Goal: Task Accomplishment & Management: Complete application form

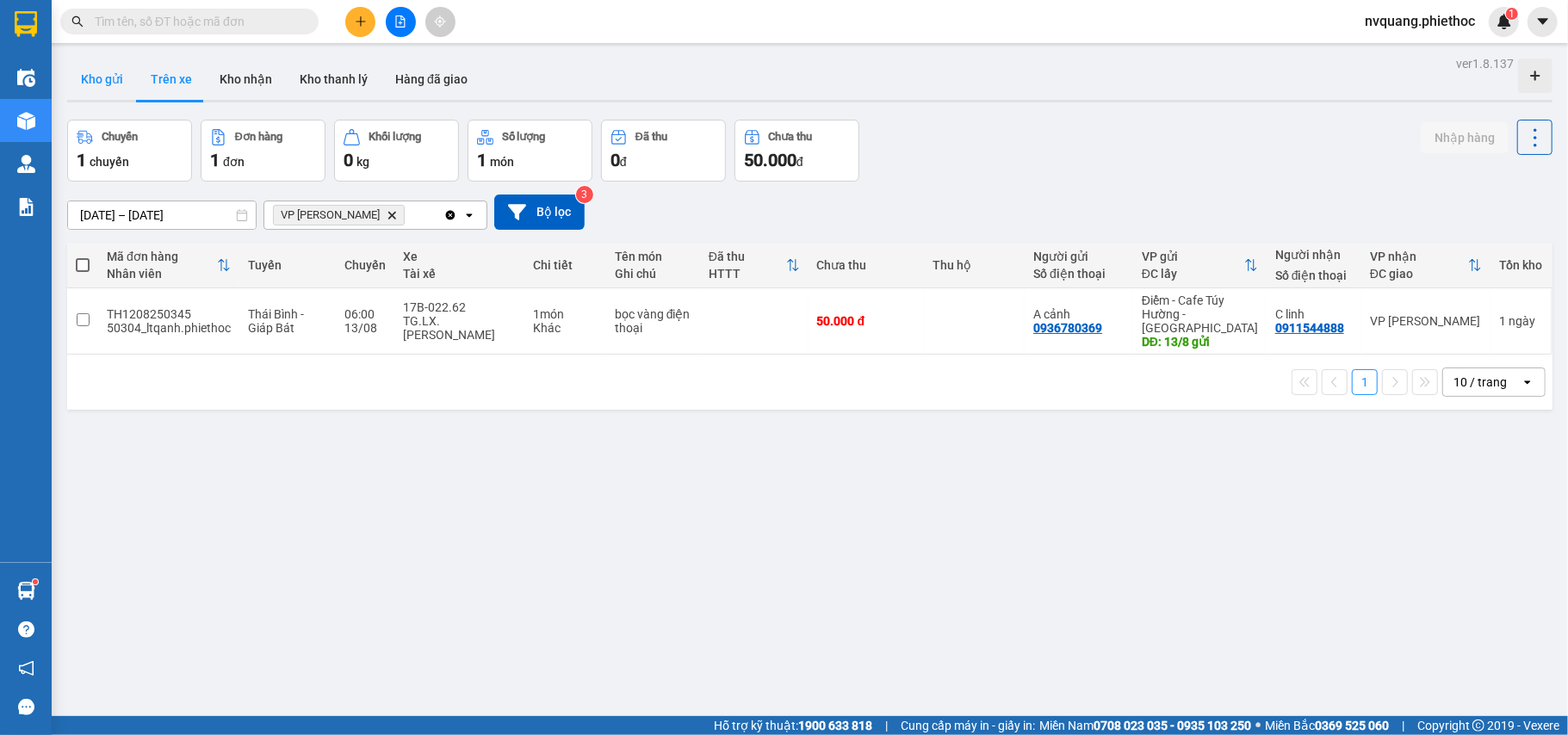
click at [111, 84] on button "Kho gửi" at bounding box center [102, 79] width 70 height 41
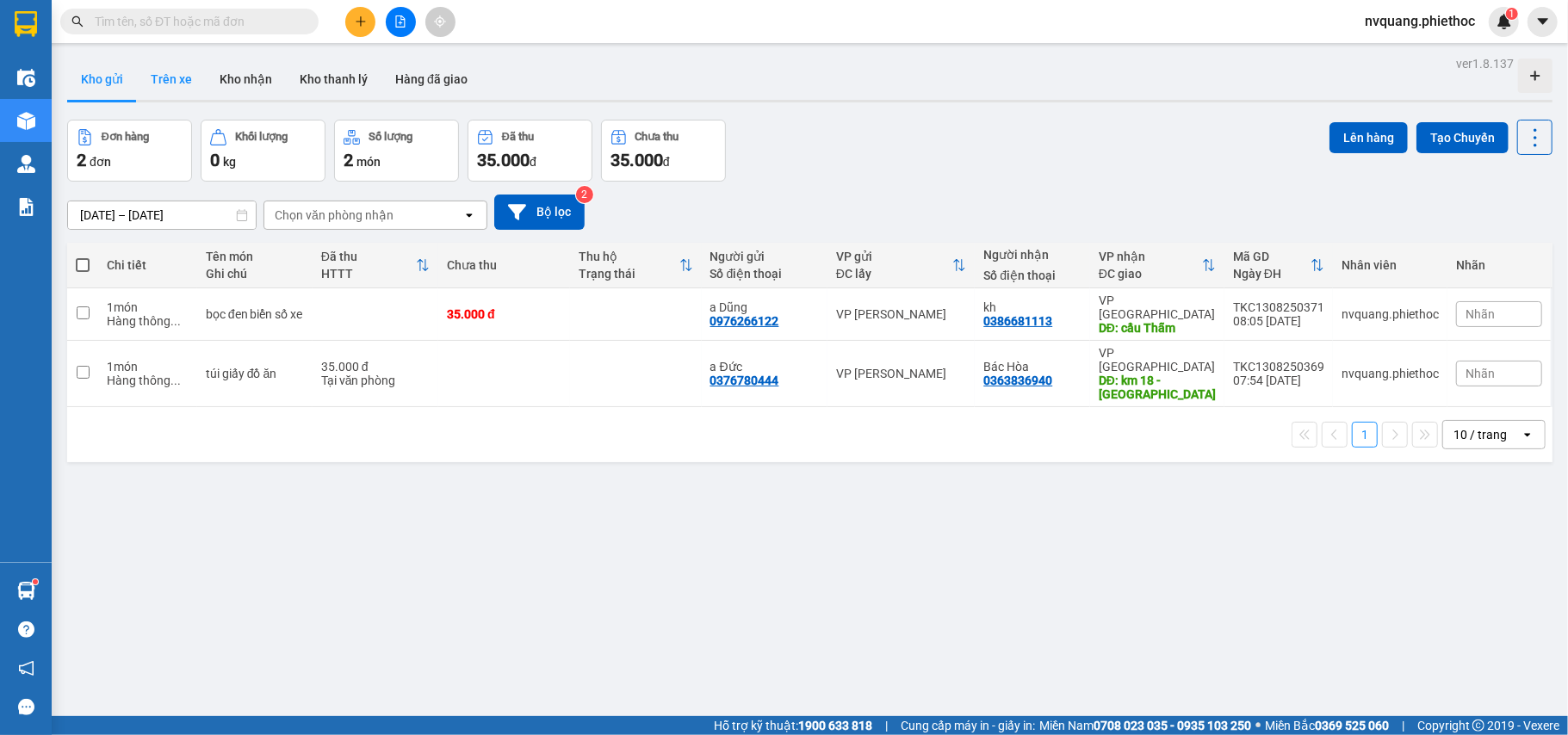
click at [177, 90] on button "Trên xe" at bounding box center [172, 79] width 69 height 41
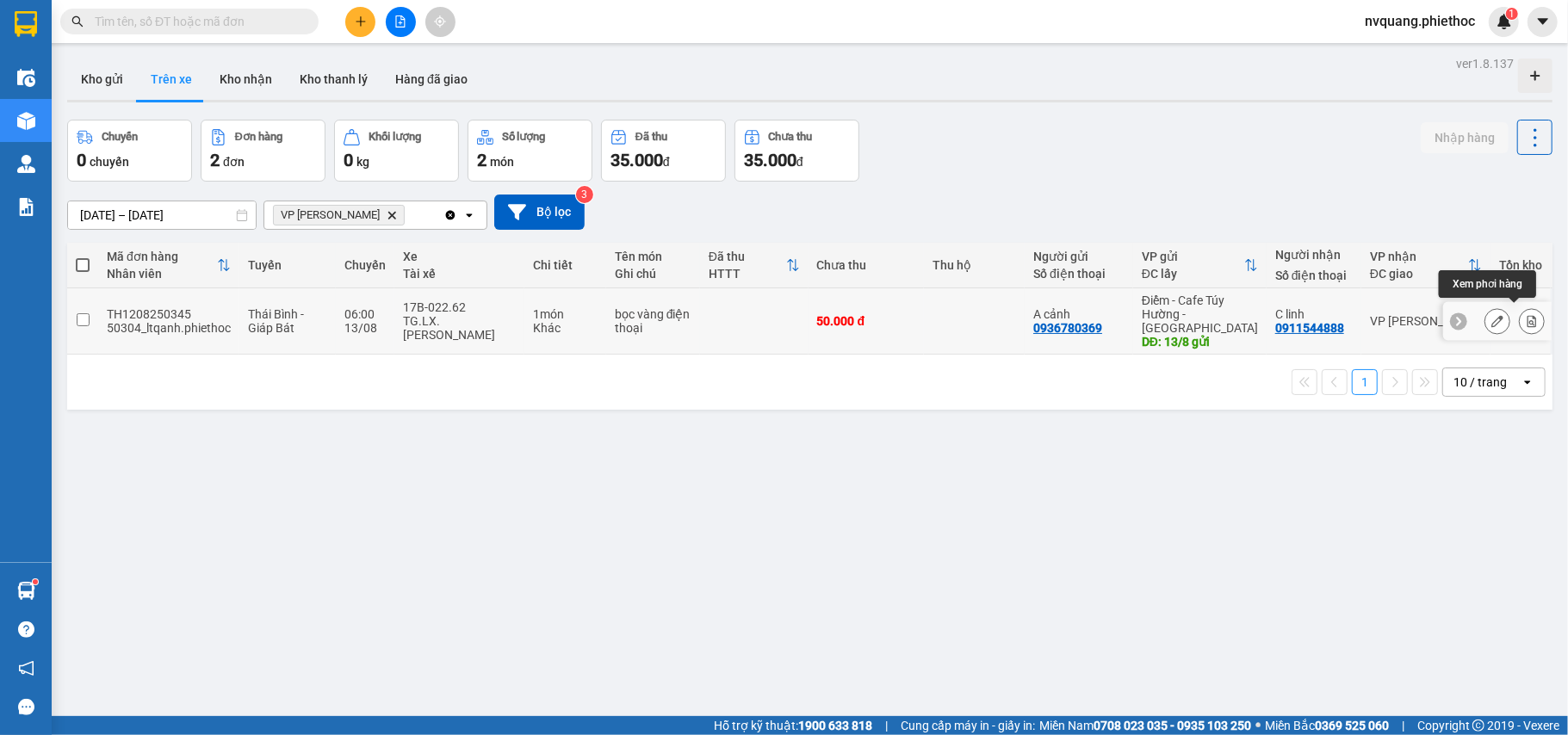
click at [1526, 315] on icon at bounding box center [1532, 321] width 12 height 12
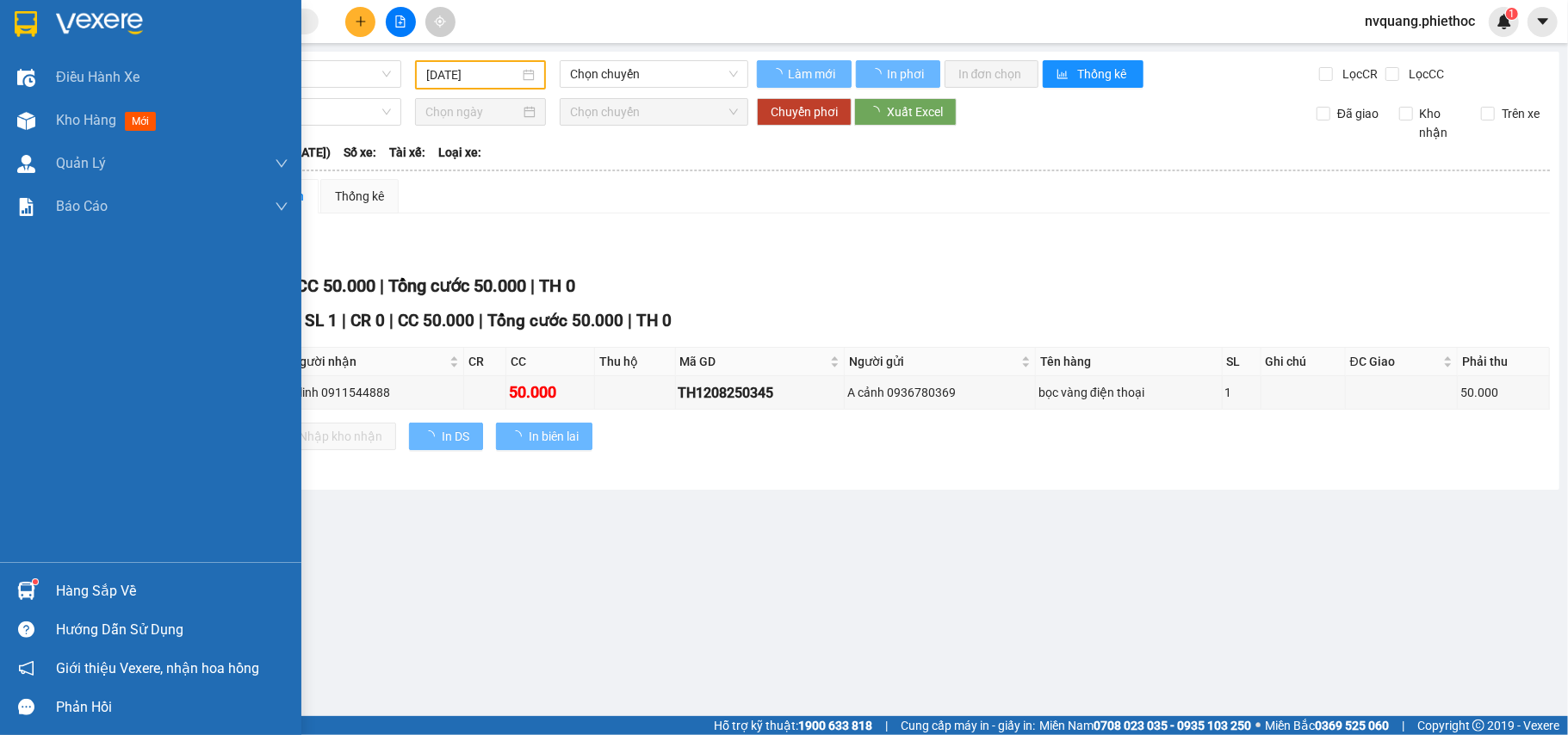
type input "[DATE]"
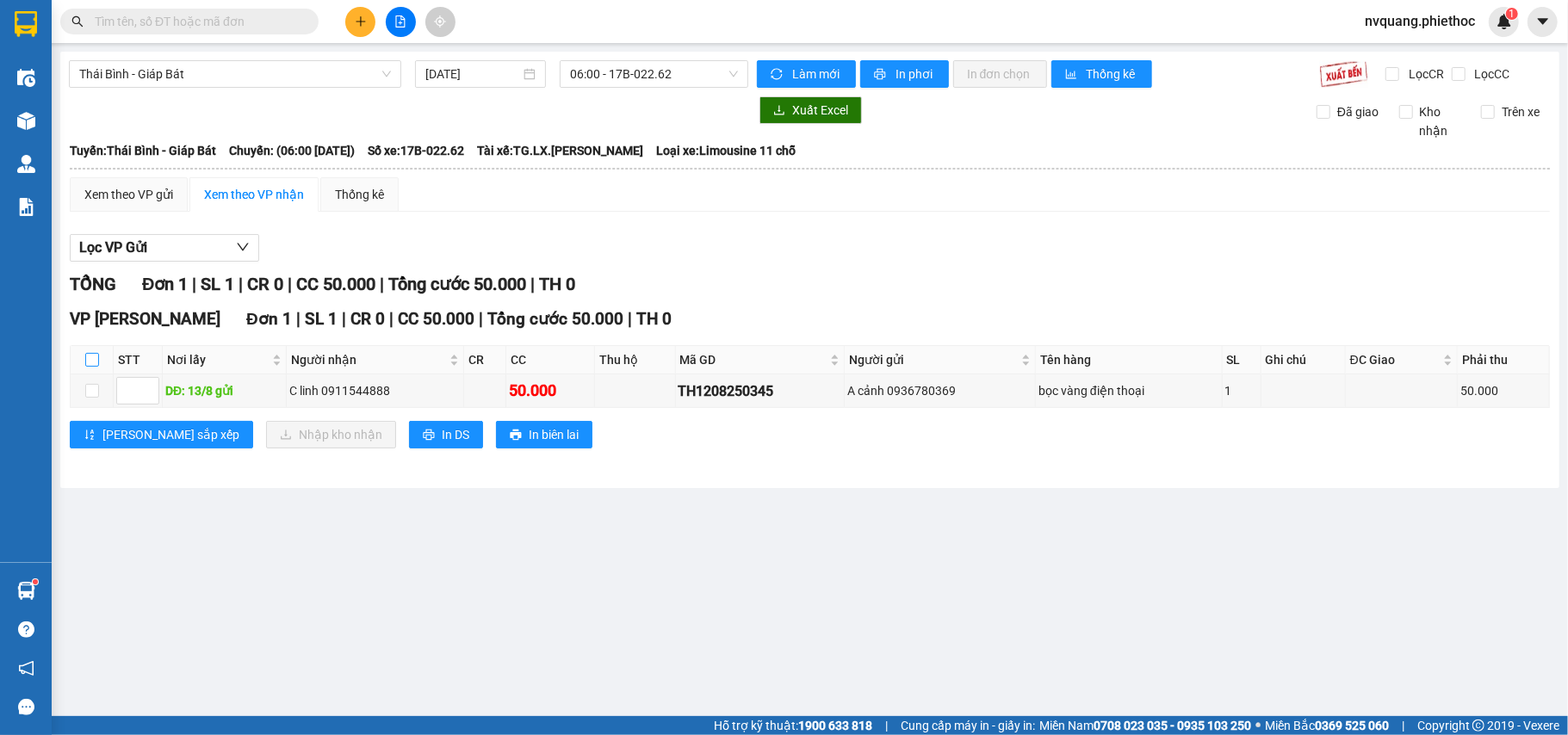
click at [90, 354] on input "checkbox" at bounding box center [91, 359] width 14 height 14
checkbox input "true"
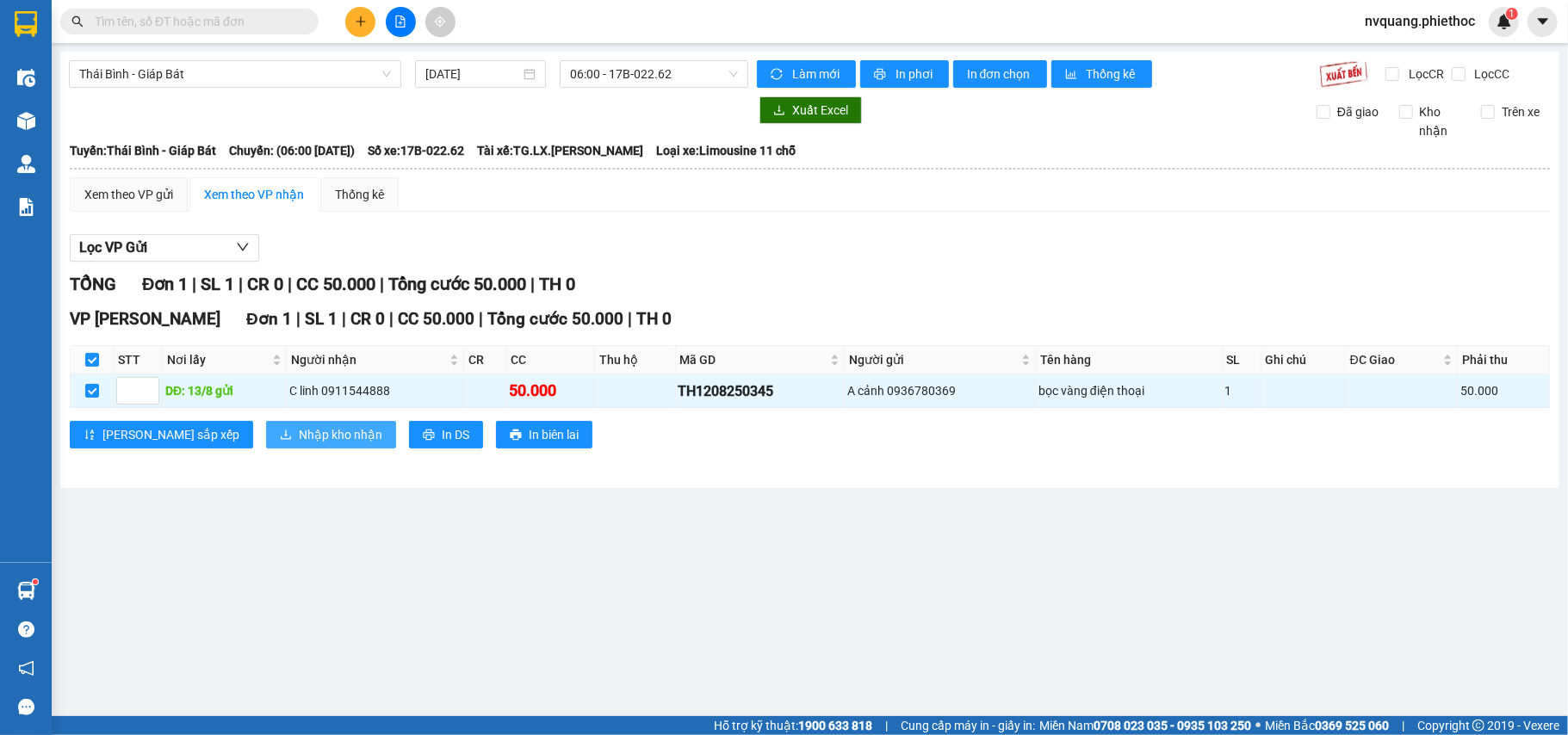
click at [299, 428] on span "Nhập kho nhận" at bounding box center [341, 435] width 84 height 19
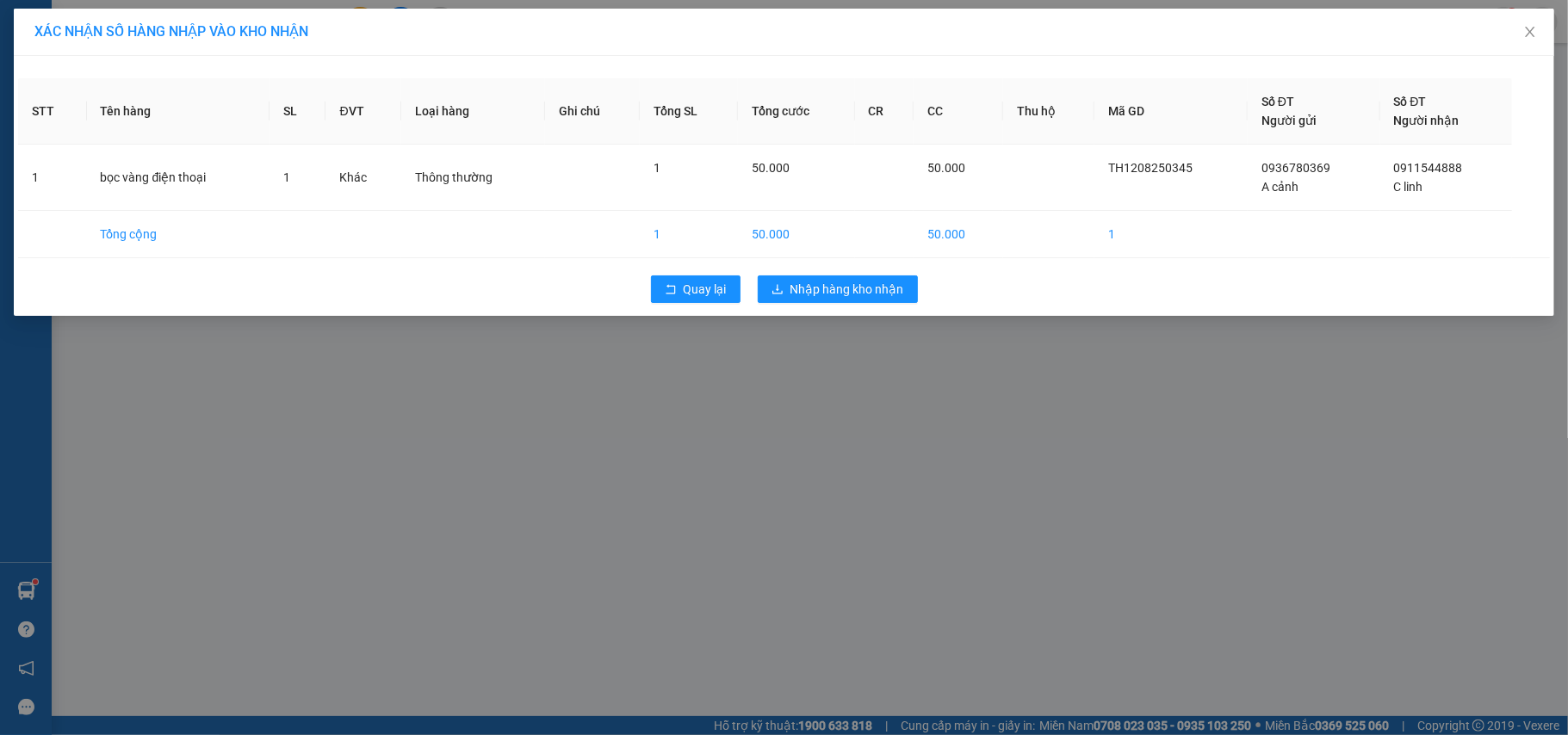
click at [792, 266] on div "STT Tên hàng SL ĐVT Loại hàng Ghi chú Tổng SL Tổng cước CR CC Thu hộ Mã GD Số Đ…" at bounding box center [784, 186] width 1541 height 260
click at [784, 281] on button "Nhập hàng kho nhận" at bounding box center [838, 289] width 161 height 28
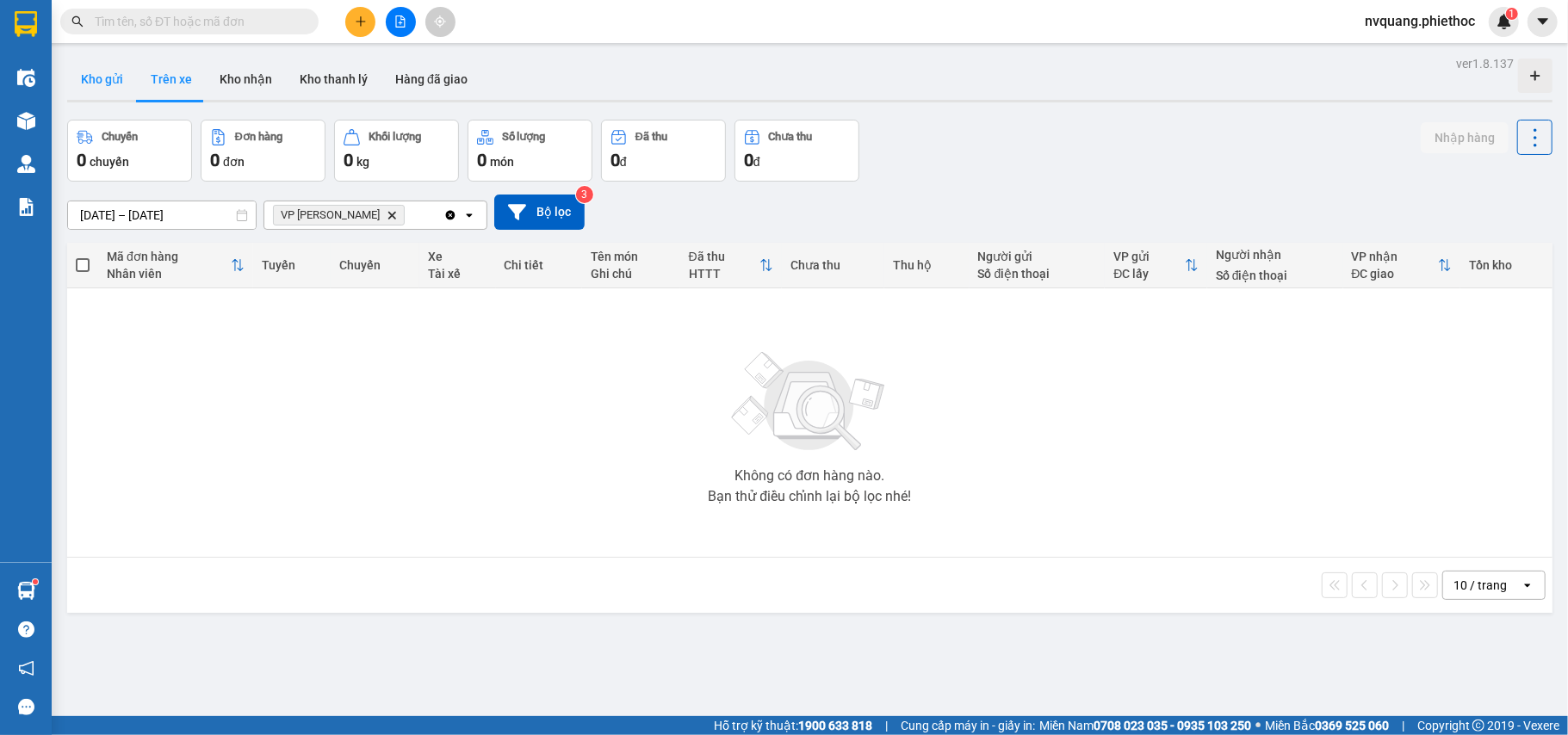
click at [101, 87] on button "Kho gửi" at bounding box center [102, 79] width 70 height 41
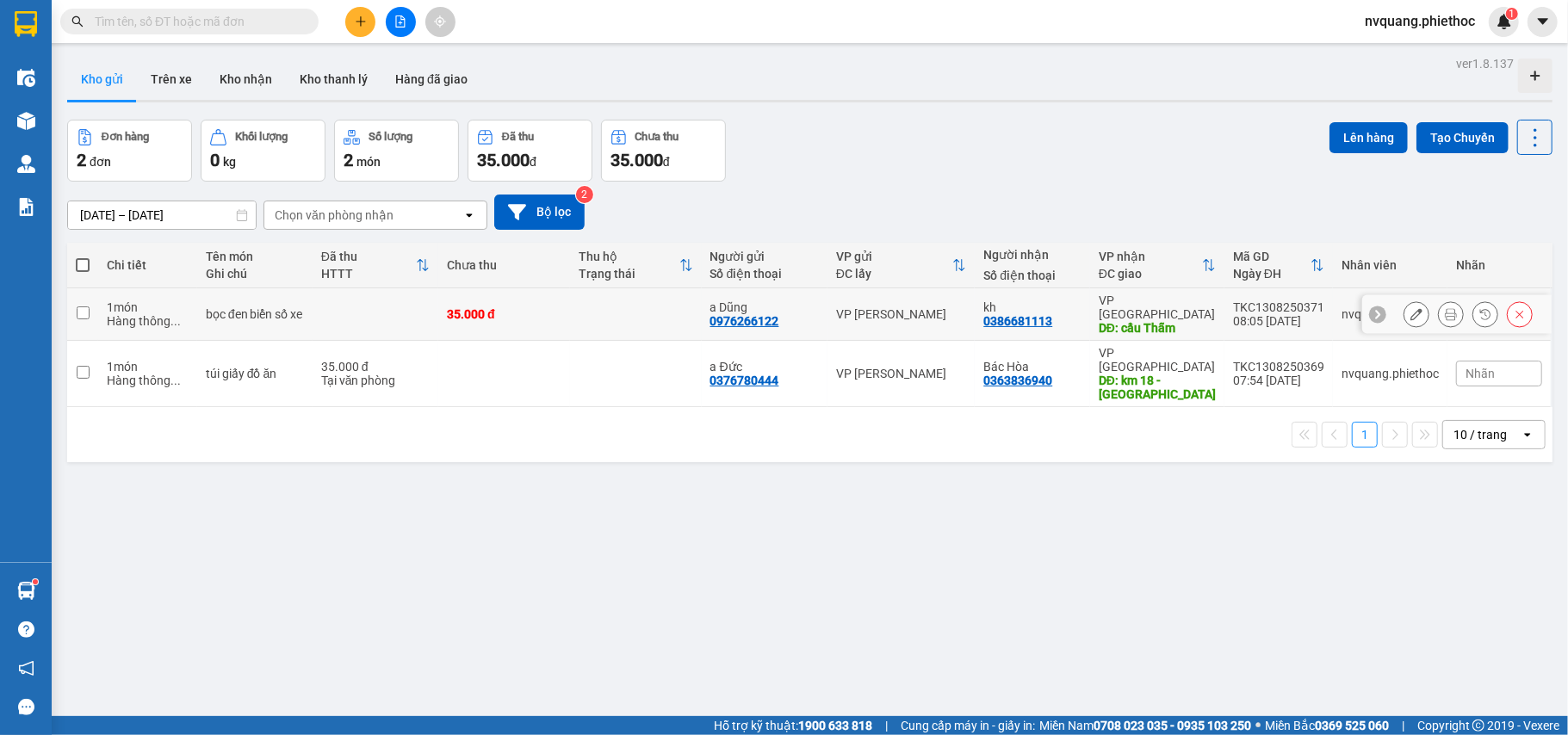
click at [380, 314] on td at bounding box center [375, 314] width 126 height 52
checkbox input "true"
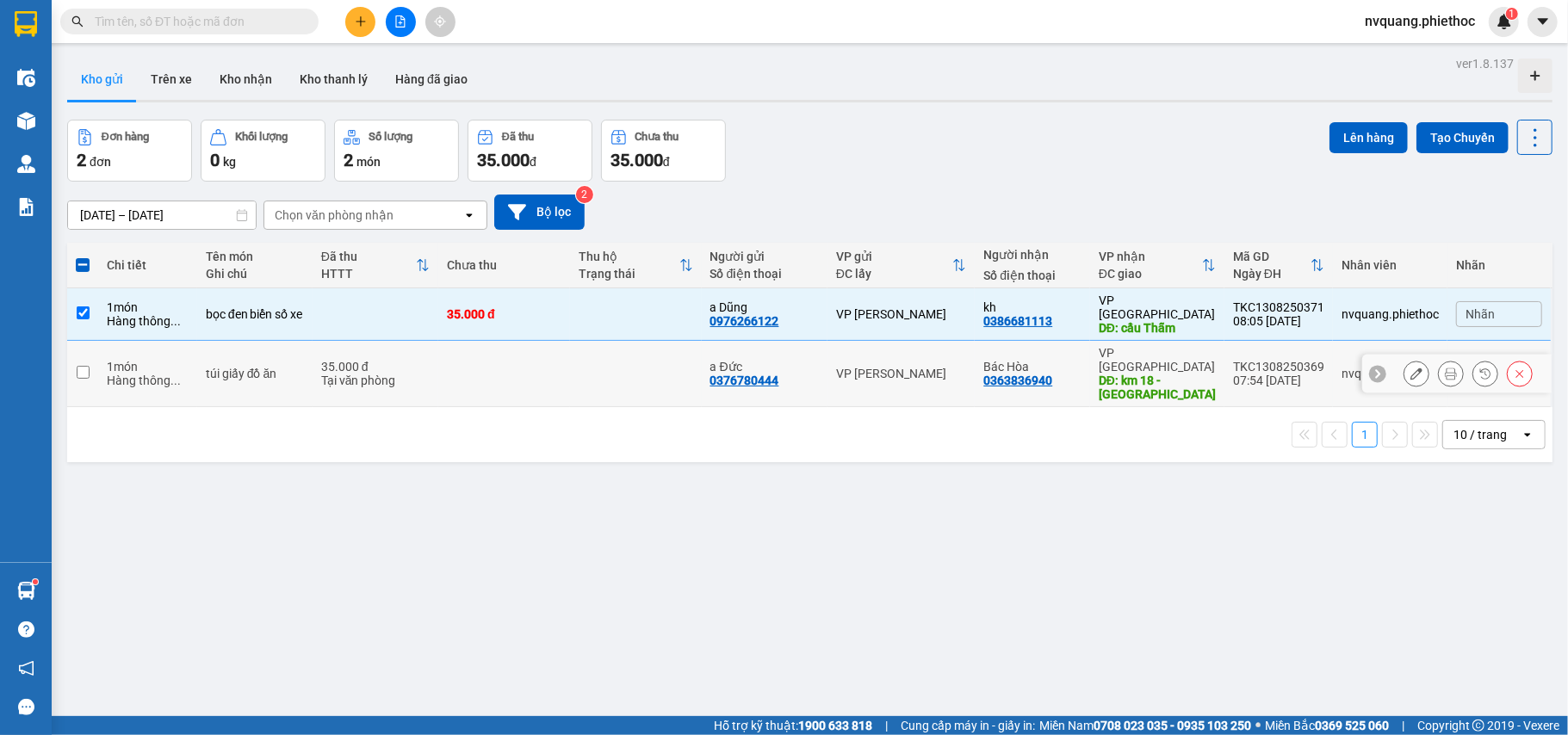
click at [401, 373] on div "Tại văn phòng" at bounding box center [375, 380] width 108 height 14
checkbox input "true"
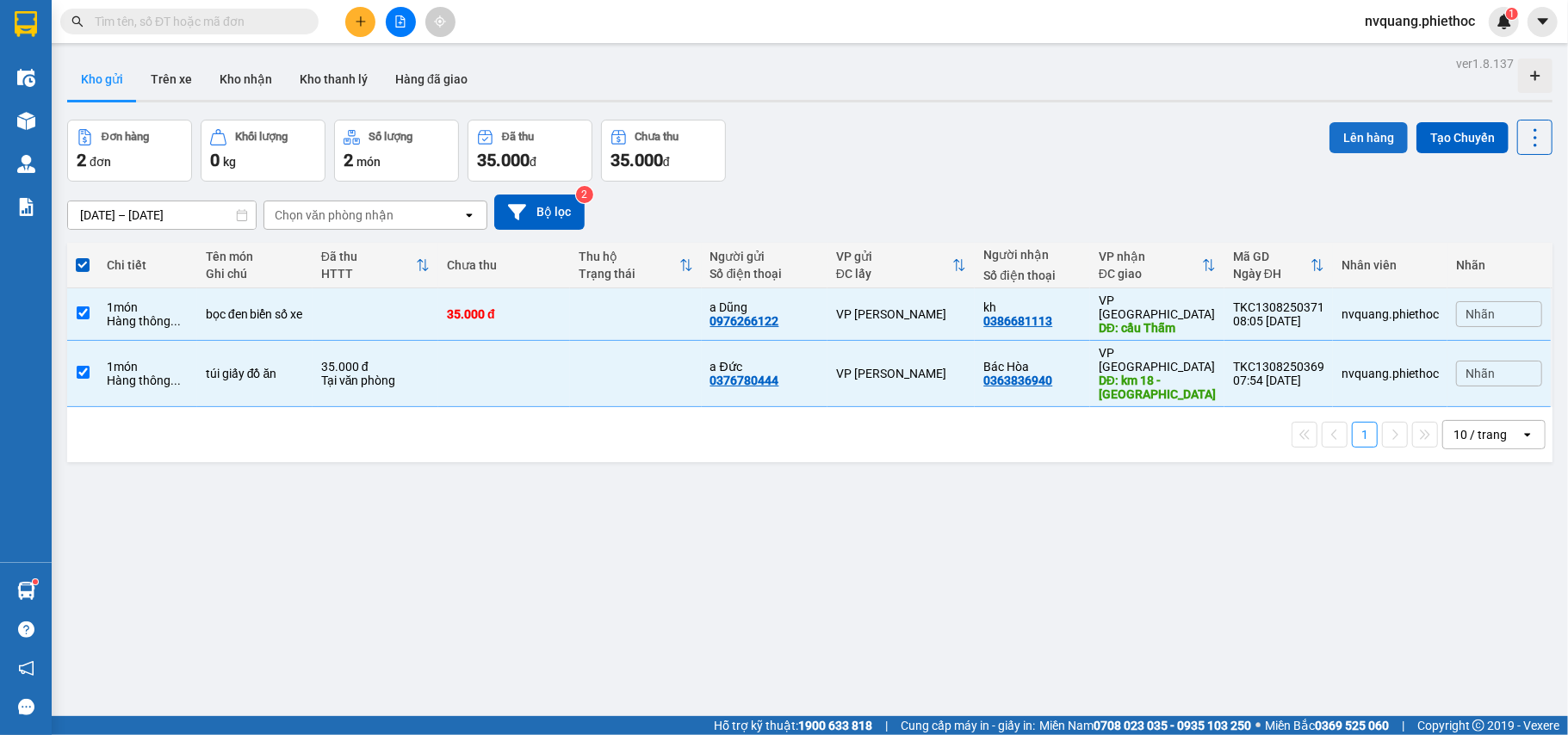
click at [1333, 142] on button "Lên hàng" at bounding box center [1369, 137] width 78 height 31
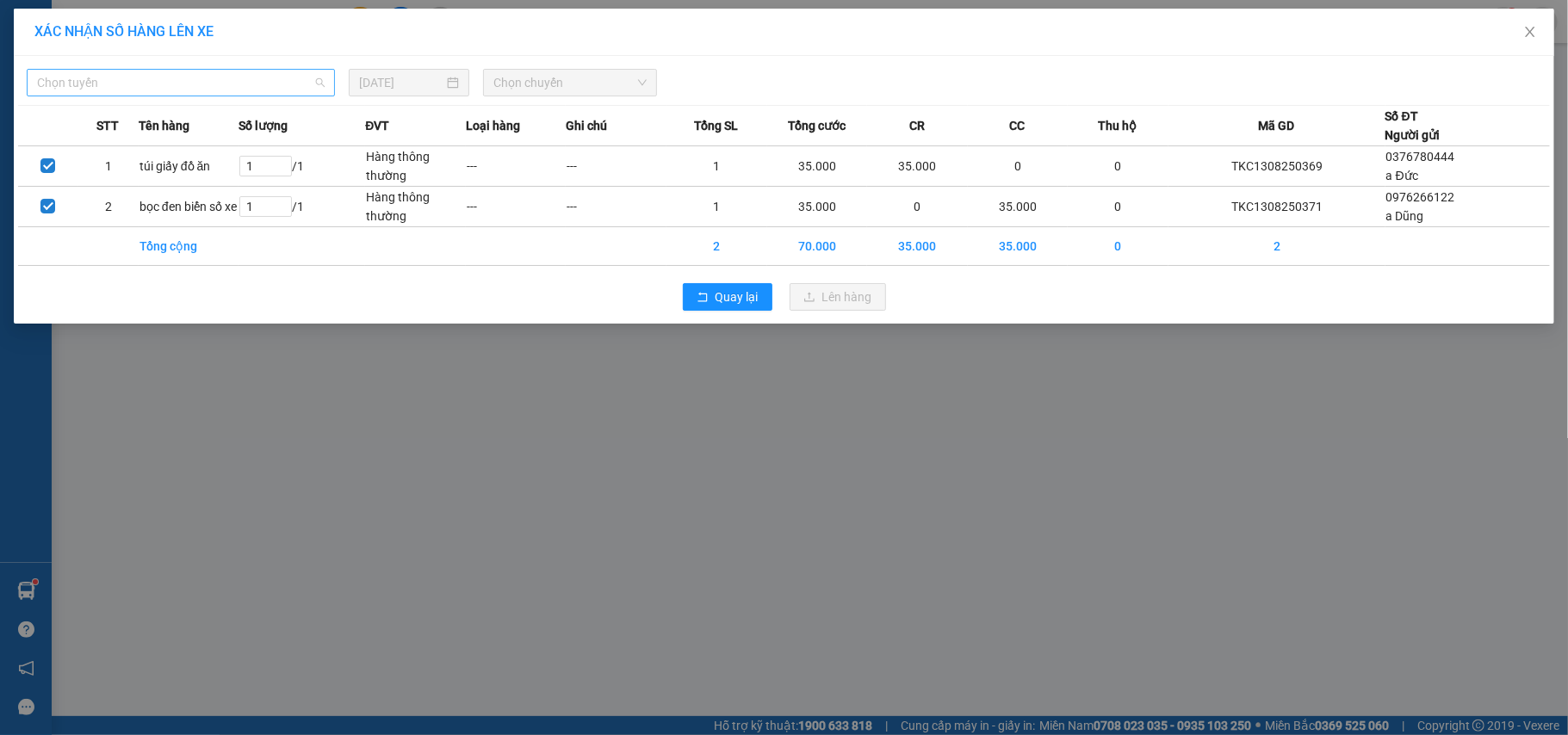
click at [136, 87] on span "Chọn tuyến" at bounding box center [181, 83] width 287 height 26
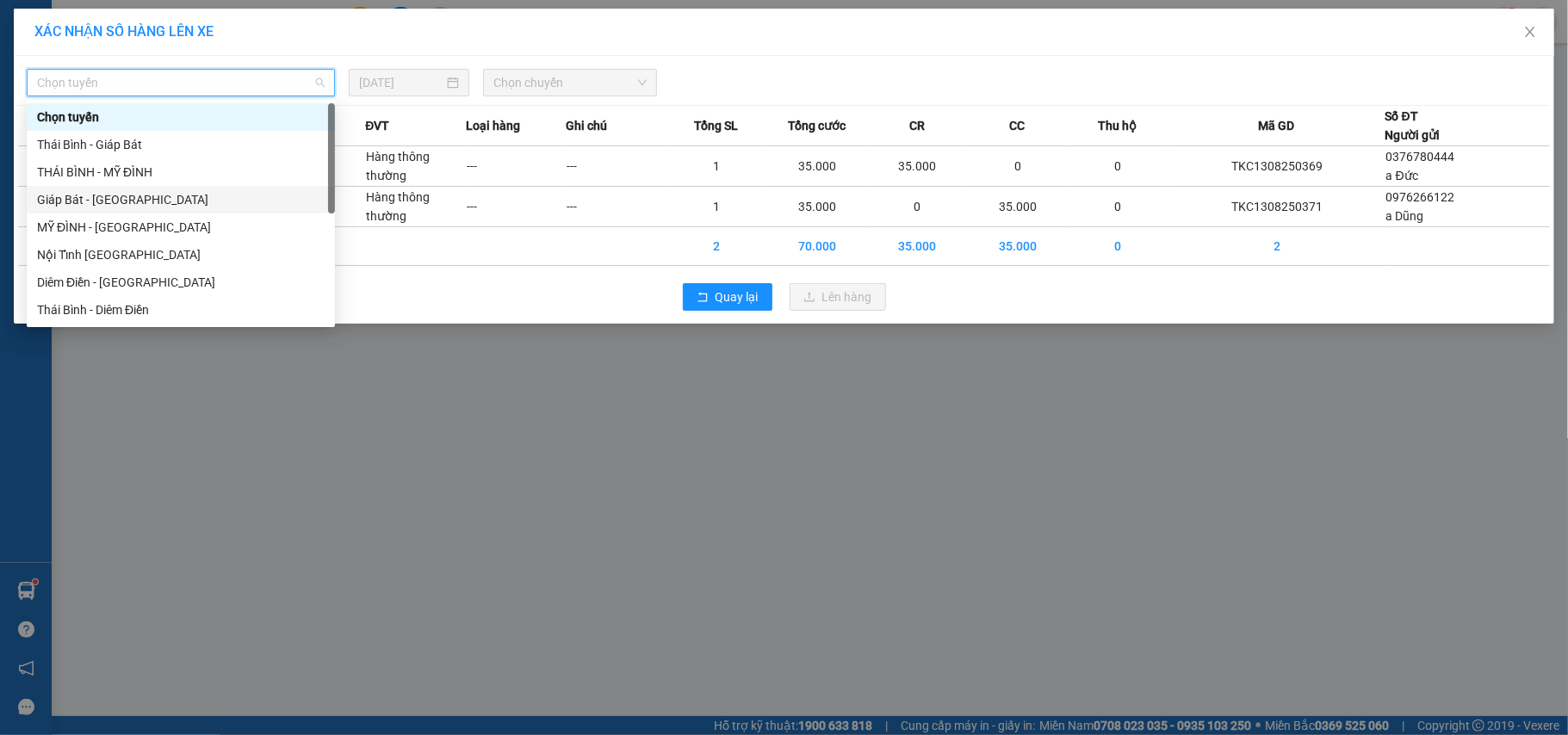
click at [105, 201] on div "Giáp Bát - [GEOGRAPHIC_DATA]" at bounding box center [181, 200] width 287 height 19
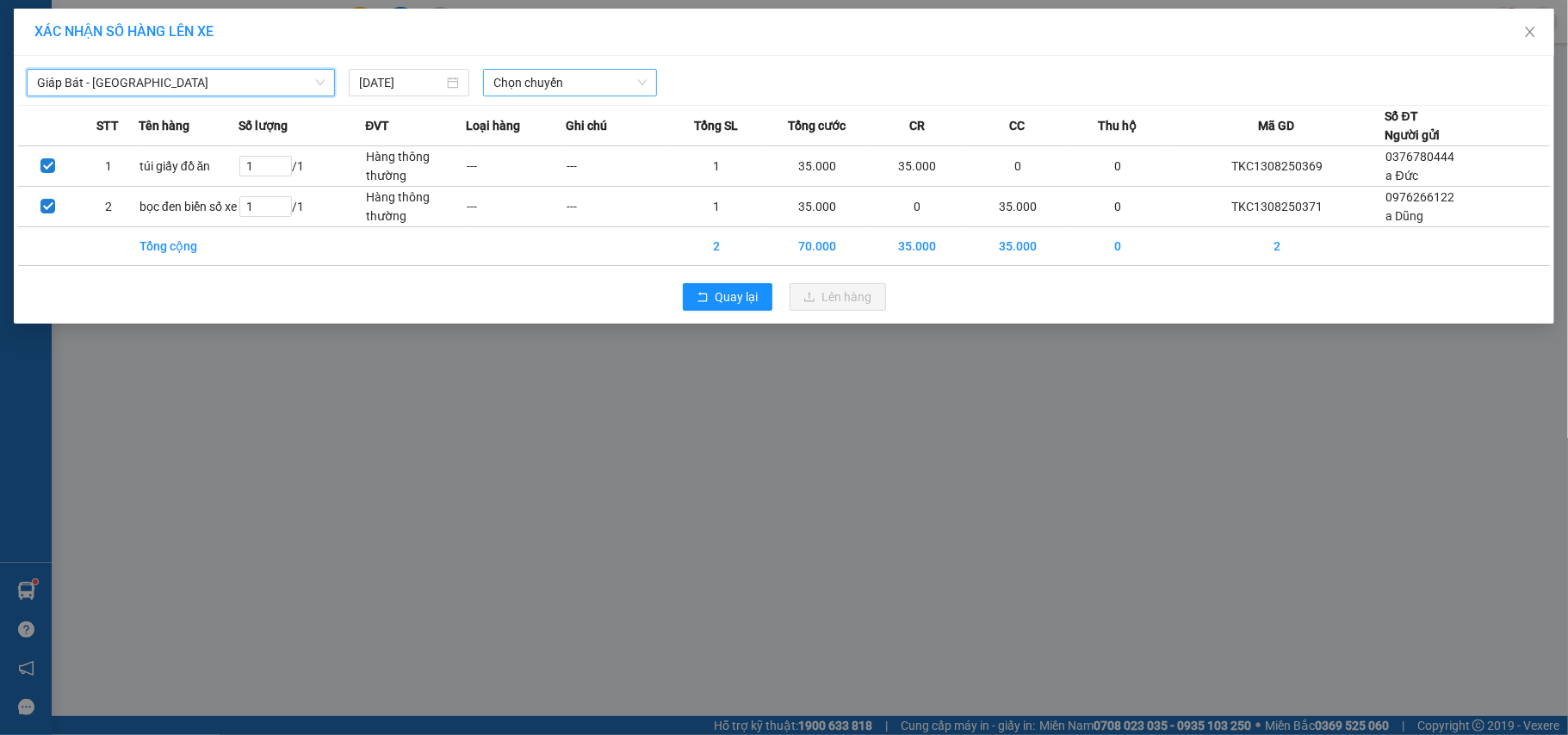
click at [522, 79] on span "Chọn chuyến" at bounding box center [570, 83] width 153 height 26
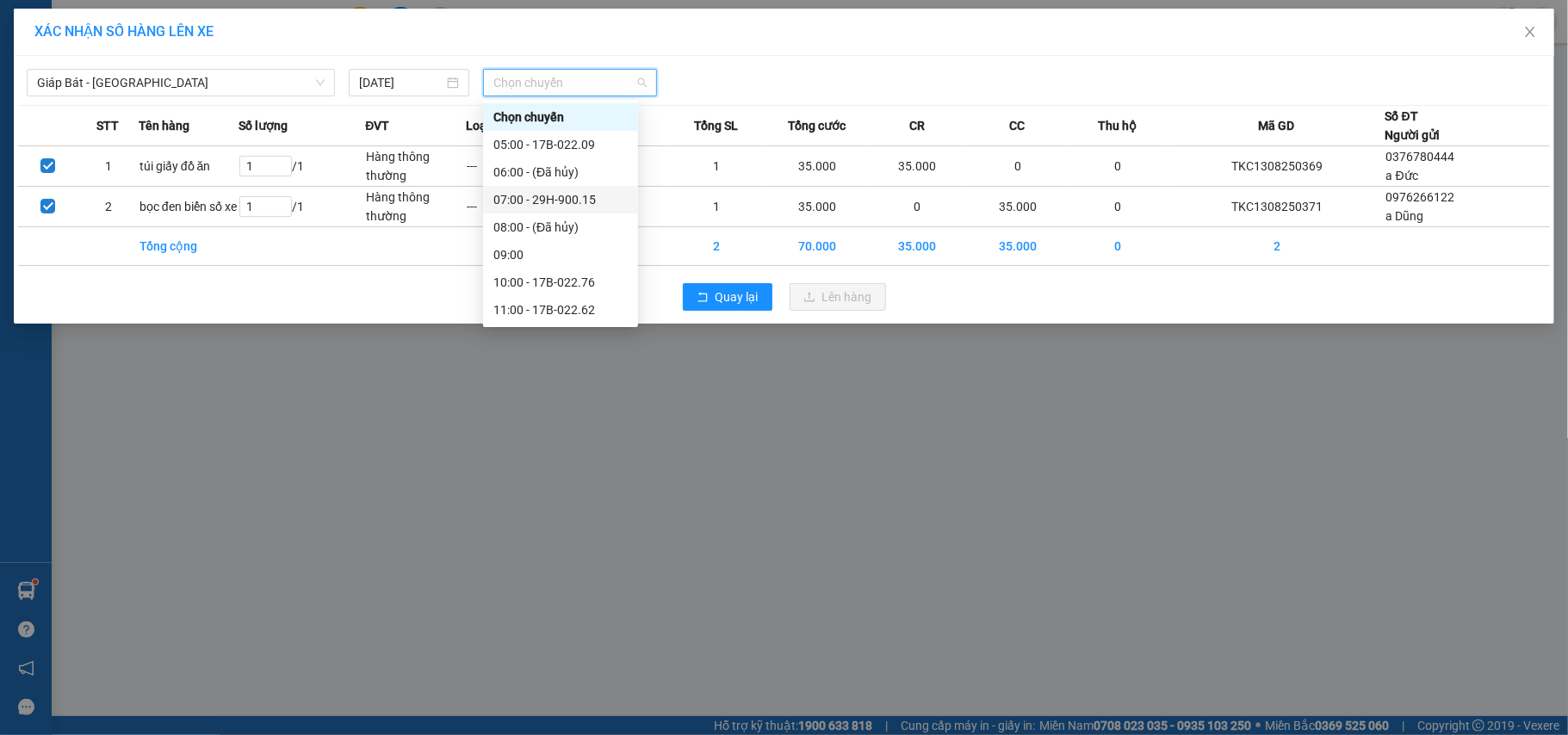
scroll to position [115, 0]
click at [546, 160] on div "10:00 - 17B-022.76" at bounding box center [561, 168] width 134 height 19
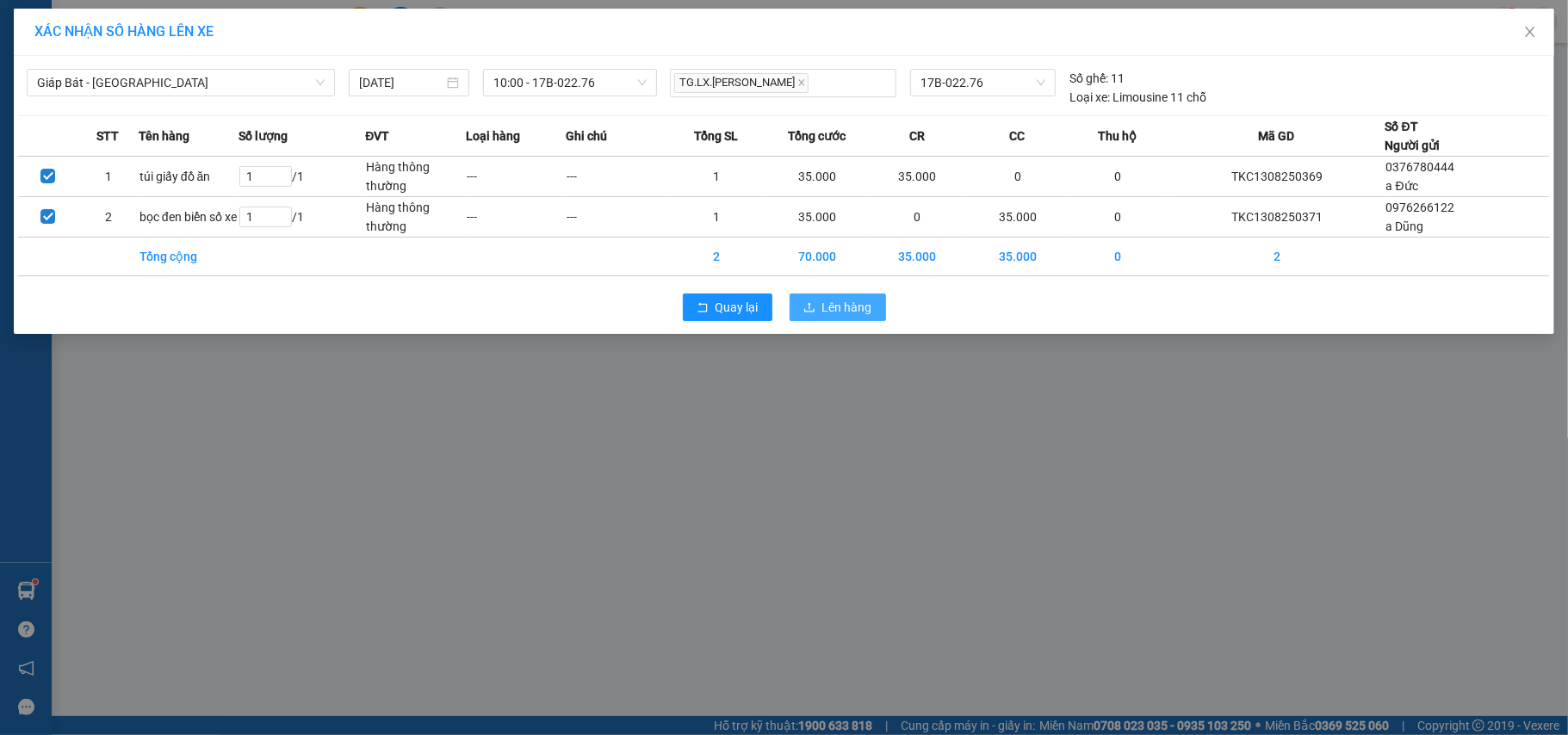
click at [799, 306] on button "Lên hàng" at bounding box center [837, 308] width 96 height 28
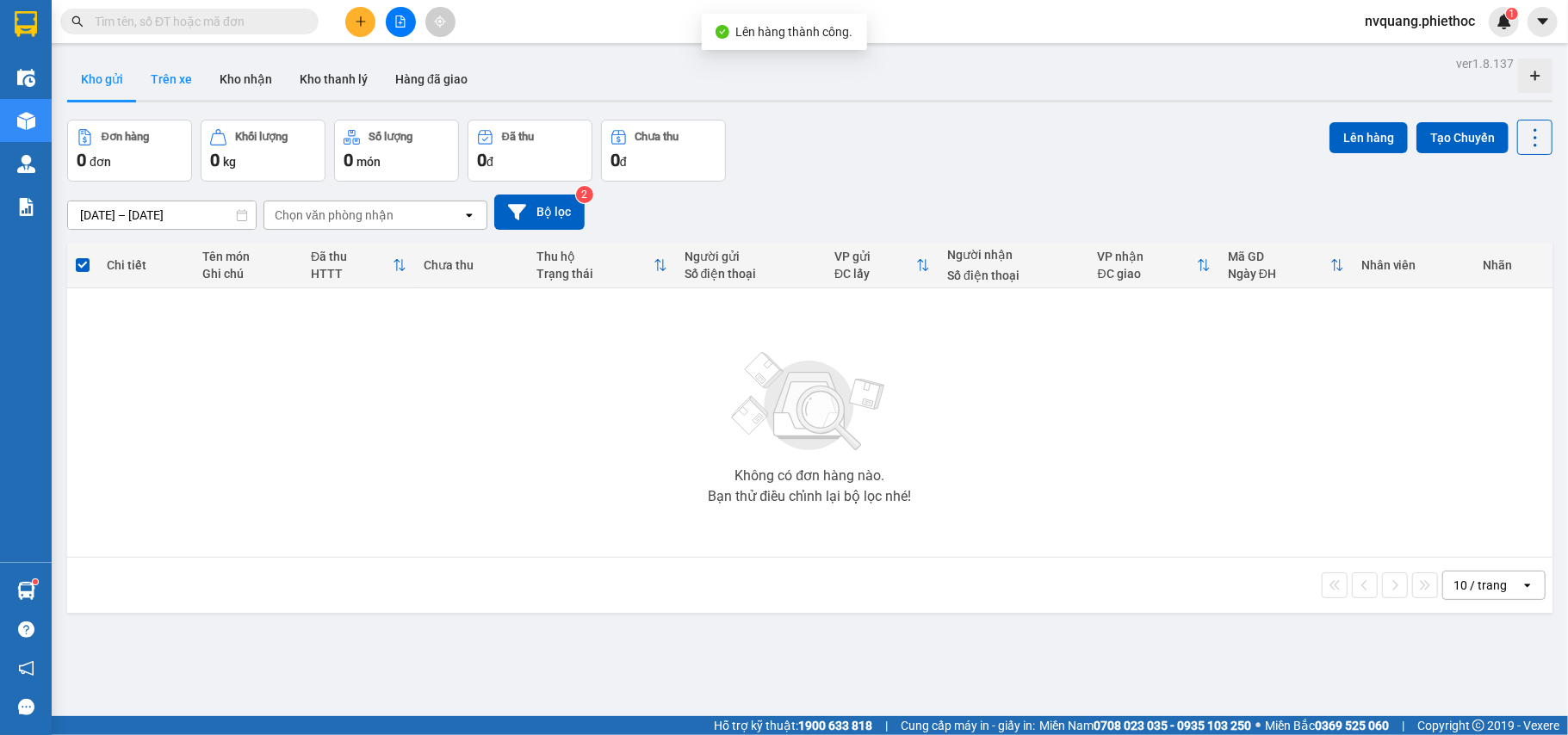
click at [169, 65] on button "Trên xe" at bounding box center [172, 79] width 69 height 41
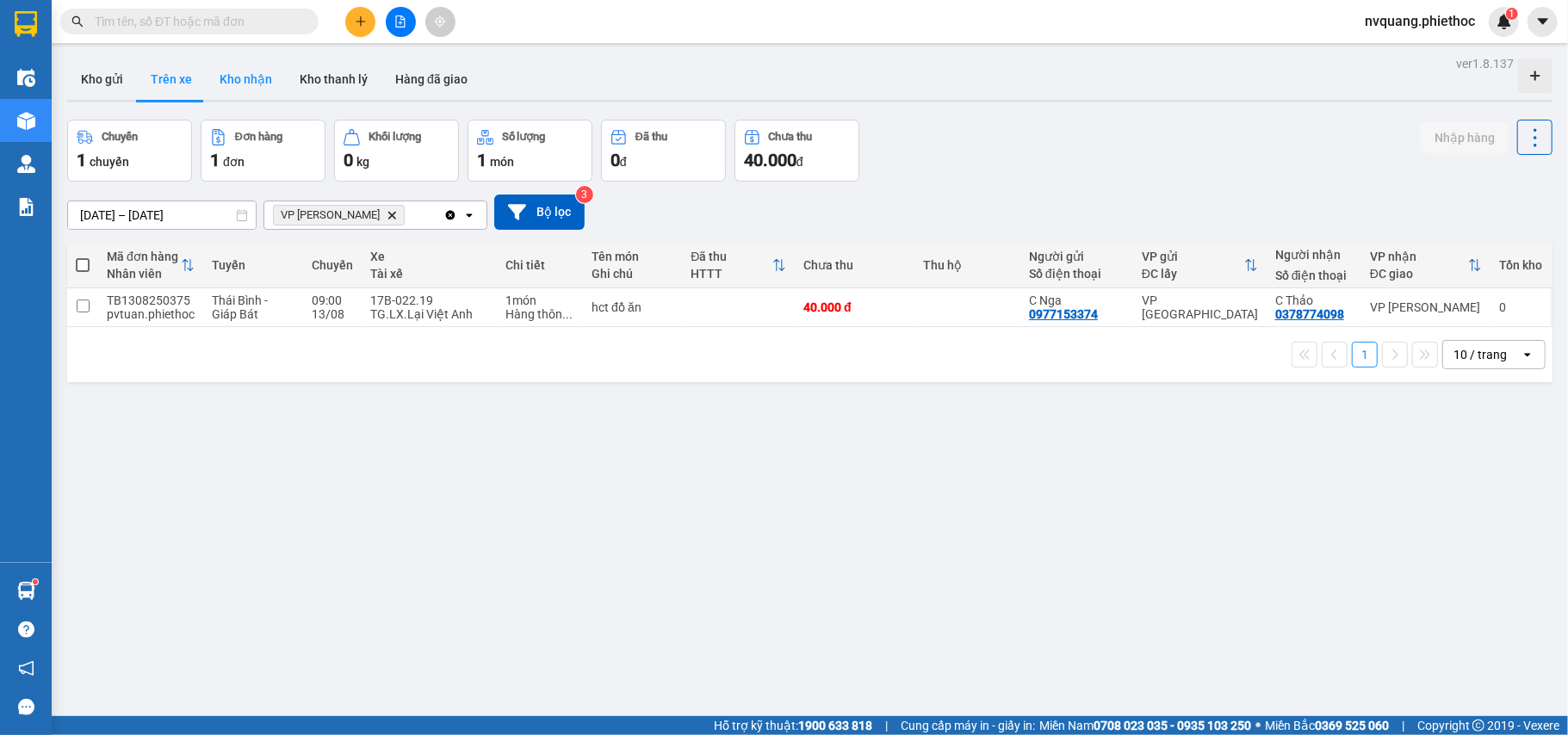
click at [252, 77] on button "Kho nhận" at bounding box center [246, 79] width 80 height 41
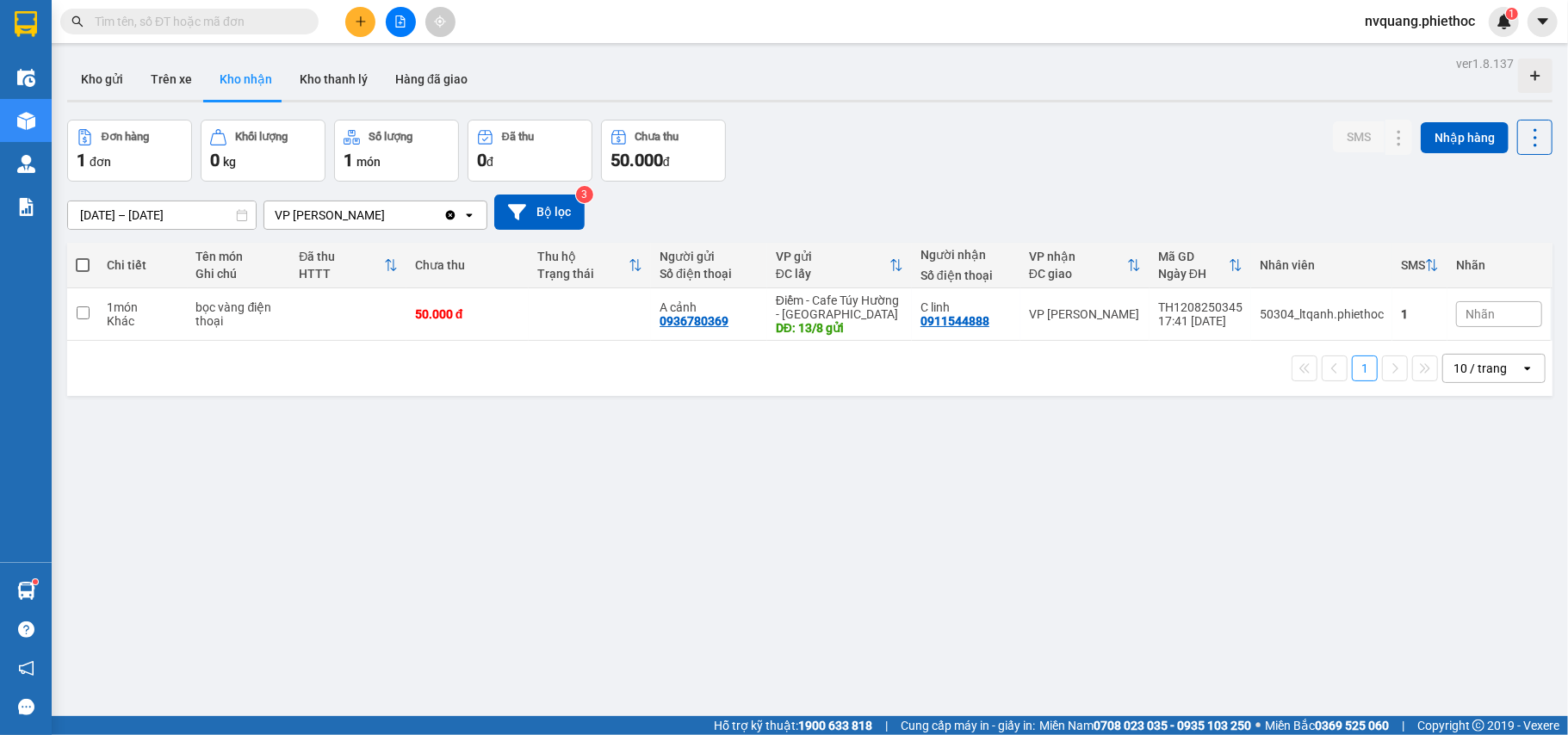
click at [126, 210] on input "[DATE] – [DATE]" at bounding box center [161, 215] width 188 height 28
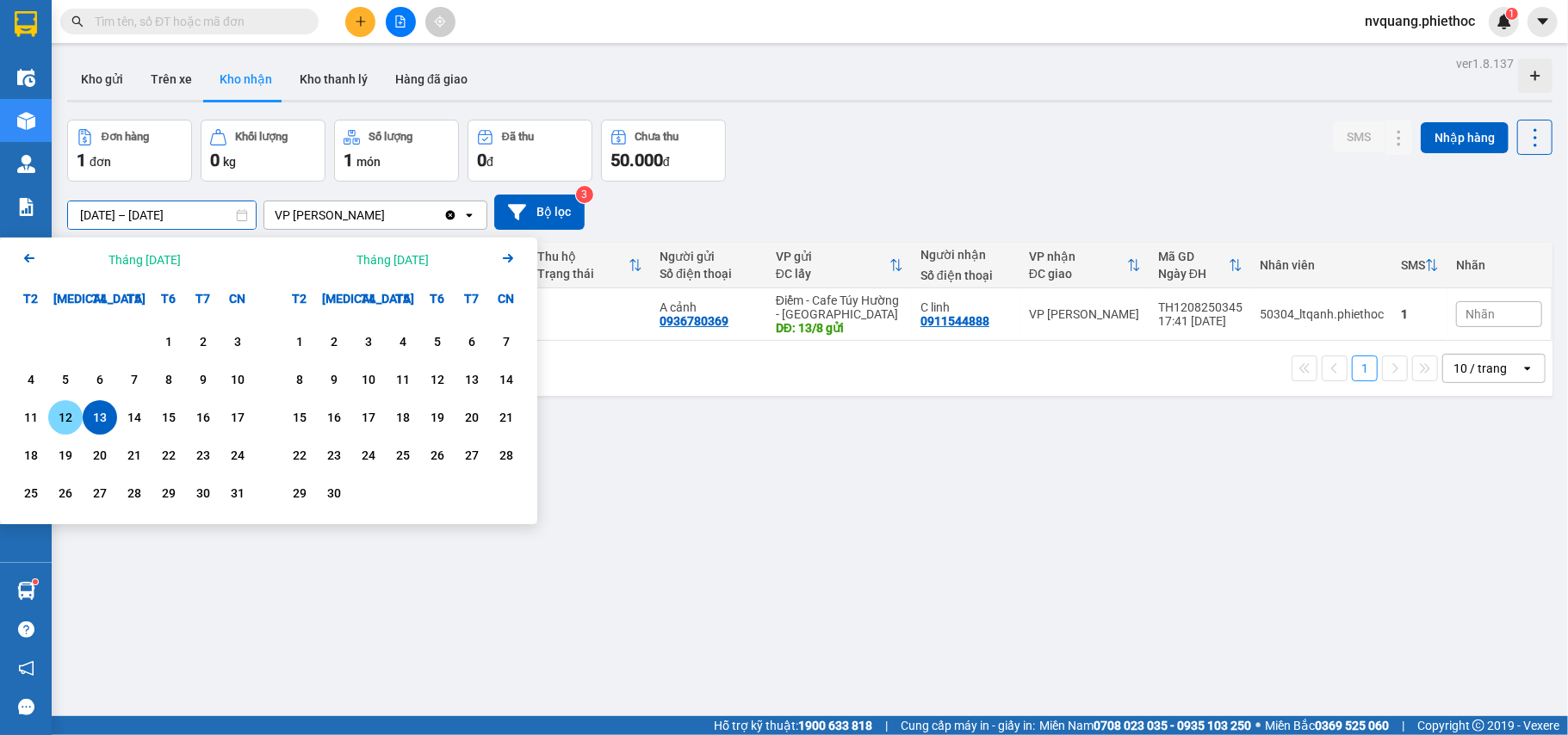
click at [73, 415] on div "12" at bounding box center [65, 417] width 24 height 21
click at [94, 415] on div "13" at bounding box center [100, 417] width 24 height 21
type input "[DATE] – [DATE]"
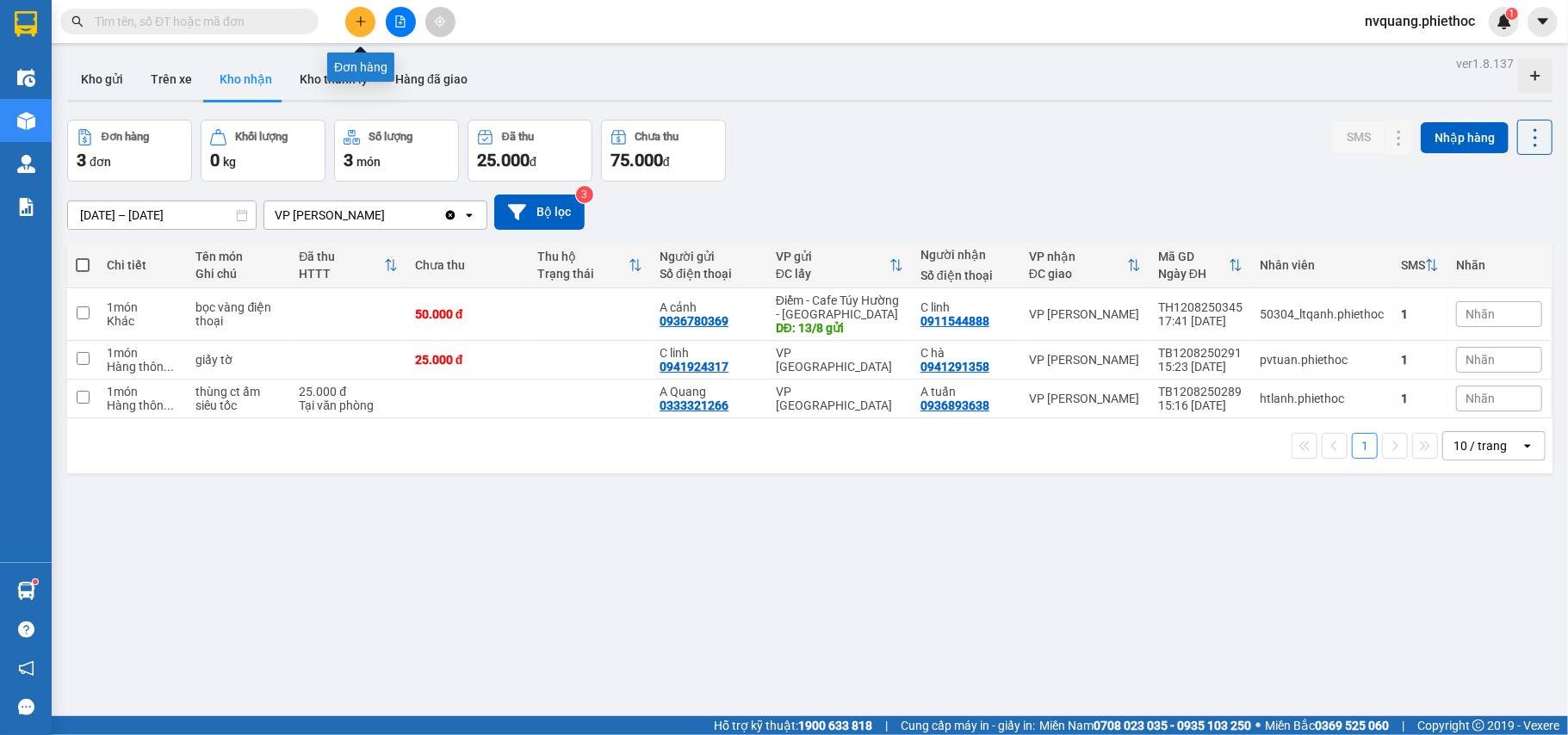
click at [371, 17] on button at bounding box center [360, 21] width 30 height 30
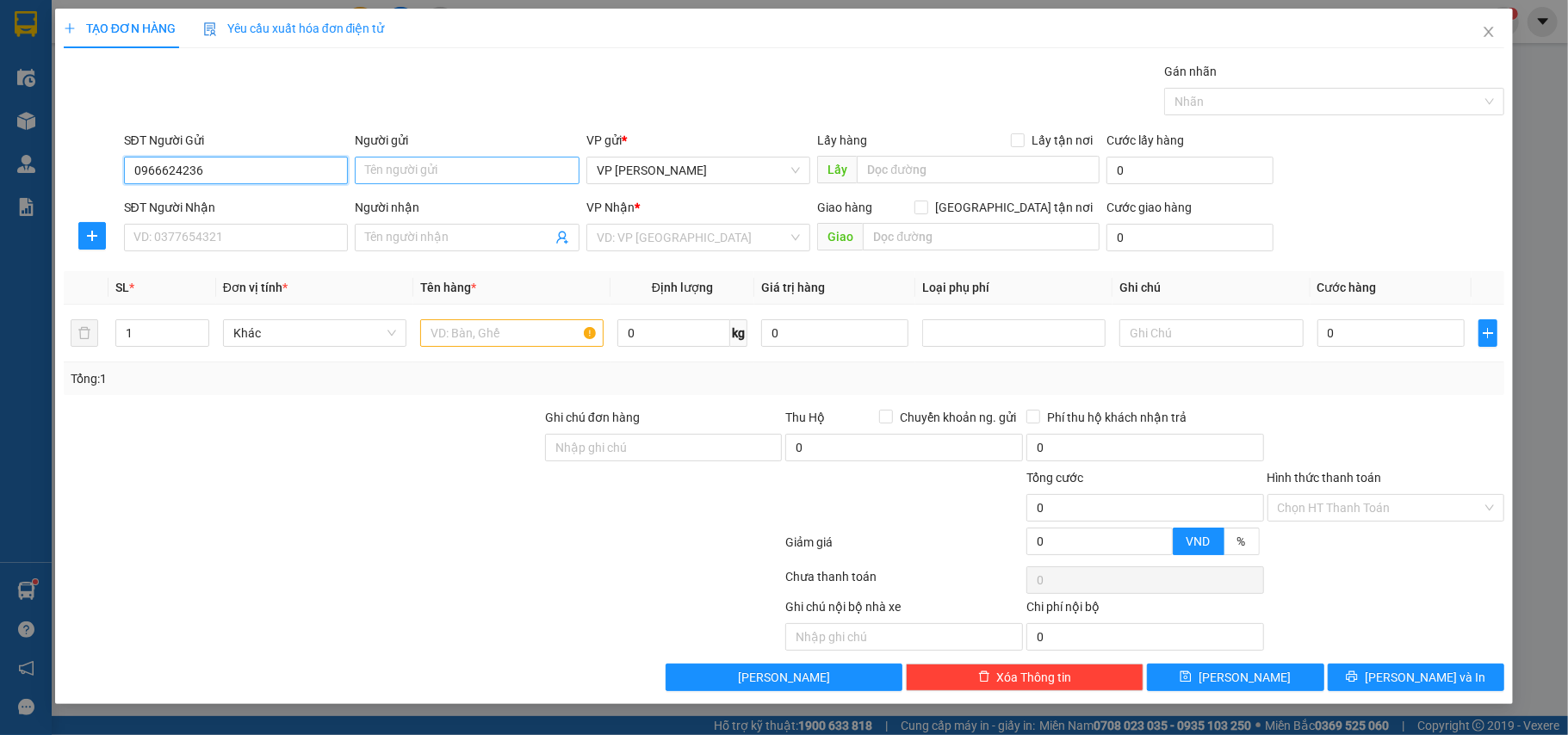
type input "0966624236"
click at [389, 167] on input "Người gửi" at bounding box center [467, 171] width 225 height 28
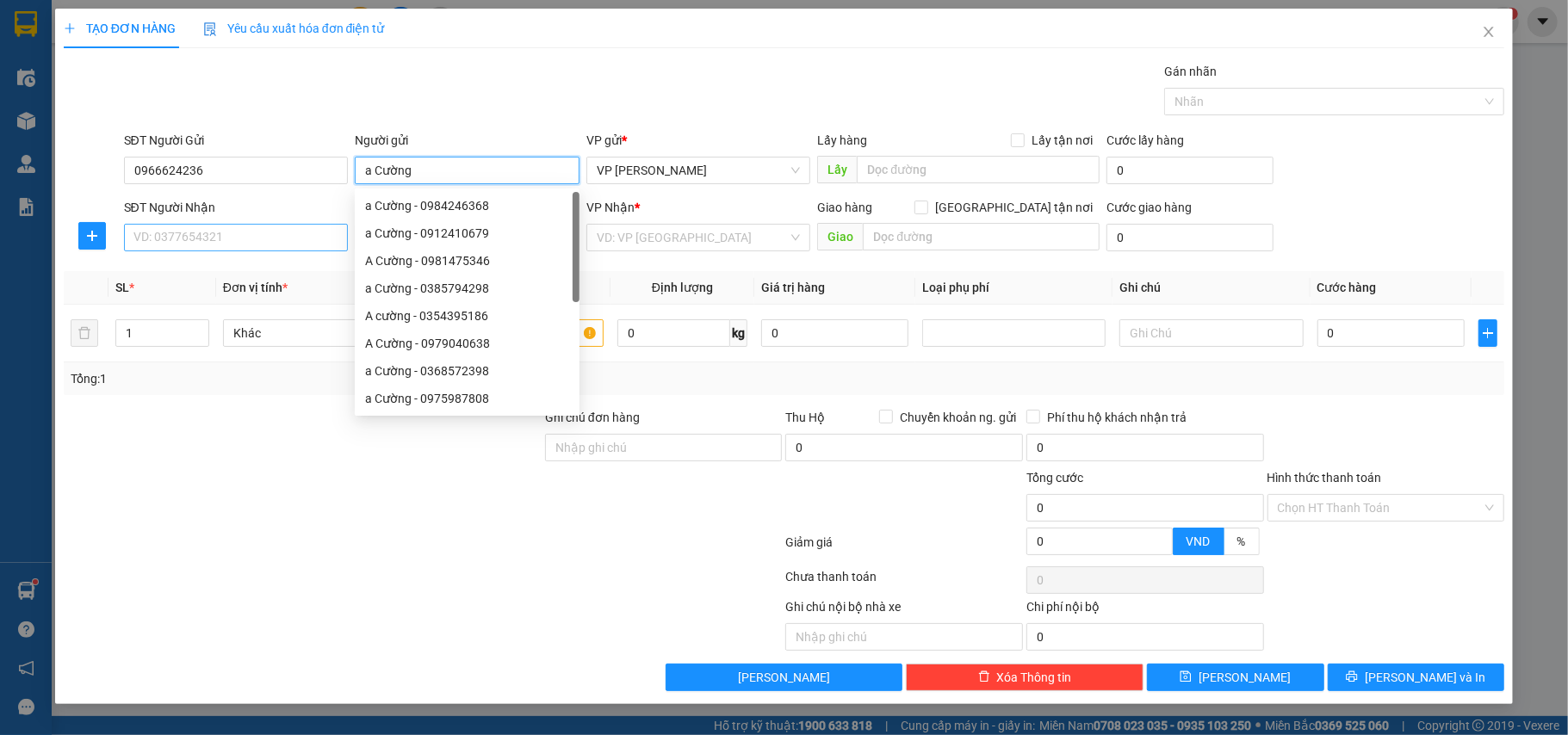
type input "a Cường"
click at [205, 229] on input "SĐT Người Nhận" at bounding box center [236, 238] width 225 height 28
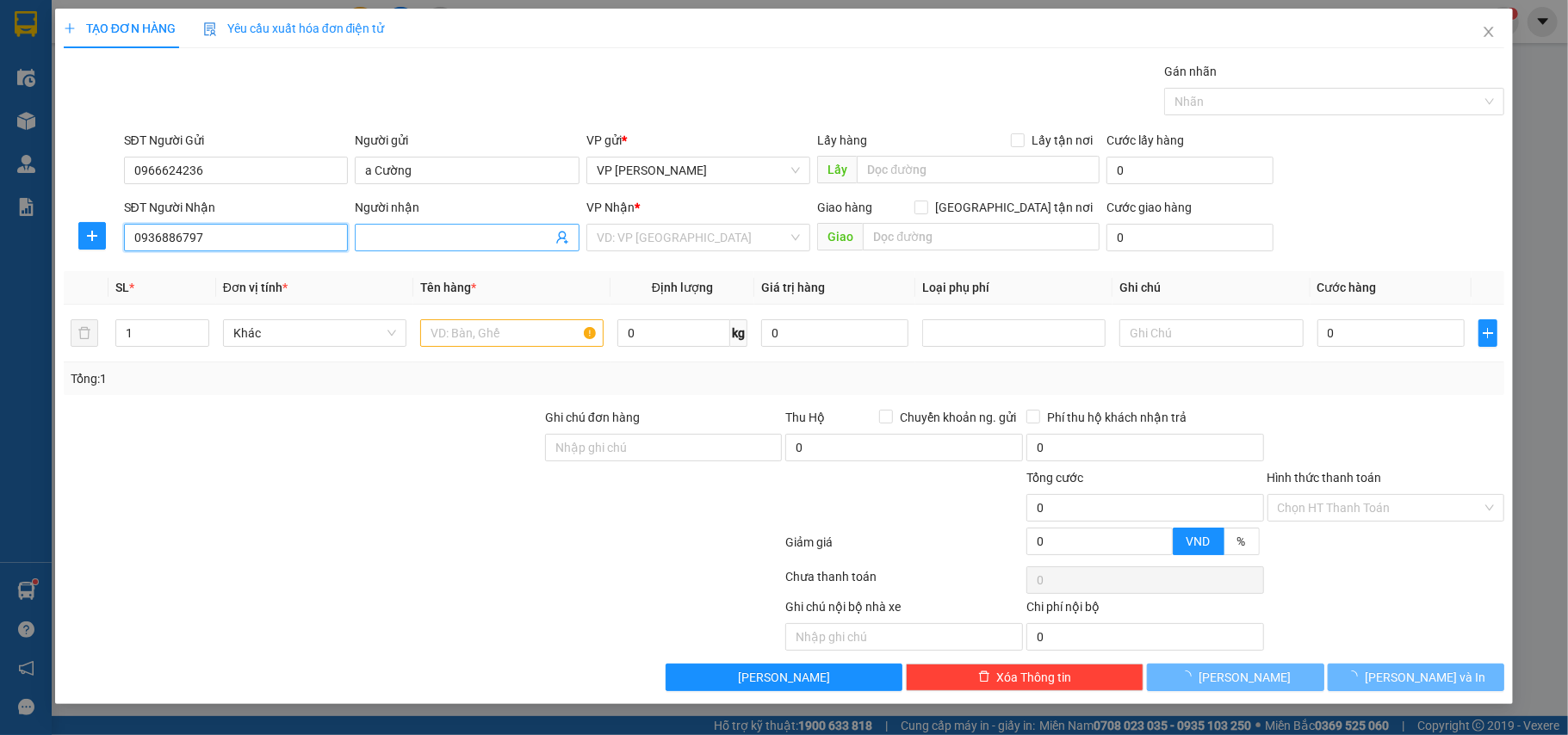
type input "0936886797"
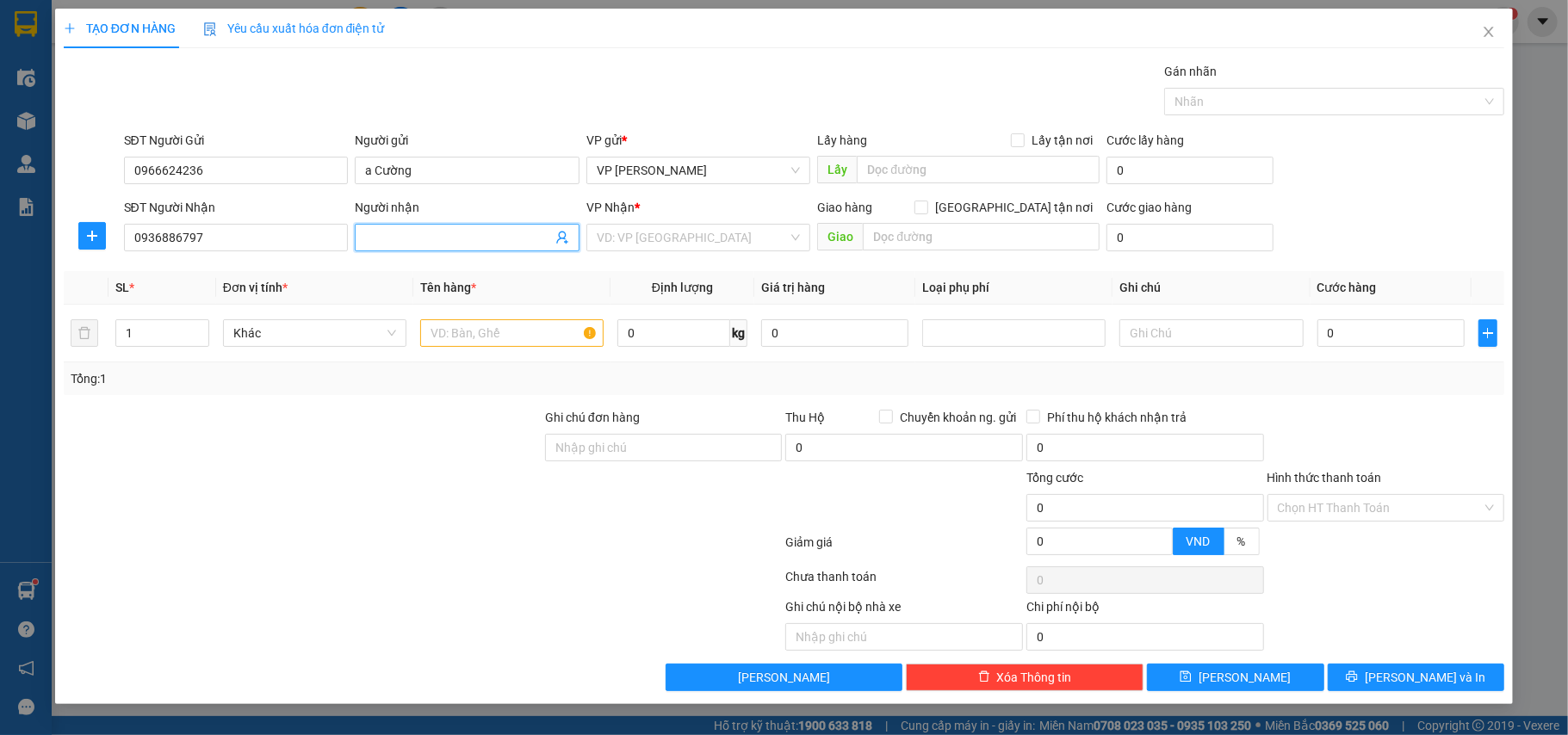
click at [379, 250] on span at bounding box center [467, 238] width 225 height 28
type input "c Phượng"
click at [709, 245] on input "search" at bounding box center [693, 238] width 192 height 26
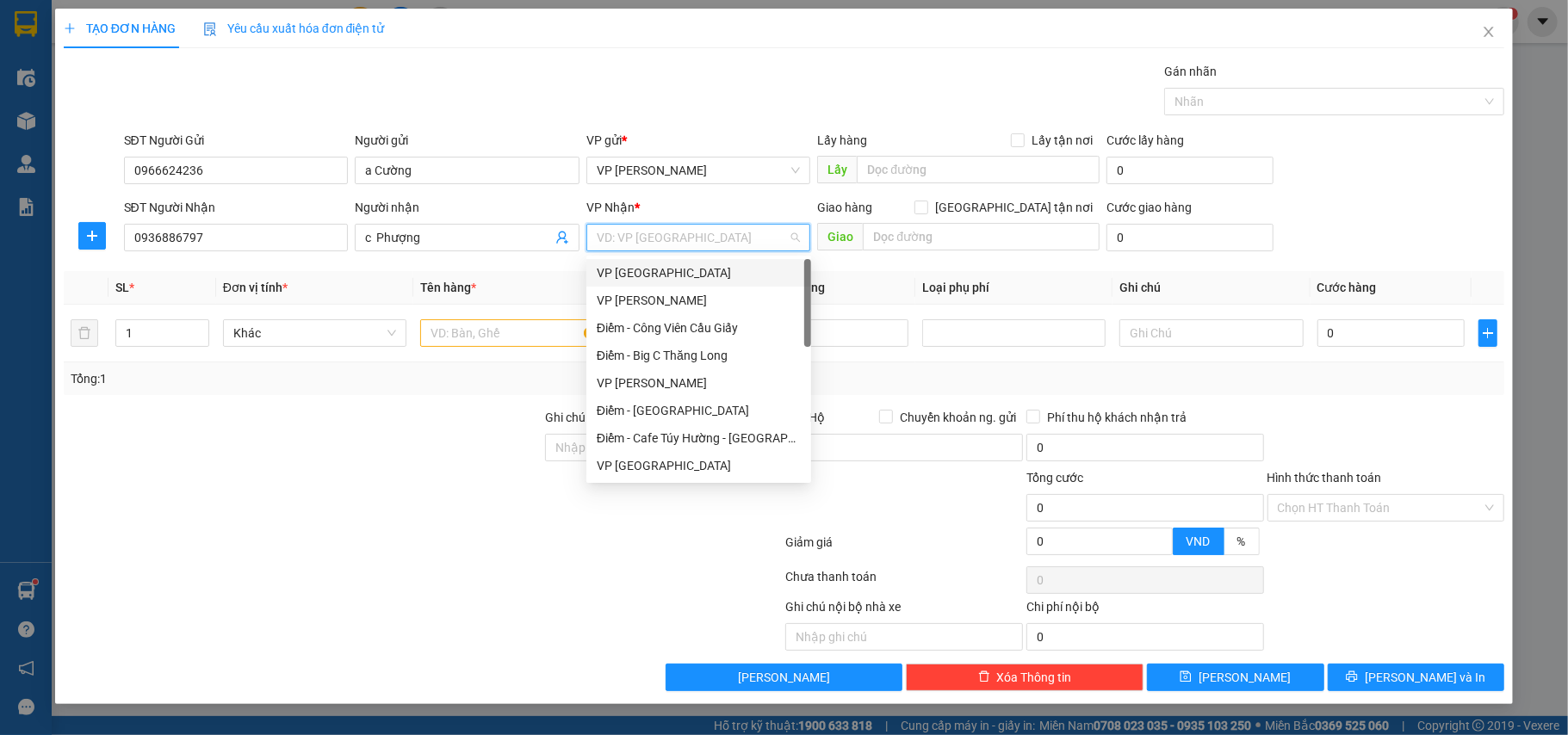
click at [663, 270] on div "VP [GEOGRAPHIC_DATA]" at bounding box center [698, 272] width 204 height 19
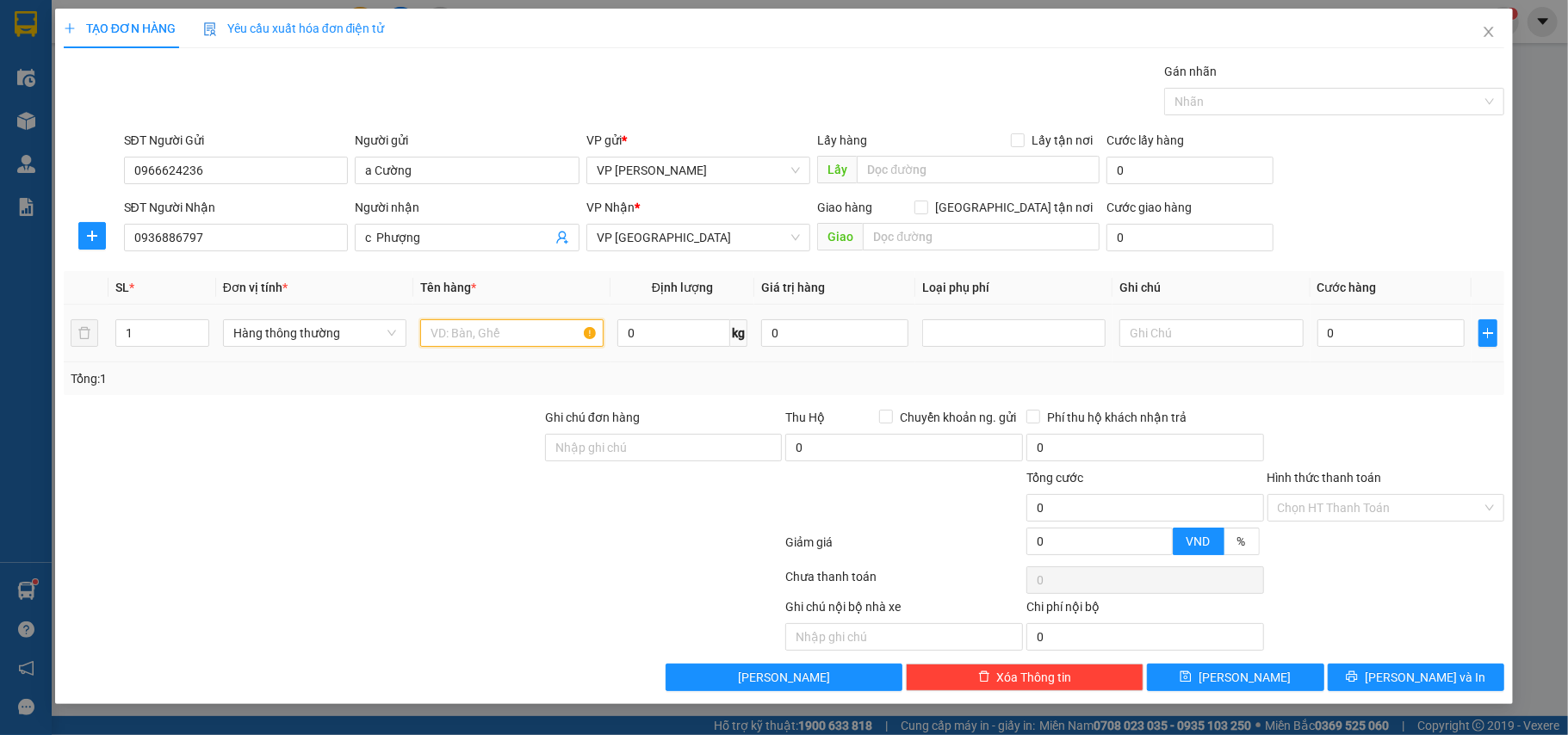
click at [469, 344] on input "text" at bounding box center [511, 333] width 184 height 28
type input "bọc kính"
click at [1010, 350] on div at bounding box center [1014, 333] width 184 height 35
click at [1000, 345] on div at bounding box center [1014, 333] width 184 height 28
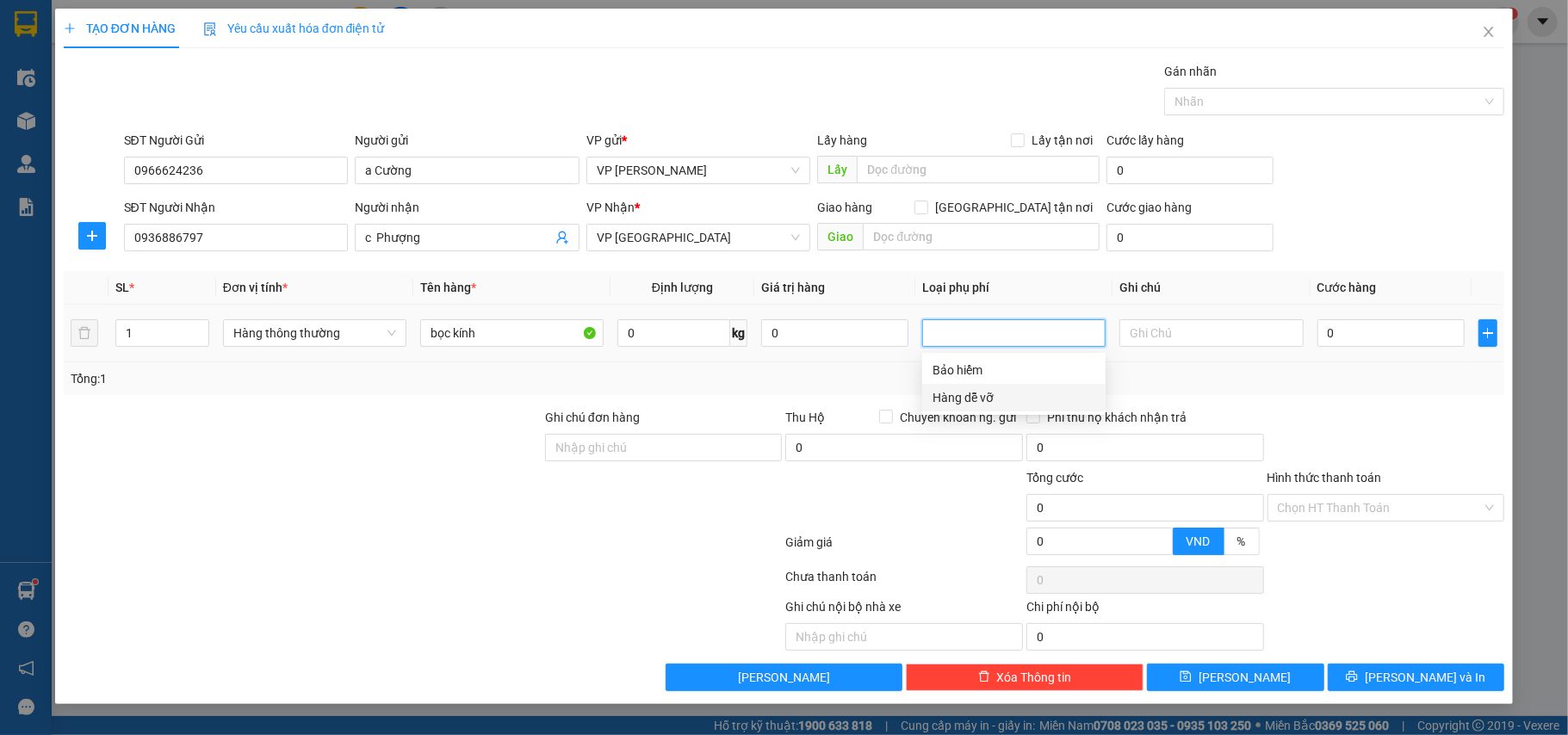
click at [969, 399] on div "Hàng dễ vỡ" at bounding box center [1014, 397] width 162 height 19
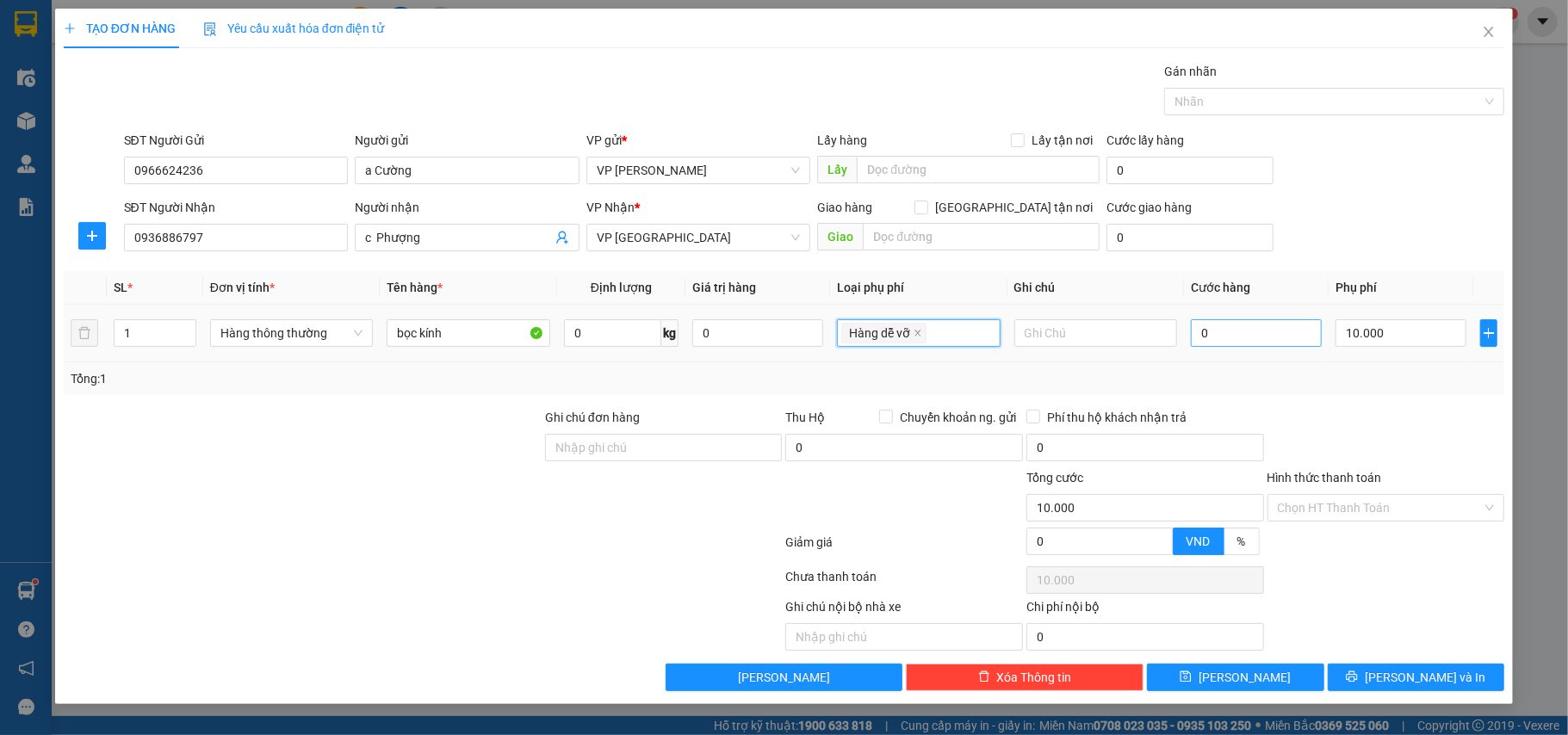
type input "10.000"
click at [1228, 340] on input "0" at bounding box center [1256, 333] width 131 height 28
type input "2"
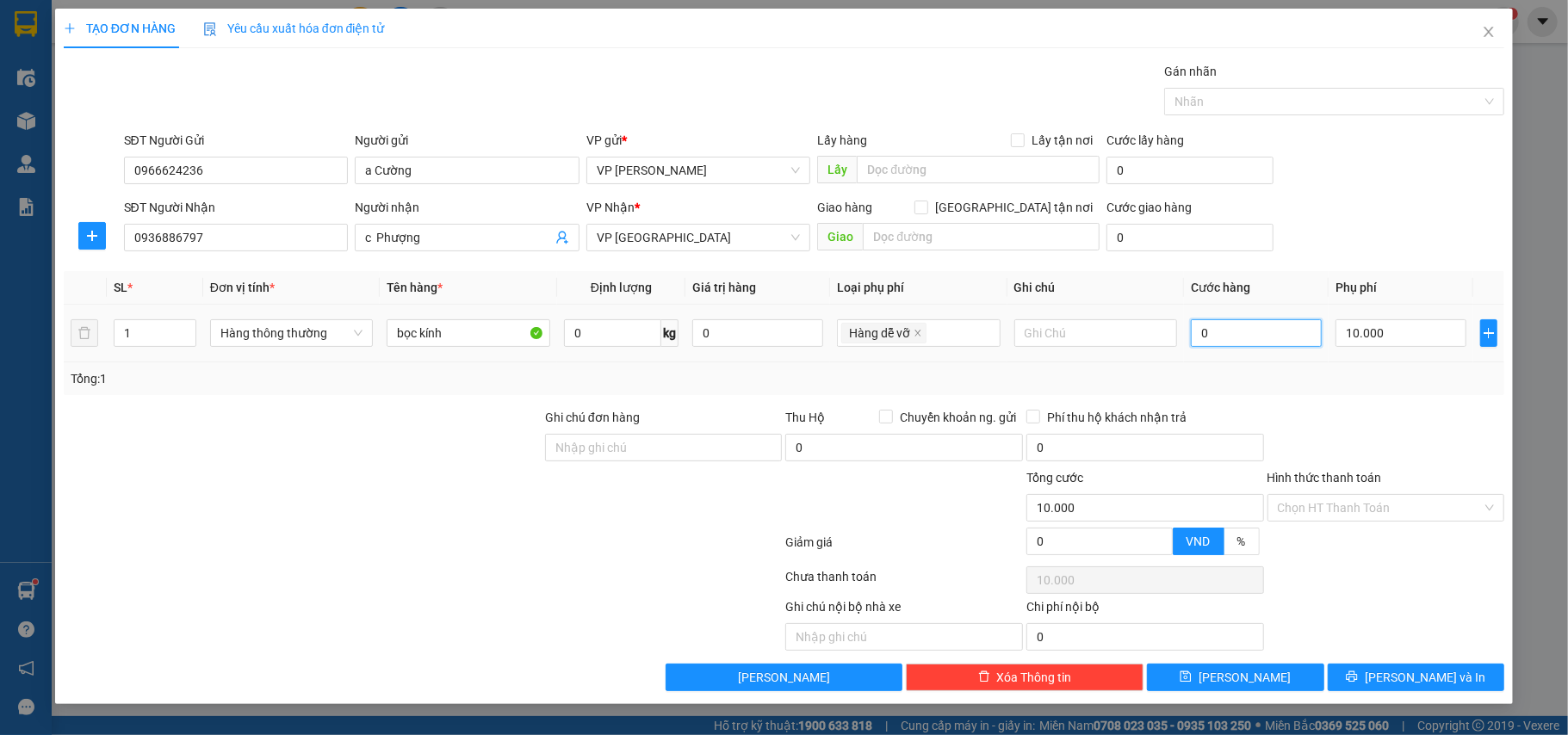
type input "10.002"
type input "25"
type input "10.025"
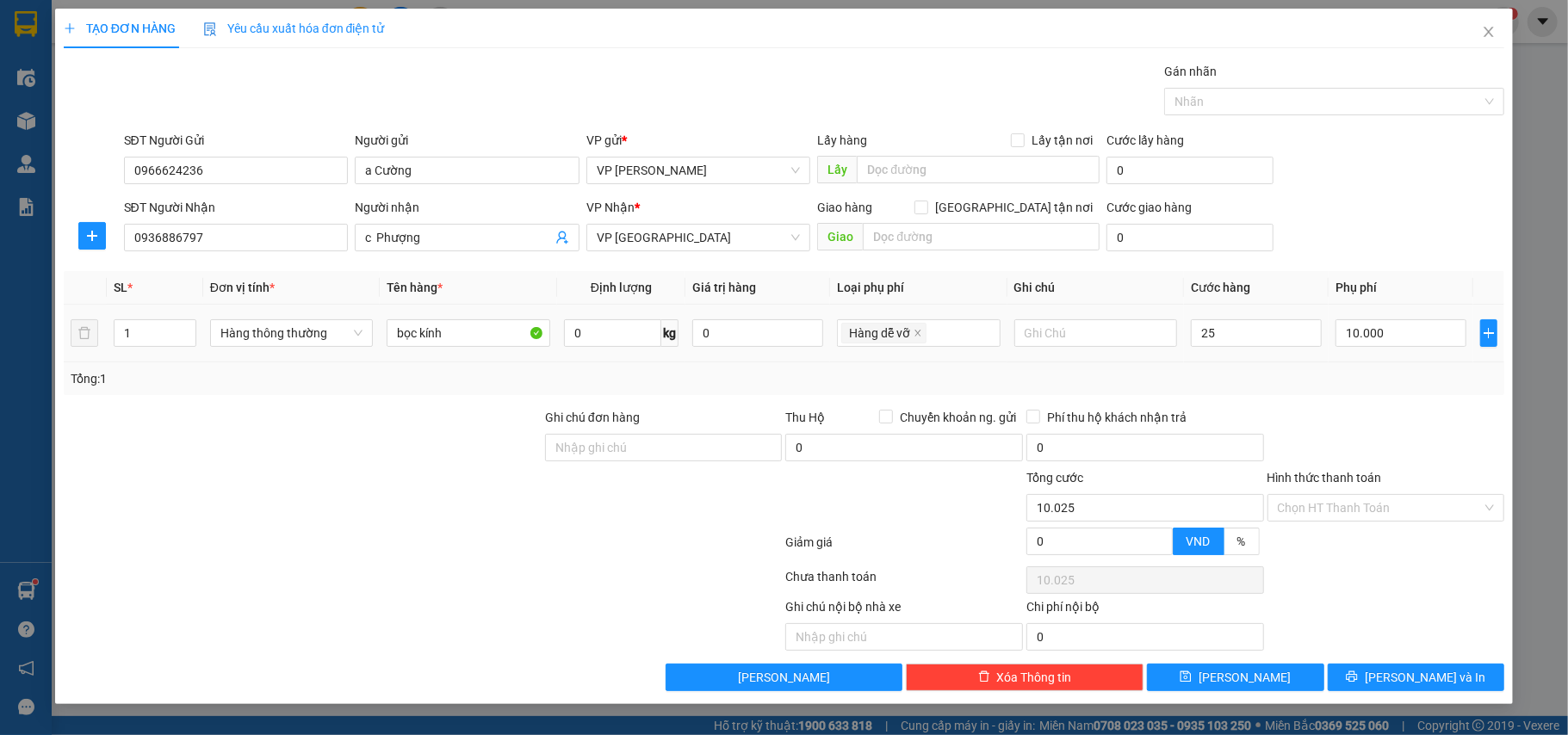
type input "25.000"
type input "35.000"
click at [1231, 368] on div "Tổng: 1" at bounding box center [784, 378] width 1442 height 33
click at [1420, 678] on span "[PERSON_NAME] và In" at bounding box center [1425, 677] width 120 height 19
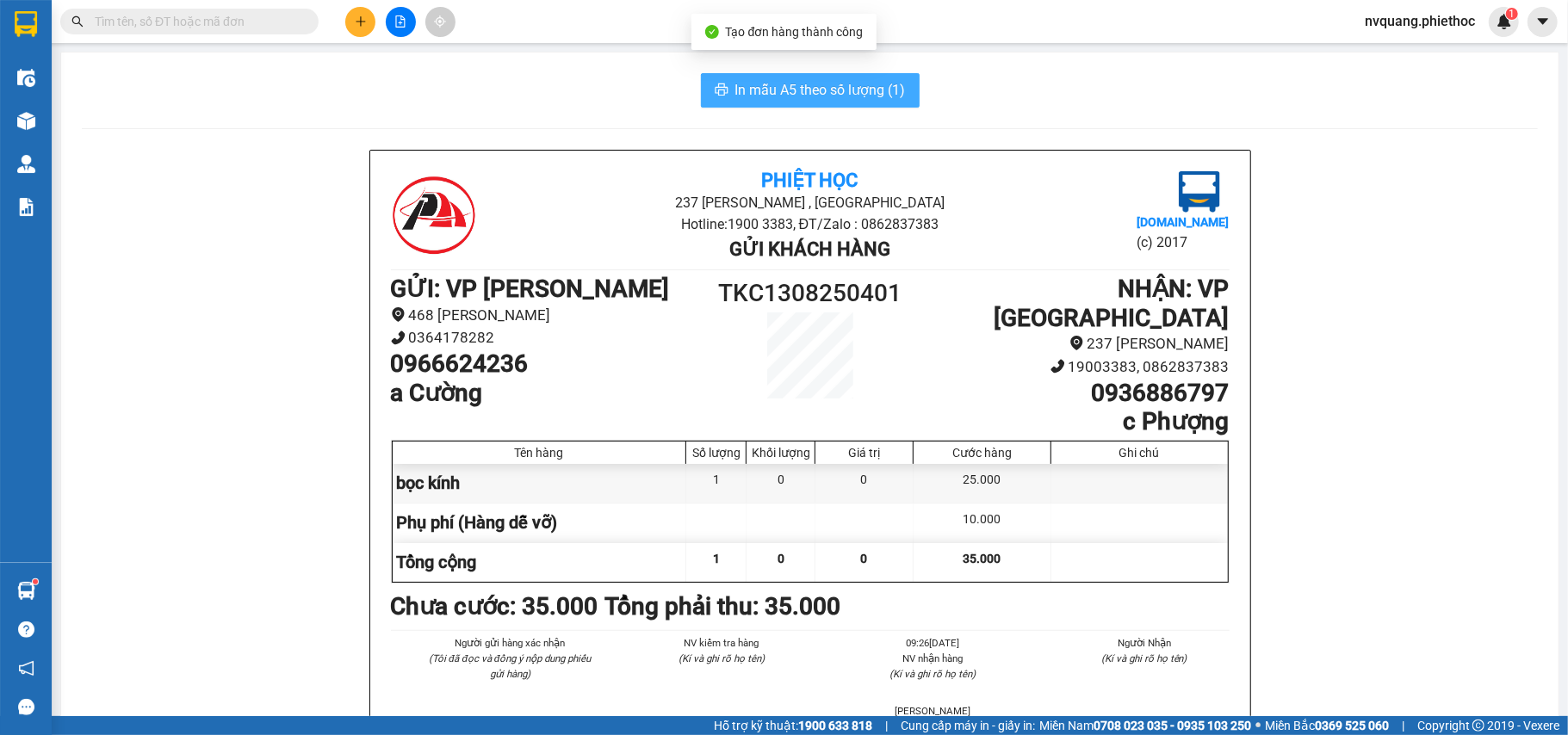
click at [782, 86] on span "In mẫu A5 theo số lượng (1)" at bounding box center [820, 90] width 171 height 21
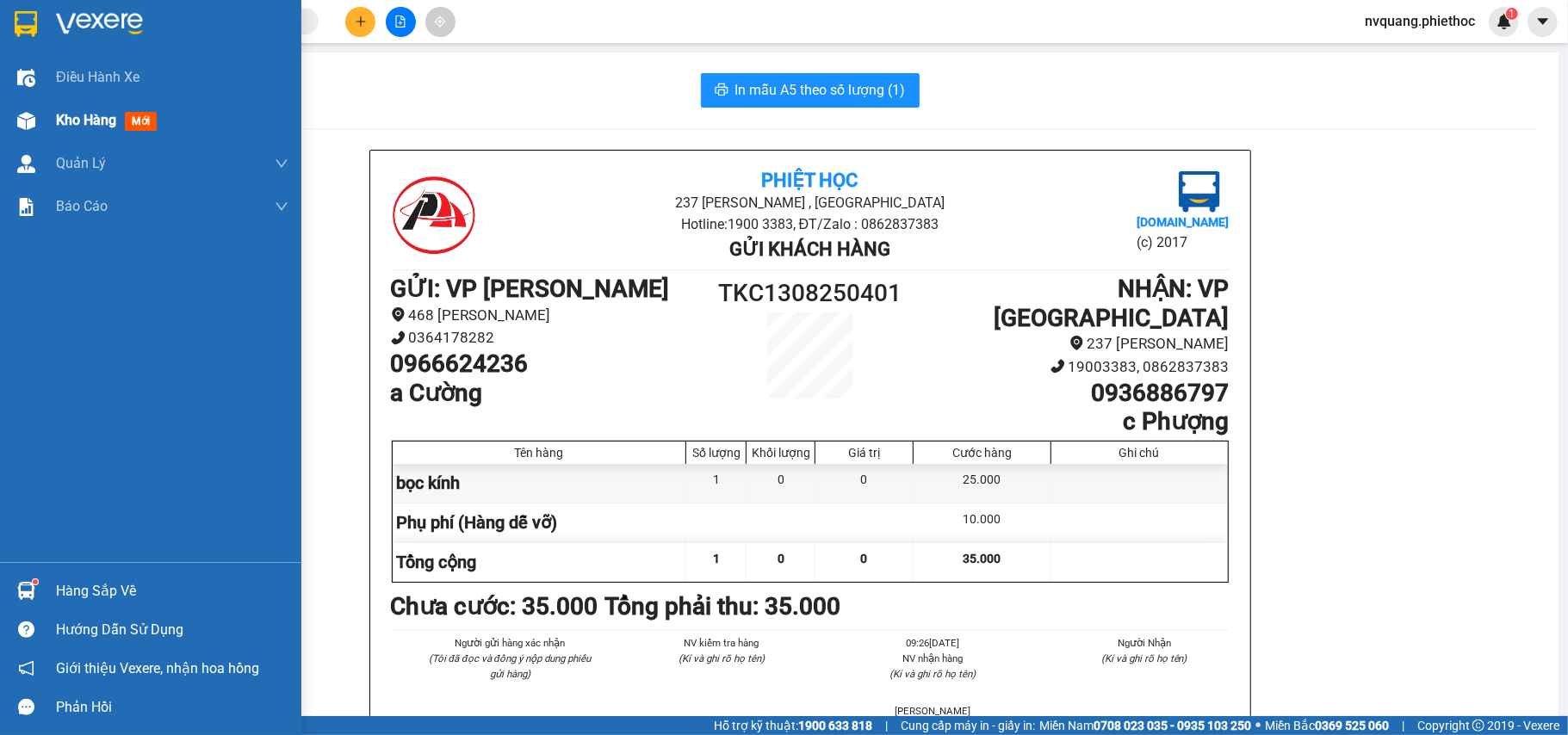
click at [60, 116] on span "Kho hàng" at bounding box center [86, 120] width 61 height 17
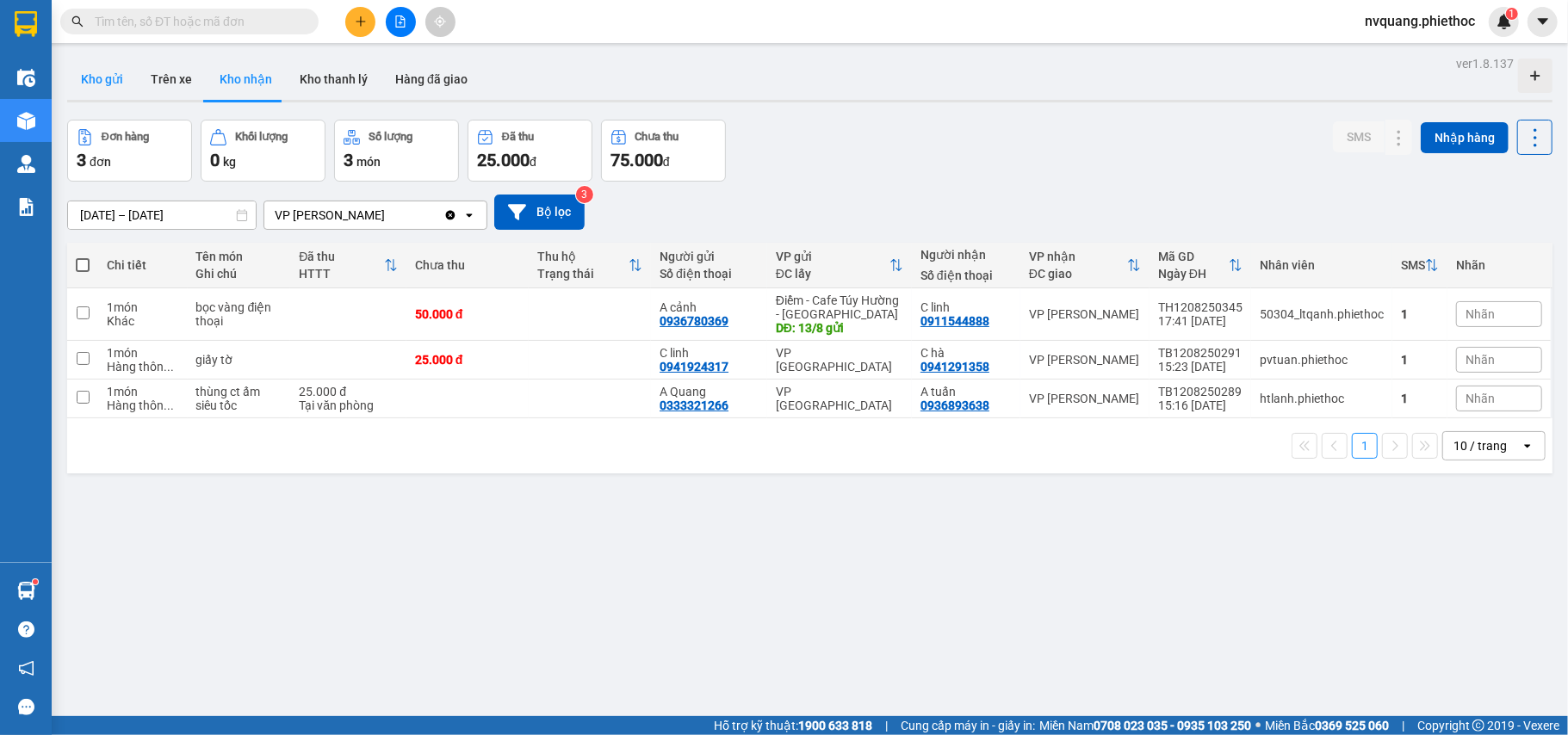
click at [110, 79] on button "Kho gửi" at bounding box center [102, 79] width 70 height 41
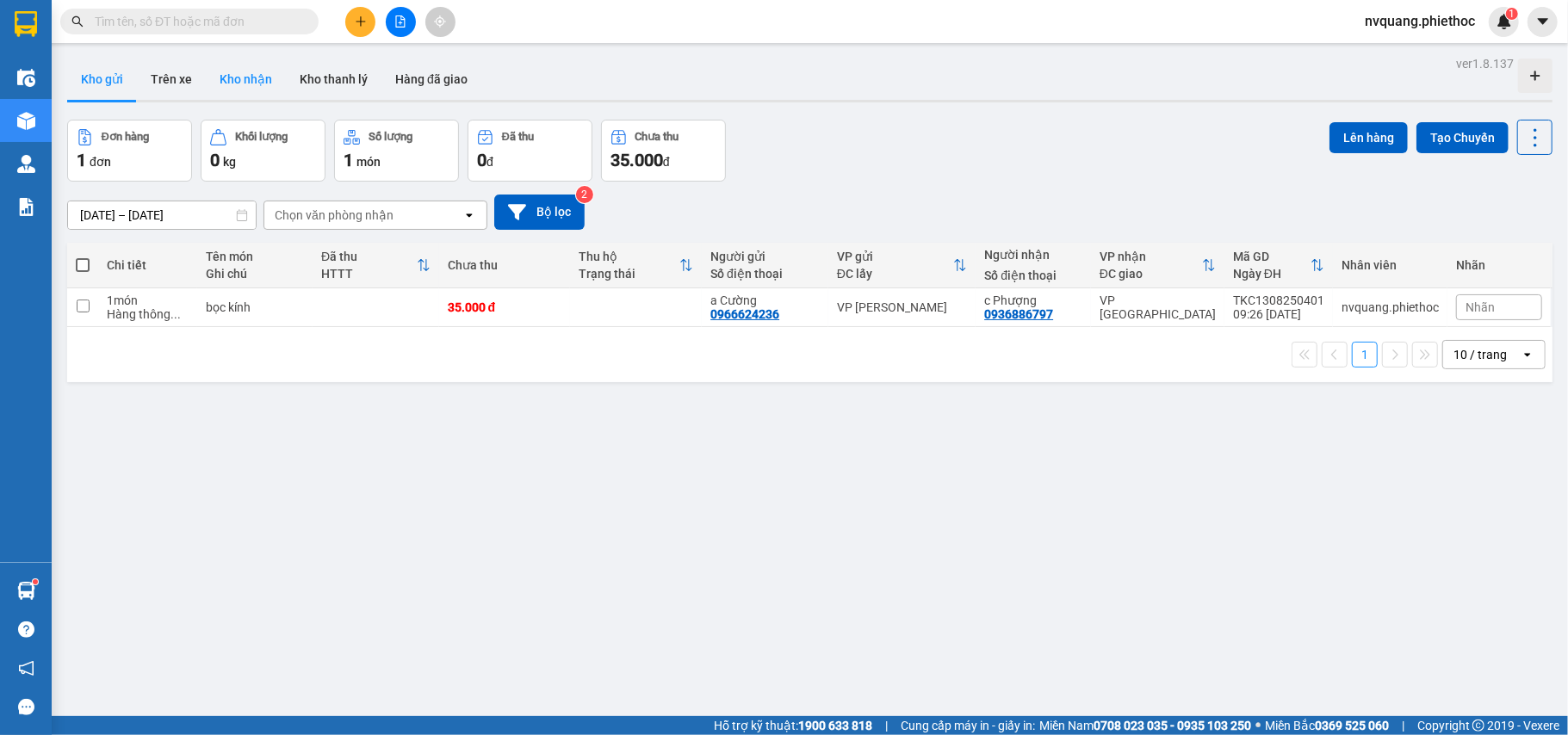
click at [229, 90] on button "Kho nhận" at bounding box center [246, 79] width 80 height 41
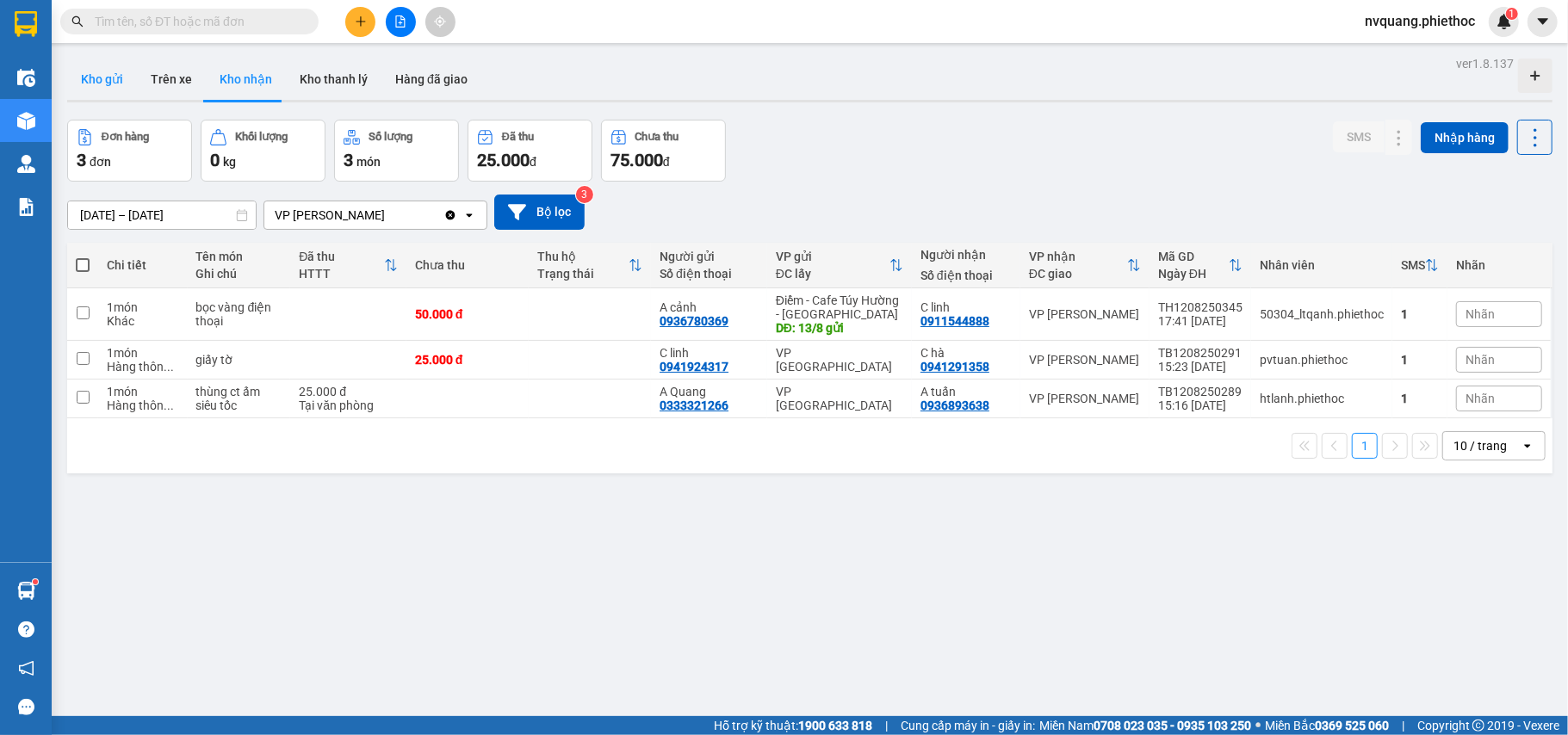
click at [116, 77] on button "Kho gửi" at bounding box center [102, 79] width 70 height 41
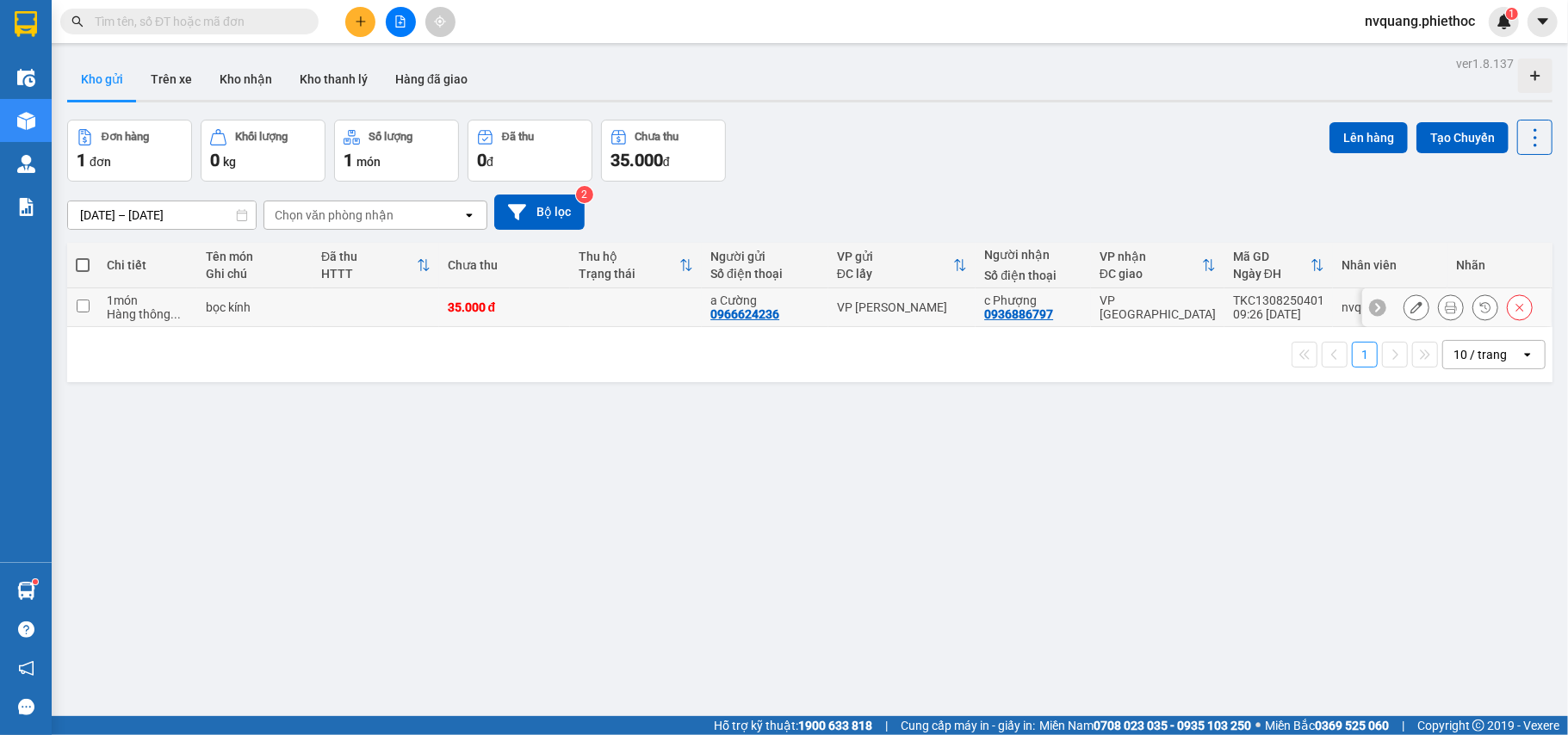
click at [383, 305] on td at bounding box center [376, 308] width 127 height 39
checkbox input "true"
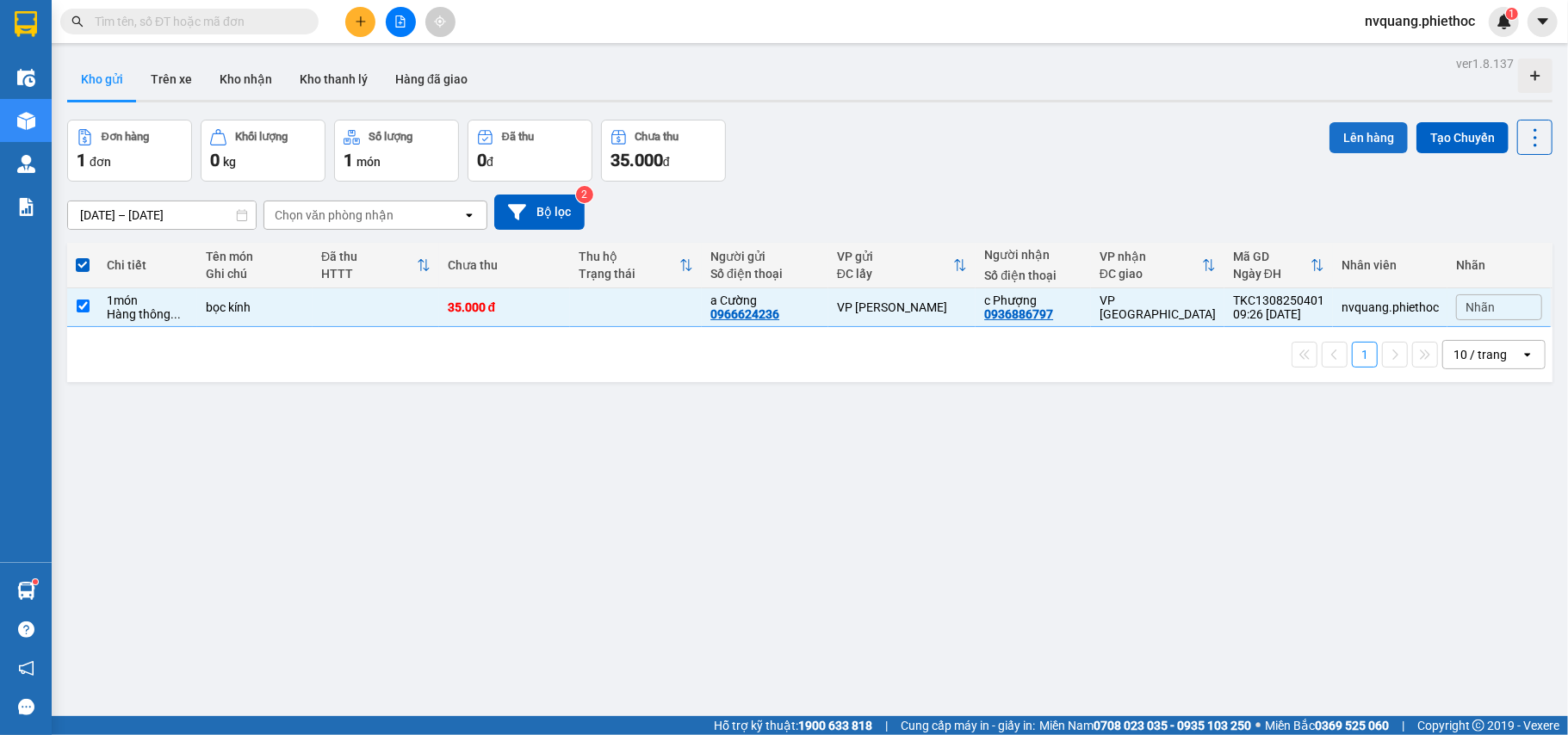
click at [1355, 132] on button "Lên hàng" at bounding box center [1369, 137] width 78 height 31
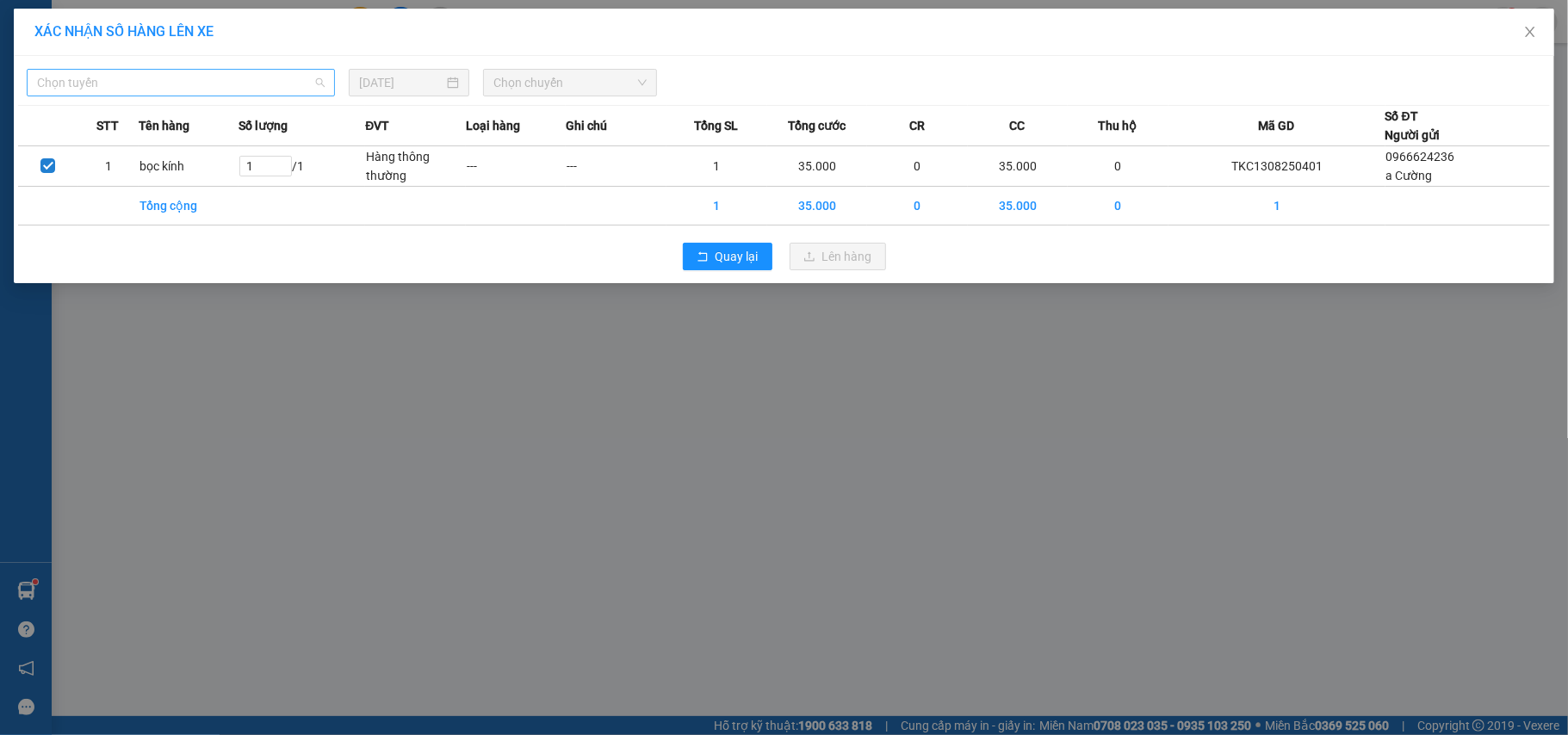
click at [146, 70] on span "Chọn tuyến" at bounding box center [181, 83] width 287 height 26
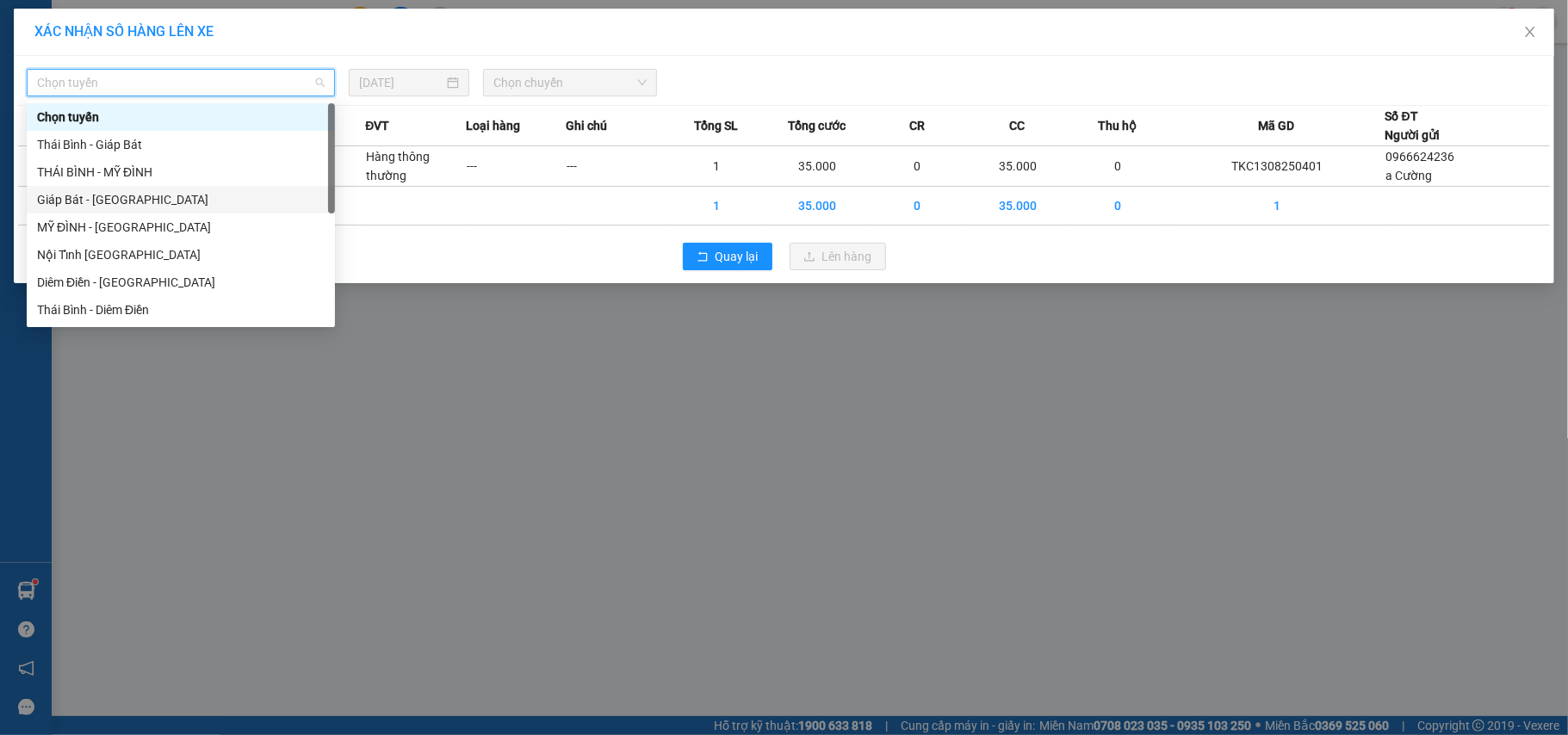
click at [73, 196] on div "Giáp Bát - [GEOGRAPHIC_DATA]" at bounding box center [181, 200] width 287 height 19
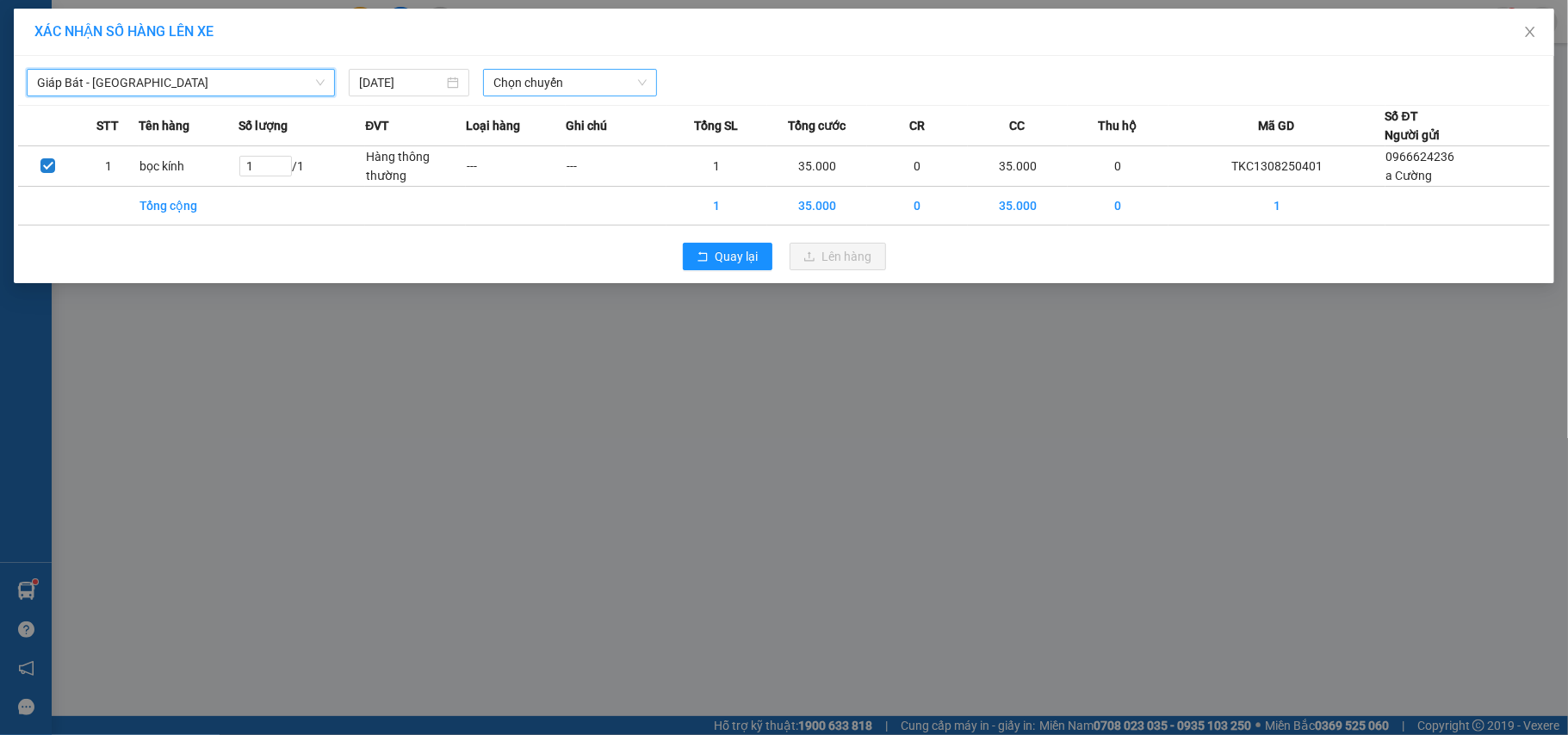
click at [525, 90] on span "Chọn chuyến" at bounding box center [570, 83] width 153 height 26
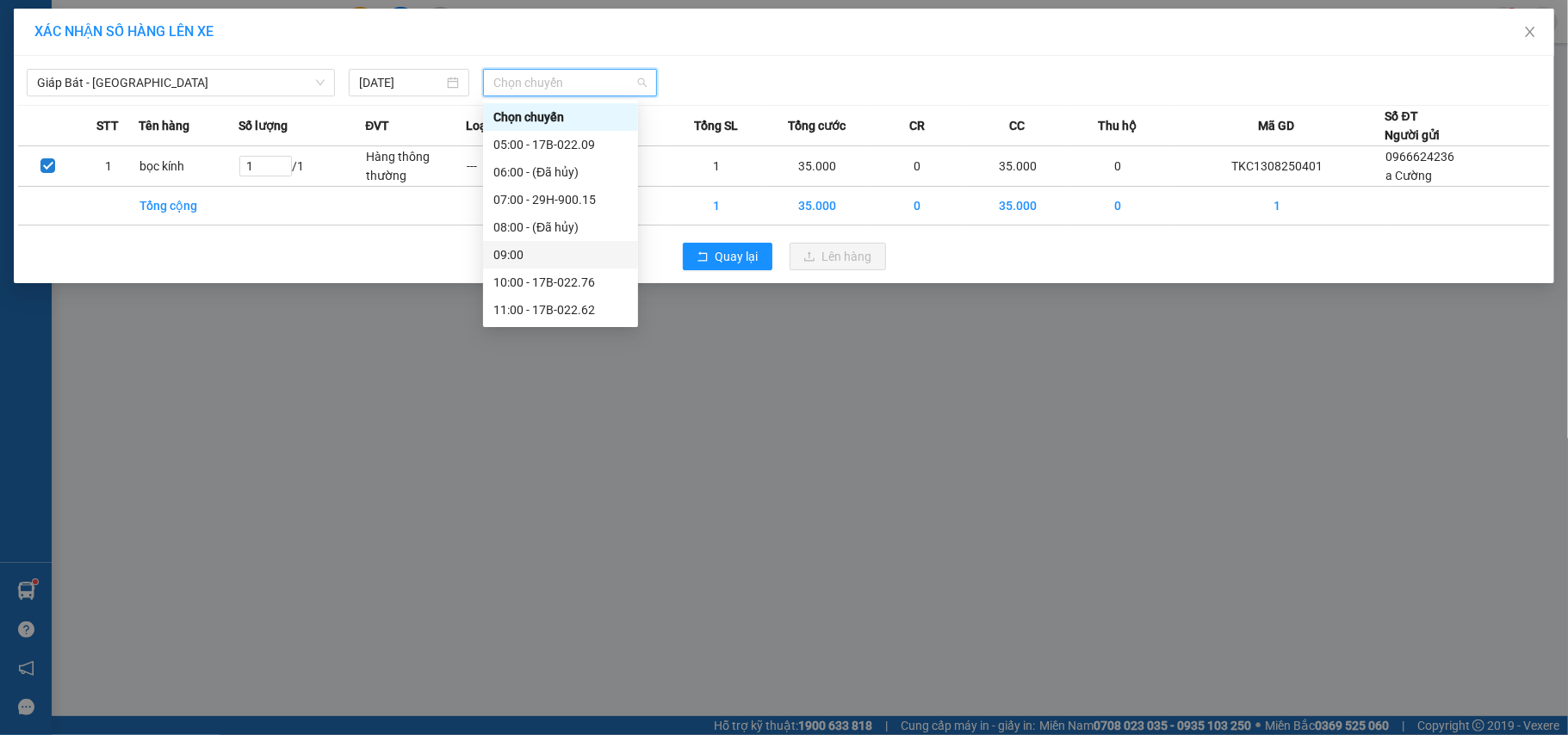
scroll to position [115, 0]
click at [558, 167] on div "10:00 - 17B-022.76" at bounding box center [561, 168] width 134 height 19
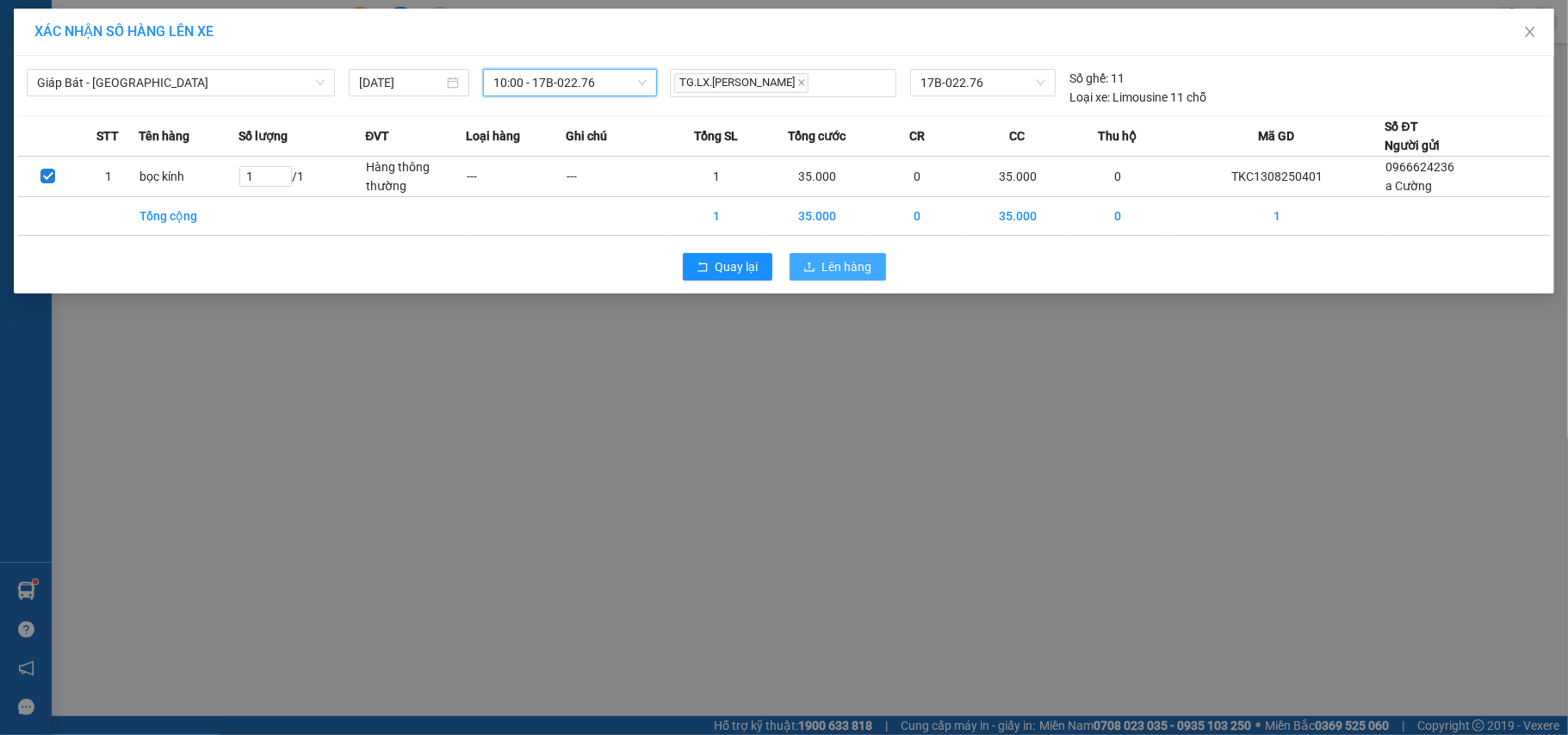
click at [814, 267] on icon "upload" at bounding box center [809, 267] width 12 height 12
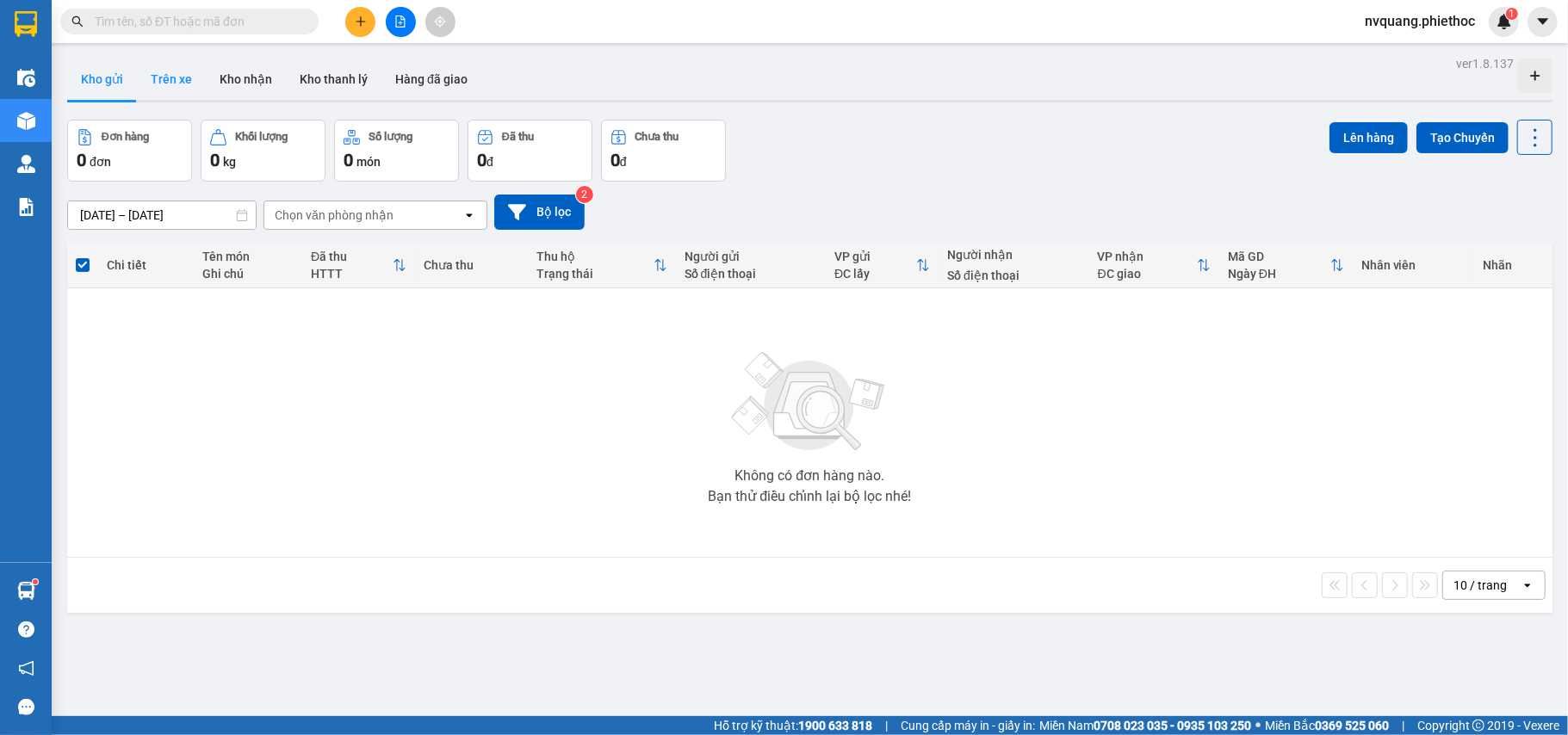
click at [160, 80] on button "Trên xe" at bounding box center [172, 79] width 69 height 41
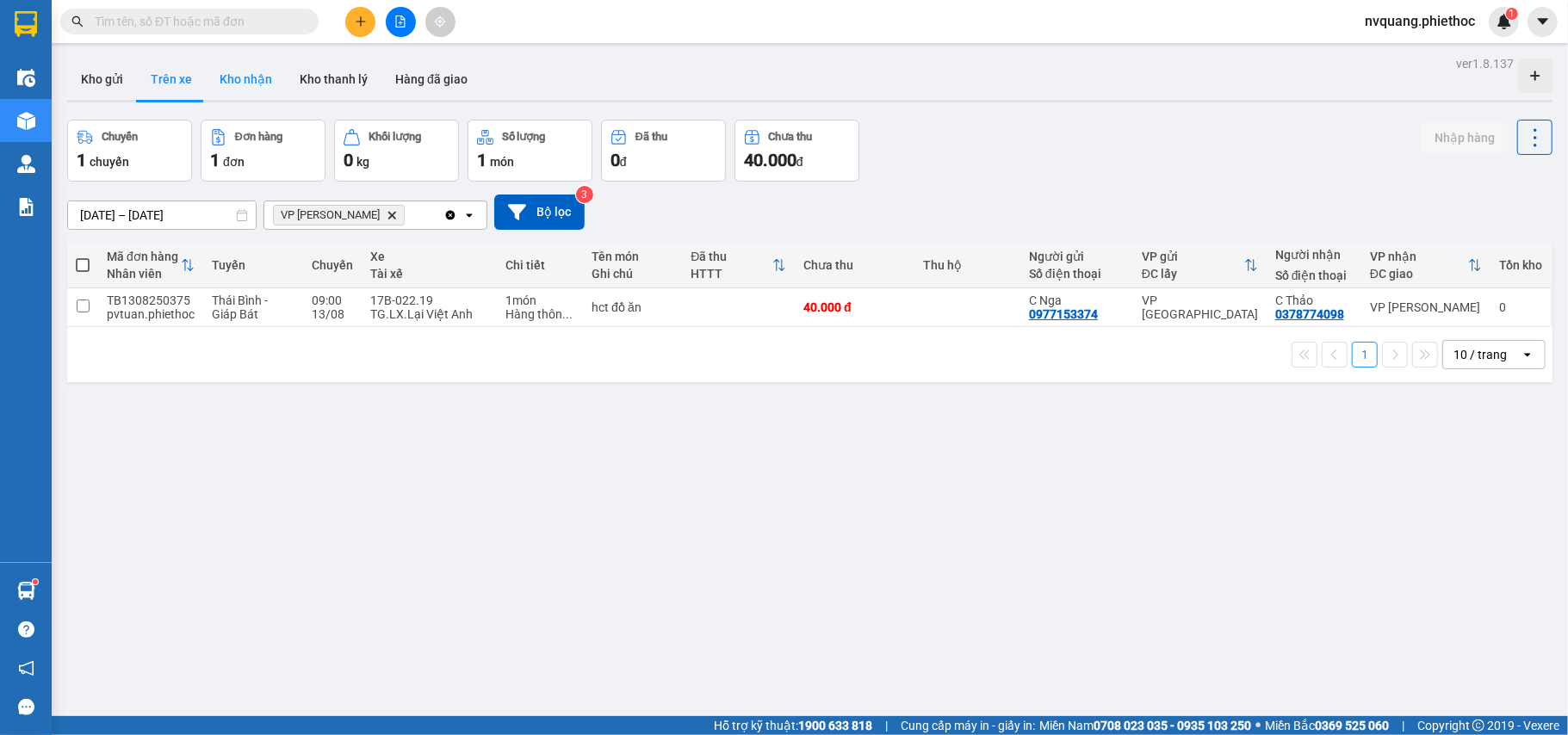
click at [243, 76] on button "Kho nhận" at bounding box center [246, 79] width 80 height 41
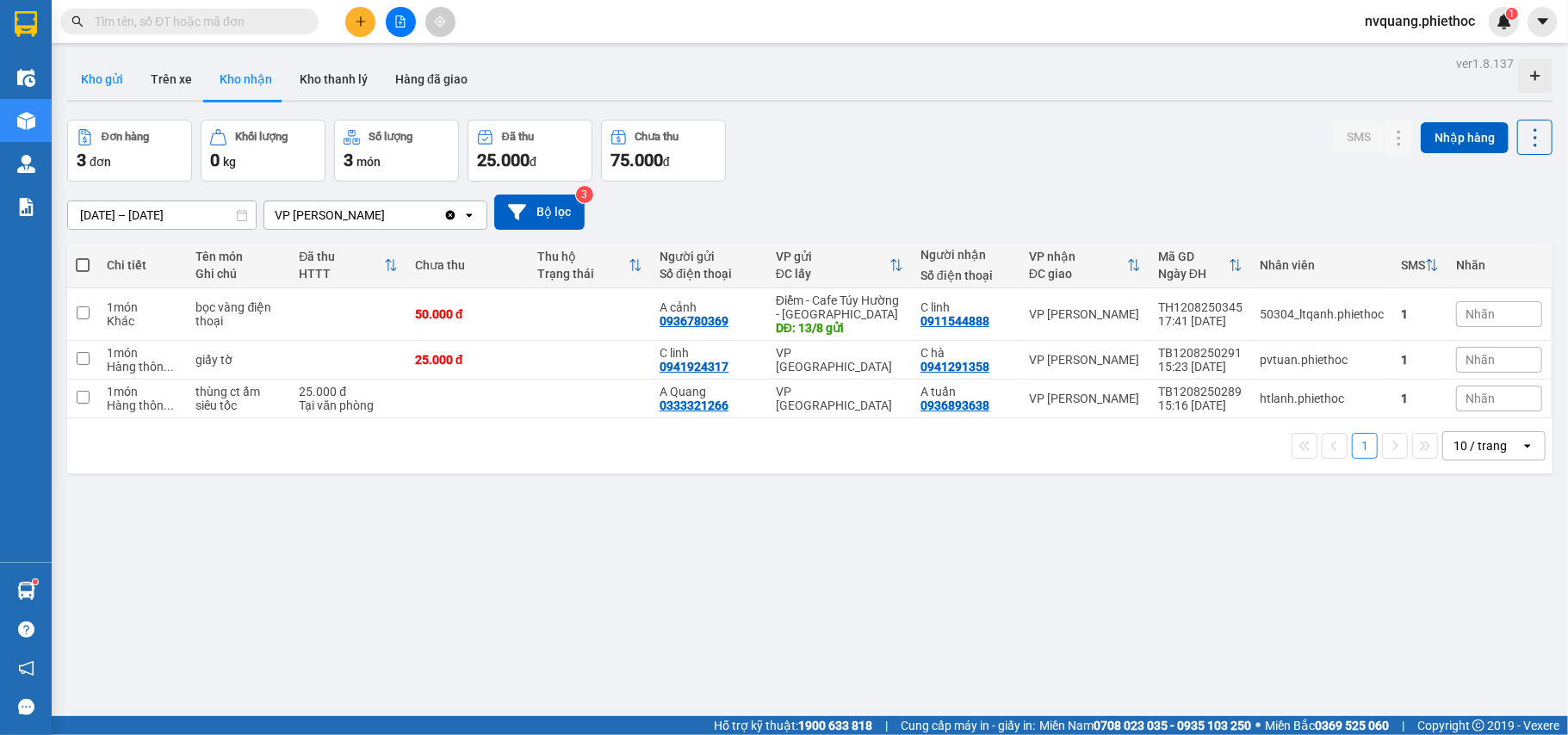
click at [87, 69] on button "Kho gửi" at bounding box center [102, 79] width 70 height 41
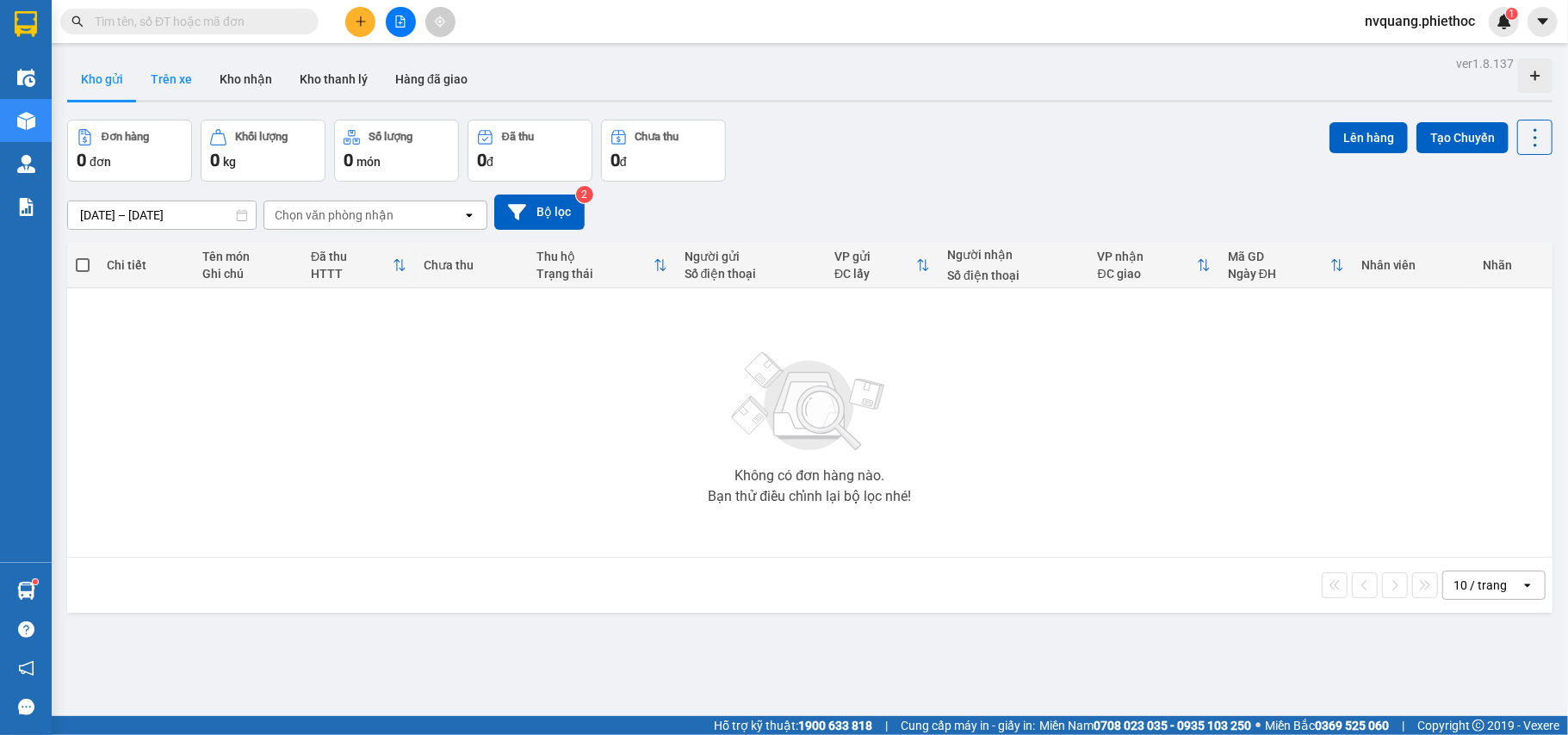
click at [161, 94] on button "Trên xe" at bounding box center [172, 79] width 69 height 41
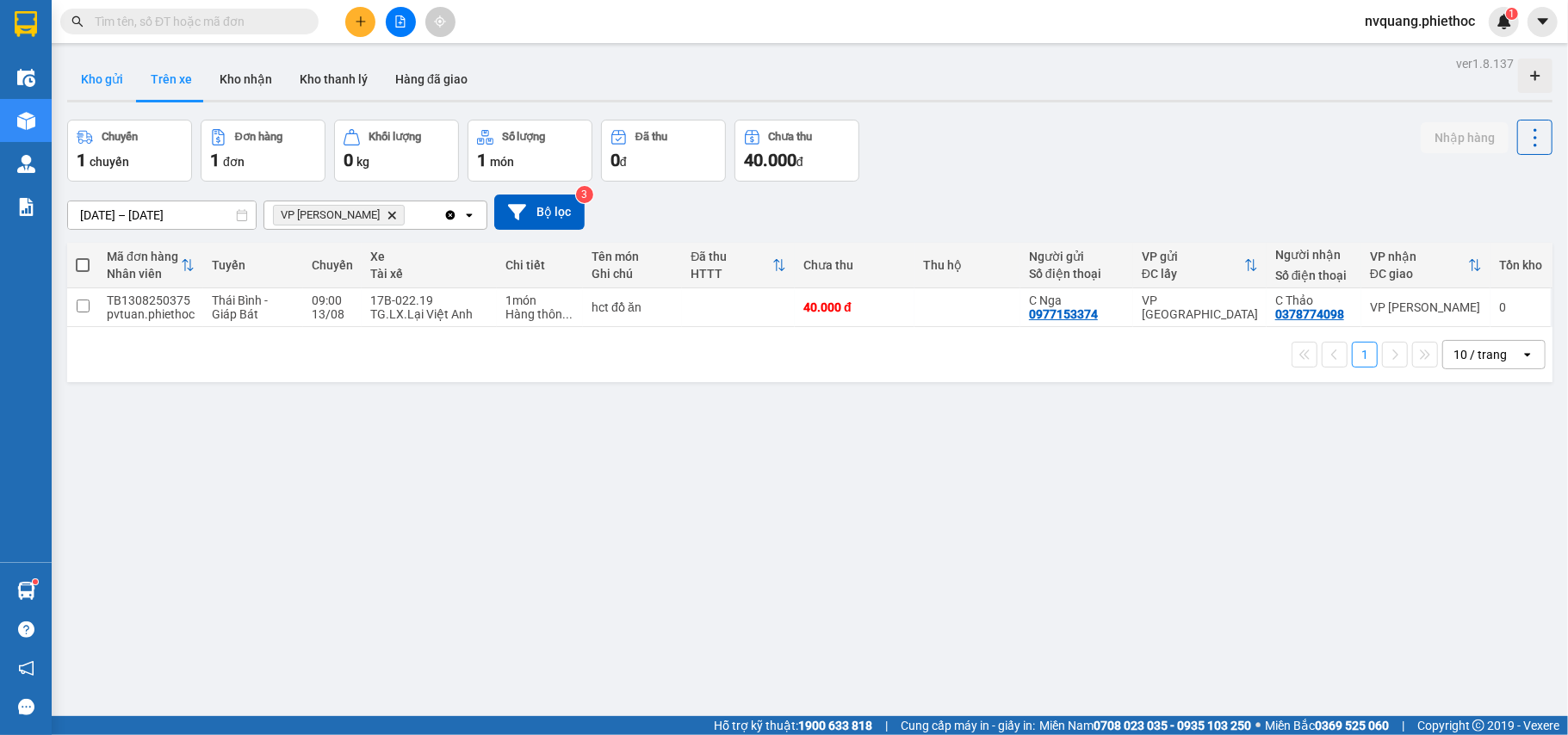
click at [84, 71] on button "Kho gửi" at bounding box center [102, 79] width 70 height 41
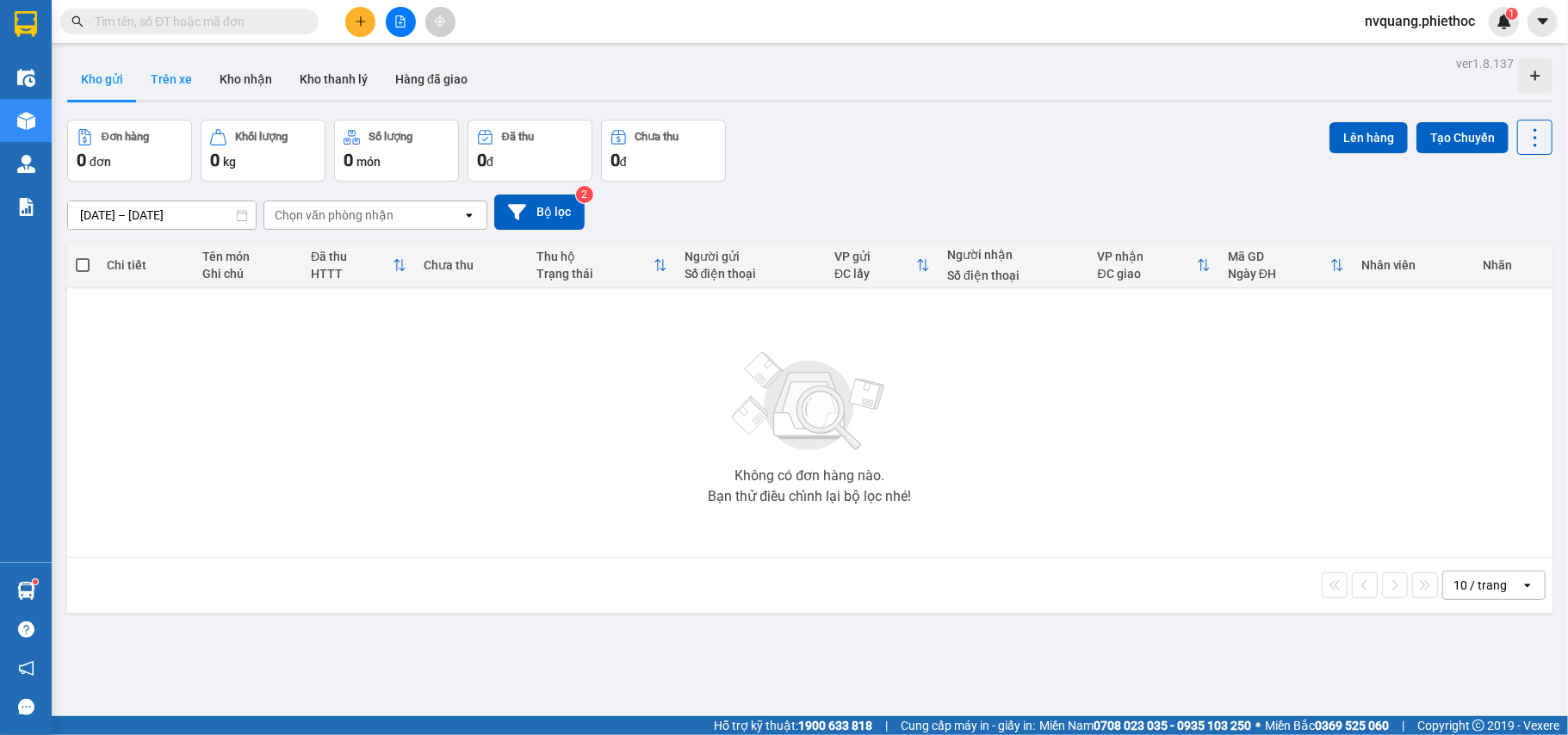
click at [176, 84] on button "Trên xe" at bounding box center [172, 79] width 69 height 41
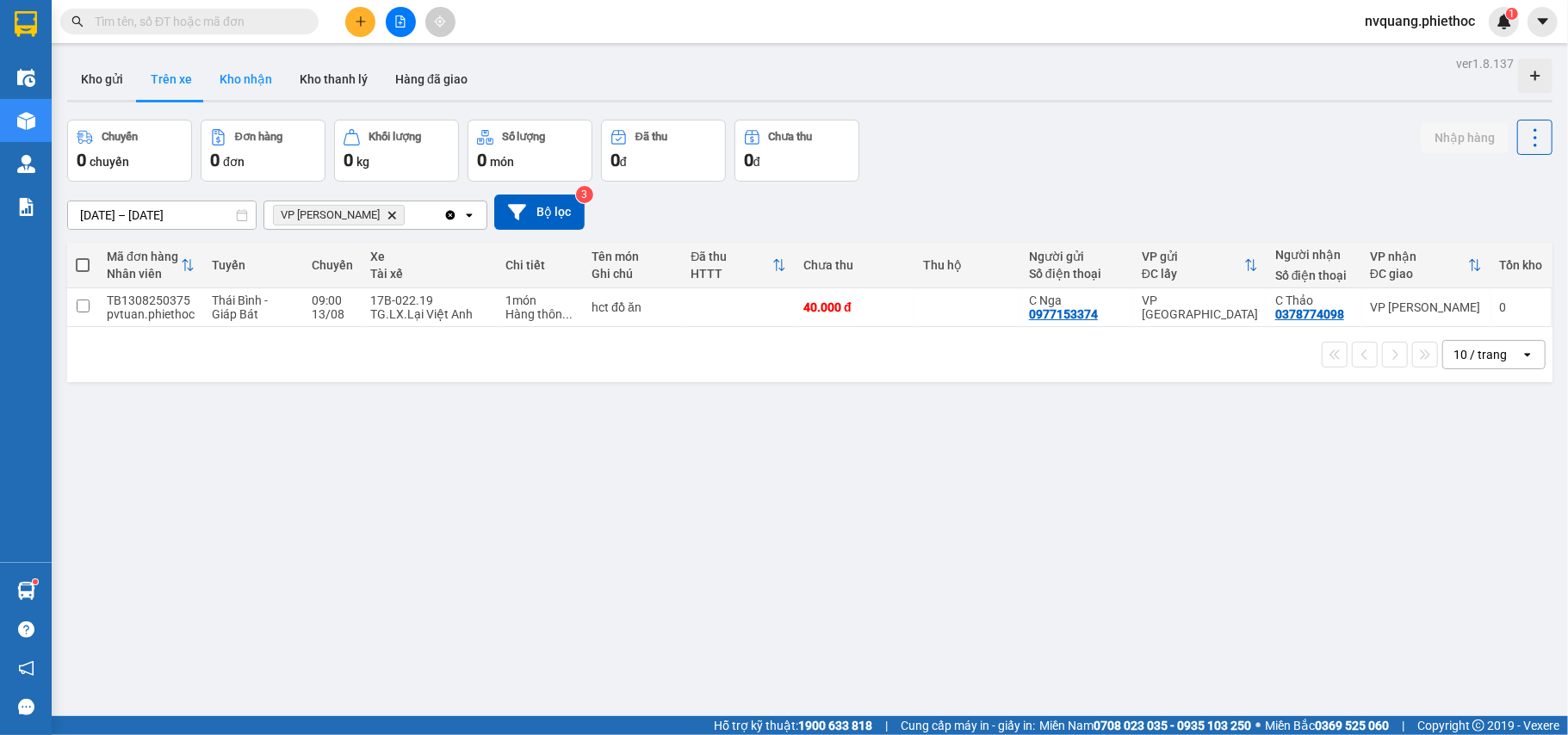
click at [265, 87] on button "Kho nhận" at bounding box center [246, 79] width 80 height 41
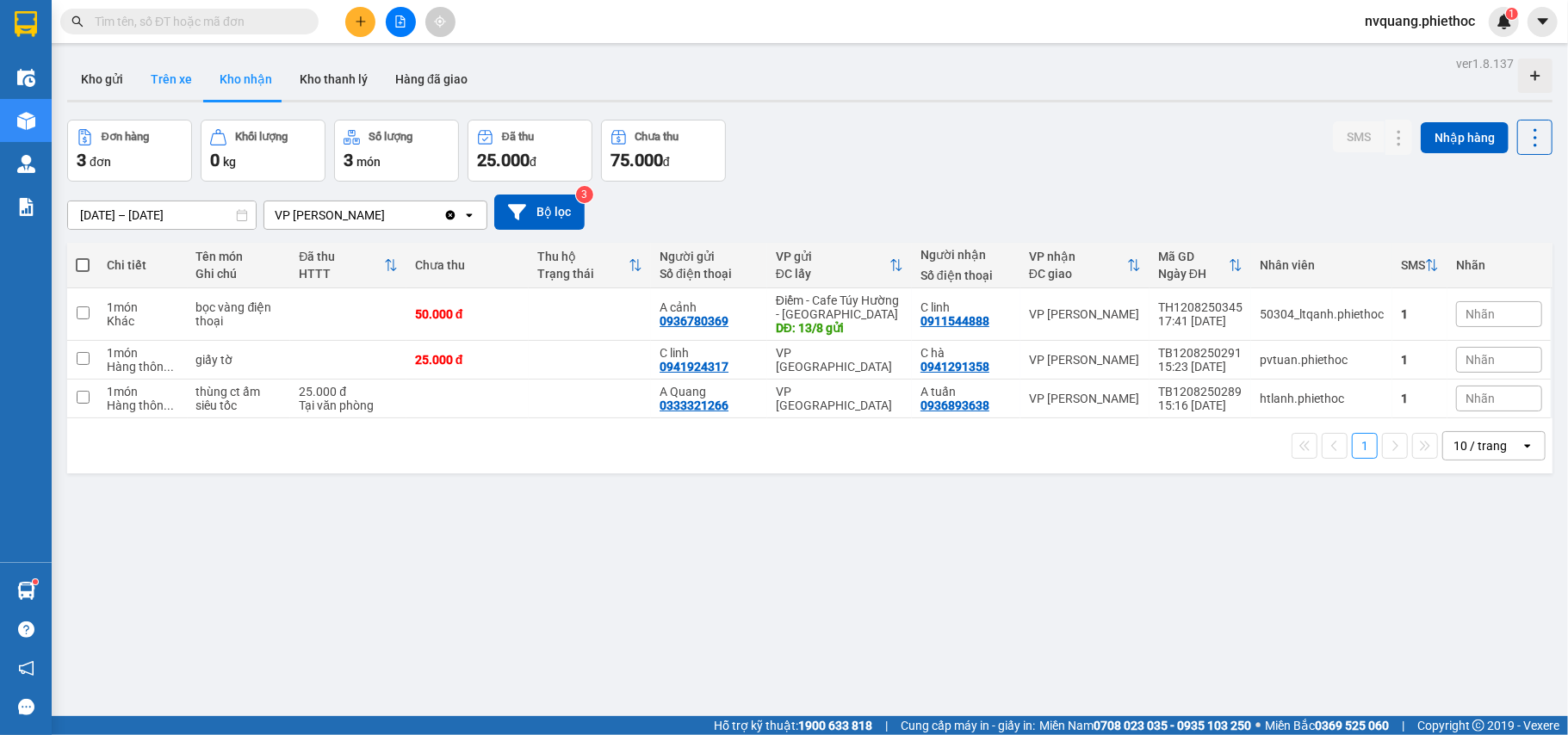
click at [162, 83] on button "Trên xe" at bounding box center [172, 79] width 69 height 41
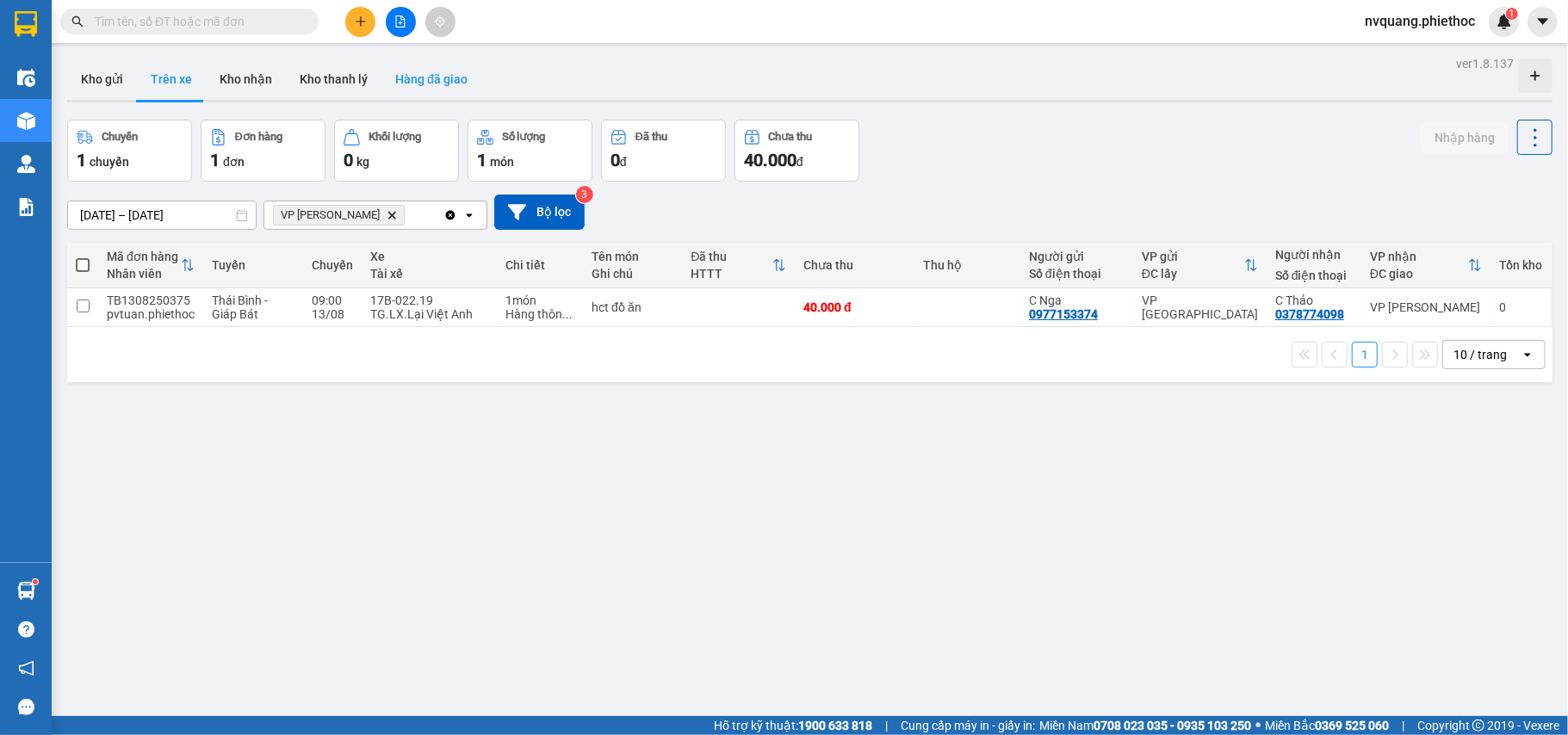
click at [430, 70] on button "Hàng đã giao" at bounding box center [431, 79] width 100 height 41
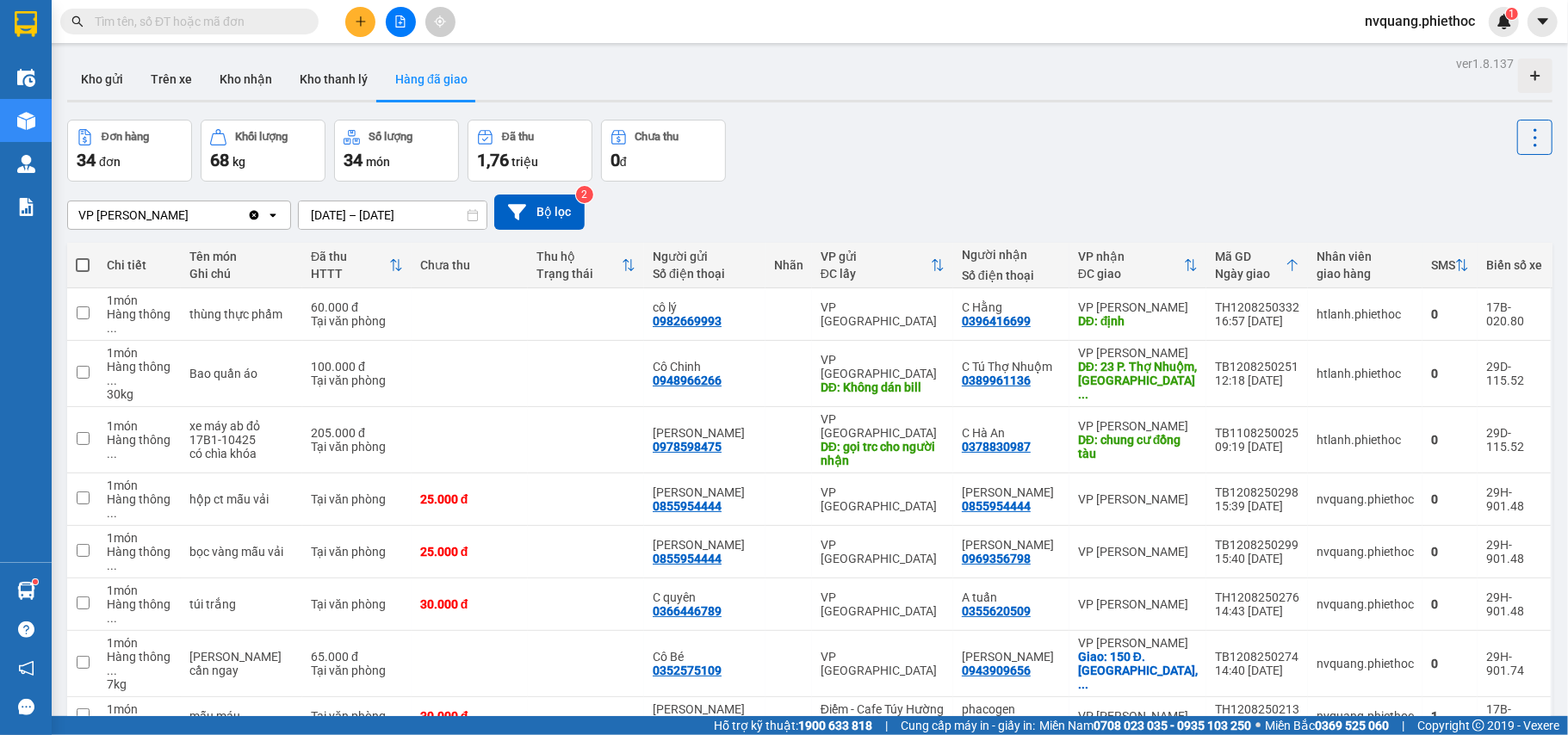
click at [339, 217] on input "11/08/2025 – 13/08/2025" at bounding box center [392, 215] width 188 height 28
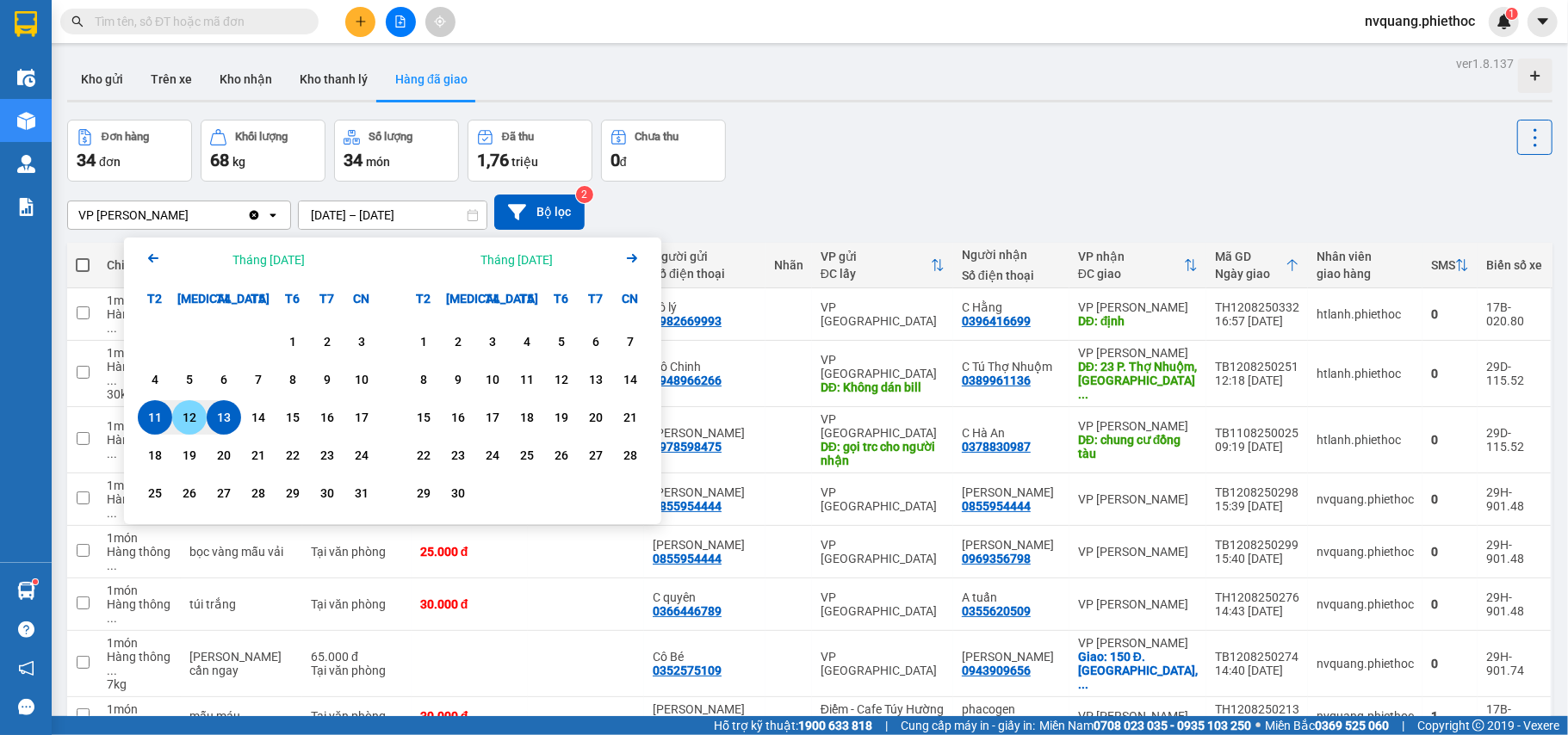
click at [186, 414] on div "12" at bounding box center [189, 417] width 24 height 21
click at [157, 413] on div "11" at bounding box center [155, 417] width 24 height 21
type input "11/08/2025 – 12/08/2025"
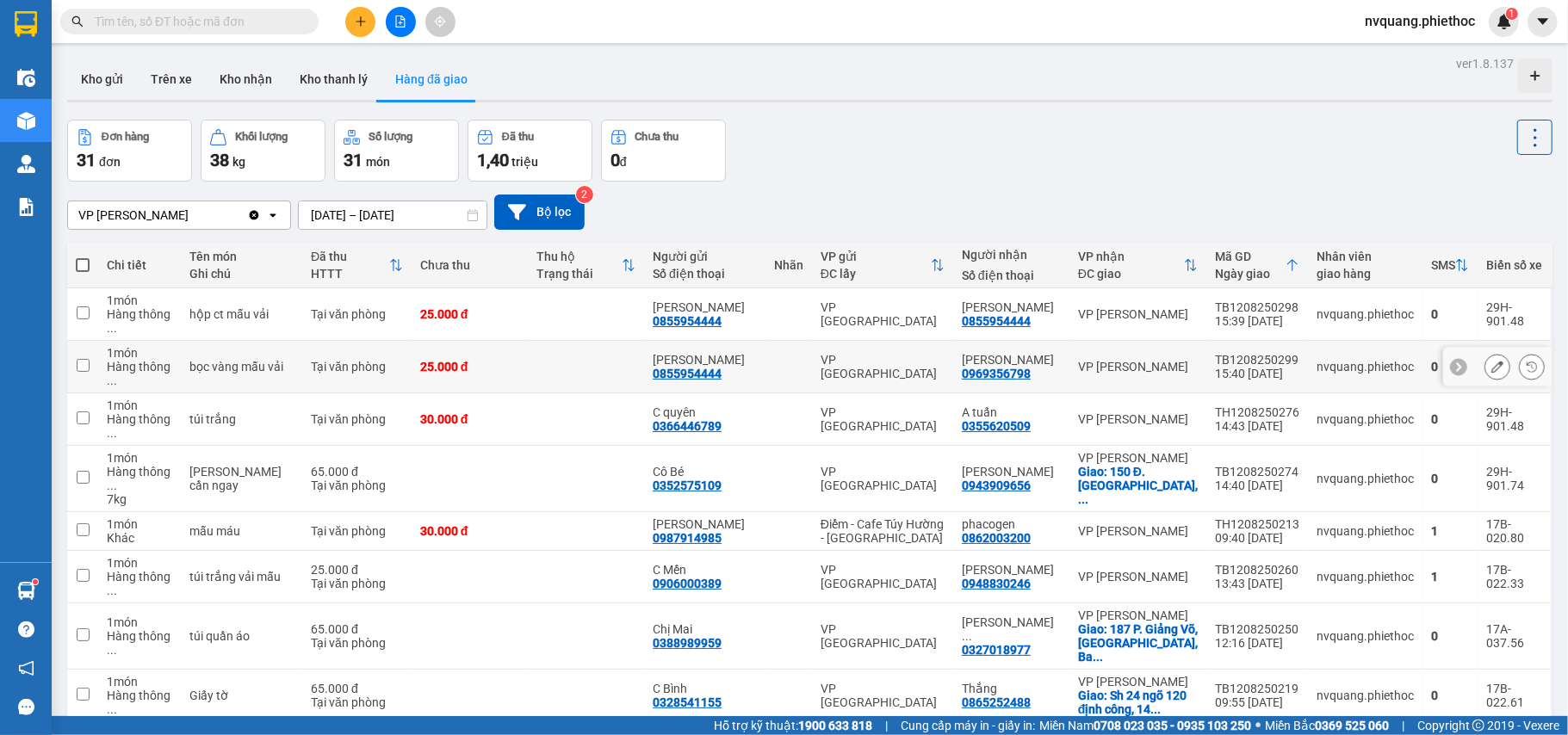
scroll to position [90, 0]
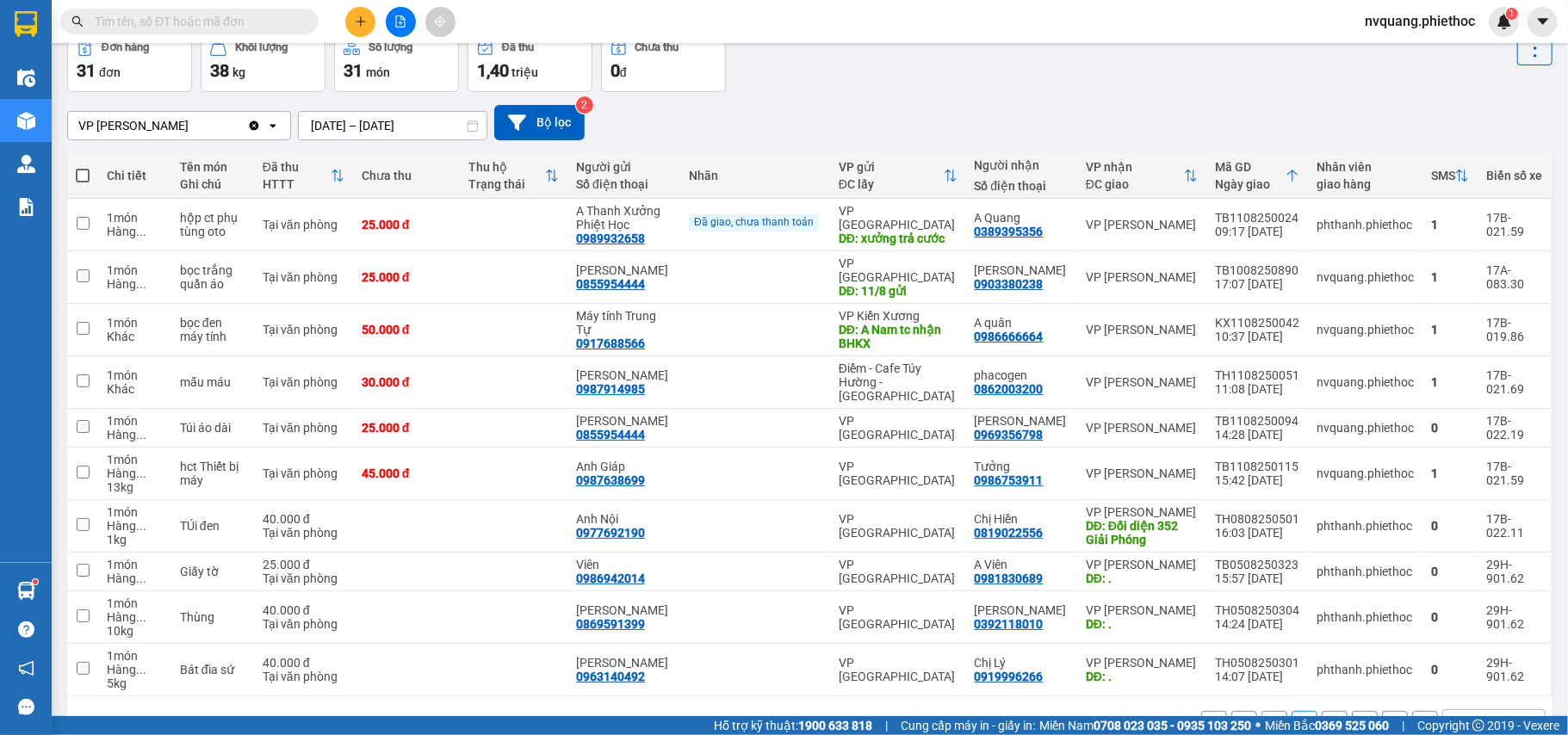
click at [1322, 711] on button "3" at bounding box center [1335, 724] width 26 height 26
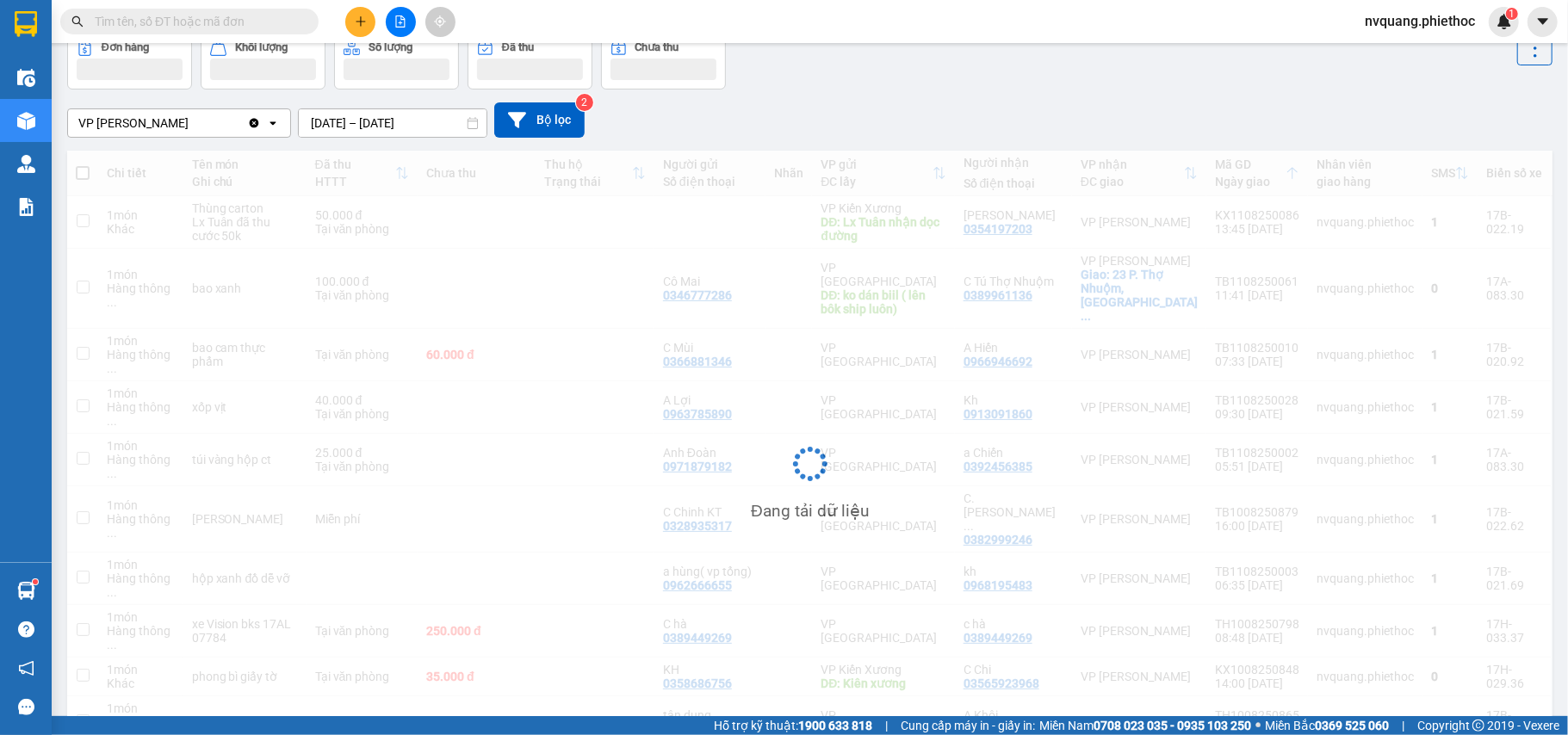
scroll to position [79, 0]
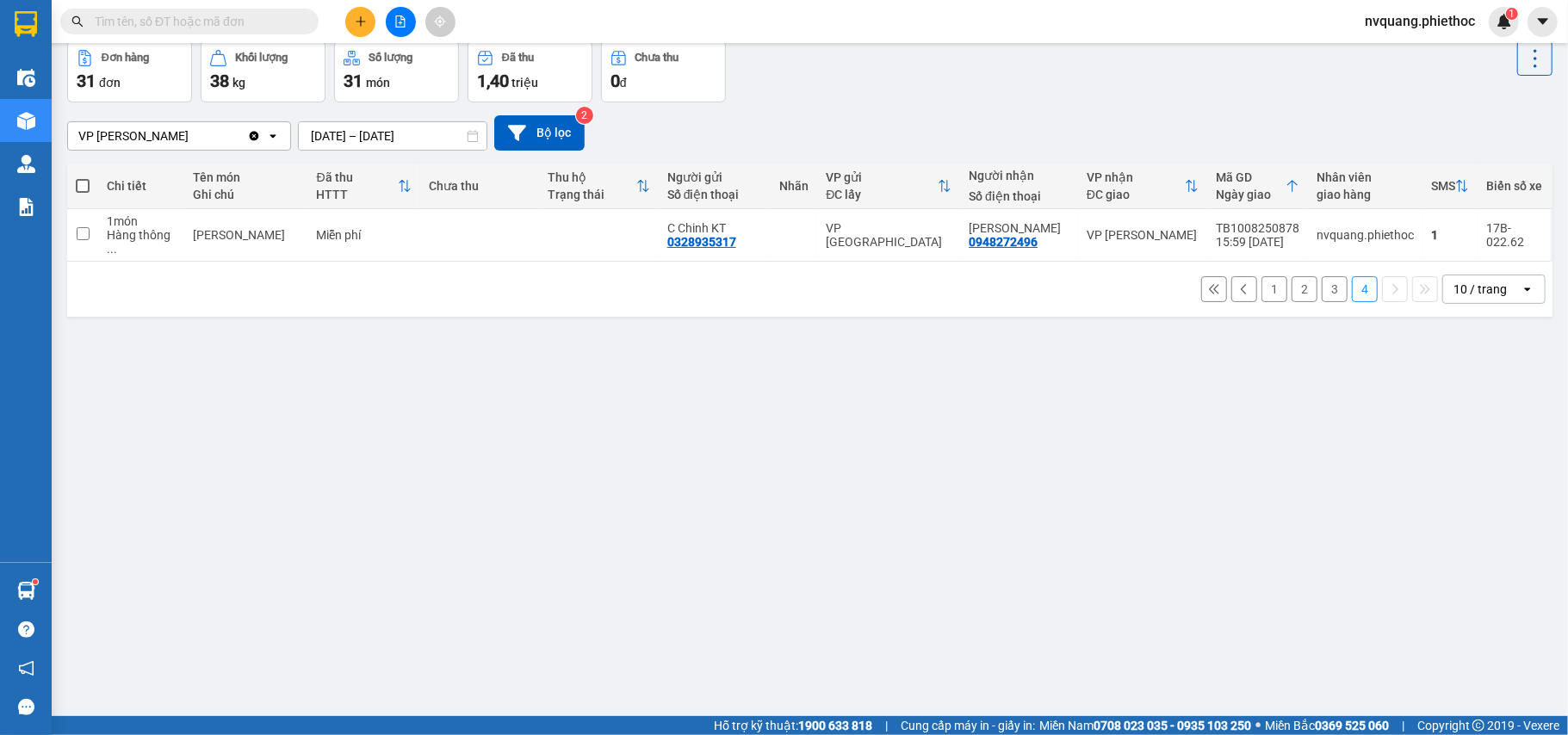
click at [1322, 283] on button "3" at bounding box center [1335, 289] width 26 height 26
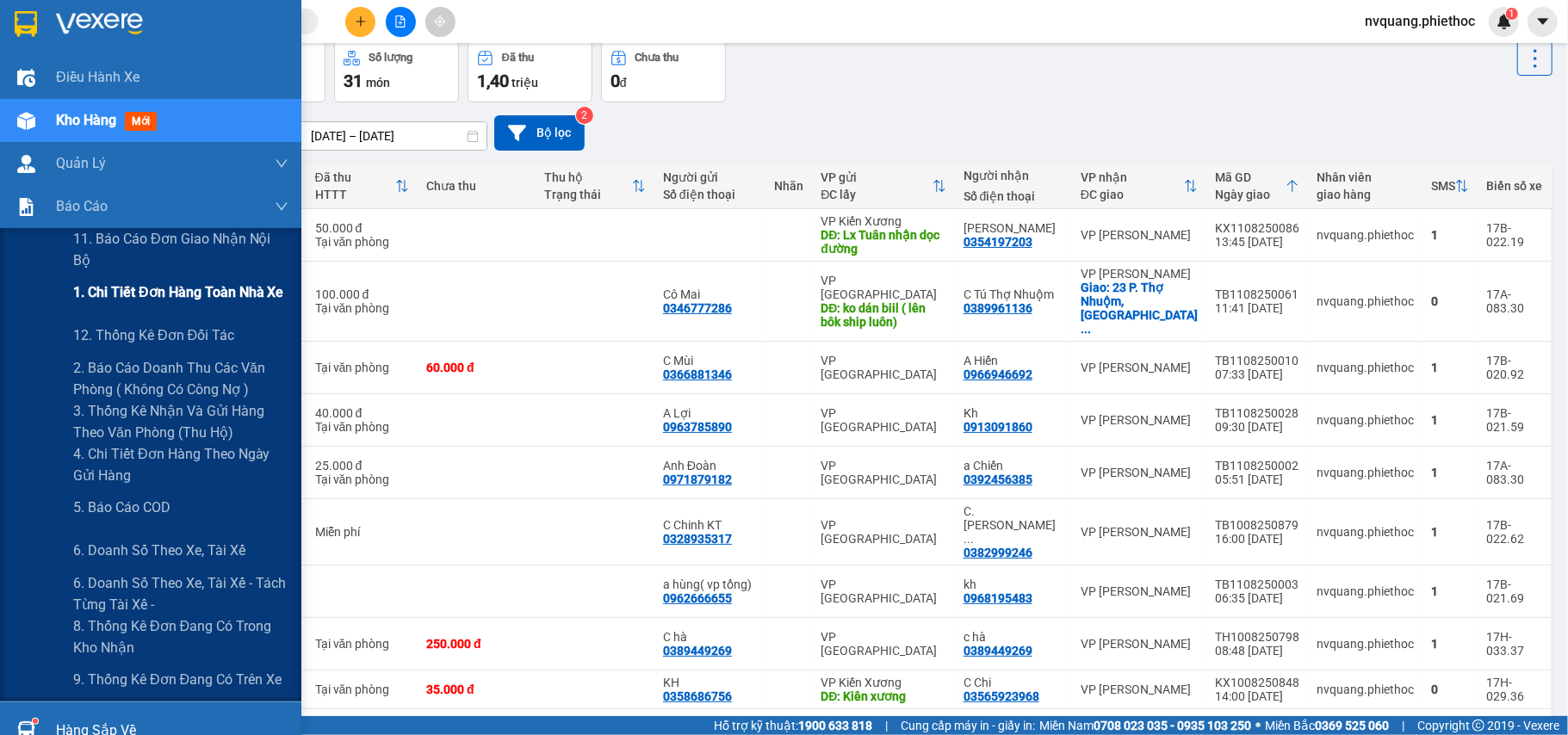
click at [176, 294] on span "1. Chi tiết đơn hàng toàn nhà xe" at bounding box center [178, 292] width 211 height 21
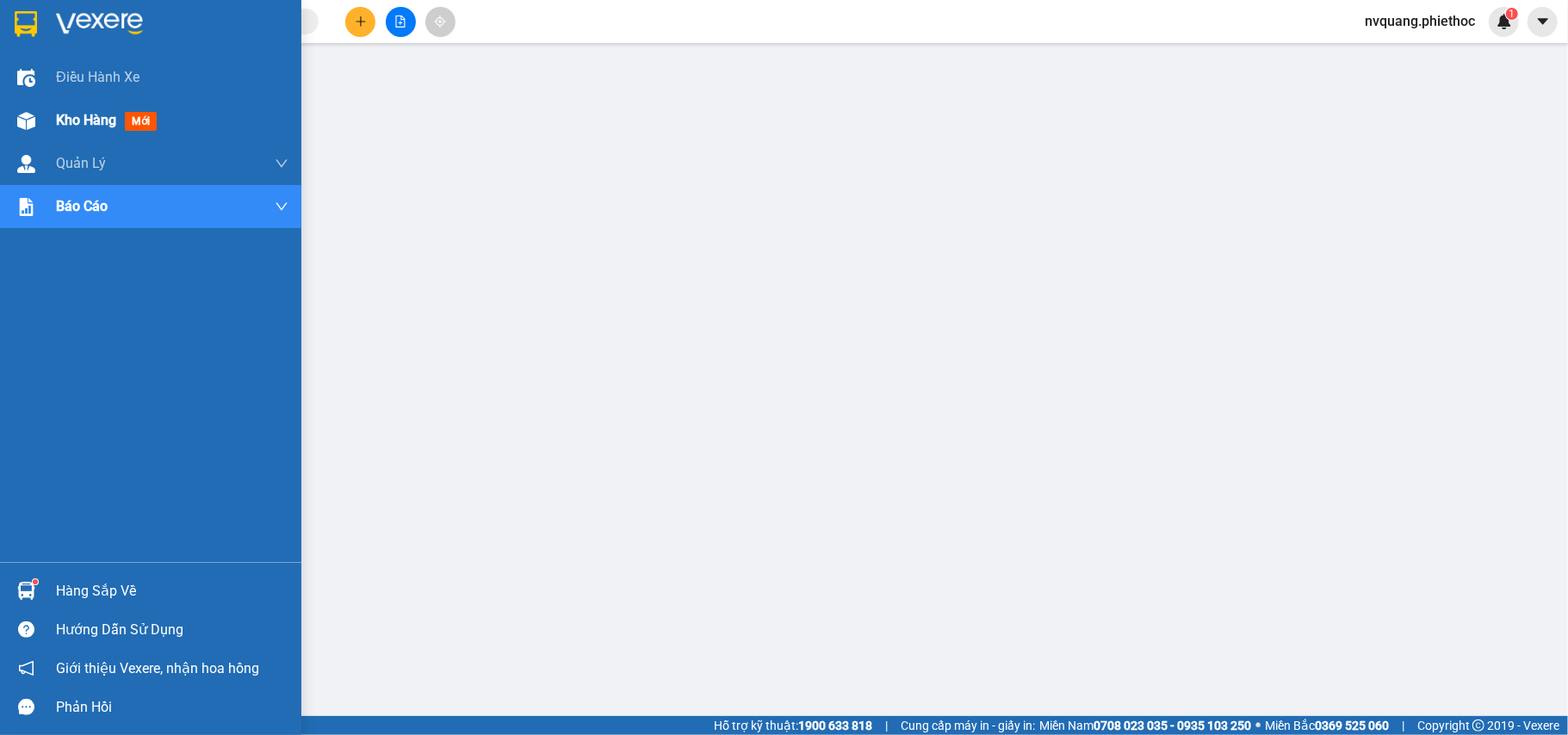
click at [51, 117] on div "Kho hàng mới" at bounding box center [150, 120] width 301 height 43
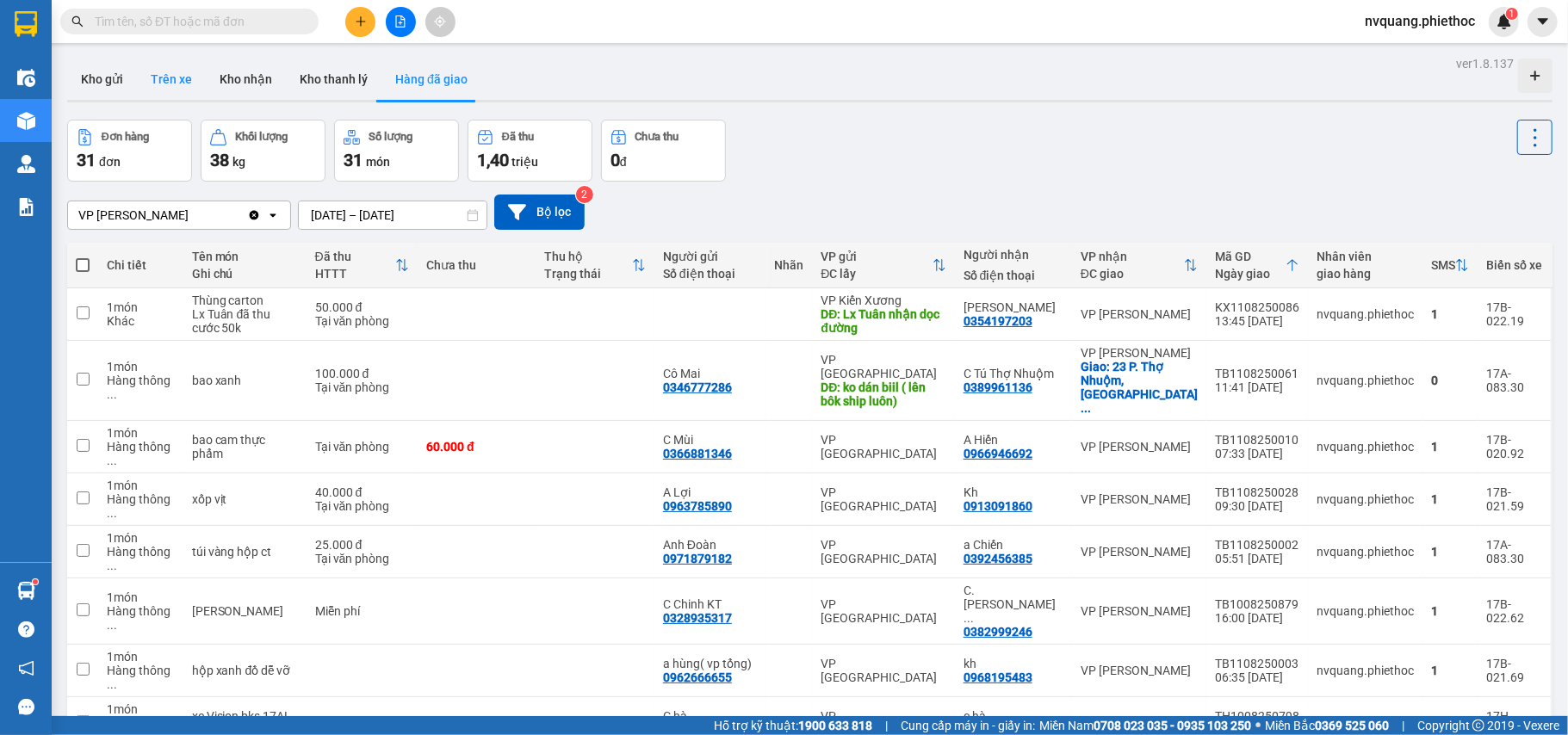
click at [156, 76] on button "Trên xe" at bounding box center [172, 79] width 69 height 41
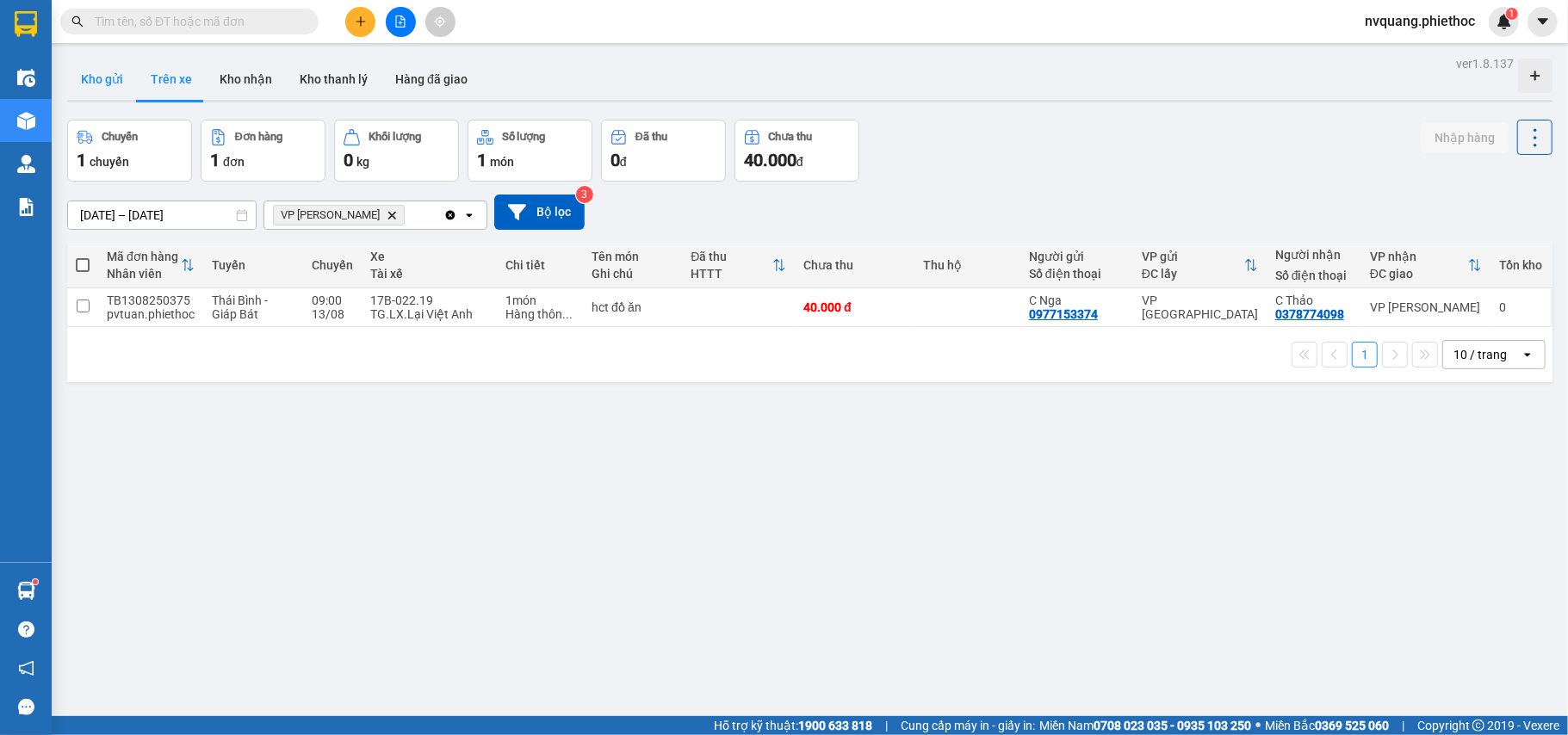
click at [112, 76] on button "Kho gửi" at bounding box center [102, 79] width 70 height 41
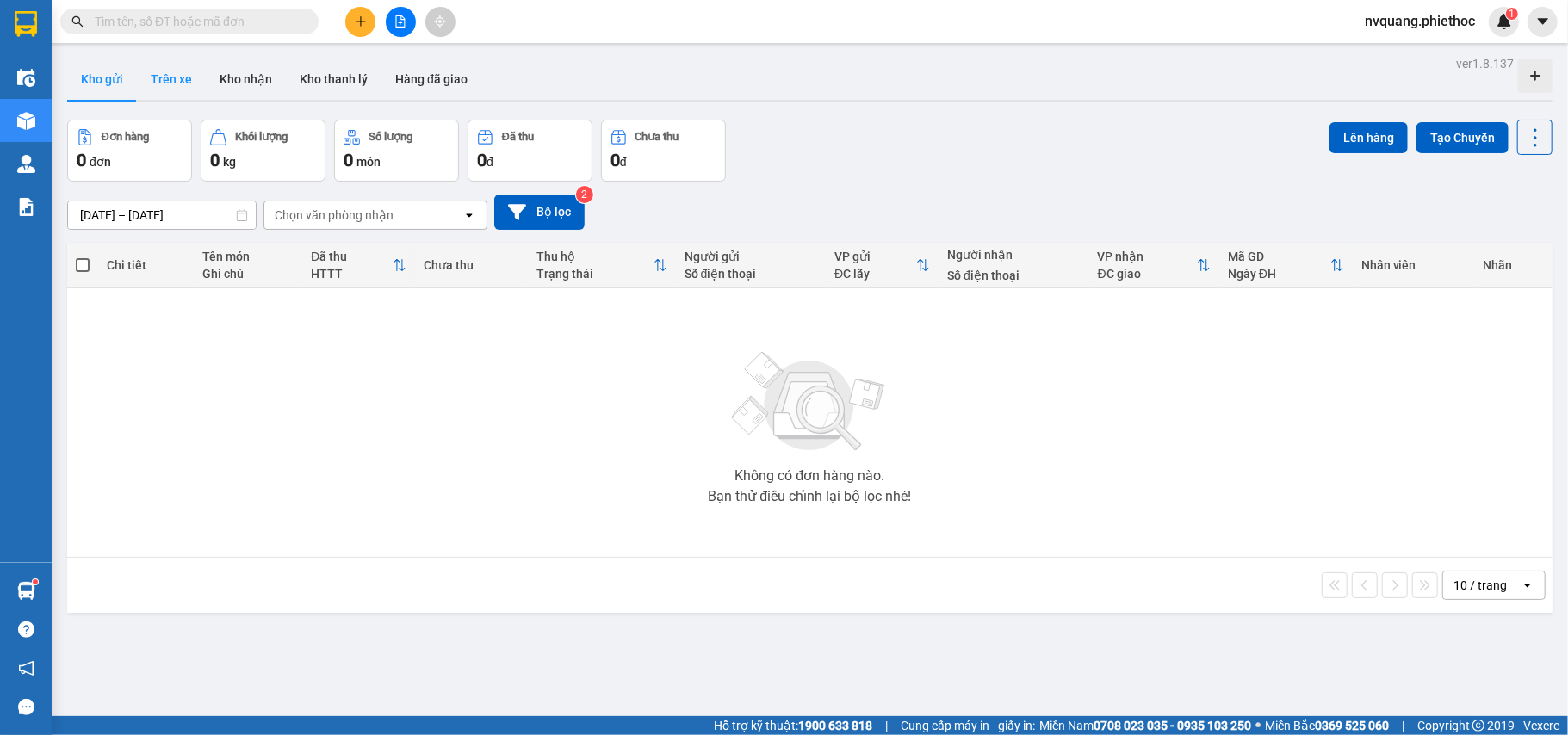
click at [163, 62] on button "Trên xe" at bounding box center [172, 79] width 69 height 41
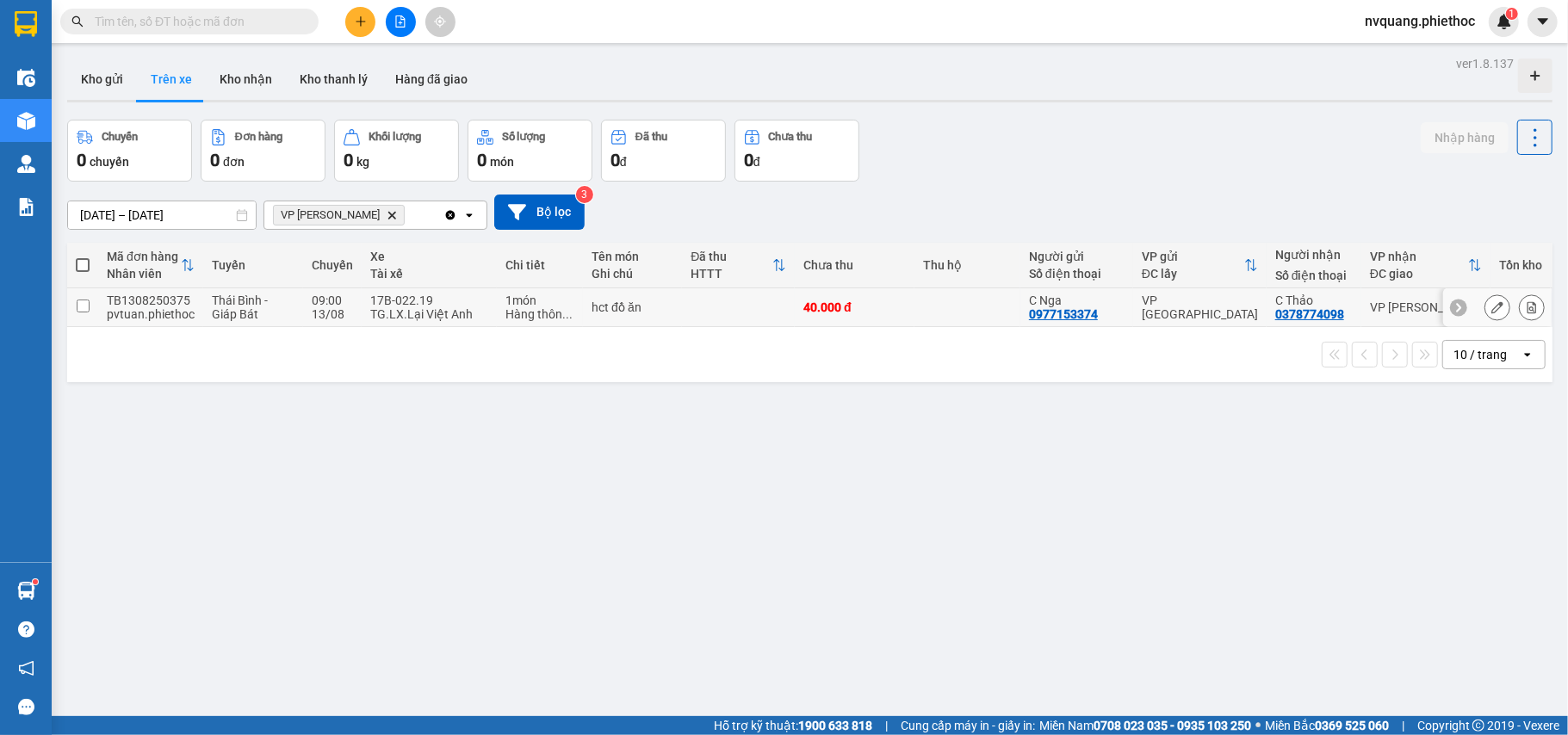
click at [1526, 311] on icon at bounding box center [1532, 307] width 12 height 12
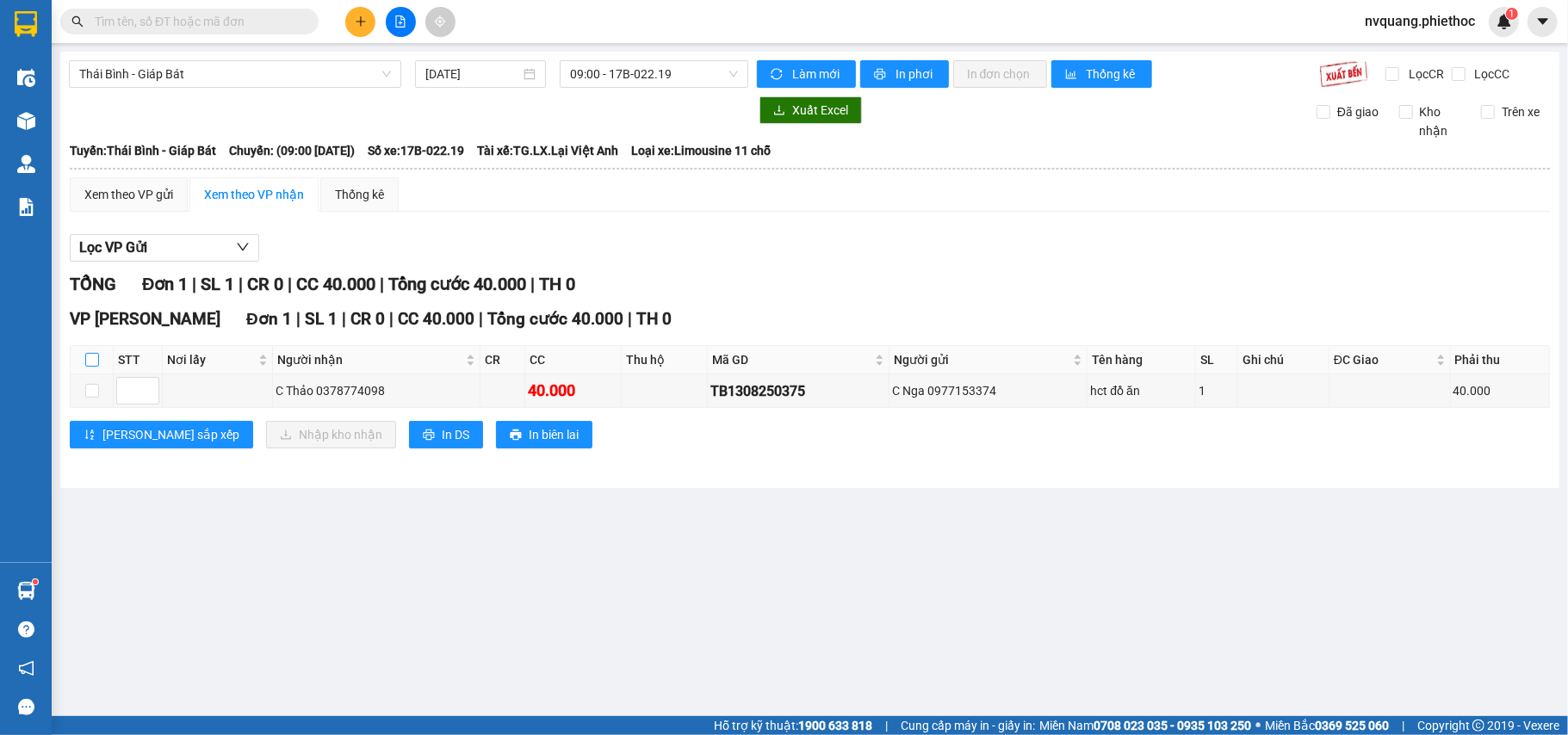
click at [93, 362] on input "checkbox" at bounding box center [91, 359] width 14 height 14
checkbox input "true"
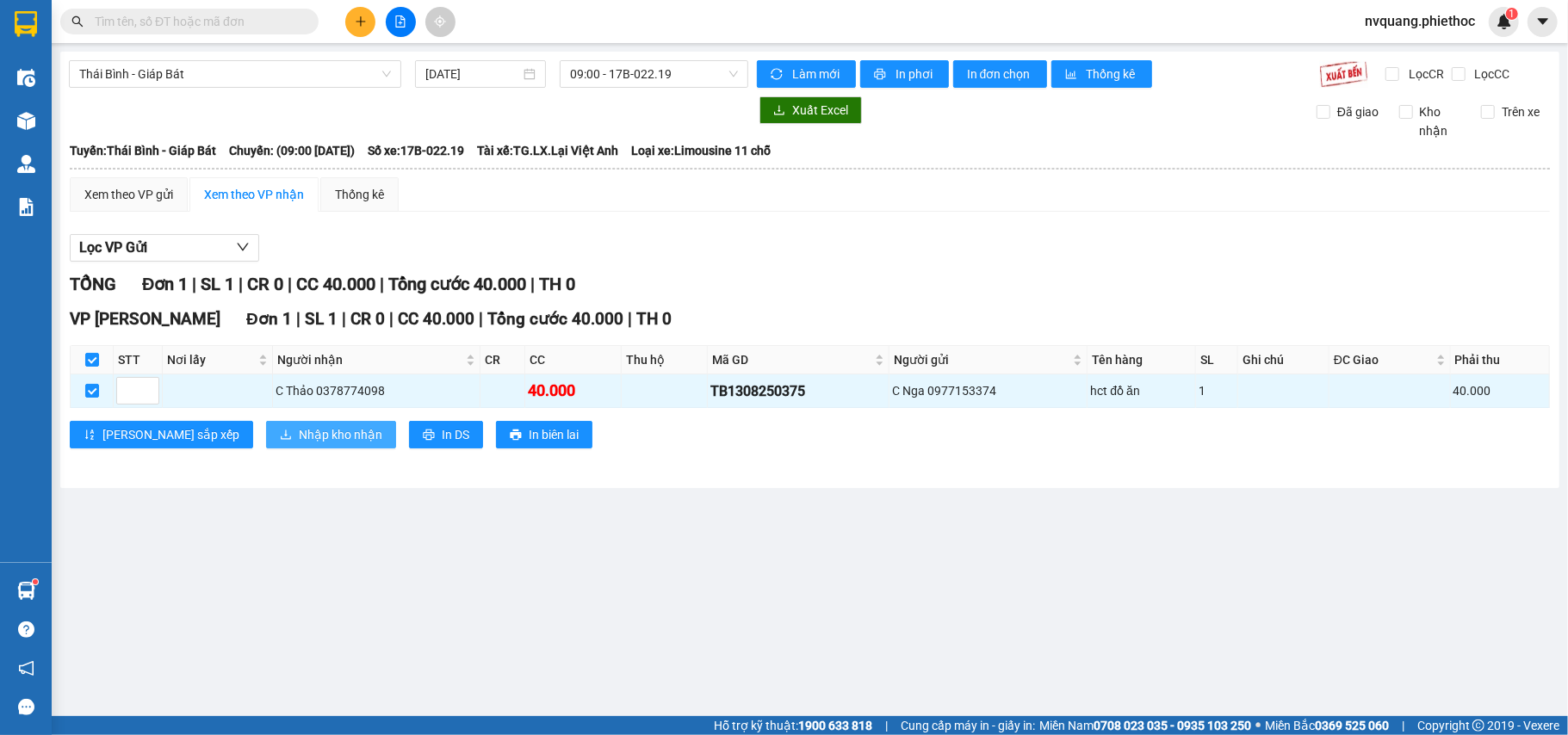
click at [266, 445] on button "Nhập kho nhận" at bounding box center [330, 435] width 130 height 28
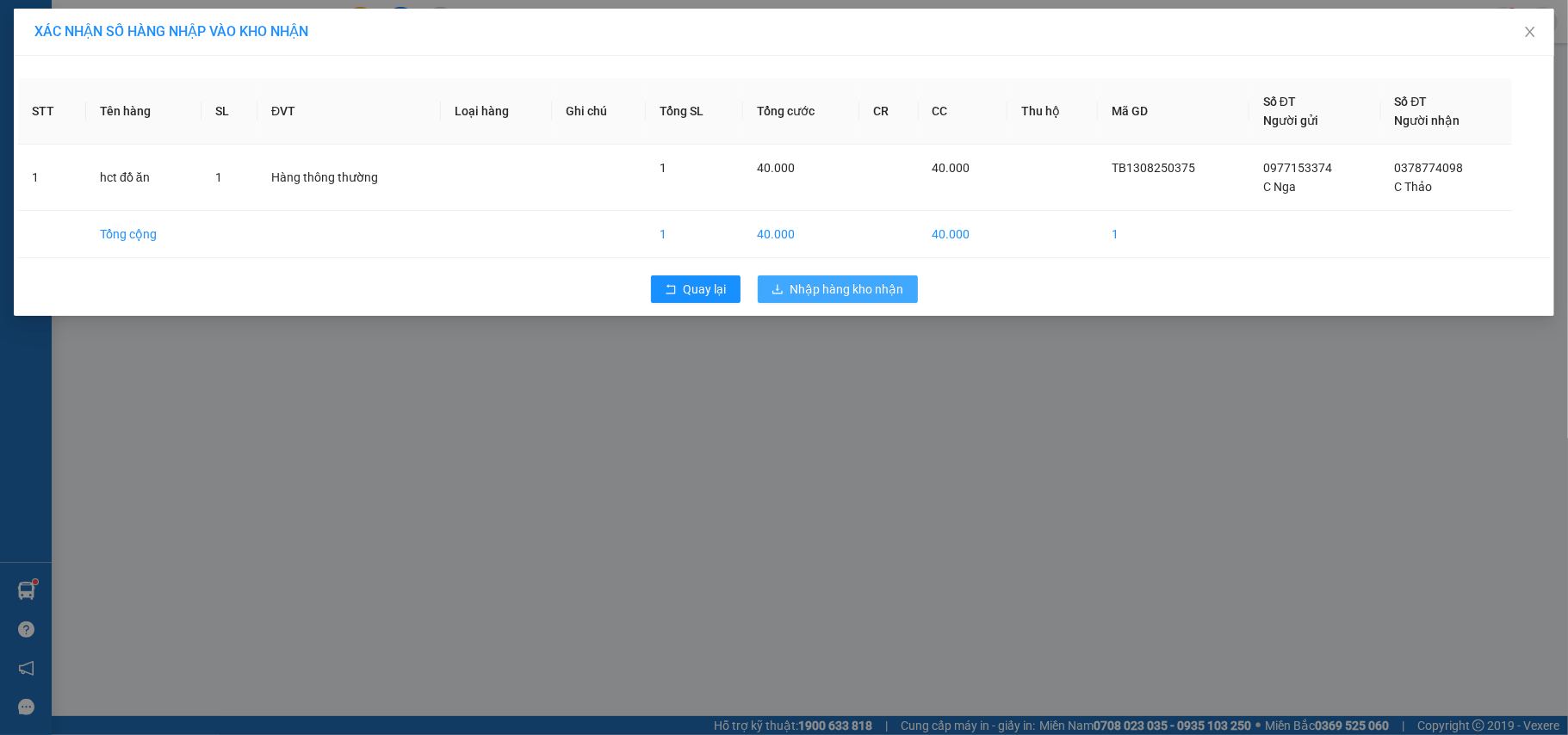
click at [794, 291] on span "Nhập hàng kho nhận" at bounding box center [847, 289] width 114 height 19
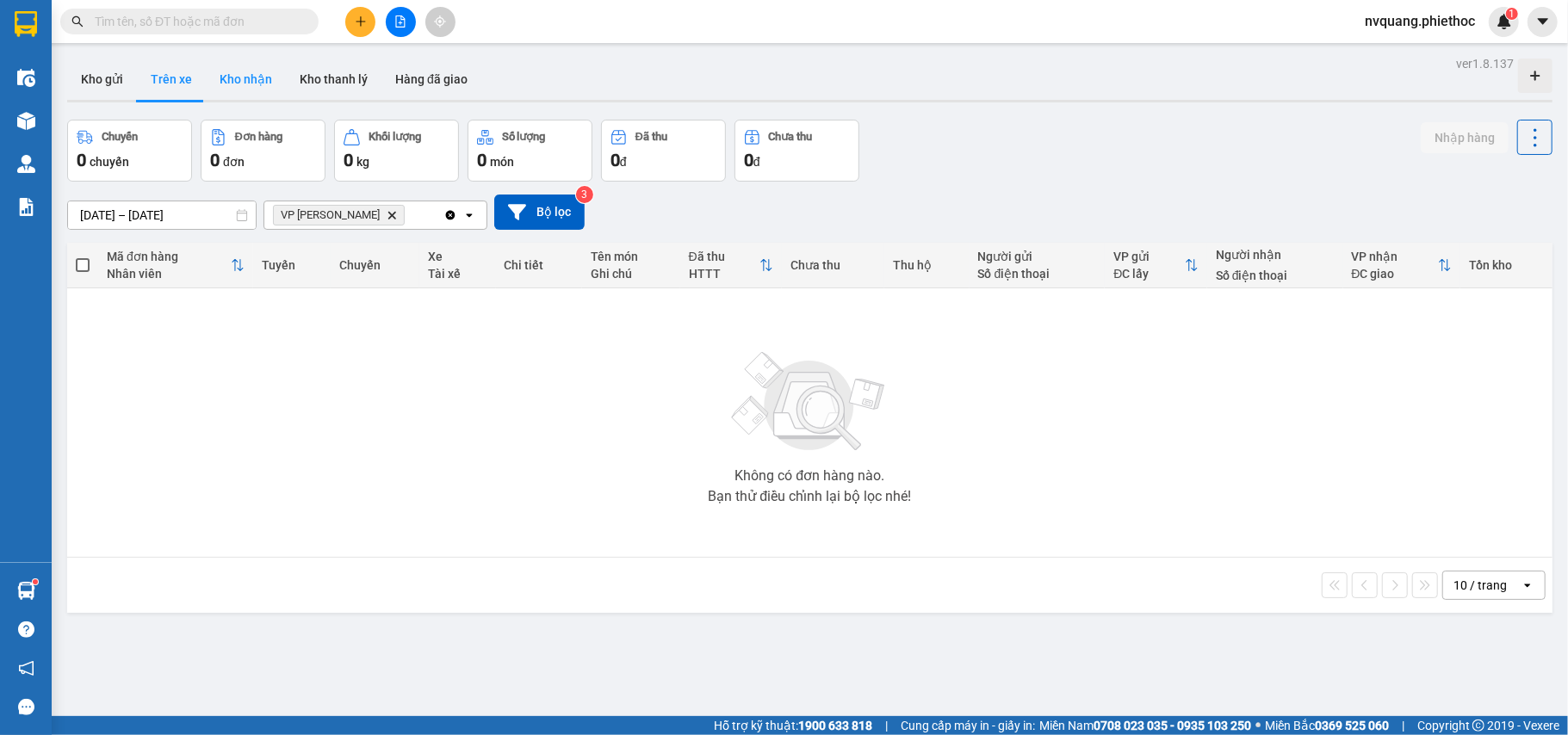
click at [242, 66] on button "Kho nhận" at bounding box center [246, 79] width 80 height 41
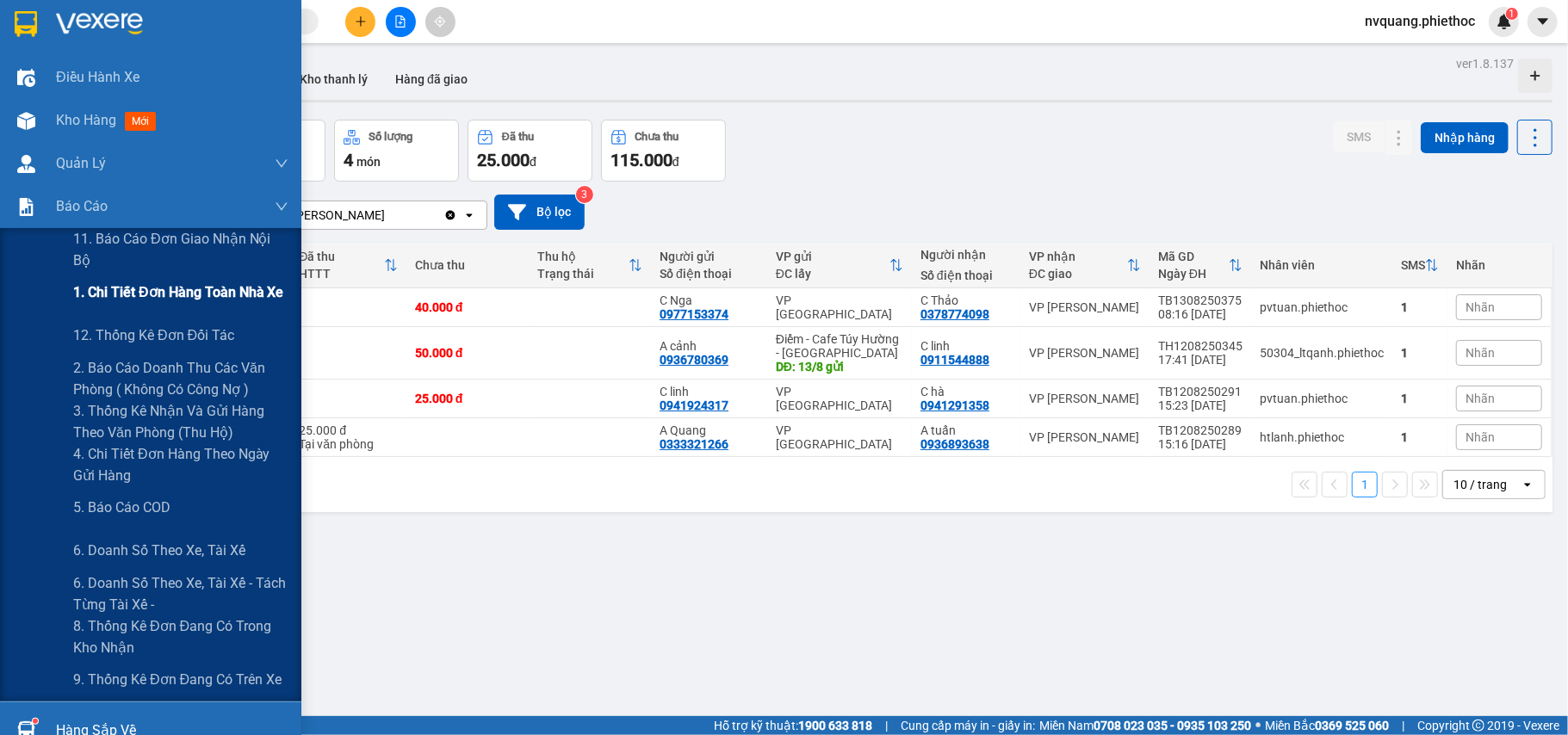
click at [170, 299] on span "1. Chi tiết đơn hàng toàn nhà xe" at bounding box center [178, 292] width 211 height 21
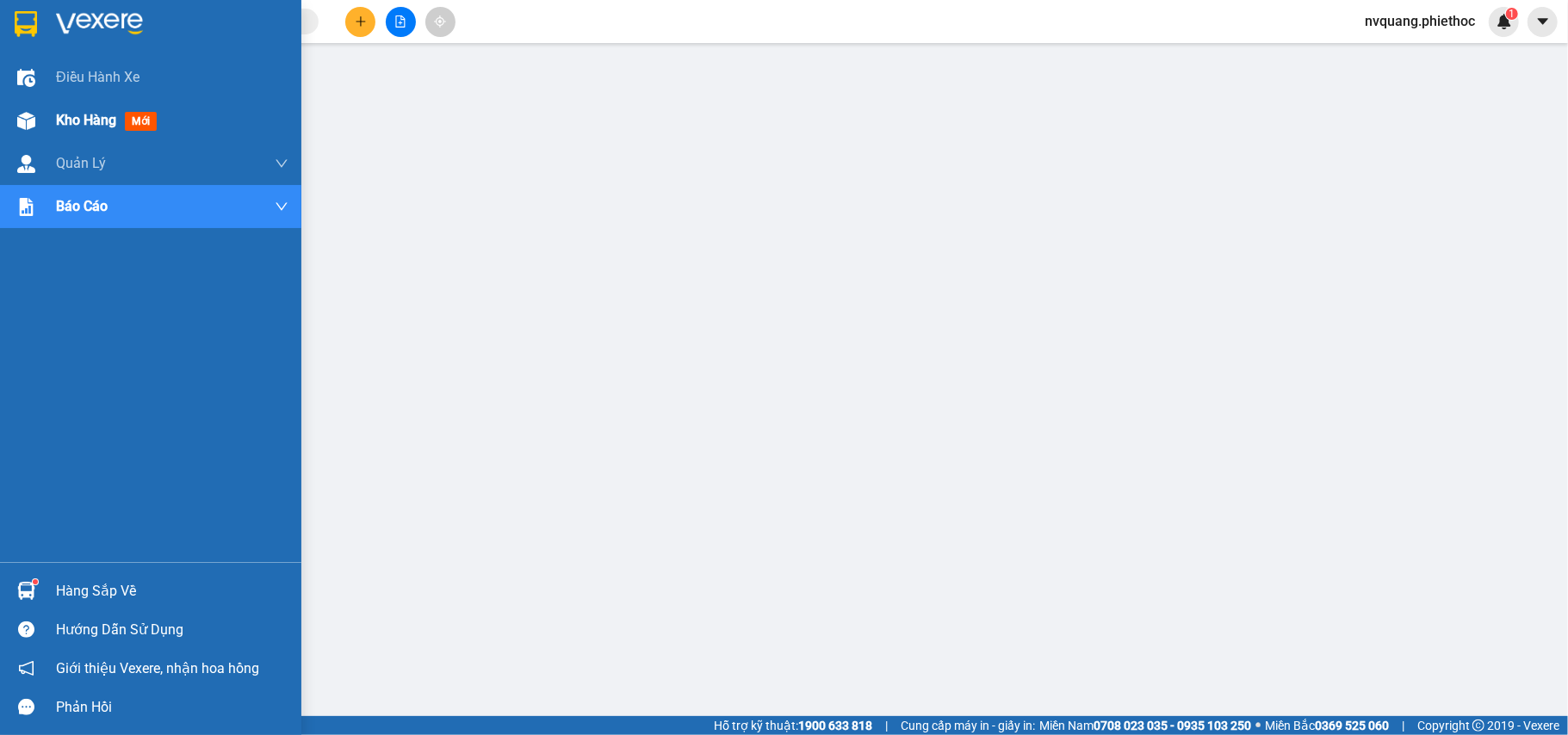
click at [67, 128] on span "Kho hàng" at bounding box center [86, 120] width 61 height 17
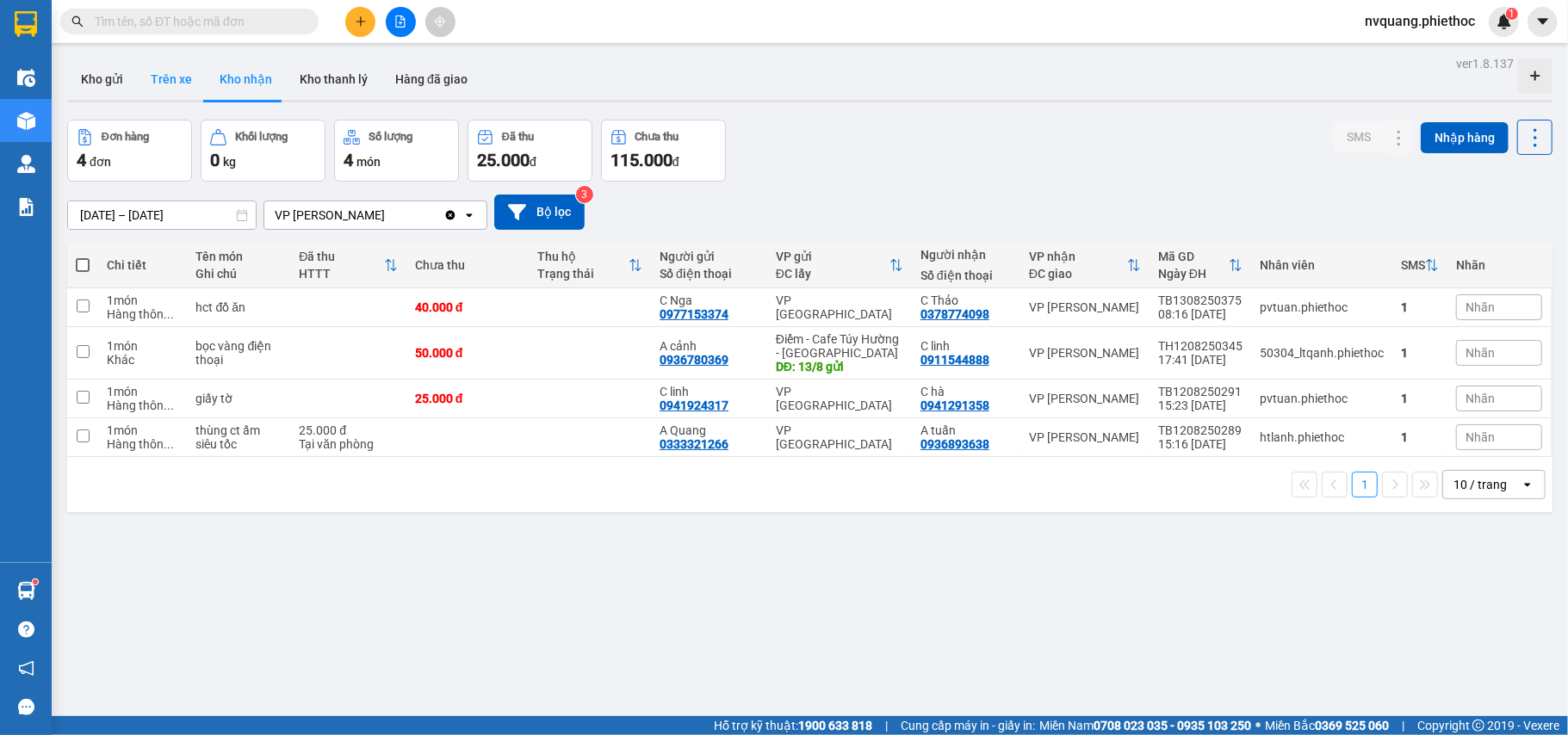
click at [157, 79] on button "Trên xe" at bounding box center [172, 79] width 69 height 41
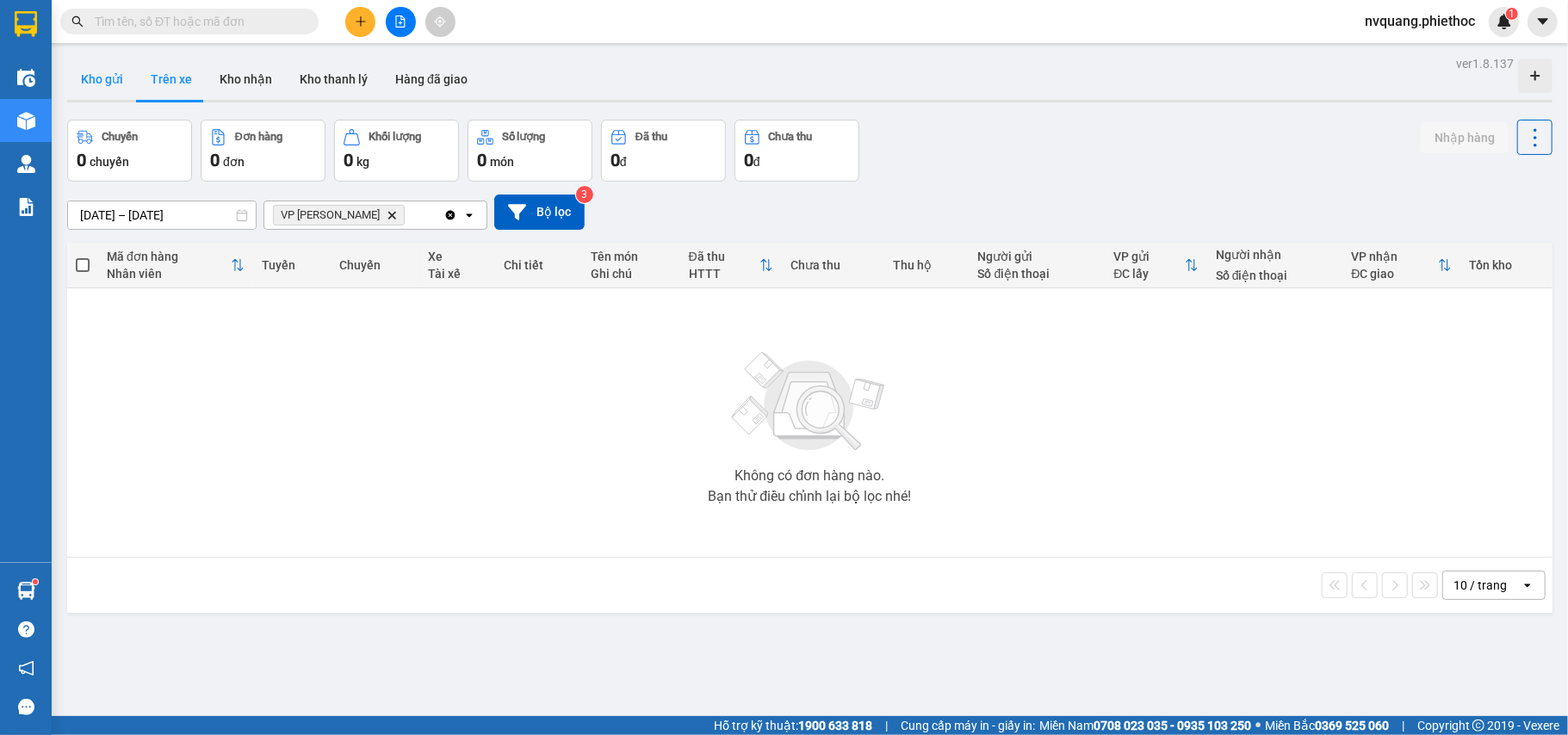
click at [86, 76] on button "Kho gửi" at bounding box center [102, 79] width 70 height 41
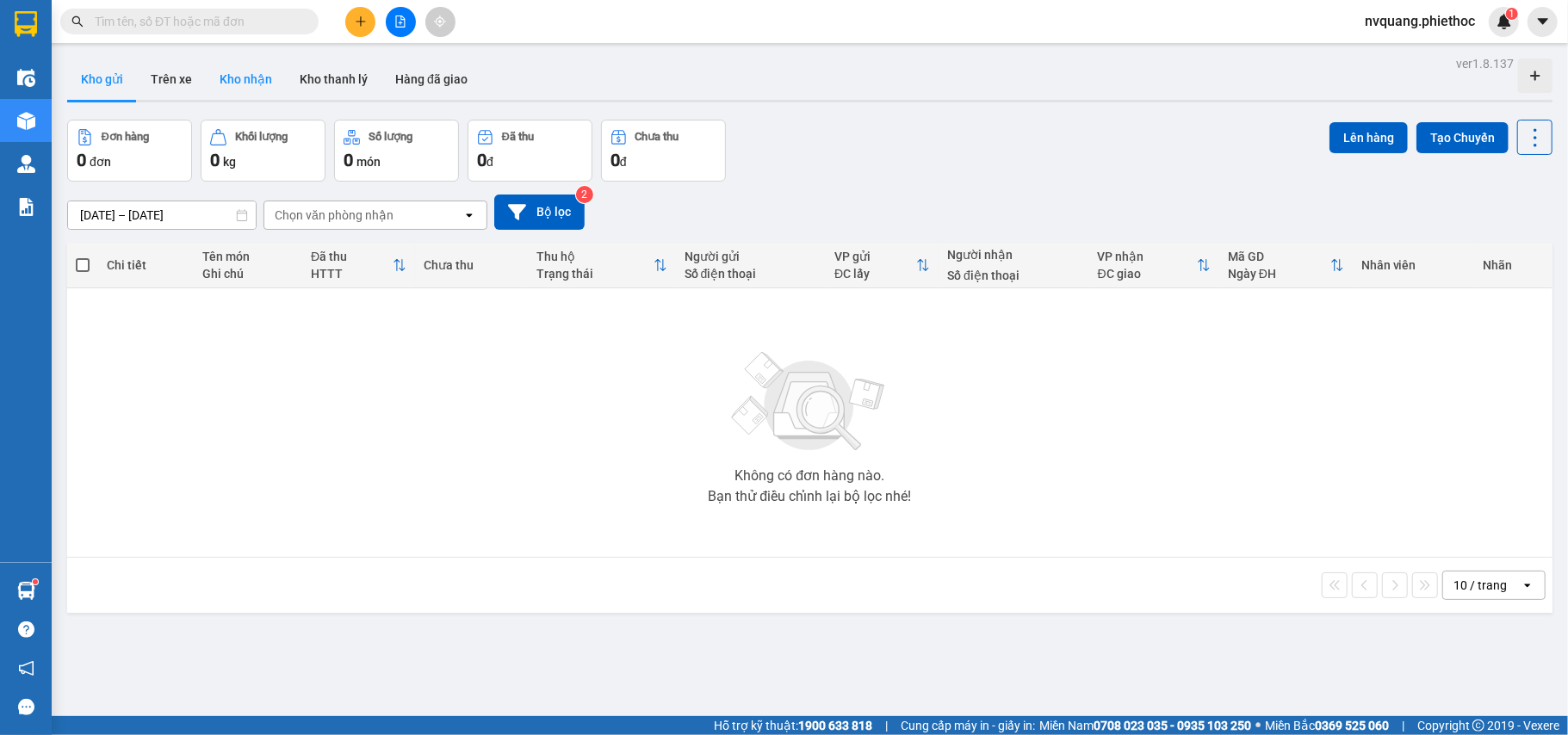
click at [253, 94] on button "Kho nhận" at bounding box center [246, 79] width 80 height 41
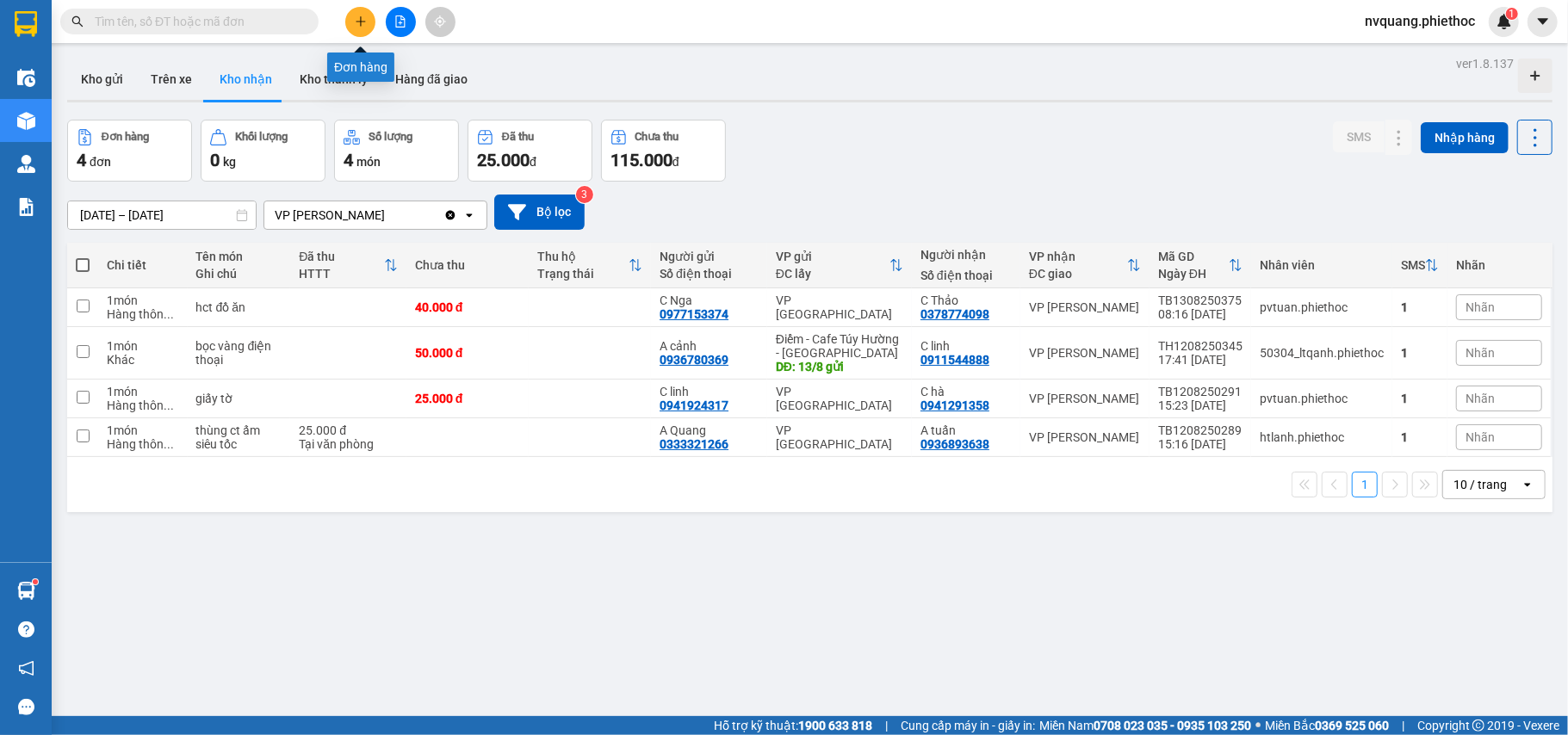
click at [346, 19] on button at bounding box center [360, 21] width 30 height 30
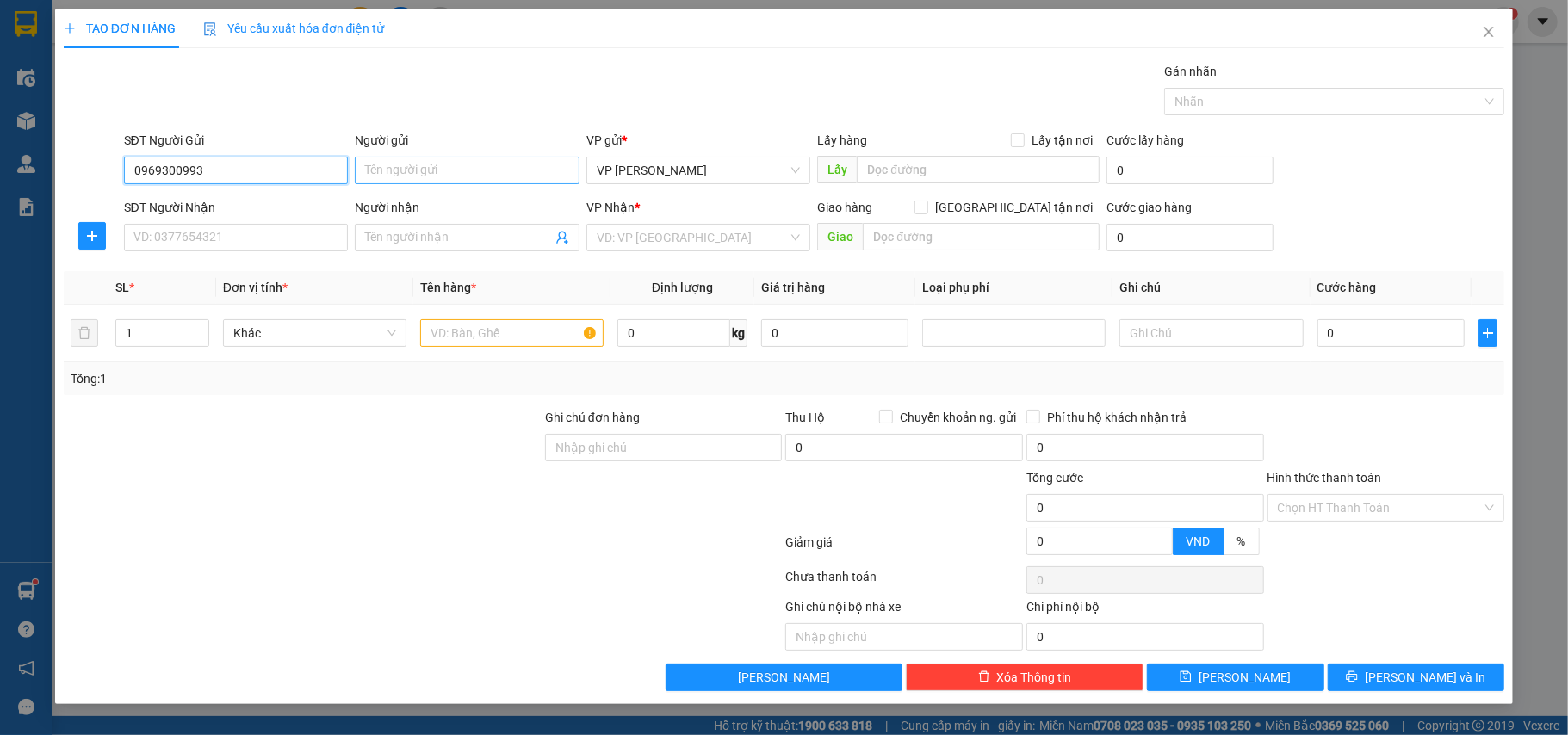
type input "0969300993"
click at [411, 179] on input "Người gửi" at bounding box center [467, 171] width 225 height 28
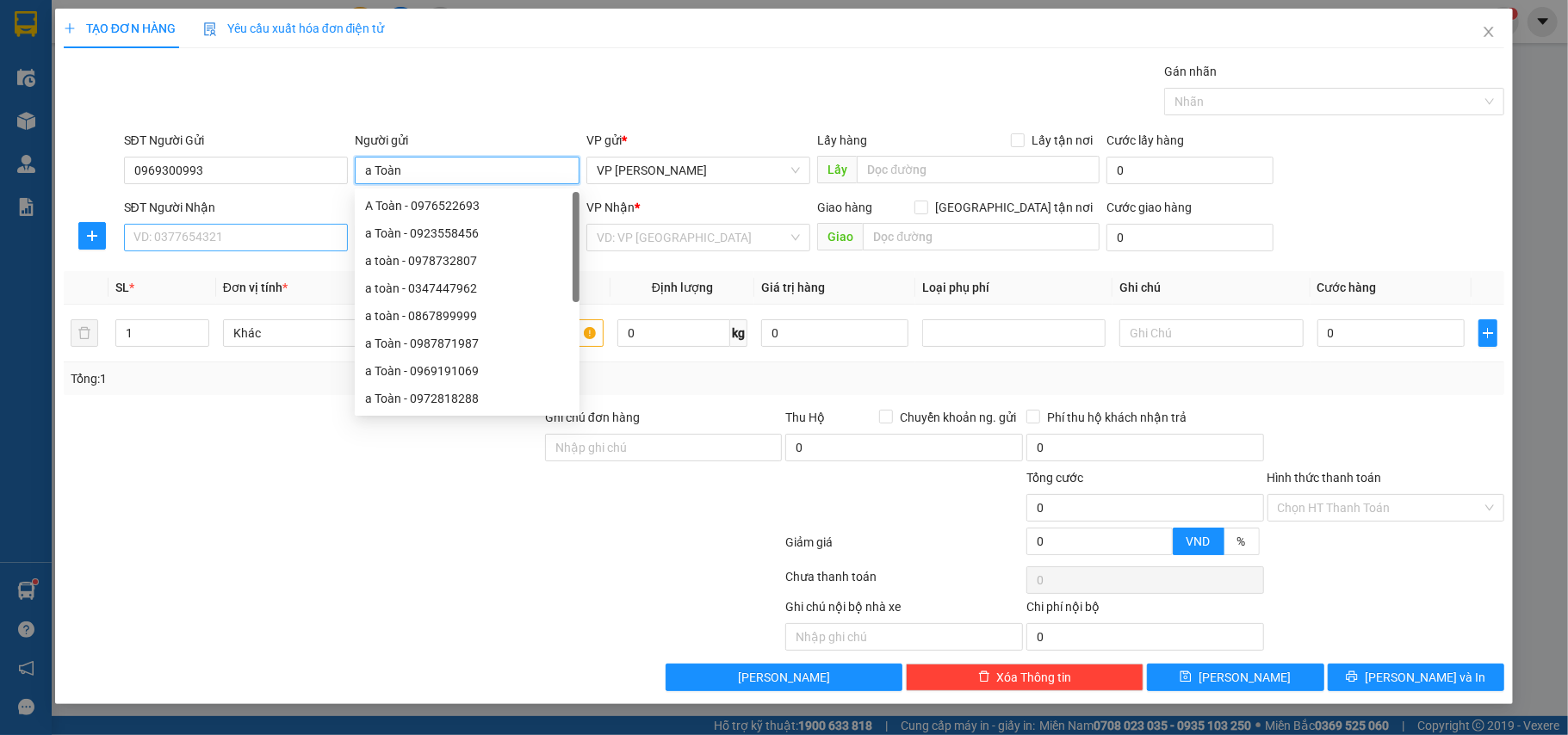
type input "a Toàn"
click at [163, 235] on input "SĐT Người Nhận" at bounding box center [236, 238] width 225 height 28
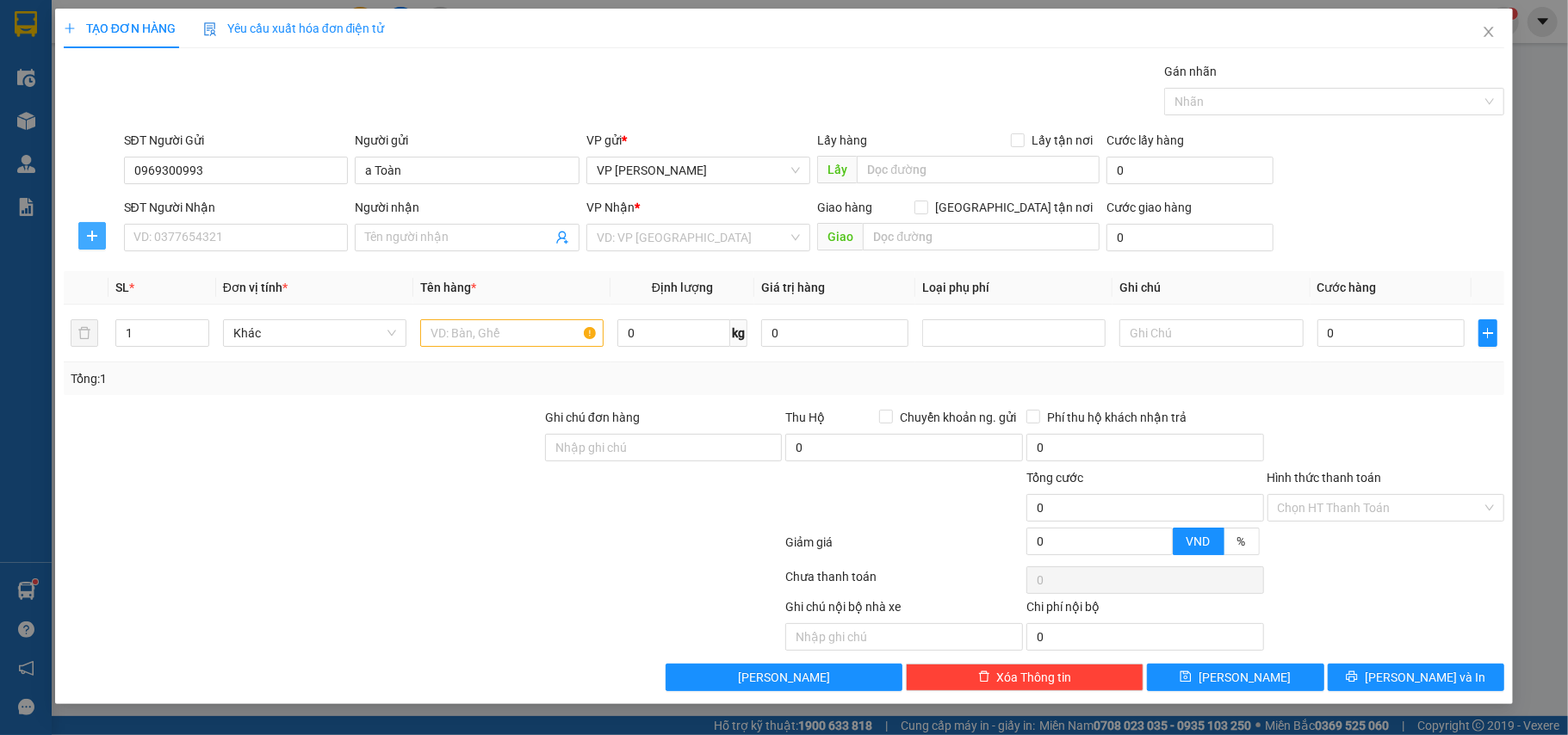
click at [98, 242] on icon "plus" at bounding box center [91, 235] width 14 height 14
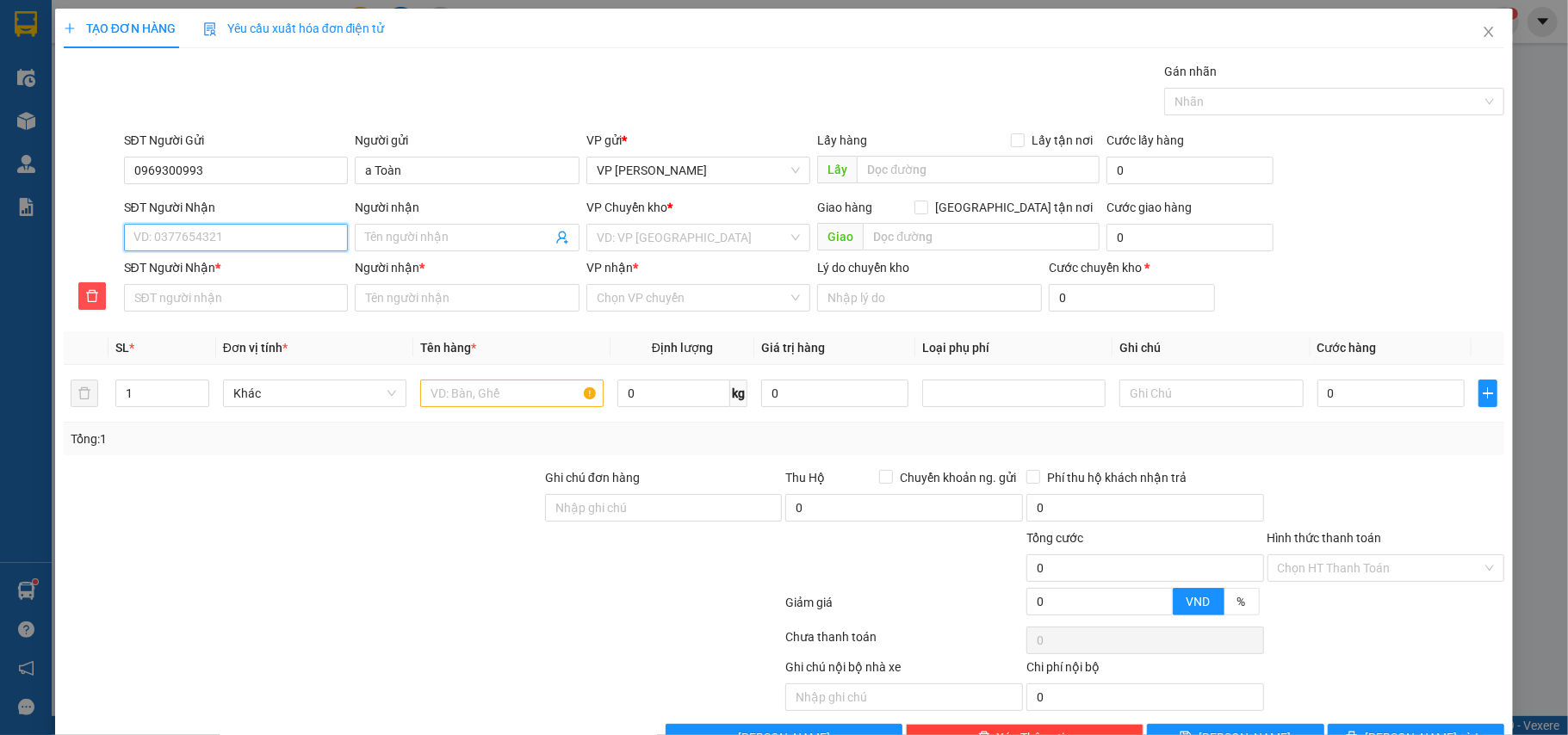
click at [141, 234] on input "SĐT Người Nhận" at bounding box center [236, 238] width 225 height 28
type input "0"
type input "09"
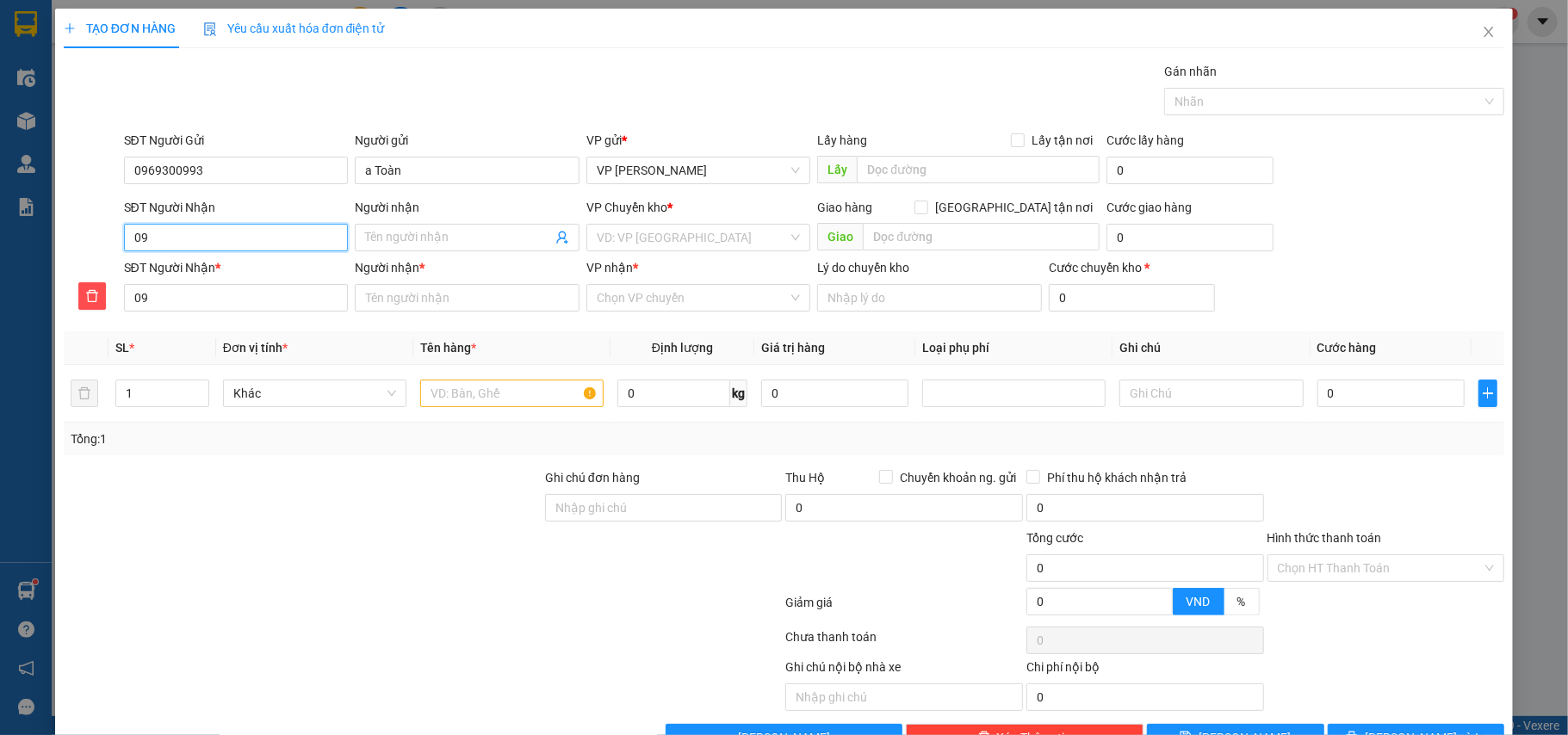
type input "097"
type input "0973"
type input "09738"
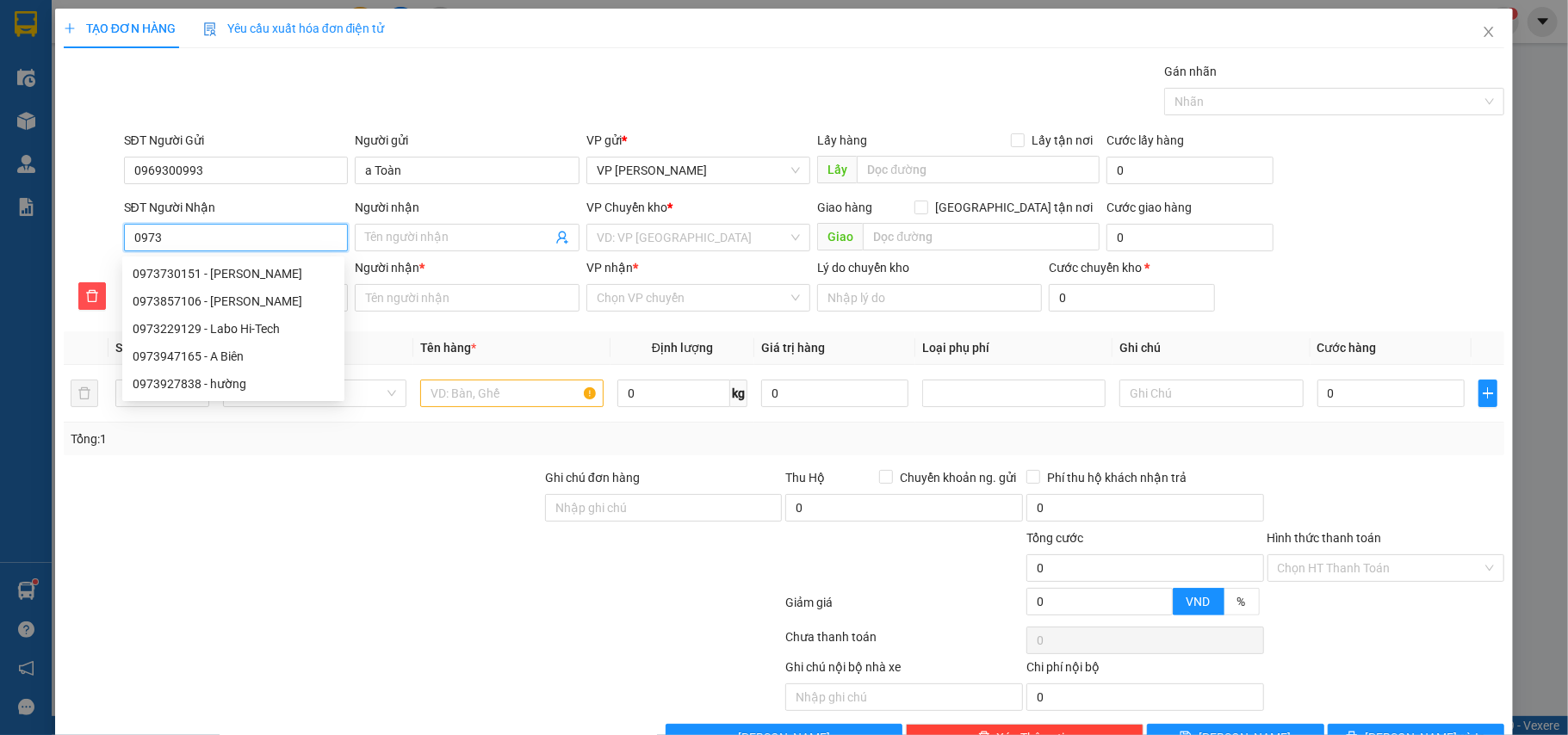
type input "09738"
type input "097381"
type input "0973817"
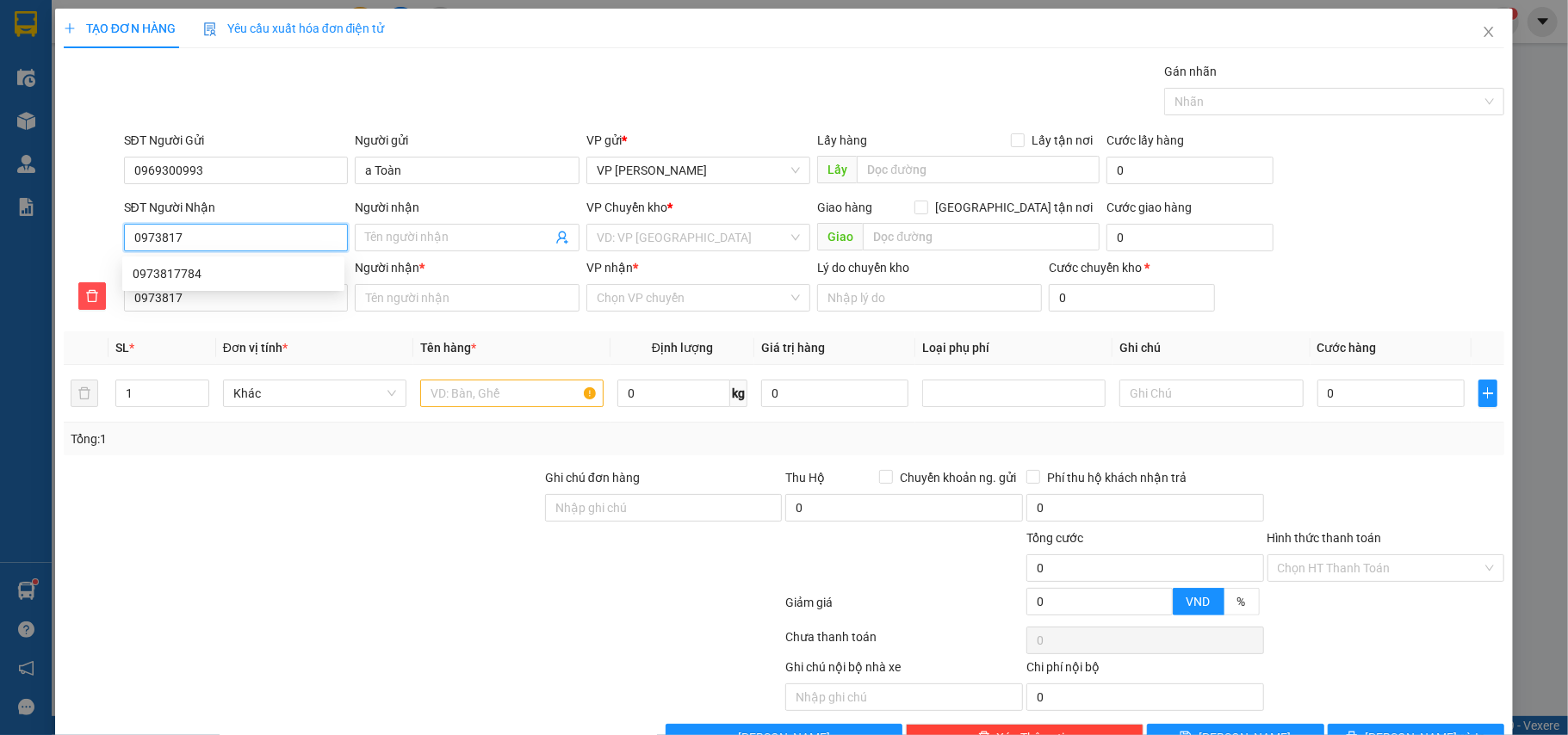
type input "09738177"
type input "097381778"
type input "0973817784"
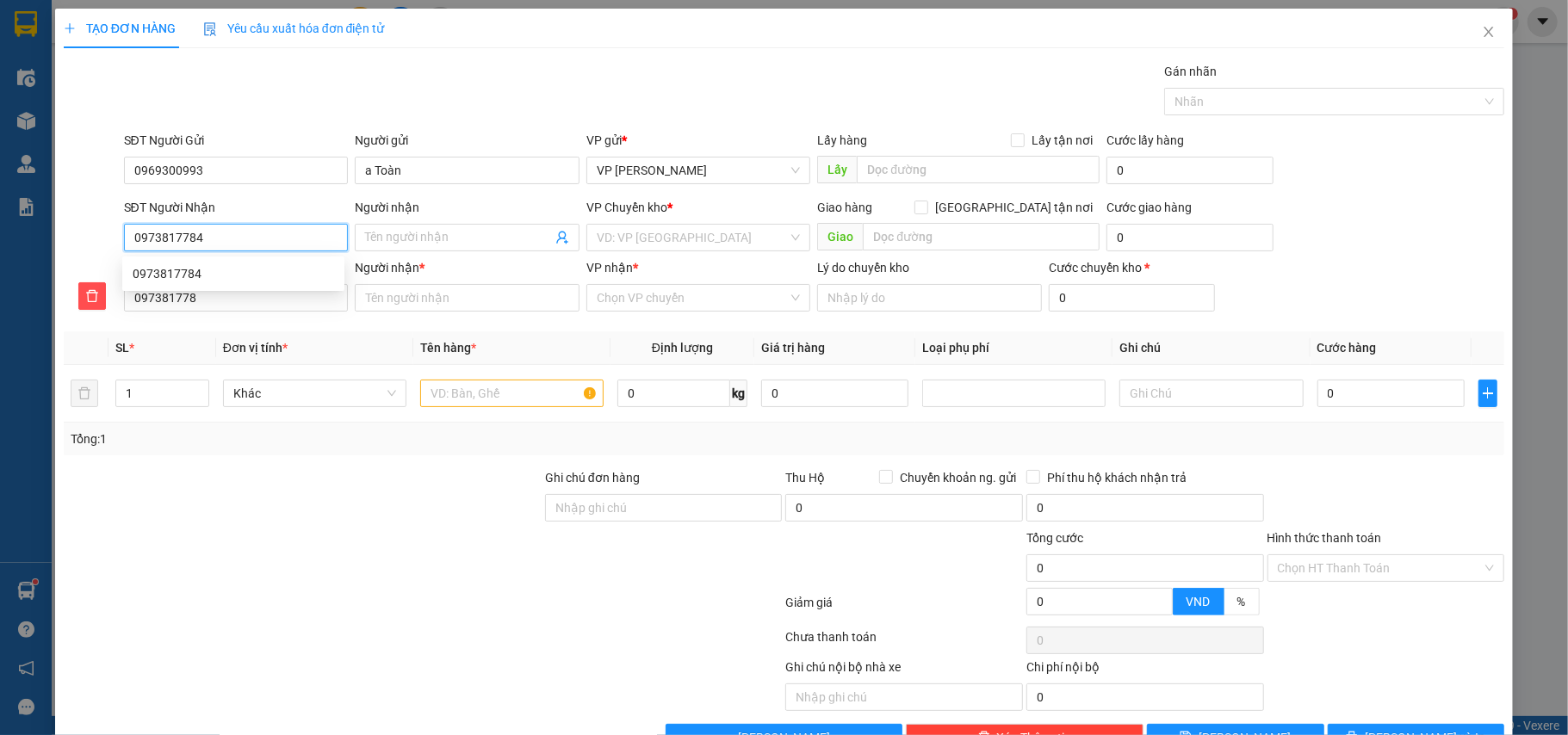
type input "0973817784"
click at [424, 231] on input "Người nhận" at bounding box center [458, 238] width 187 height 19
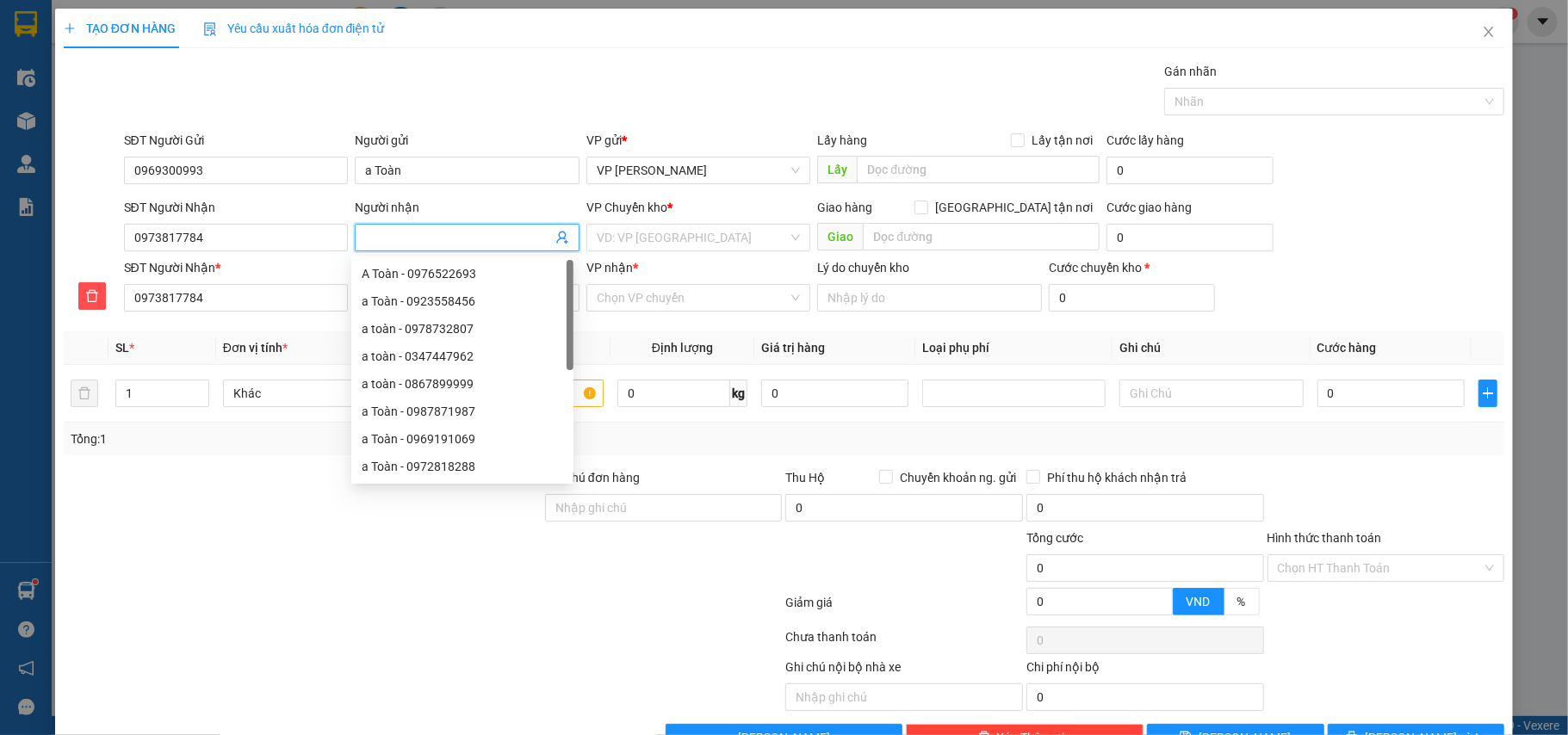
type input "a"
type input "a H"
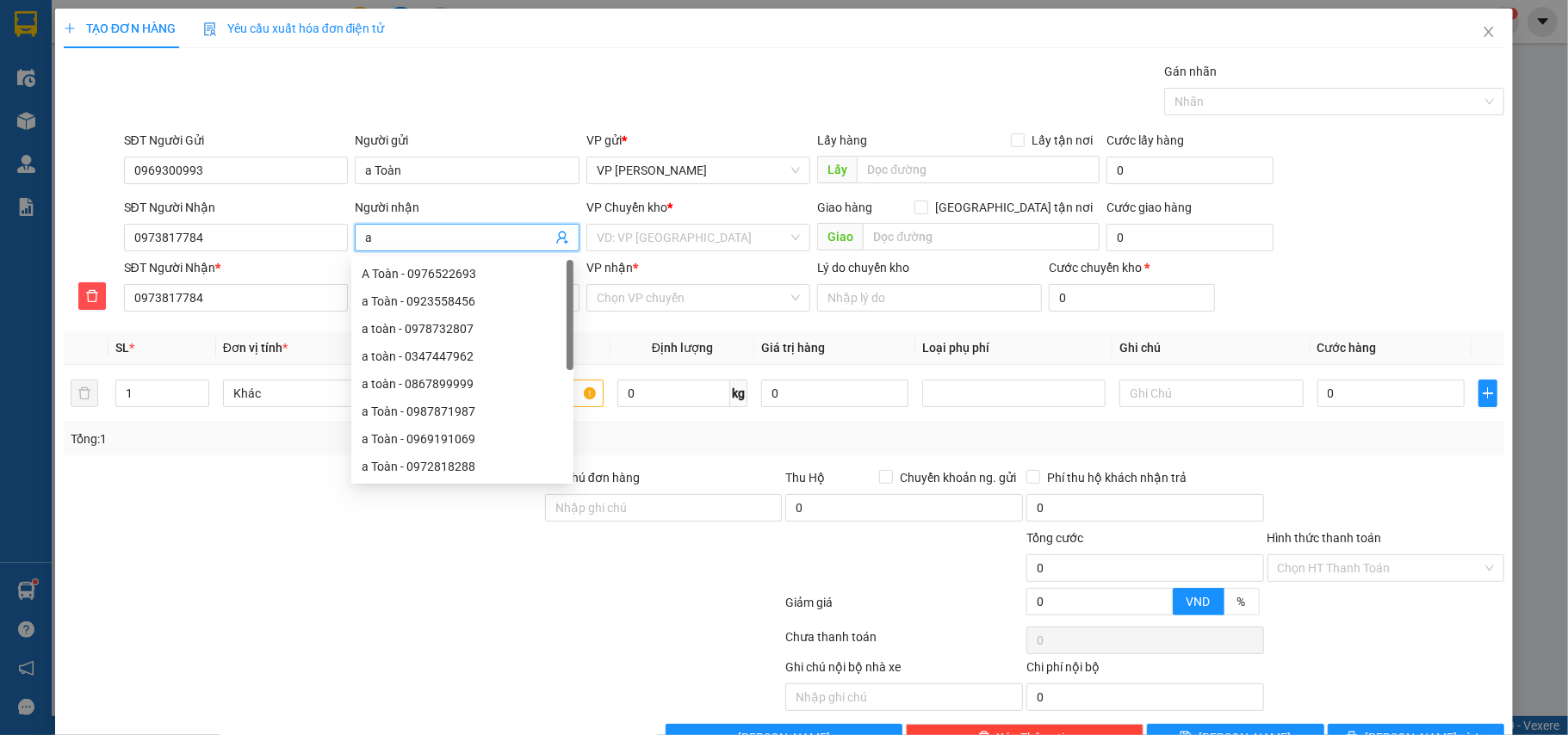
type input "a H"
type input "a Ha"
type input "a Hâu"
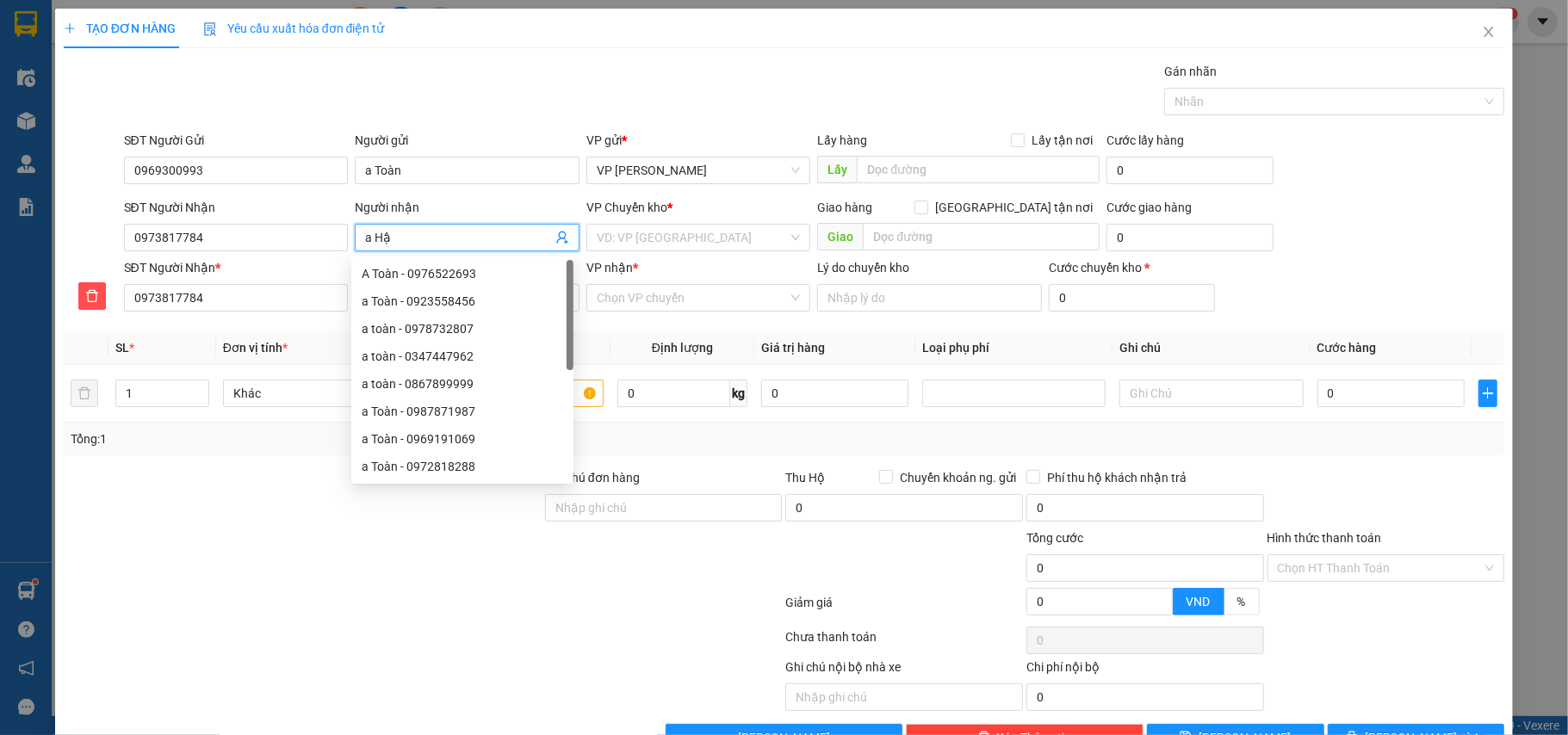
type input "a Hậu"
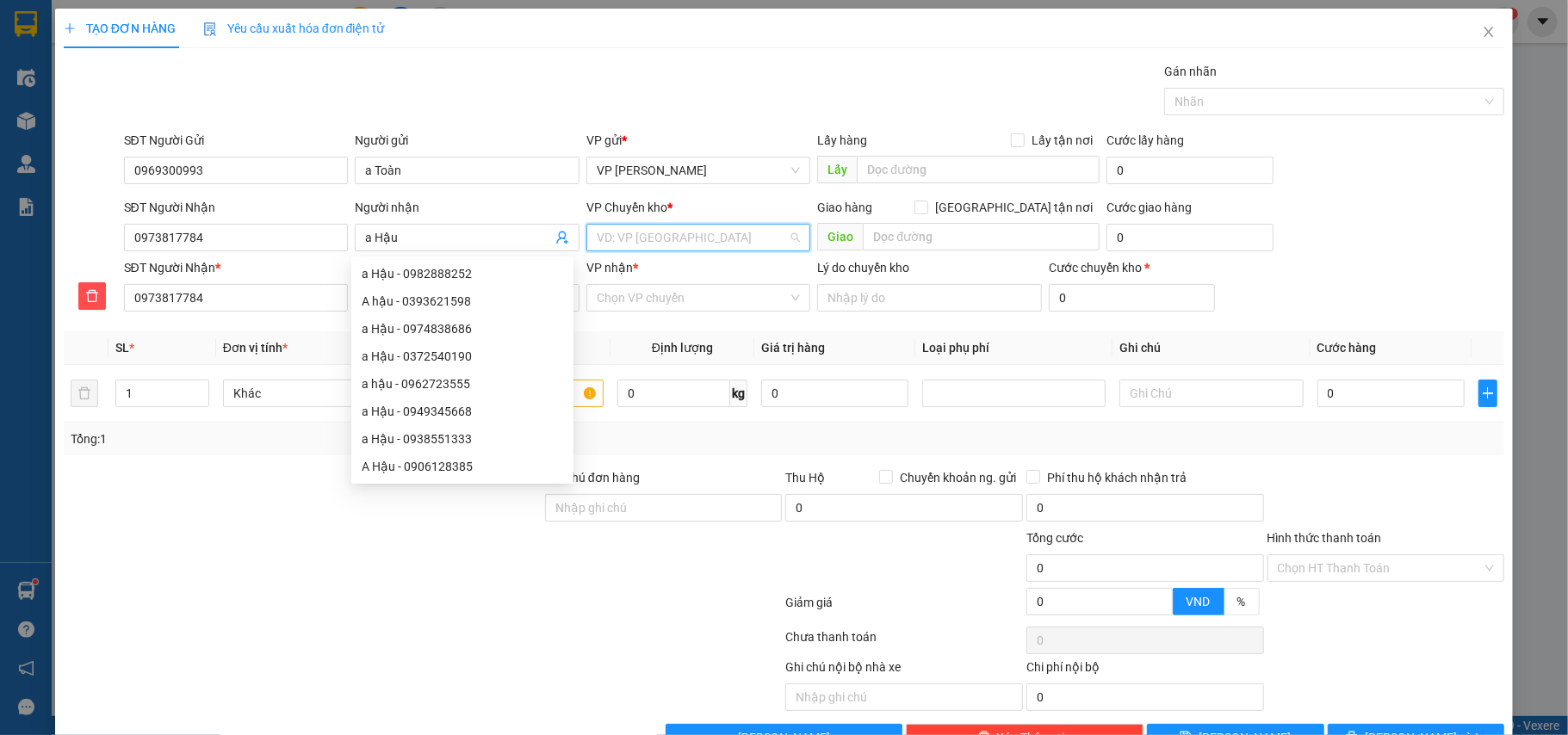
click at [638, 243] on input "search" at bounding box center [693, 238] width 192 height 26
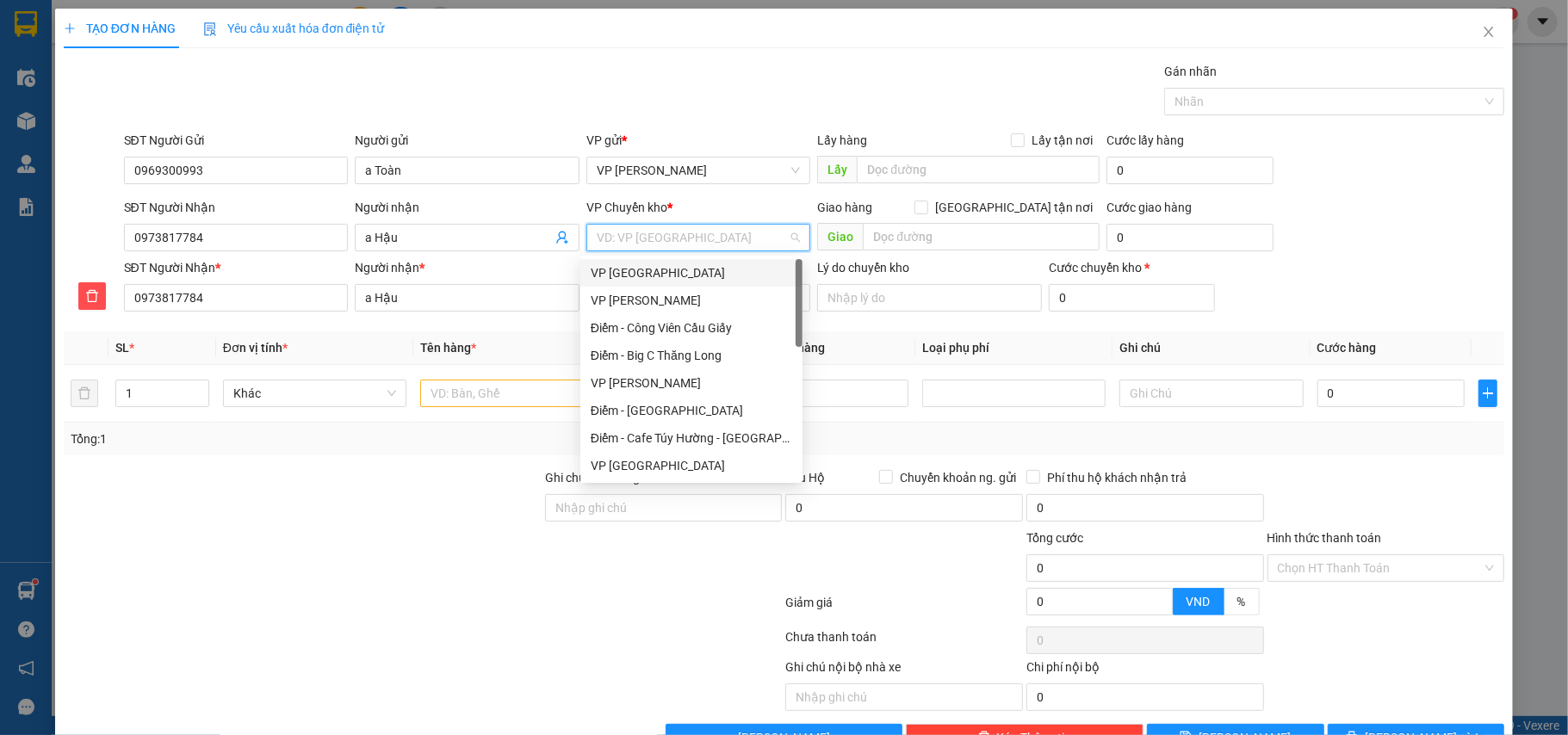
click at [646, 267] on div "VP [GEOGRAPHIC_DATA]" at bounding box center [692, 272] width 202 height 19
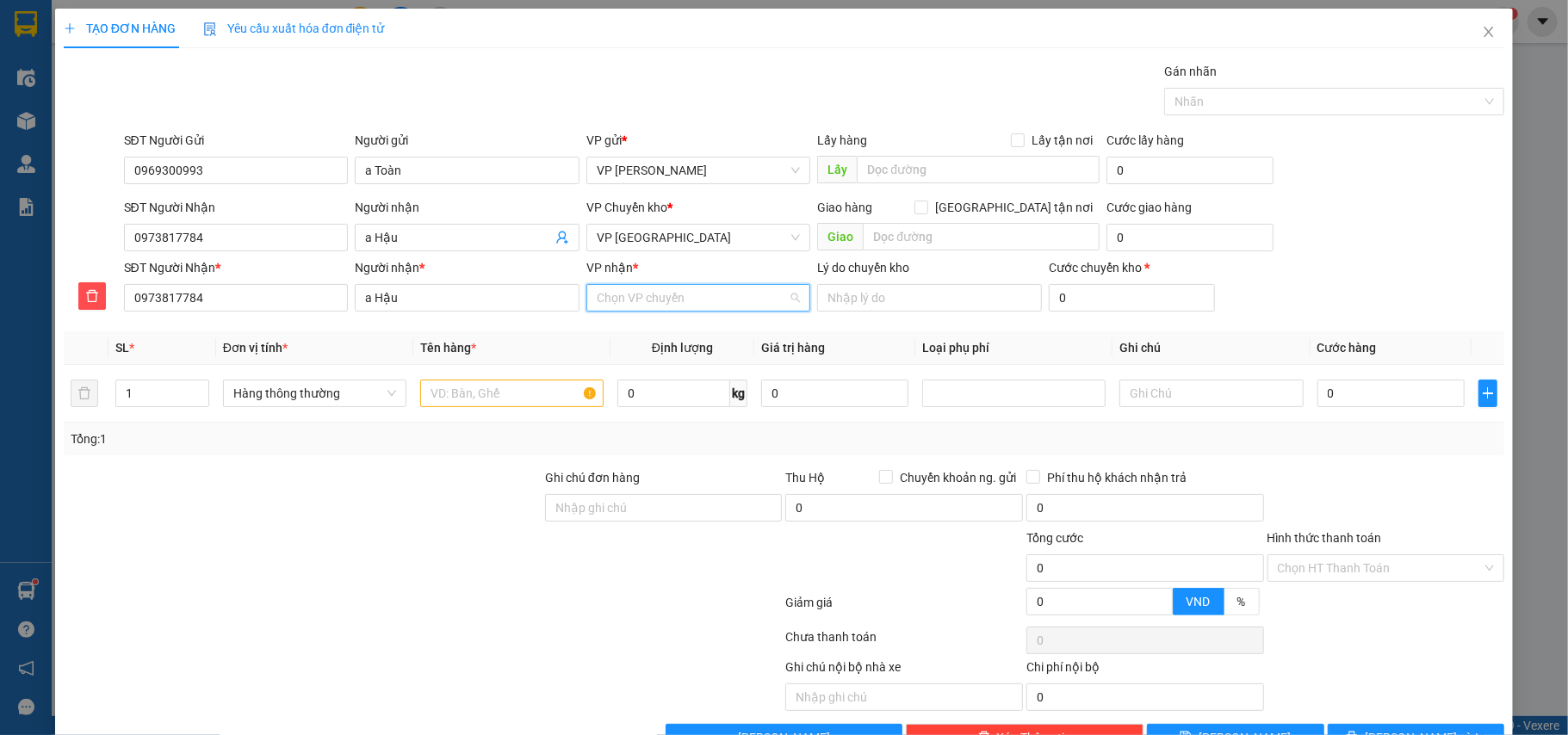
click at [679, 299] on input "VP nhận *" at bounding box center [693, 298] width 192 height 26
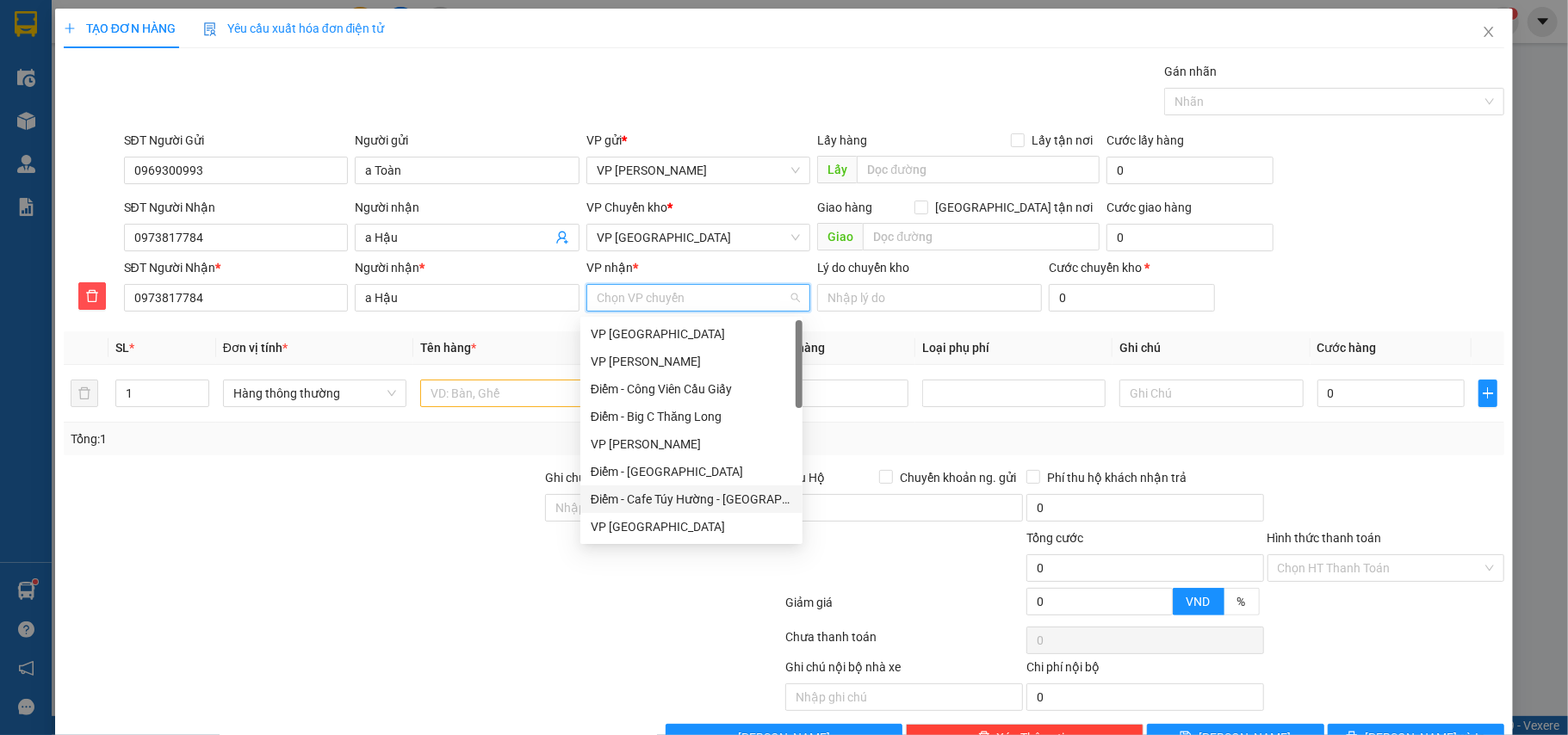
click at [745, 495] on div "Điểm - Cafe Túy Hường - [GEOGRAPHIC_DATA]" at bounding box center [692, 499] width 202 height 19
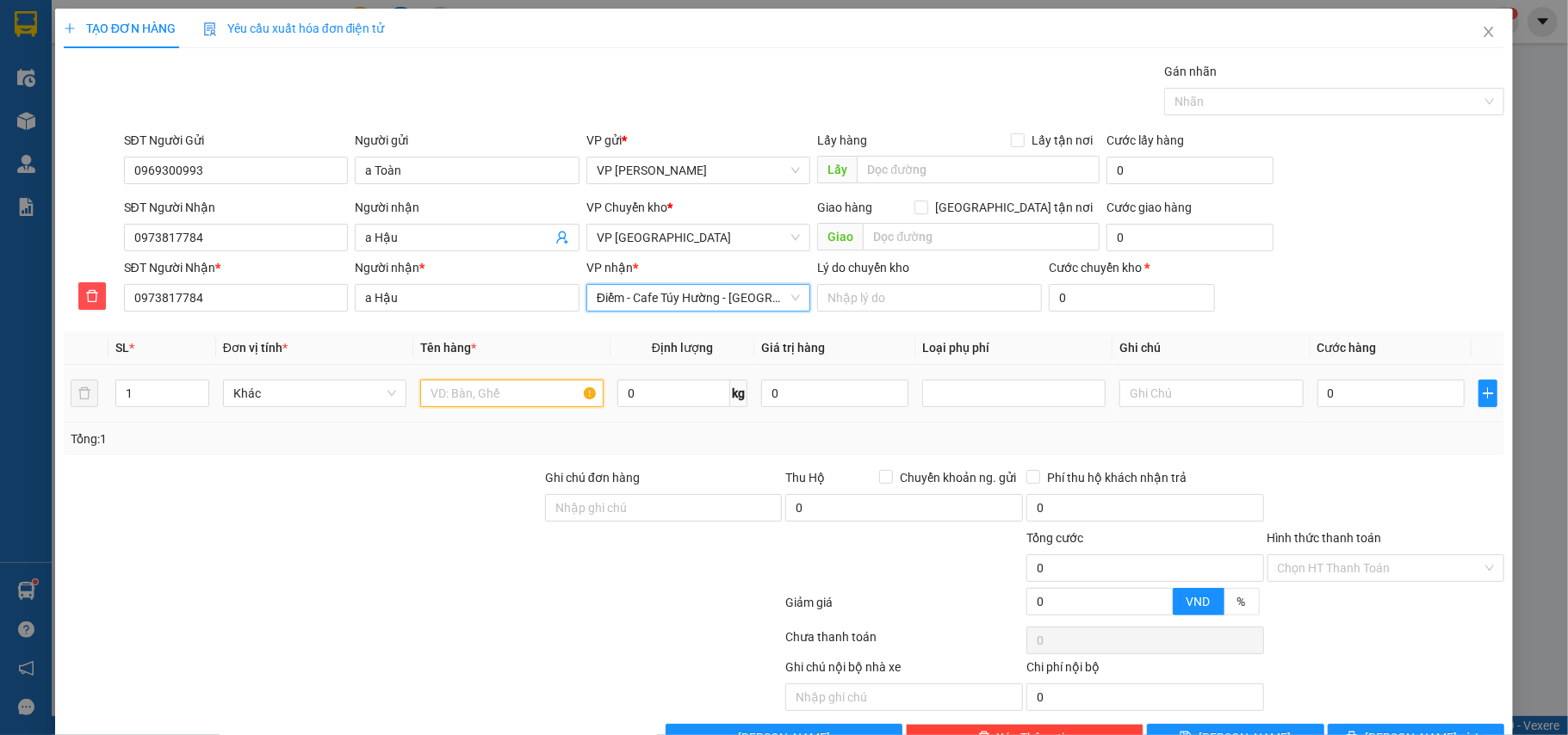
click at [472, 395] on input "text" at bounding box center [511, 394] width 184 height 28
type input "bọc đen biển số xe"
click at [1347, 399] on input "0" at bounding box center [1392, 394] width 147 height 28
type input "3"
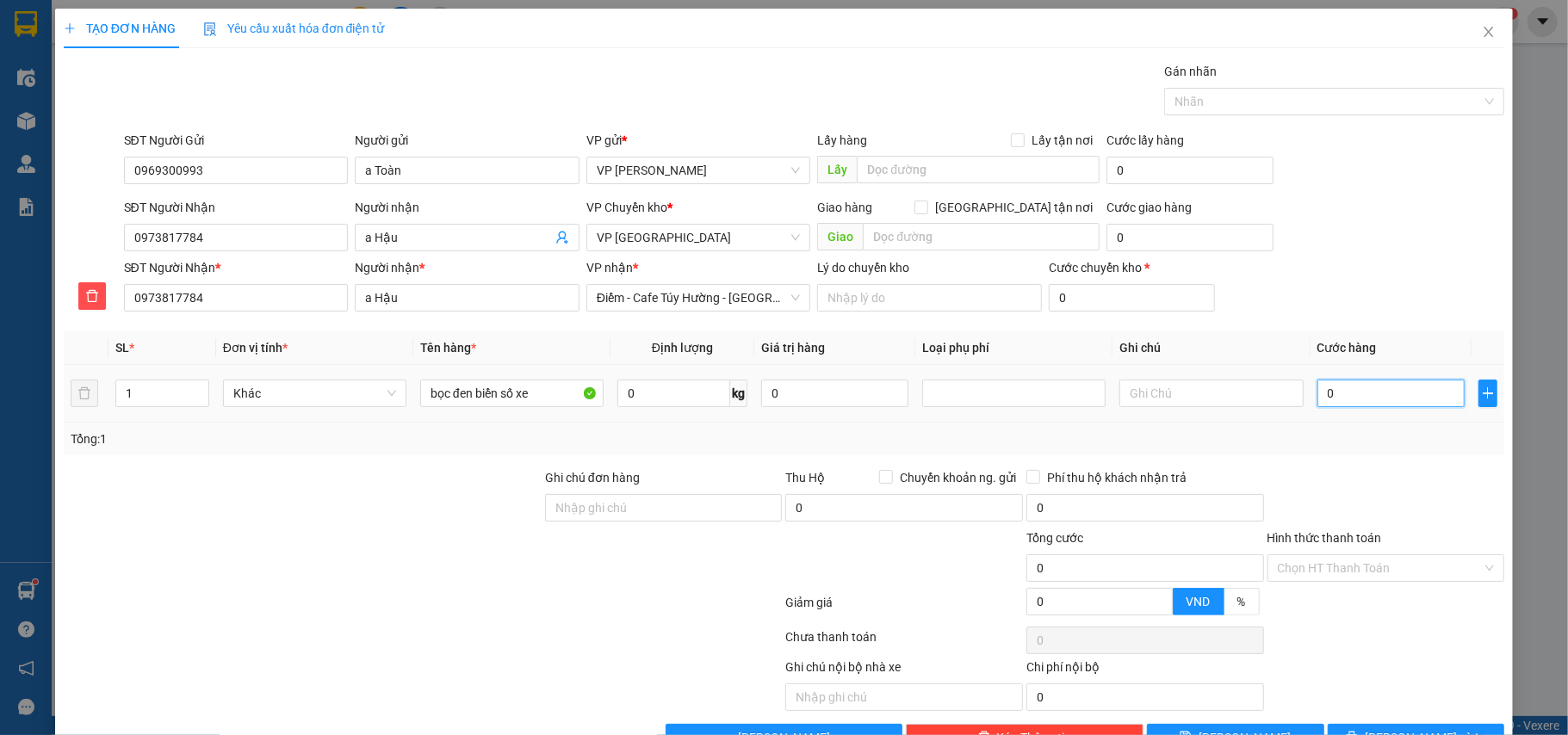
type input "3"
type input "30"
type input "30.000"
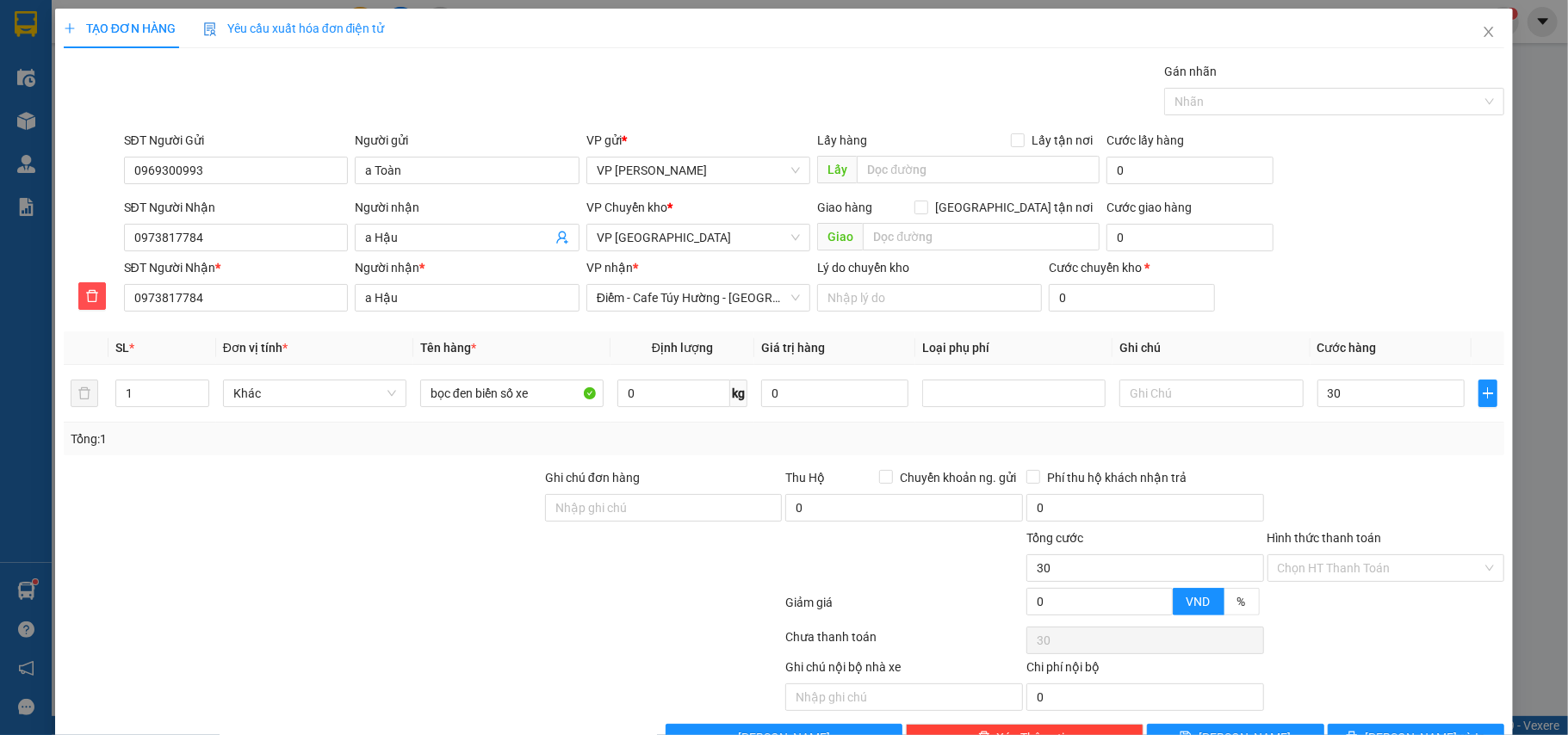
type input "30.000"
click at [1359, 437] on div "Tổng: 1" at bounding box center [785, 438] width 1428 height 19
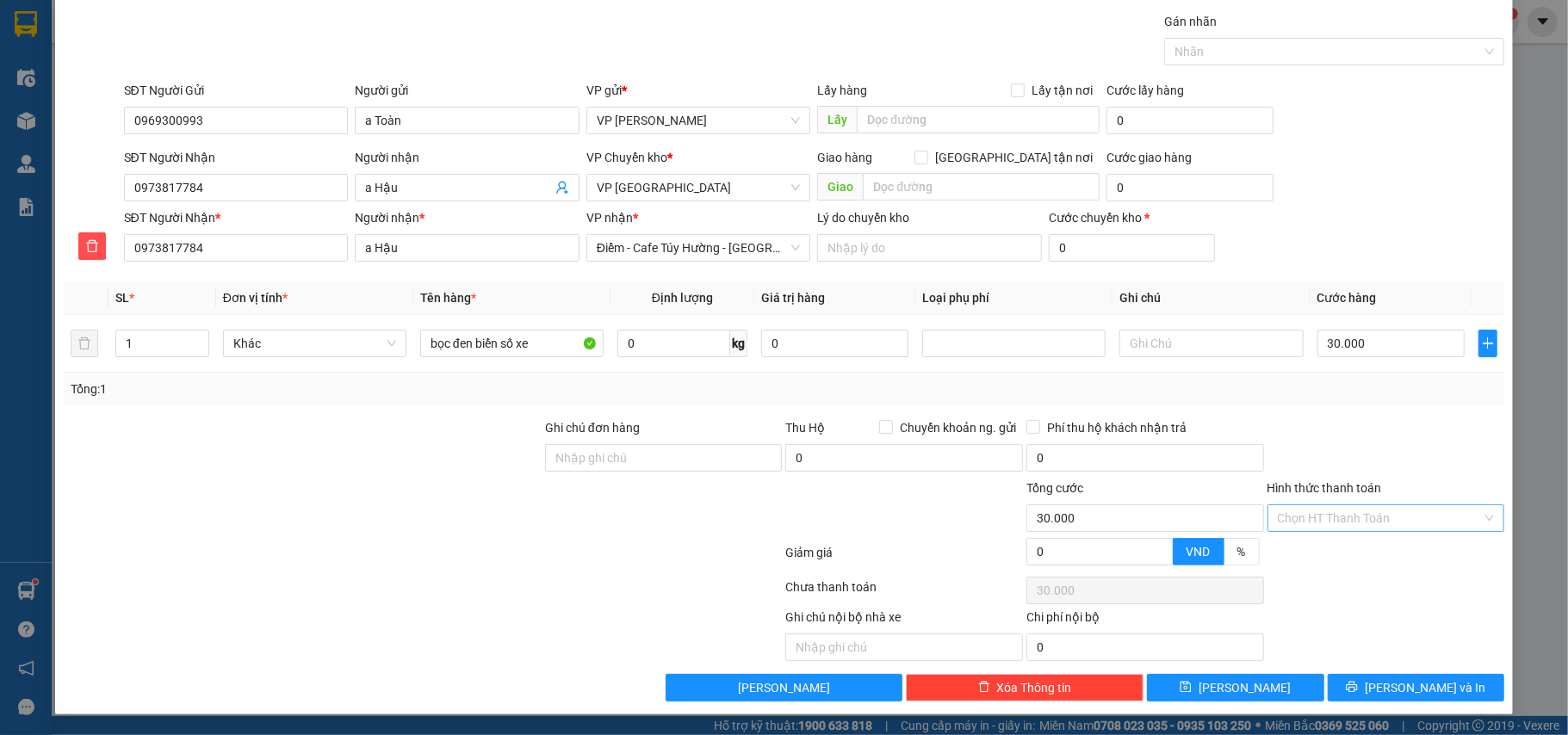
click at [1345, 520] on input "Hình thức thanh toán" at bounding box center [1380, 519] width 205 height 26
click at [1338, 551] on div "Tại văn phòng" at bounding box center [1372, 556] width 215 height 19
type input "0"
click at [1381, 675] on button "[PERSON_NAME] và In" at bounding box center [1417, 687] width 177 height 28
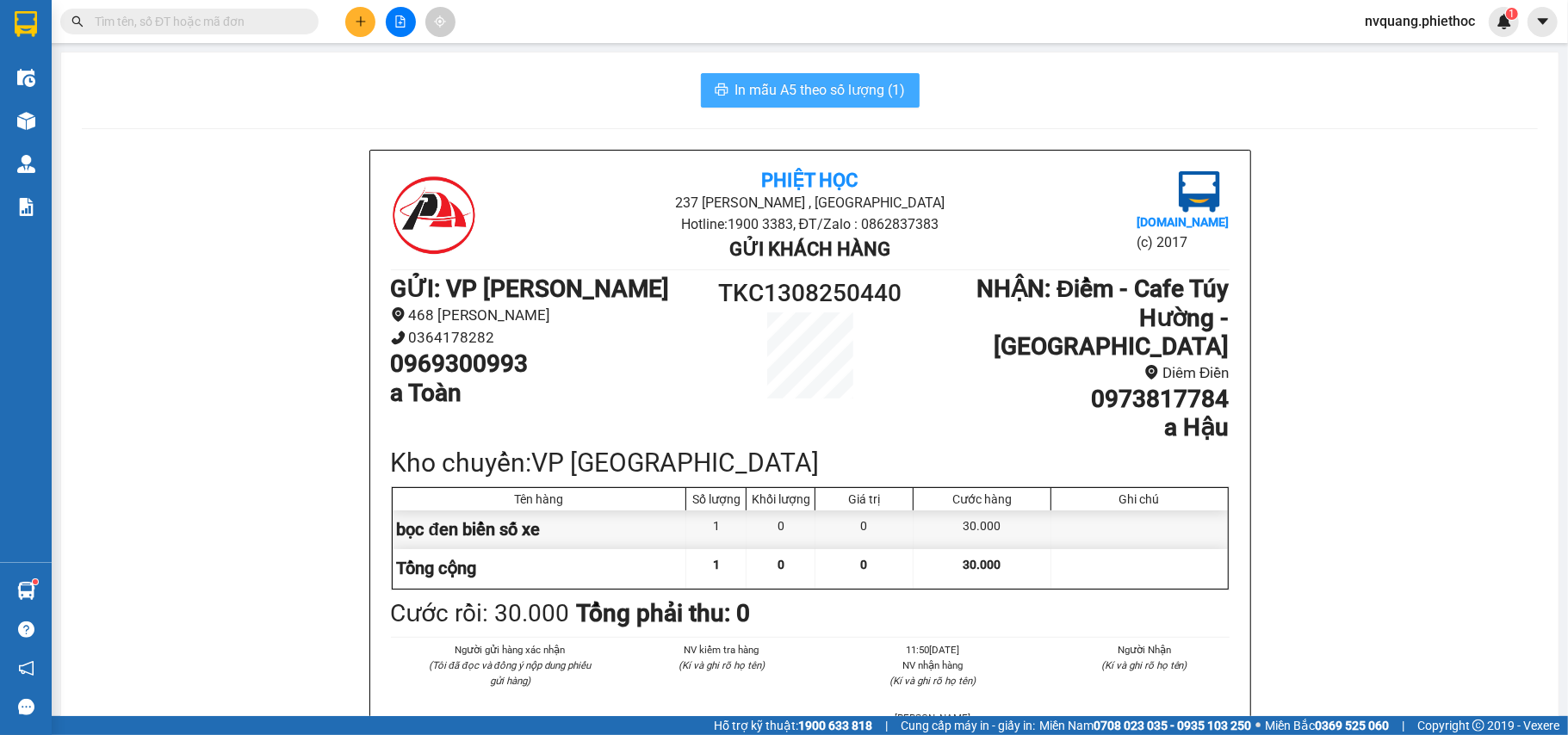
click at [791, 83] on span "In mẫu A5 theo số lượng (1)" at bounding box center [820, 90] width 171 height 21
click at [362, 19] on icon "plus" at bounding box center [360, 21] width 12 height 12
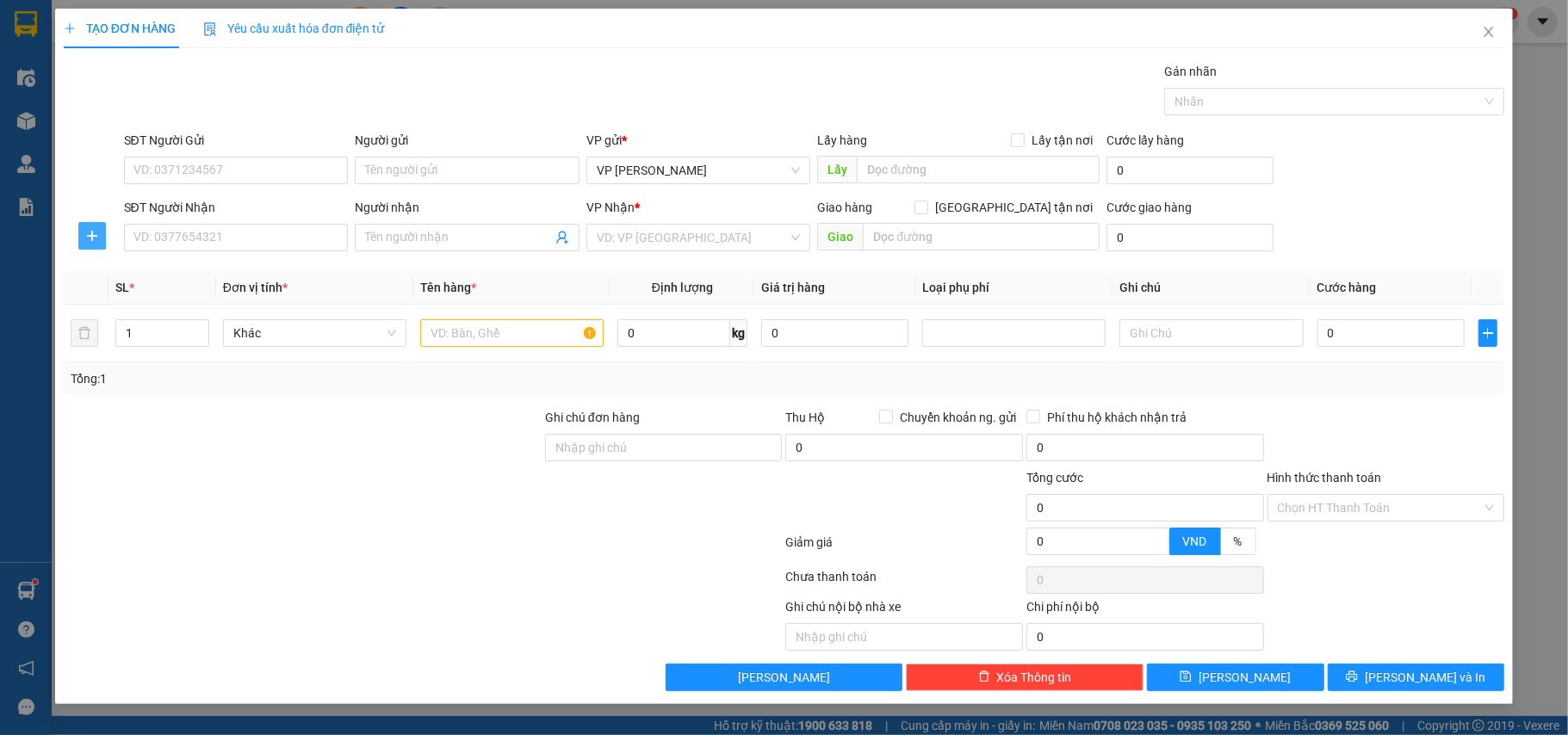
click at [94, 229] on button "button" at bounding box center [92, 236] width 28 height 28
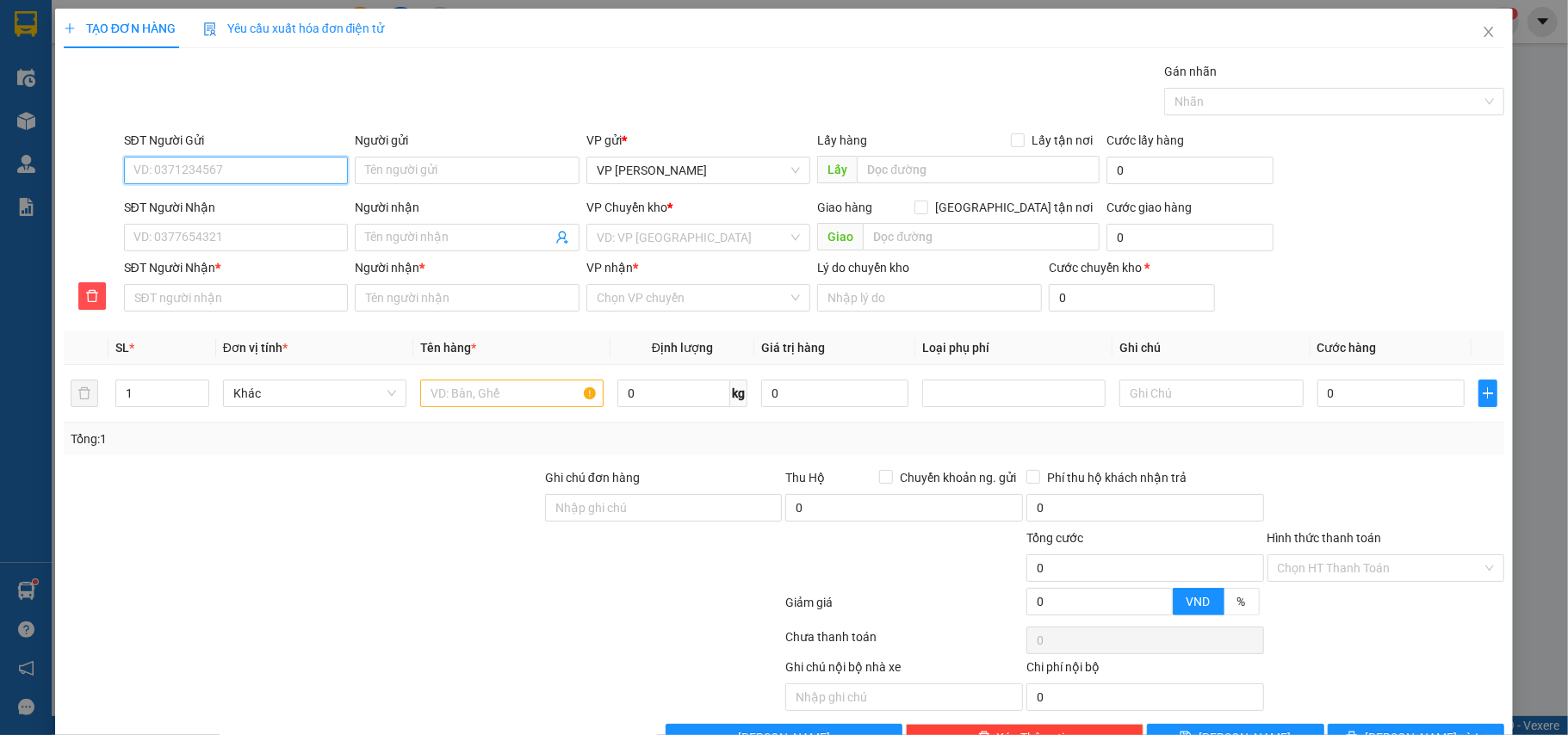
click at [161, 175] on input "SĐT Người Gửi" at bounding box center [236, 171] width 225 height 28
type input "0973196377"
click at [391, 177] on input "Người gửi" at bounding box center [467, 171] width 225 height 28
type input "a Đáng"
click at [165, 235] on input "SĐT Người Nhận" at bounding box center [236, 238] width 225 height 28
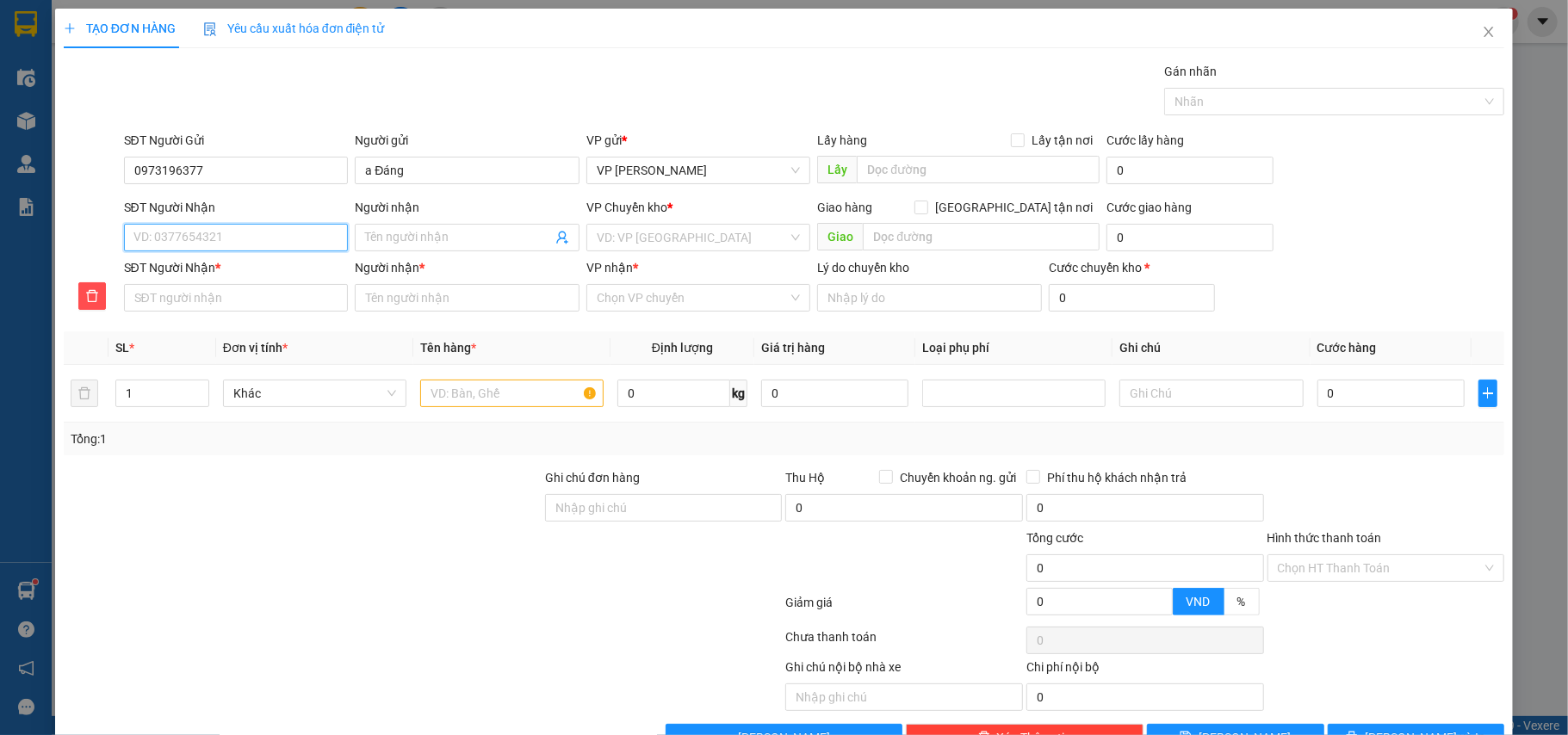
type input "0"
type input "03"
type input "038"
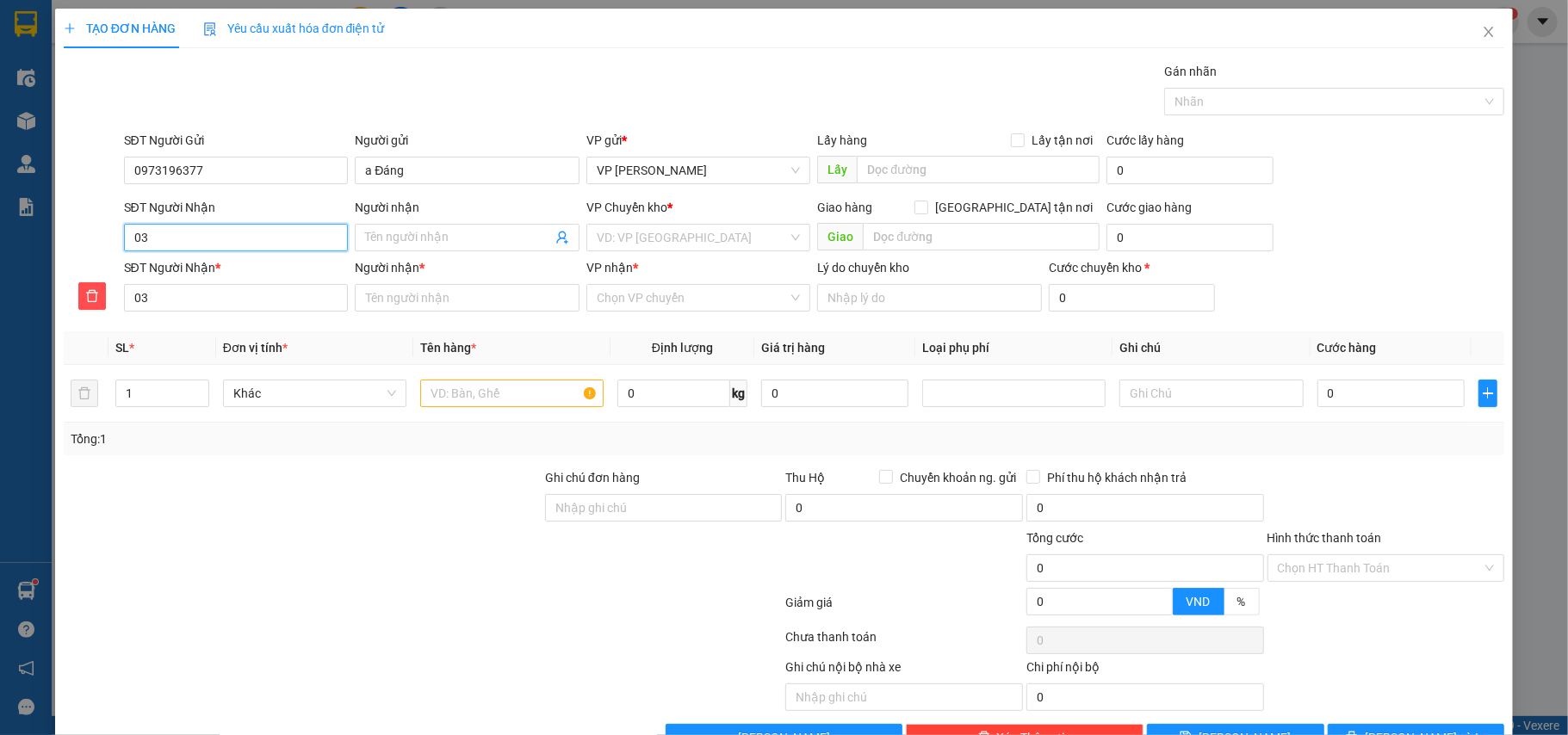
type input "038"
type input "0383"
type input "03830"
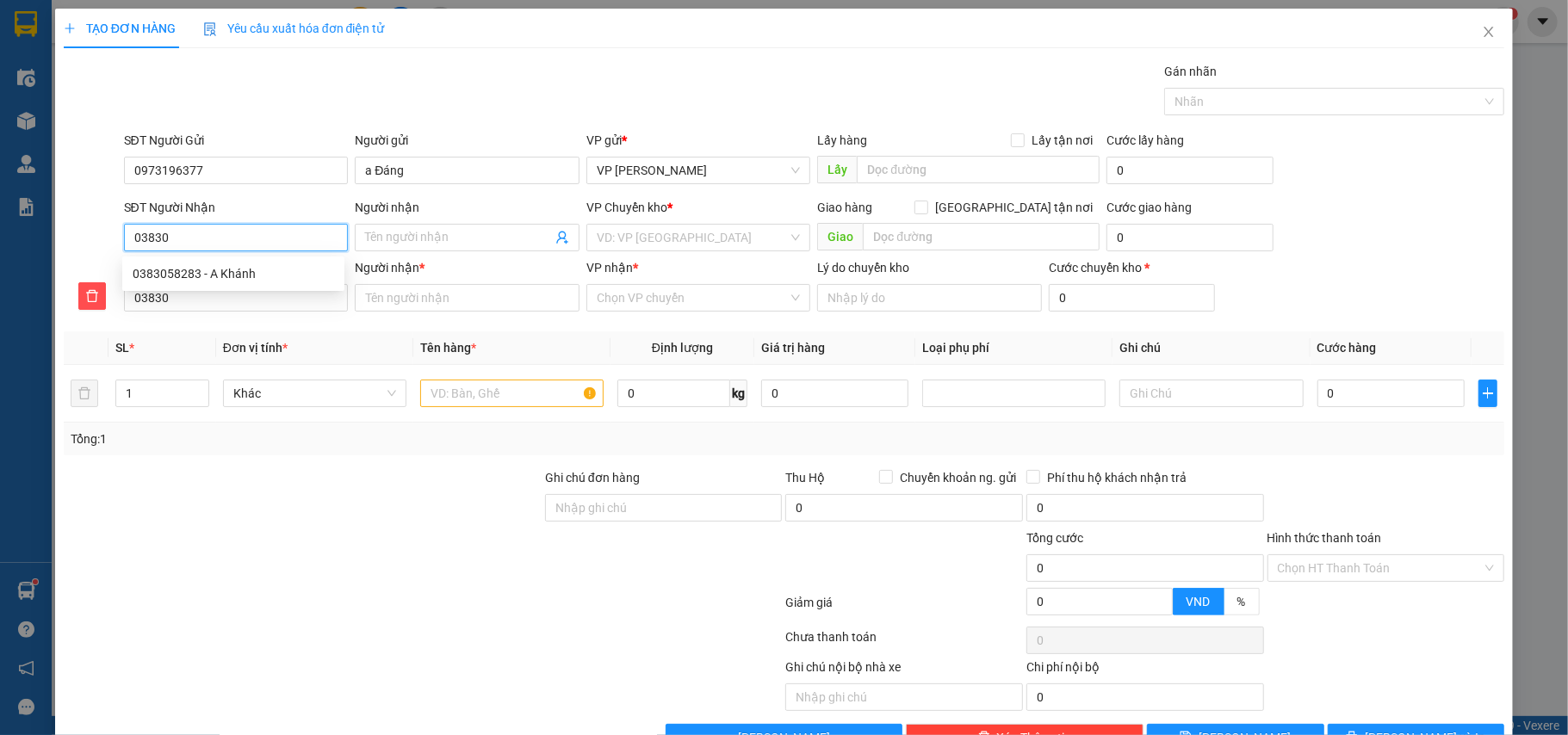
type input "038302"
type input "0383022"
type input "03830220"
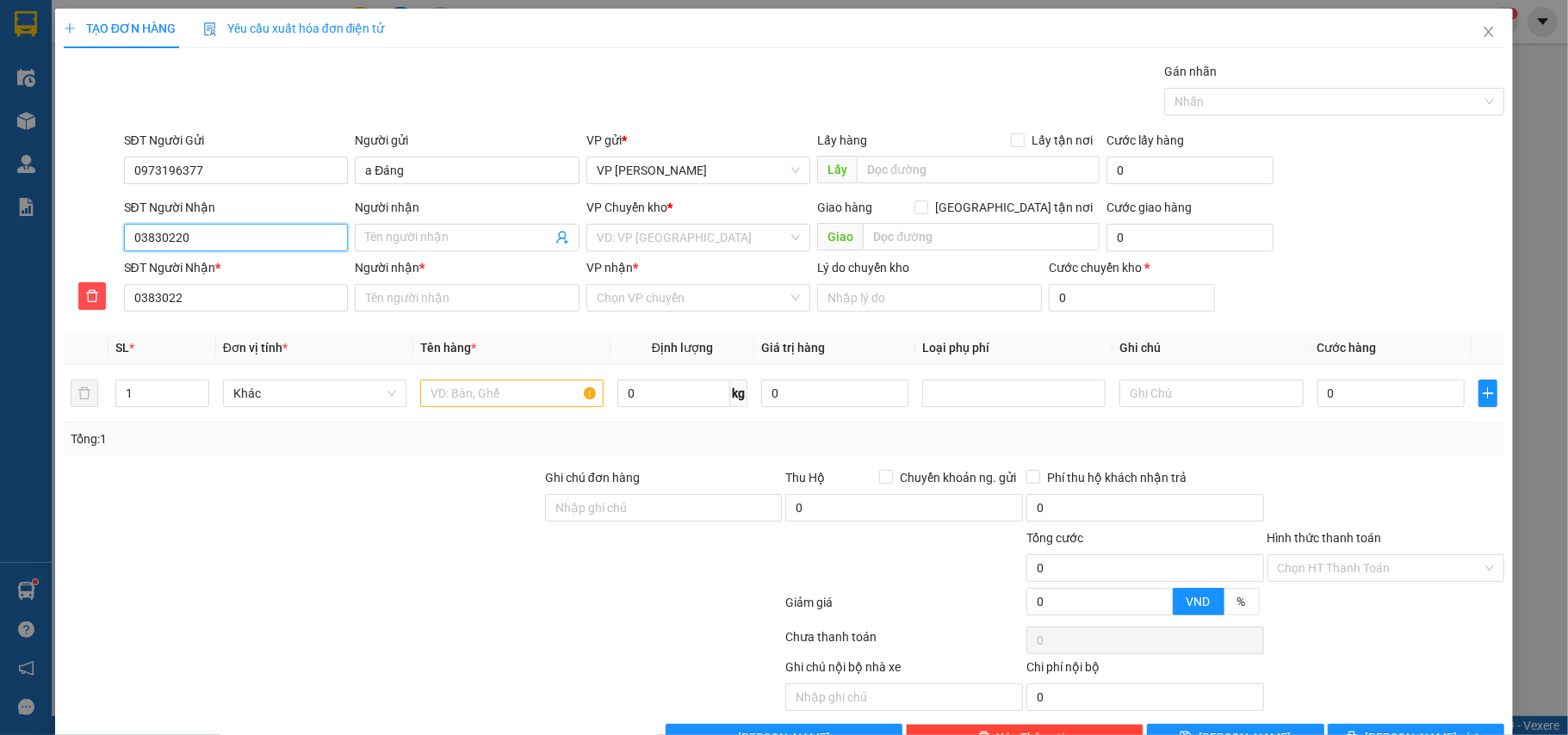
type input "03830220"
type input "038302200"
type input "0383022001"
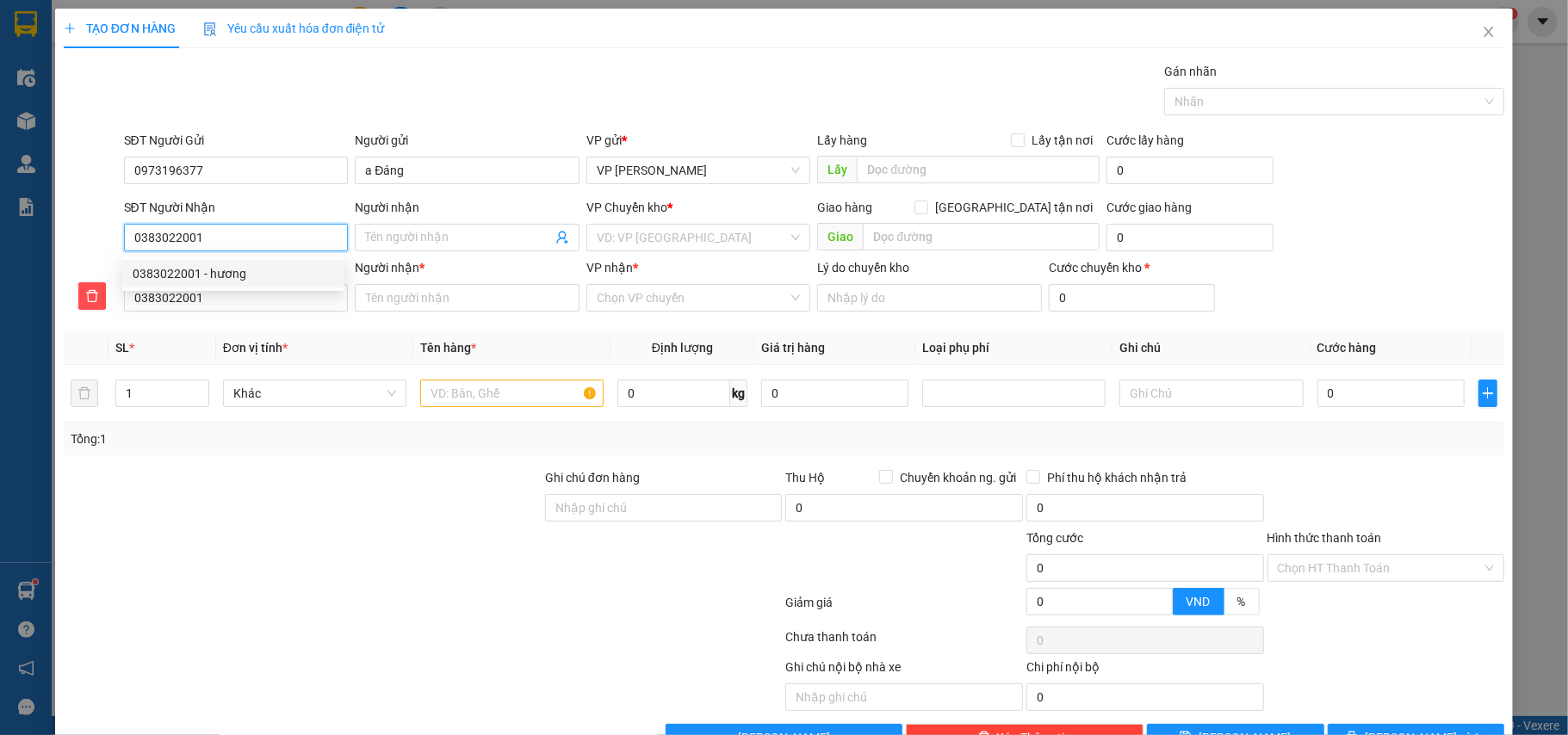
click at [200, 273] on div "0383022001 - hương" at bounding box center [233, 273] width 202 height 19
type input "hương"
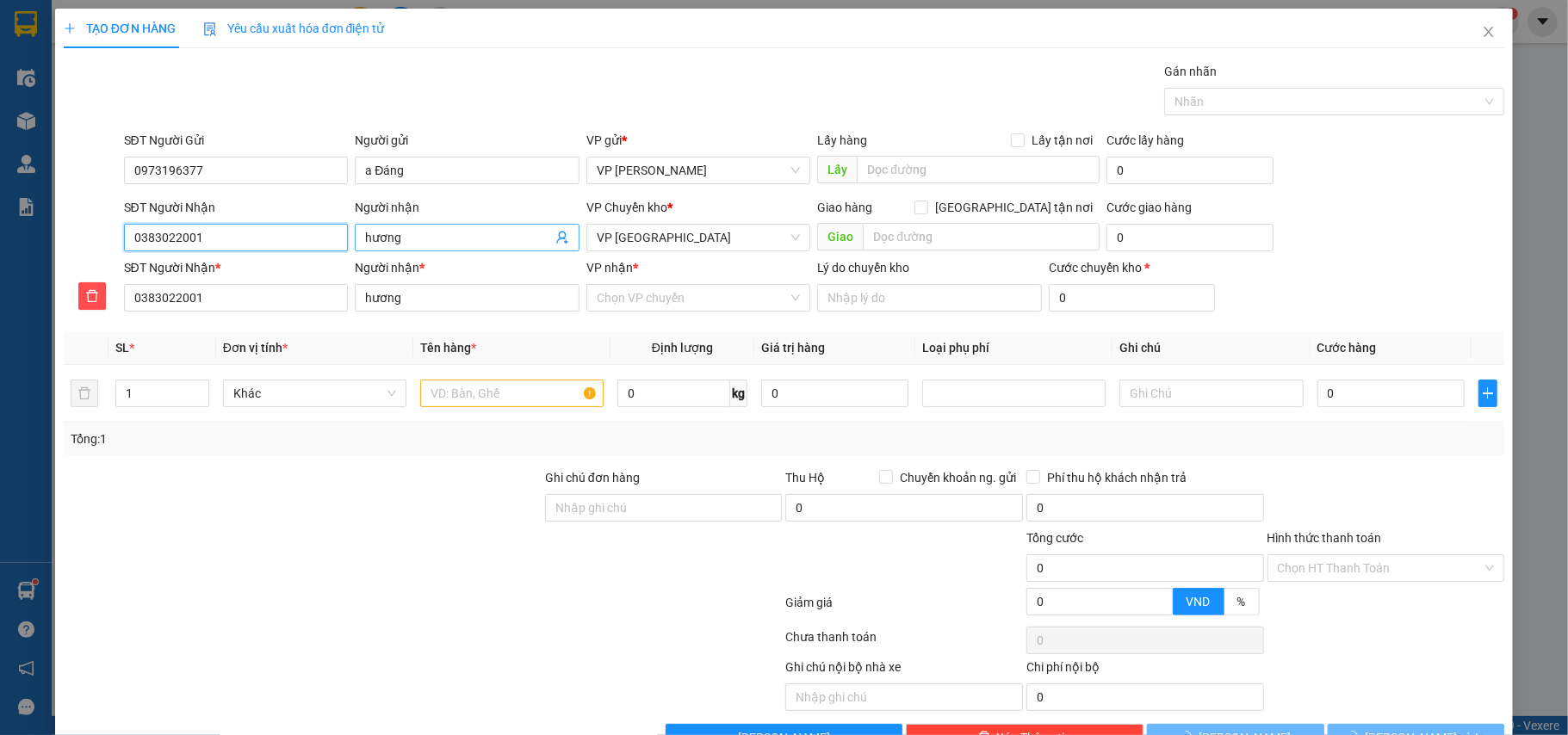
type input "0383022001"
drag, startPoint x: 381, startPoint y: 240, endPoint x: 334, endPoint y: 240, distance: 47.0
click at [334, 240] on div "SĐT Người Nhận 0383022001 Người nhận hương hương VP Chuyển kho * VP Tiền Hải Gi…" at bounding box center [814, 228] width 1388 height 61
type input "c"
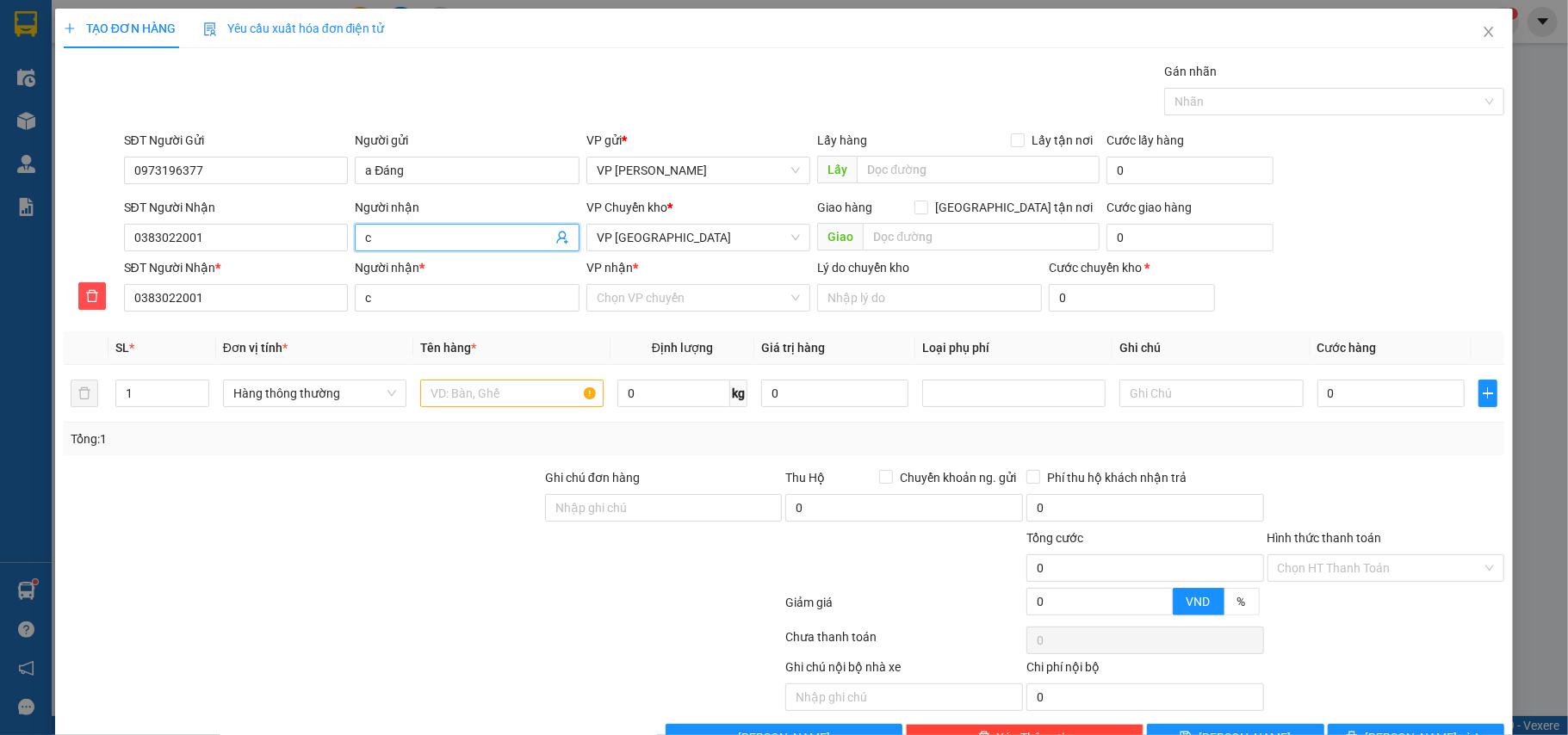
type input "c"
type input "c H"
type input "c Hu"
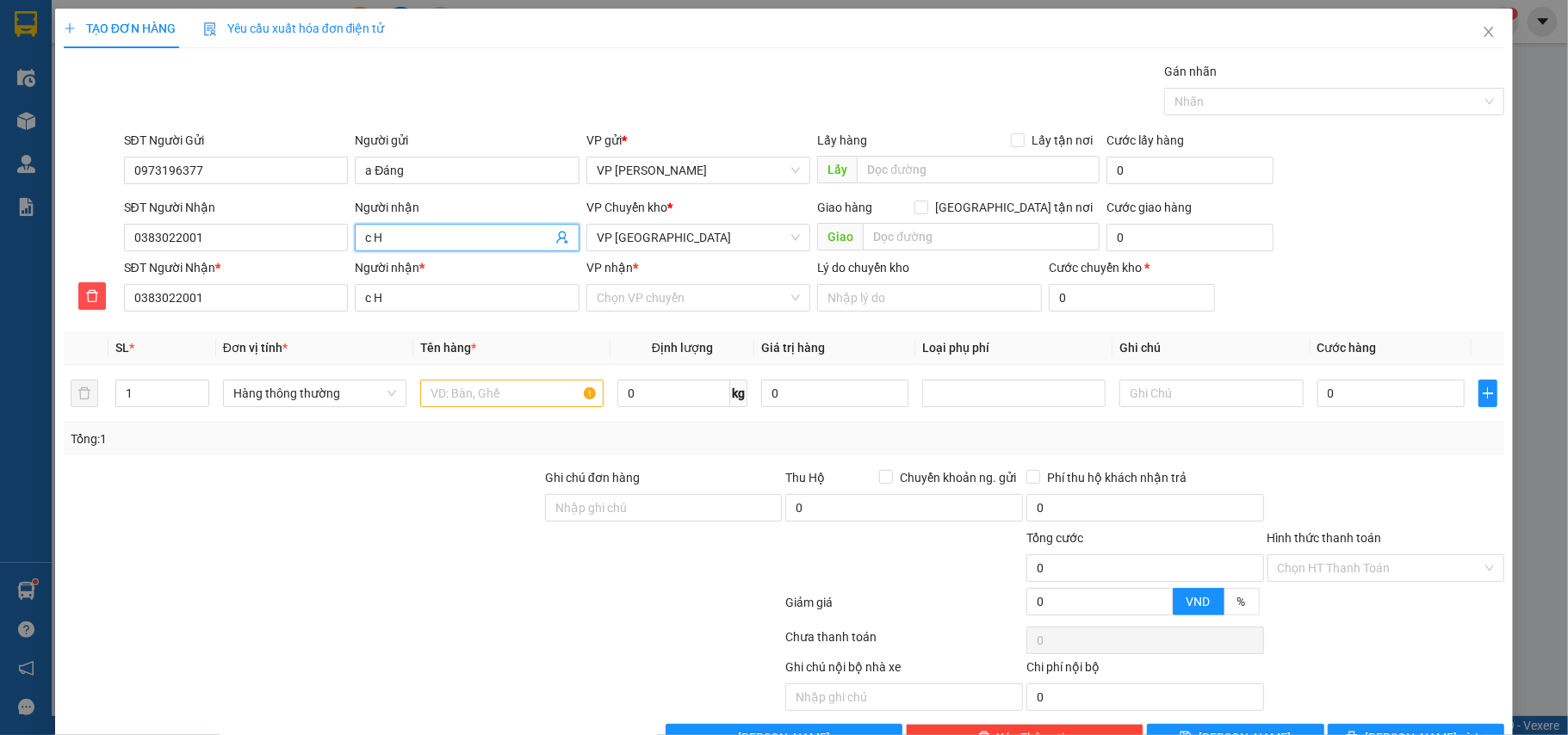
type input "c Hu"
type input "c Huo"
type input "c Huon"
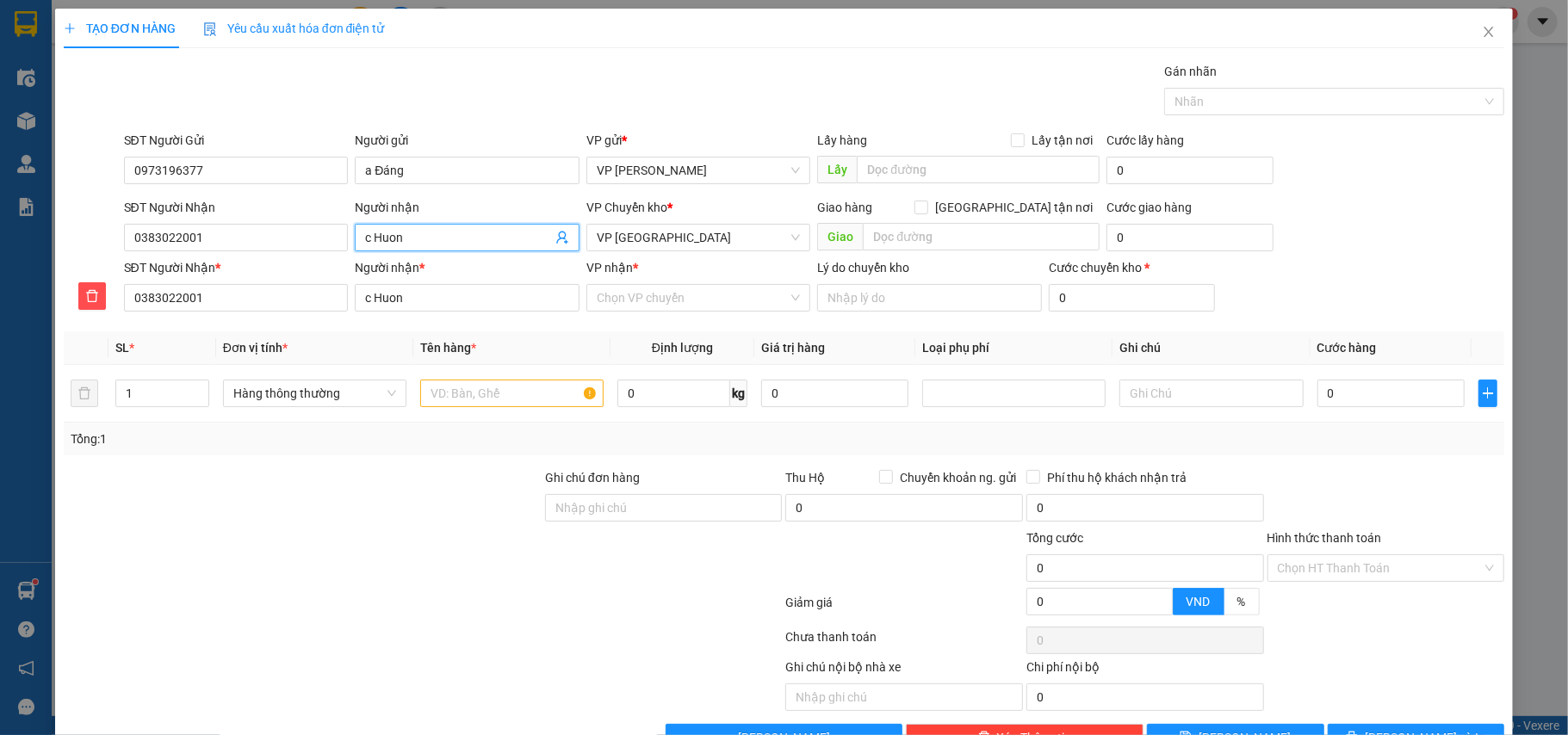
type input "c Huong"
type input "c Hương"
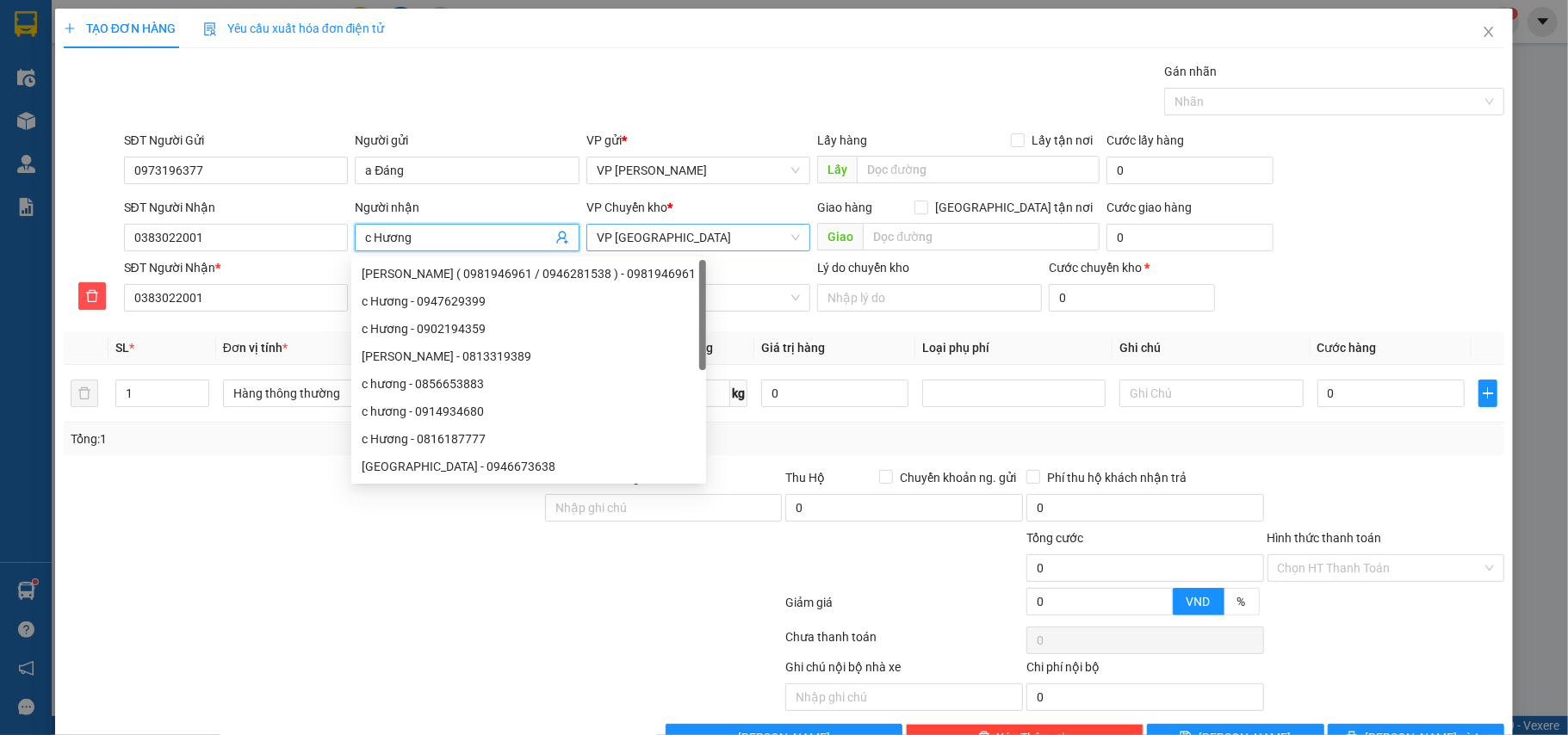
click at [670, 241] on span "VP [GEOGRAPHIC_DATA]" at bounding box center [698, 238] width 204 height 26
type input "c Hương"
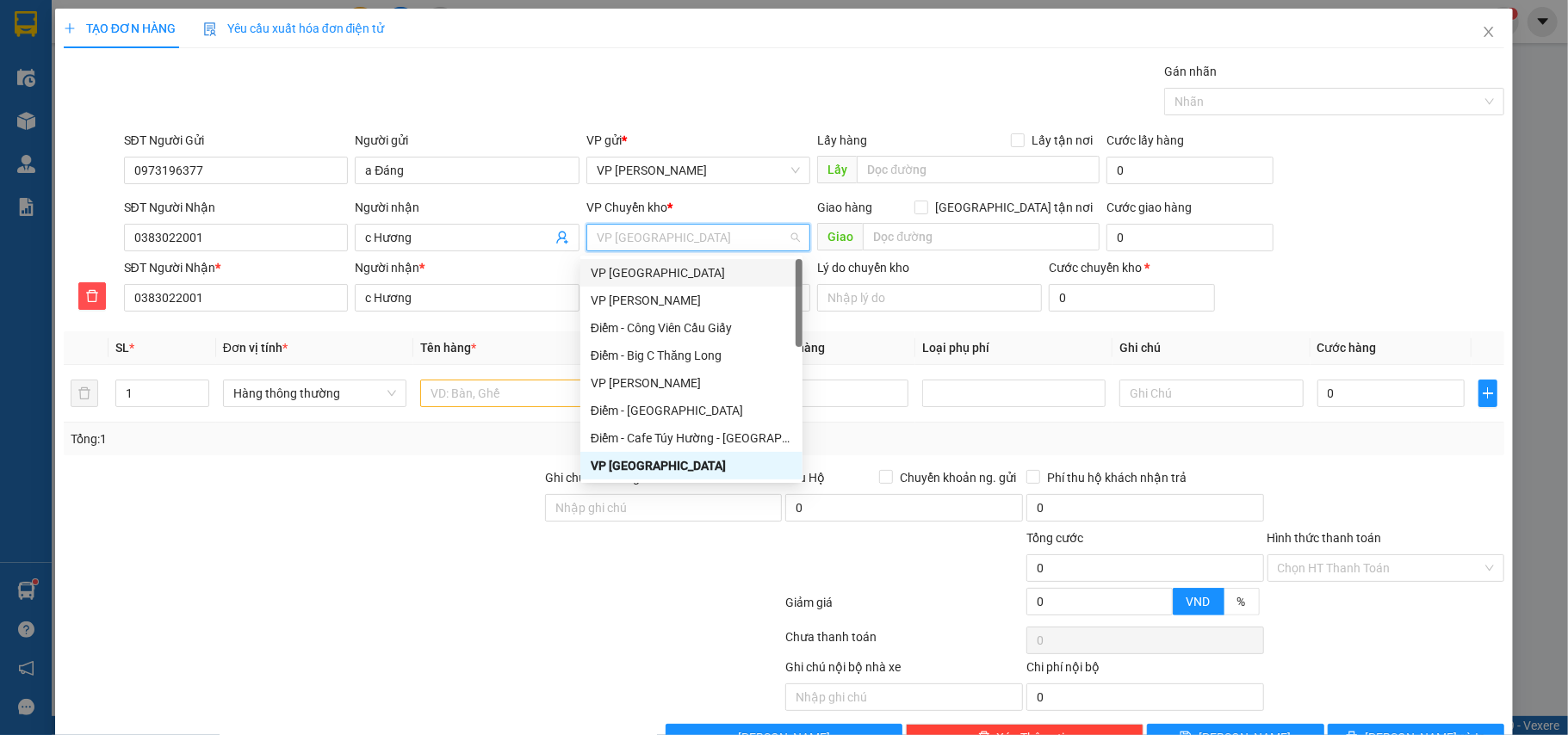
click at [650, 270] on div "VP [GEOGRAPHIC_DATA]" at bounding box center [692, 272] width 202 height 19
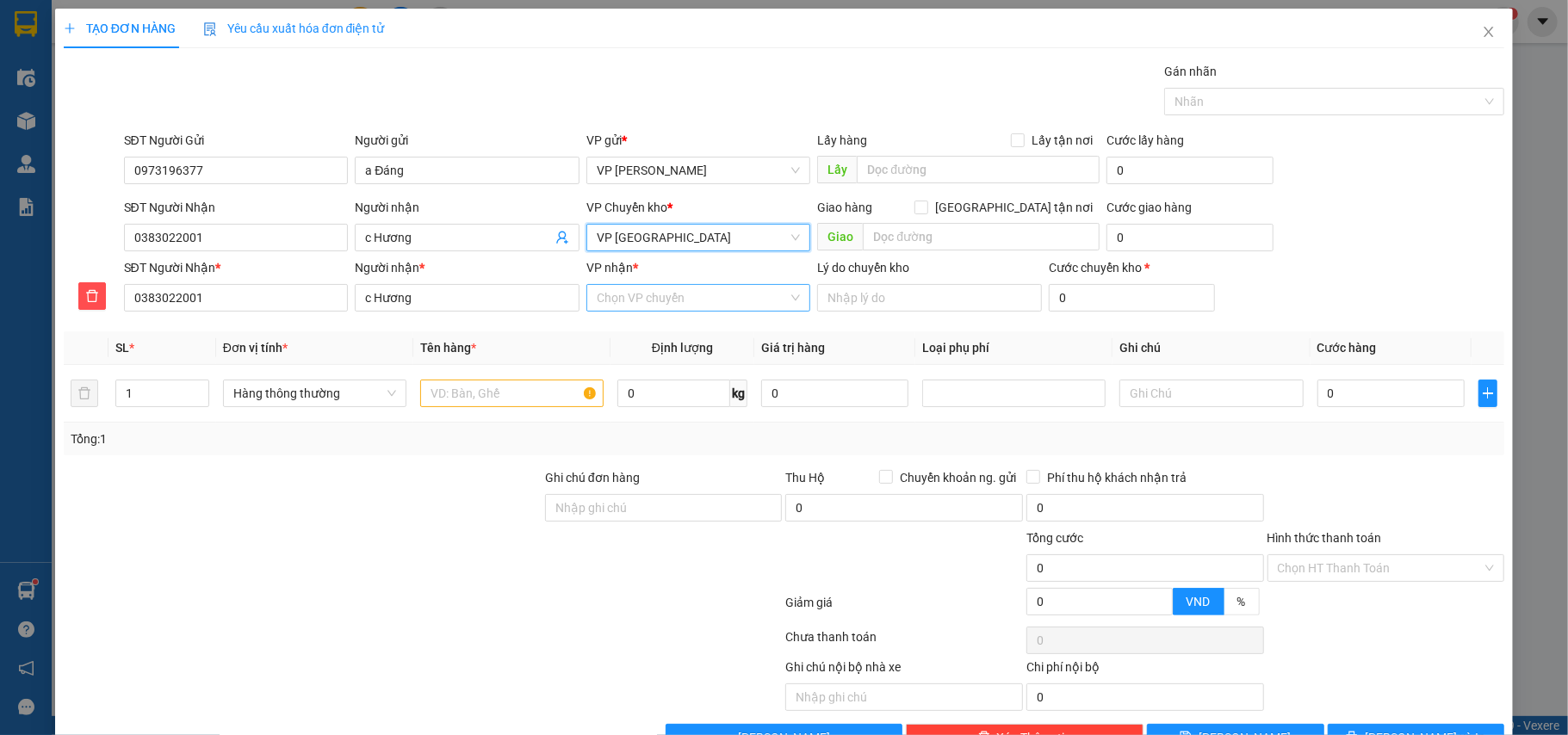
click at [628, 307] on input "VP nhận *" at bounding box center [693, 298] width 192 height 26
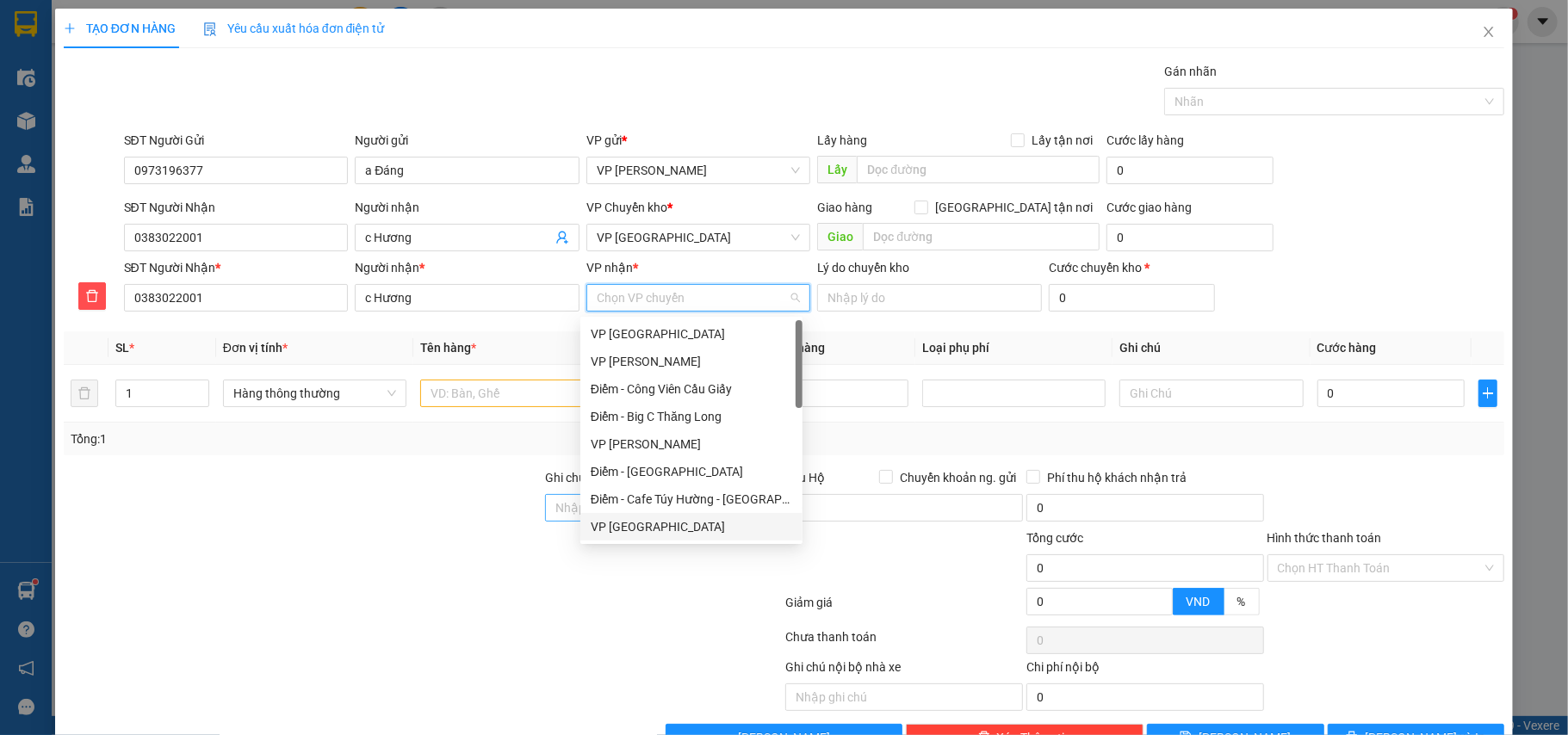
click at [613, 518] on div "VP [GEOGRAPHIC_DATA]" at bounding box center [692, 527] width 202 height 19
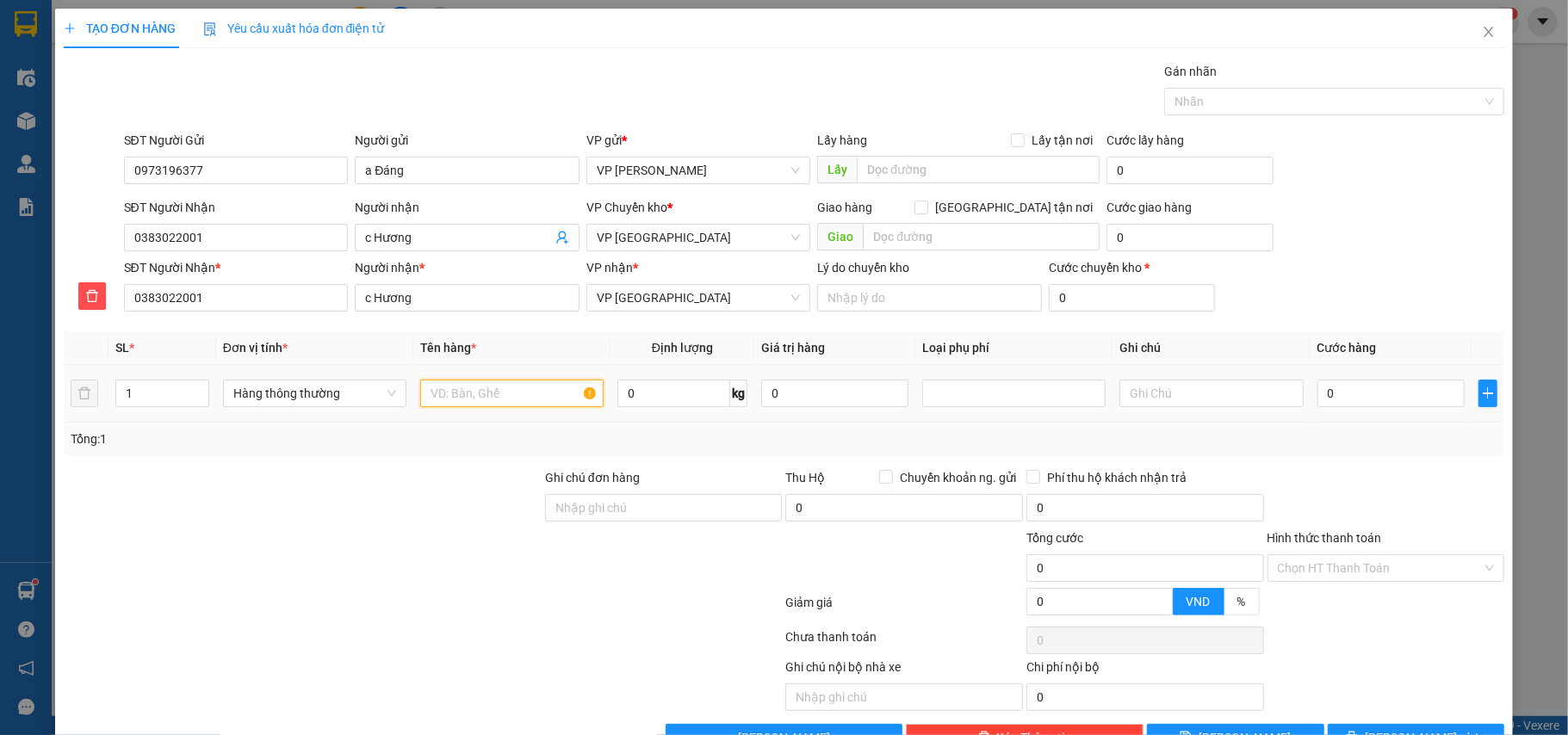
click at [476, 405] on input "text" at bounding box center [511, 394] width 184 height 28
click at [989, 403] on div at bounding box center [1014, 394] width 175 height 21
type input "túi đen thuốc"
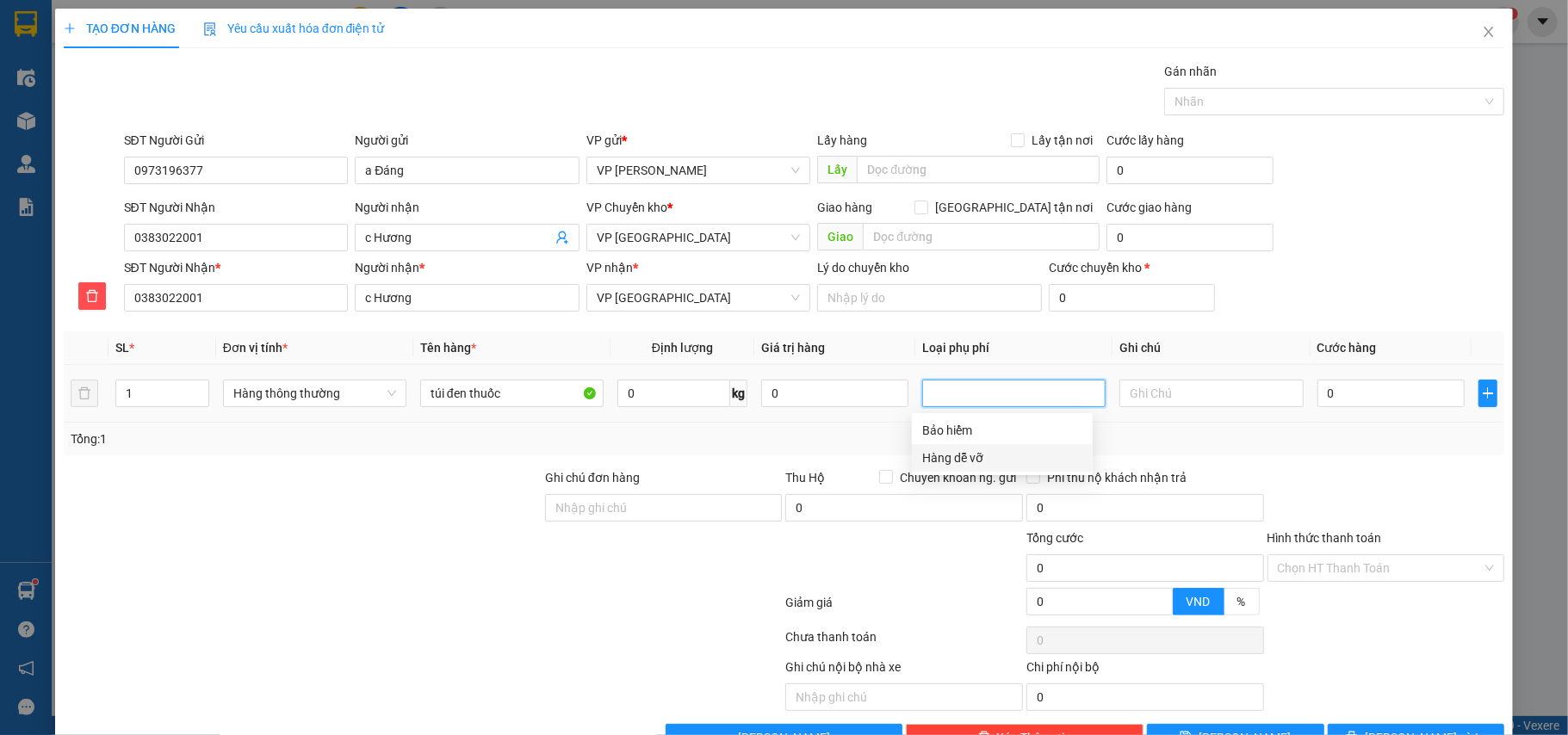
click at [980, 454] on div "Hàng dễ vỡ" at bounding box center [1002, 458] width 161 height 19
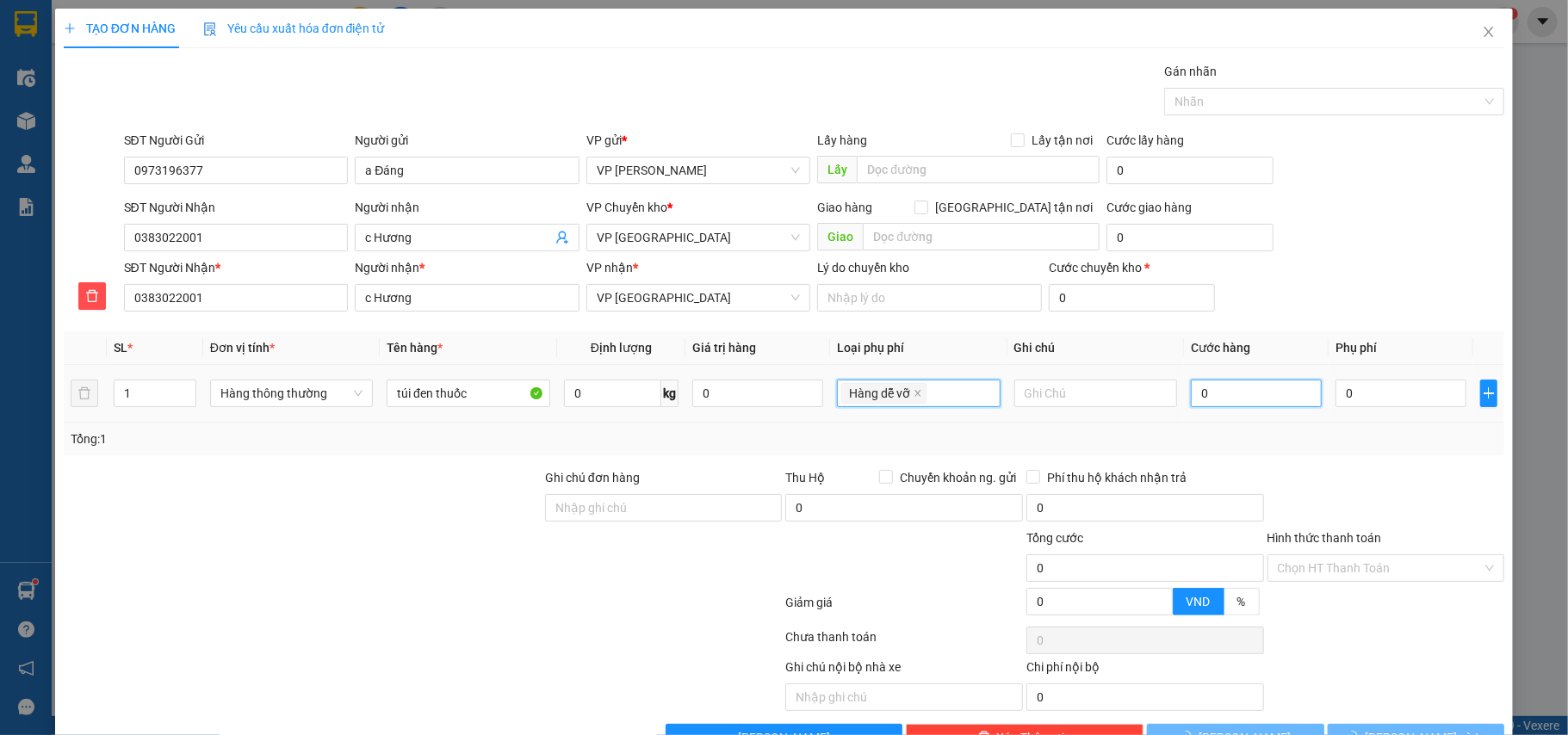
click at [1216, 395] on input "0" at bounding box center [1256, 394] width 131 height 28
type input "10.000"
type input "3"
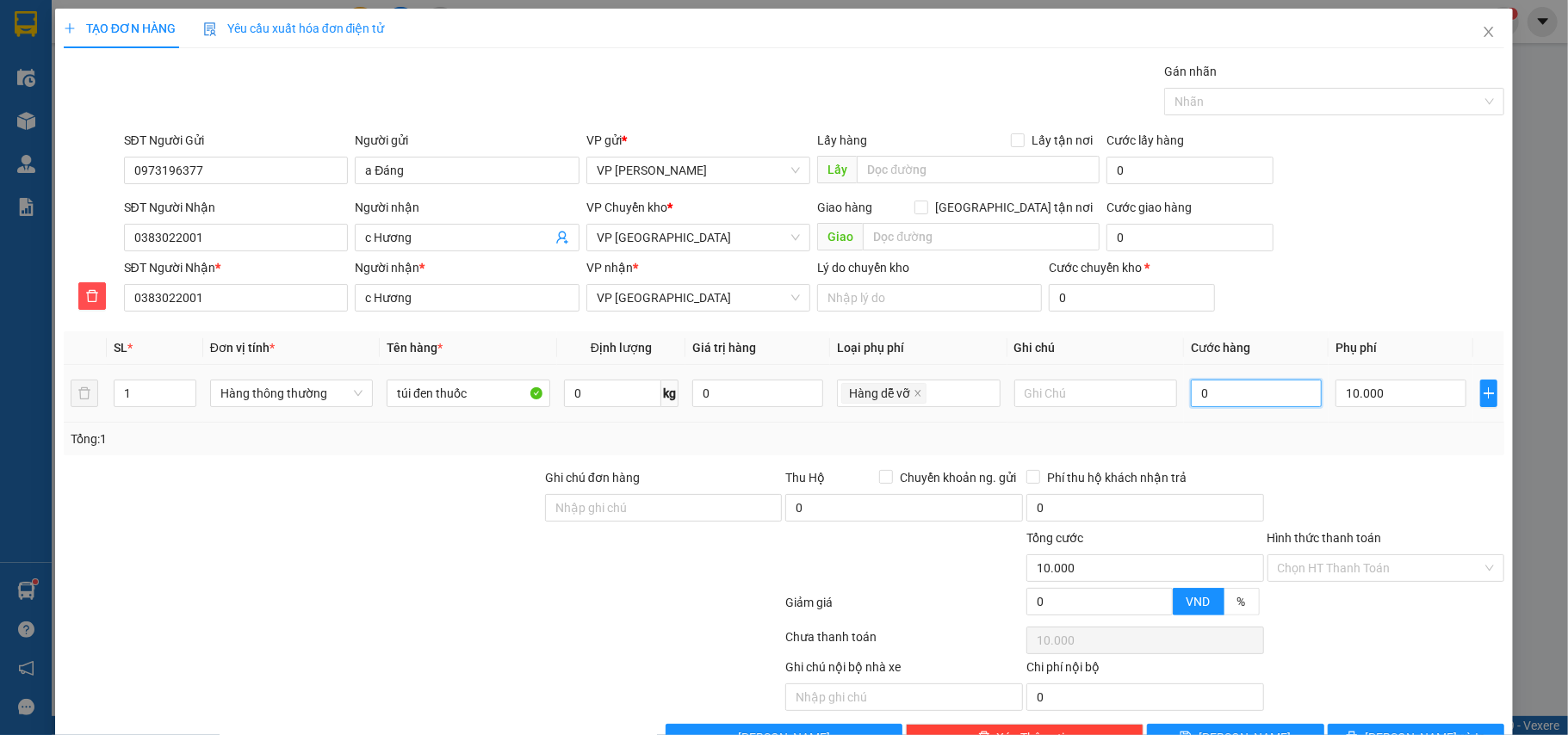
type input "10.003"
type input "30"
type input "10.030"
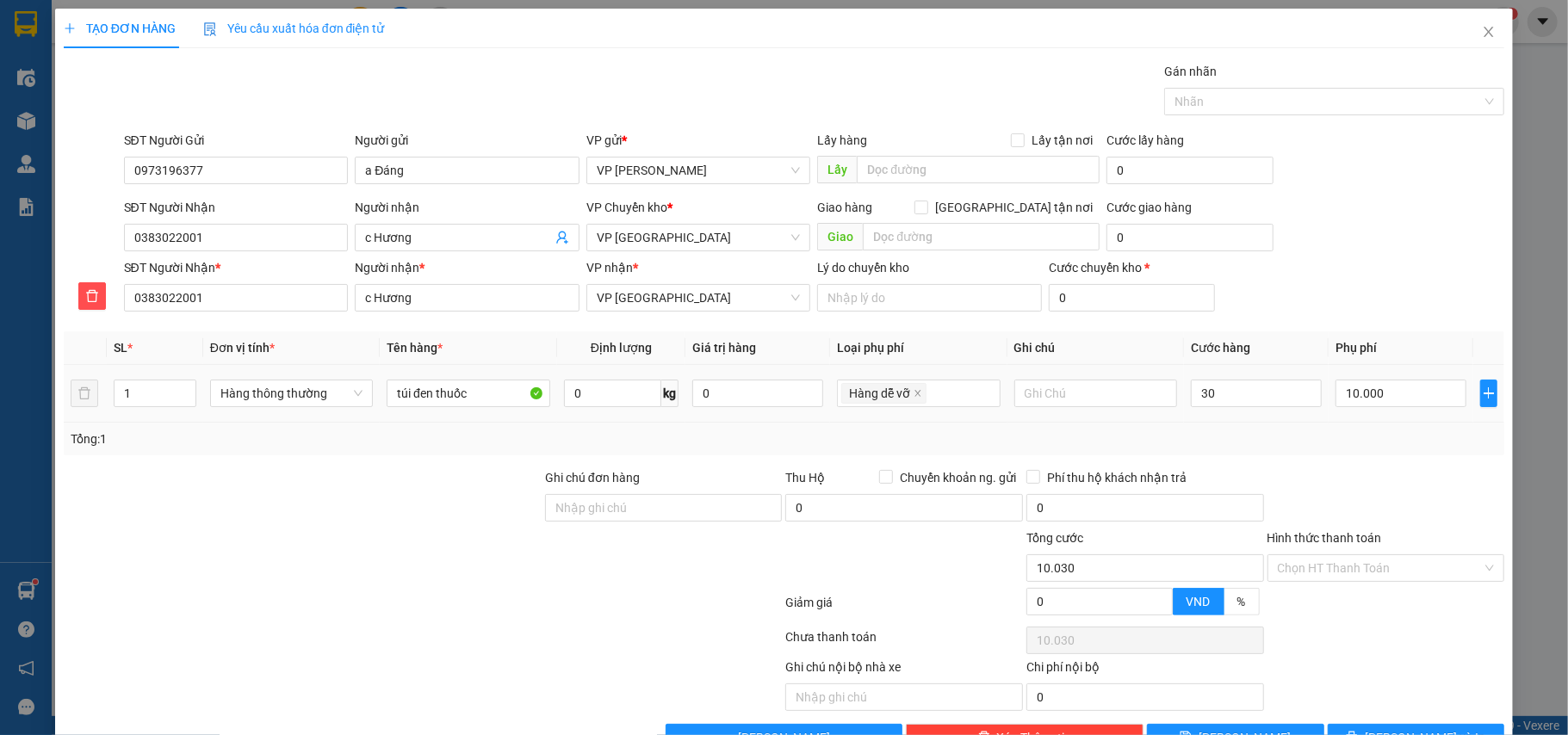
type input "30.000"
type input "40.000"
click at [1218, 425] on div "SL * Đơn vị tính * Tên hàng * Định lượng Giá trị hàng Loại phụ phí Ghi chú Cước…" at bounding box center [784, 393] width 1442 height 124
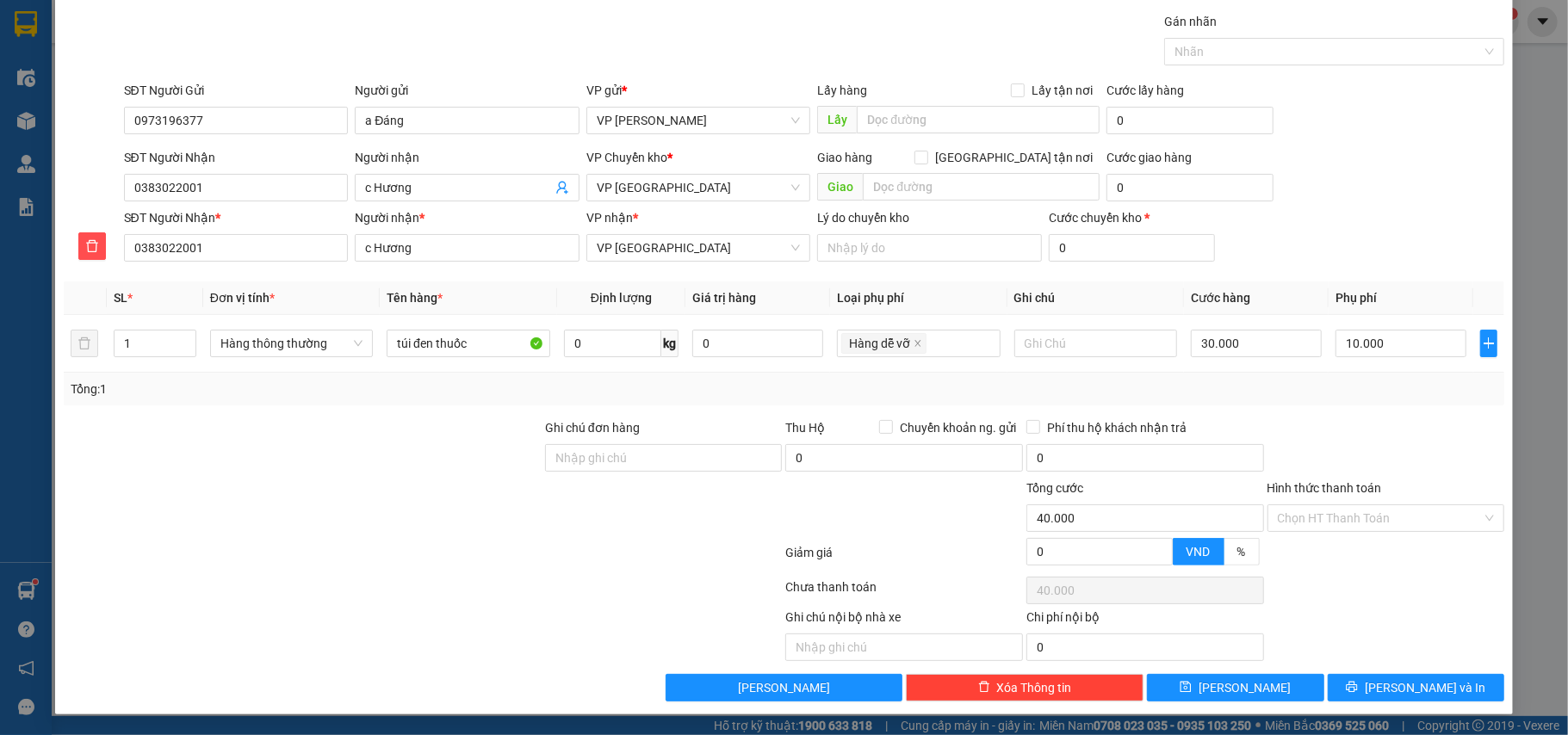
click at [1399, 414] on div "Transit Pickup Surcharge Ids Transit Deliver Surcharge Ids Transit Deliver Surc…" at bounding box center [784, 356] width 1442 height 689
click at [1332, 529] on input "Hình thức thanh toán" at bounding box center [1380, 519] width 205 height 26
click at [1338, 551] on div "Tại văn phòng" at bounding box center [1372, 556] width 215 height 19
type input "0"
click at [1430, 678] on span "[PERSON_NAME] và In" at bounding box center [1425, 687] width 120 height 19
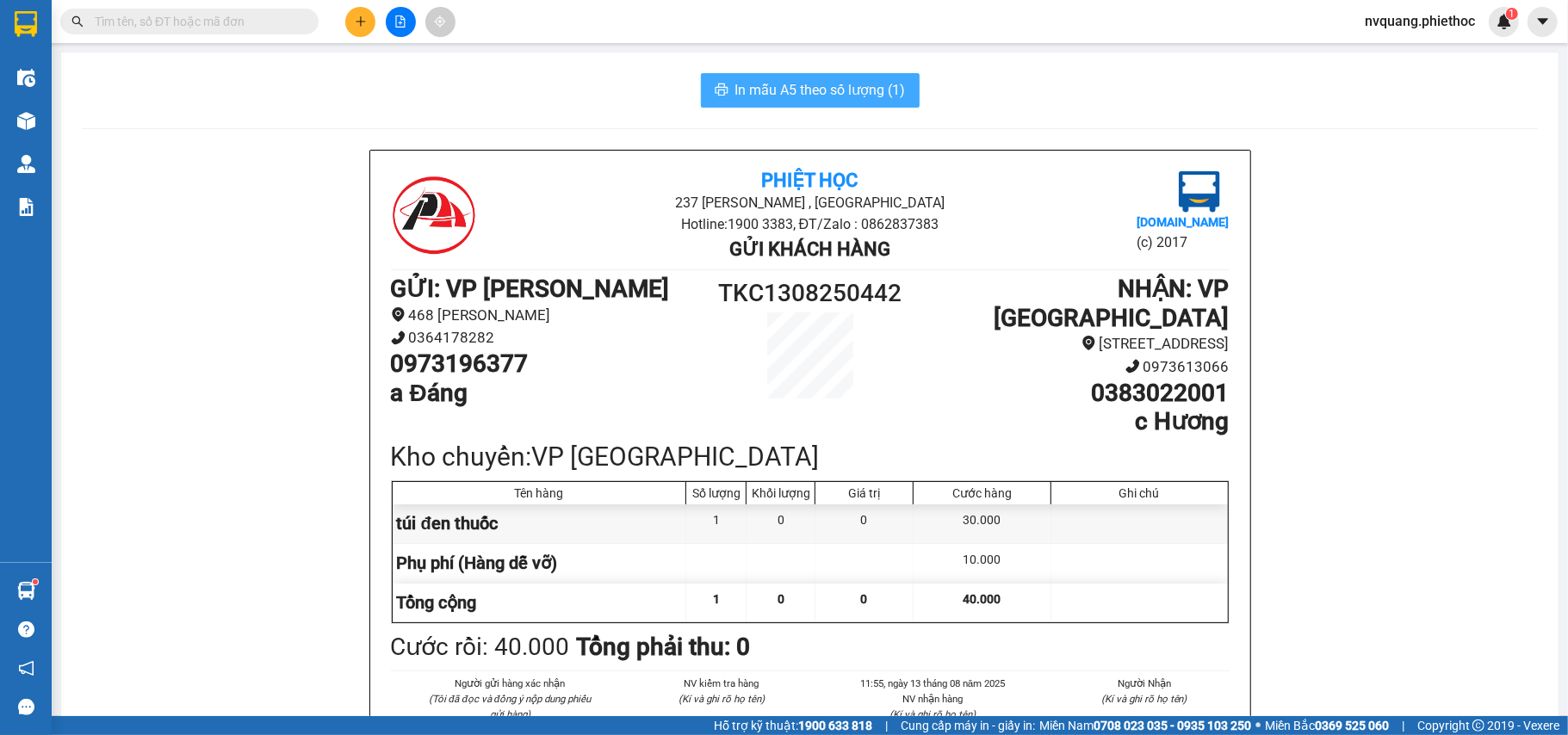
click at [784, 98] on span "In mẫu A5 theo số lượng (1)" at bounding box center [820, 90] width 171 height 21
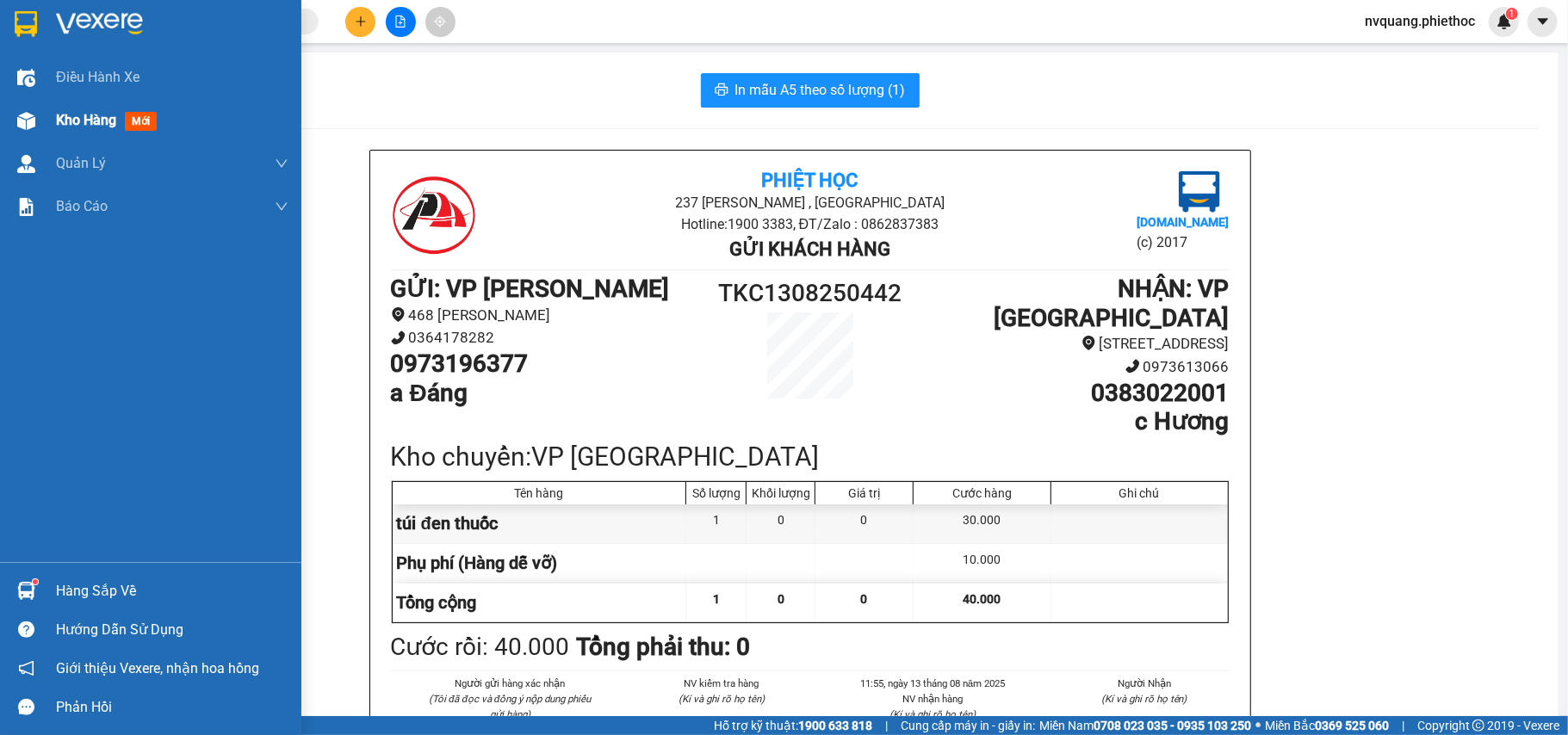
click at [49, 121] on div "Kho hàng mới" at bounding box center [150, 120] width 301 height 43
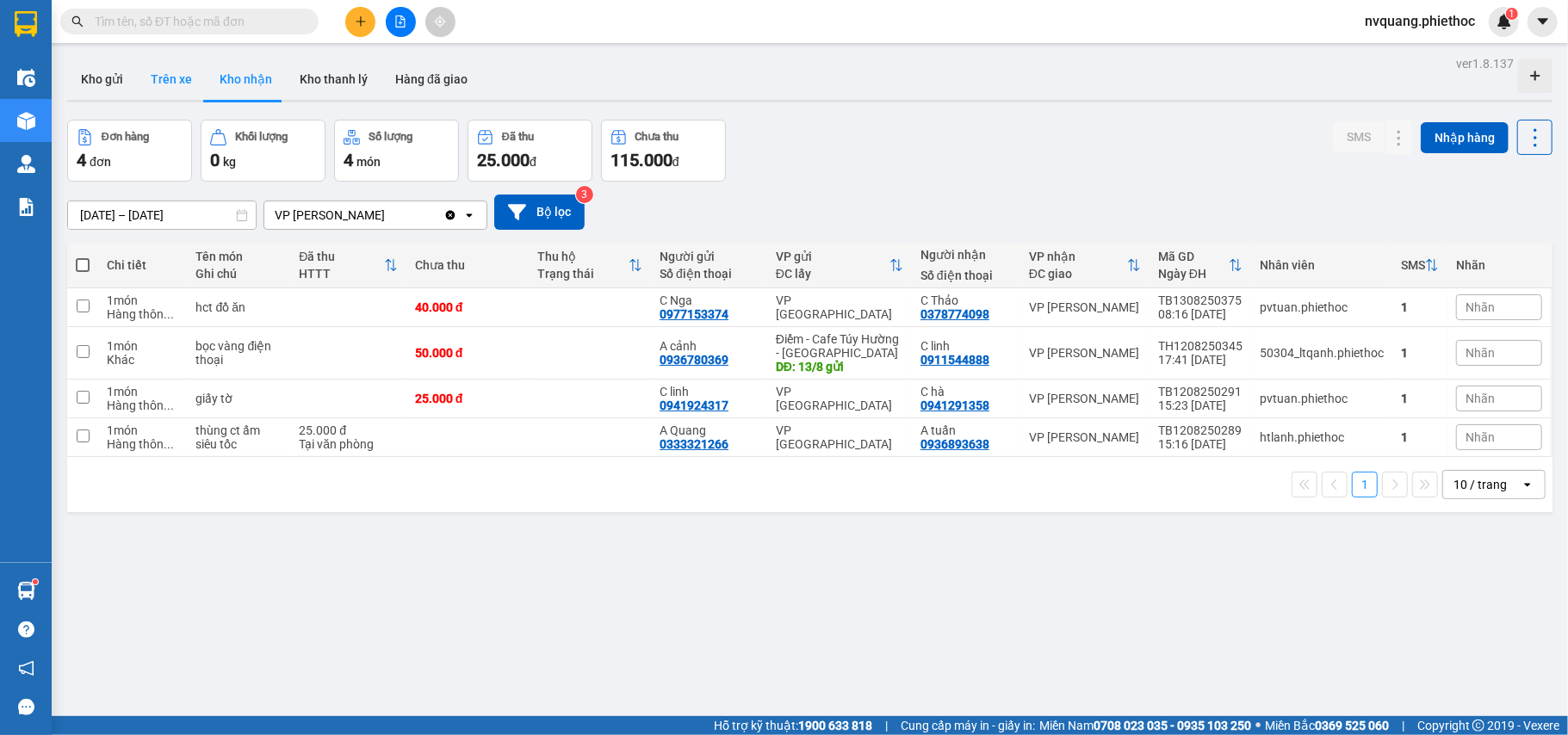
drag, startPoint x: 176, startPoint y: 63, endPoint x: 176, endPoint y: 76, distance: 13.0
click at [177, 63] on button "Trên xe" at bounding box center [172, 79] width 69 height 41
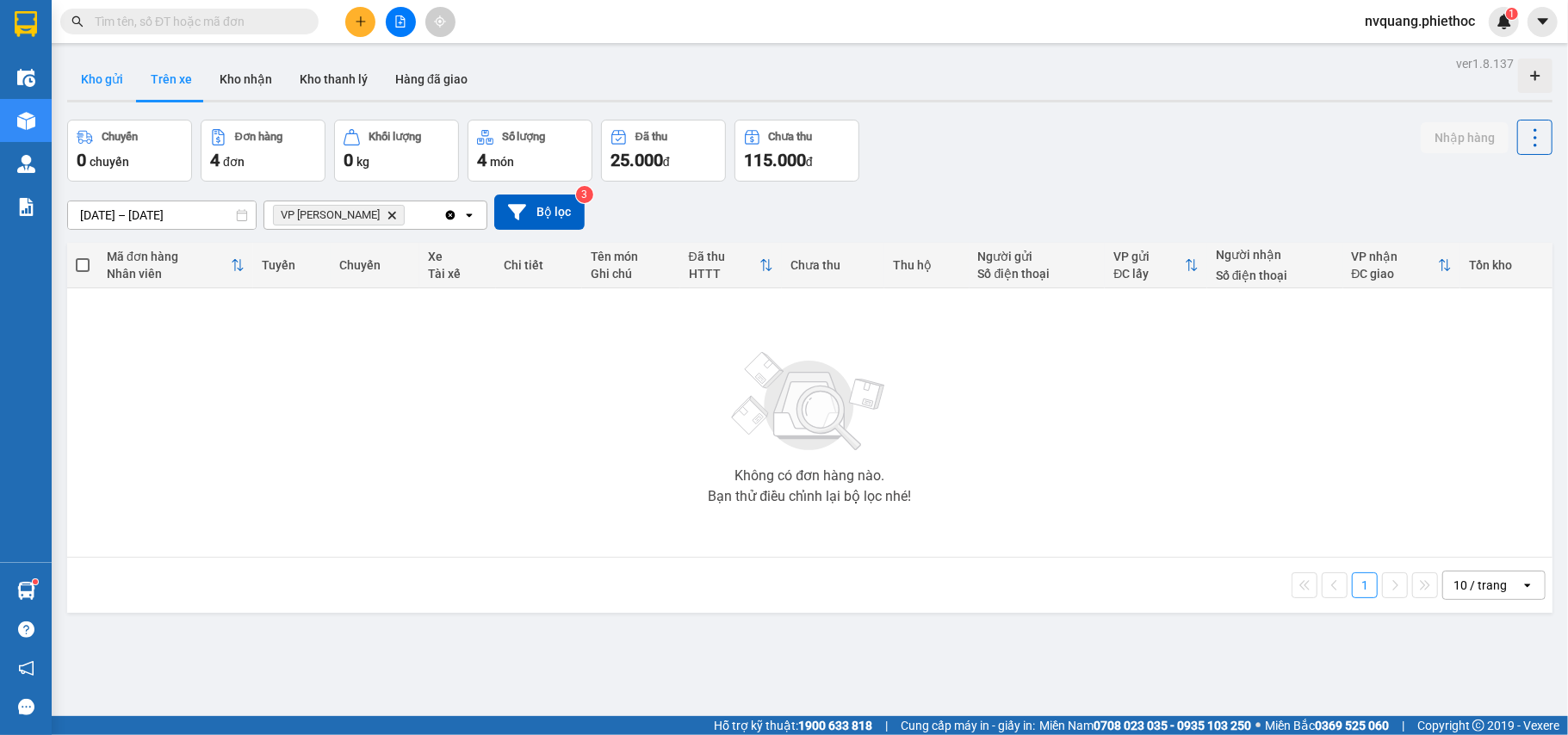
click at [106, 79] on button "Kho gửi" at bounding box center [102, 79] width 70 height 41
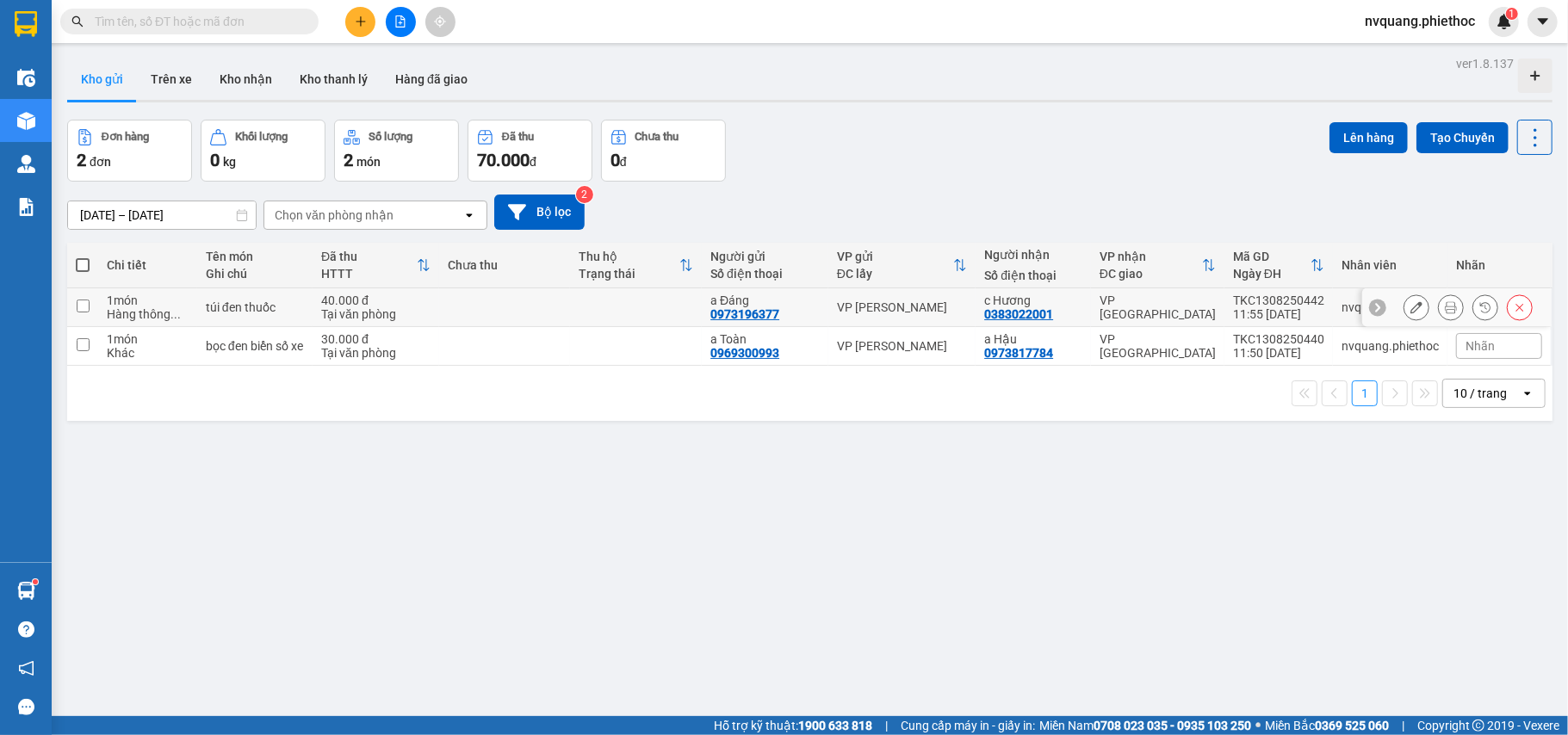
click at [497, 304] on td at bounding box center [505, 308] width 132 height 39
checkbox input "true"
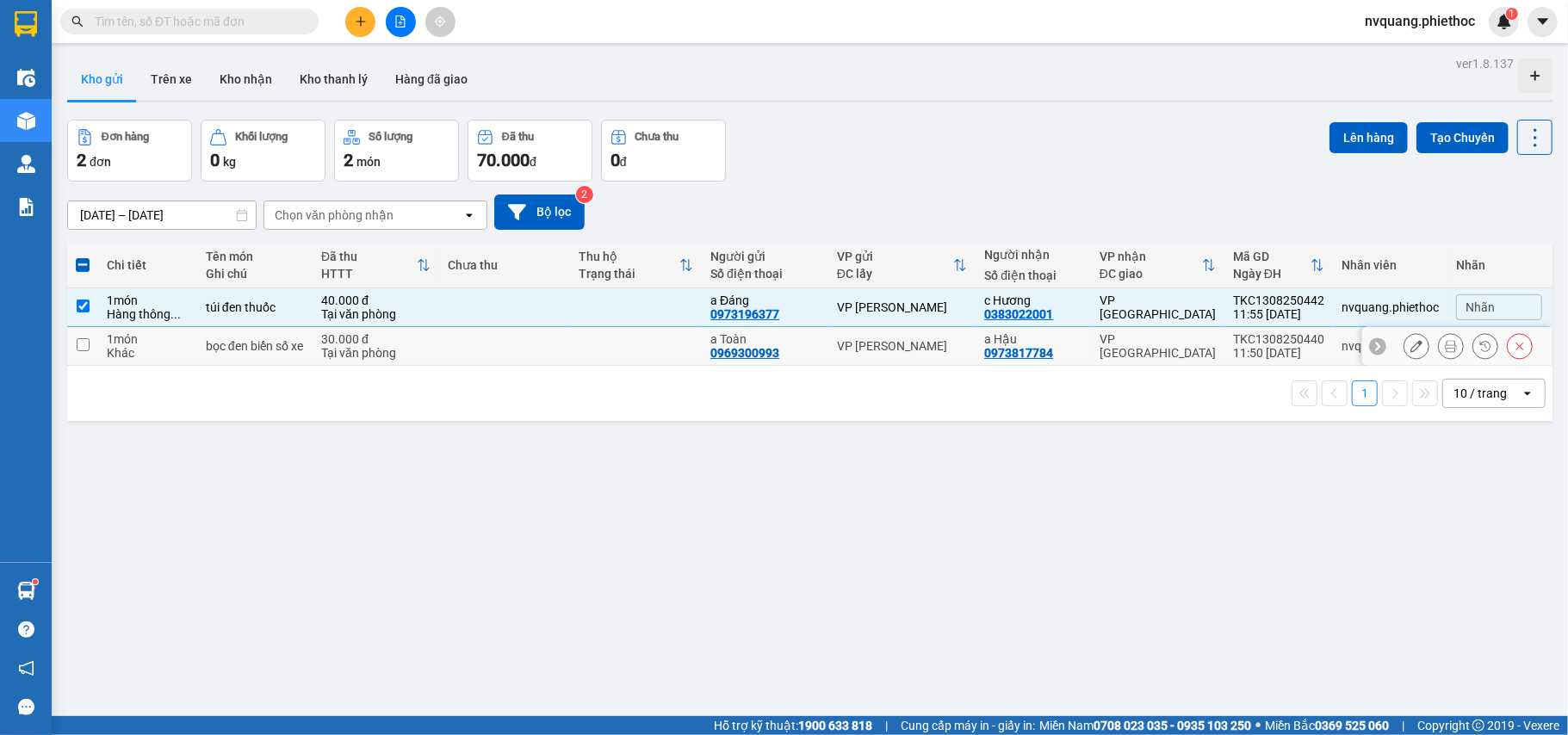
click at [486, 354] on td at bounding box center [505, 347] width 132 height 39
checkbox input "true"
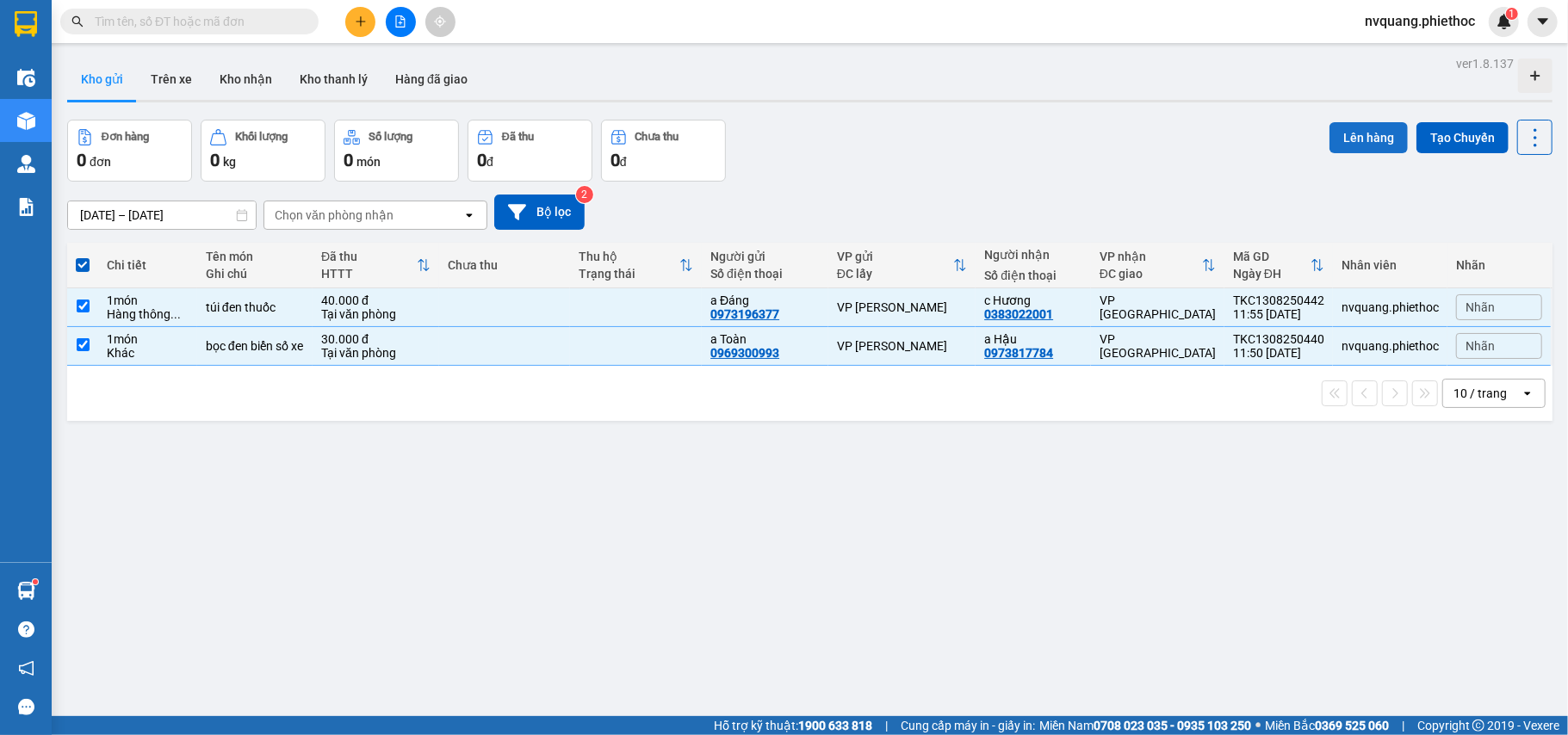
click at [1330, 134] on button "Lên hàng" at bounding box center [1369, 137] width 78 height 31
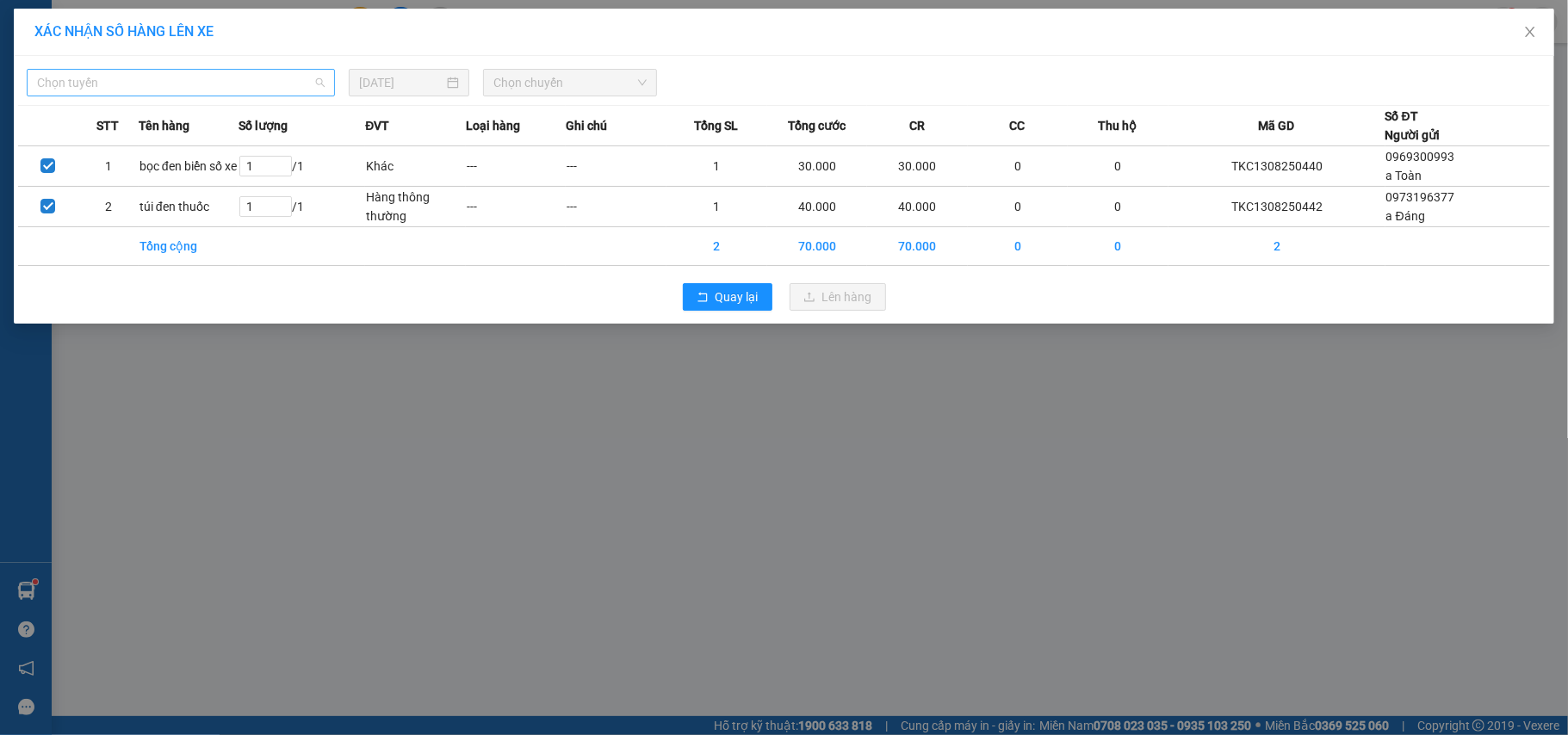
click at [179, 87] on span "Chọn tuyến" at bounding box center [181, 83] width 287 height 26
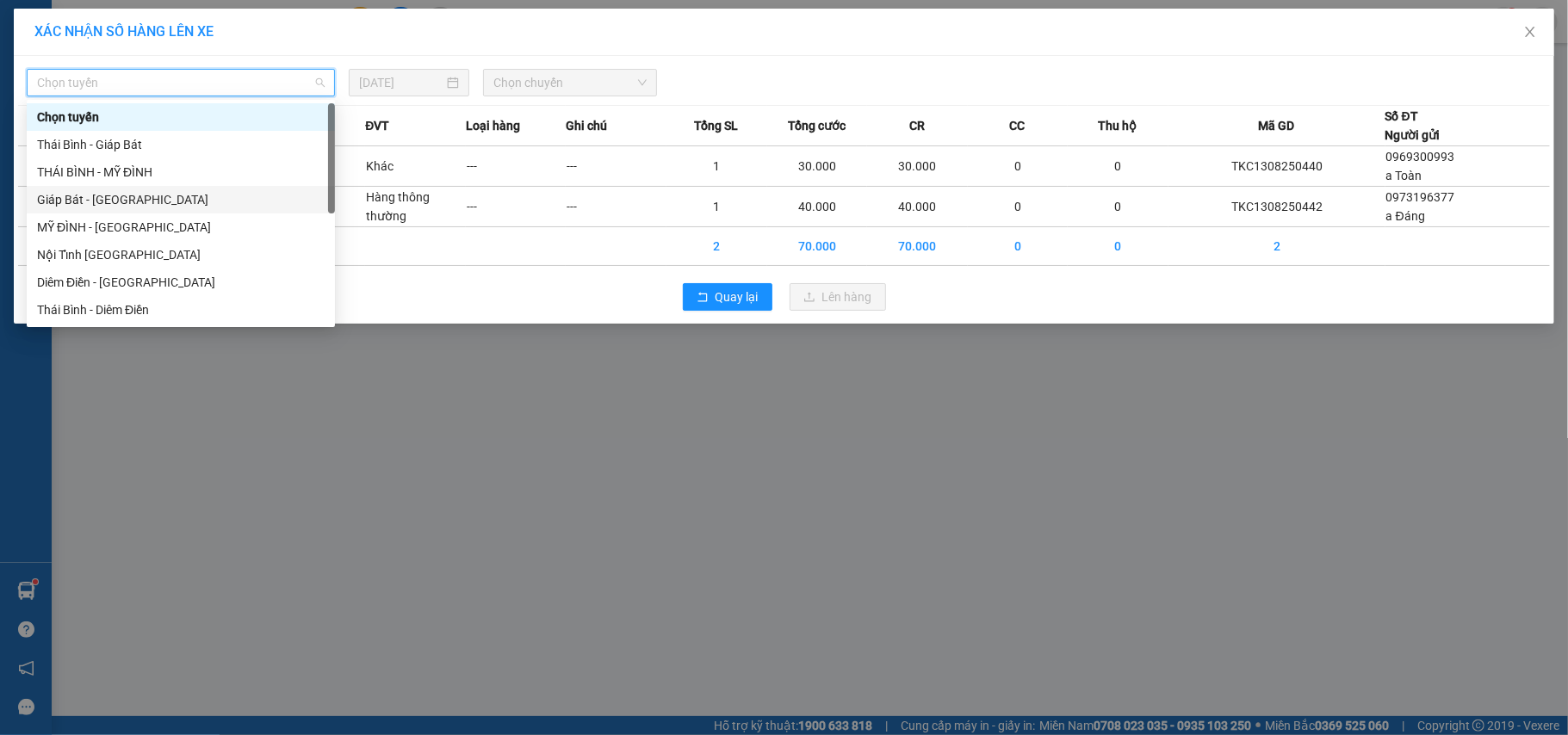
click at [122, 187] on div "Giáp Bát - [GEOGRAPHIC_DATA]" at bounding box center [181, 200] width 308 height 28
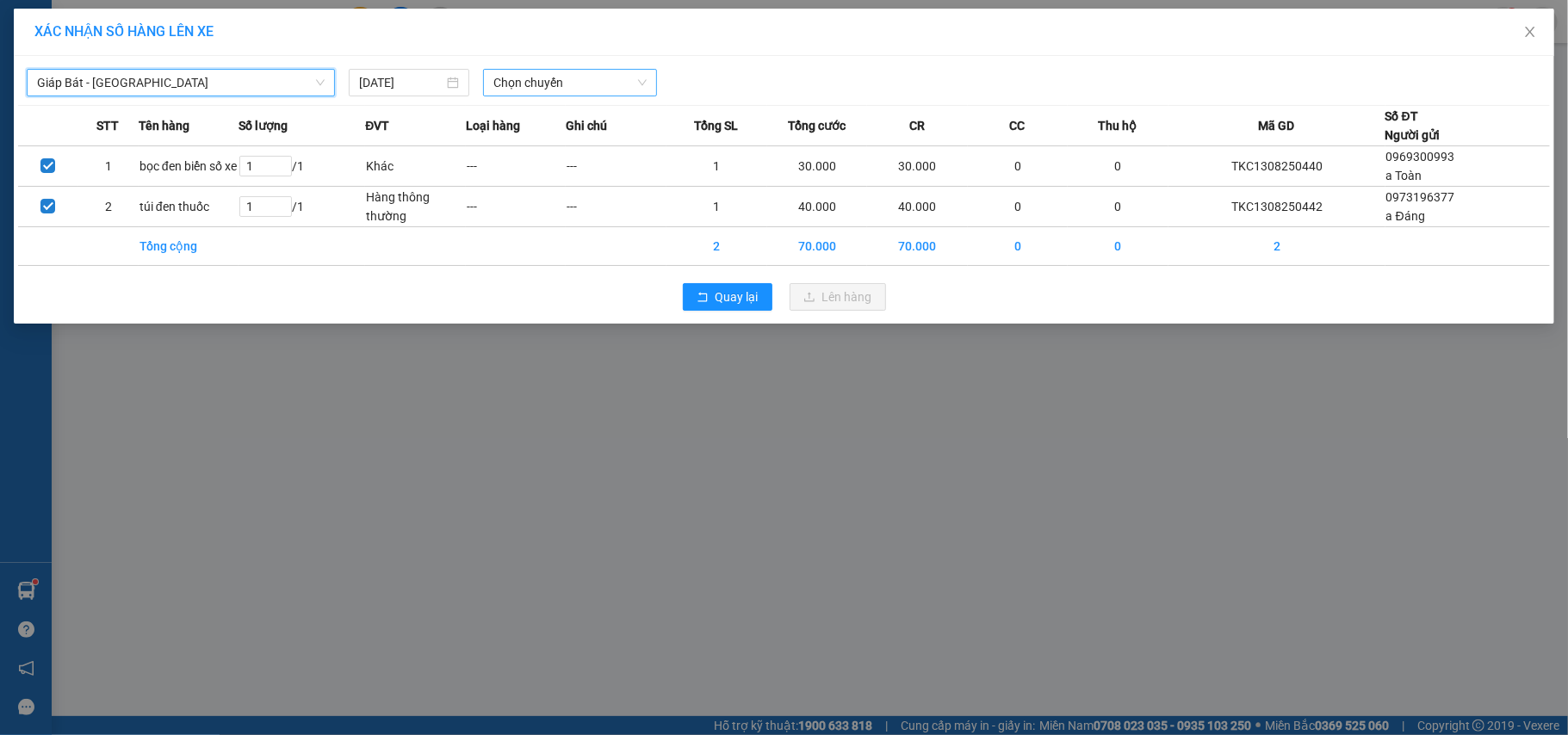
click at [528, 73] on span "Chọn chuyến" at bounding box center [570, 83] width 153 height 26
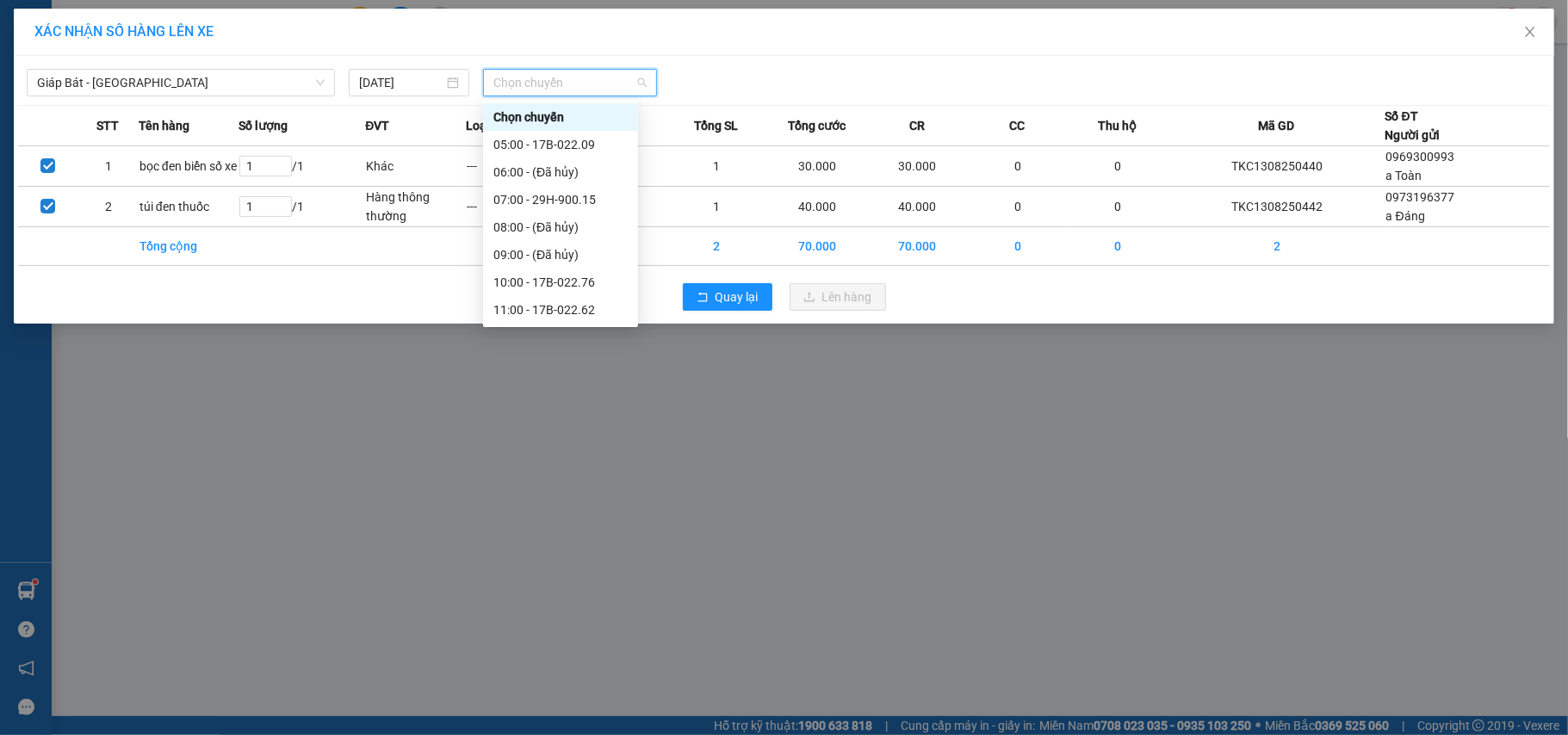
click at [566, 355] on div "13:00 - 17B-022.11" at bounding box center [561, 365] width 134 height 19
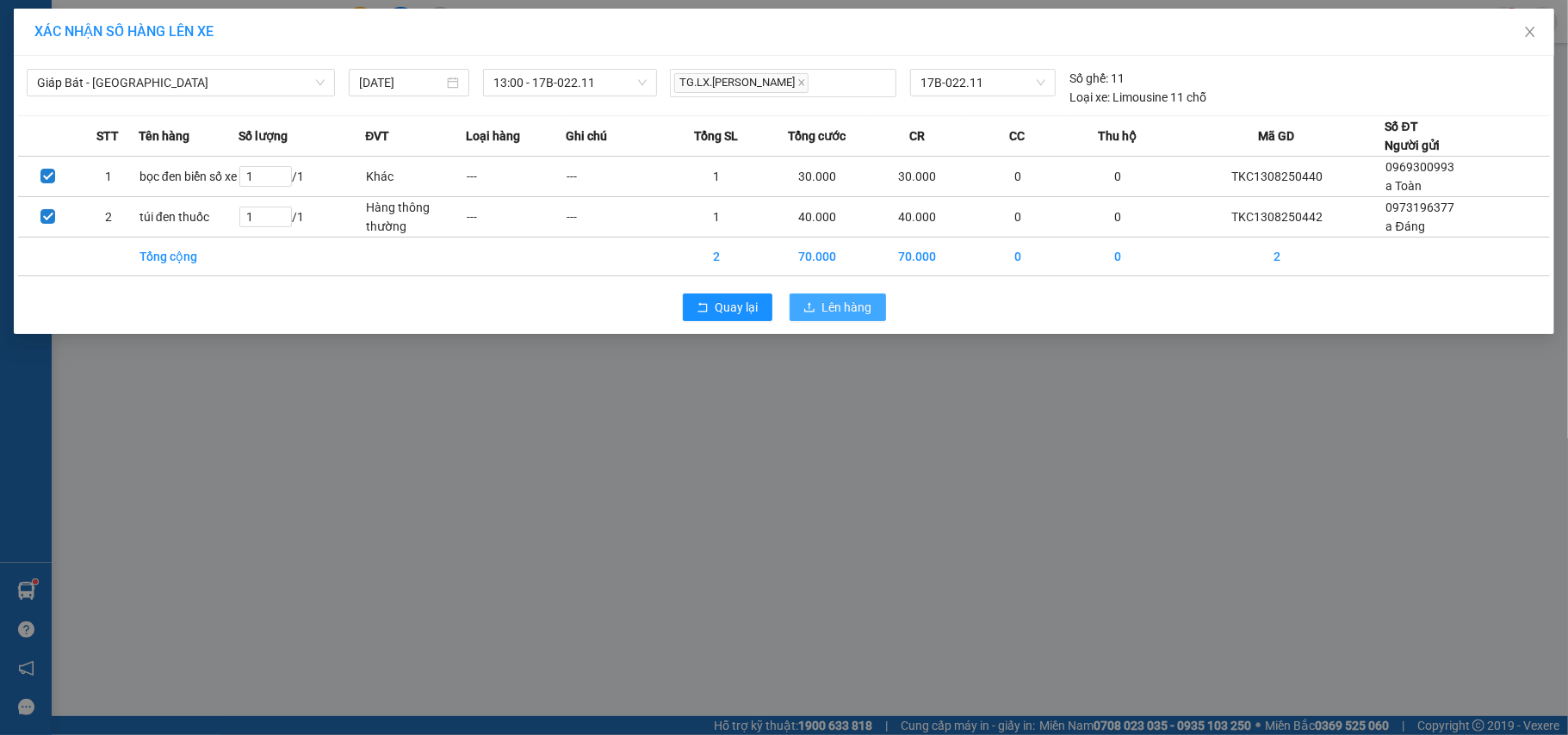
click at [819, 313] on button "Lên hàng" at bounding box center [837, 308] width 96 height 28
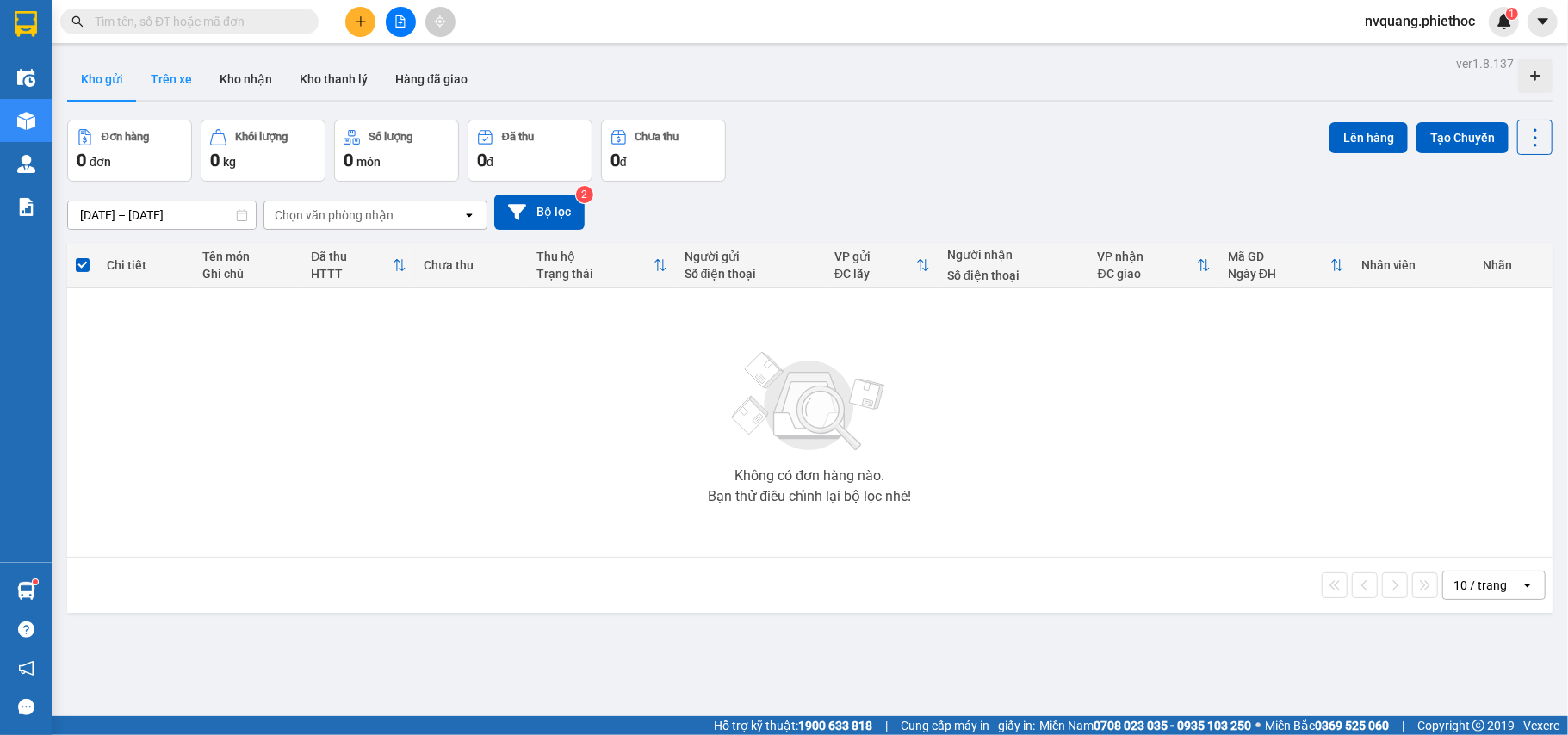
click at [162, 76] on button "Trên xe" at bounding box center [172, 79] width 69 height 41
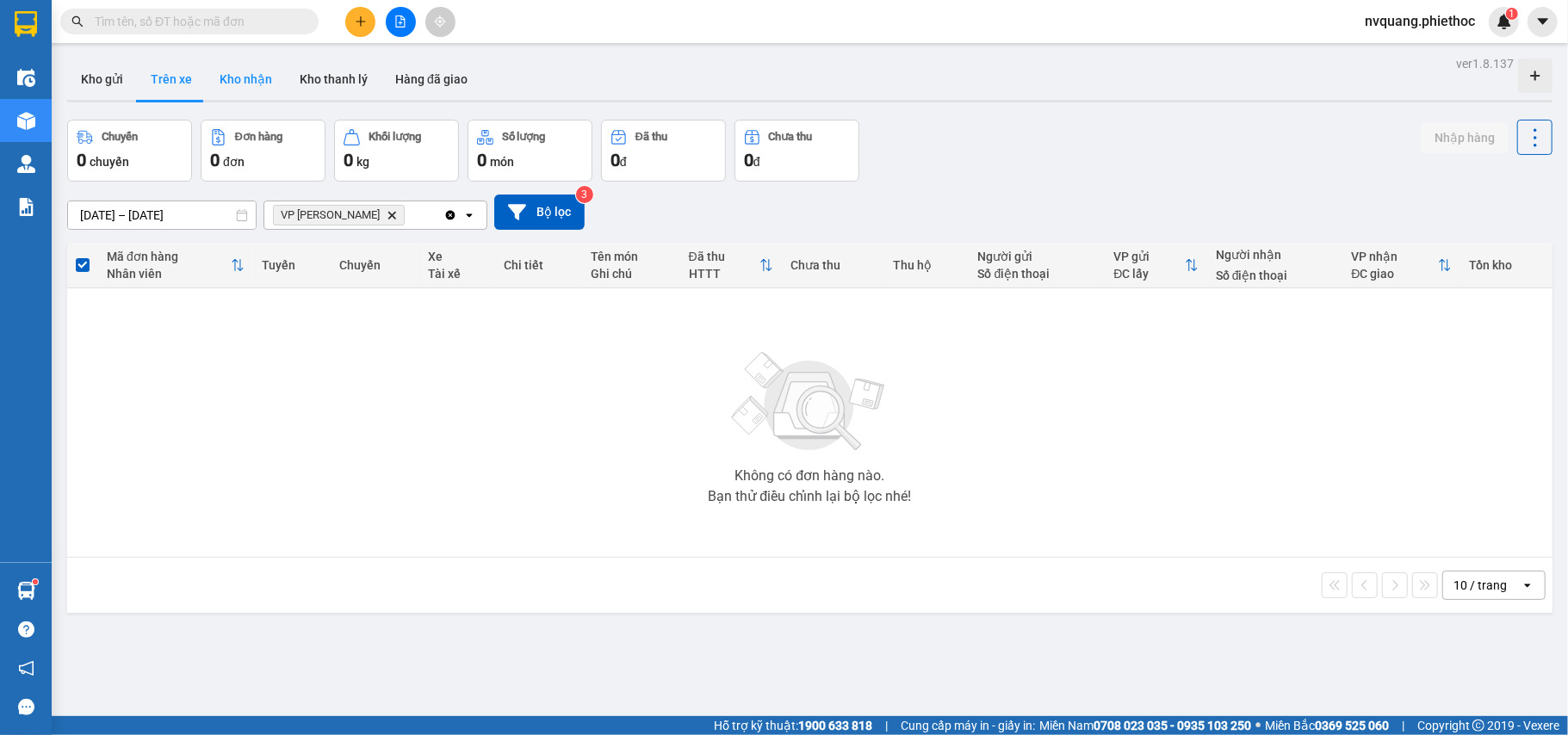
click at [240, 69] on button "Kho nhận" at bounding box center [246, 79] width 80 height 41
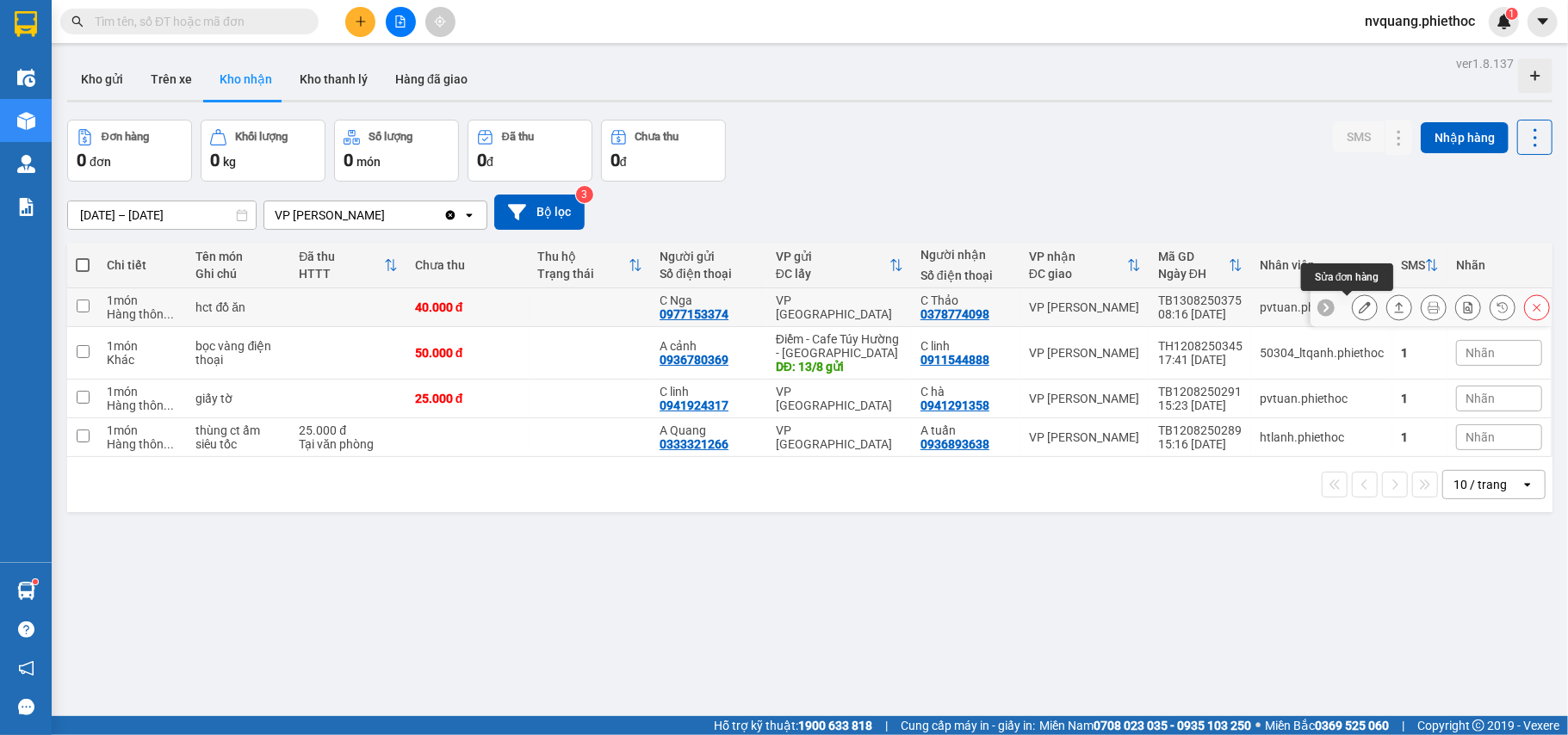
click at [1353, 307] on button at bounding box center [1365, 308] width 24 height 30
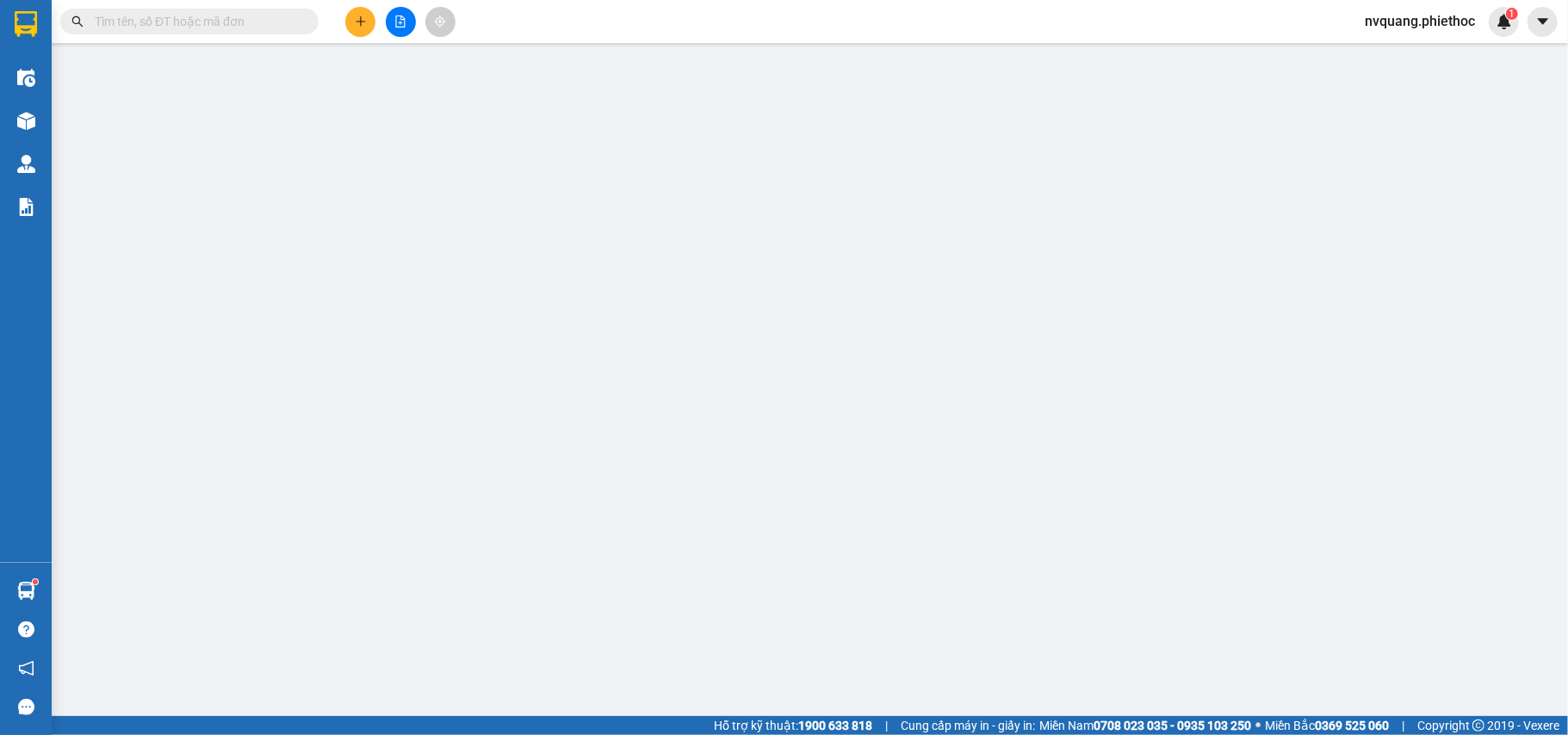
type input "0977153374"
type input "C Nga"
type input "0378774098"
type input "C Thảo"
type input "40.000"
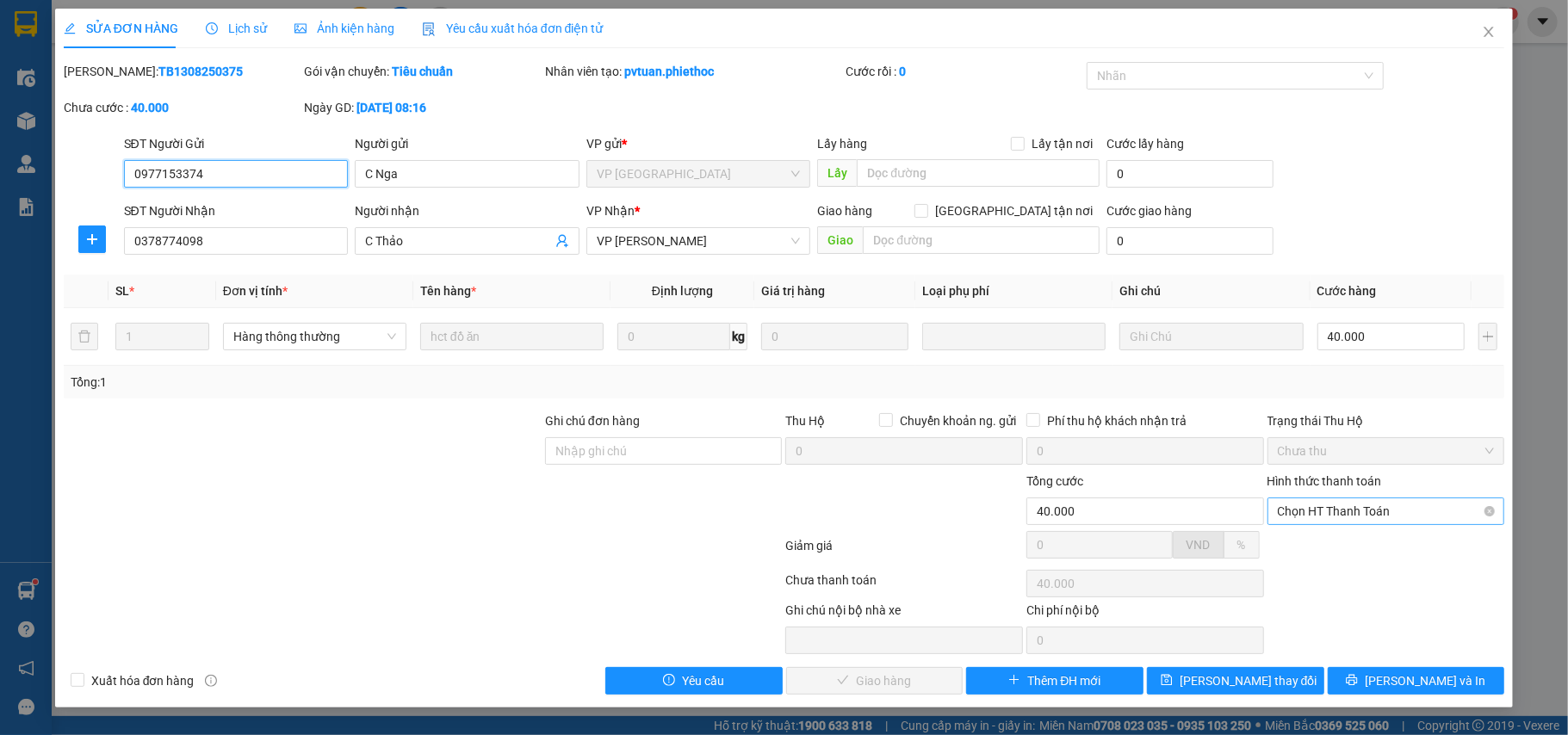
click at [1313, 517] on span "Chọn HT Thanh Toán" at bounding box center [1386, 511] width 217 height 26
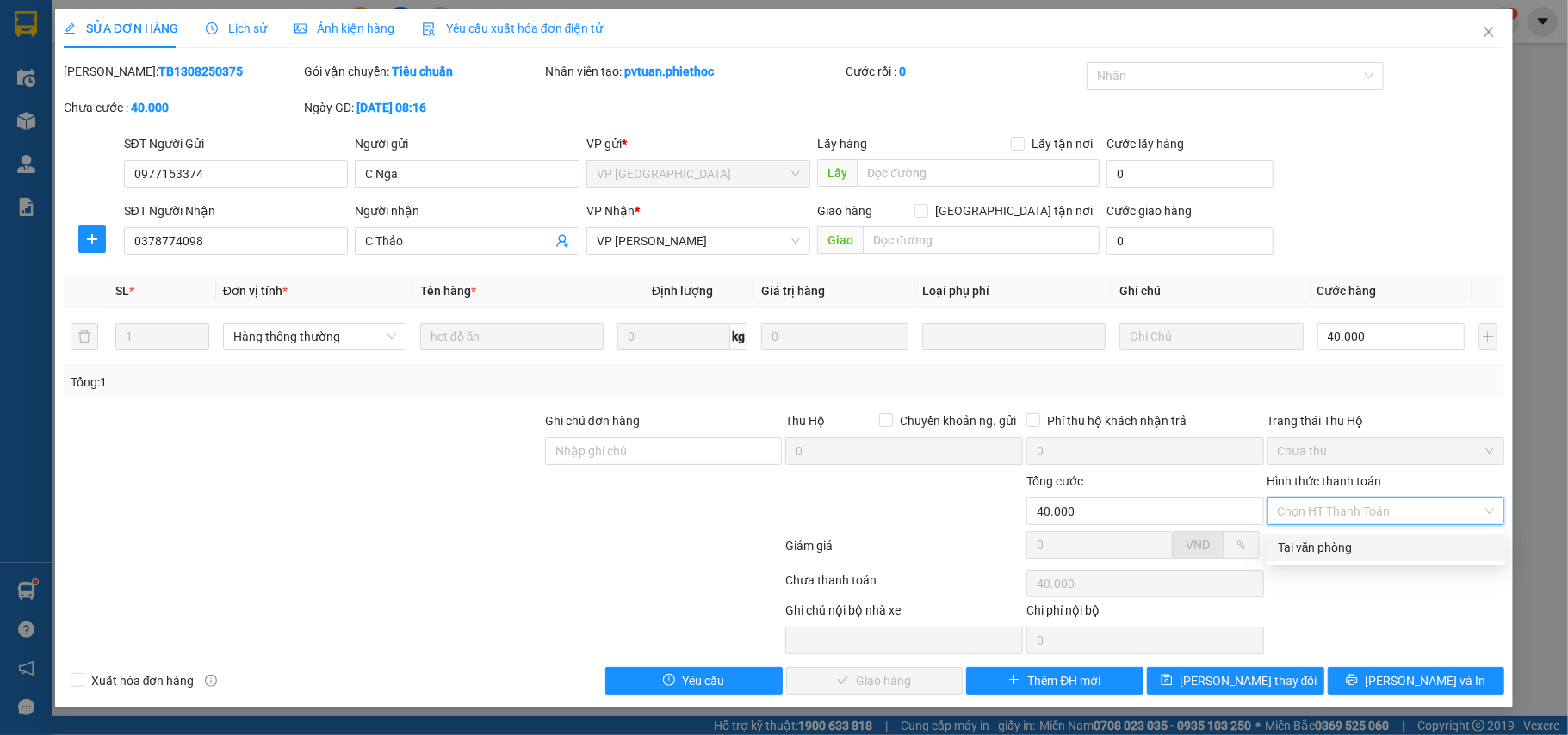
click at [1314, 546] on div "Tại văn phòng" at bounding box center [1386, 548] width 217 height 19
type input "0"
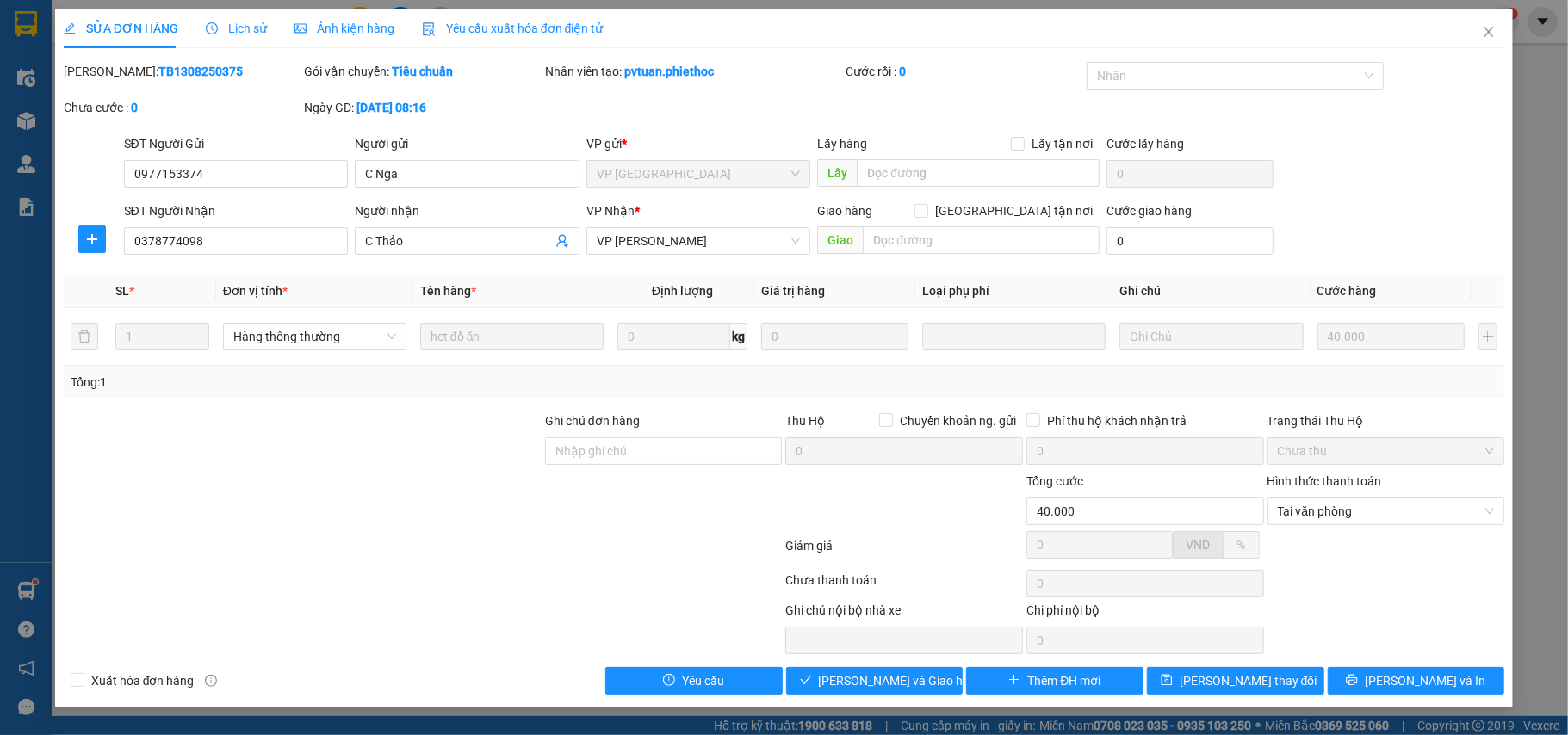
click at [890, 666] on div "Total Paid Fee 0 Total UnPaid Fee 40.000 Cash Collection Total Fee Mã ĐH: TB130…" at bounding box center [784, 378] width 1442 height 632
click at [886, 672] on button "[PERSON_NAME] và Giao hàng" at bounding box center [875, 681] width 177 height 28
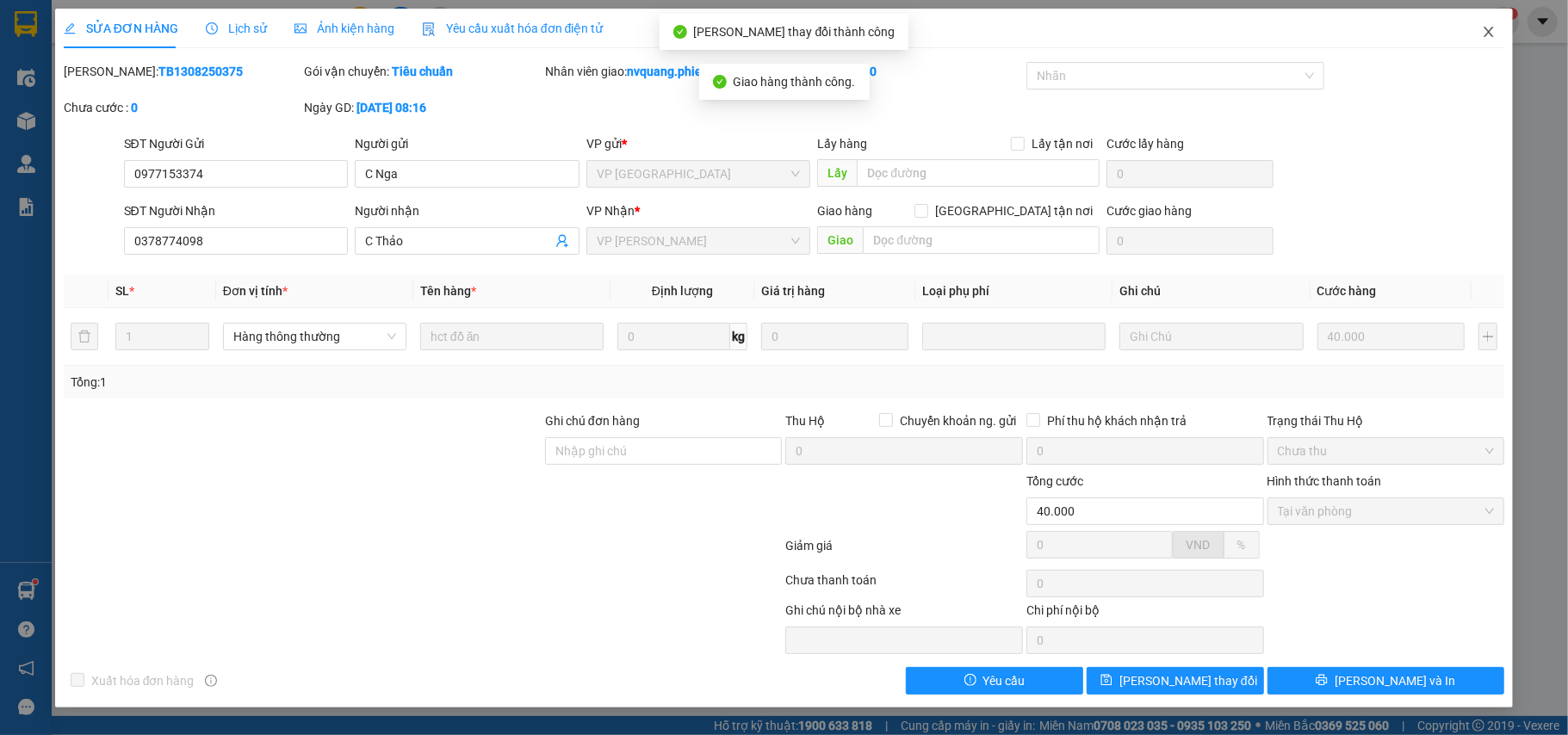
click at [1481, 28] on span "Close" at bounding box center [1490, 33] width 49 height 49
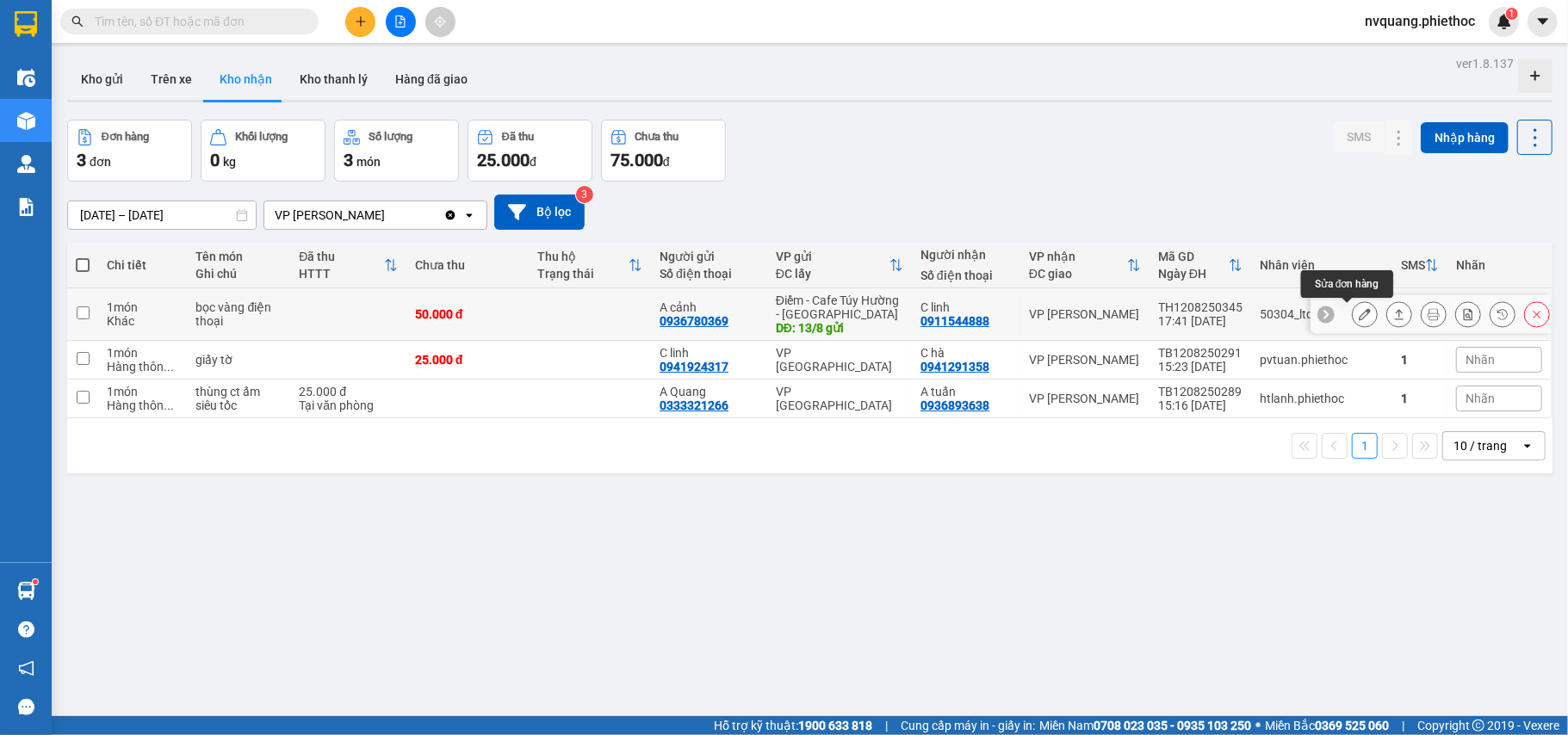
click at [1359, 311] on icon at bounding box center [1365, 313] width 12 height 12
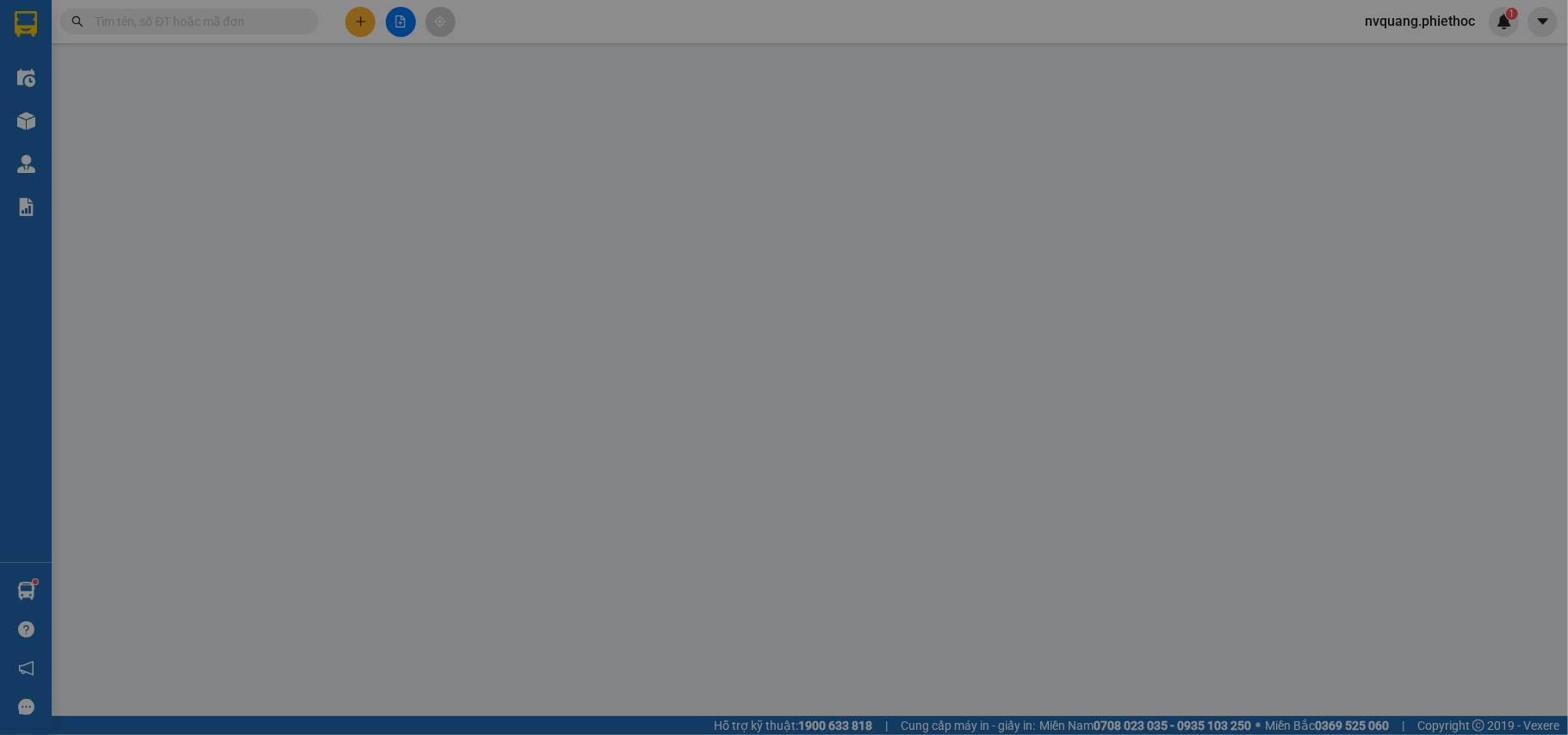
type input "0936780369"
type input "A cảnh"
type input "13/8 gửi"
type input "0911544888"
type input "C linh"
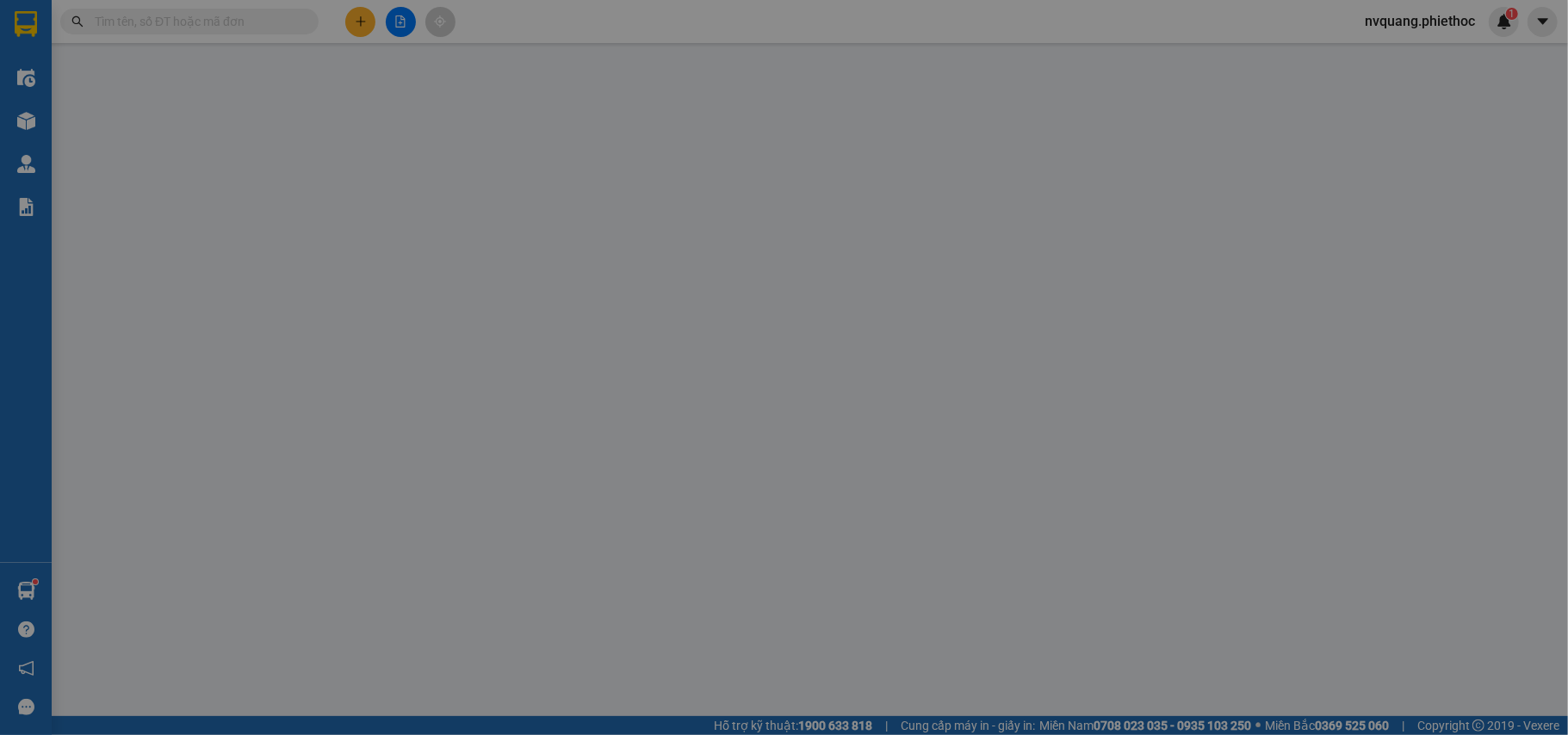
type input "50.000"
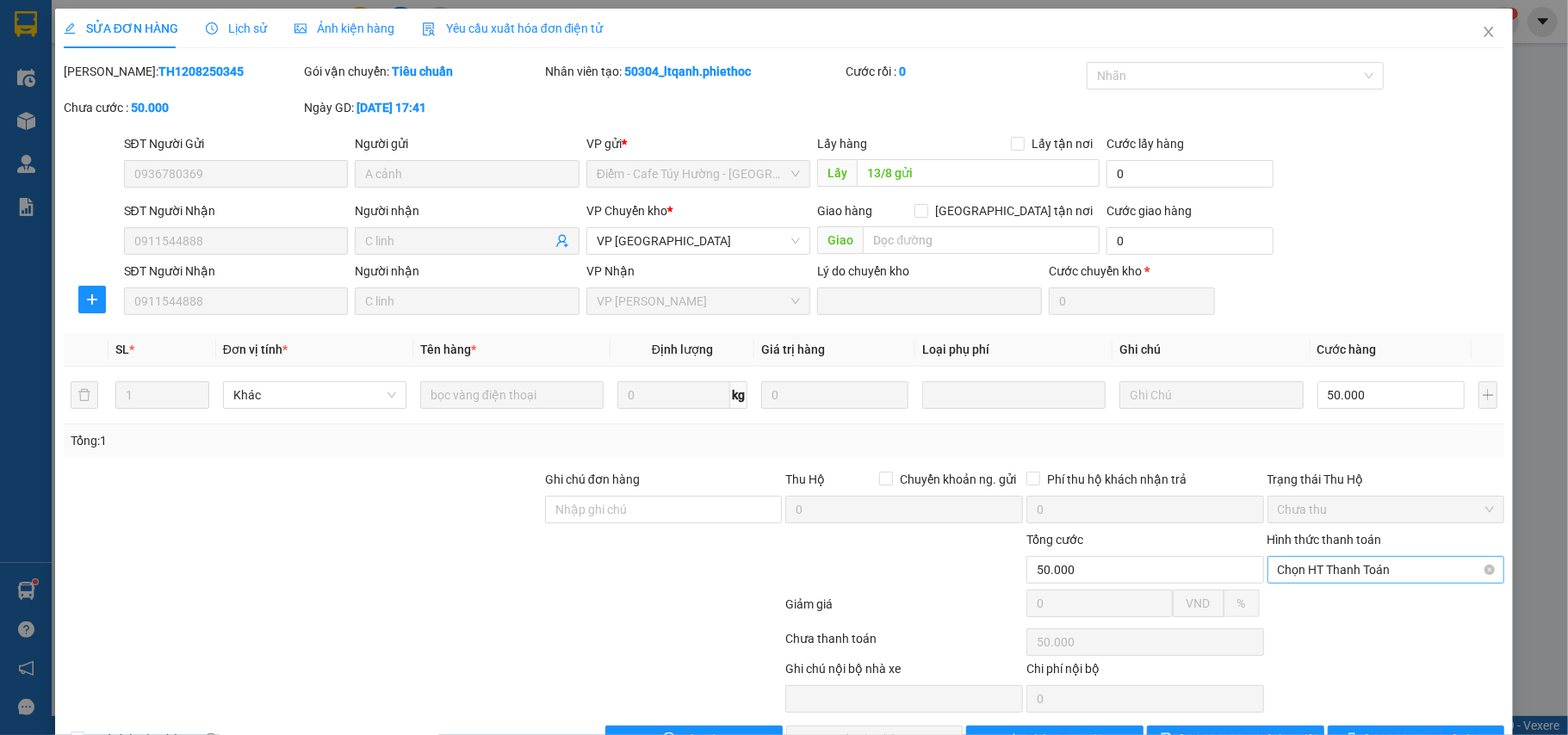
click at [1361, 557] on span "Chọn HT Thanh Toán" at bounding box center [1386, 570] width 217 height 26
drag, startPoint x: 1334, startPoint y: 540, endPoint x: 1321, endPoint y: 544, distance: 13.6
click at [1332, 596] on div "Tại văn phòng" at bounding box center [1372, 605] width 215 height 19
type input "0"
drag, startPoint x: 900, startPoint y: 675, endPoint x: 890, endPoint y: 678, distance: 10.4
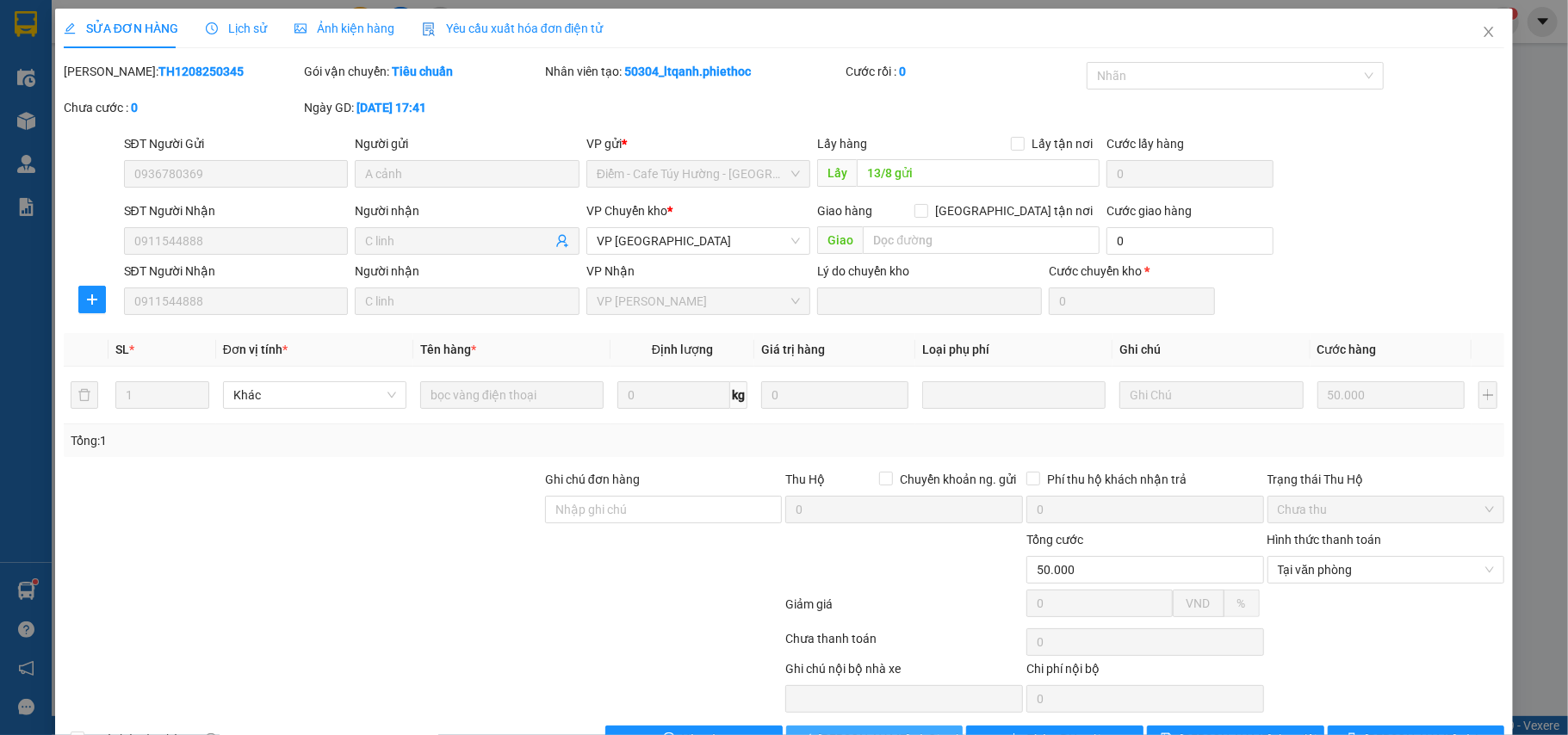
click at [890, 726] on button "[PERSON_NAME] và Giao hàng" at bounding box center [875, 740] width 177 height 28
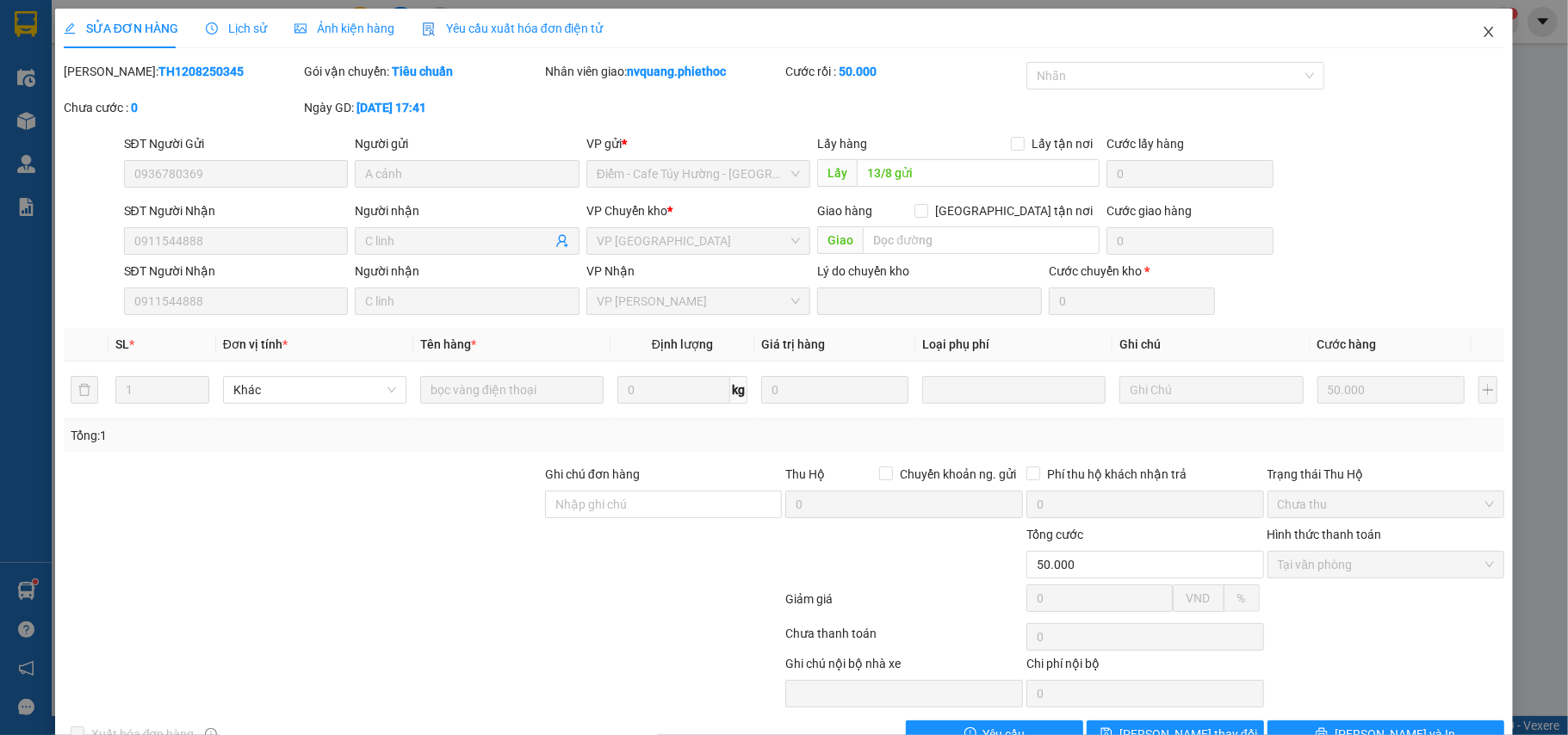
click at [1479, 32] on span "Close" at bounding box center [1490, 33] width 49 height 49
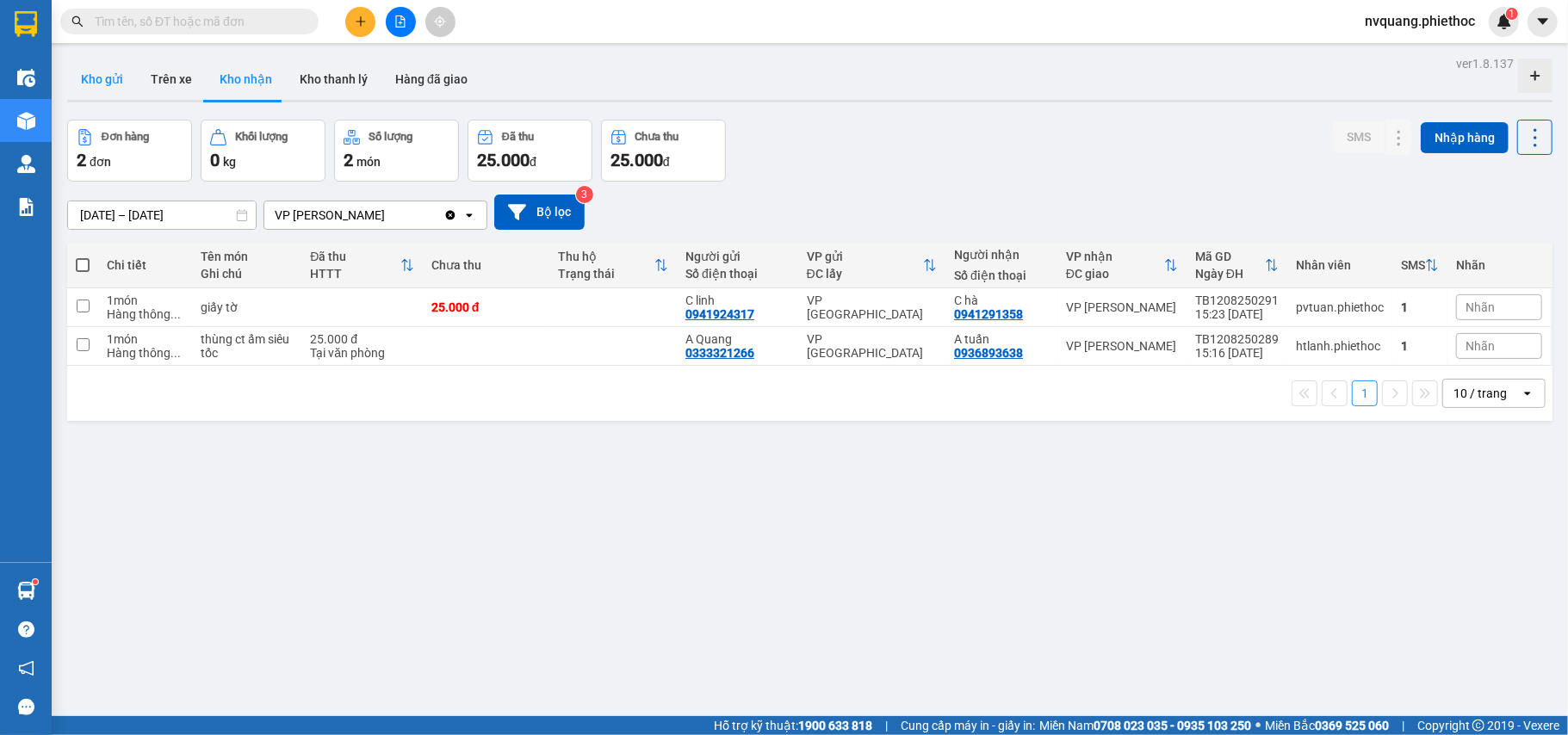
click at [108, 76] on button "Kho gửi" at bounding box center [102, 79] width 70 height 41
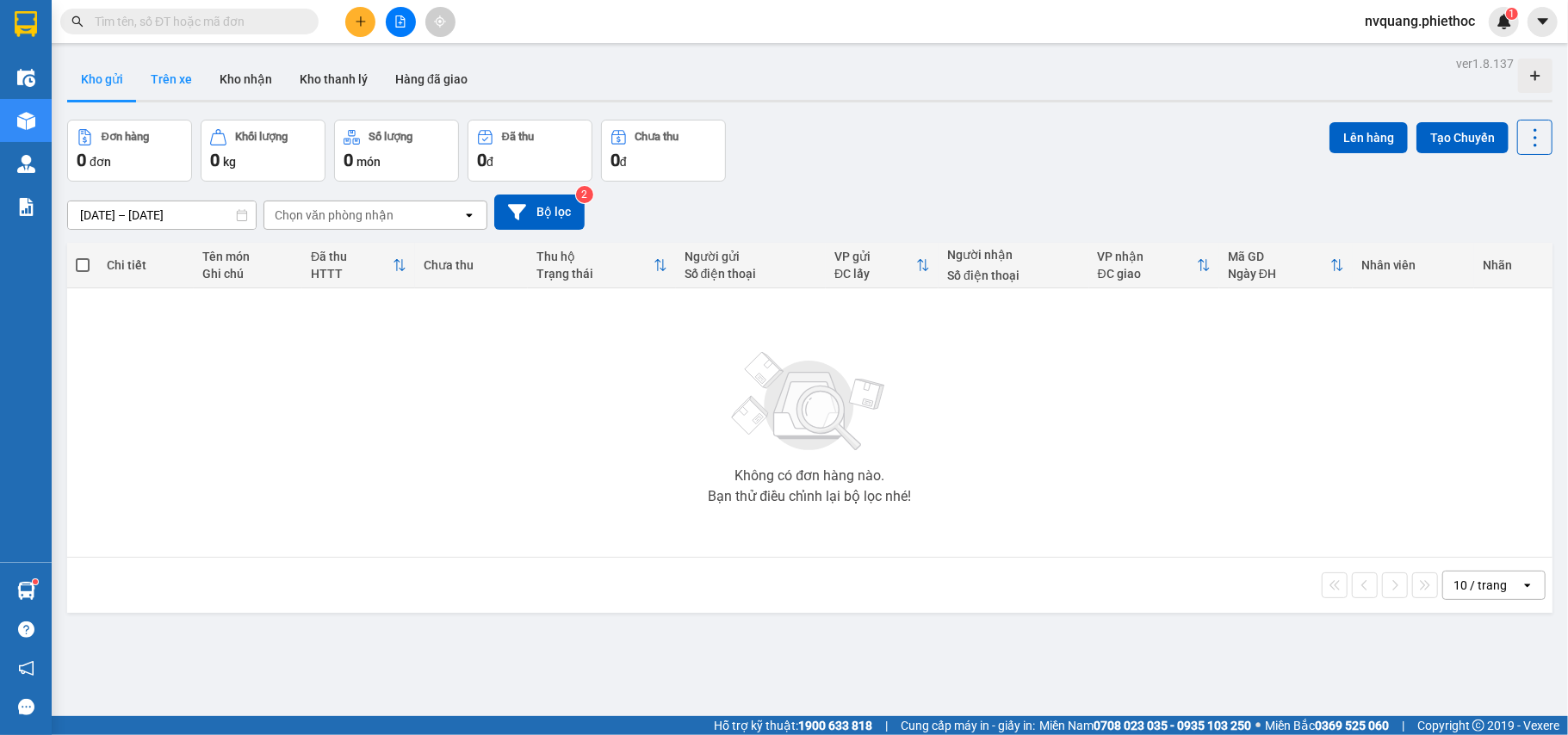
click at [157, 77] on button "Trên xe" at bounding box center [172, 79] width 69 height 41
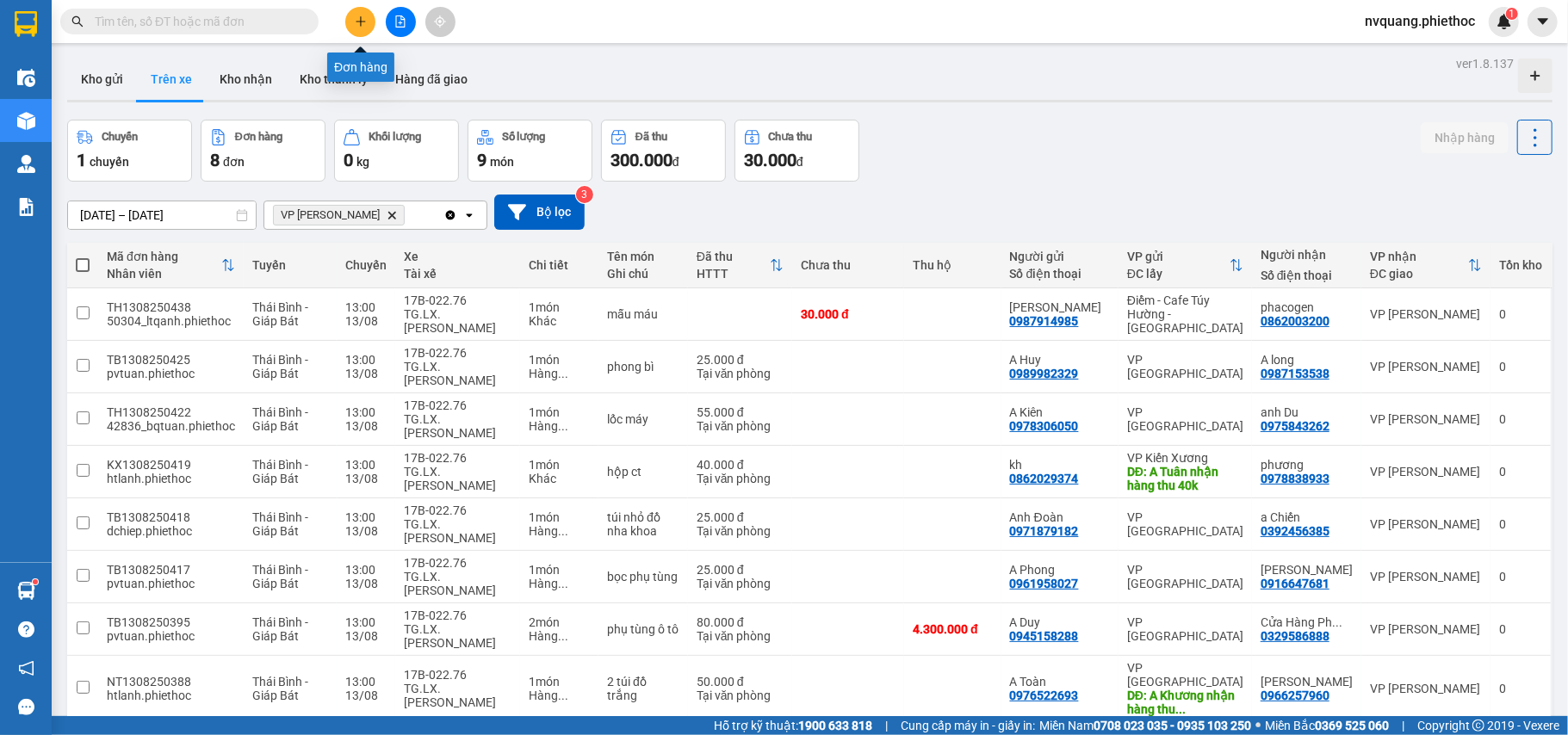
click at [357, 25] on icon "plus" at bounding box center [360, 21] width 12 height 12
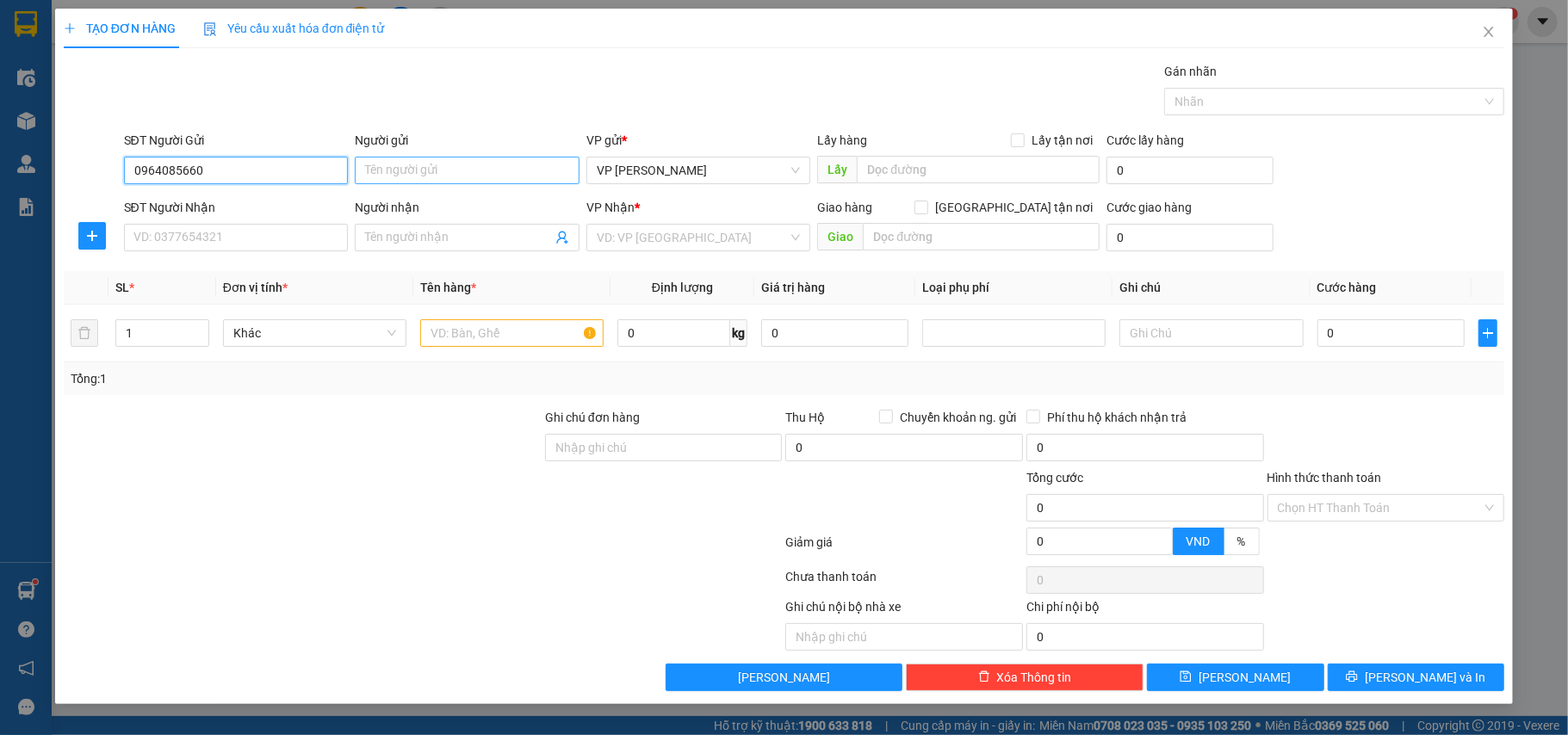
type input "0964085660"
click at [371, 179] on input "Người gửi" at bounding box center [467, 171] width 225 height 28
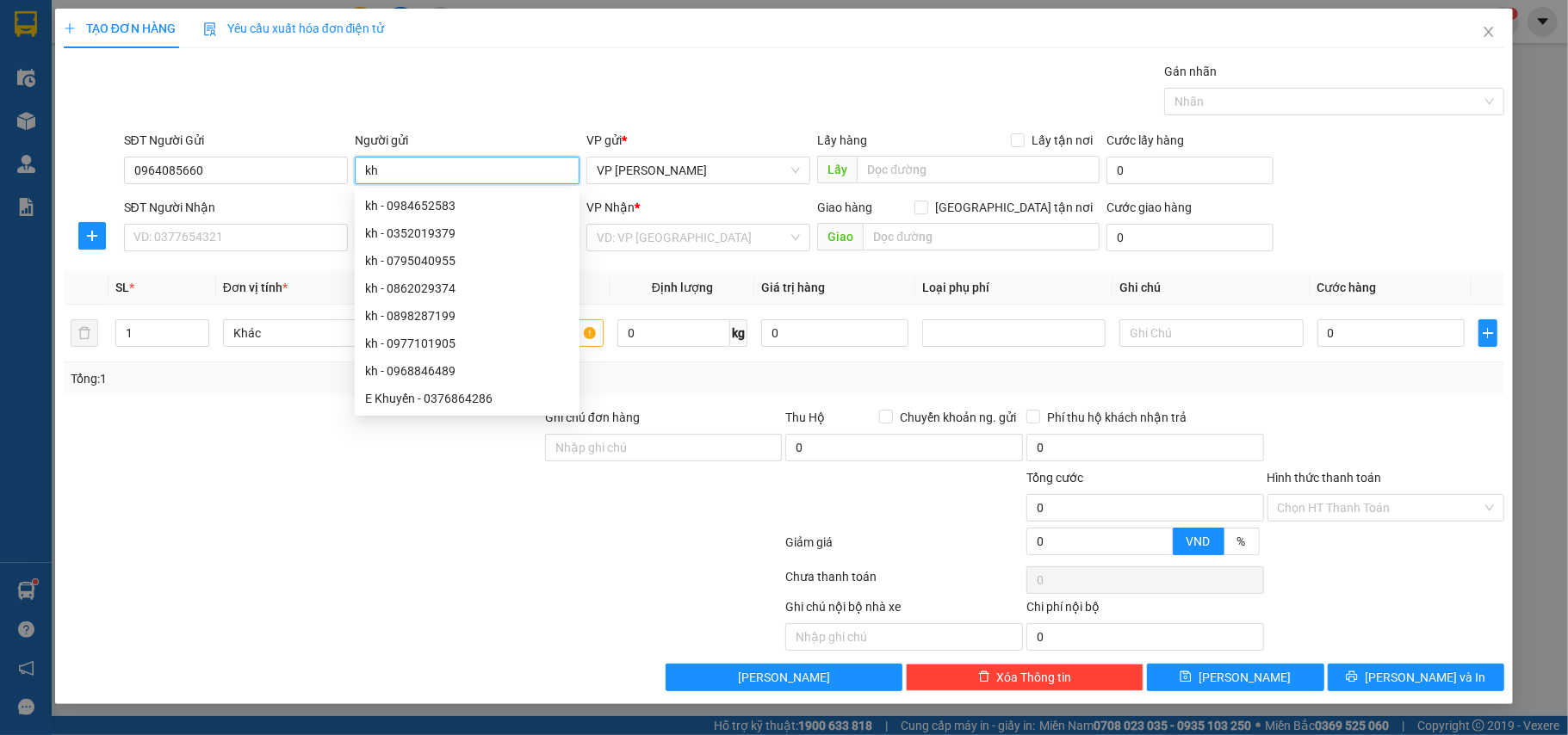
type input "kh"
click at [250, 224] on div "SĐT Người Nhận" at bounding box center [236, 211] width 225 height 26
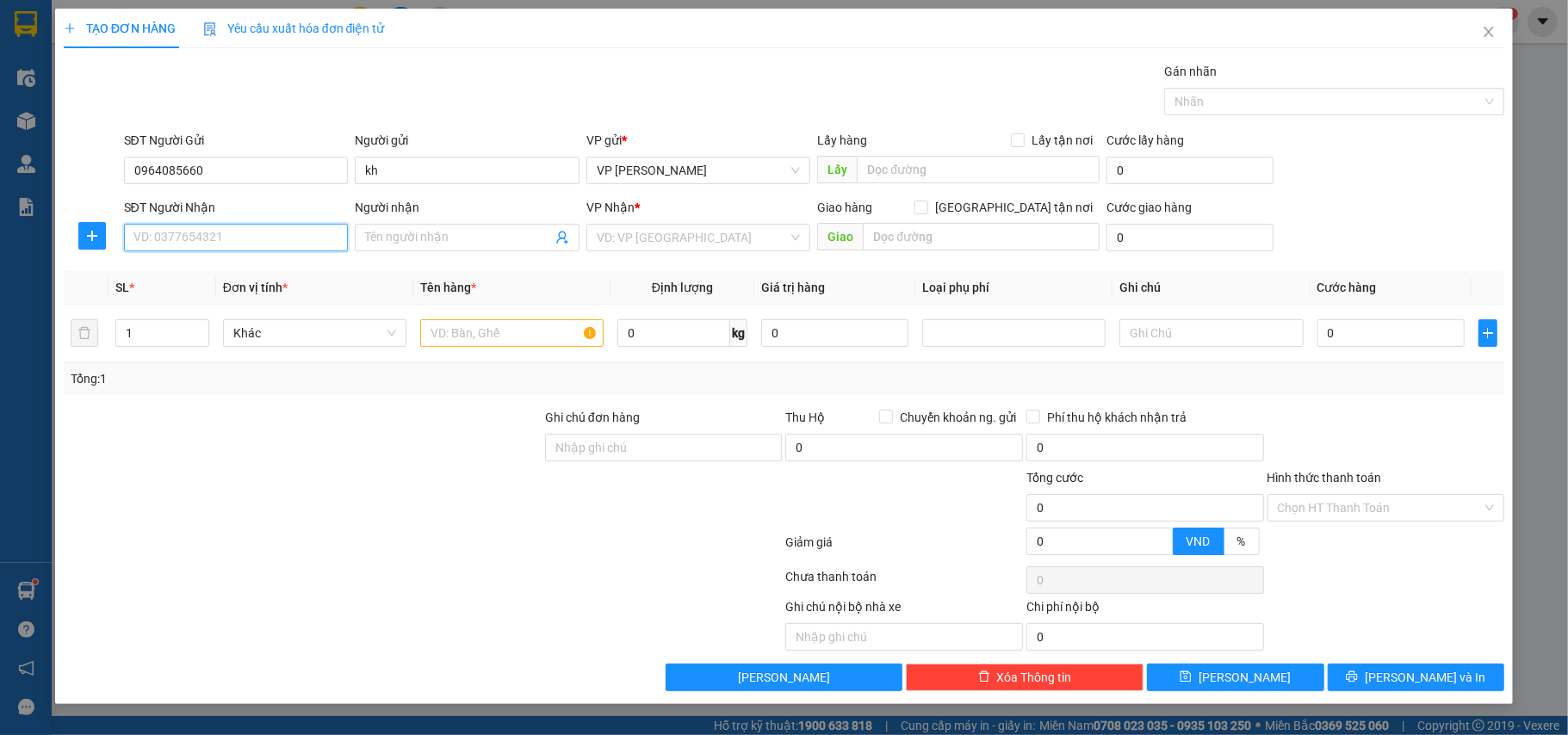
click at [243, 241] on input "SĐT Người Nhận" at bounding box center [236, 238] width 225 height 28
type input "0936540220"
click at [427, 235] on input "Người nhận" at bounding box center [458, 238] width 187 height 19
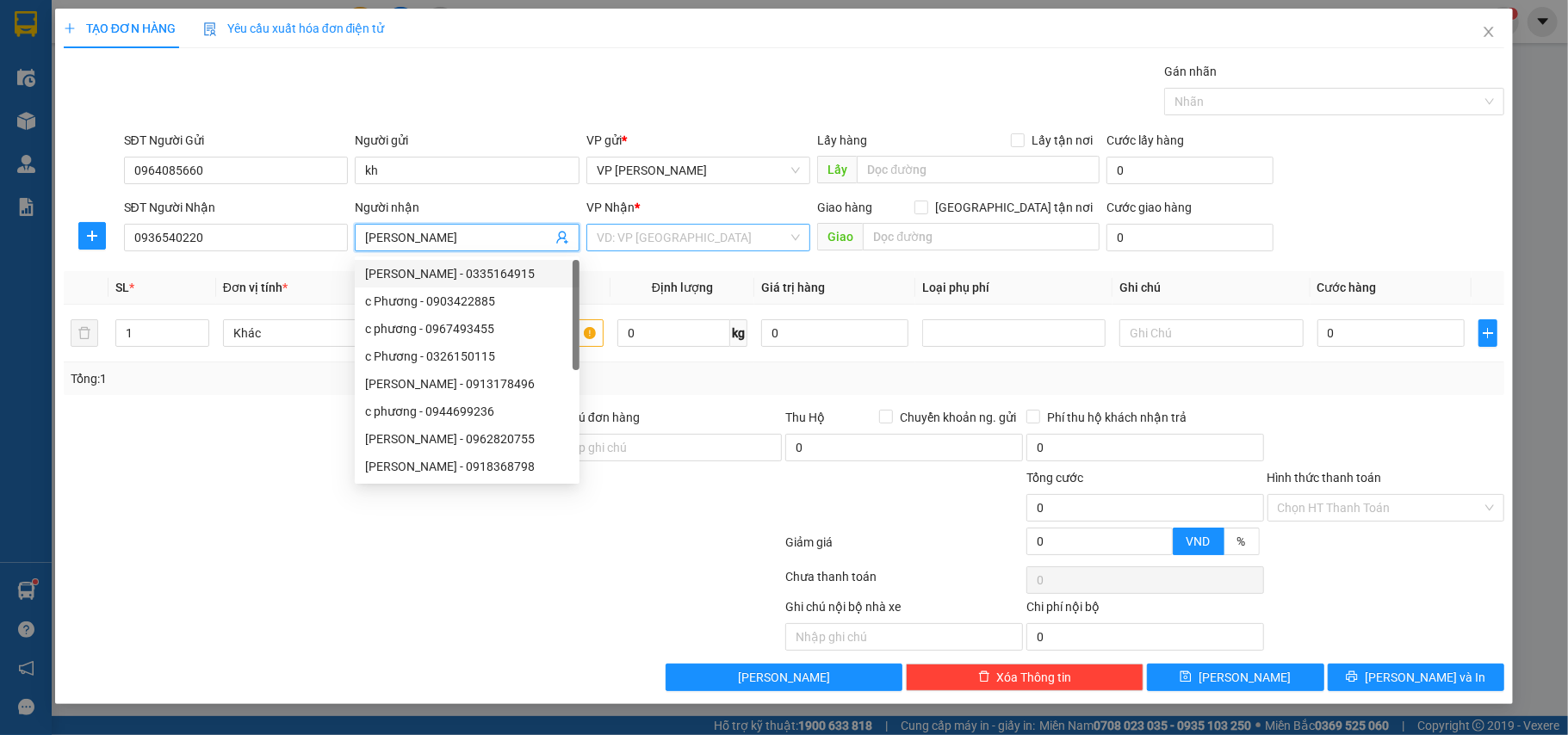
type input "c Phương"
click at [646, 238] on input "search" at bounding box center [693, 238] width 192 height 26
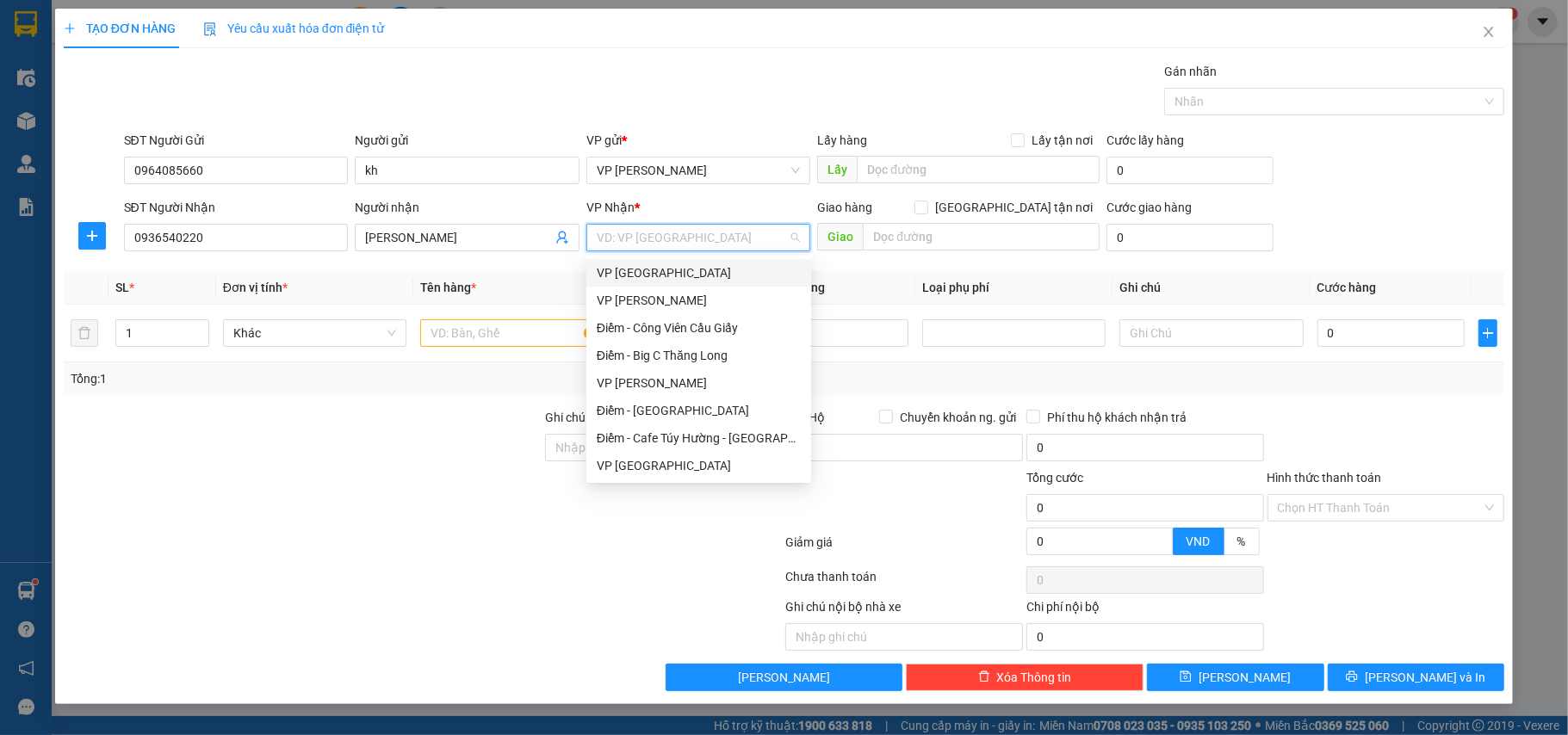
click at [620, 269] on div "VP [GEOGRAPHIC_DATA]" at bounding box center [698, 272] width 204 height 19
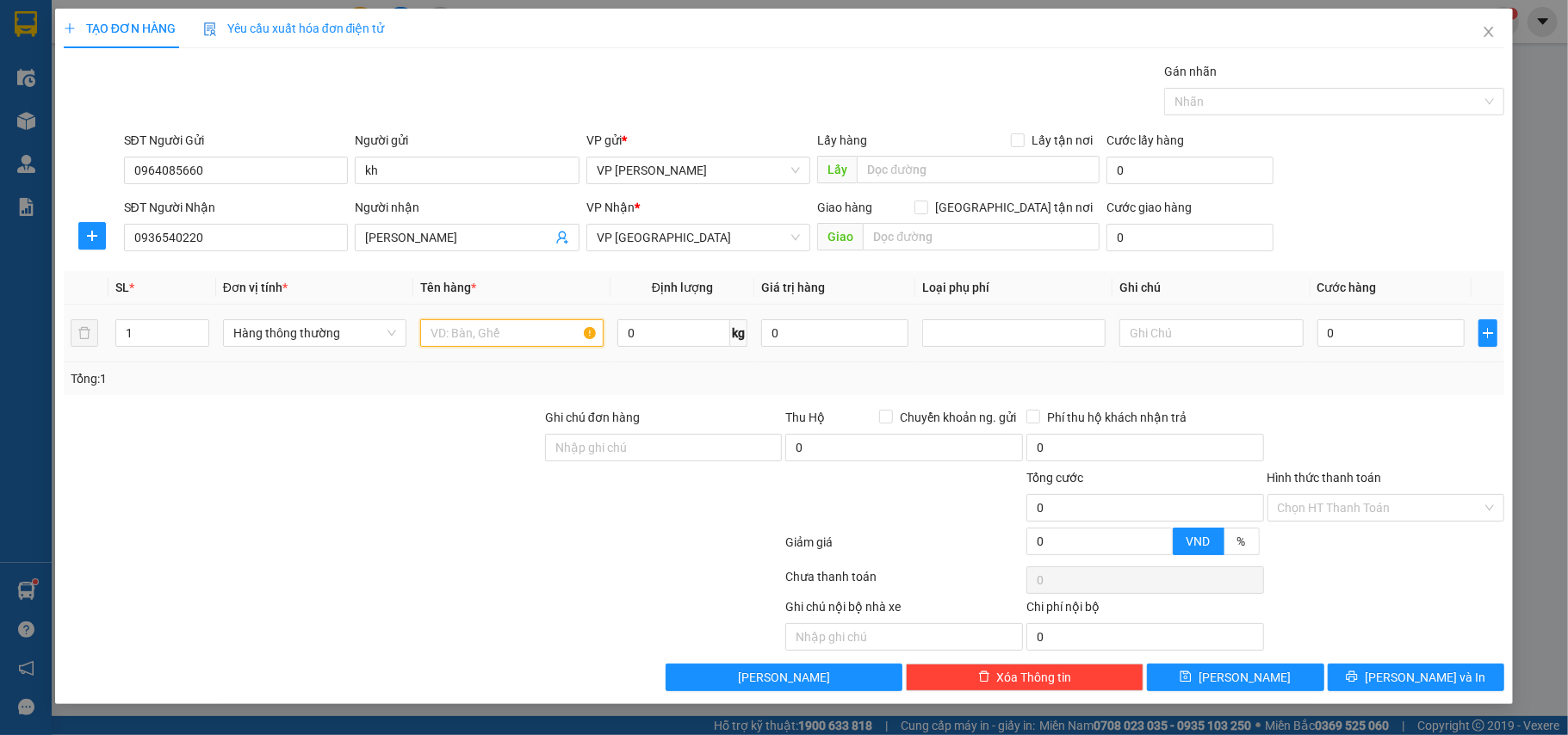
click at [484, 326] on input "text" at bounding box center [511, 333] width 184 height 28
type input "h"
type input "túi đỏ hộp ct đồ ăn"
click at [1355, 339] on input "0" at bounding box center [1392, 333] width 147 height 28
type input "2"
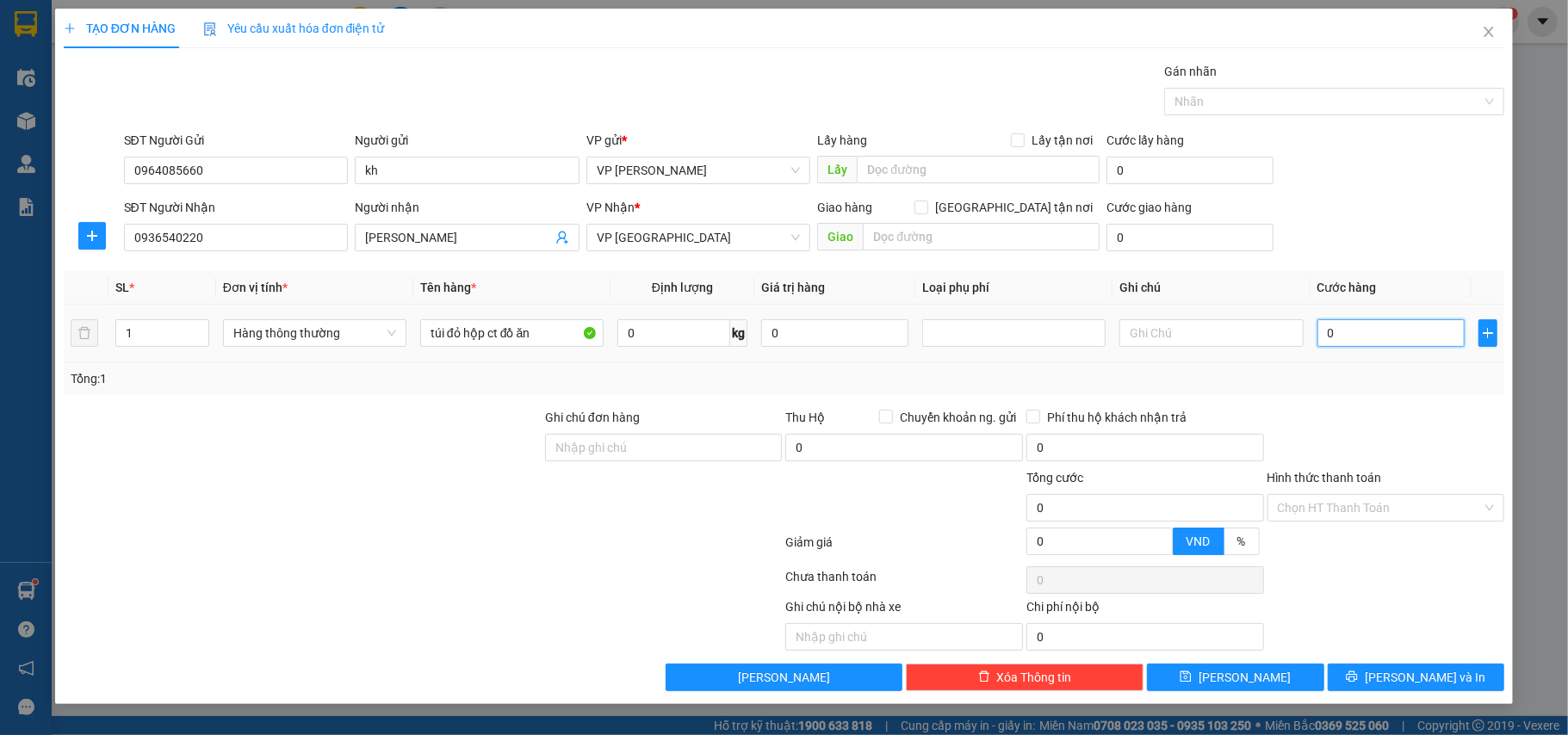
type input "2"
type input "25"
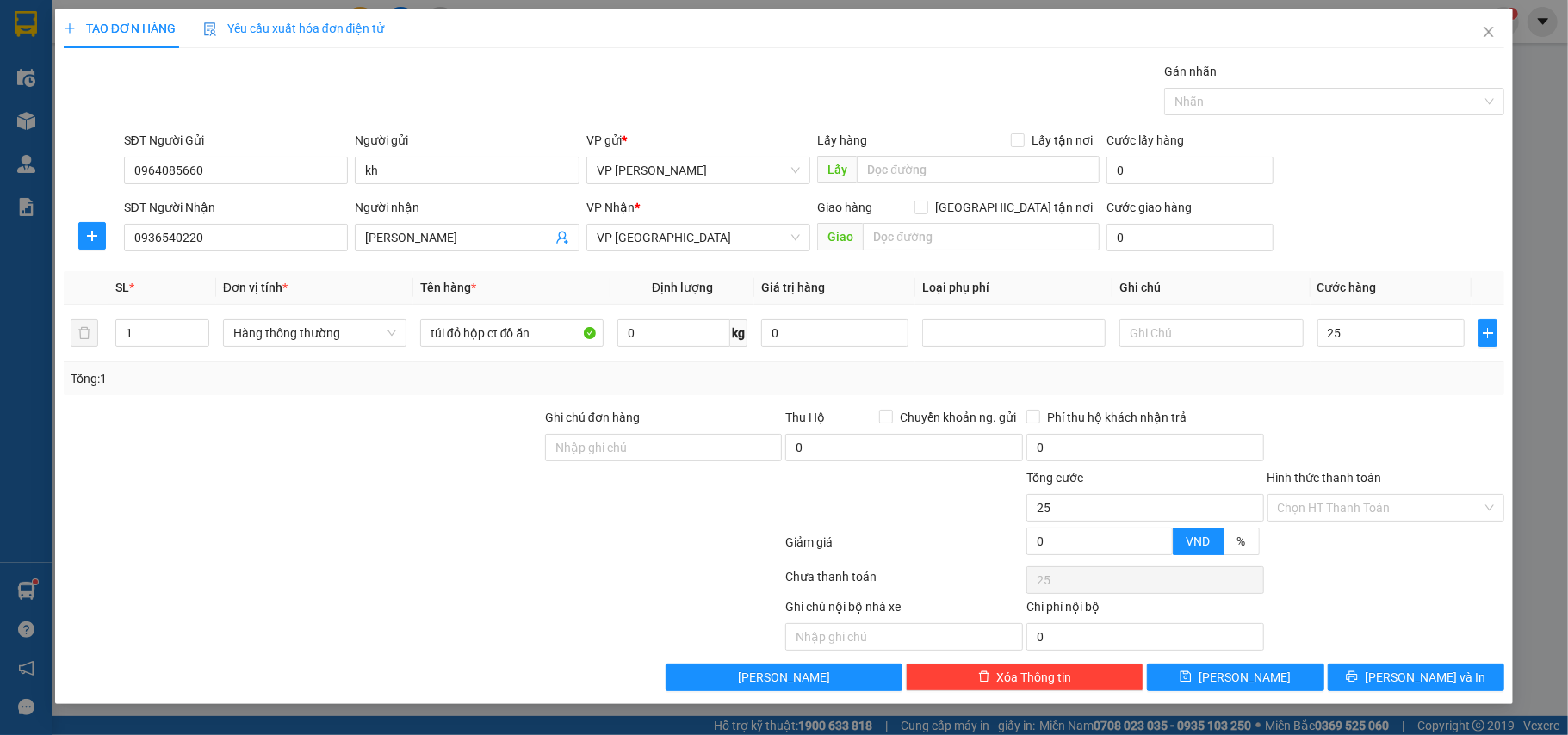
type input "25.000"
click at [1361, 369] on div "Tổng: 1" at bounding box center [784, 378] width 1442 height 33
click at [1166, 336] on input "text" at bounding box center [1211, 333] width 184 height 28
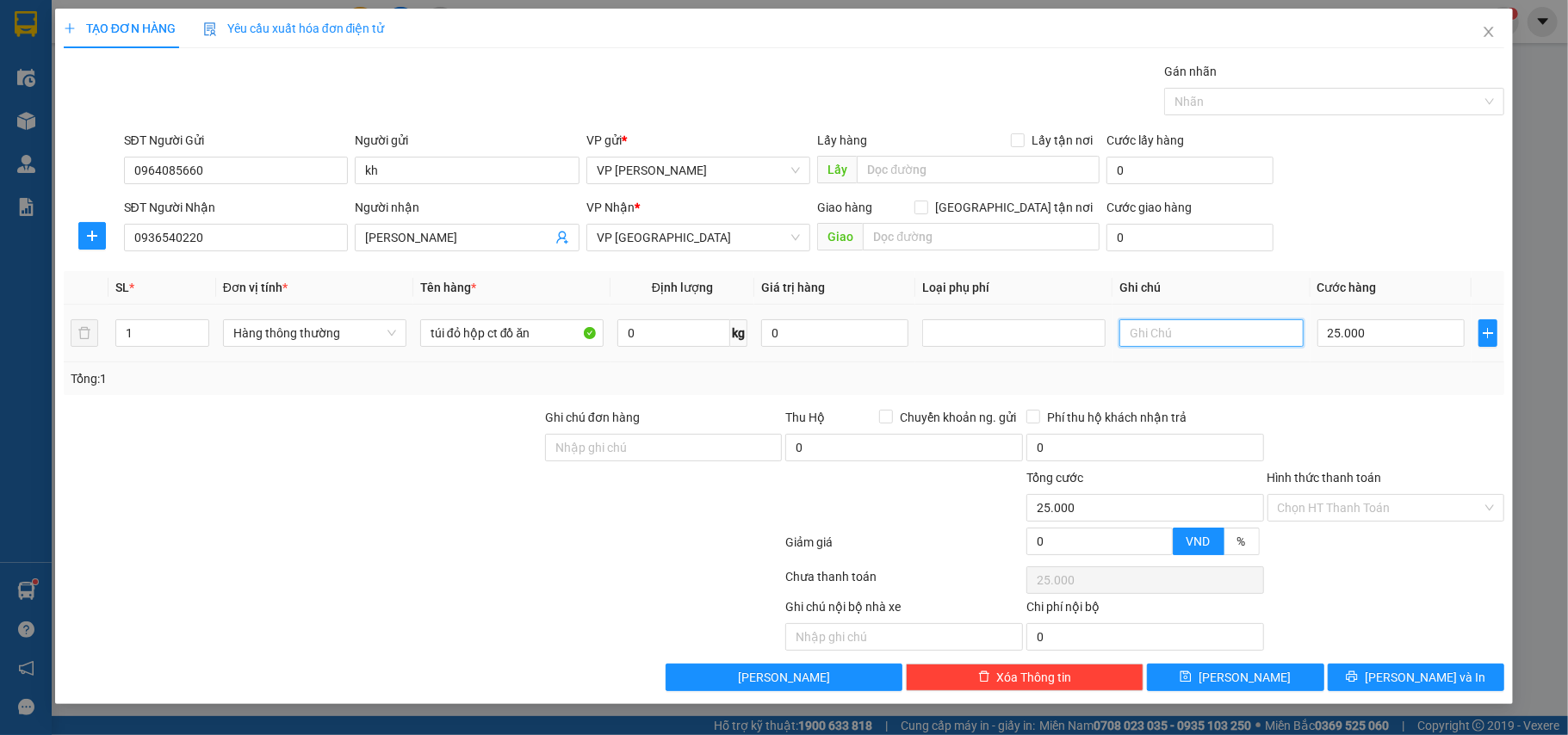
type input "d"
type input "để theo chiều bill"
click at [1406, 675] on span "[PERSON_NAME] và In" at bounding box center [1425, 677] width 120 height 19
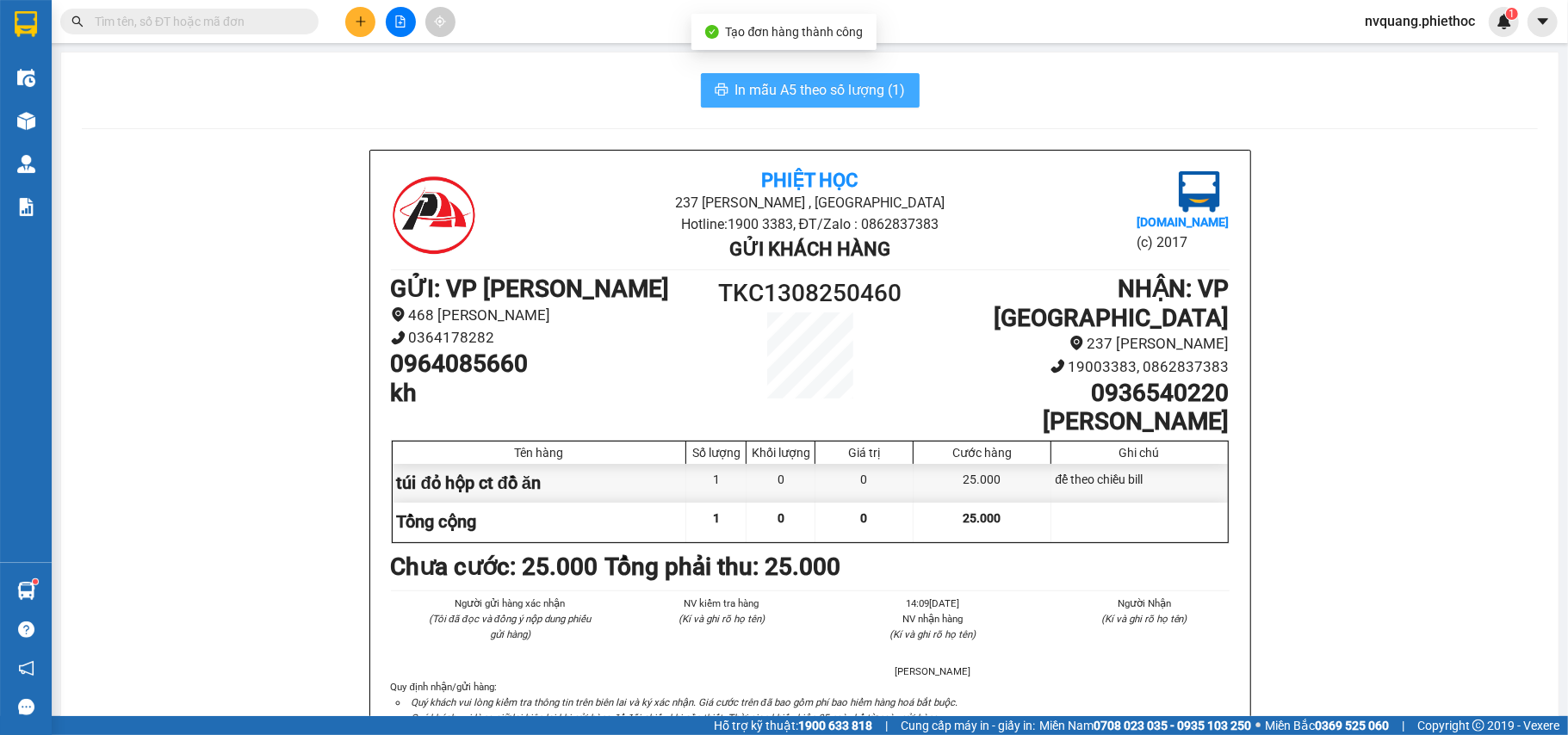
click at [758, 87] on span "In mẫu A5 theo số lượng (1)" at bounding box center [820, 90] width 171 height 21
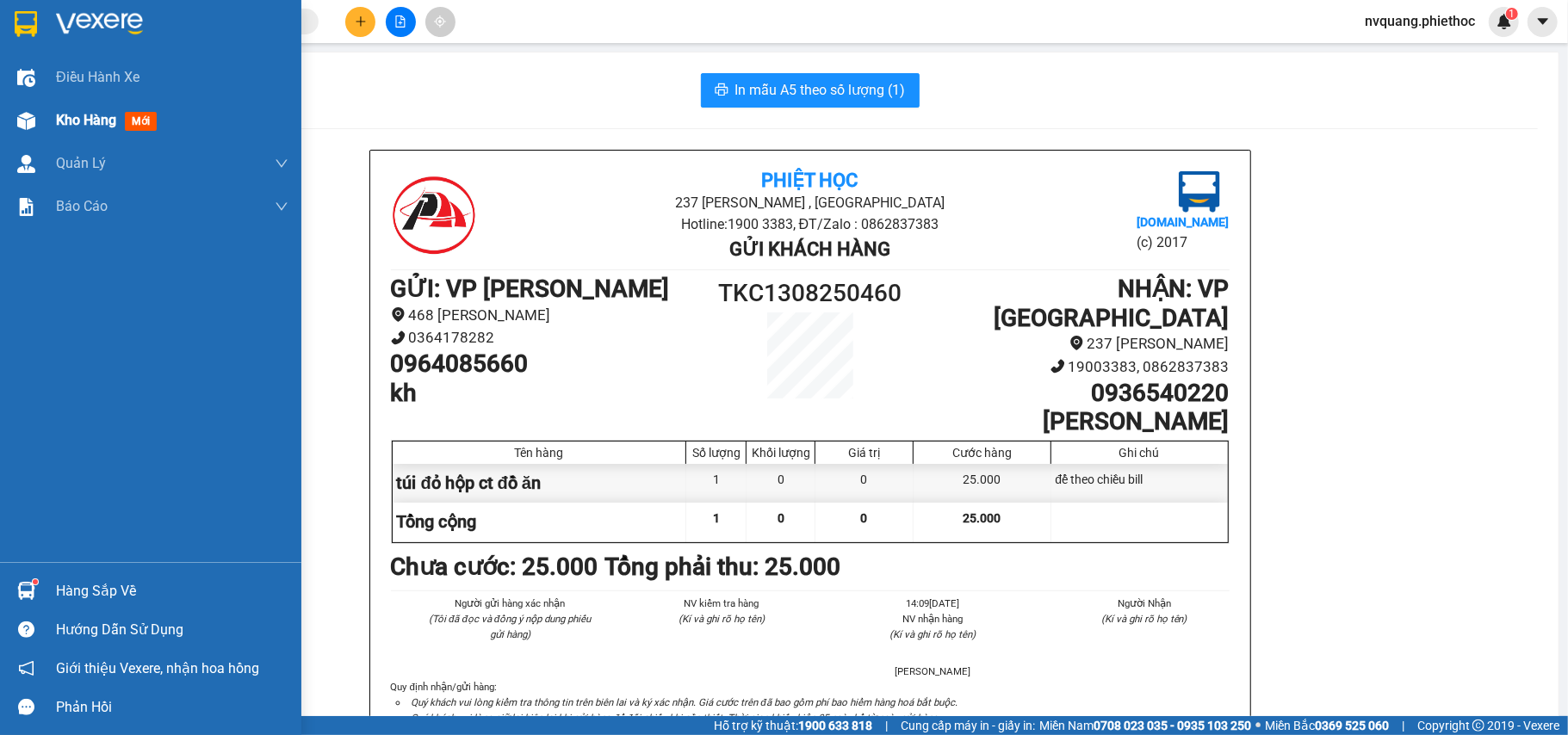
click at [39, 117] on div at bounding box center [26, 120] width 30 height 30
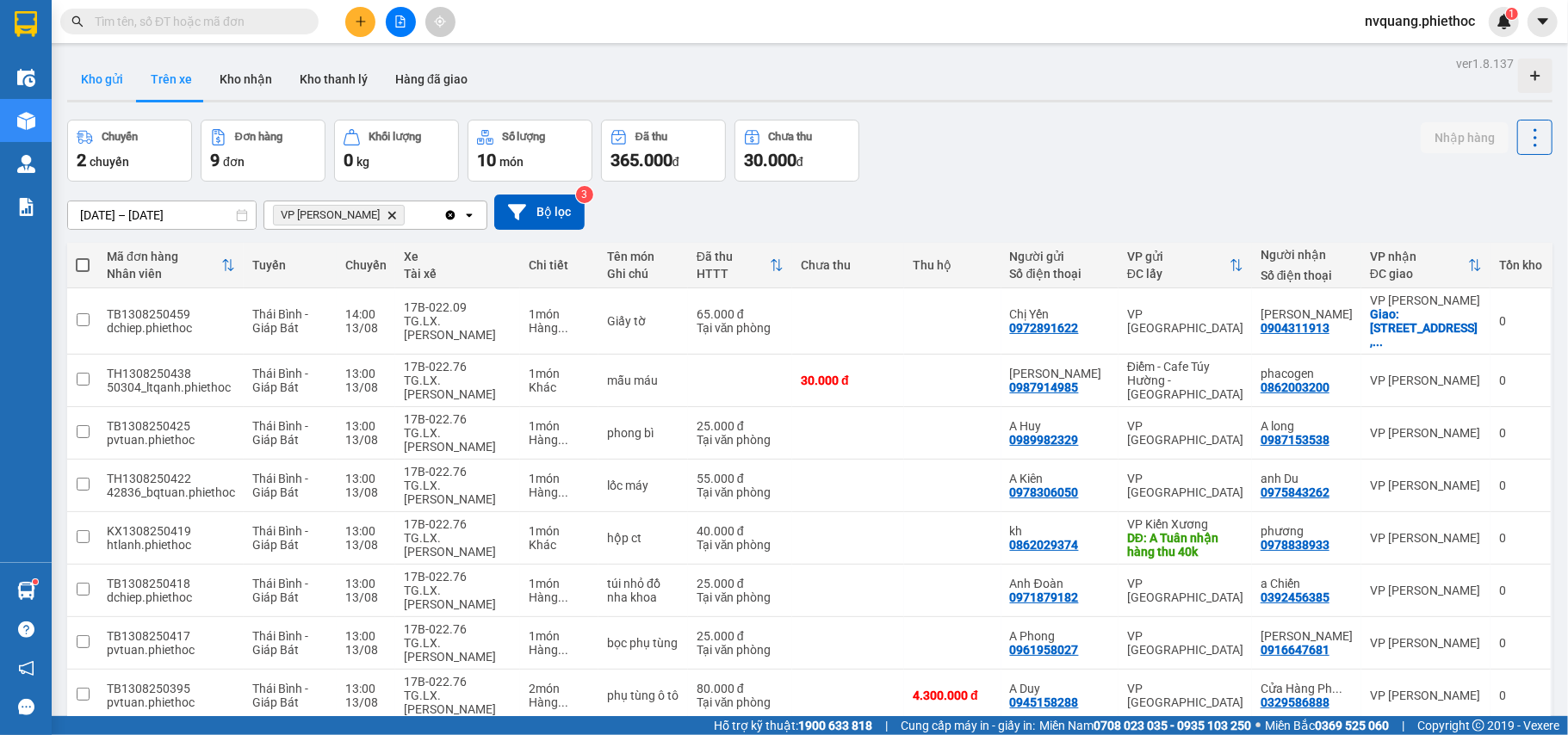
click at [110, 71] on button "Kho gửi" at bounding box center [102, 79] width 70 height 41
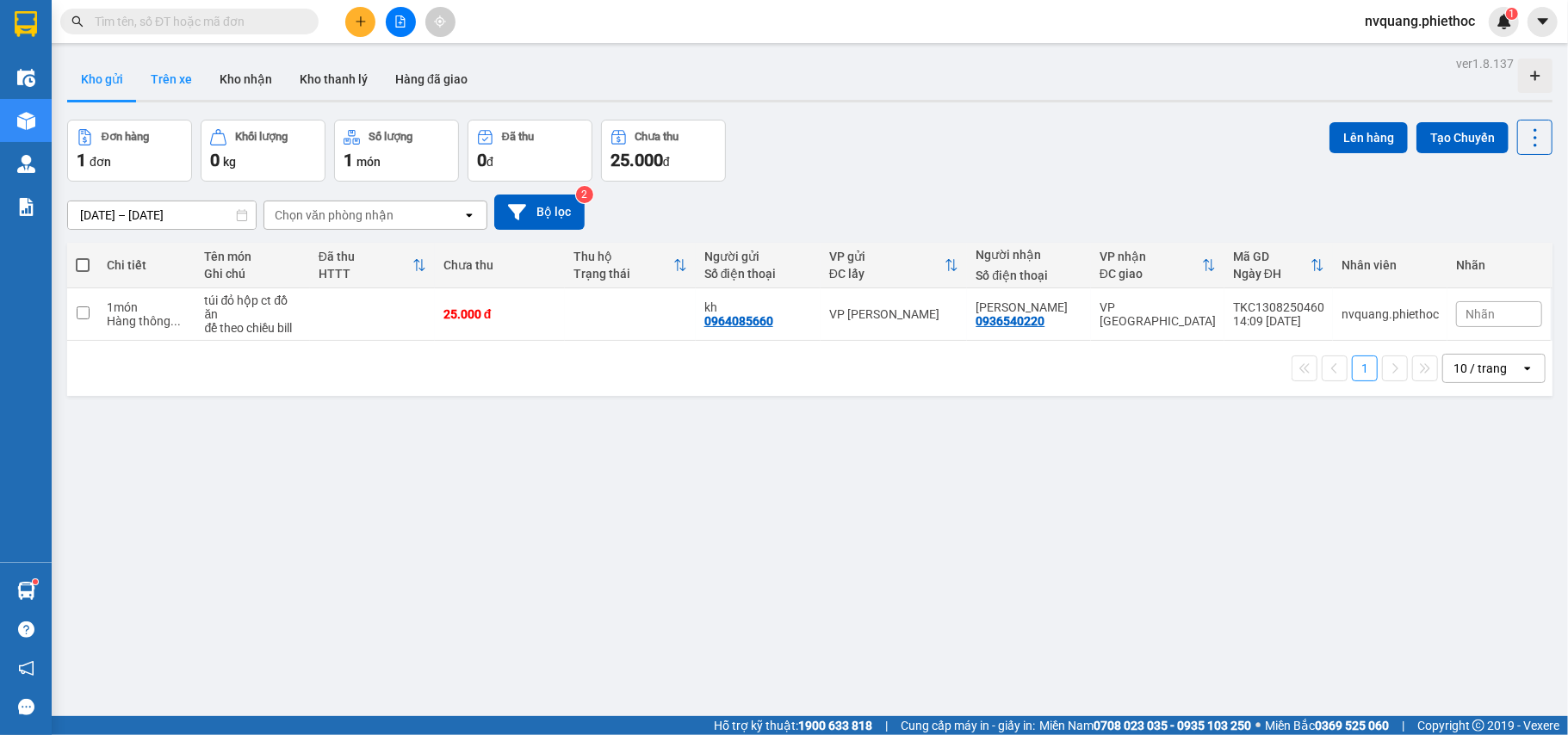
click at [160, 81] on button "Trên xe" at bounding box center [172, 79] width 69 height 41
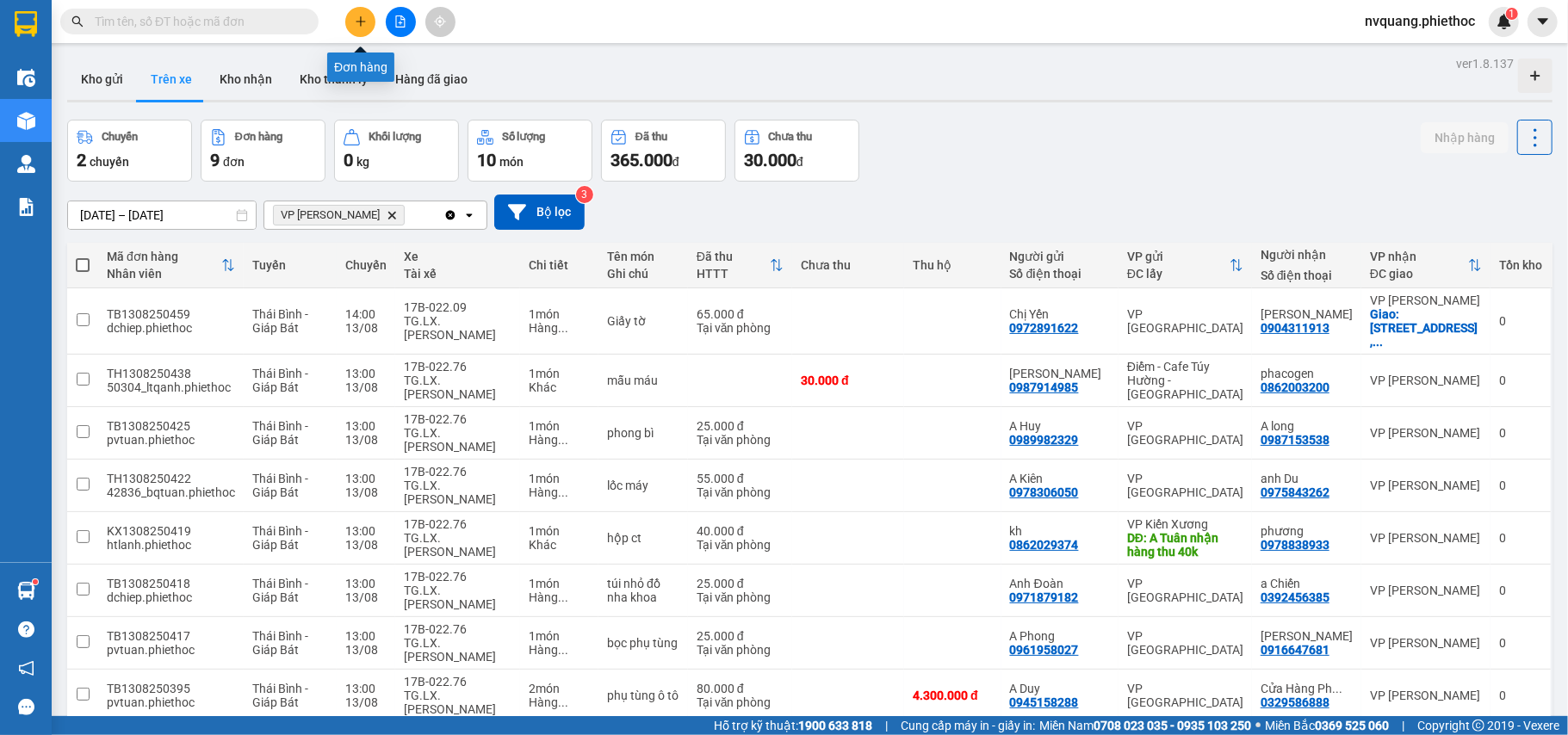
click at [359, 22] on icon "plus" at bounding box center [360, 21] width 12 height 12
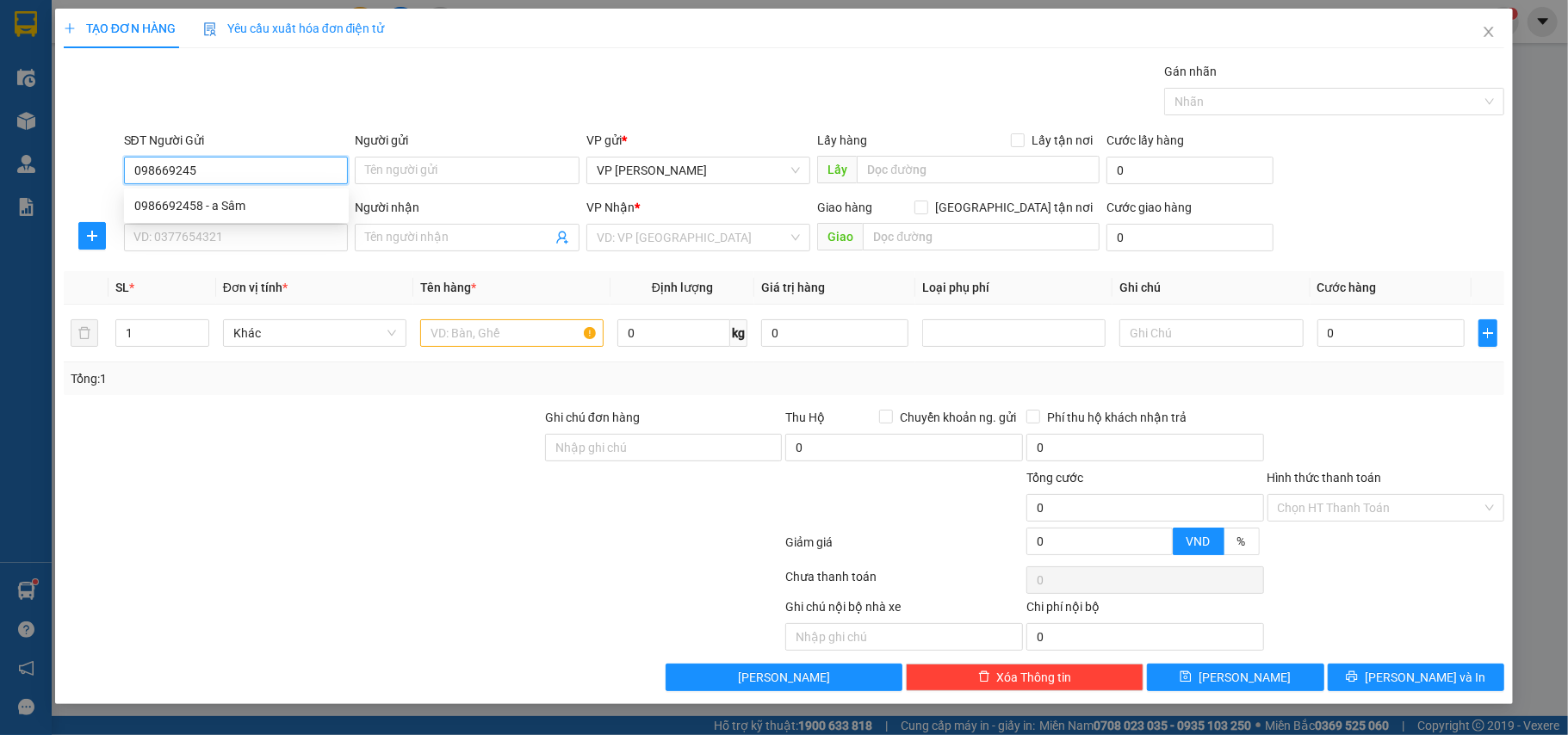
type input "0986692458"
click at [193, 205] on div "0986692458 - a Sâm" at bounding box center [236, 205] width 204 height 19
type input "a Sâm"
type input "0986692458"
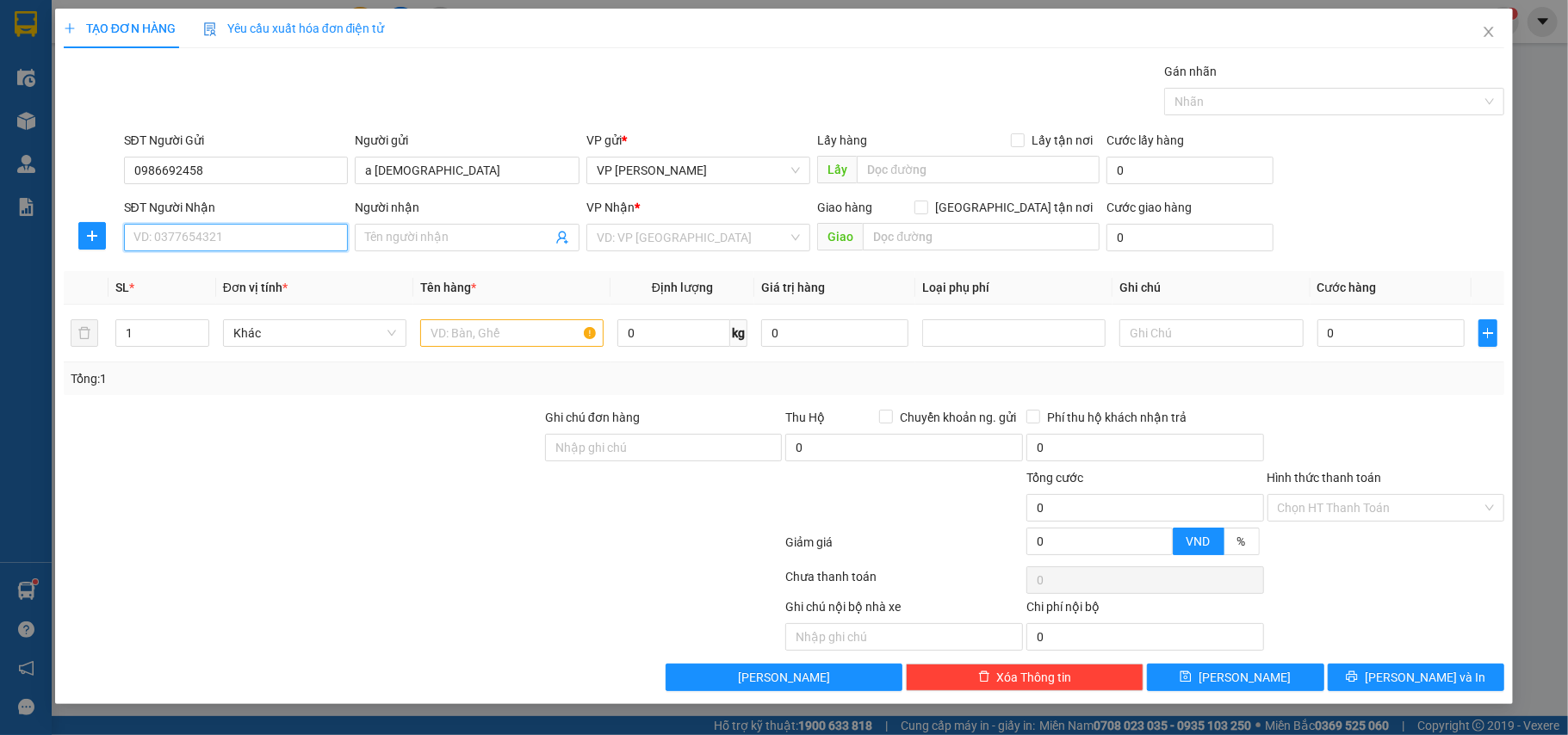
click at [212, 239] on input "SĐT Người Nhận" at bounding box center [236, 238] width 225 height 28
type input "0972301778"
click at [239, 270] on div "0972301778 - a Nghị" at bounding box center [236, 273] width 204 height 19
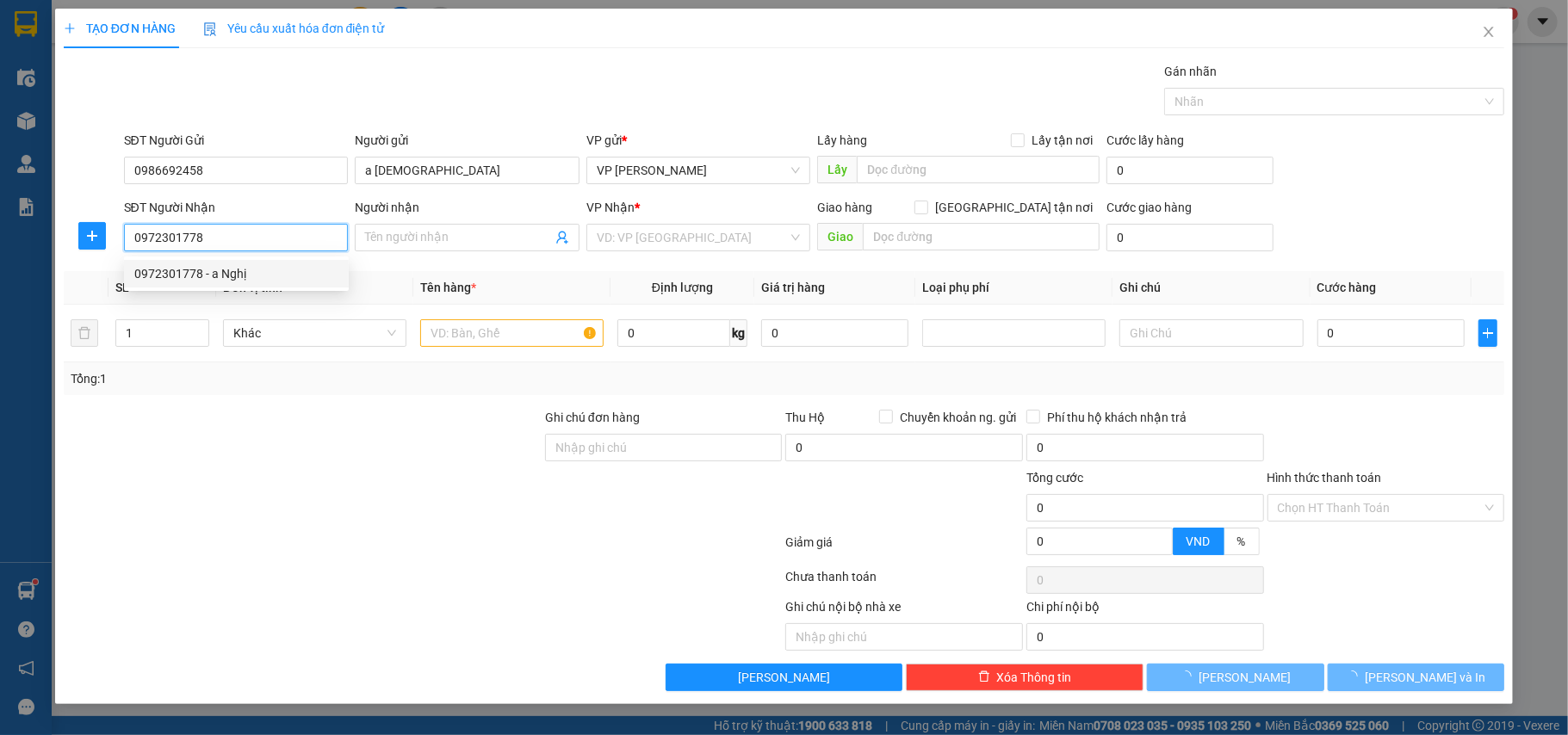
type input "a Nghị"
type input "bờ hồ Kiến Xương"
type input "5.000"
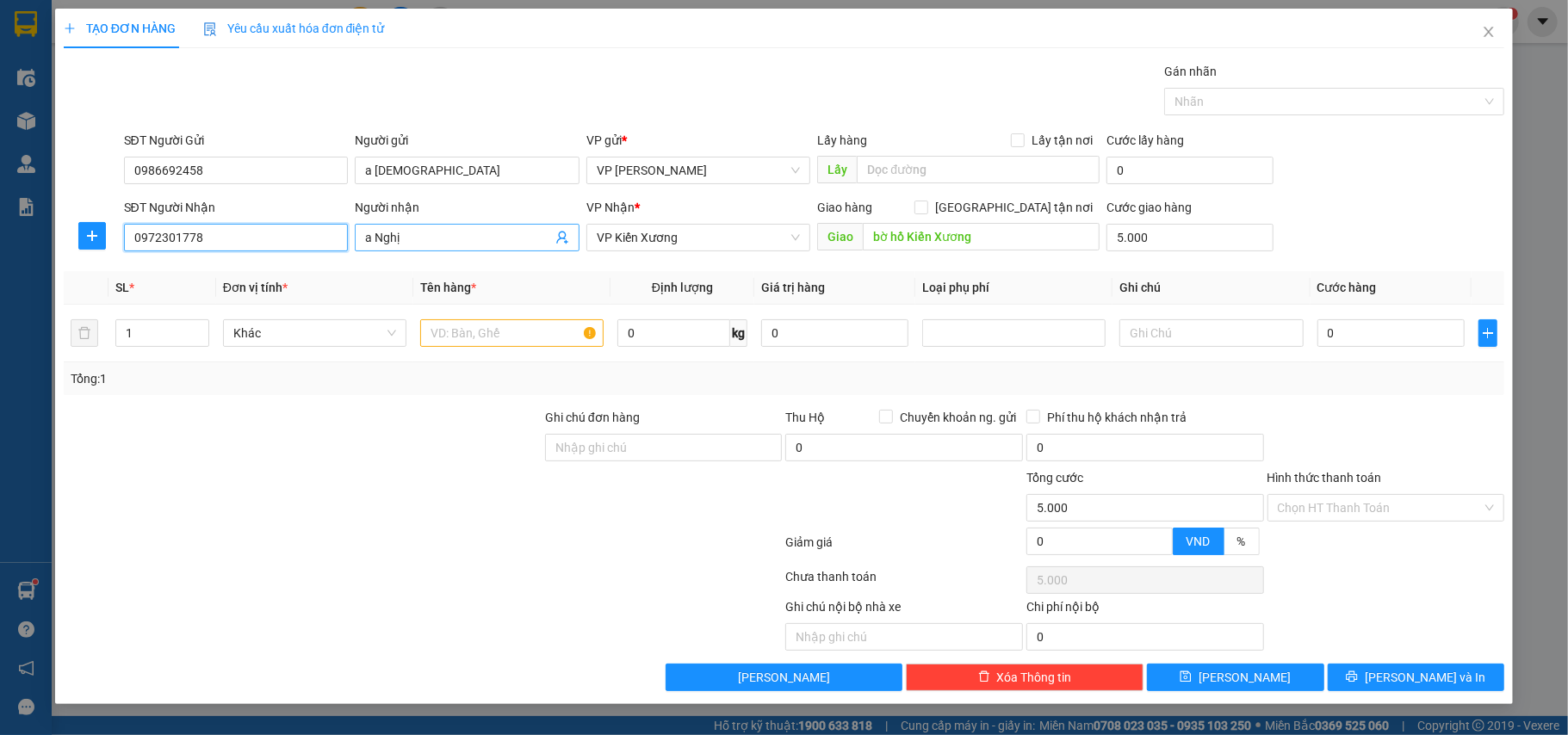
type input "0972301778"
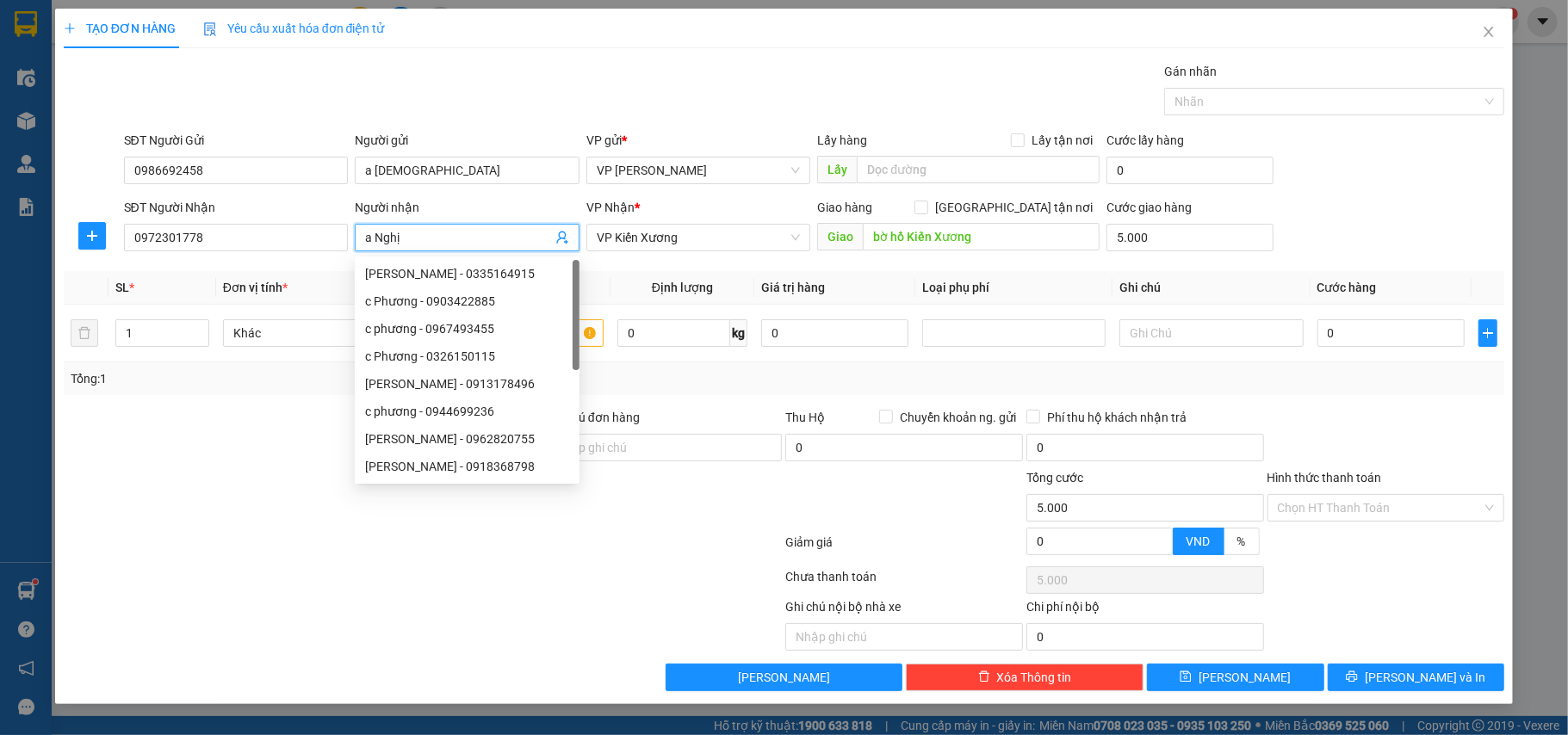
drag, startPoint x: 429, startPoint y: 238, endPoint x: 386, endPoint y: 239, distance: 43.0
click at [377, 239] on input "a Nghị" at bounding box center [458, 238] width 187 height 19
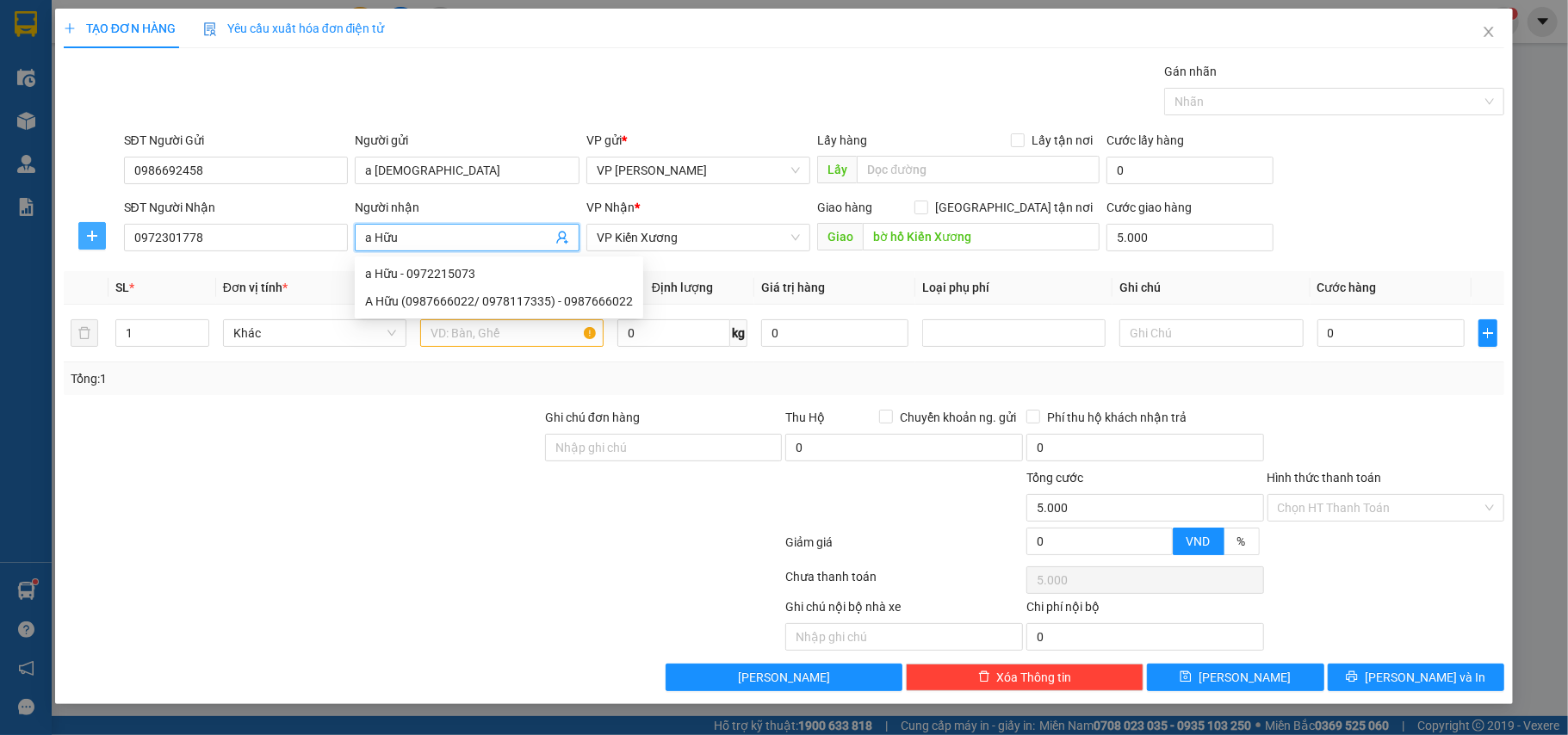
type input "a Hữu"
click at [90, 239] on icon "plus" at bounding box center [91, 235] width 14 height 14
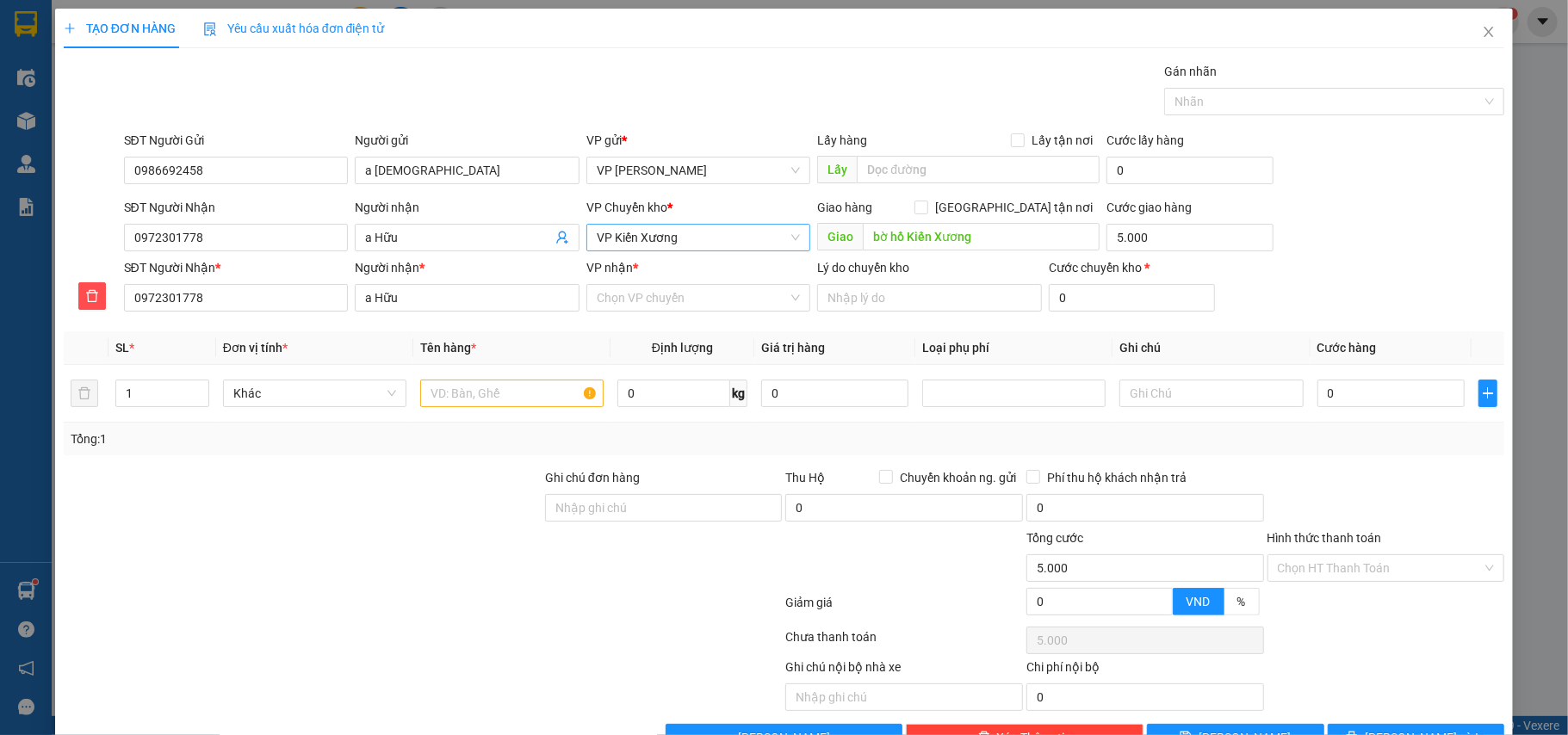
click at [674, 236] on span "VP Kiến Xương" at bounding box center [698, 238] width 204 height 26
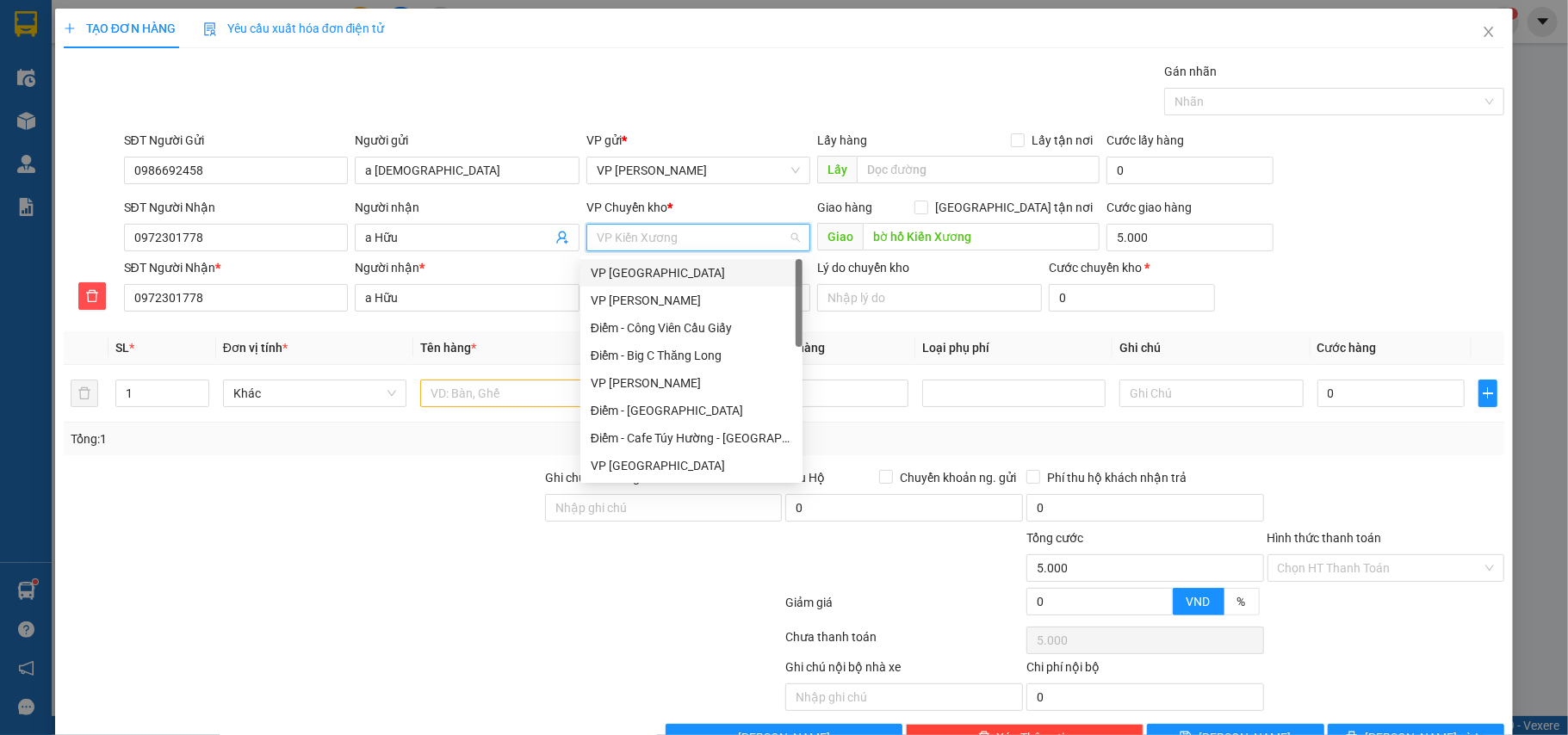
drag, startPoint x: 637, startPoint y: 273, endPoint x: 651, endPoint y: 284, distance: 17.8
click at [636, 273] on div "VP [GEOGRAPHIC_DATA]" at bounding box center [692, 272] width 202 height 19
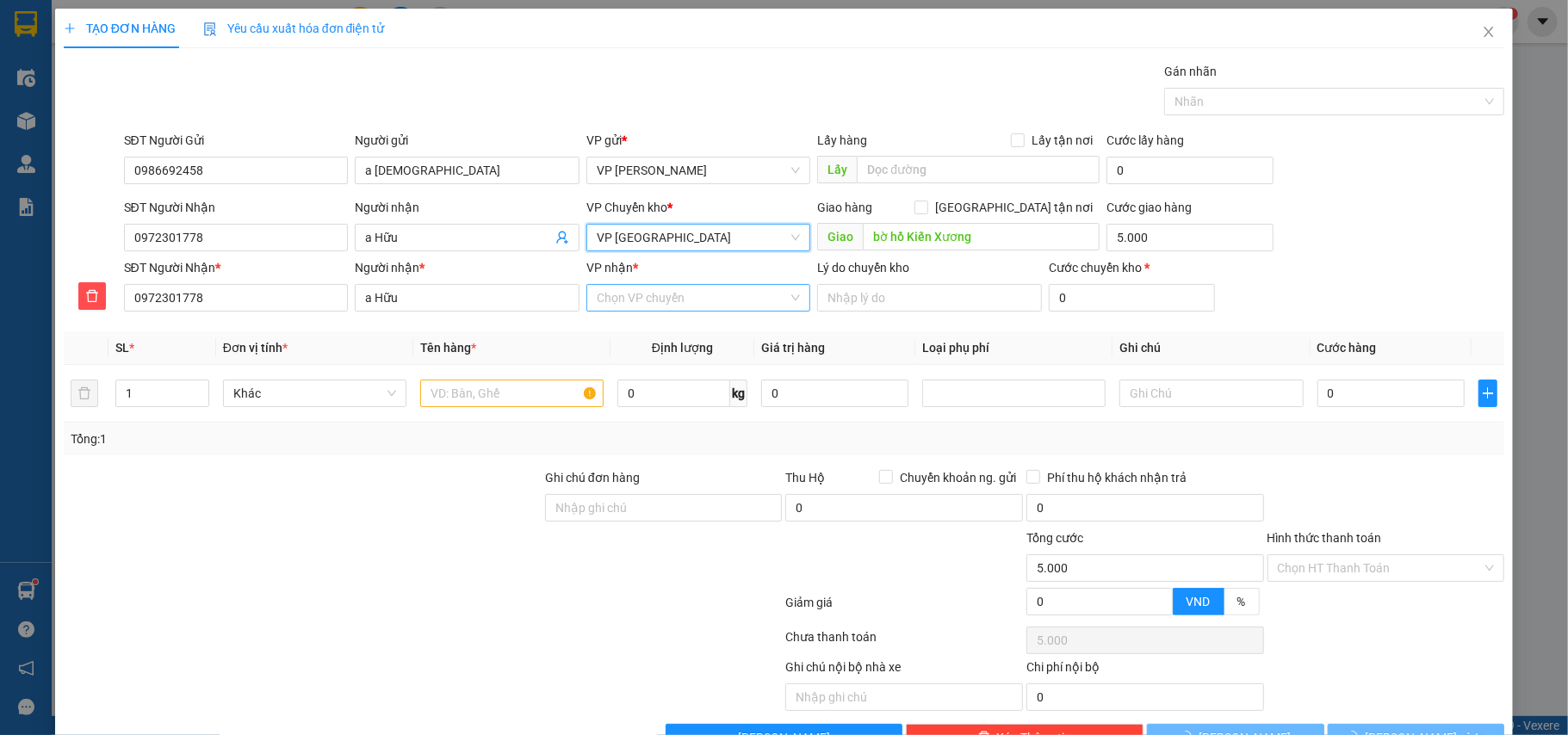
click at [663, 289] on input "VP nhận *" at bounding box center [693, 298] width 192 height 26
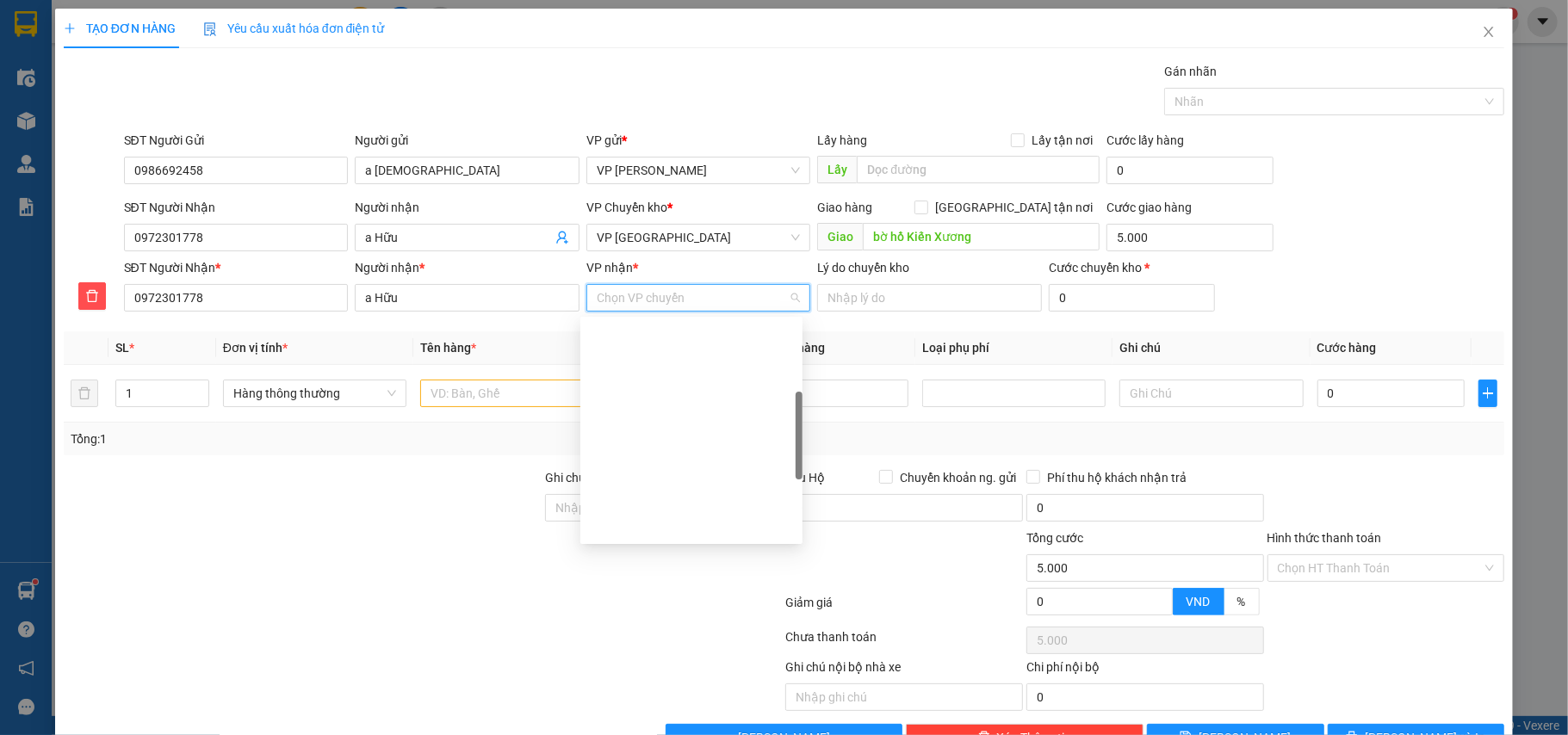
click at [650, 734] on div "VP Kiến Xương" at bounding box center [692, 747] width 202 height 19
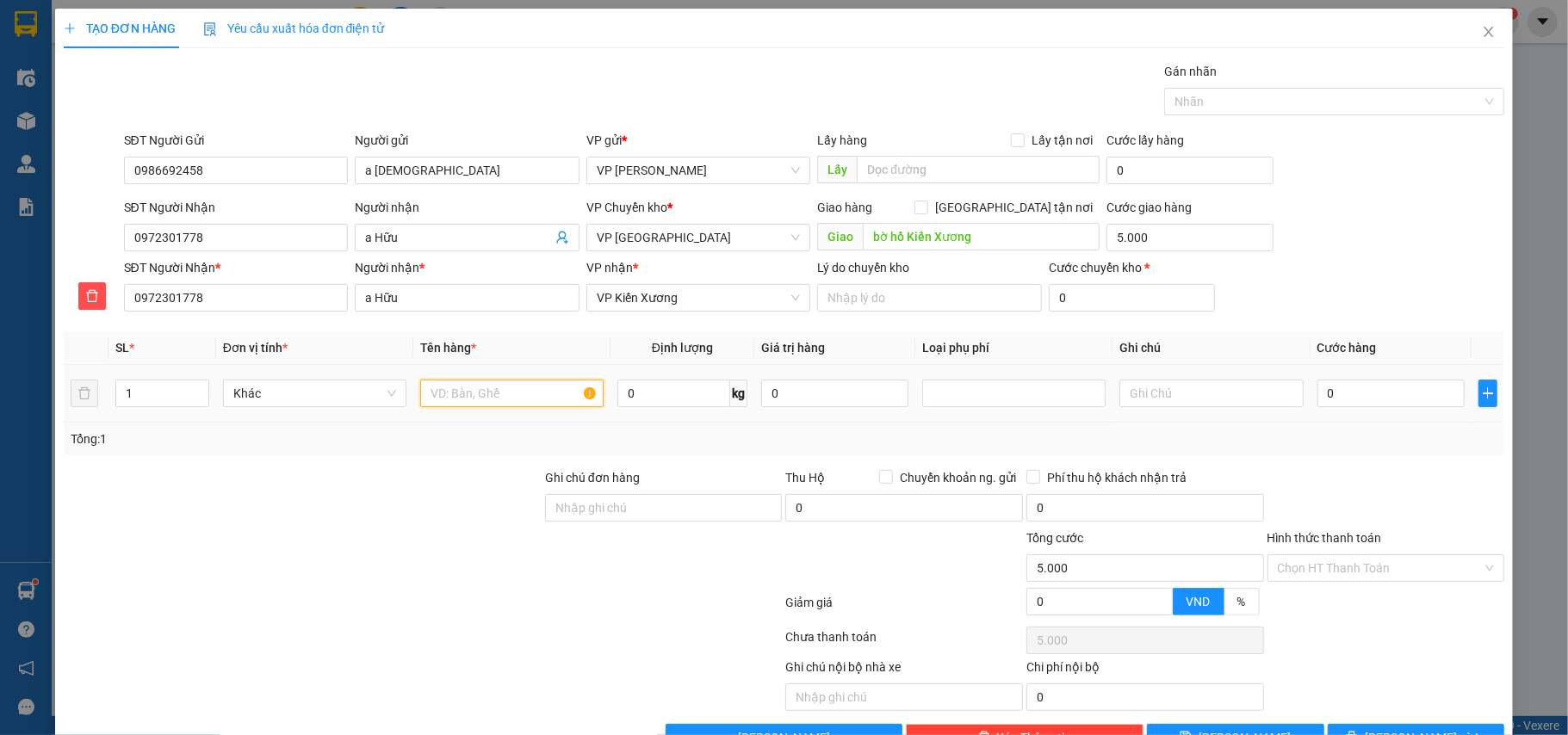
click at [473, 401] on input "text" at bounding box center [511, 394] width 184 height 28
click at [961, 404] on div at bounding box center [1014, 394] width 175 height 21
type input "hộp xốp đồ điện tử"
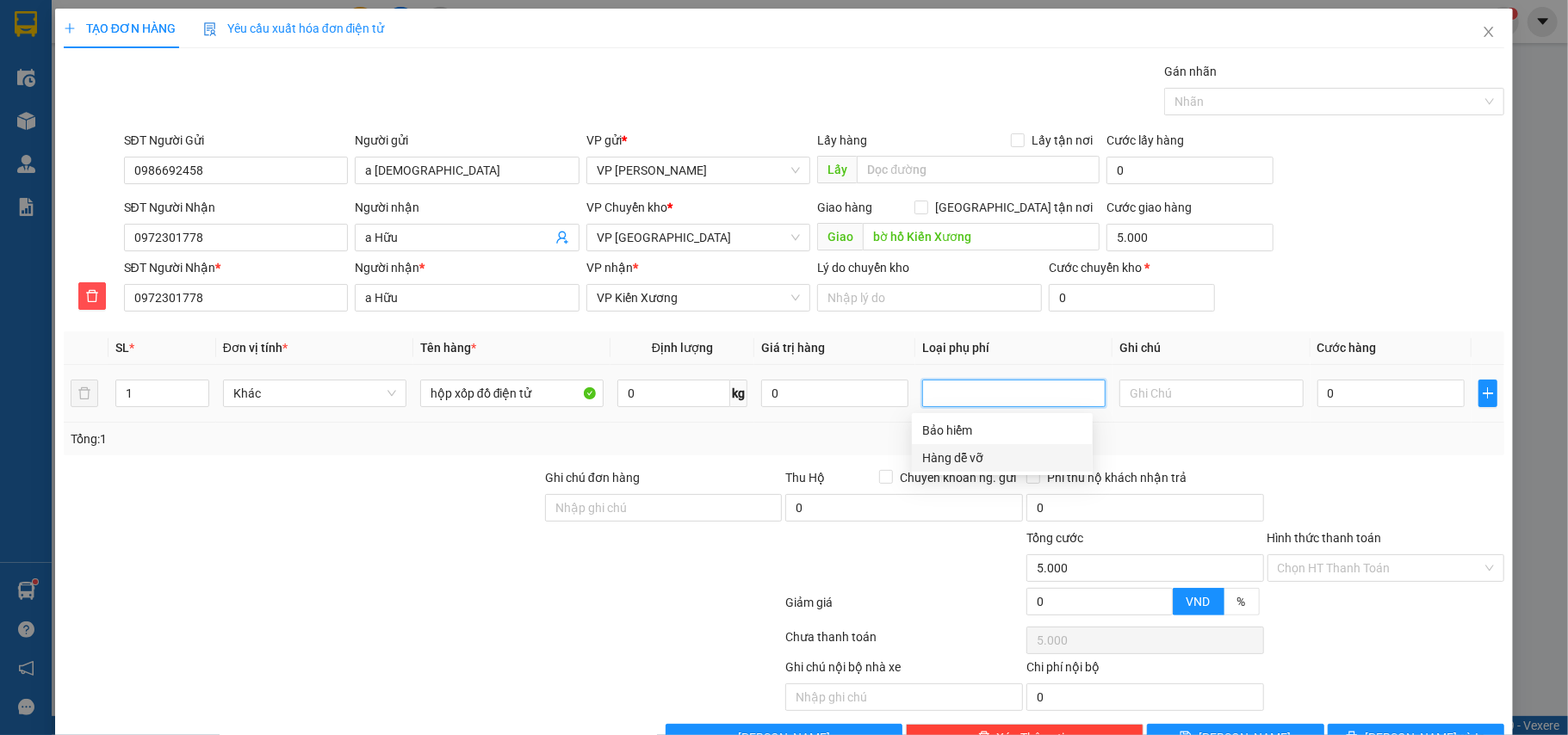
click at [956, 452] on div "Hàng dễ vỡ" at bounding box center [1002, 458] width 161 height 19
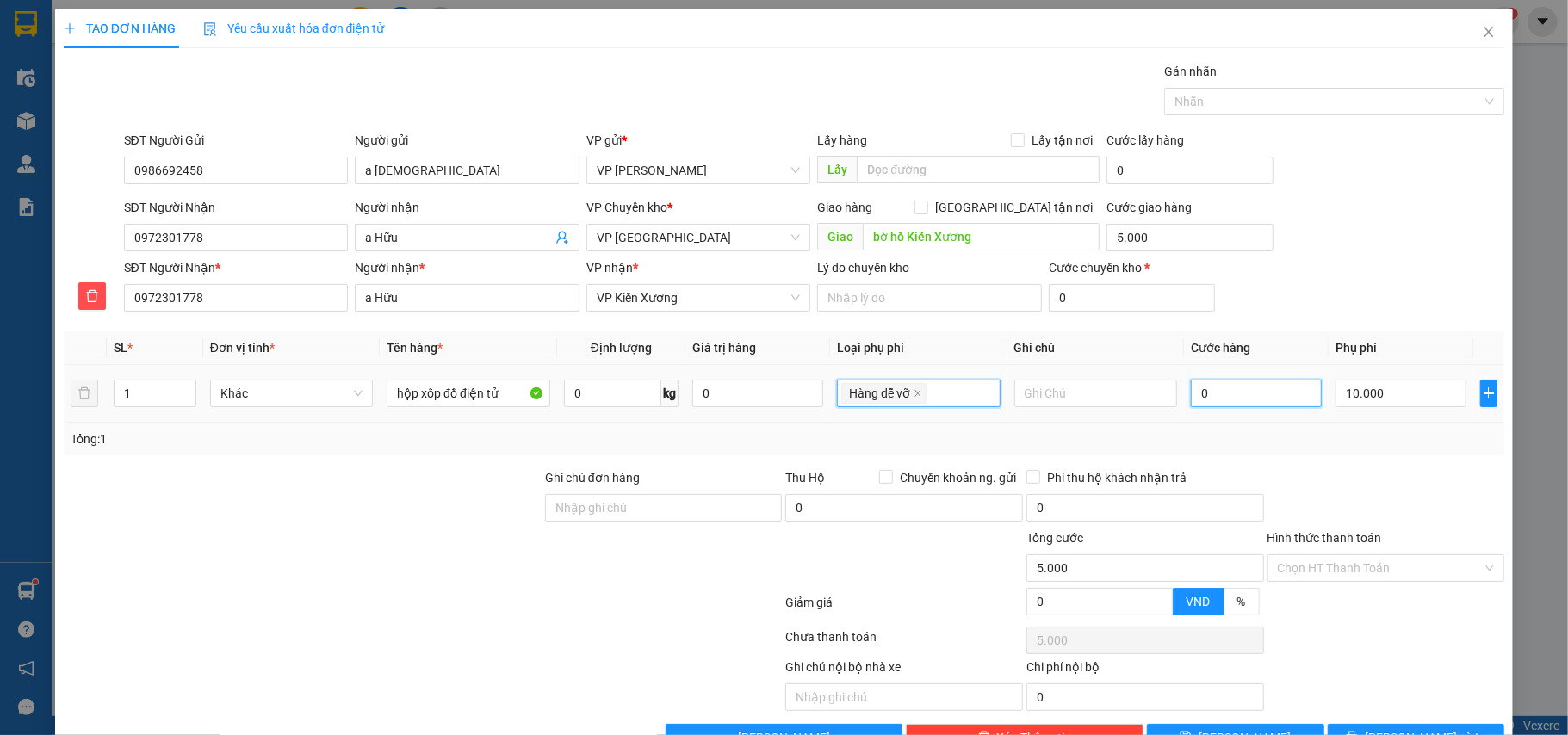
type input "15.000"
type input "10.000"
click at [1208, 386] on input "0" at bounding box center [1256, 394] width 131 height 28
type input "4"
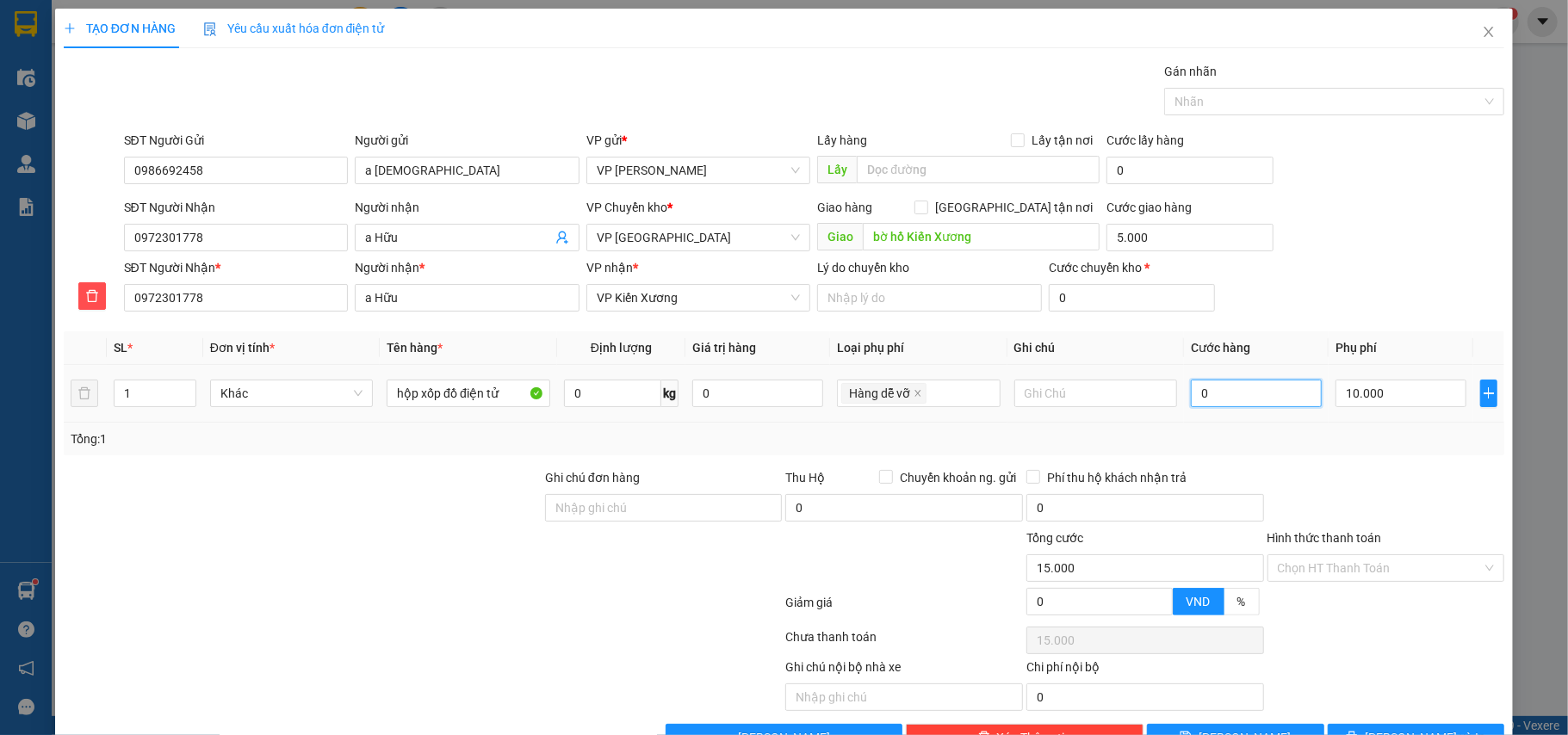
type input "15.004"
type input "40"
type input "15.040"
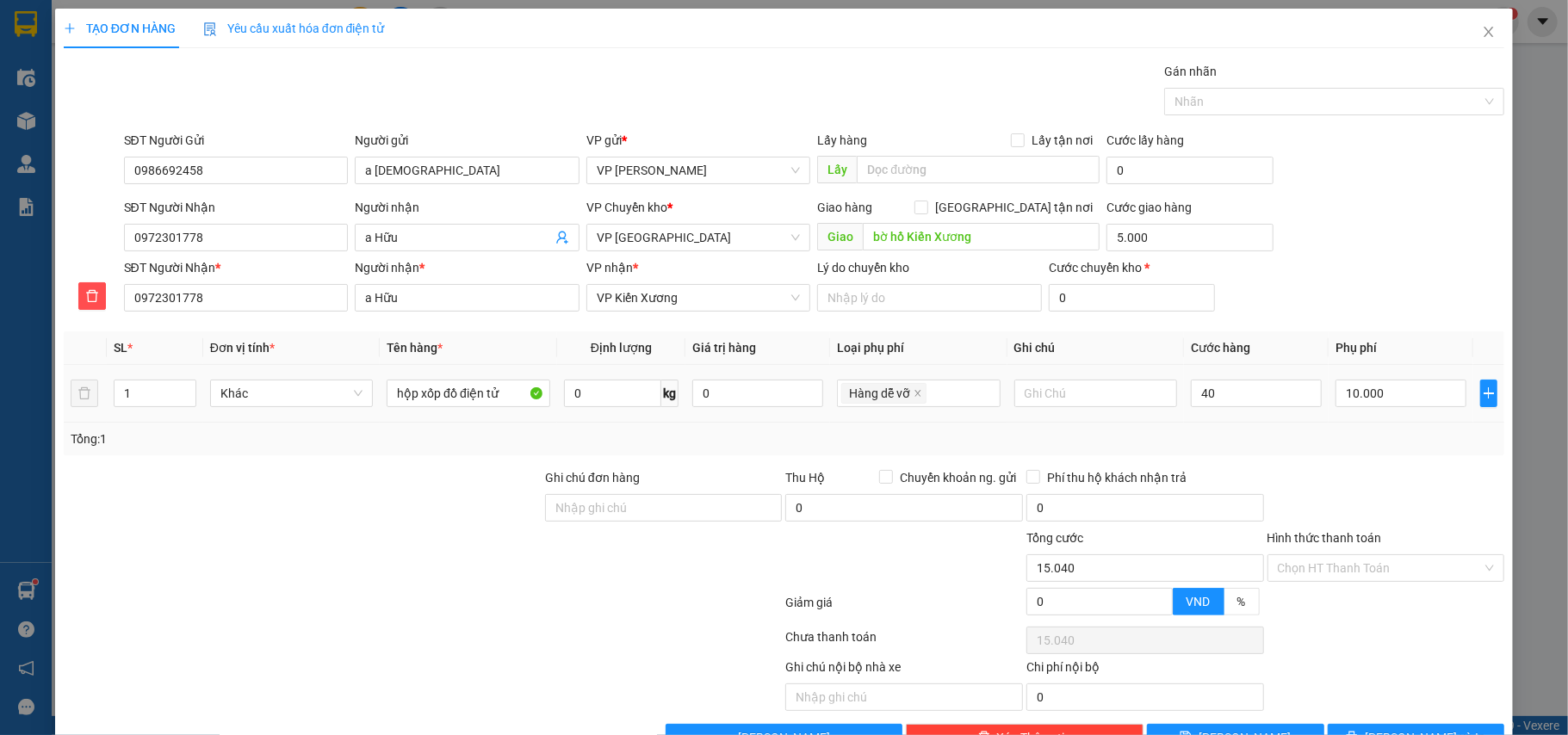
type input "40.000"
type input "55.000"
click at [1225, 427] on div "Tổng: 1" at bounding box center [784, 438] width 1442 height 33
click at [1335, 555] on input "Hình thức thanh toán" at bounding box center [1380, 568] width 205 height 26
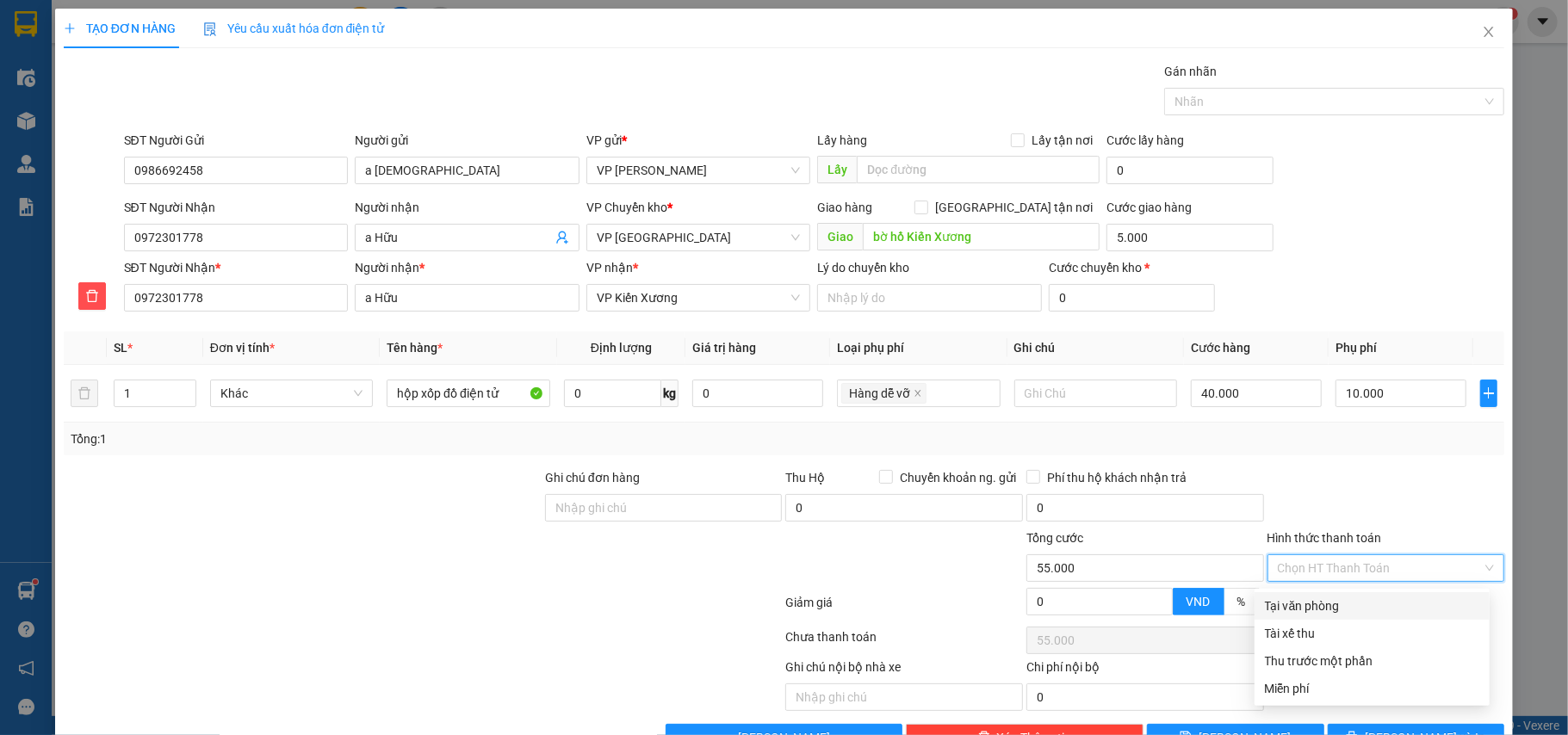
click at [1300, 592] on div "Tại văn phòng" at bounding box center [1372, 606] width 235 height 28
type input "0"
click at [1417, 728] on span "[PERSON_NAME] và In" at bounding box center [1425, 738] width 120 height 19
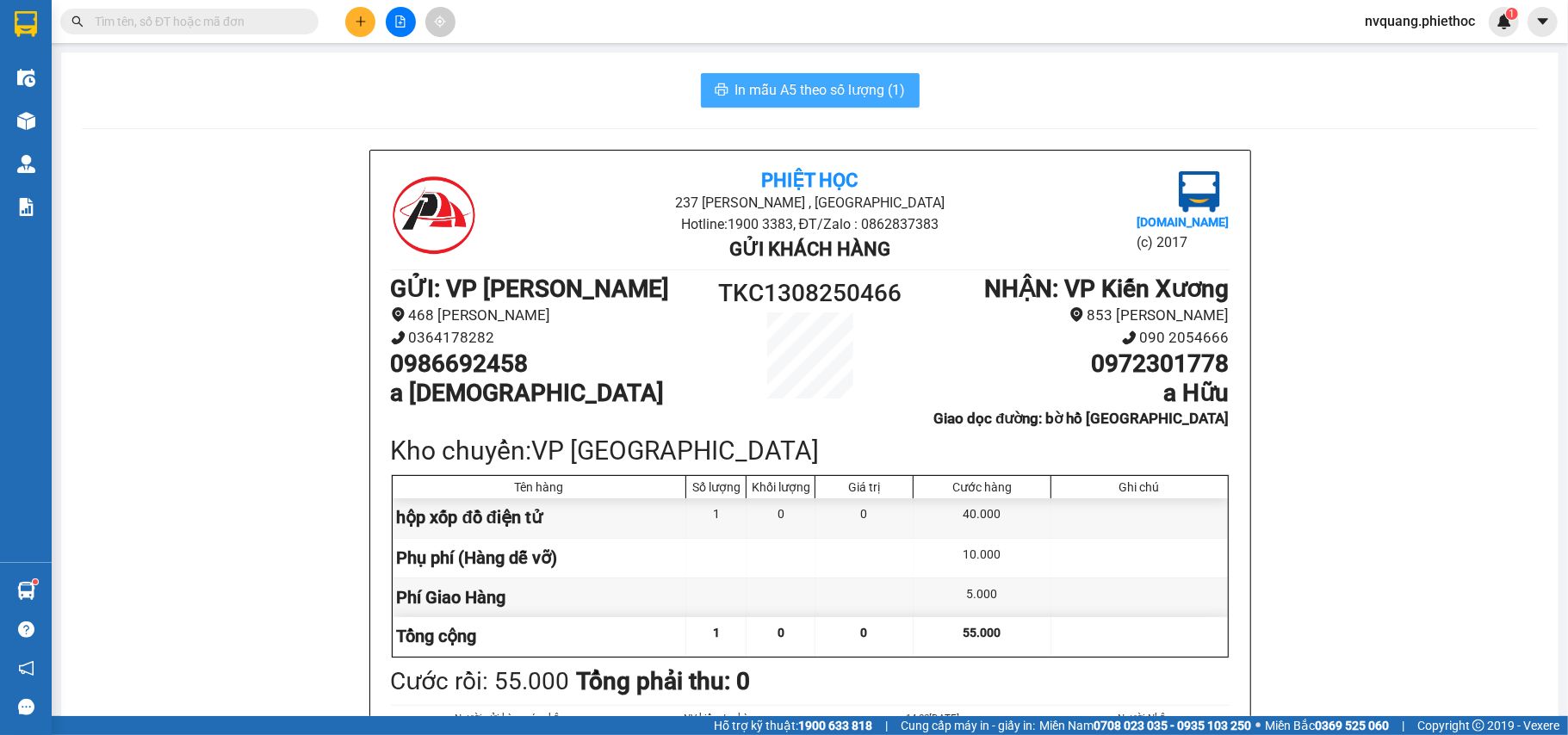
click at [806, 81] on span "In mẫu A5 theo số lượng (1)" at bounding box center [820, 90] width 171 height 21
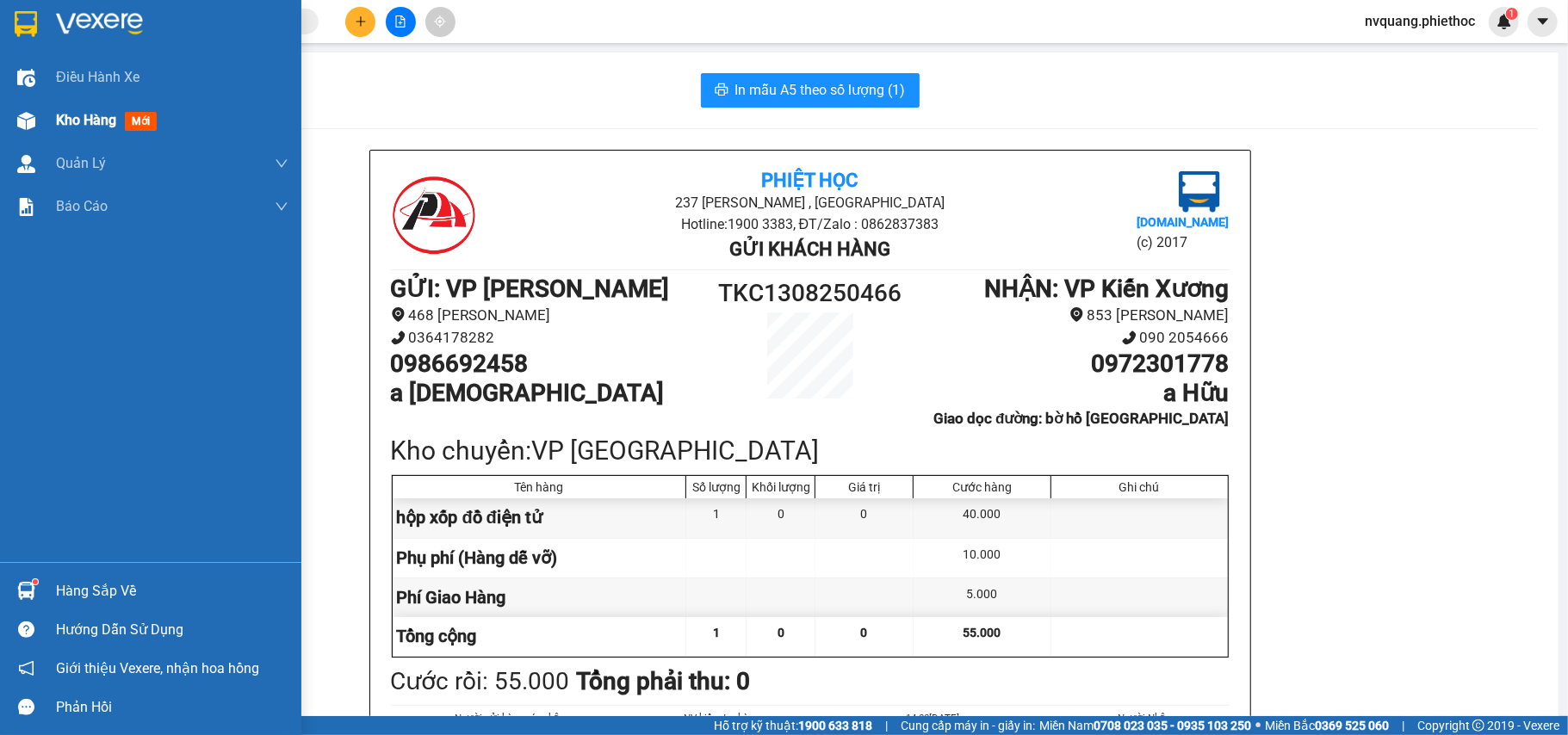
click at [81, 126] on span "Kho hàng" at bounding box center [86, 120] width 61 height 17
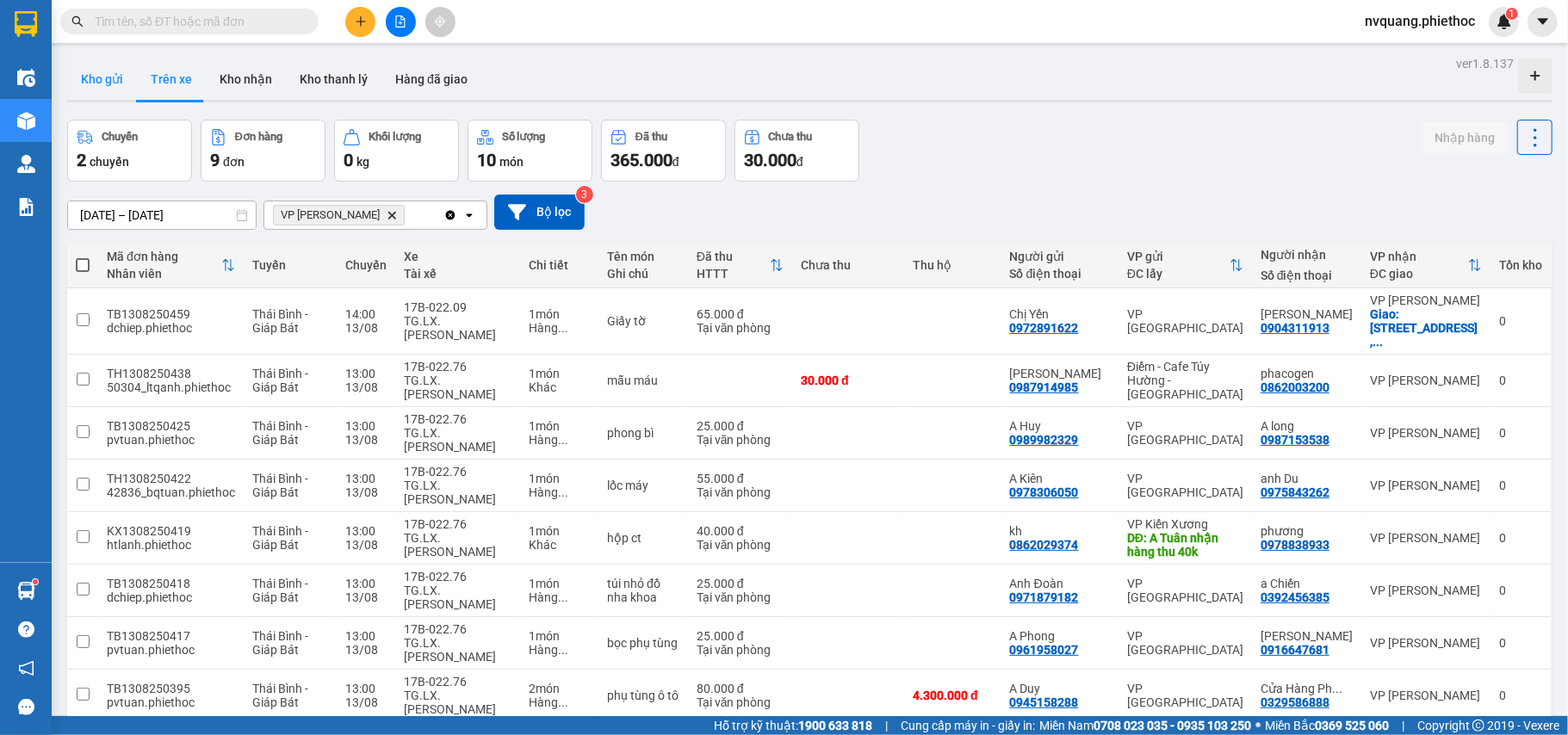
click at [120, 79] on button "Kho gửi" at bounding box center [102, 79] width 70 height 41
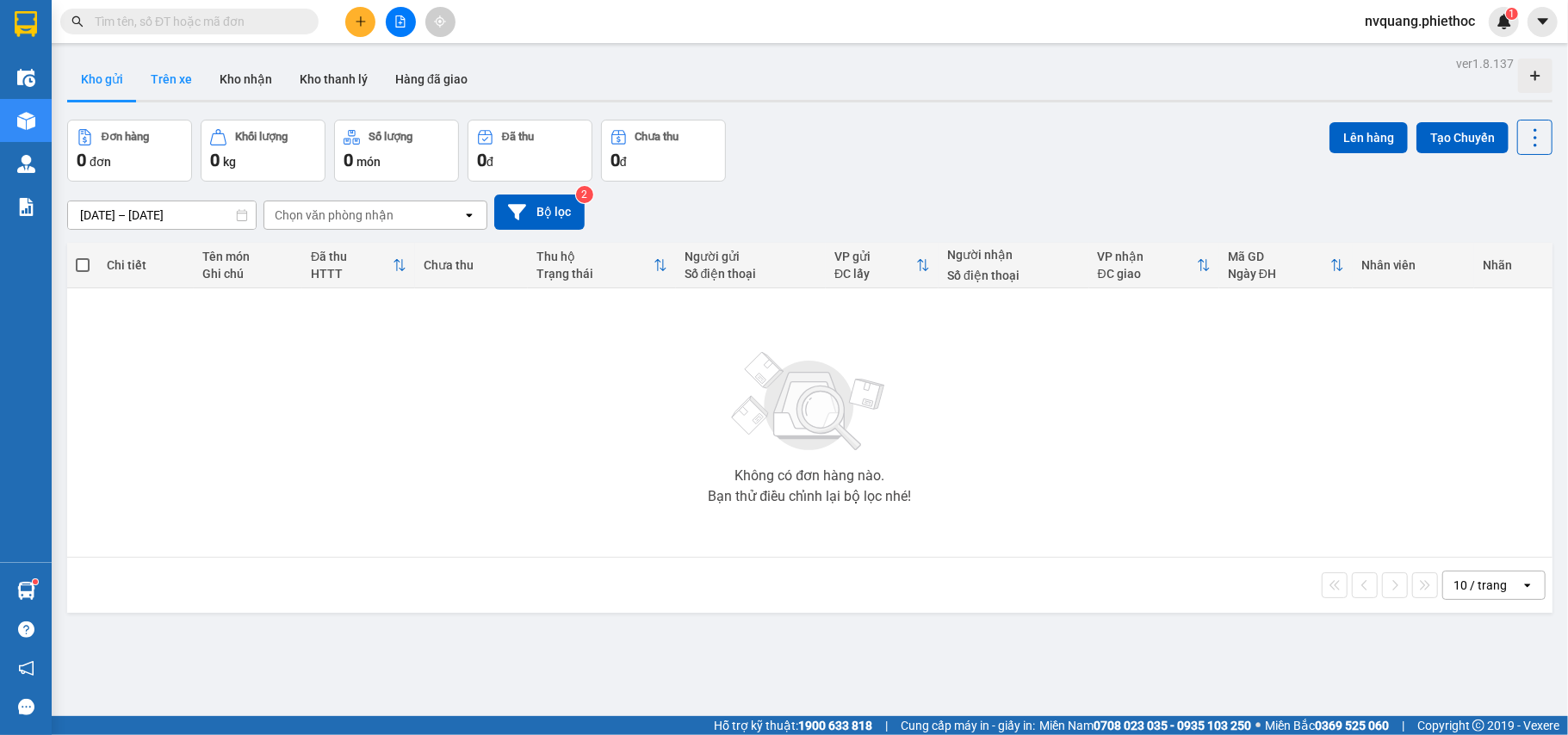
click at [175, 69] on button "Trên xe" at bounding box center [172, 79] width 69 height 41
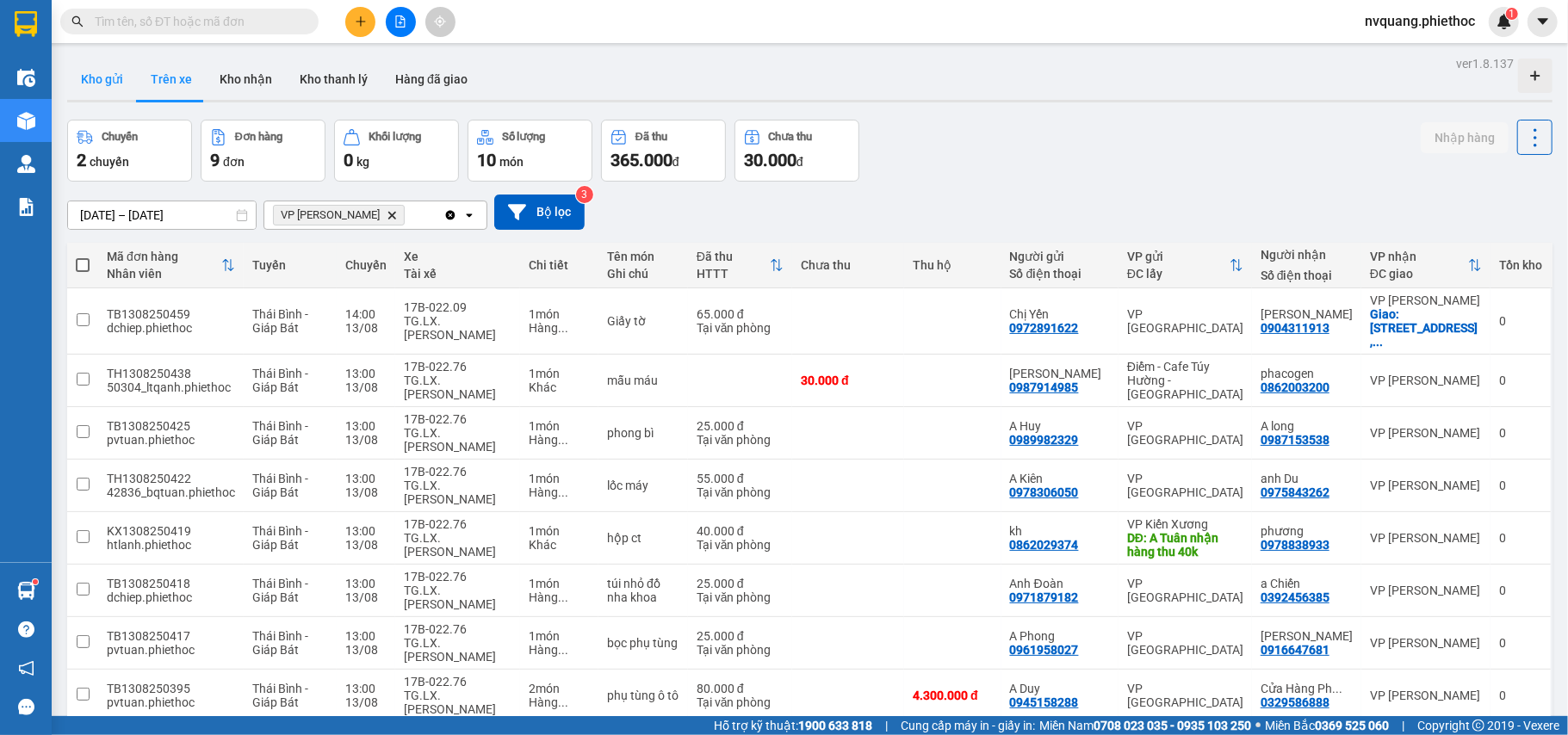
click at [107, 74] on button "Kho gửi" at bounding box center [102, 79] width 70 height 41
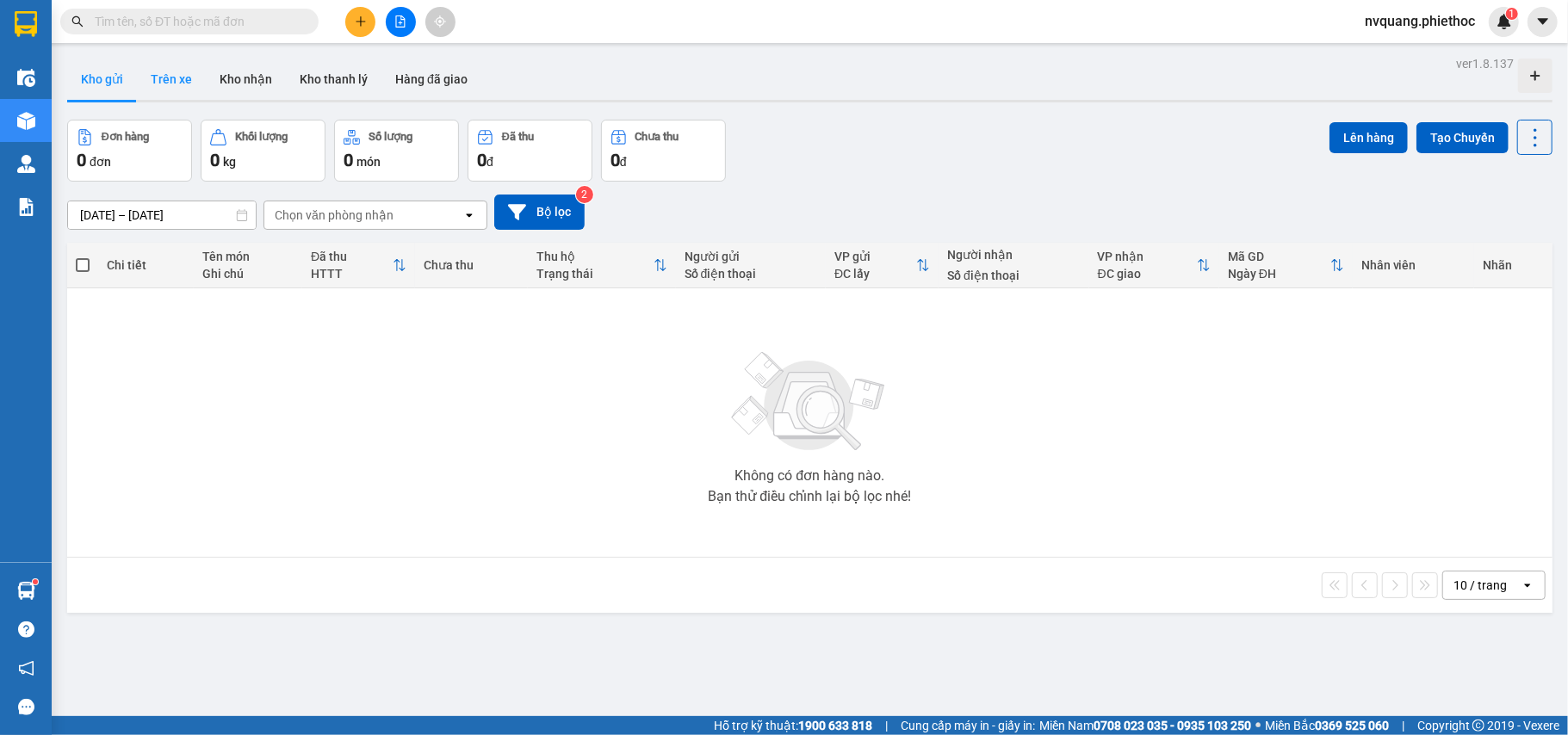
click at [170, 84] on button "Trên xe" at bounding box center [172, 79] width 69 height 41
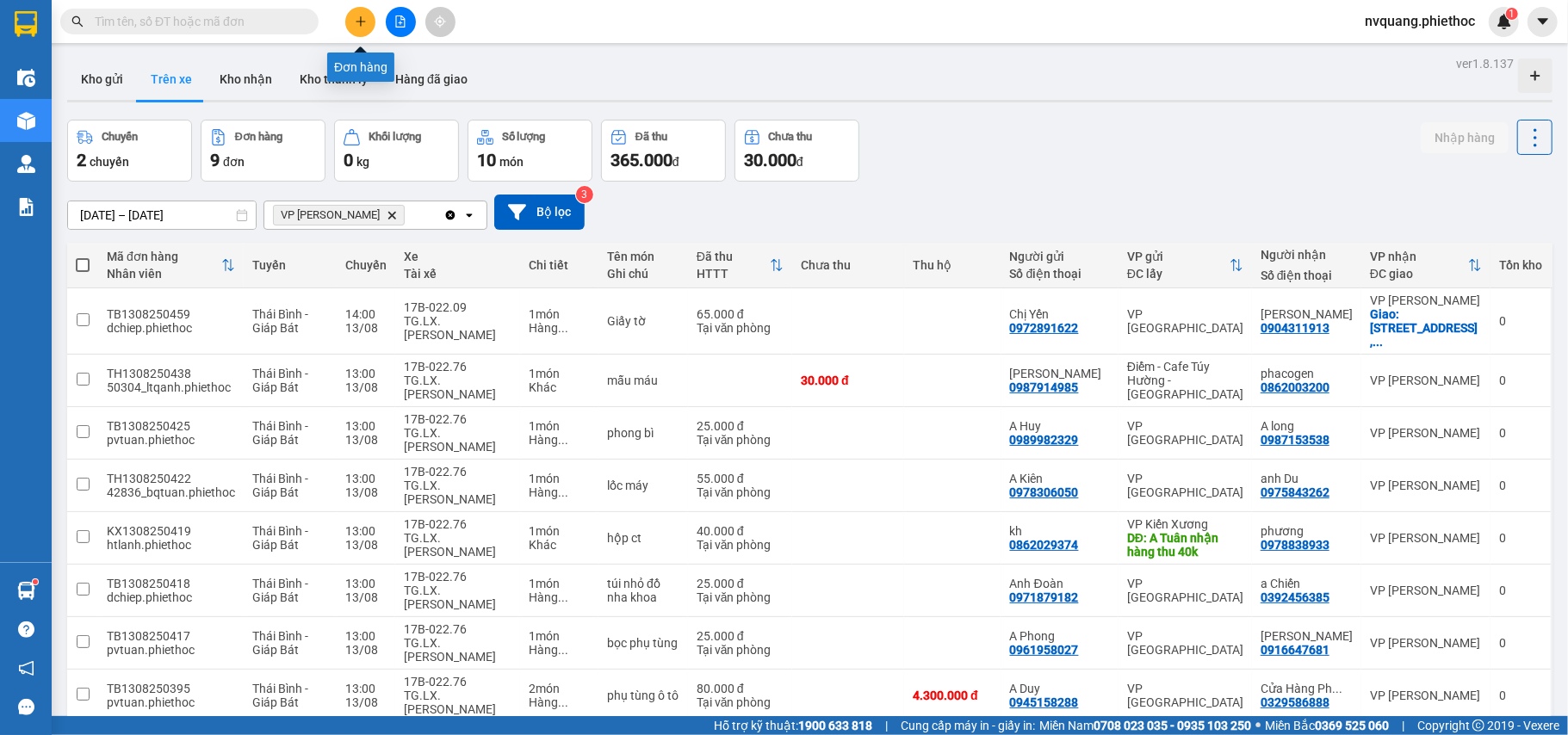
click at [357, 21] on icon "plus" at bounding box center [360, 21] width 9 height 1
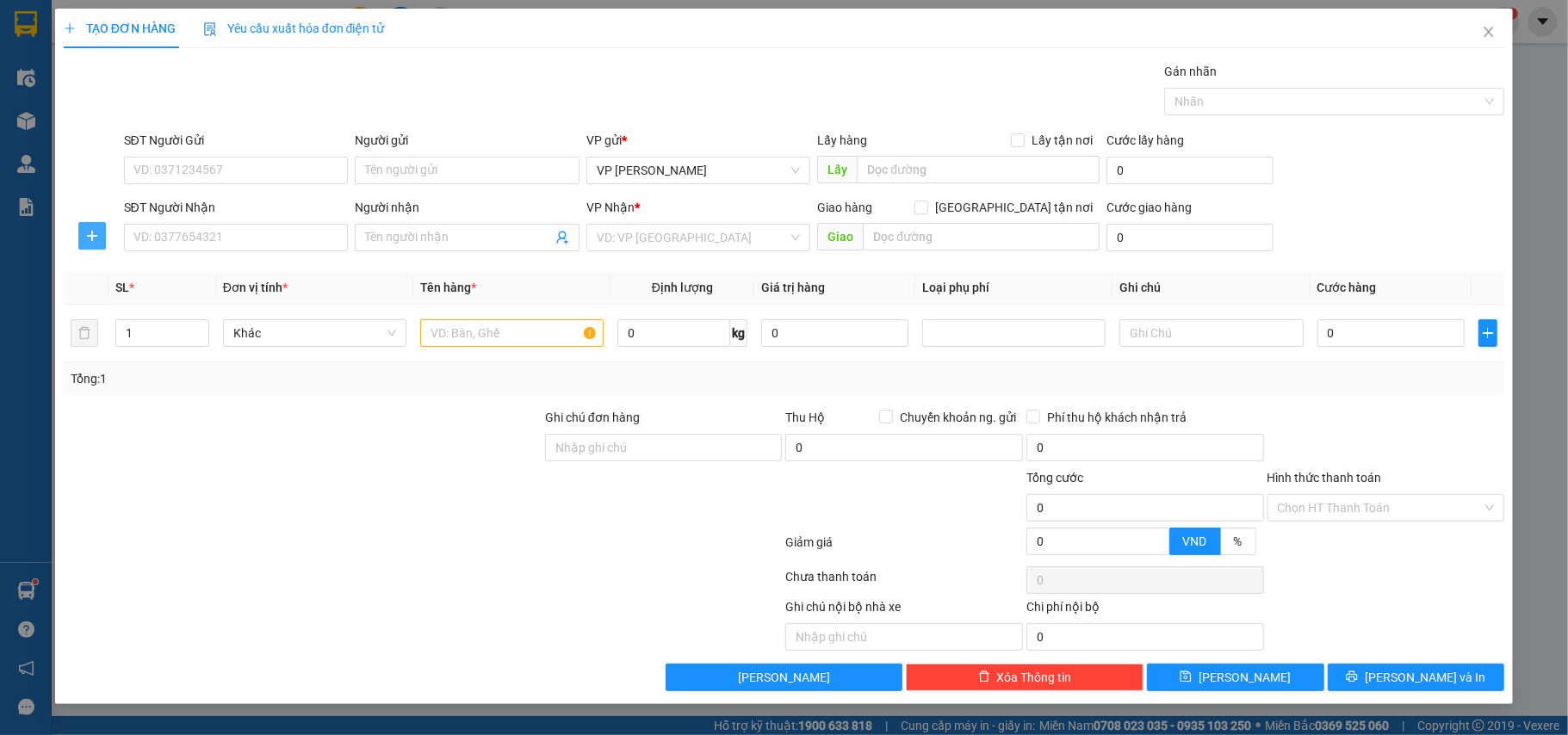
click at [83, 236] on span "plus" at bounding box center [92, 235] width 26 height 14
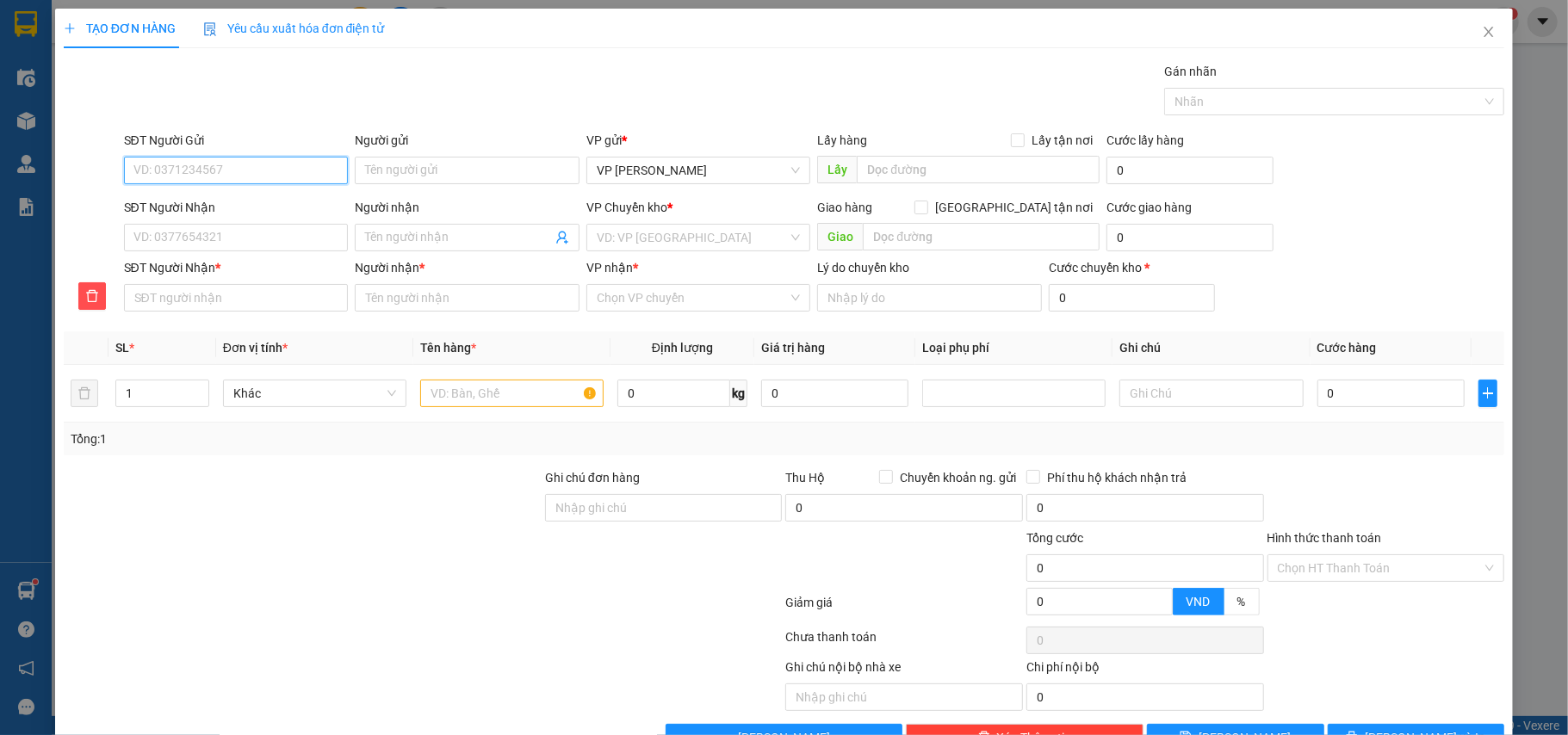
click at [180, 169] on input "SĐT Người Gửi" at bounding box center [236, 171] width 225 height 28
type input "0909154982"
click at [181, 198] on div "0909154982 - a Quang" at bounding box center [233, 205] width 202 height 19
type input "a Quang"
type input "hàng cần gấp"
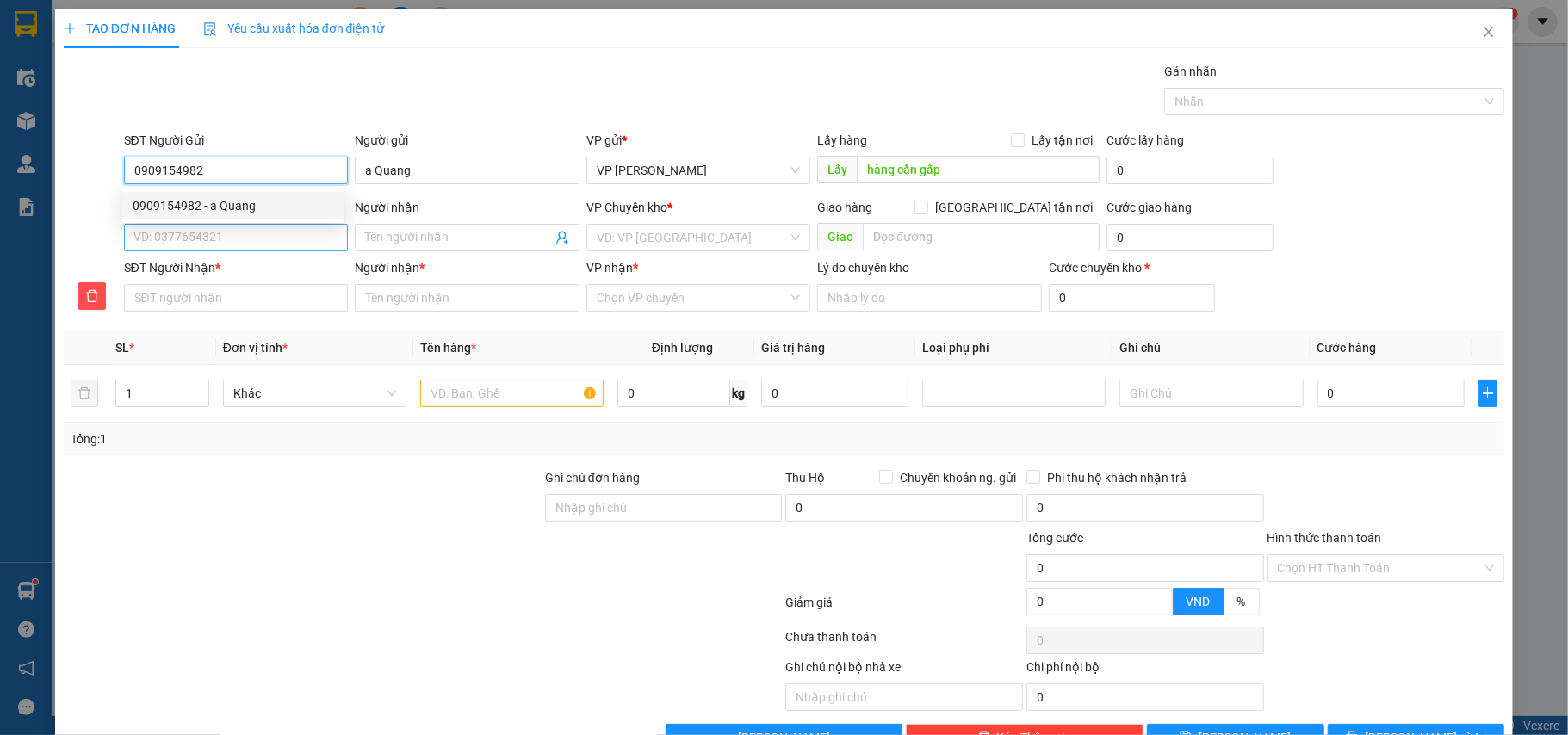
type input "0909154982"
click at [215, 244] on input "SĐT Người Nhận" at bounding box center [236, 238] width 225 height 28
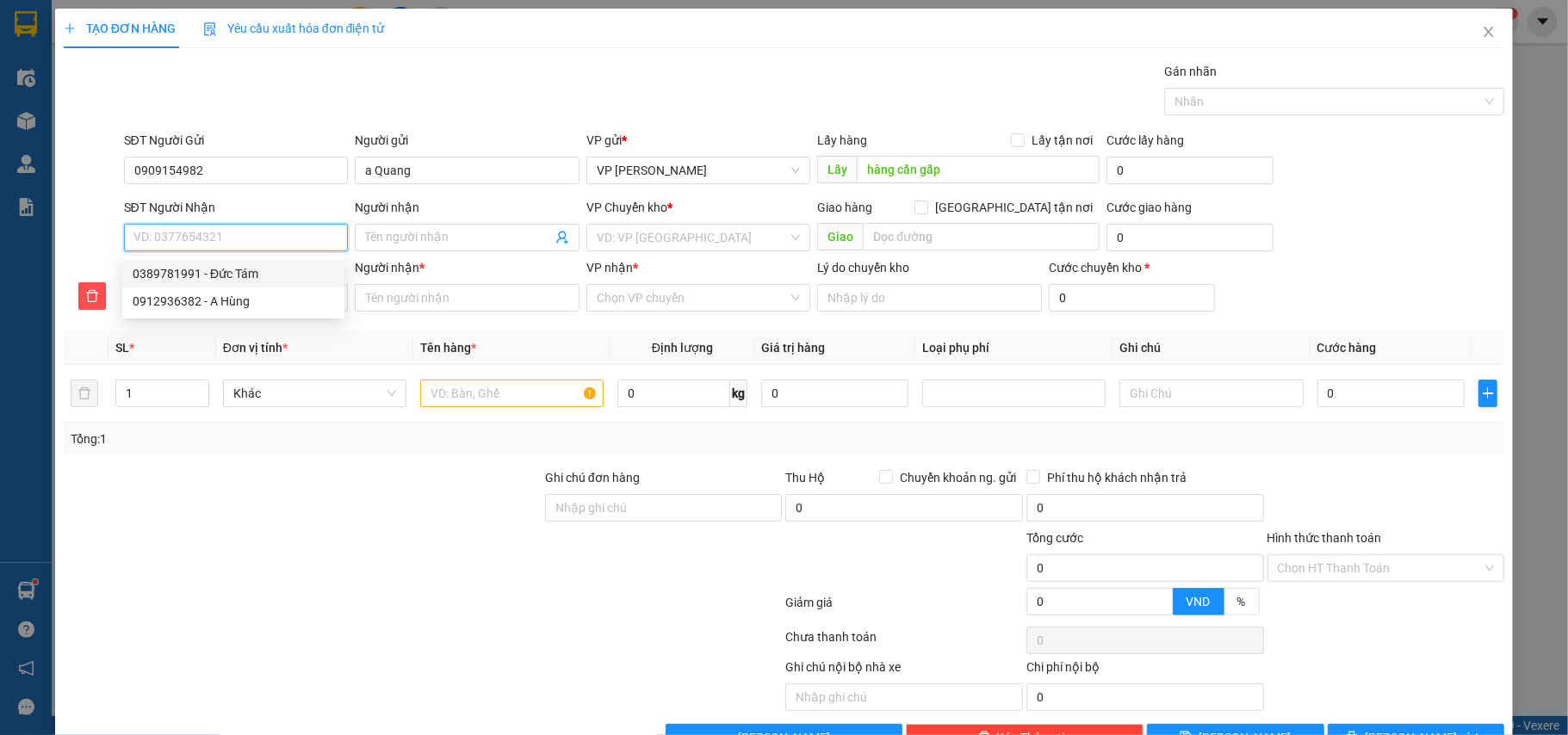
click at [215, 273] on div "0389781991 - Đức Tám" at bounding box center [233, 273] width 202 height 19
type input "0389781991"
type input "[DEMOGRAPHIC_DATA]"
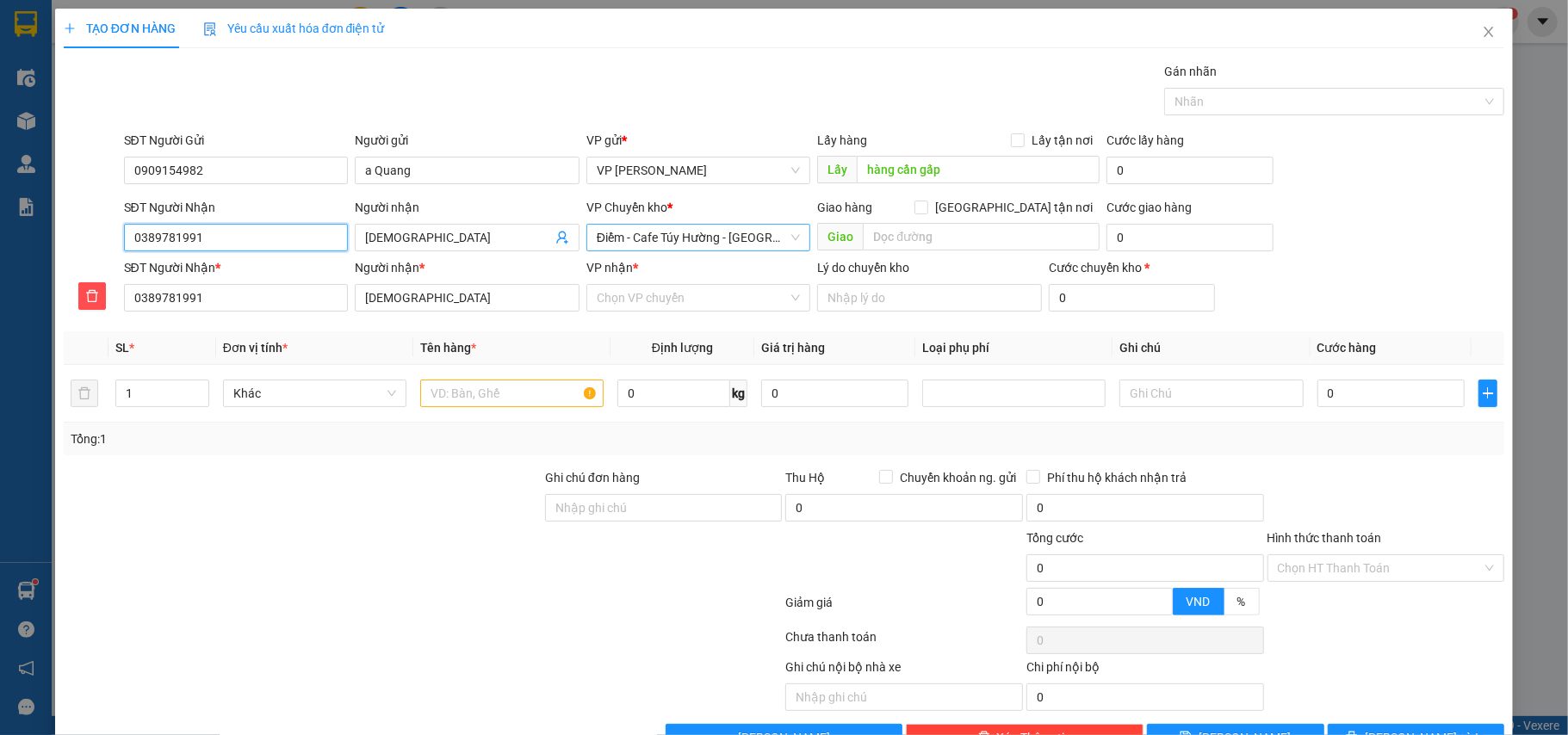
click at [636, 234] on span "Điểm - Cafe Túy Hường - [GEOGRAPHIC_DATA]" at bounding box center [698, 238] width 204 height 26
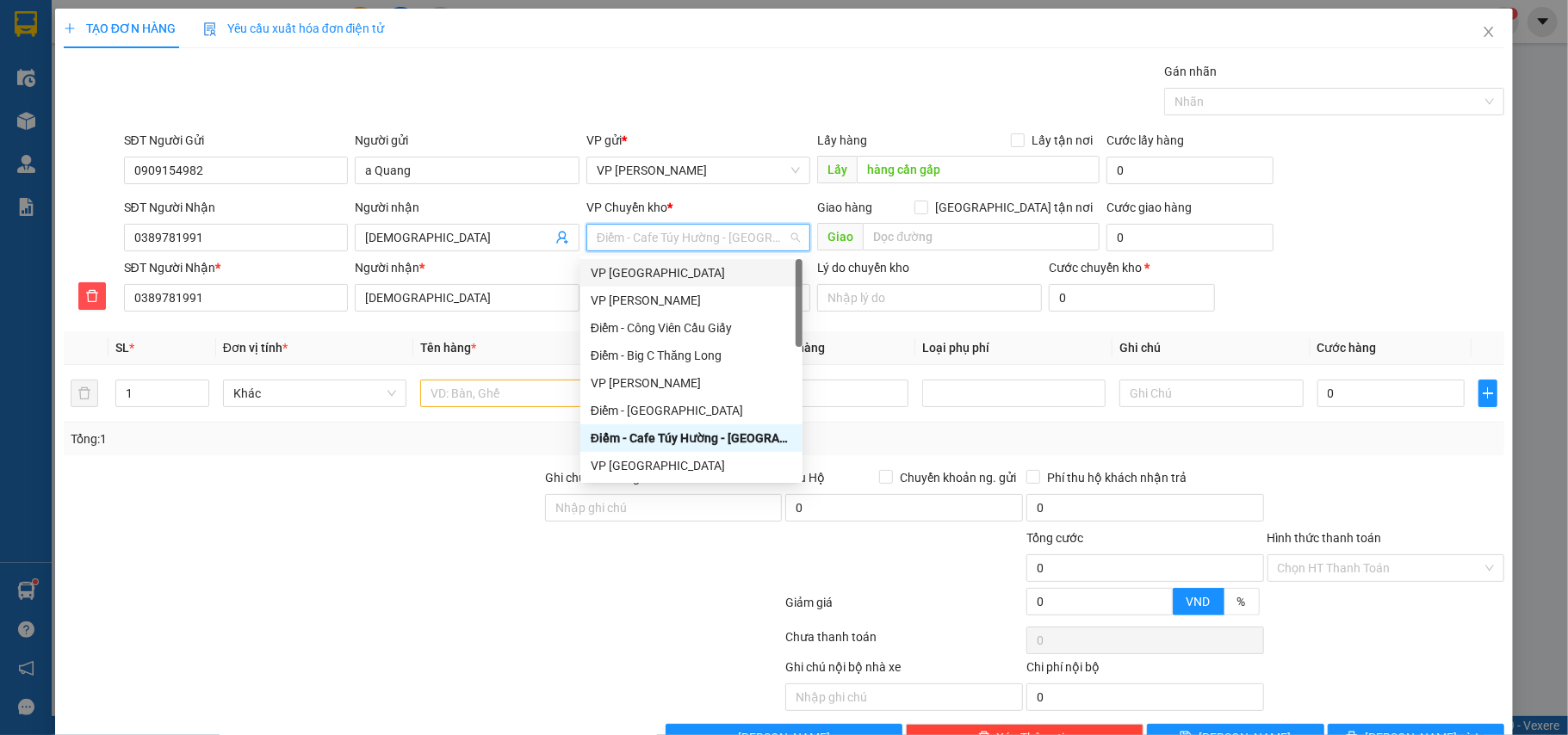
click at [652, 276] on div "VP [GEOGRAPHIC_DATA]" at bounding box center [692, 272] width 202 height 19
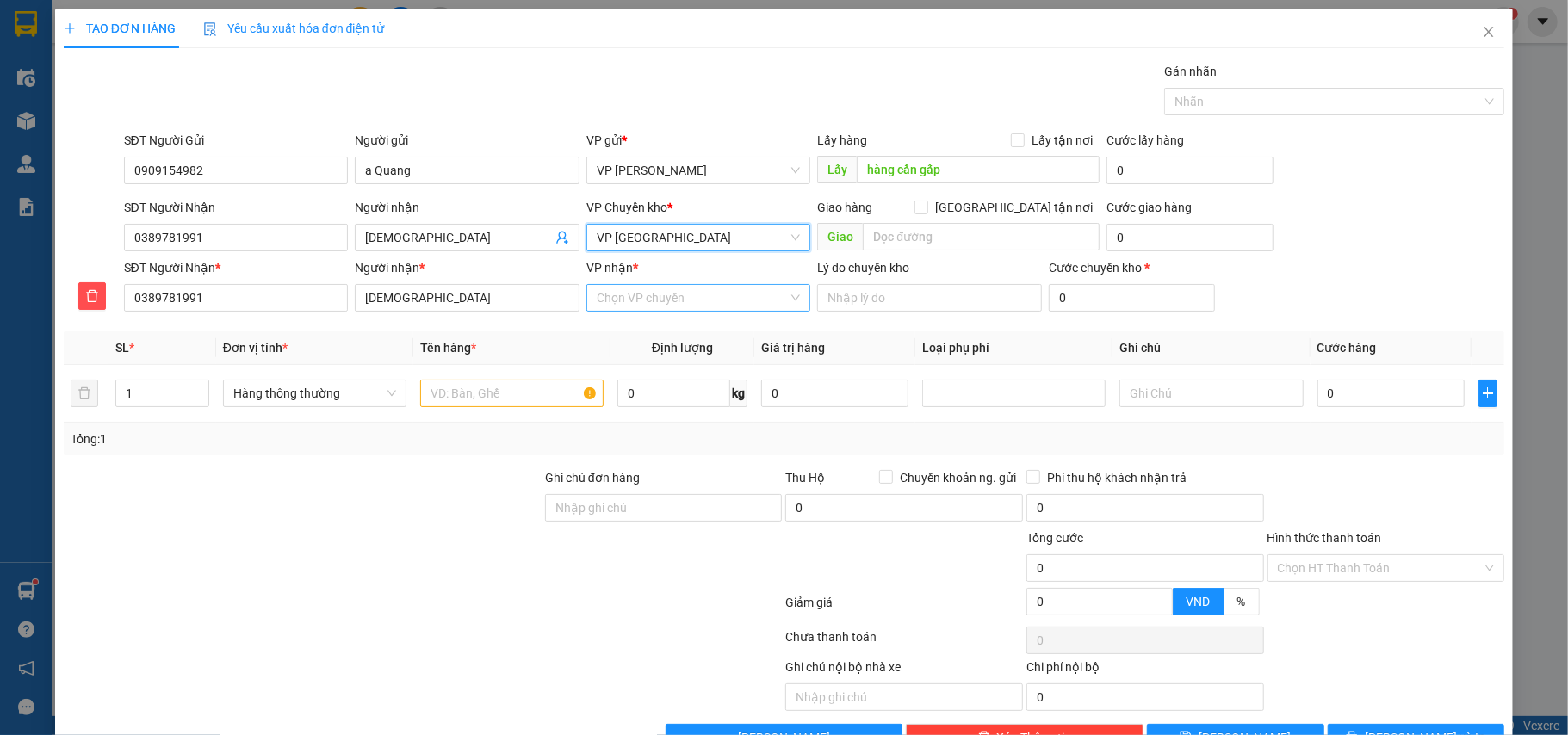
click at [665, 305] on input "VP nhận *" at bounding box center [693, 298] width 192 height 26
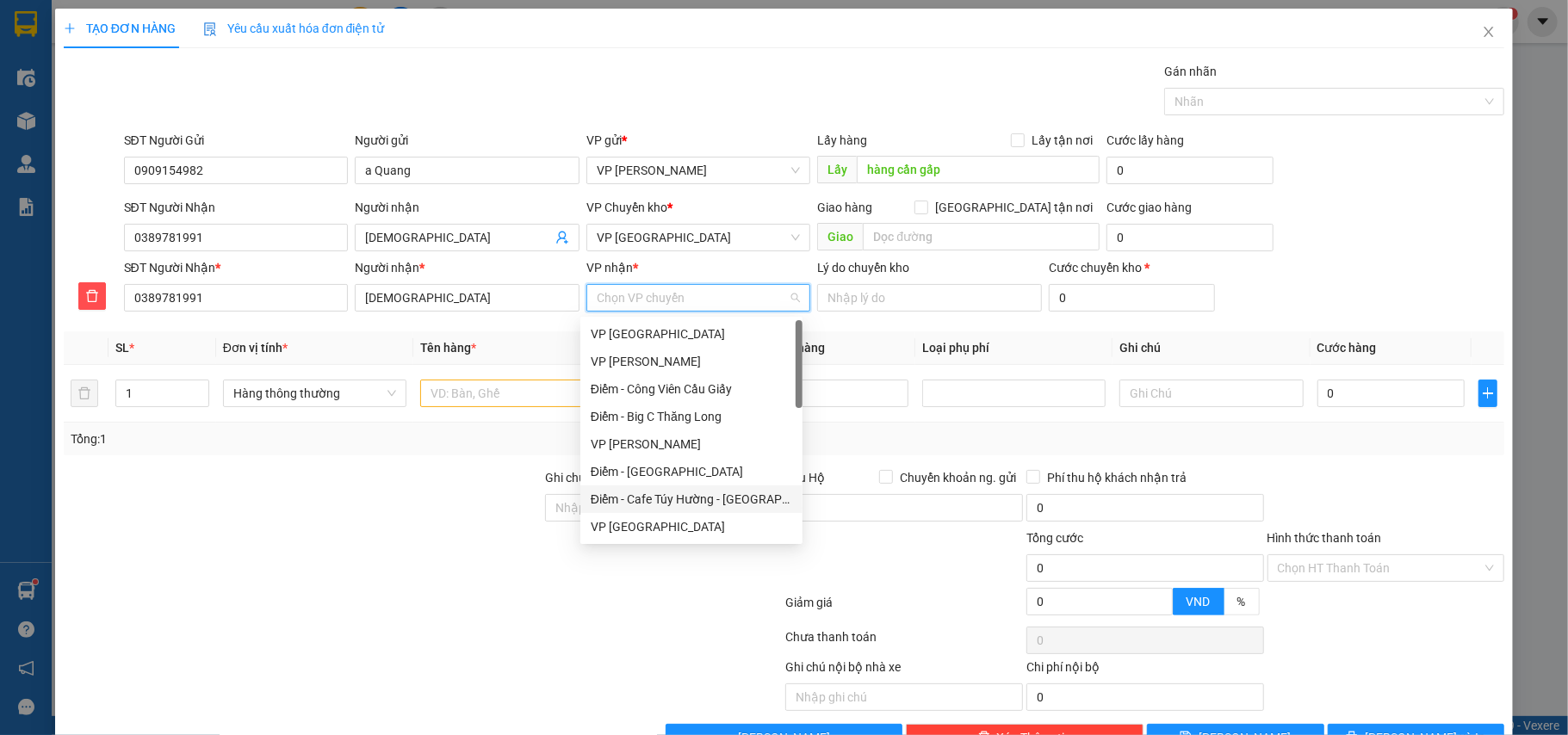
click at [696, 496] on div "Điểm - Cafe Túy Hường - [GEOGRAPHIC_DATA]" at bounding box center [692, 499] width 202 height 19
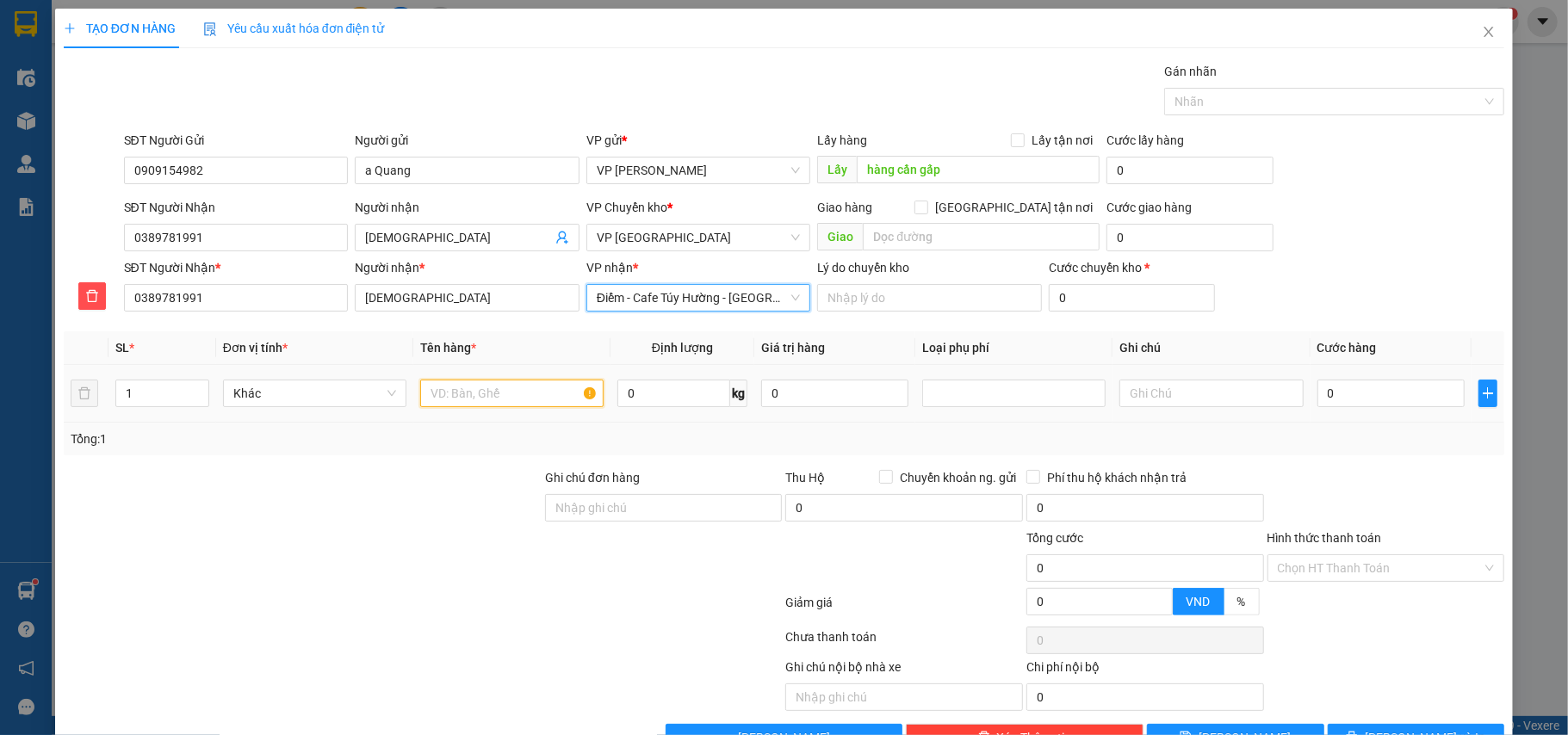
click at [466, 386] on input "text" at bounding box center [511, 394] width 184 height 28
type input "hộp ct phụ tùng"
click at [1357, 387] on input "0" at bounding box center [1392, 394] width 147 height 28
type input "3"
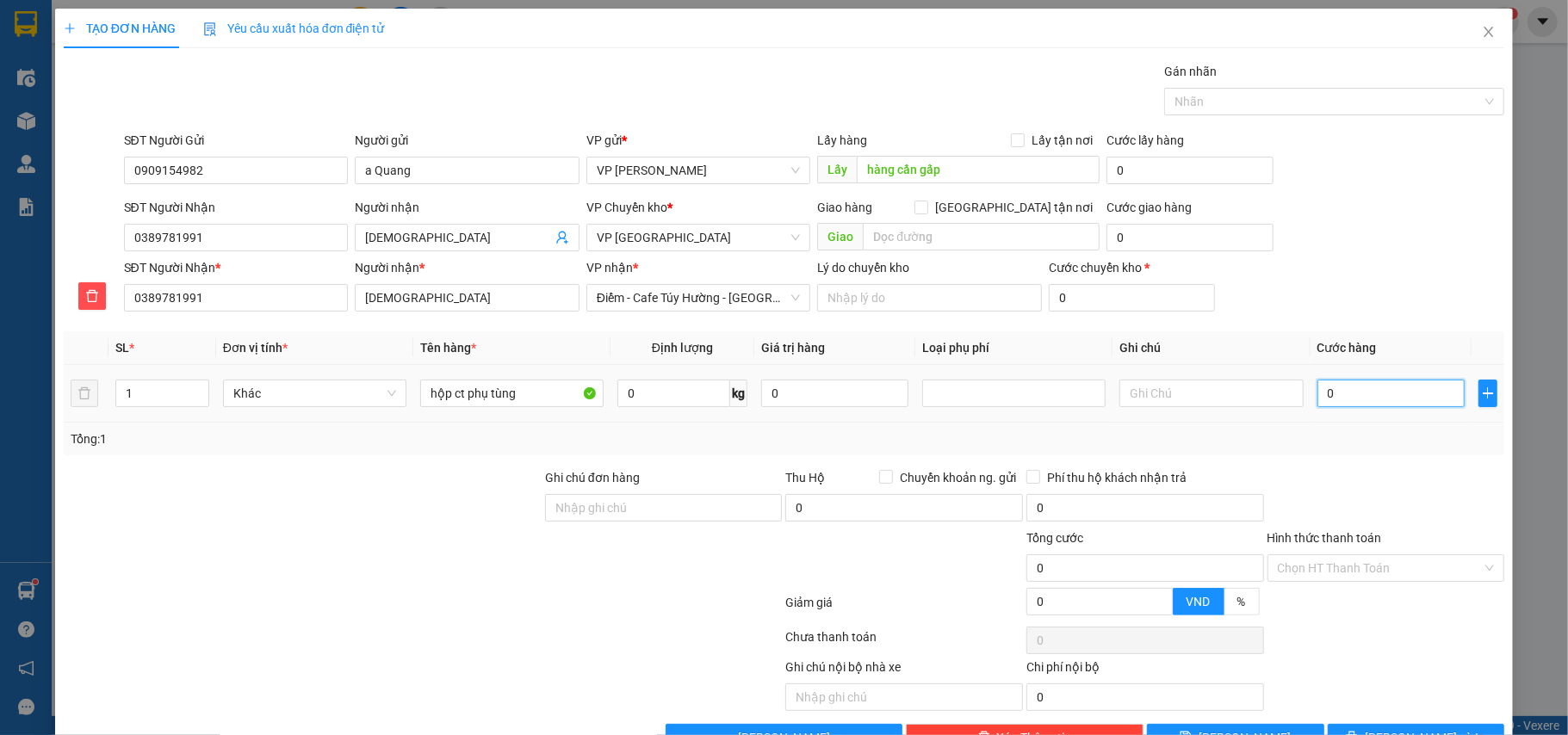
type input "3"
type input "30"
click at [1371, 436] on div "Tổng: 1" at bounding box center [785, 438] width 1428 height 19
click at [1409, 728] on span "[PERSON_NAME] và In" at bounding box center [1425, 738] width 120 height 19
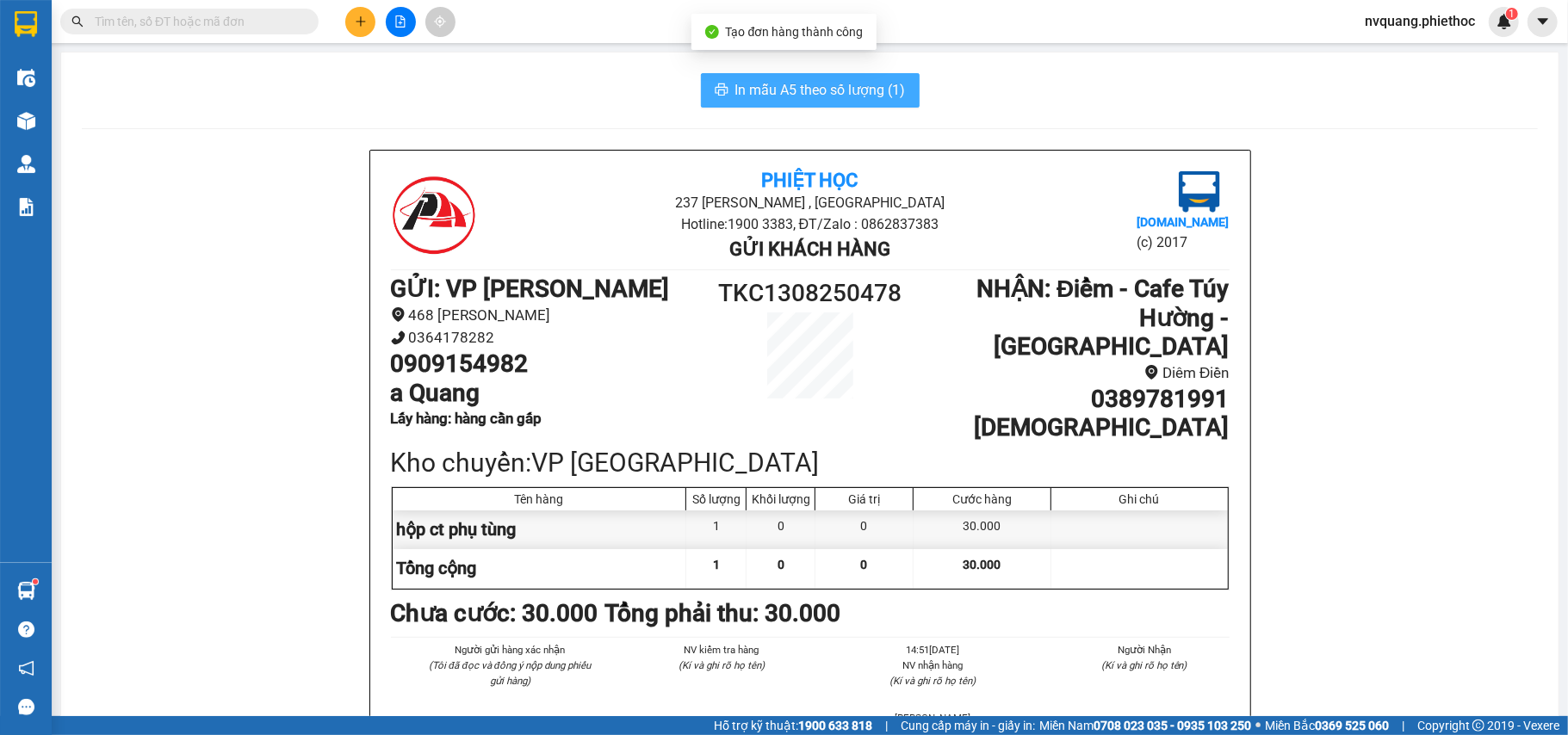
click at [799, 94] on span "In mẫu A5 theo số lượng (1)" at bounding box center [820, 90] width 171 height 21
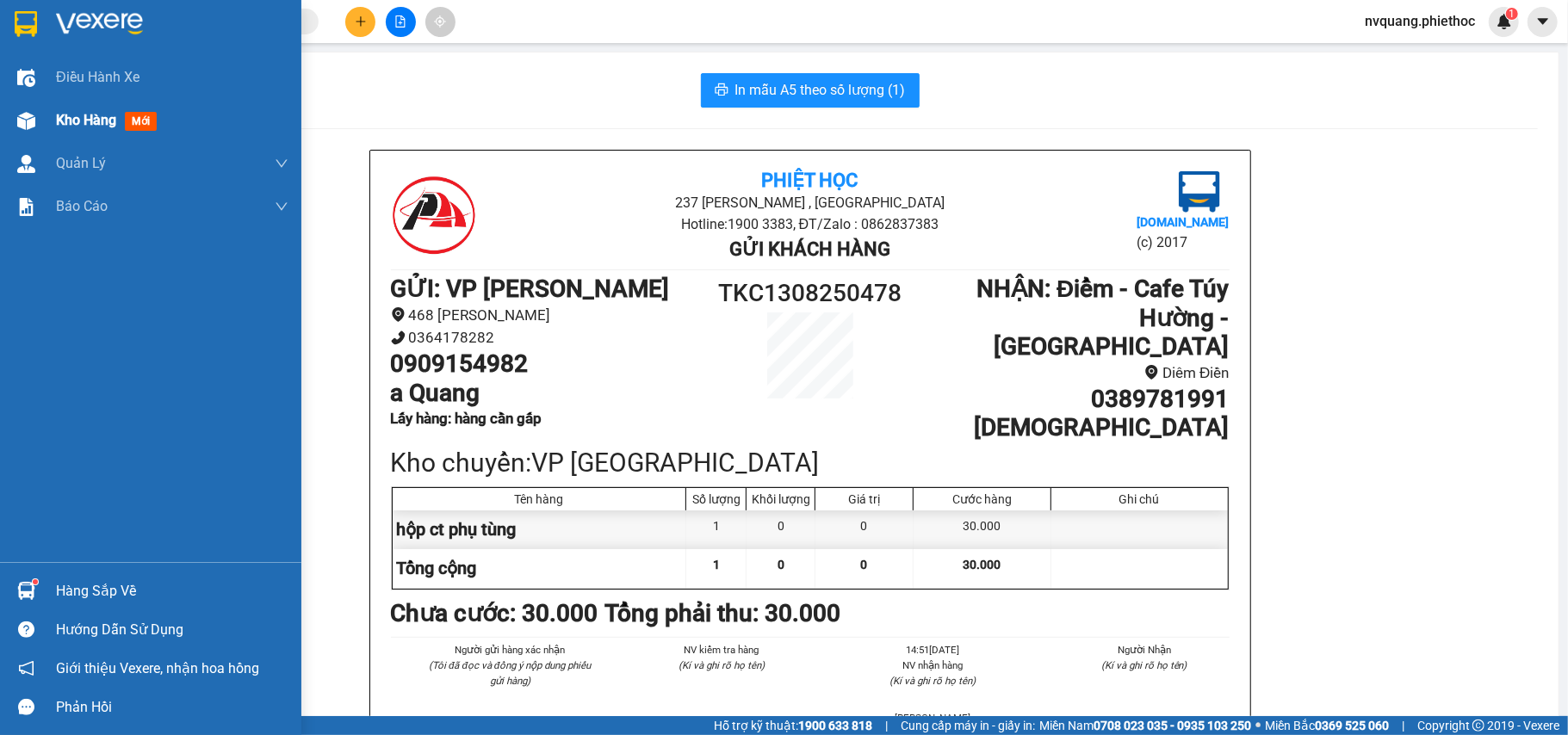
click at [16, 105] on div at bounding box center [26, 120] width 30 height 30
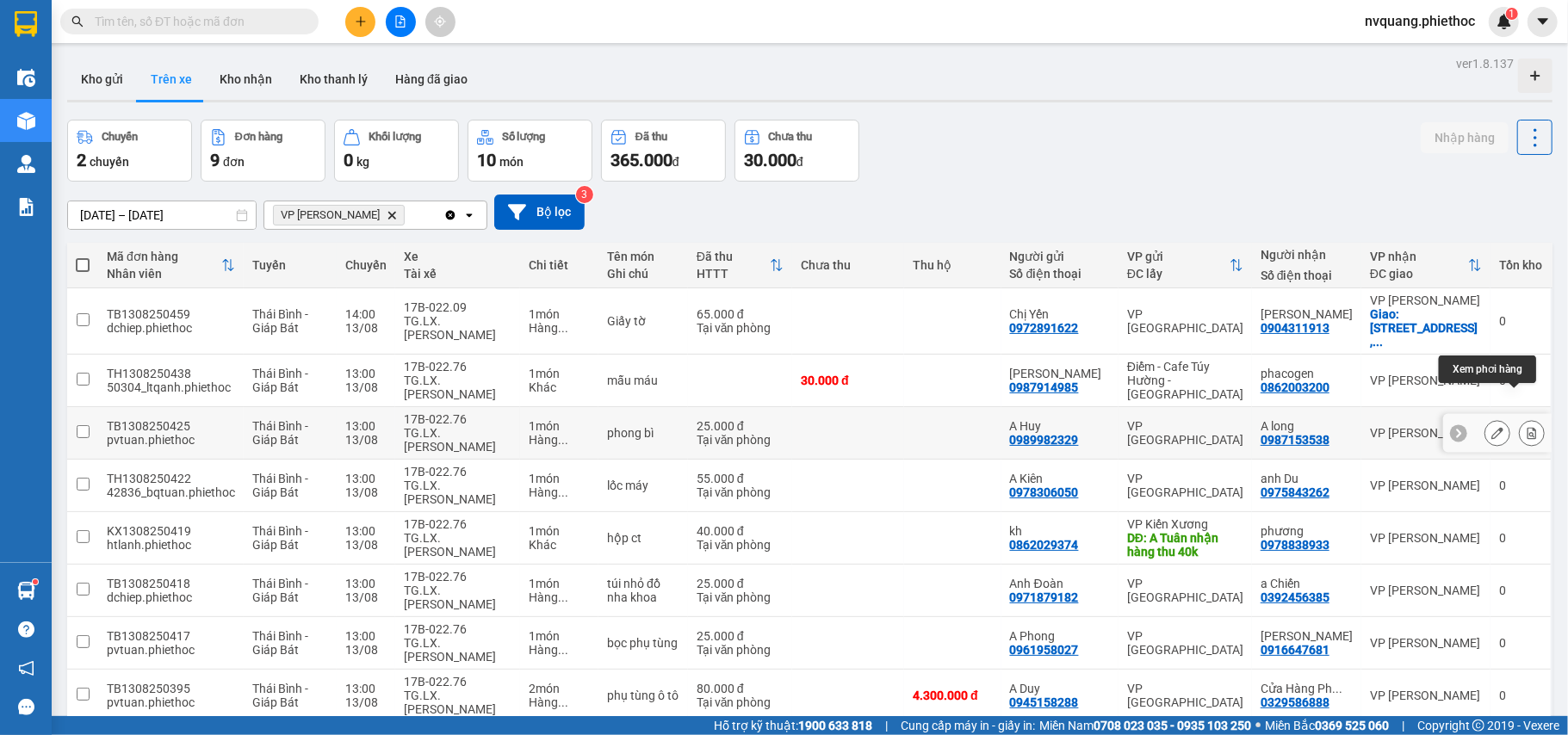
click at [1528, 427] on icon at bounding box center [1533, 433] width 9 height 12
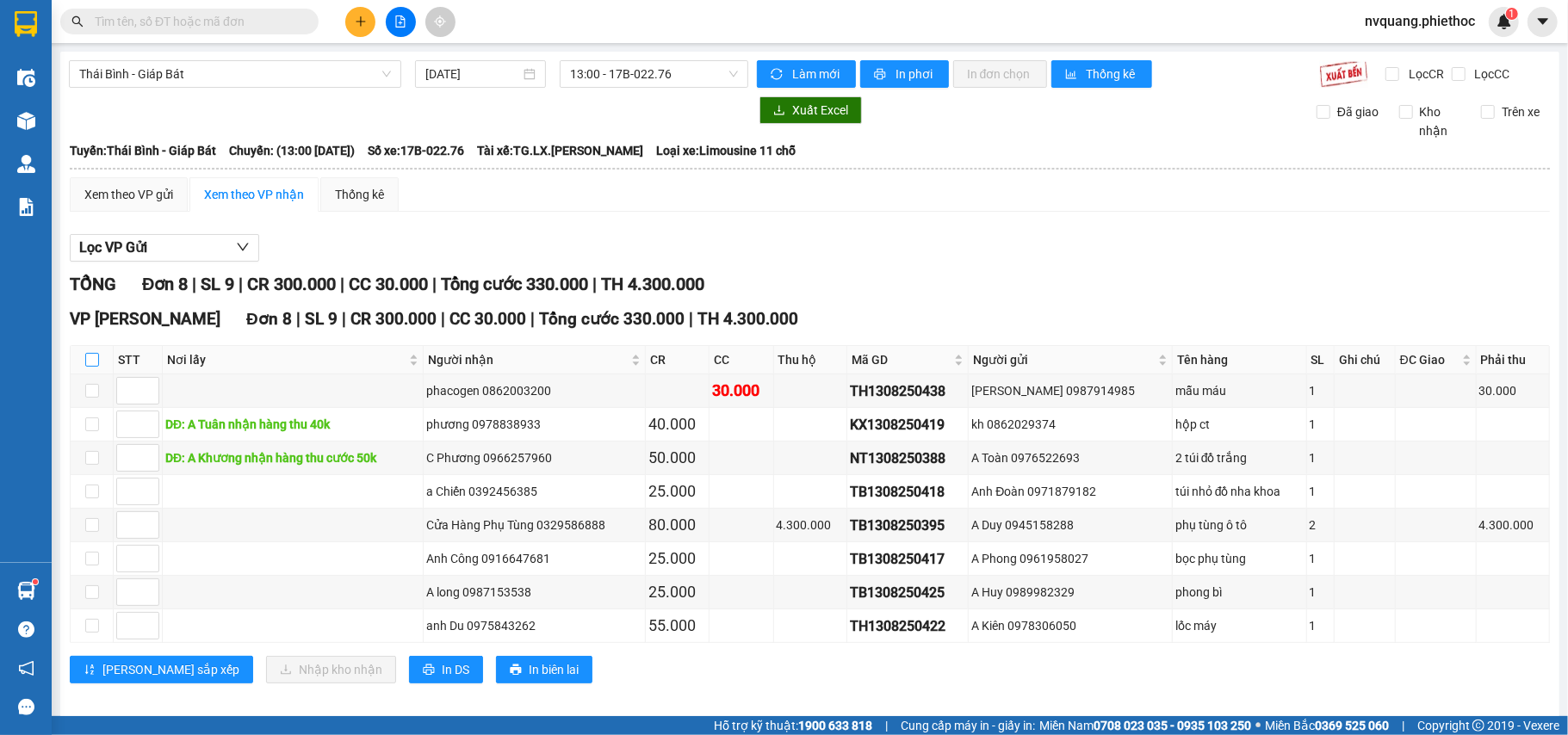
click at [90, 359] on input "checkbox" at bounding box center [91, 359] width 14 height 14
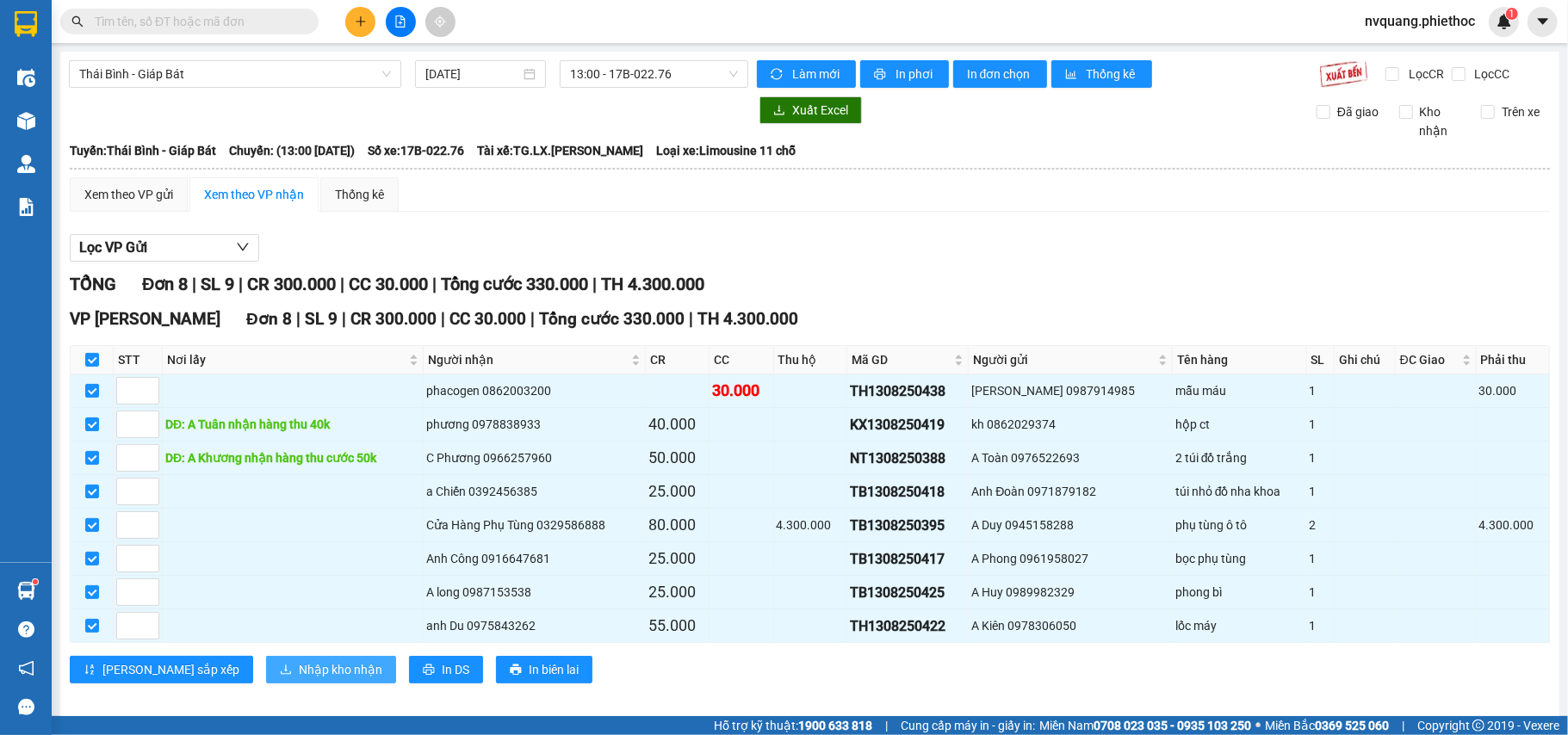
click at [299, 678] on span "Nhập kho nhận" at bounding box center [341, 670] width 84 height 19
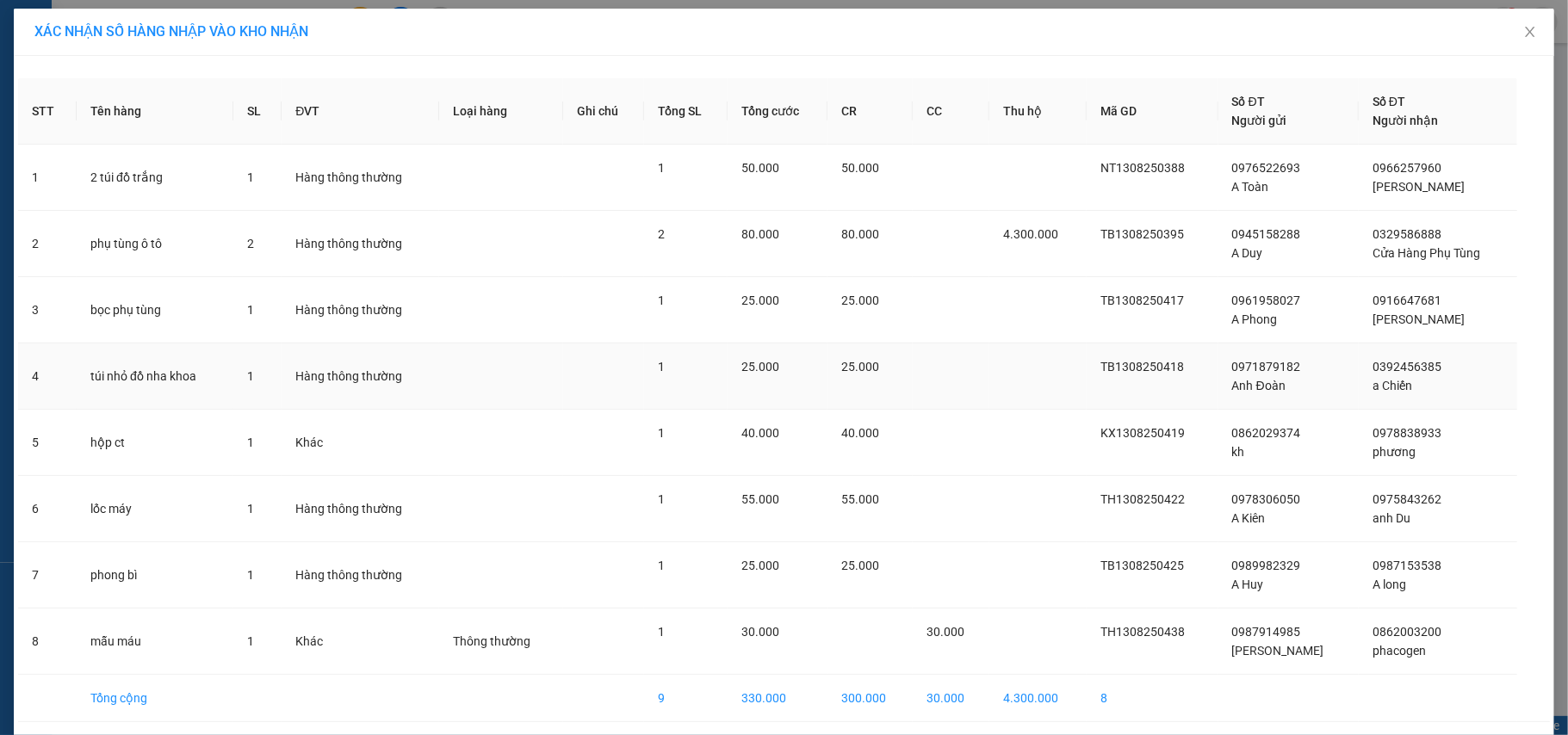
click at [775, 372] on span "25.000" at bounding box center [760, 367] width 38 height 14
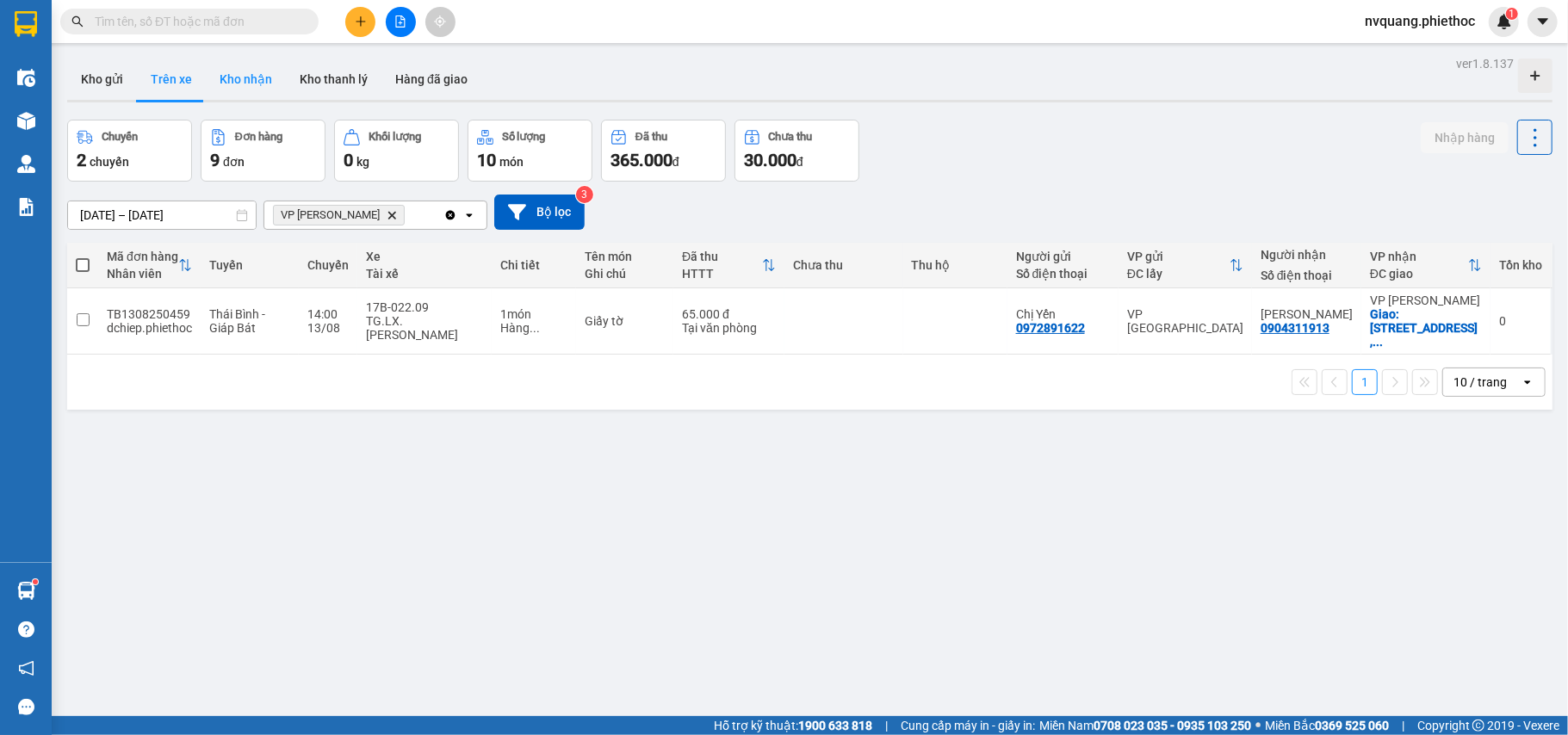
click at [245, 71] on button "Kho nhận" at bounding box center [246, 79] width 80 height 41
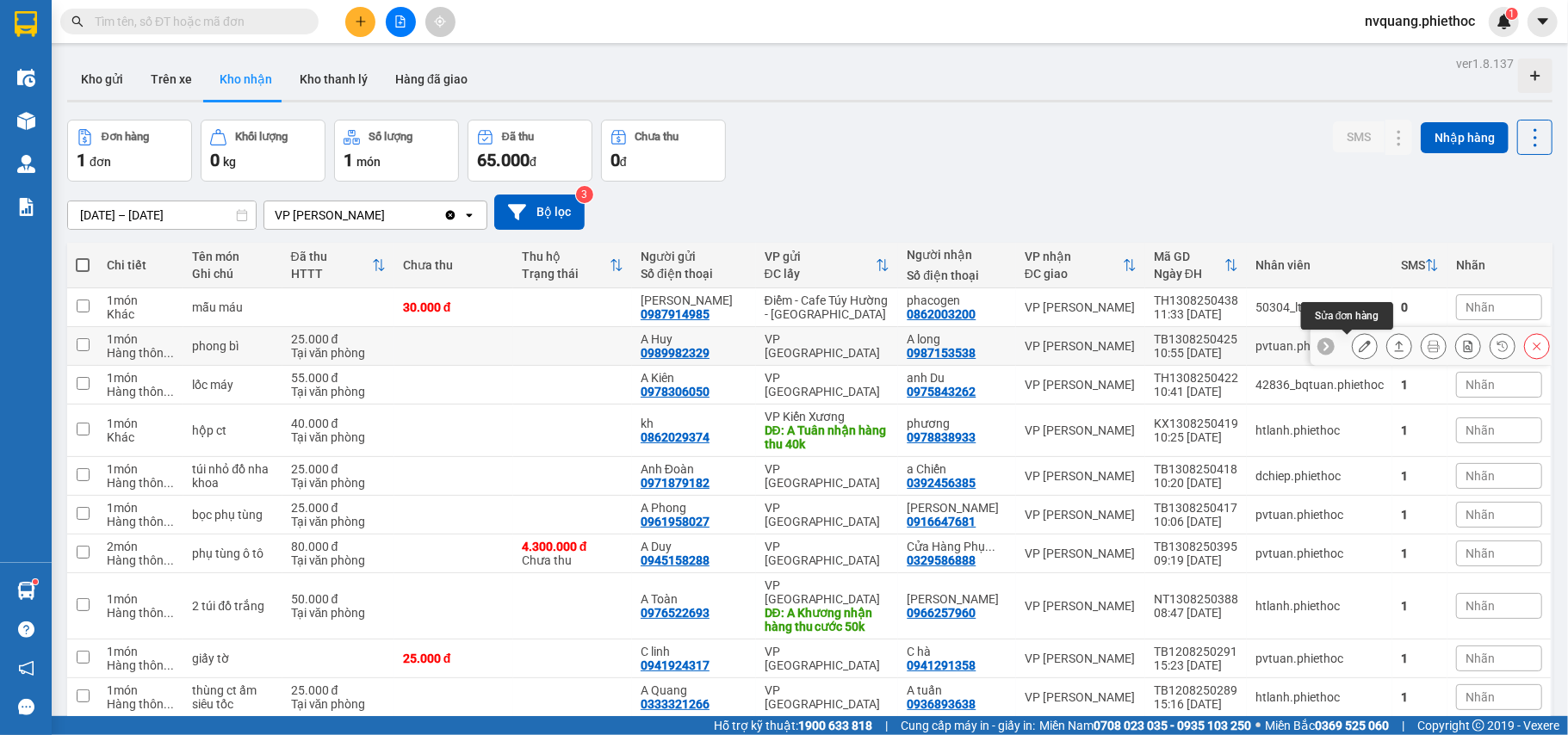
click at [1353, 345] on button at bounding box center [1365, 346] width 24 height 30
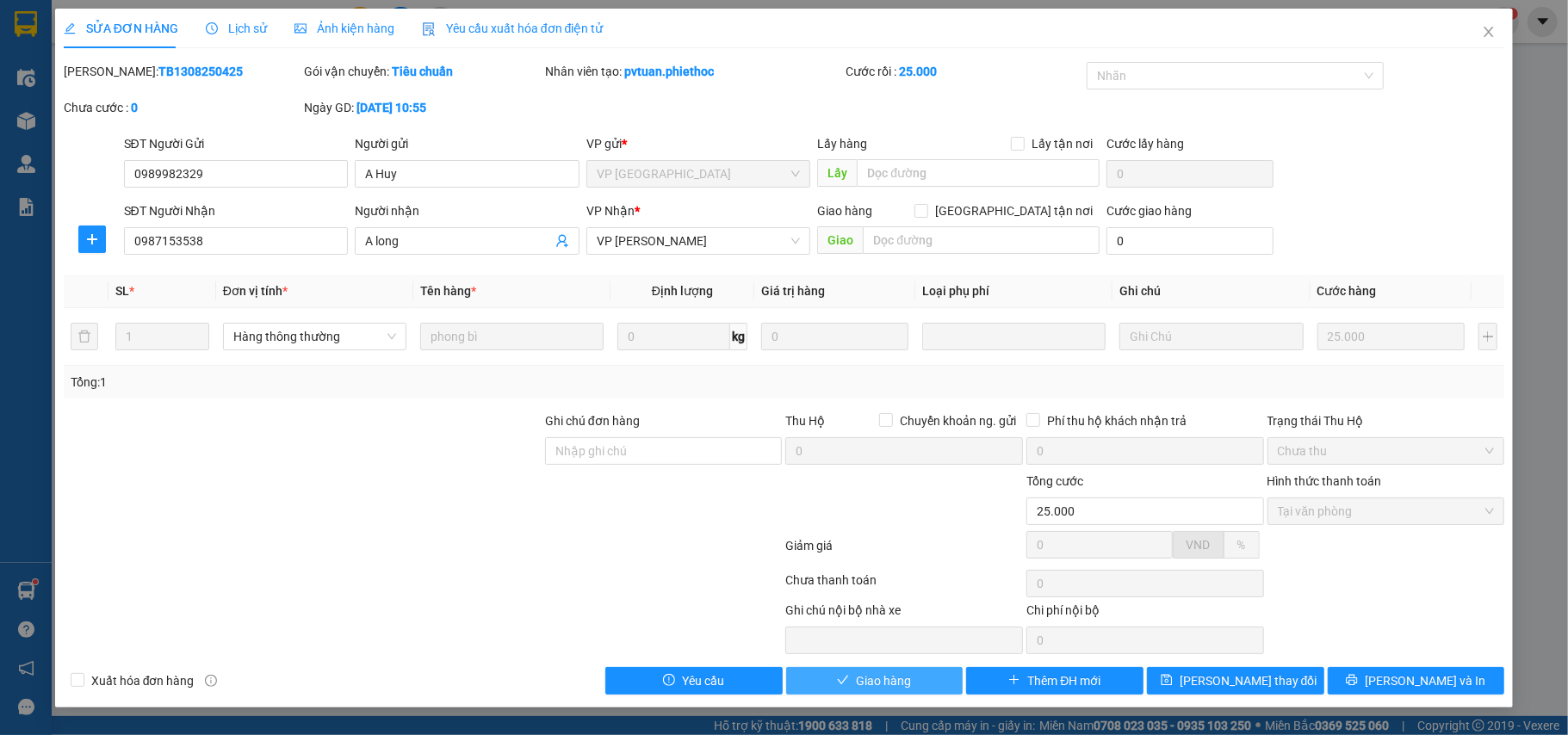
click at [901, 686] on span "Giao hàng" at bounding box center [883, 681] width 55 height 19
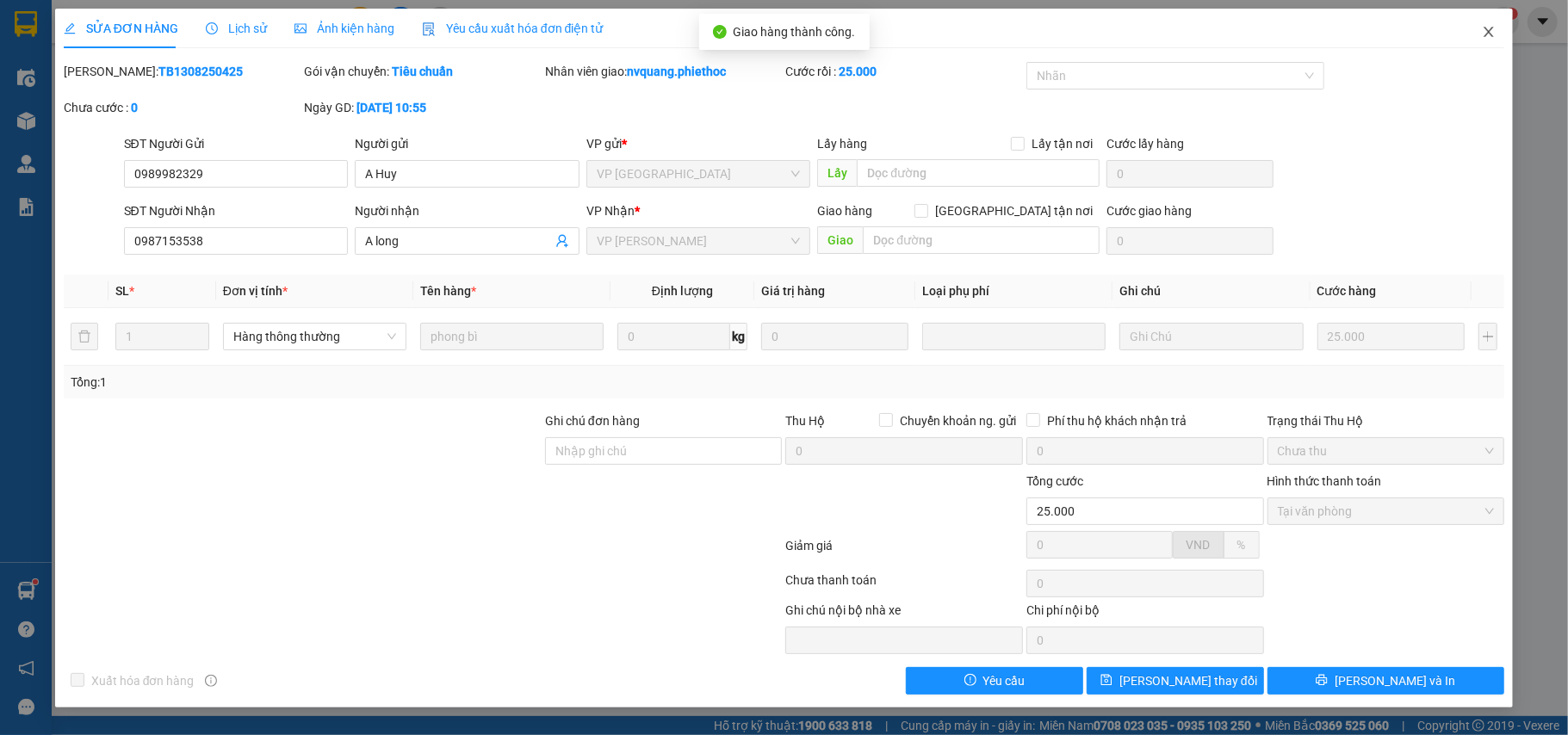
click at [1485, 38] on icon "close" at bounding box center [1489, 32] width 14 height 14
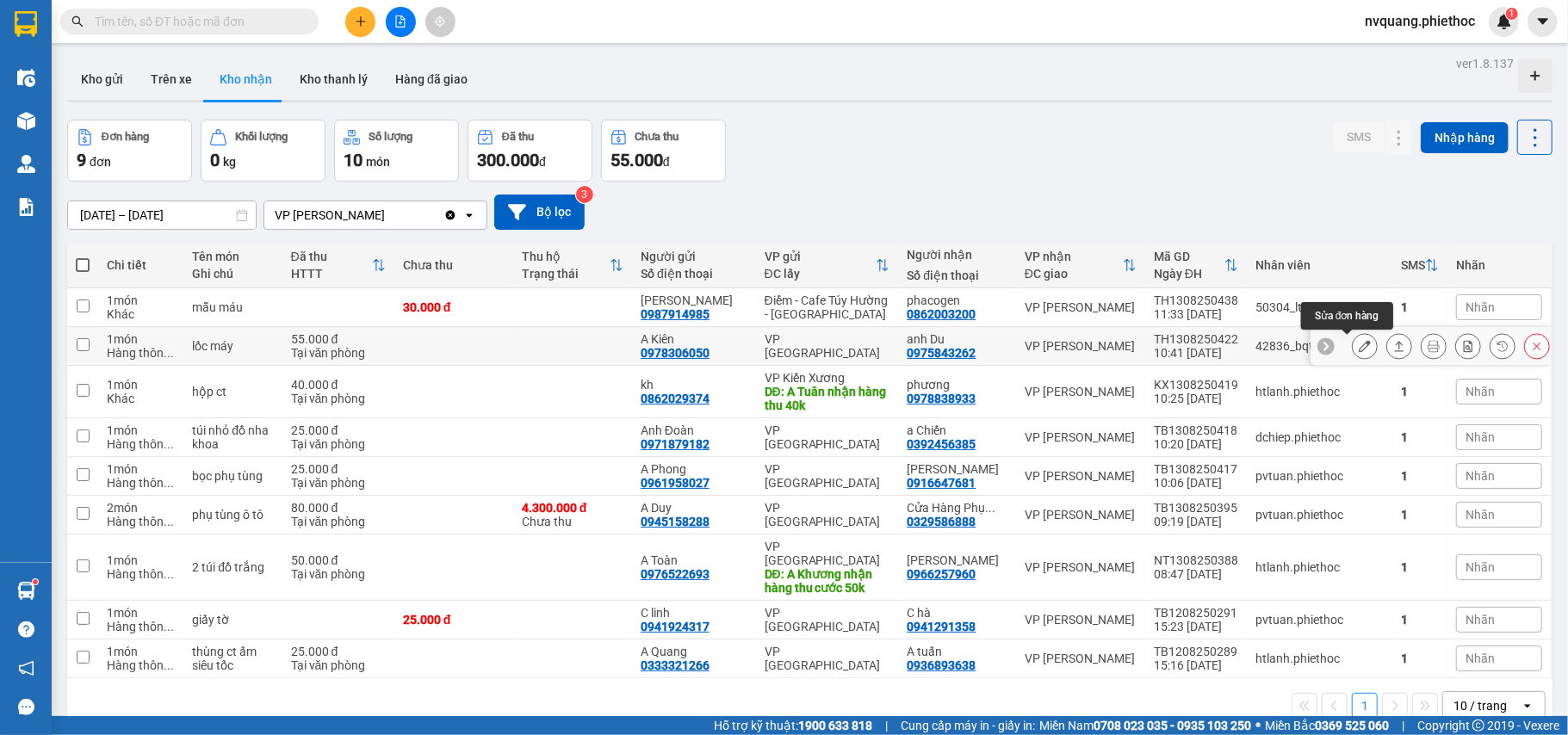
click at [1359, 345] on icon at bounding box center [1365, 345] width 12 height 12
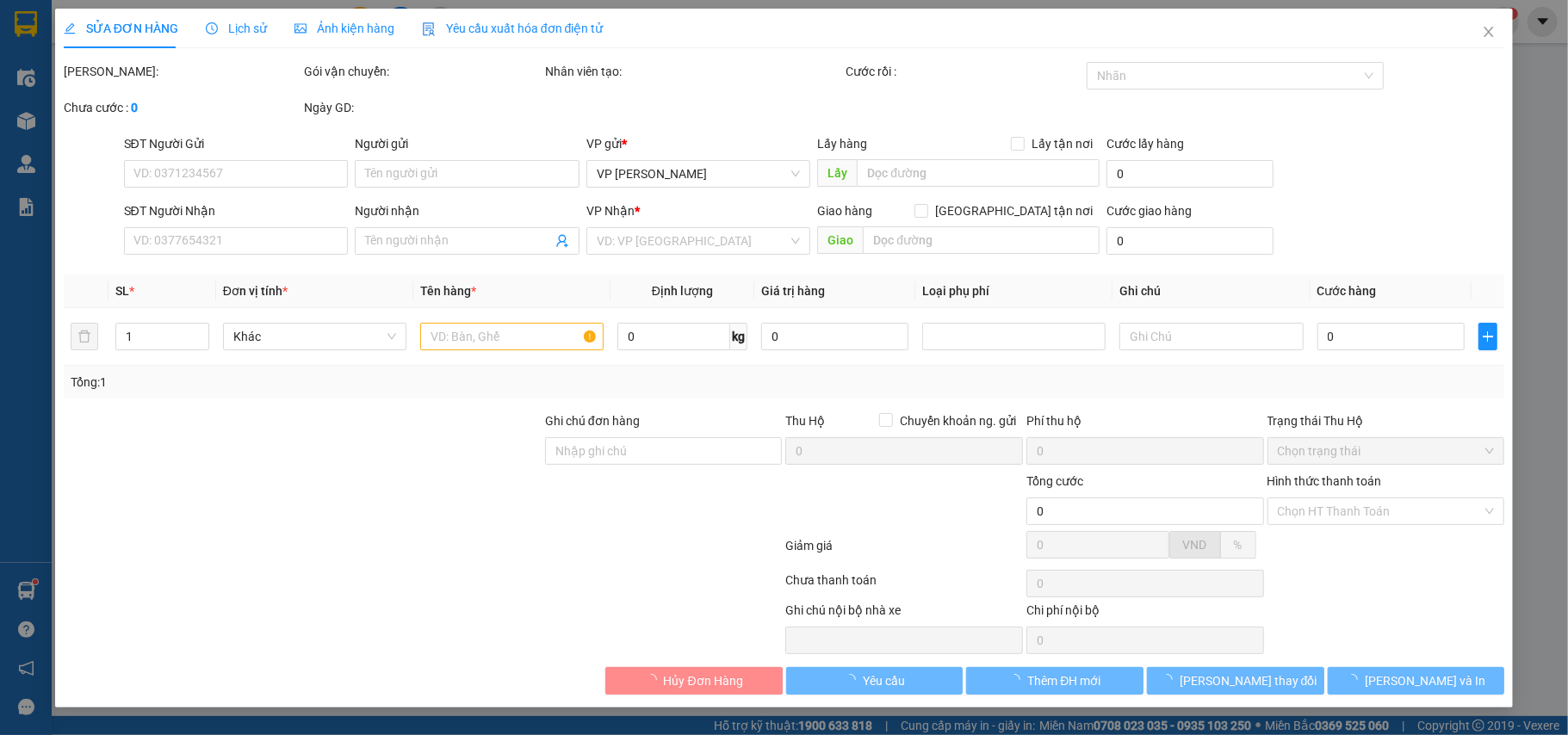
type input "0978306050"
type input "A Kiên"
type input "0975843262"
type input "anh Du"
type input "55.000"
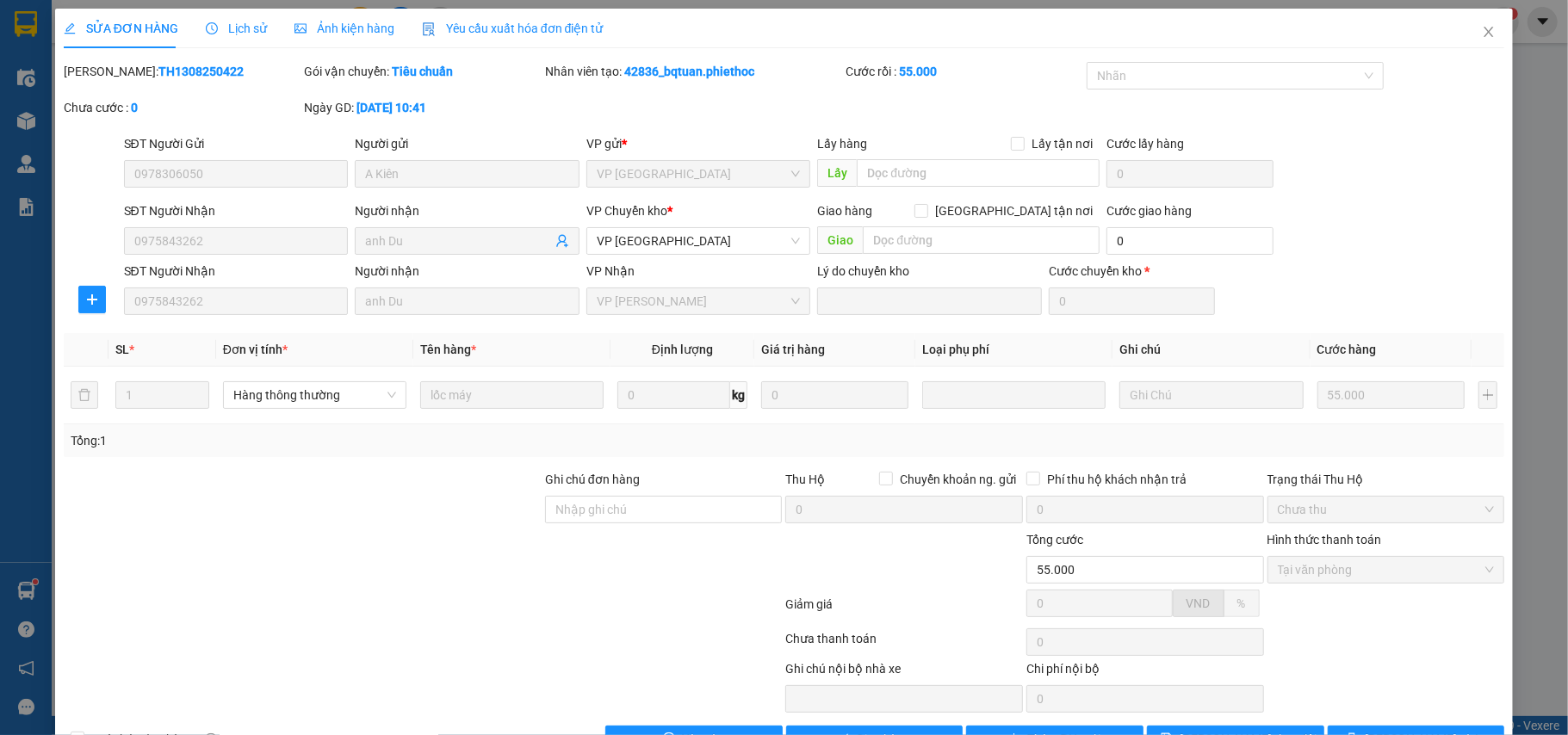
scroll to position [55, 0]
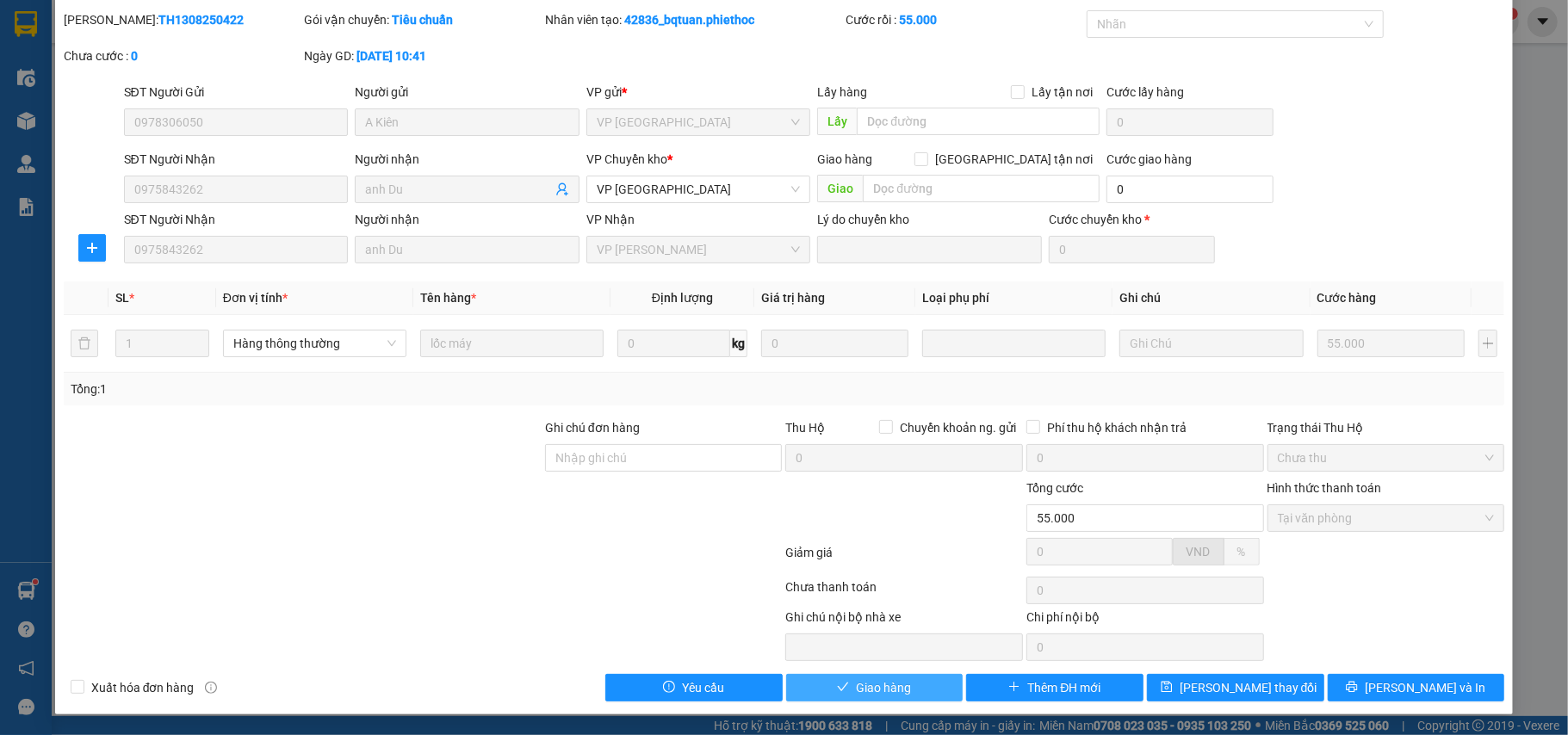
click at [875, 689] on span "Giao hàng" at bounding box center [883, 687] width 55 height 19
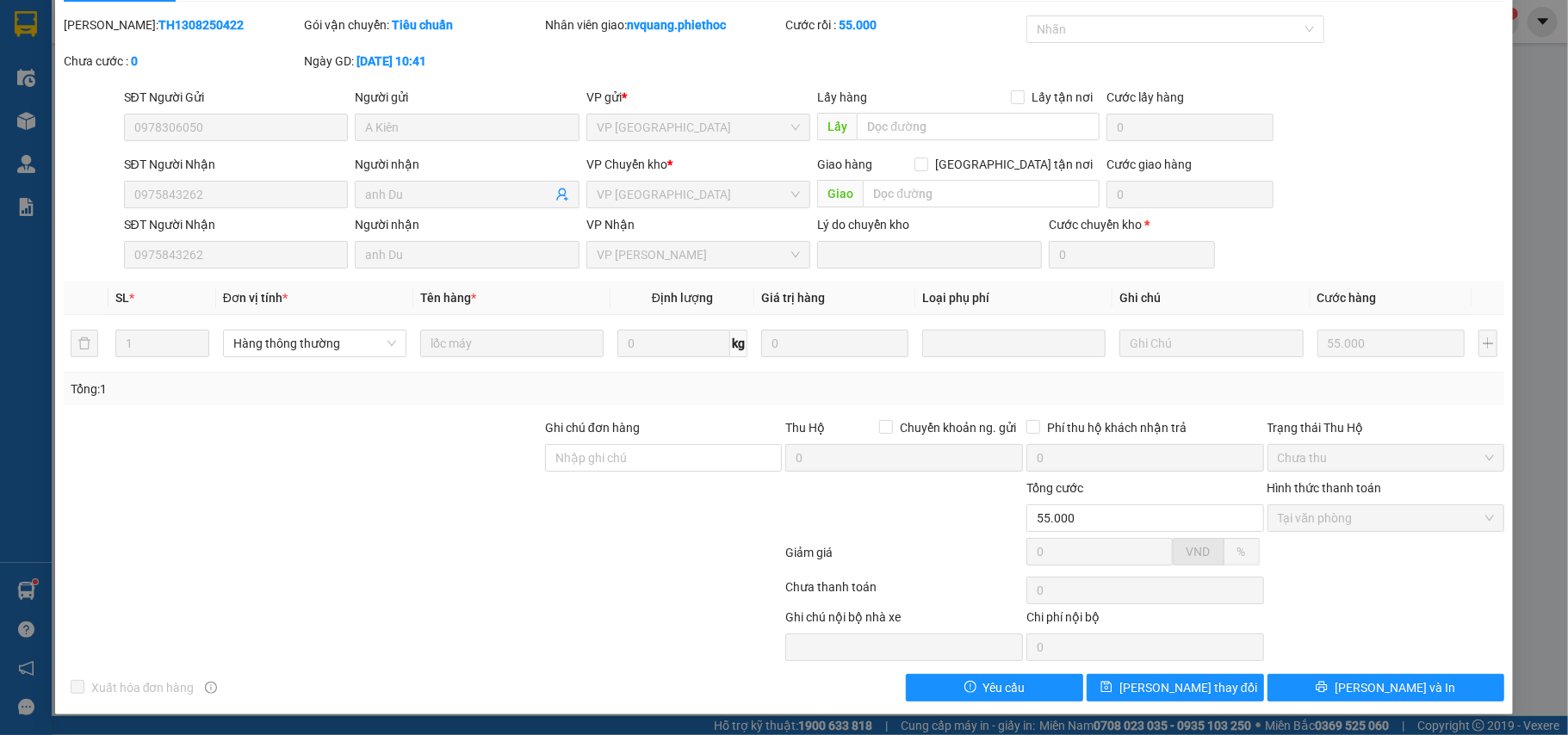
scroll to position [0, 0]
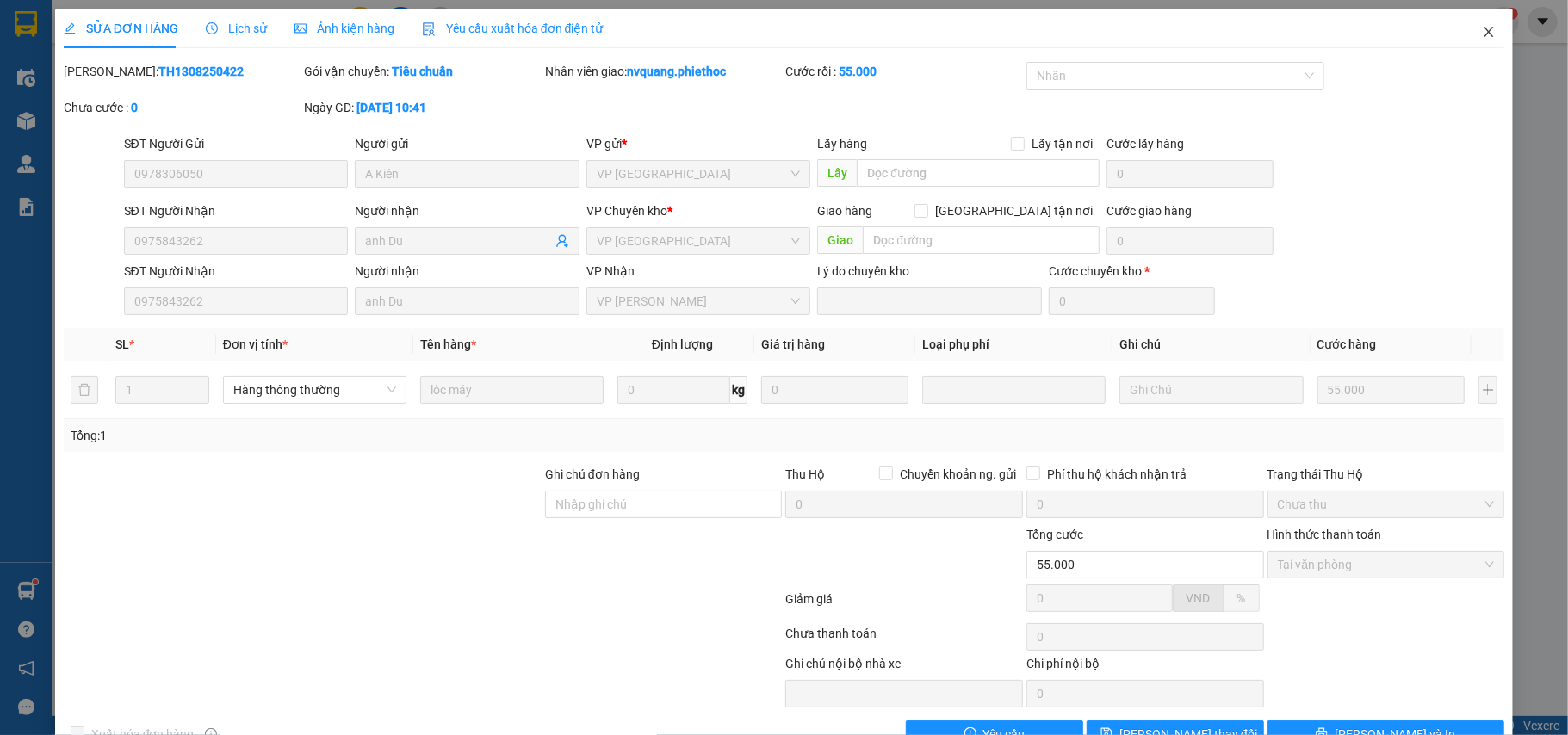
click at [1482, 35] on icon "close" at bounding box center [1489, 32] width 14 height 14
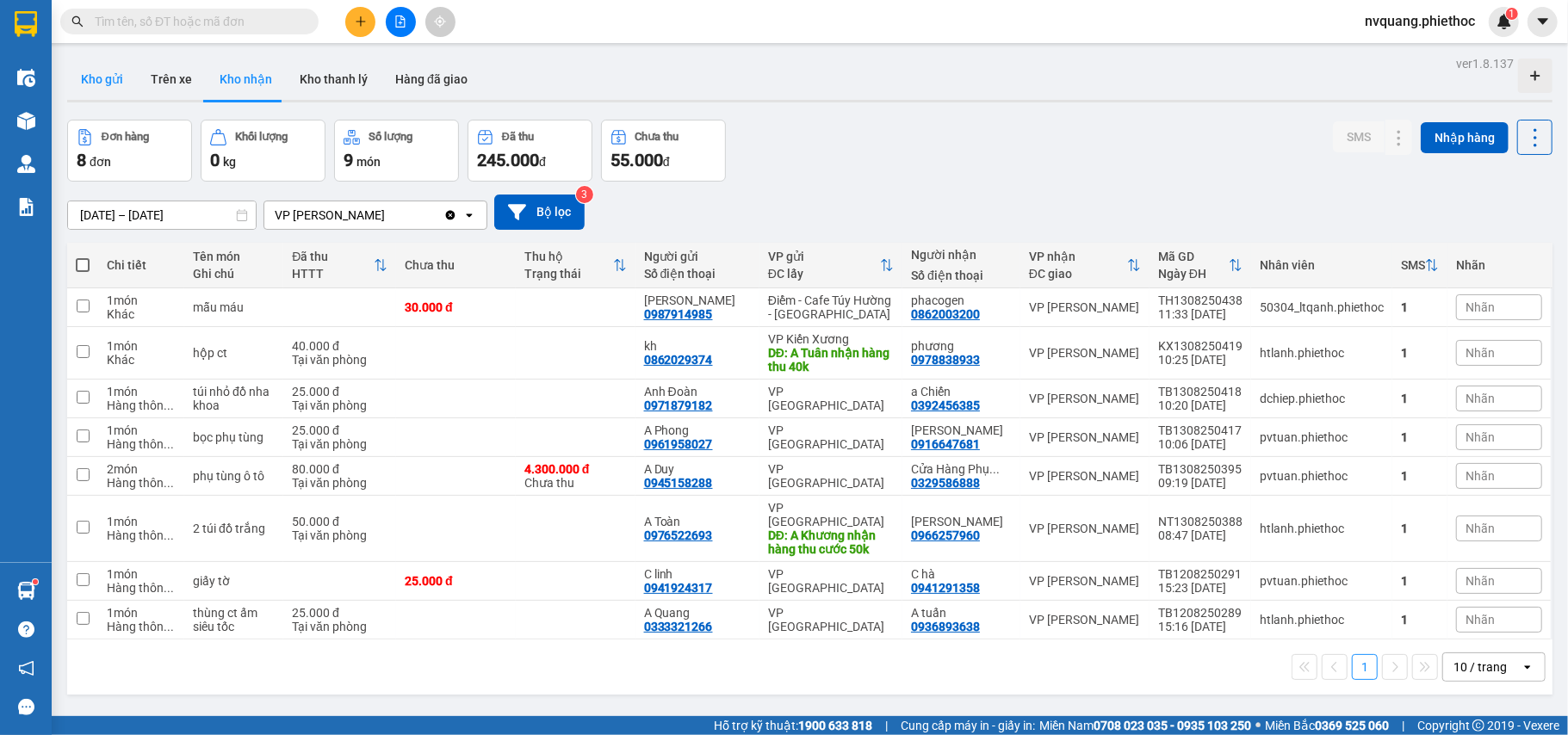
click at [106, 84] on button "Kho gửi" at bounding box center [102, 79] width 70 height 41
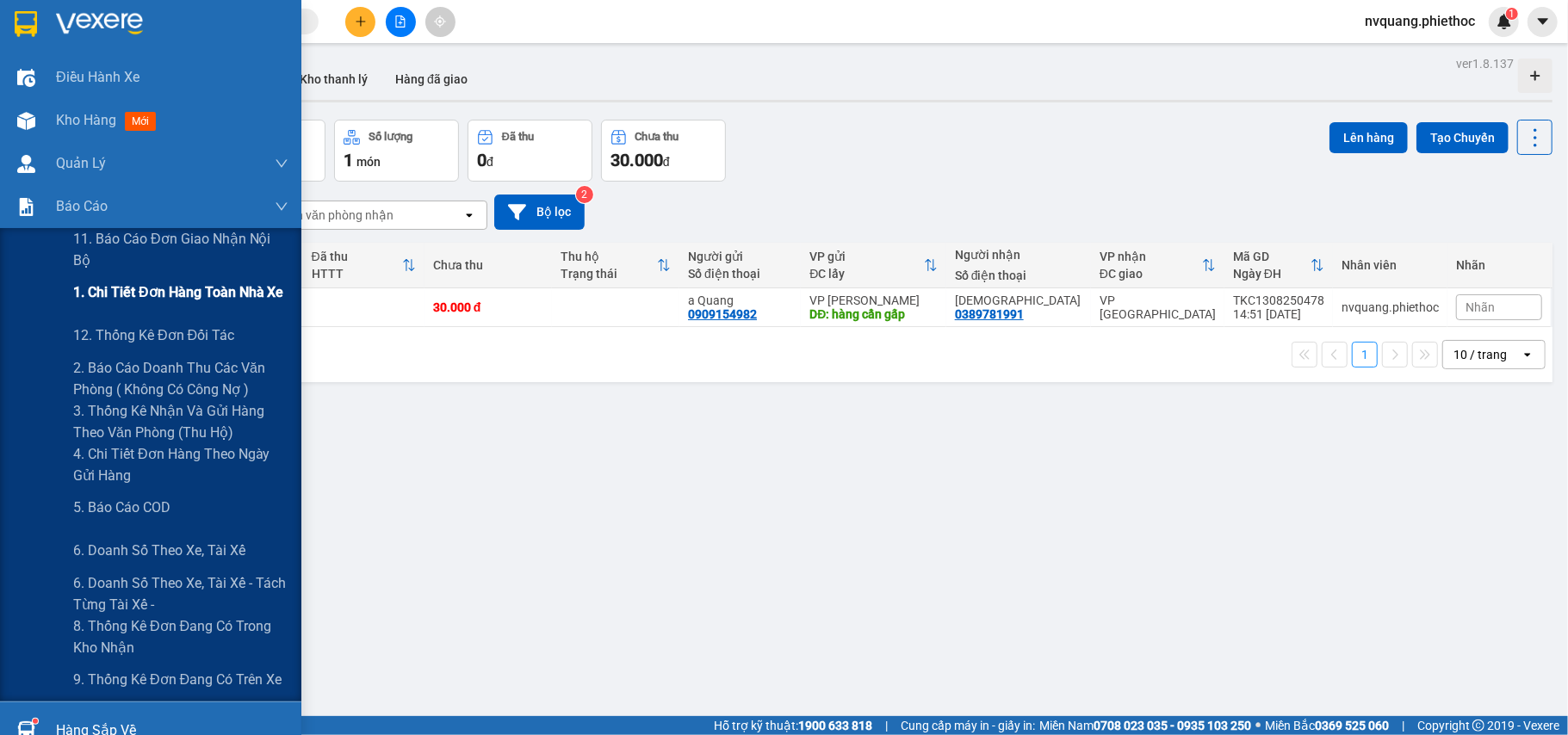
click at [166, 300] on span "1. Chi tiết đơn hàng toàn nhà xe" at bounding box center [178, 292] width 211 height 21
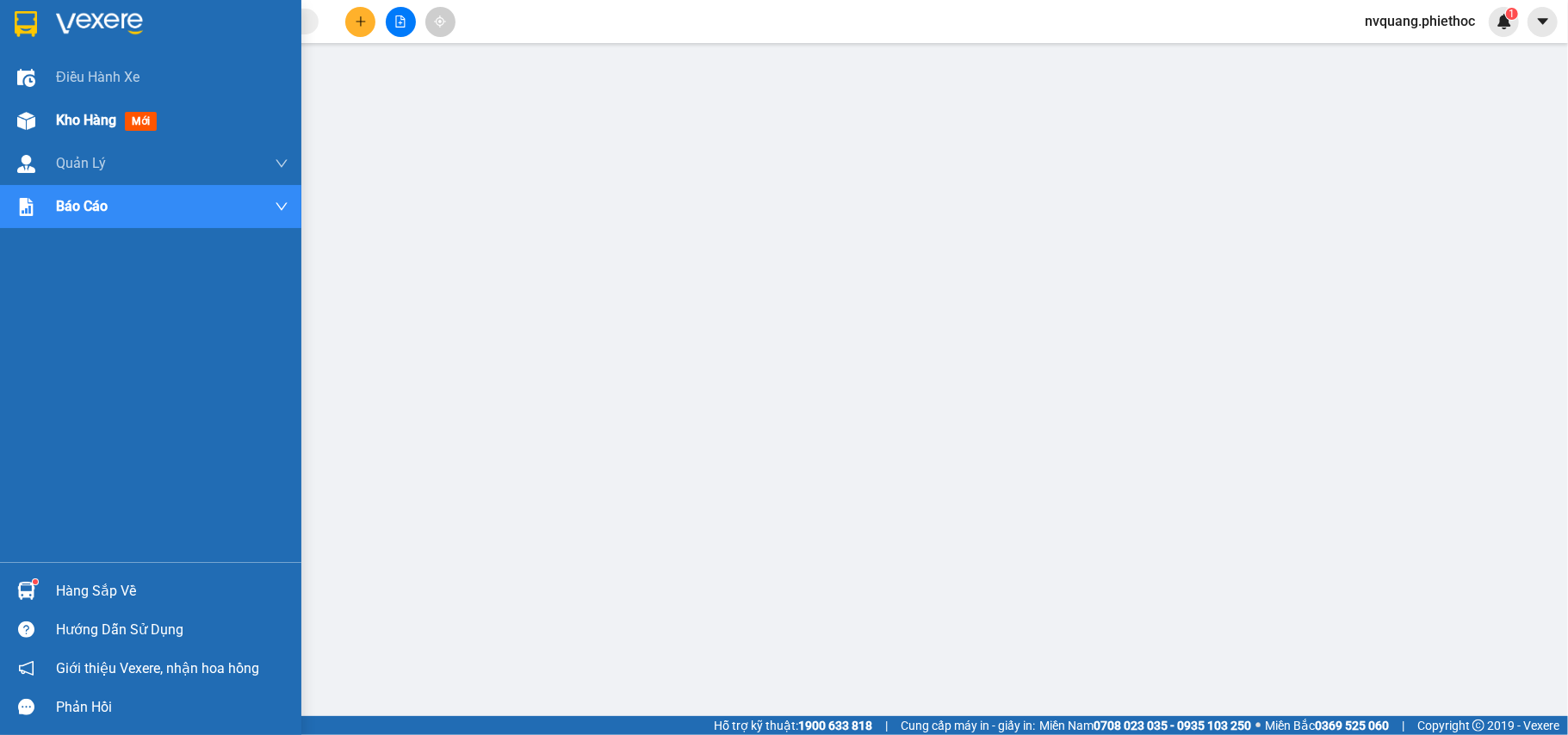
click at [76, 105] on div "Kho hàng mới" at bounding box center [172, 120] width 232 height 43
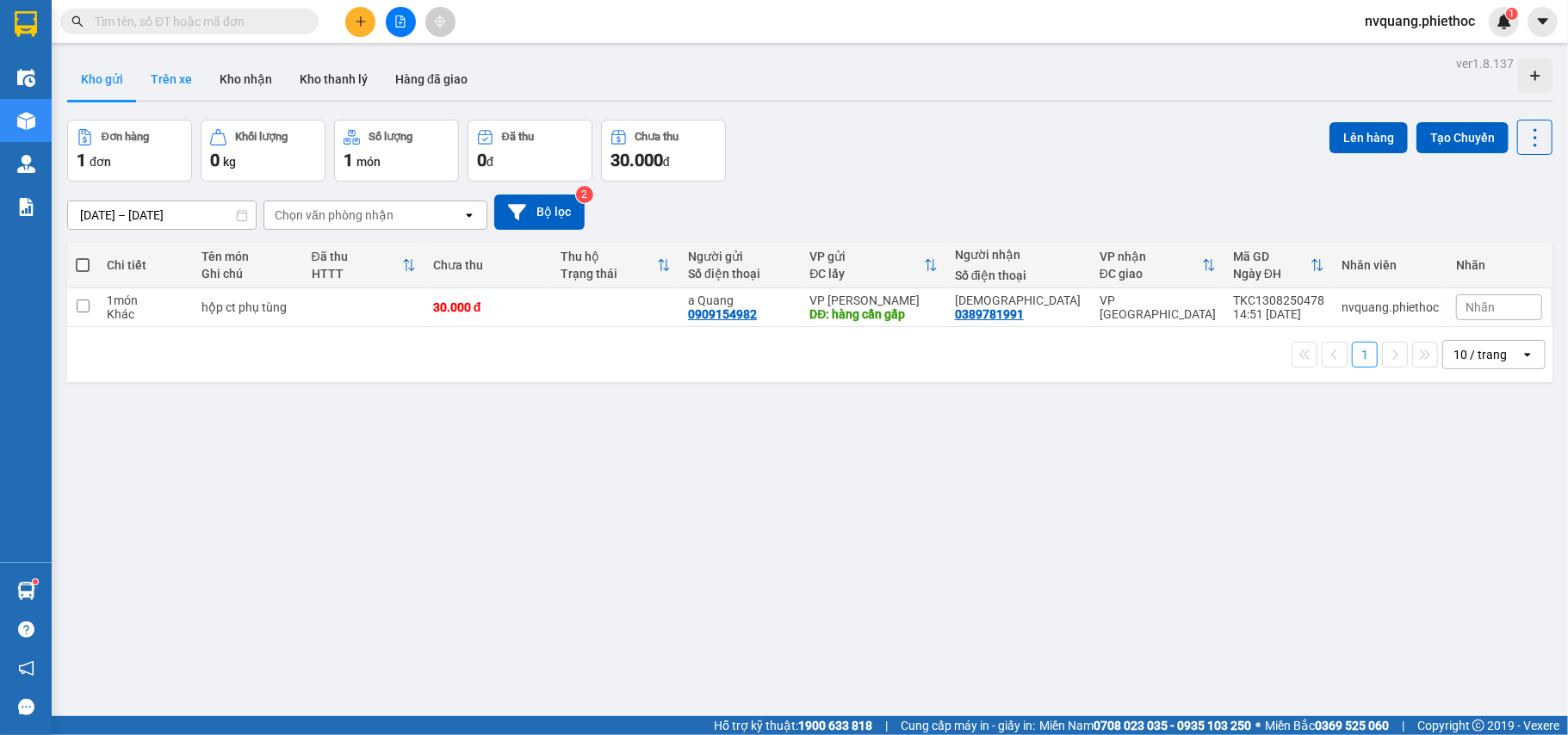
drag, startPoint x: 177, startPoint y: 76, endPoint x: 212, endPoint y: 76, distance: 35.0
click at [176, 76] on button "Trên xe" at bounding box center [172, 79] width 69 height 41
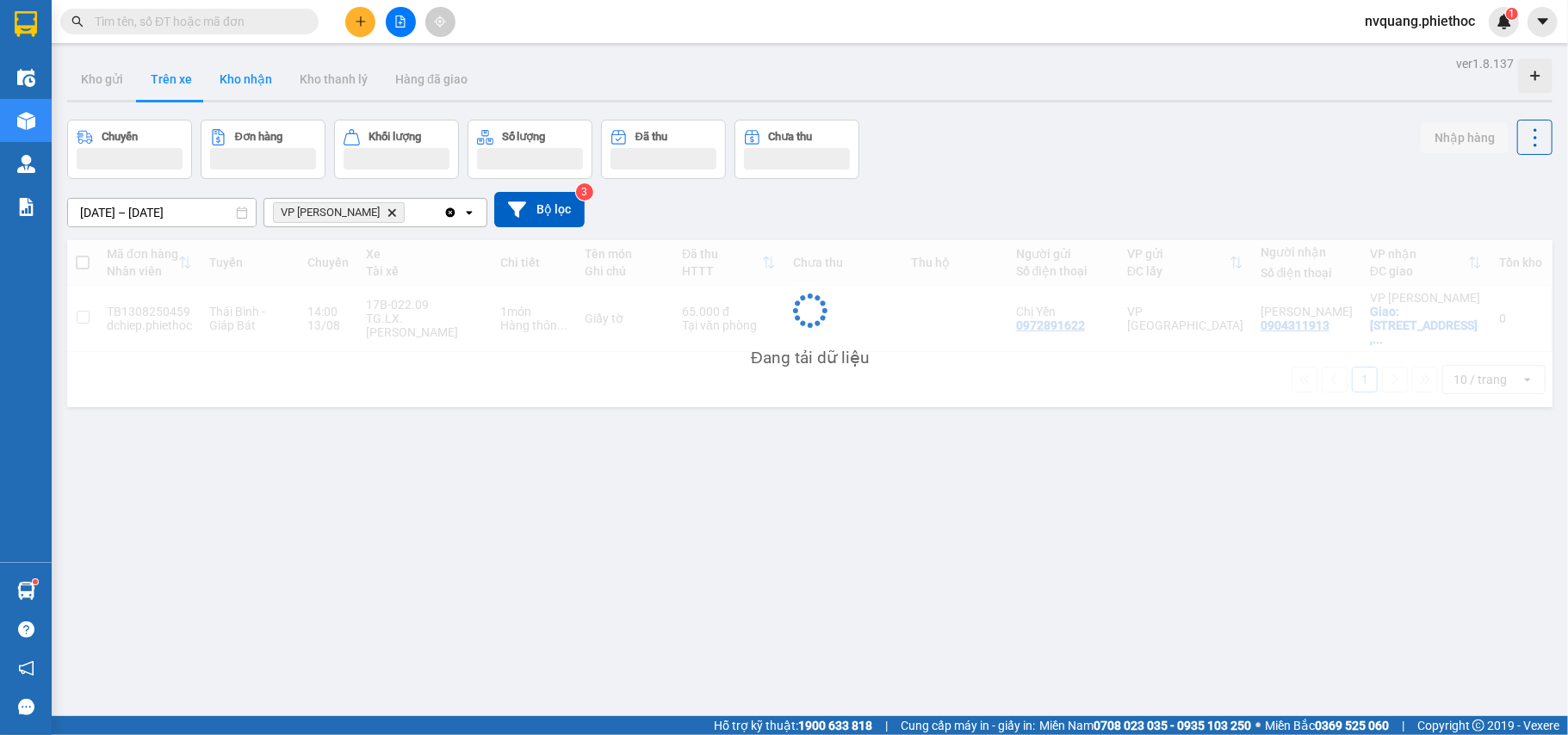
click at [238, 77] on button "Kho nhận" at bounding box center [246, 79] width 80 height 41
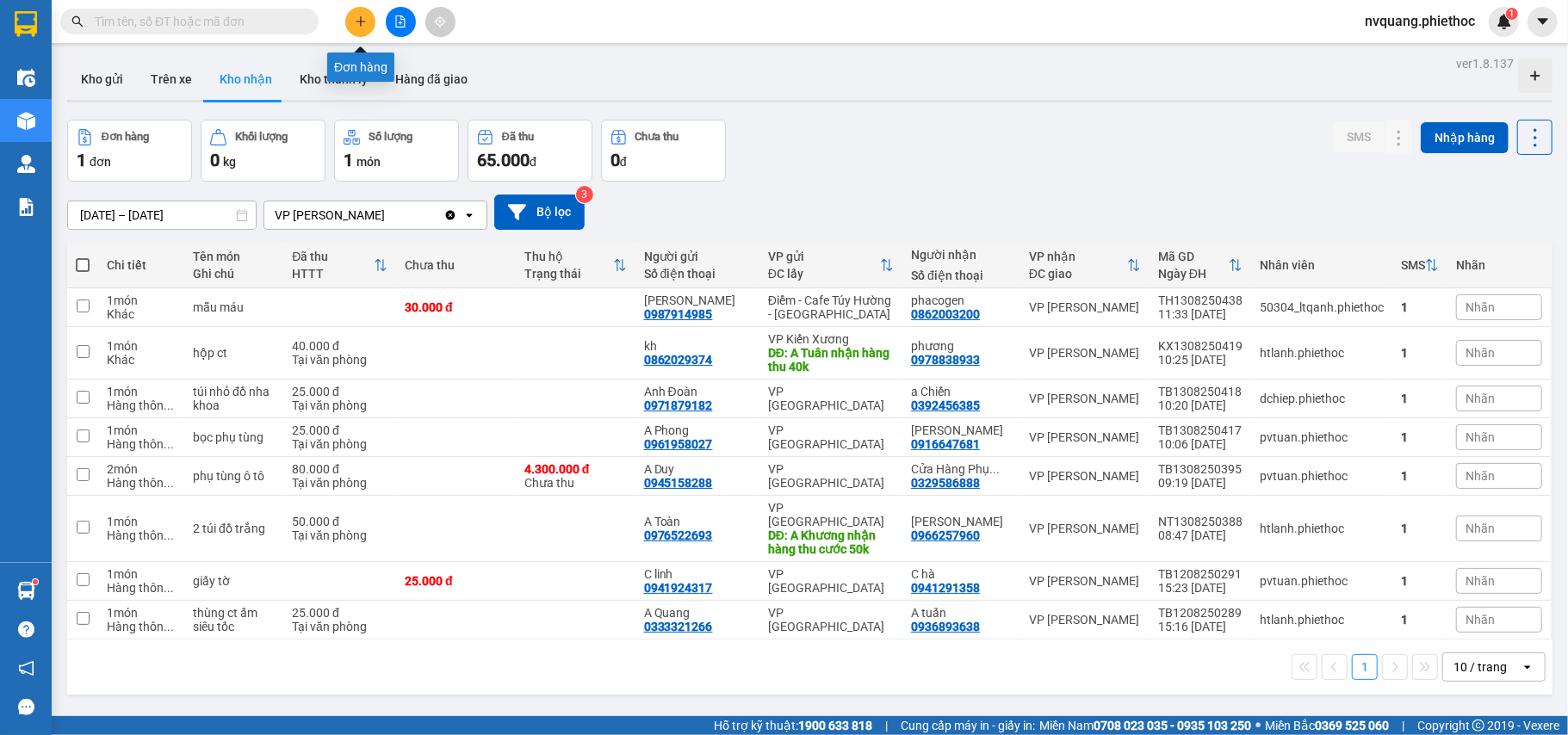
click at [365, 21] on icon "plus" at bounding box center [360, 21] width 12 height 12
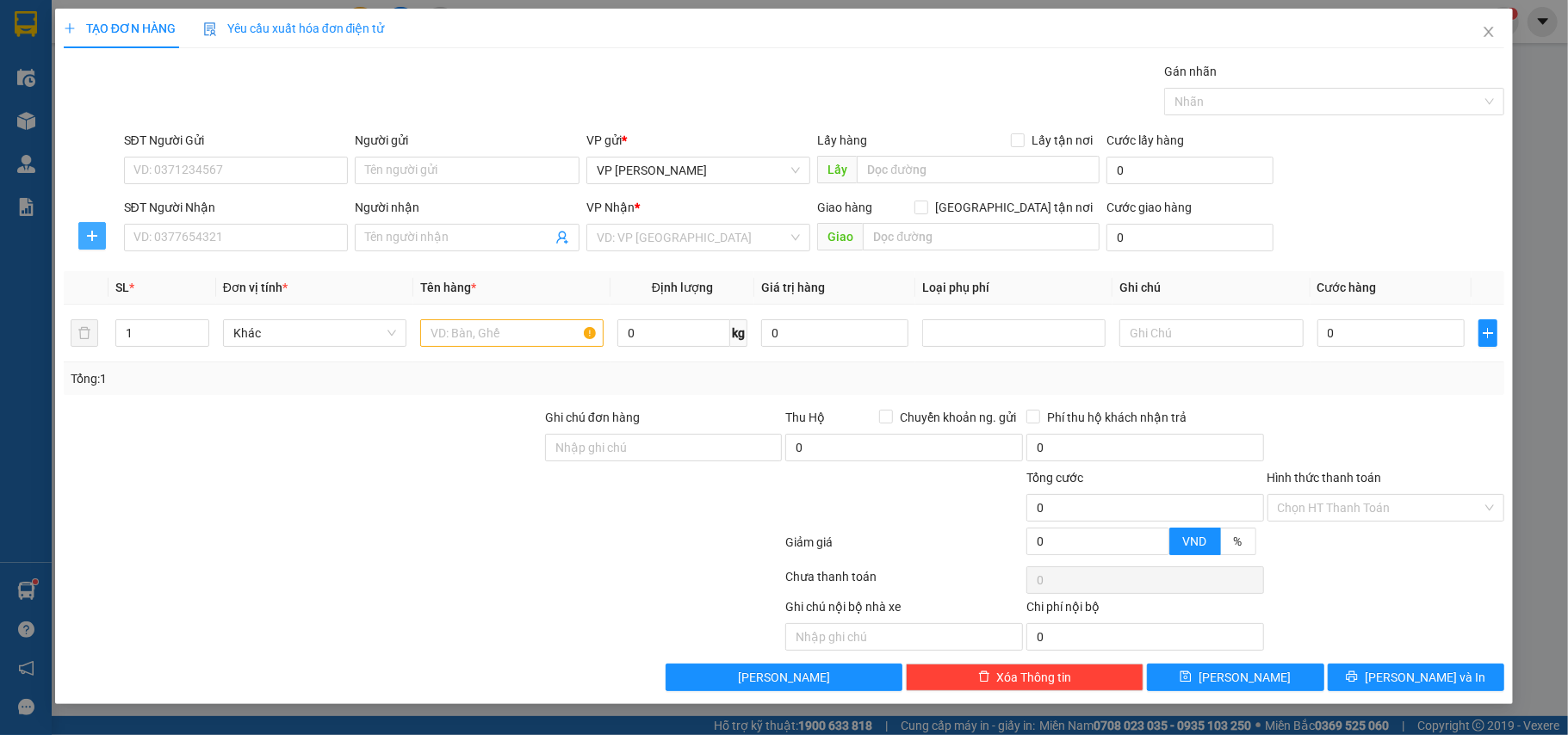
click at [97, 224] on button "button" at bounding box center [92, 236] width 28 height 28
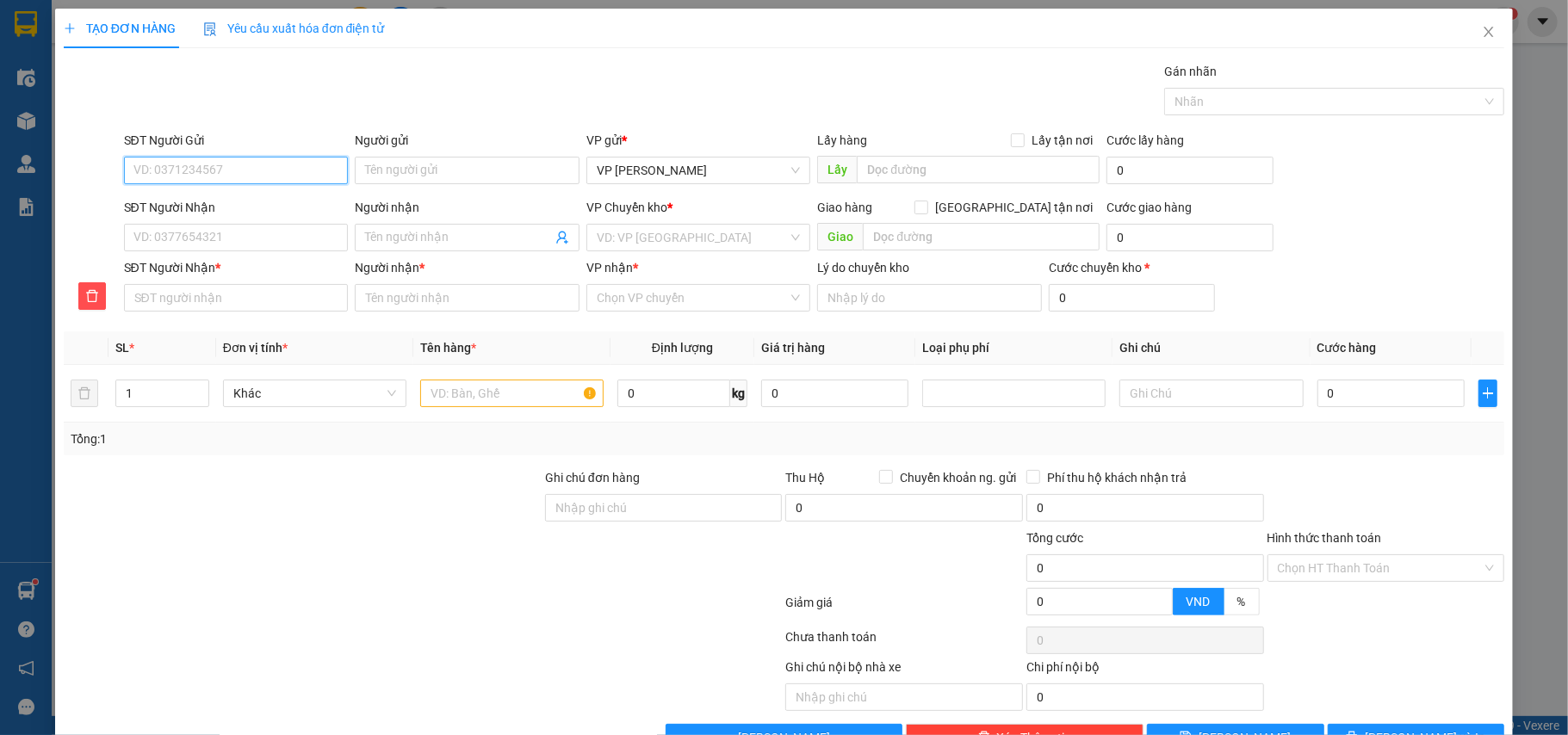
click at [200, 169] on input "SĐT Người Gửi" at bounding box center [236, 171] width 225 height 28
click at [1482, 32] on icon "close" at bounding box center [1489, 32] width 14 height 14
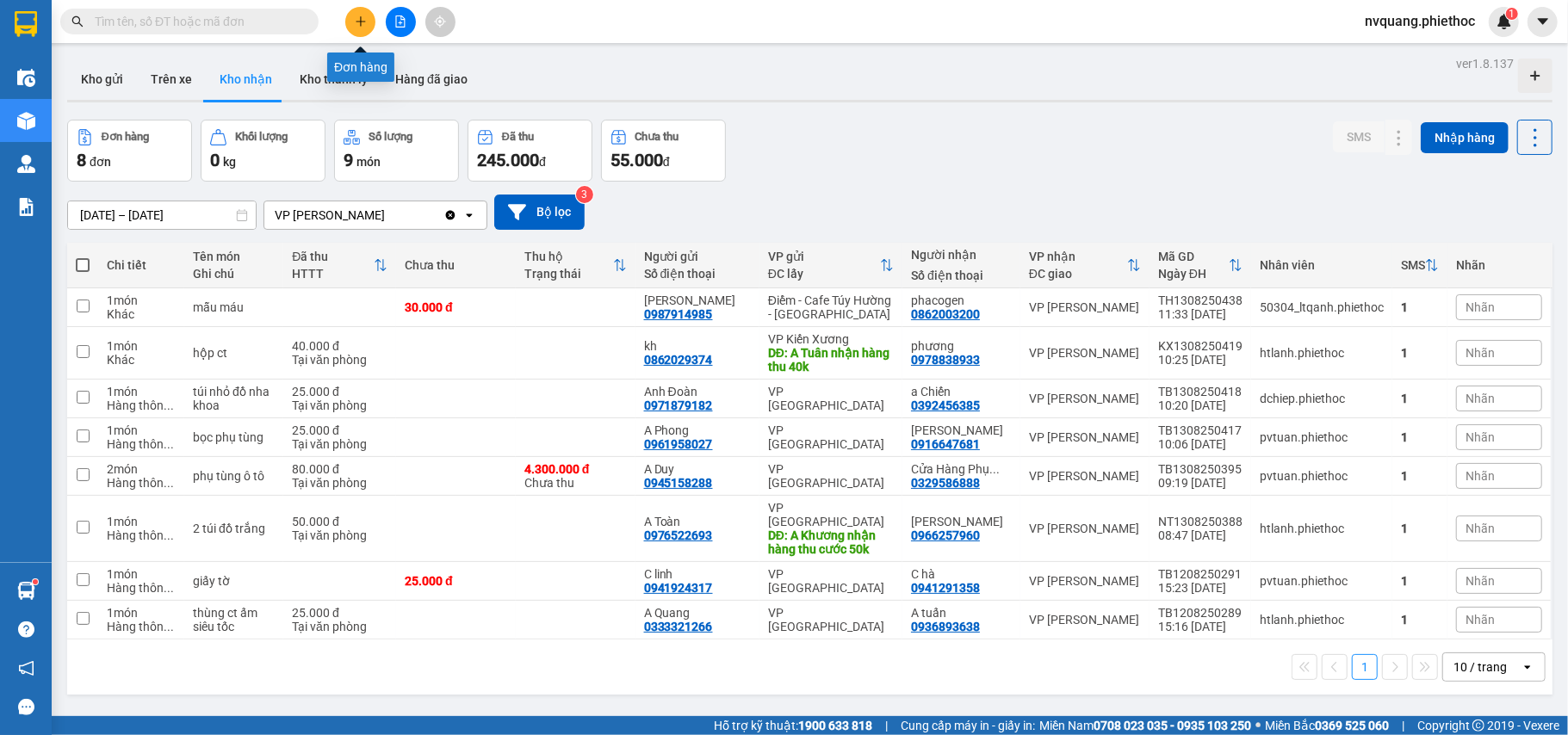
click at [363, 28] on button at bounding box center [360, 21] width 30 height 30
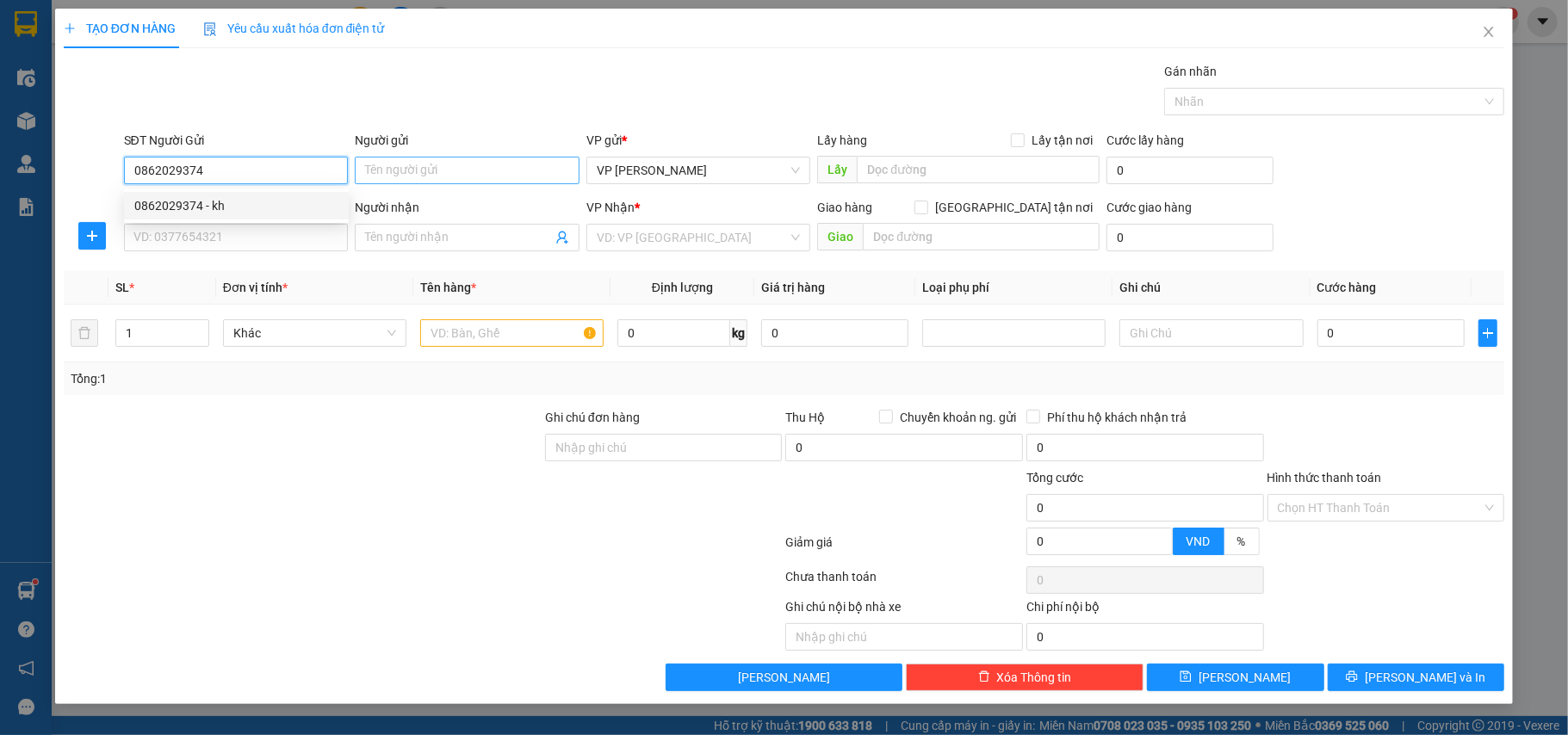
type input "0862029374"
click at [398, 167] on input "Người gửi" at bounding box center [467, 171] width 225 height 28
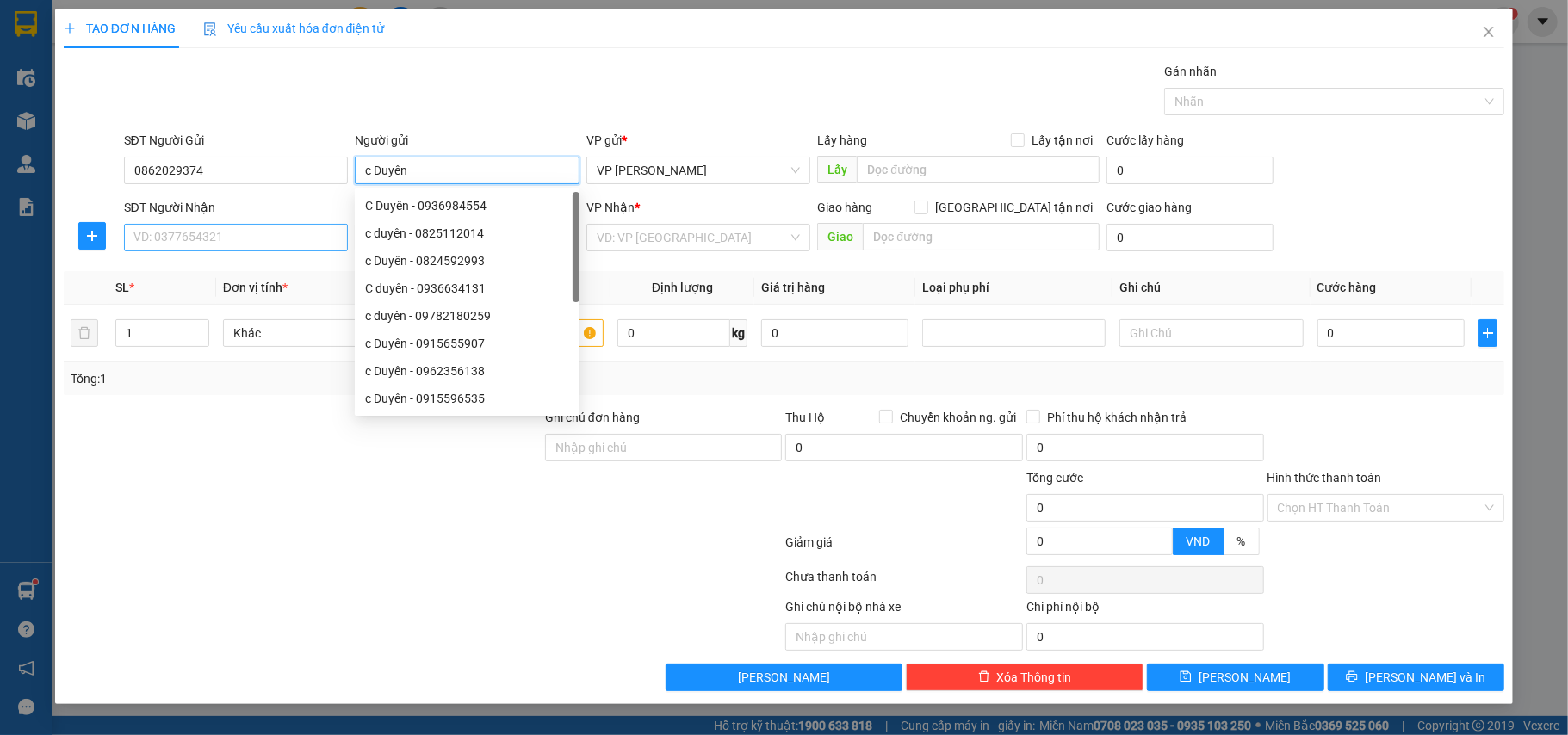
type input "c Duyên"
click at [229, 238] on input "SĐT Người Nhận" at bounding box center [236, 238] width 225 height 28
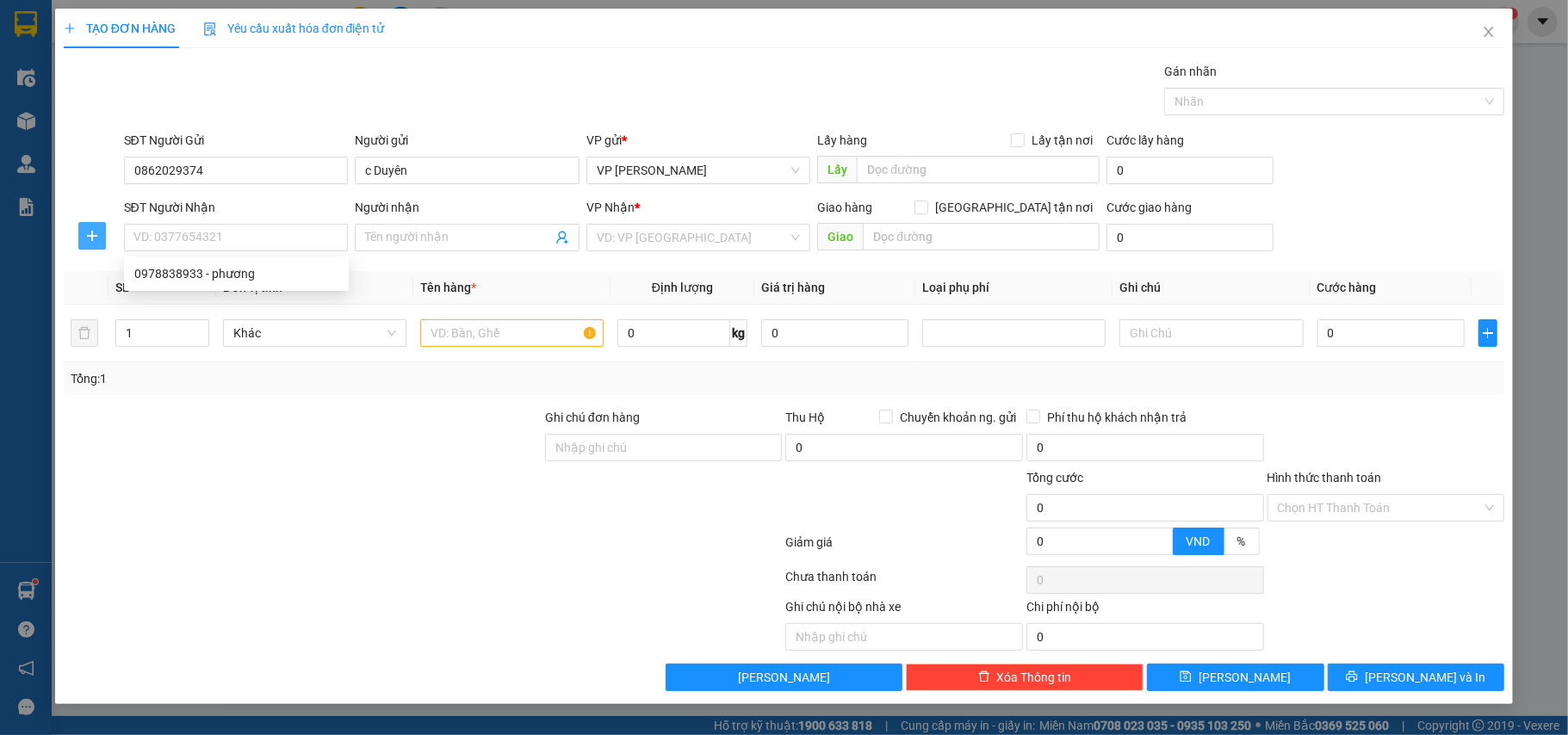
drag, startPoint x: 80, startPoint y: 228, endPoint x: 105, endPoint y: 238, distance: 26.9
click at [80, 229] on button "button" at bounding box center [92, 236] width 28 height 28
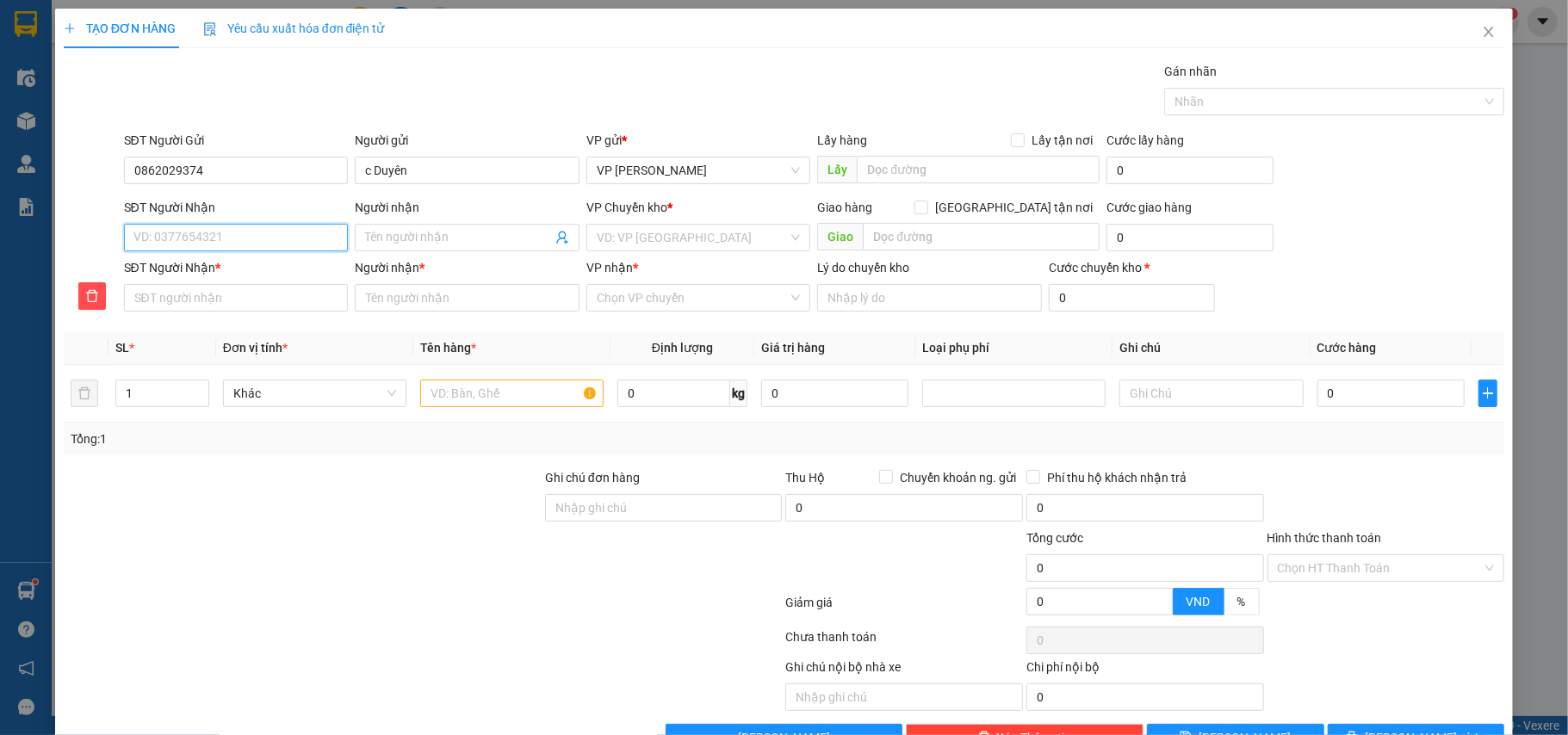
click at [197, 243] on input "SĐT Người Nhận" at bounding box center [236, 238] width 225 height 28
type input "0"
type input "09"
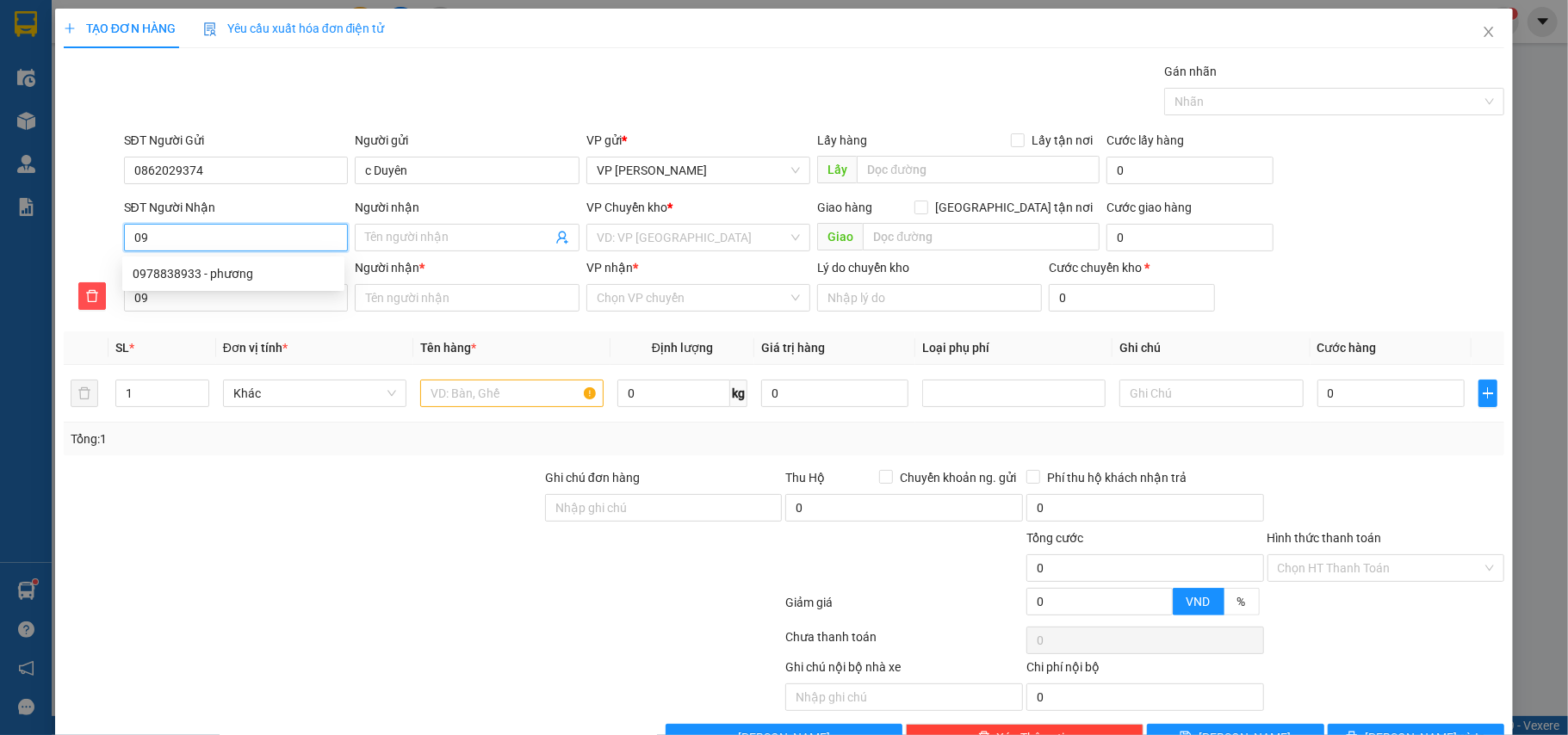
type input "097"
type input "0978"
type input "09788"
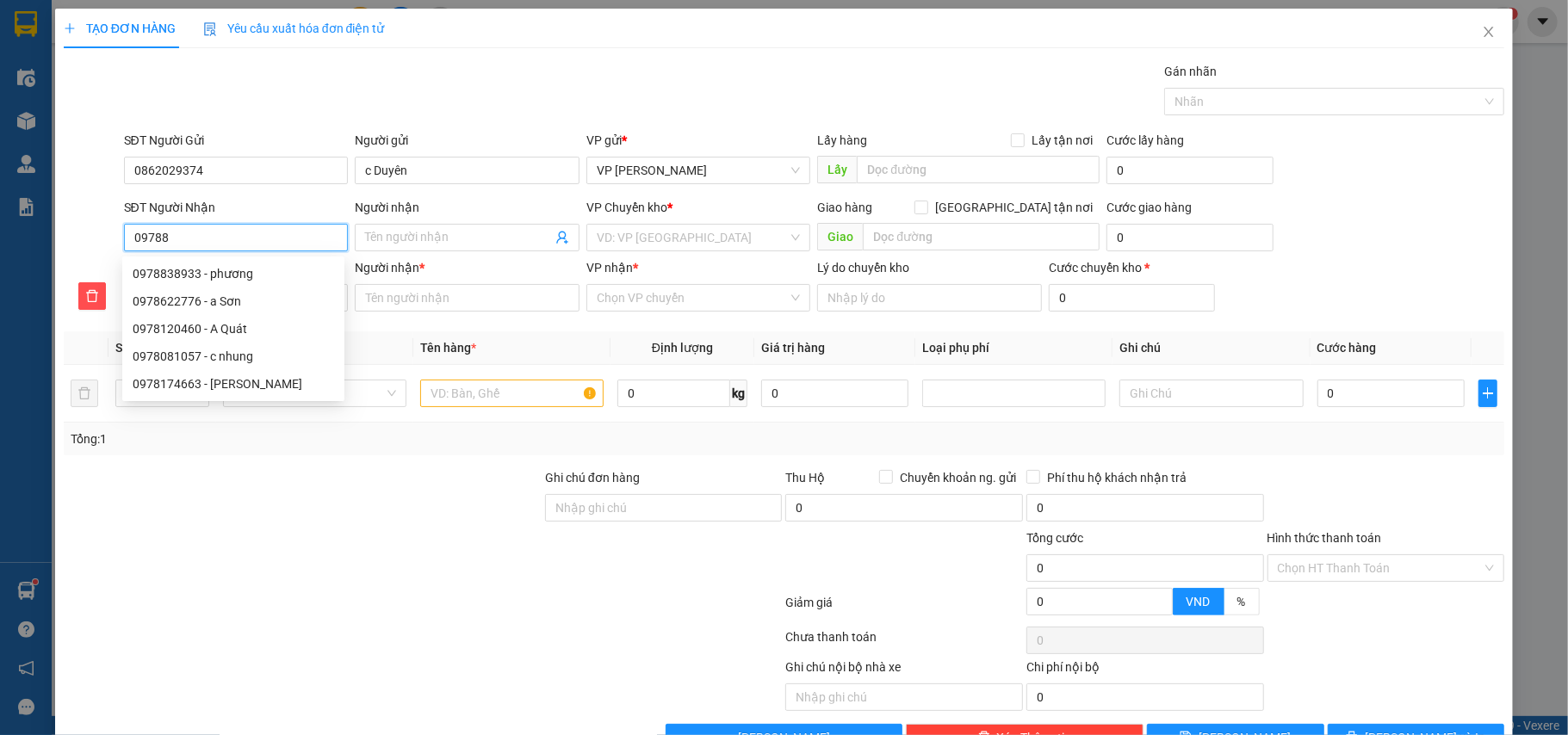
type input "09788"
type input "097883"
type input "0978838"
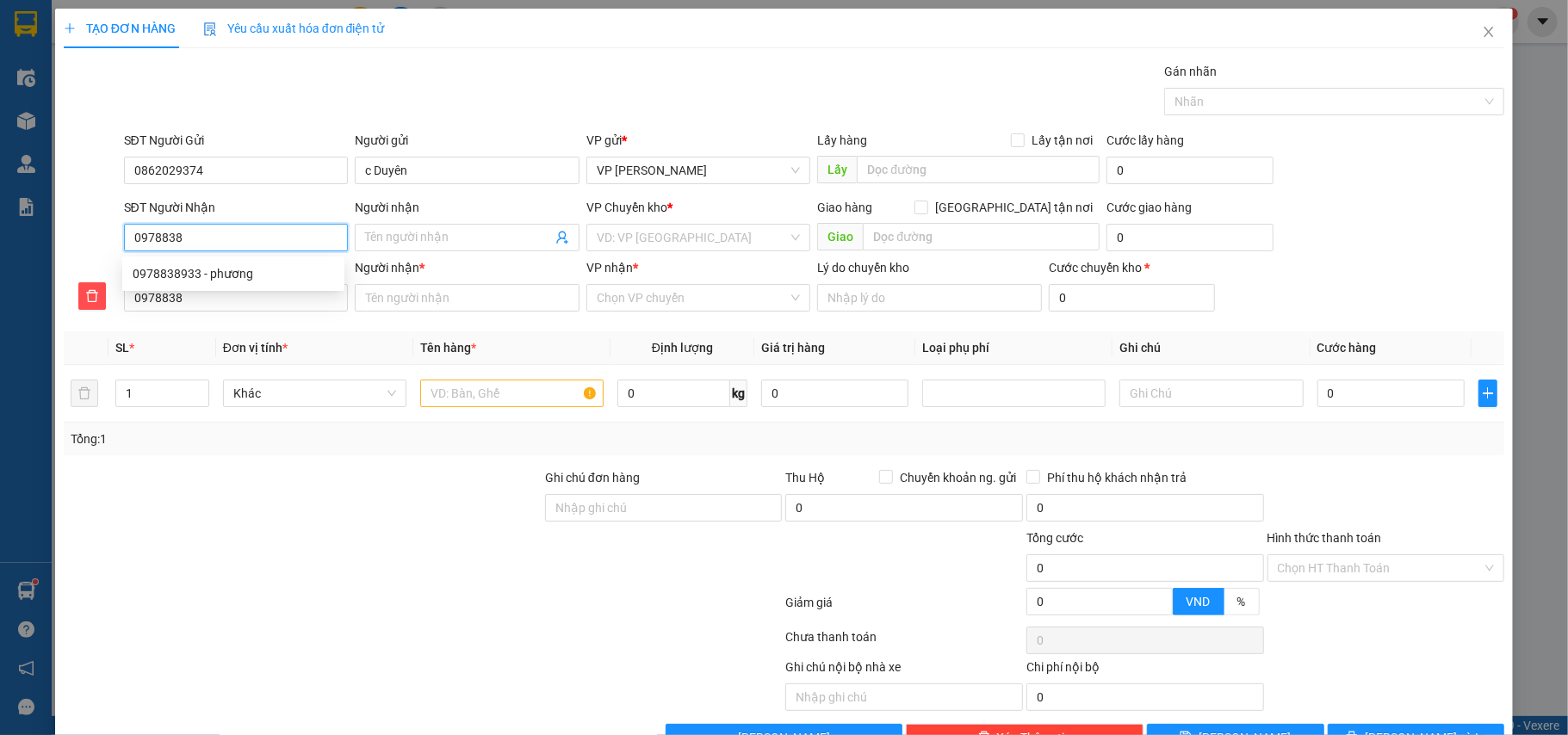
type input "09788389"
type input "097883893"
type input "0978838933"
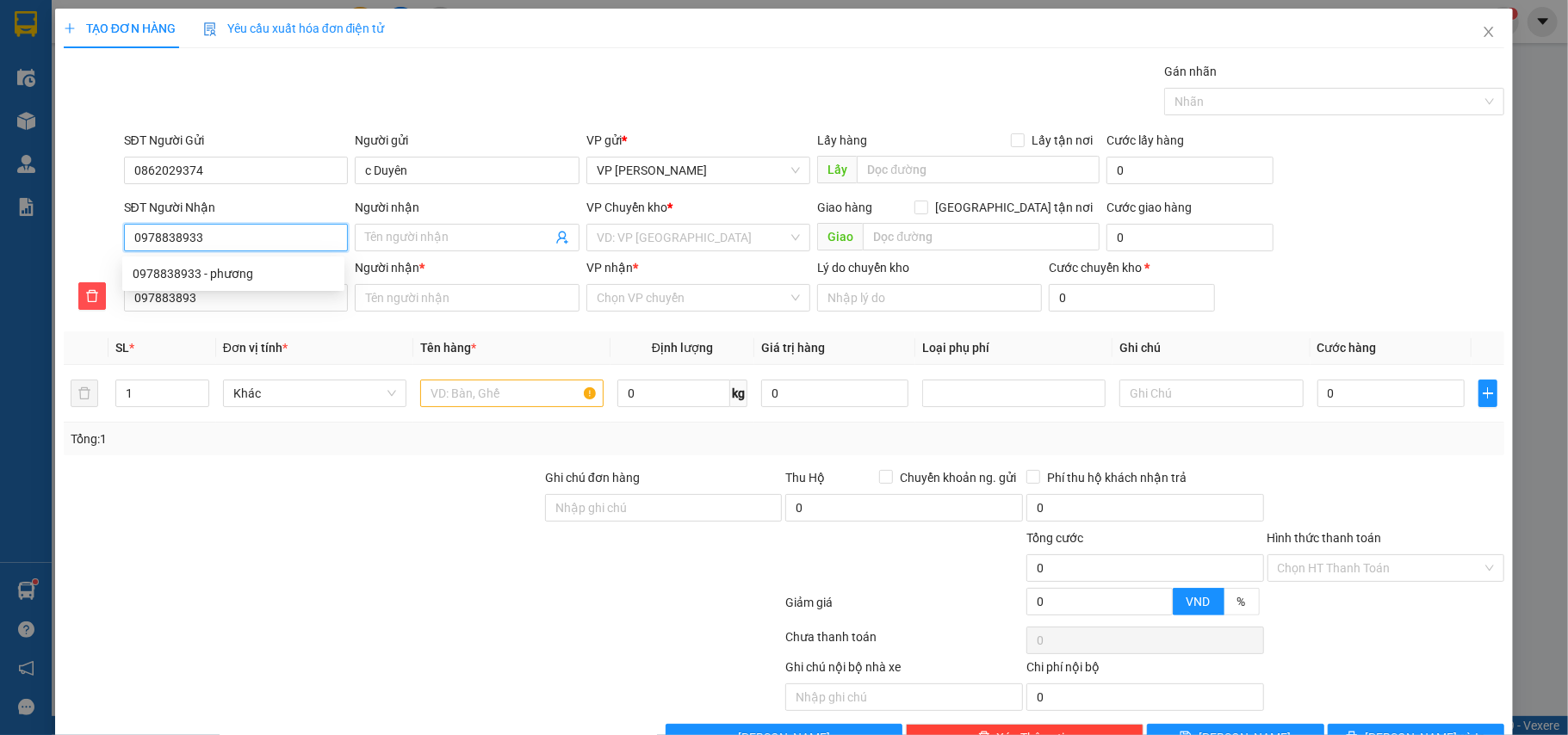
type input "0978838933"
click at [427, 239] on input "Người nhận" at bounding box center [458, 238] width 187 height 19
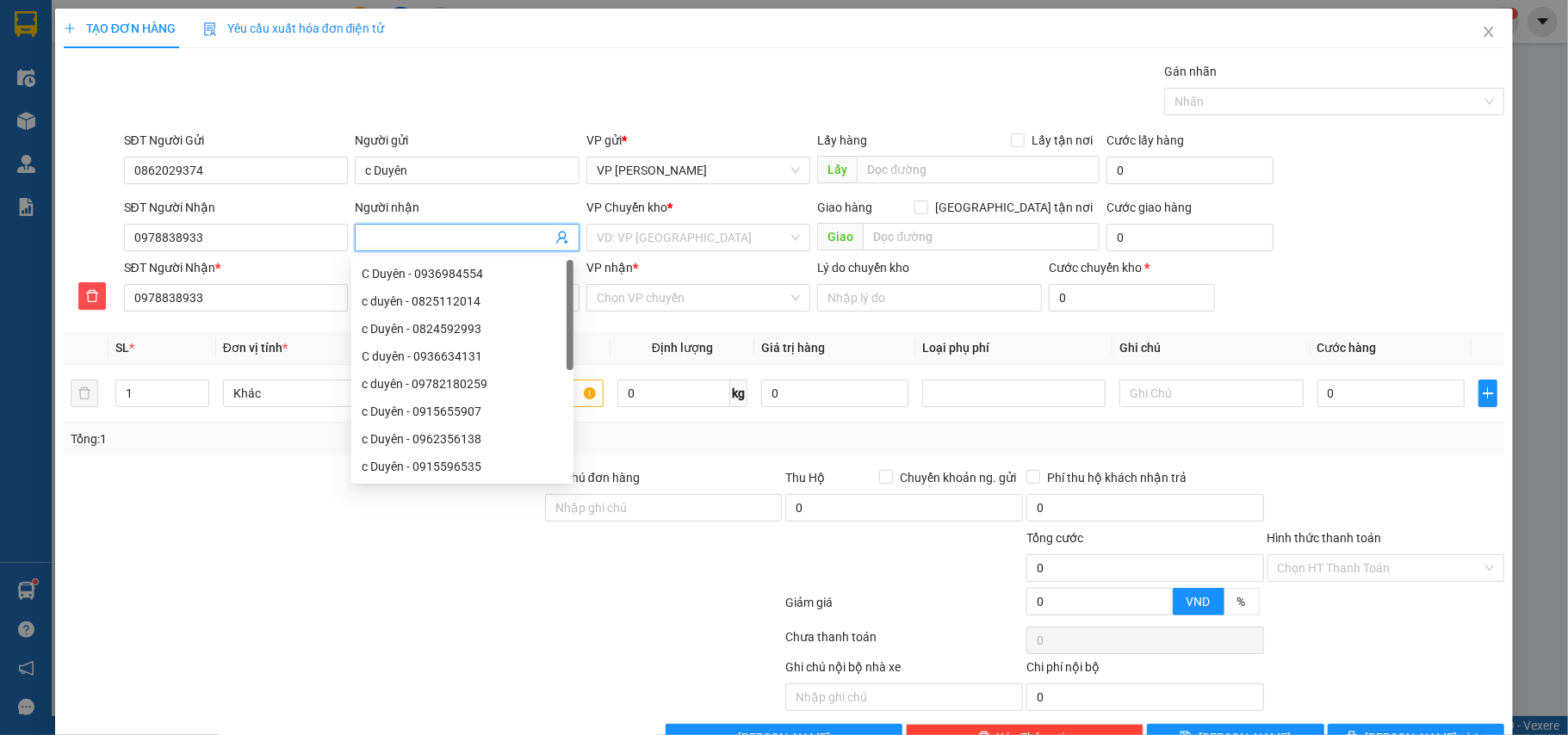
type input "a"
type input "a P"
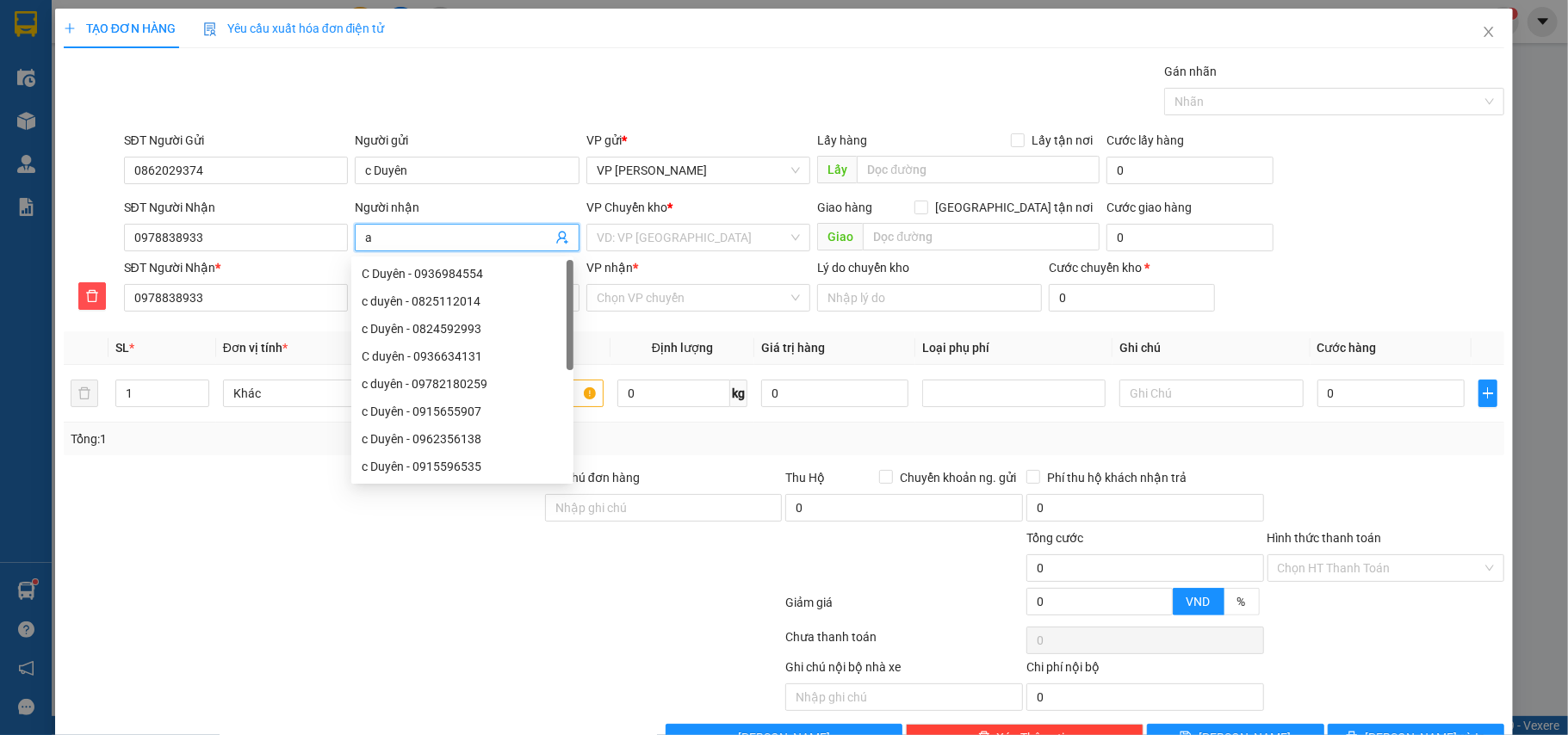
type input "a P"
type input "a Ph"
type input "a Phu"
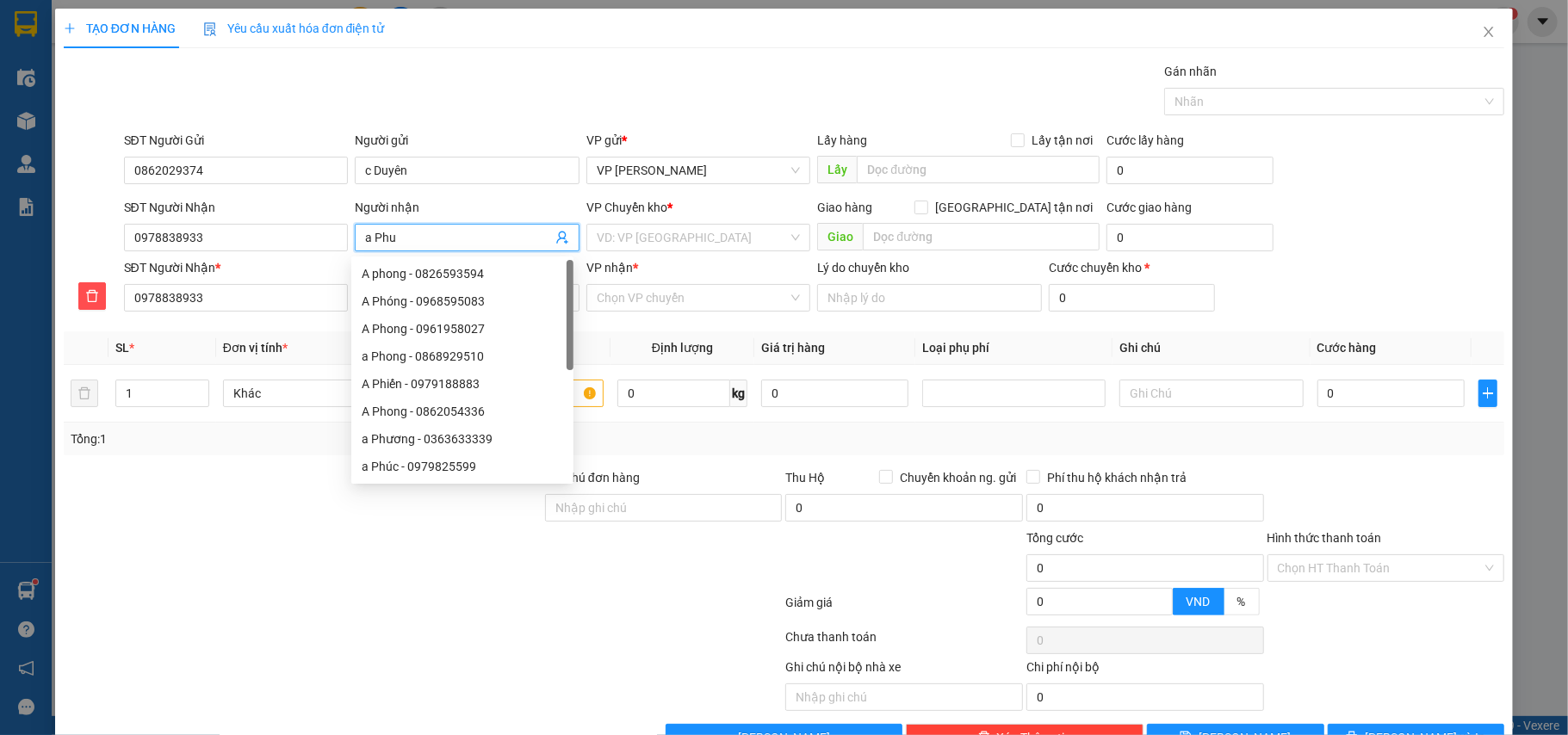
type input "a Phuo"
type input "a [GEOGRAPHIC_DATA]"
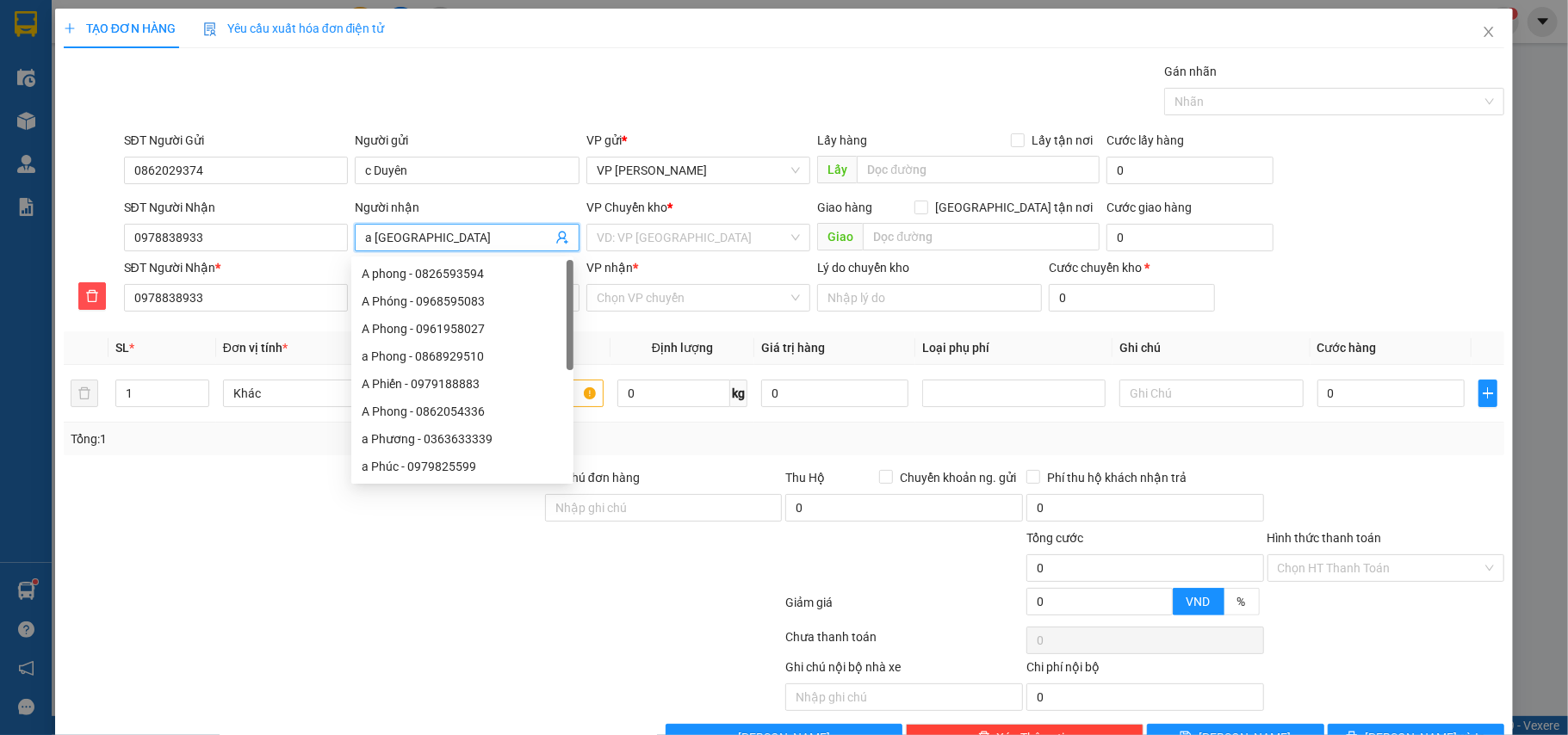
type input "a [GEOGRAPHIC_DATA]"
type input "a Phương"
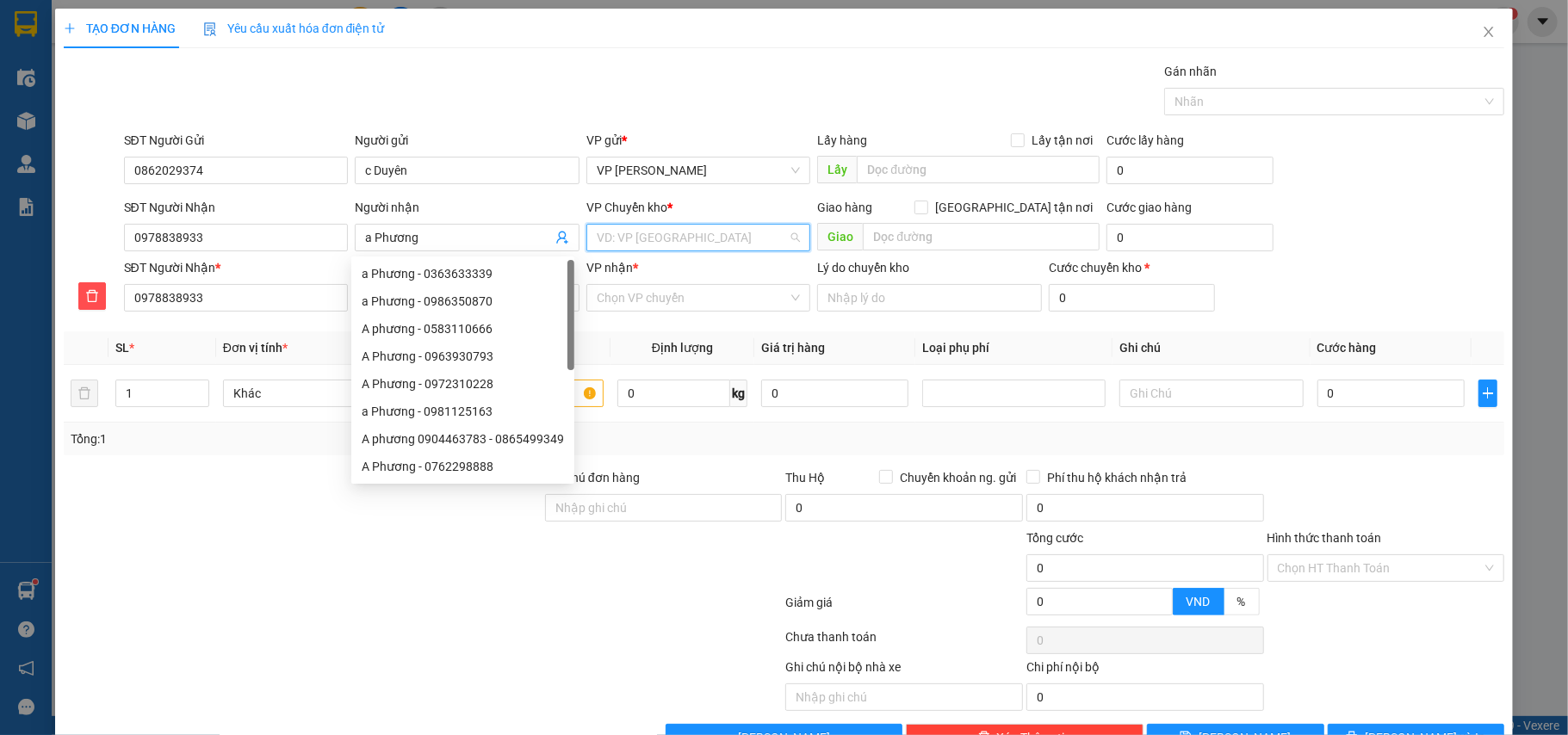
click at [618, 249] on input "search" at bounding box center [693, 238] width 192 height 26
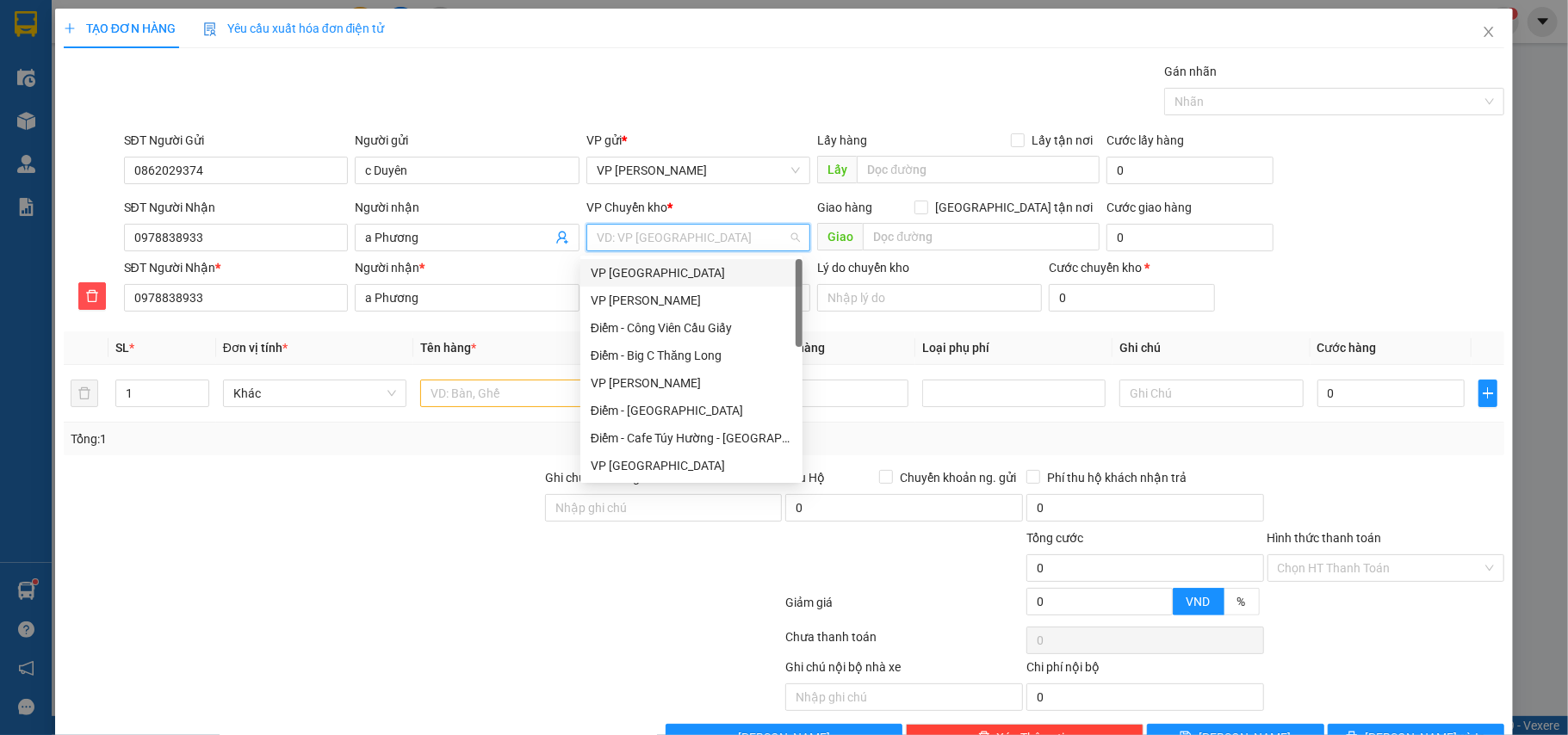
click at [654, 266] on div "VP [GEOGRAPHIC_DATA]" at bounding box center [692, 272] width 202 height 19
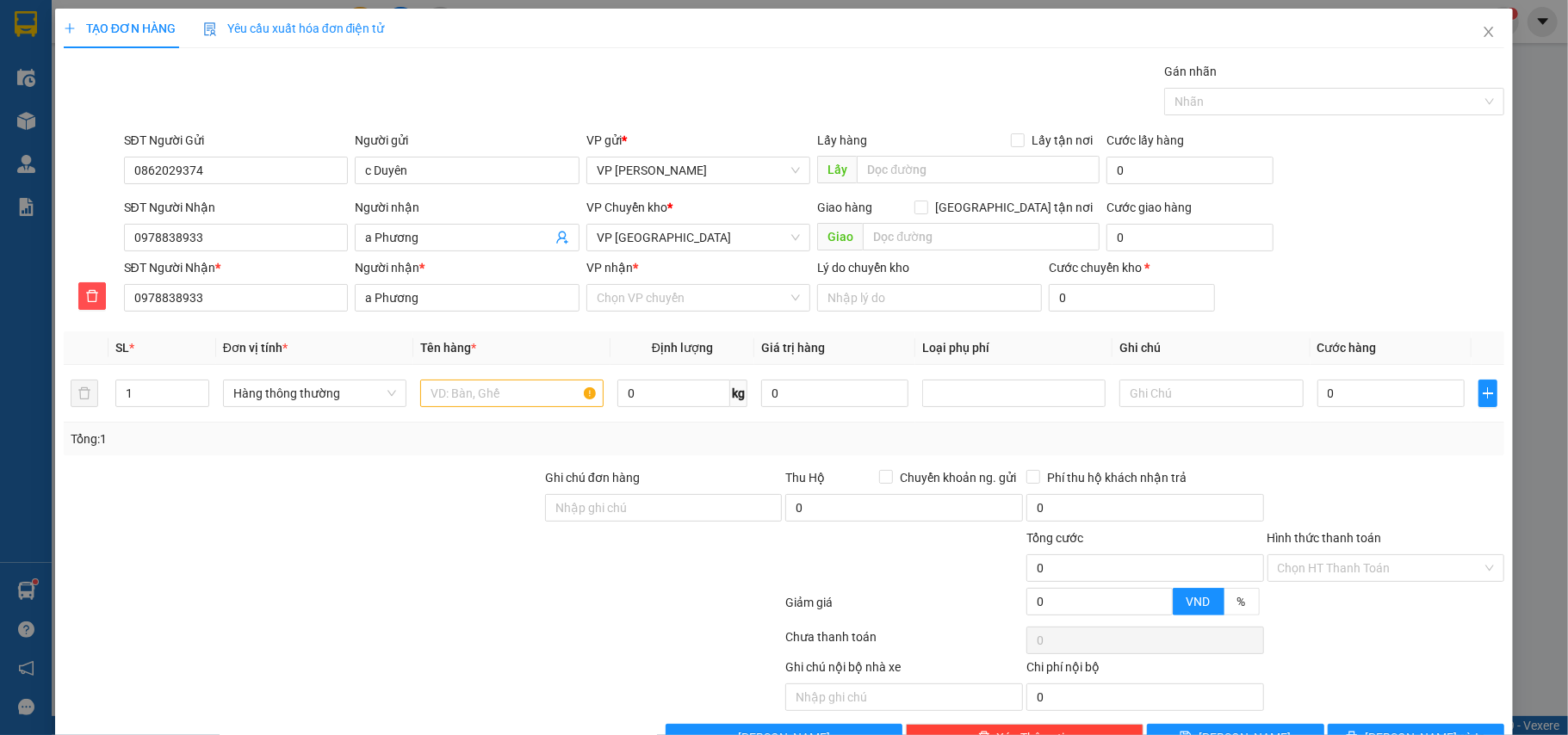
click at [690, 325] on div "Transit Pickup Surcharge Ids Transit Deliver Surcharge Ids Transit Deliver Surc…" at bounding box center [784, 406] width 1442 height 689
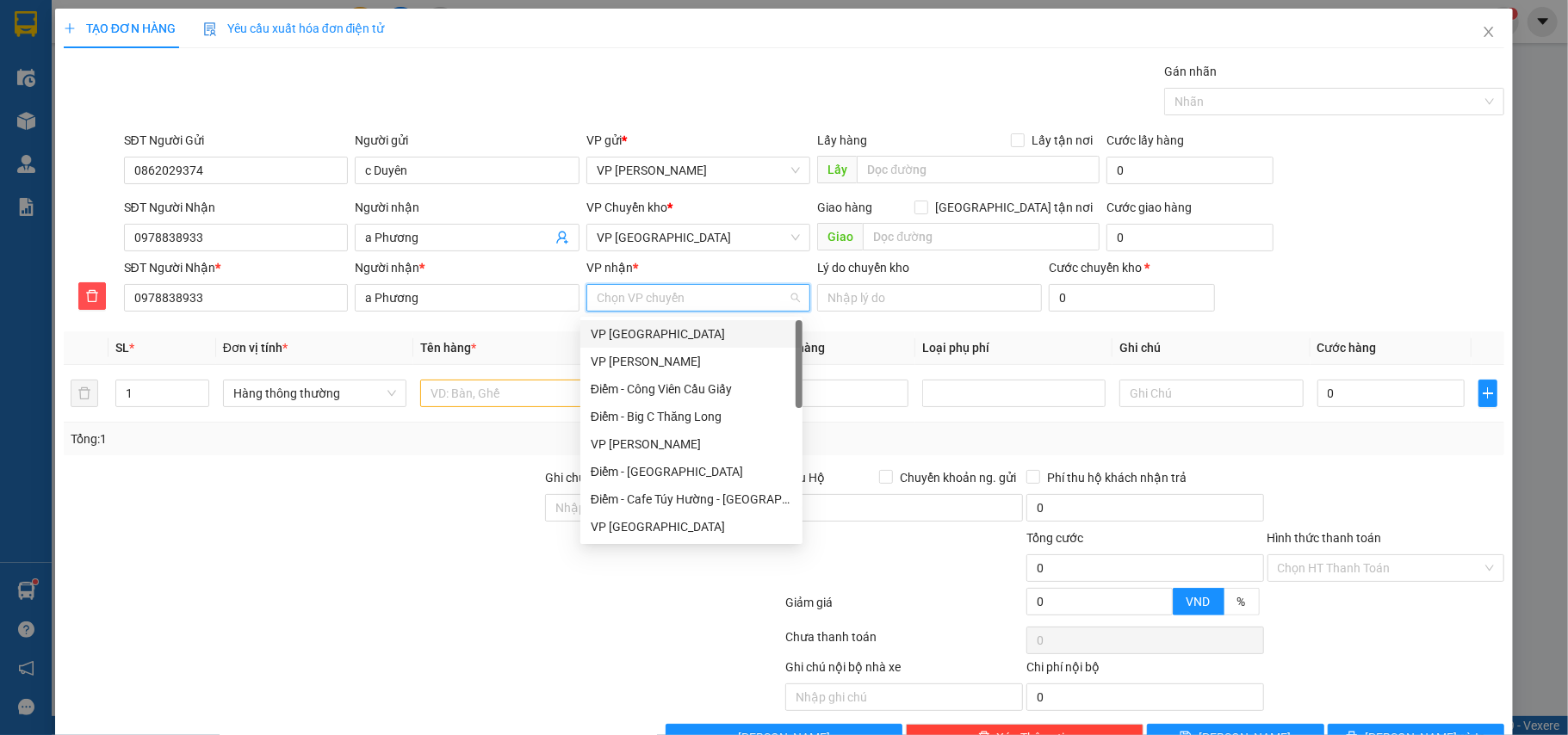
click at [686, 305] on input "VP nhận *" at bounding box center [693, 298] width 192 height 26
click at [632, 520] on div "VP [GEOGRAPHIC_DATA]" at bounding box center [692, 527] width 202 height 19
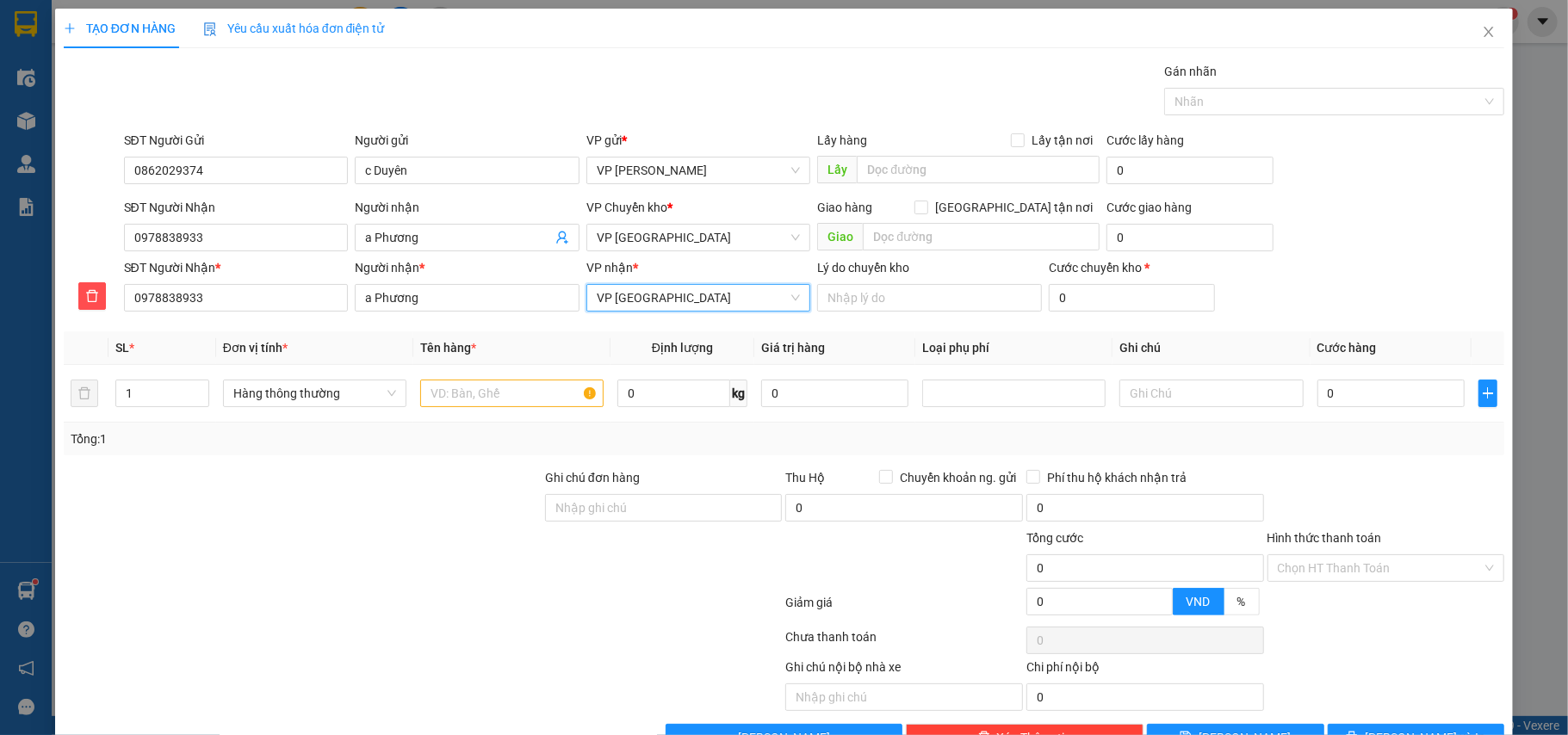
click at [649, 310] on span "VP [GEOGRAPHIC_DATA]" at bounding box center [698, 298] width 204 height 26
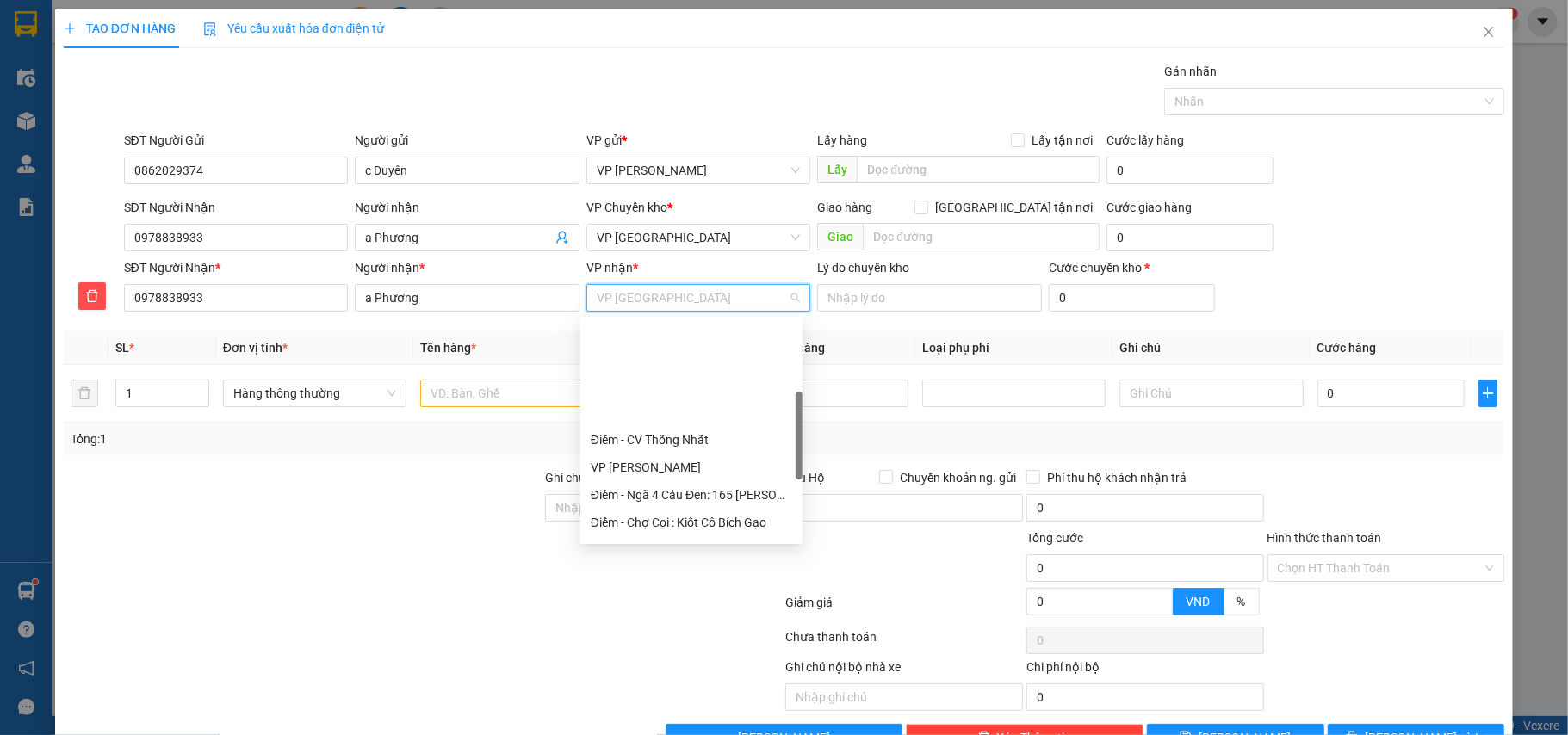
scroll to position [229, 0]
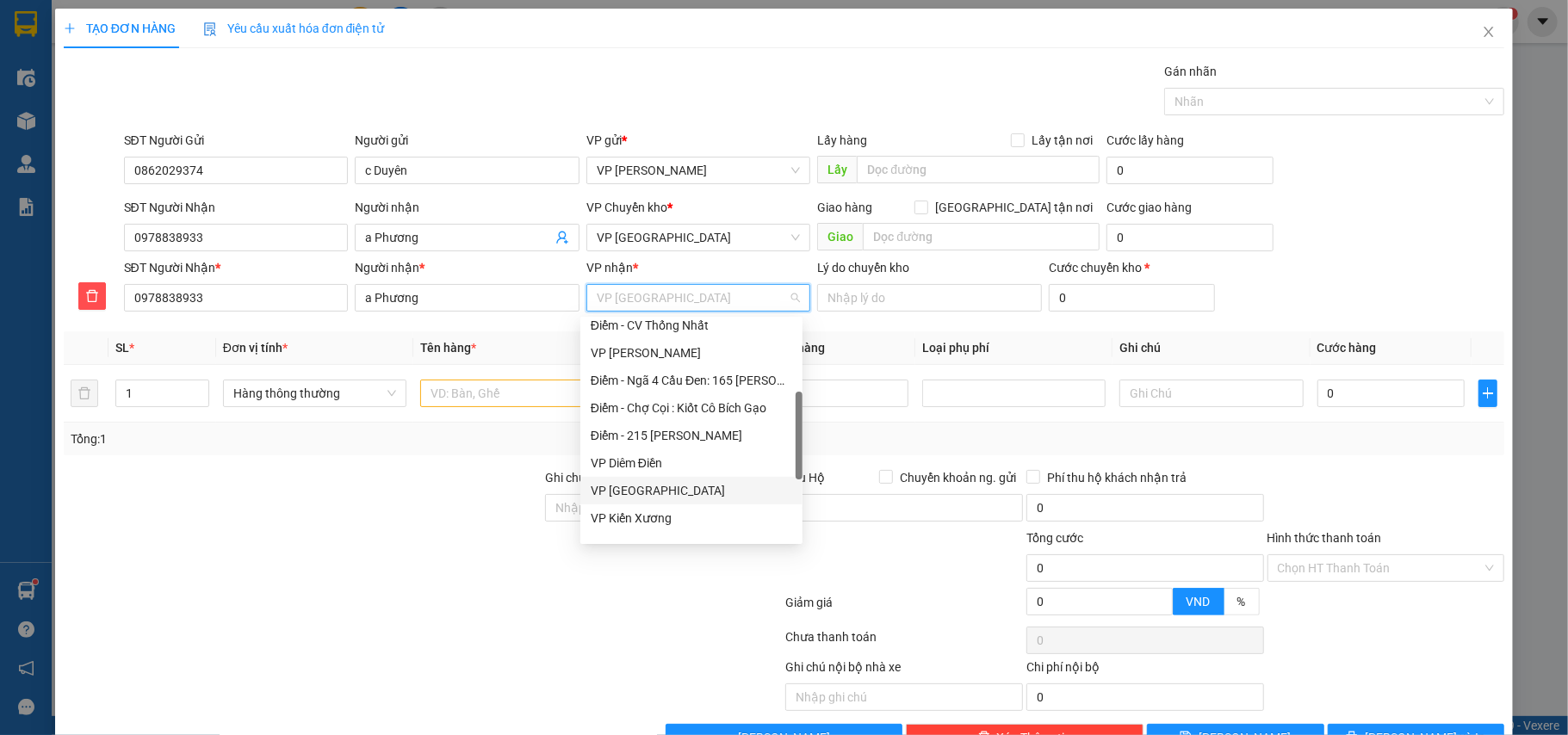
click at [646, 493] on div "VP [GEOGRAPHIC_DATA]" at bounding box center [692, 491] width 202 height 19
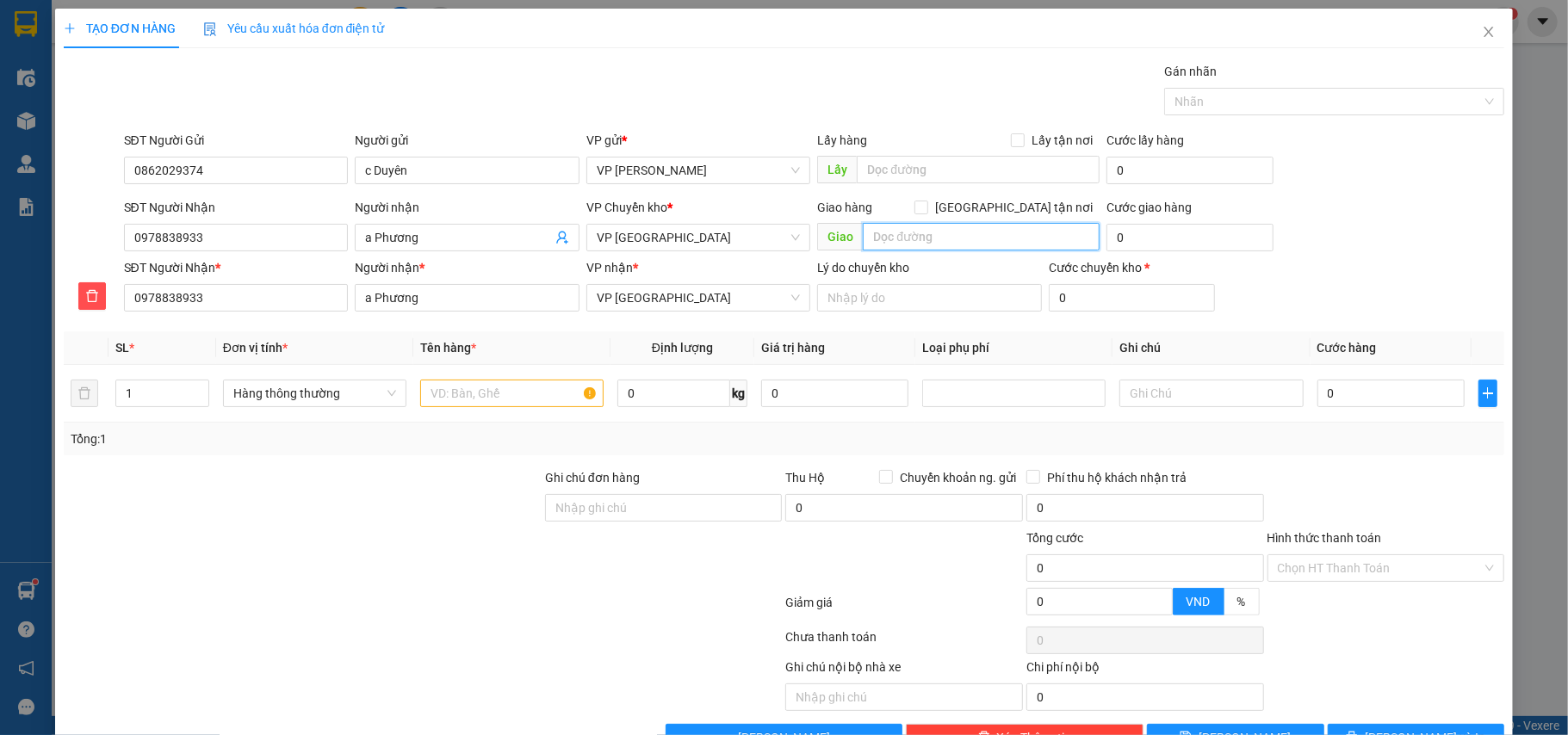
click at [909, 229] on input "text" at bounding box center [982, 237] width 237 height 28
type input "t"
type input "[GEOGRAPHIC_DATA] - [GEOGRAPHIC_DATA]"
click at [1143, 244] on input "0" at bounding box center [1190, 238] width 166 height 28
type input "5"
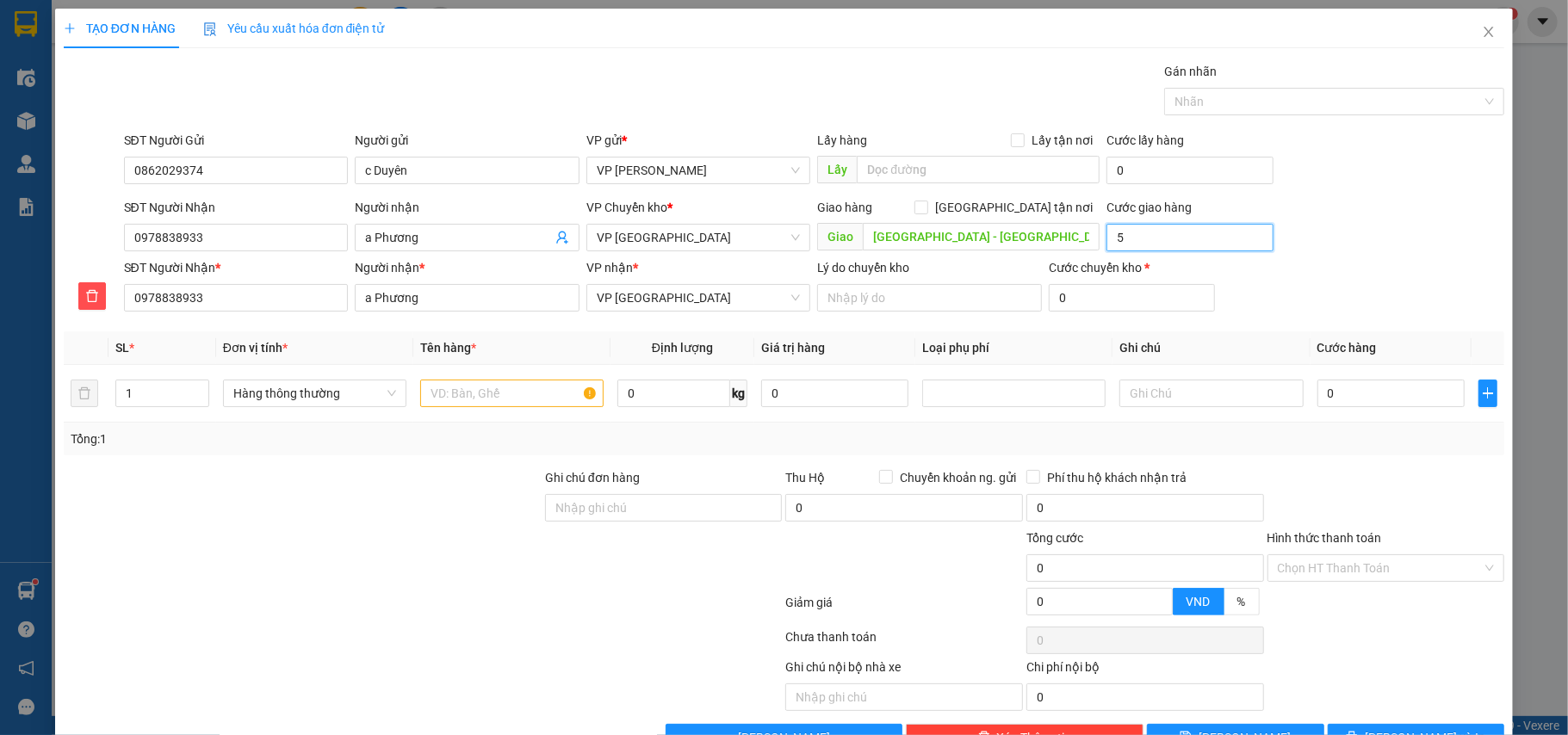
type input "5"
type input "5.000"
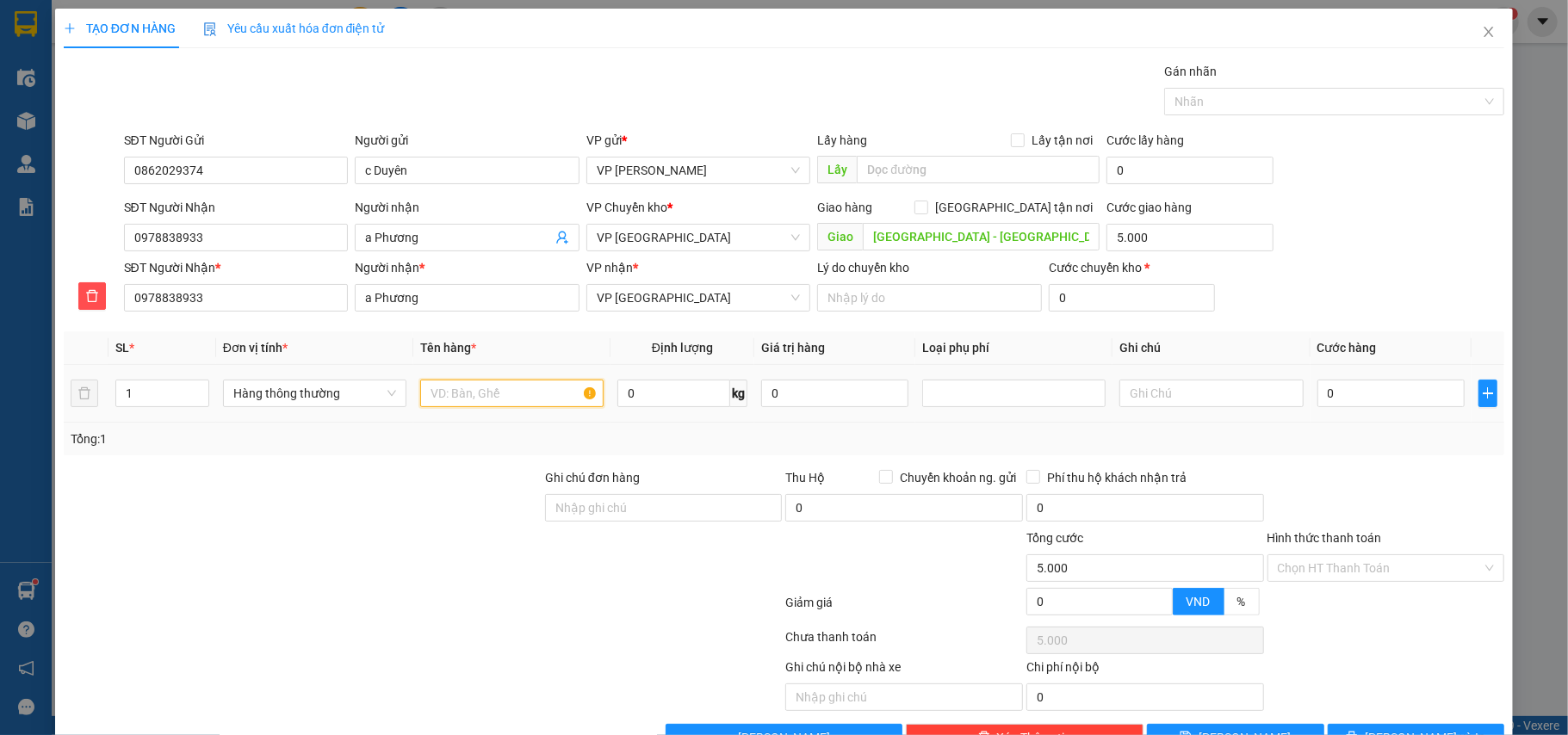
click at [446, 403] on input "text" at bounding box center [511, 394] width 184 height 28
type input "hộp ct"
click at [1365, 399] on input "0" at bounding box center [1392, 394] width 147 height 28
type input "3"
type input "5.003"
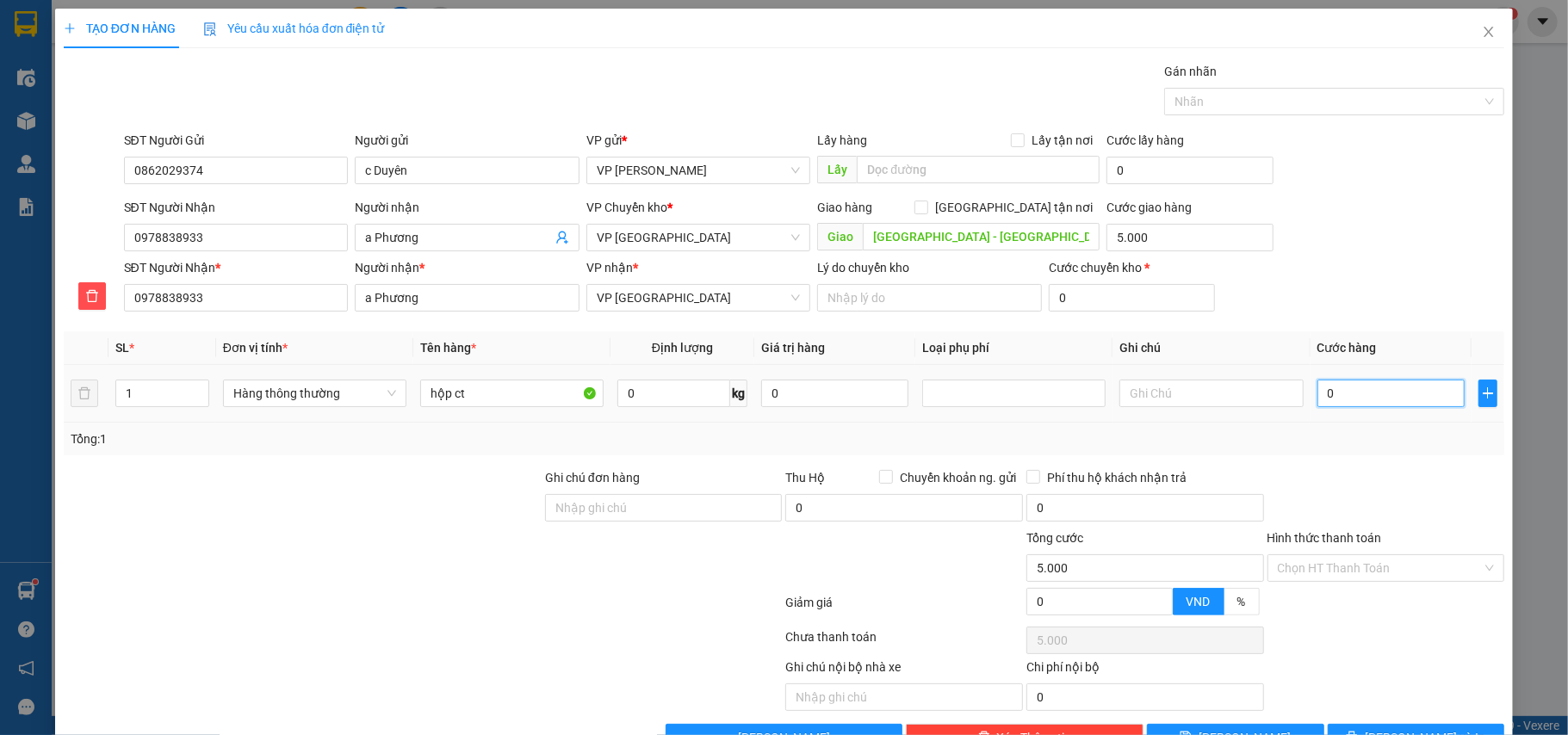
type input "5.003"
type input "35"
type input "5.035"
type input "35.000"
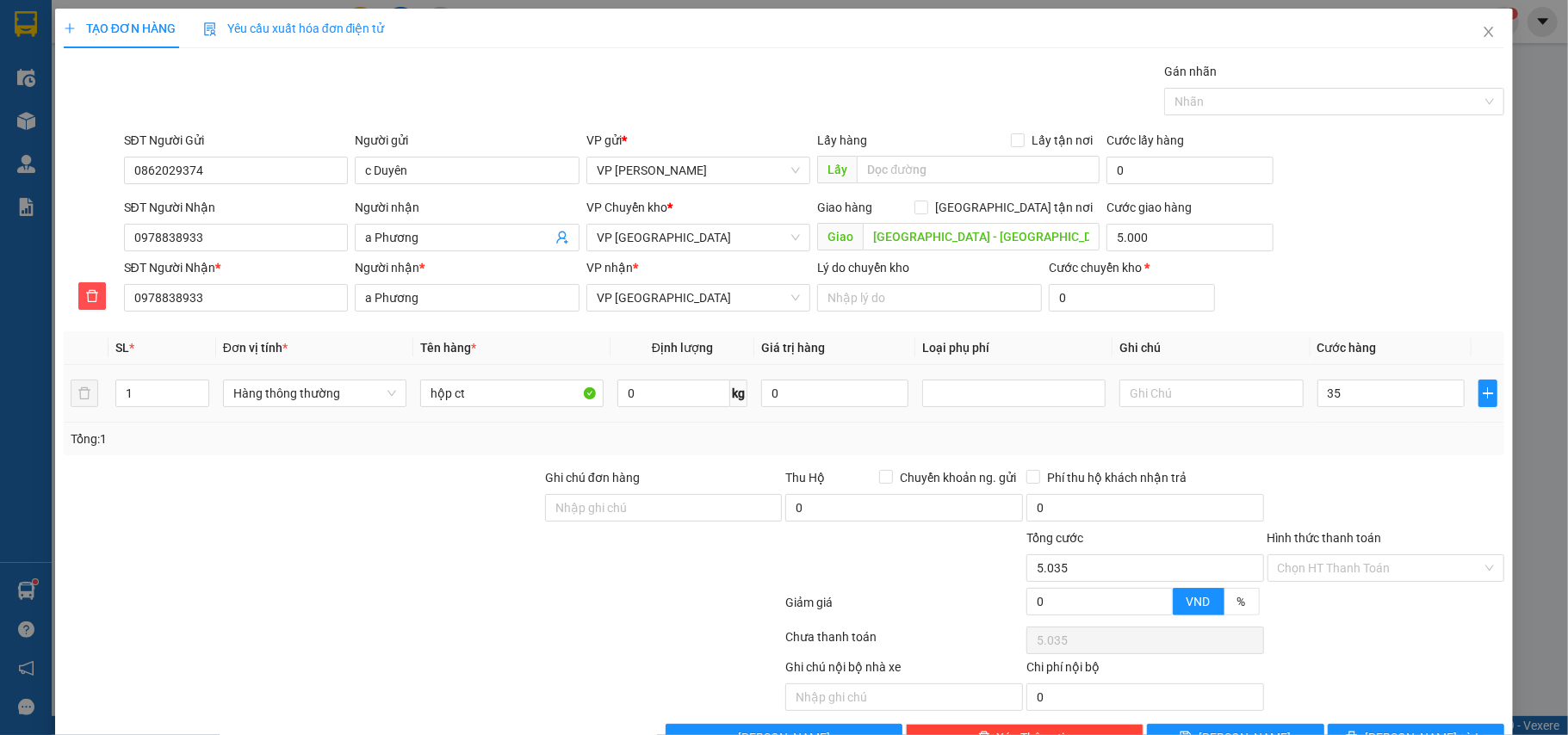
type input "40.000"
click at [1361, 444] on div "Tổng: 1" at bounding box center [785, 438] width 1428 height 19
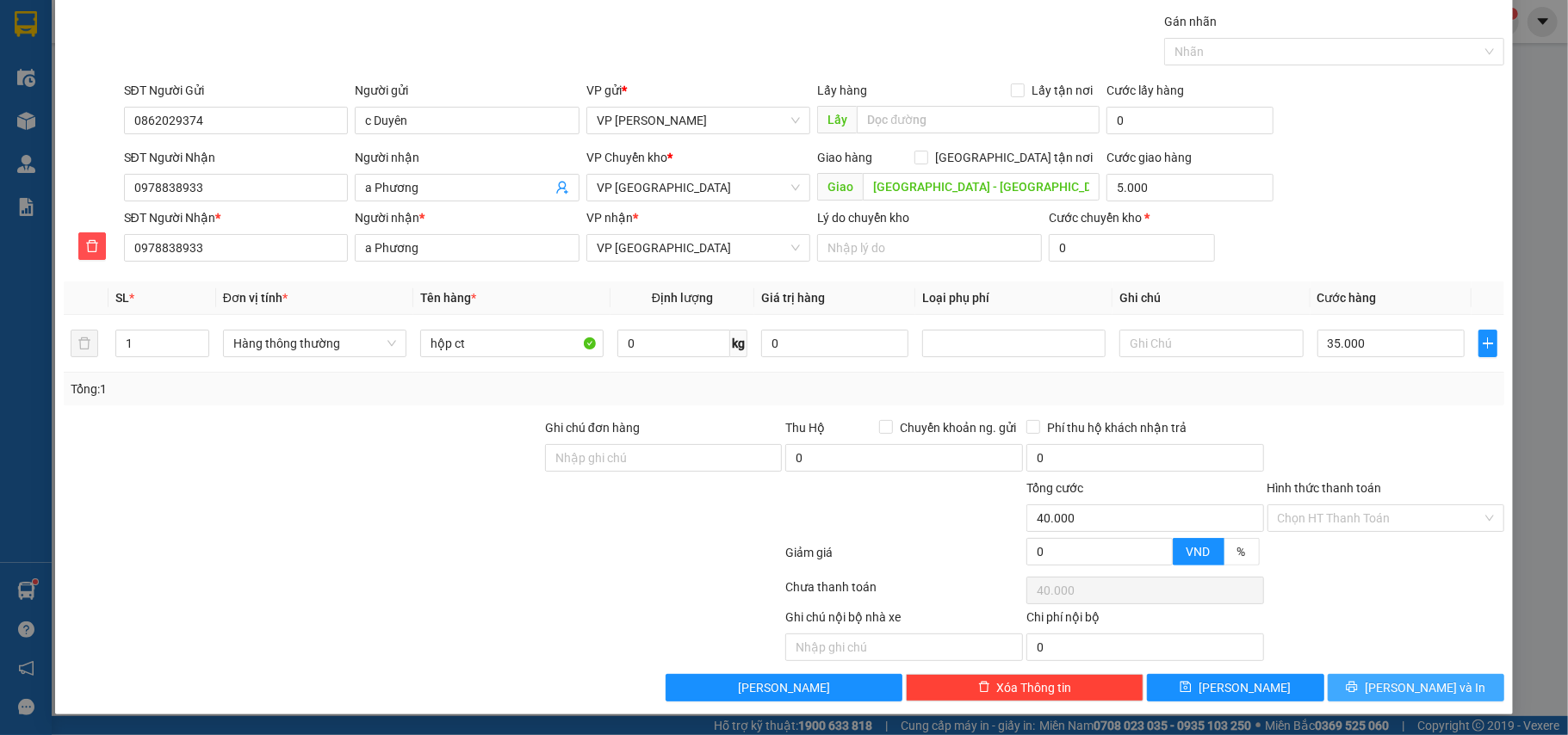
click at [1385, 686] on button "[PERSON_NAME] và In" at bounding box center [1417, 687] width 177 height 28
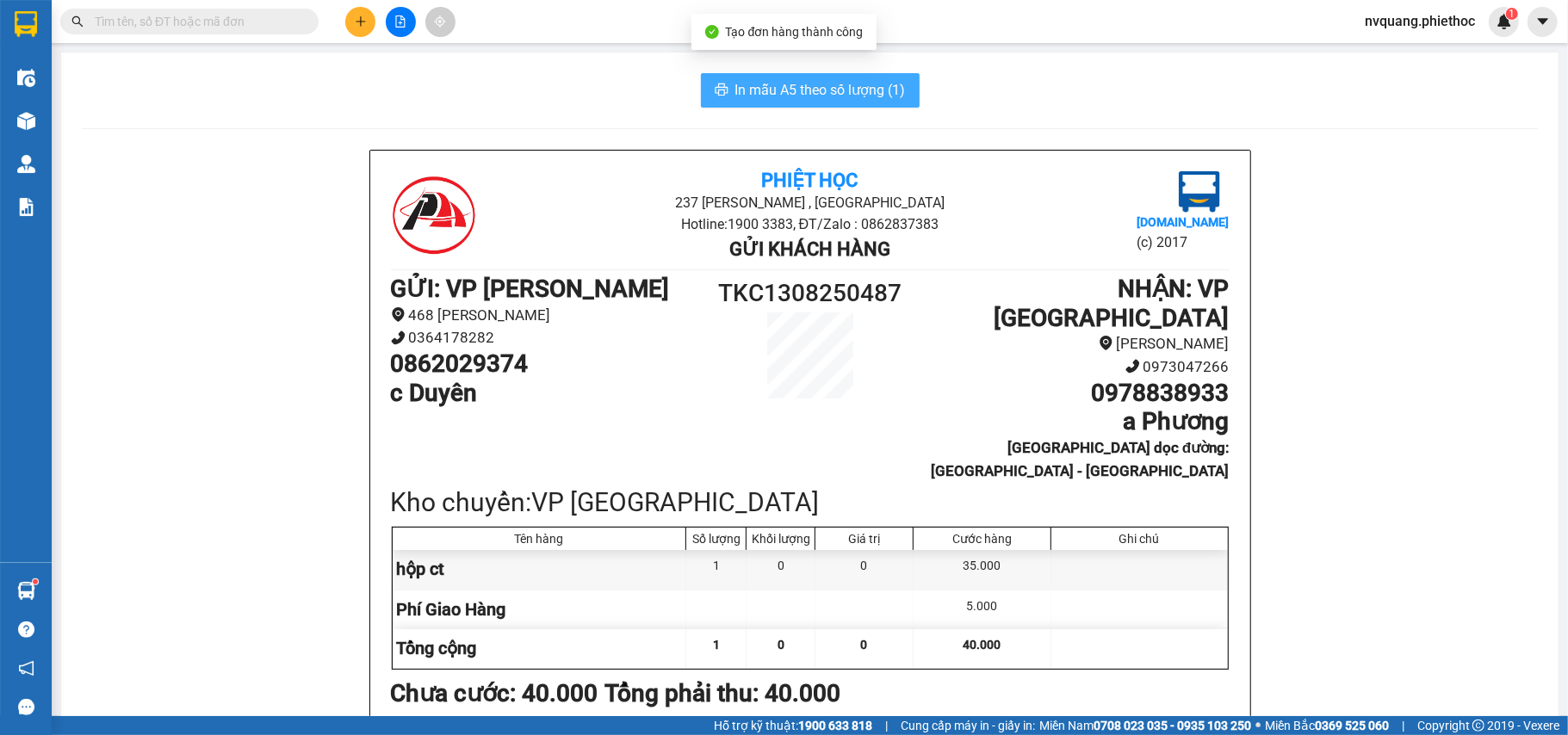
click at [819, 94] on span "In mẫu A5 theo số lượng (1)" at bounding box center [820, 90] width 171 height 21
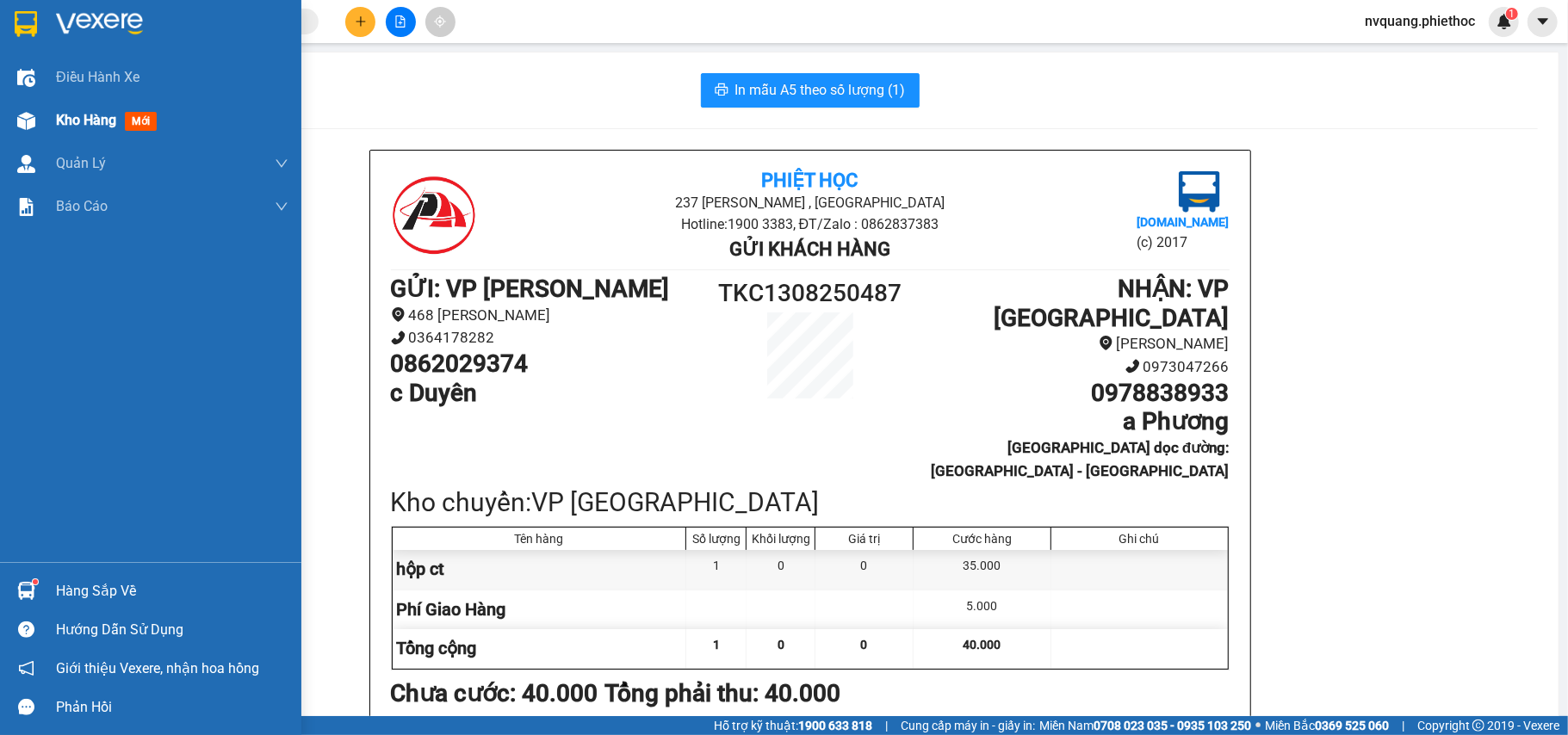
click at [88, 109] on div "Kho hàng mới" at bounding box center [109, 119] width 107 height 21
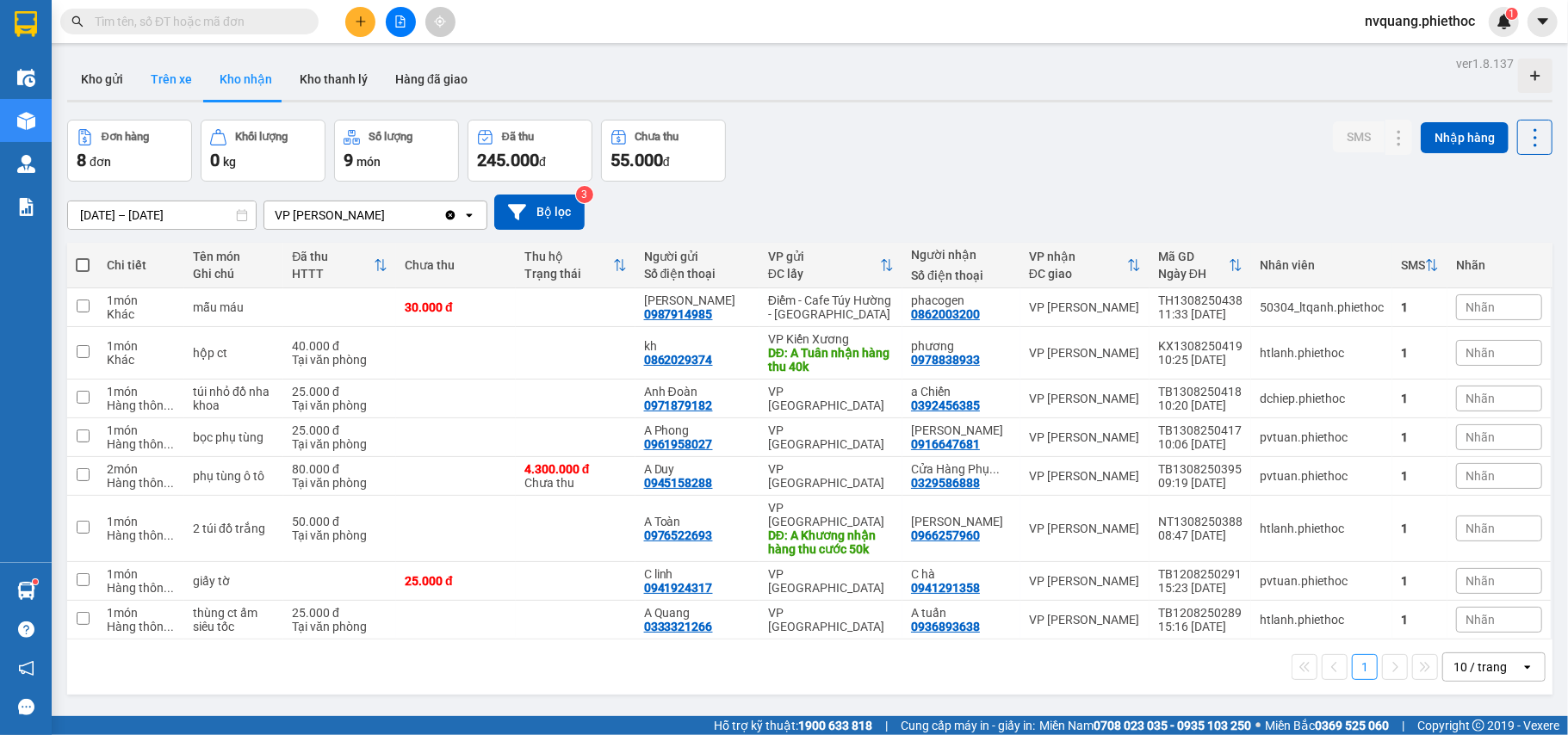
click at [176, 65] on button "Trên xe" at bounding box center [172, 79] width 69 height 41
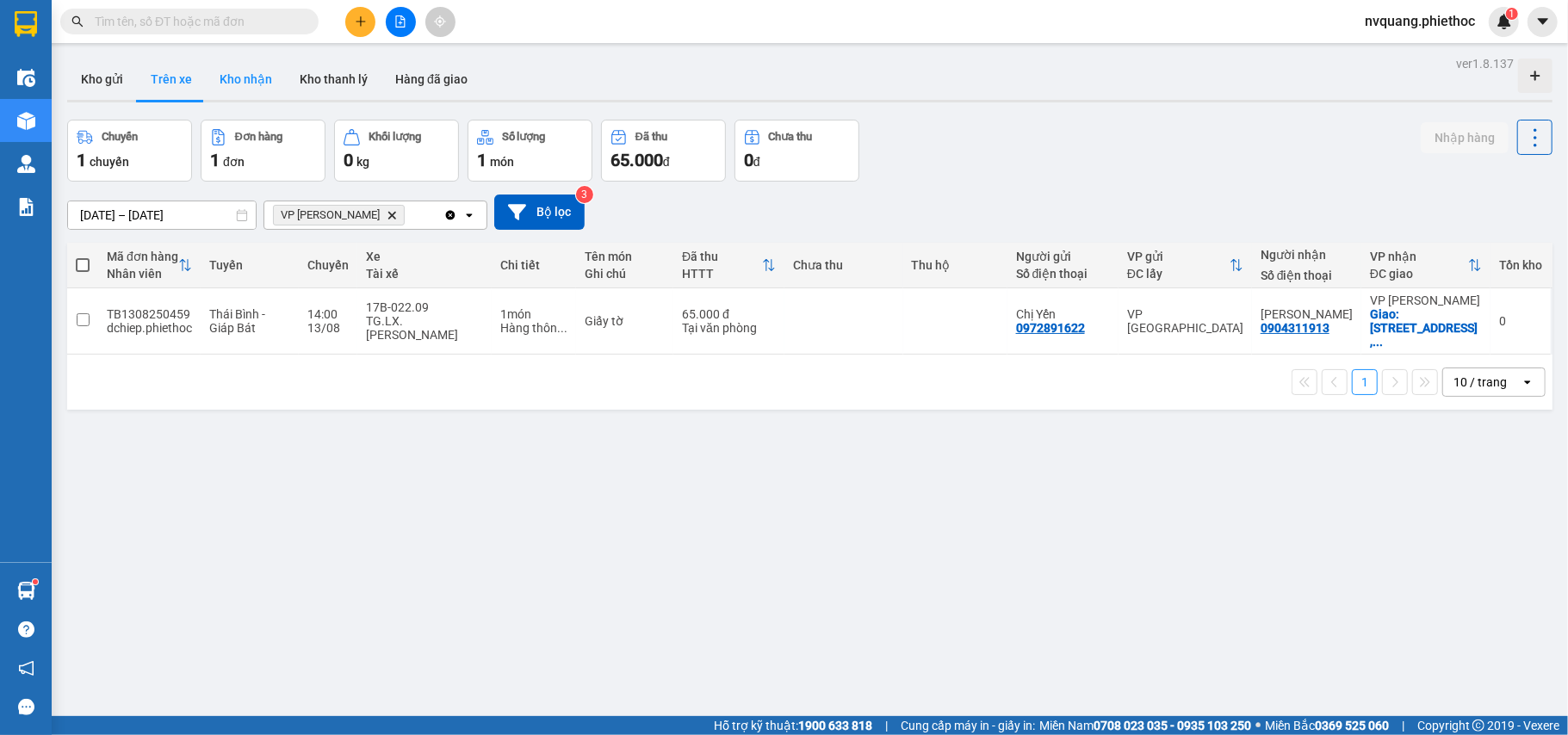
click at [267, 76] on button "Kho nhận" at bounding box center [246, 79] width 80 height 41
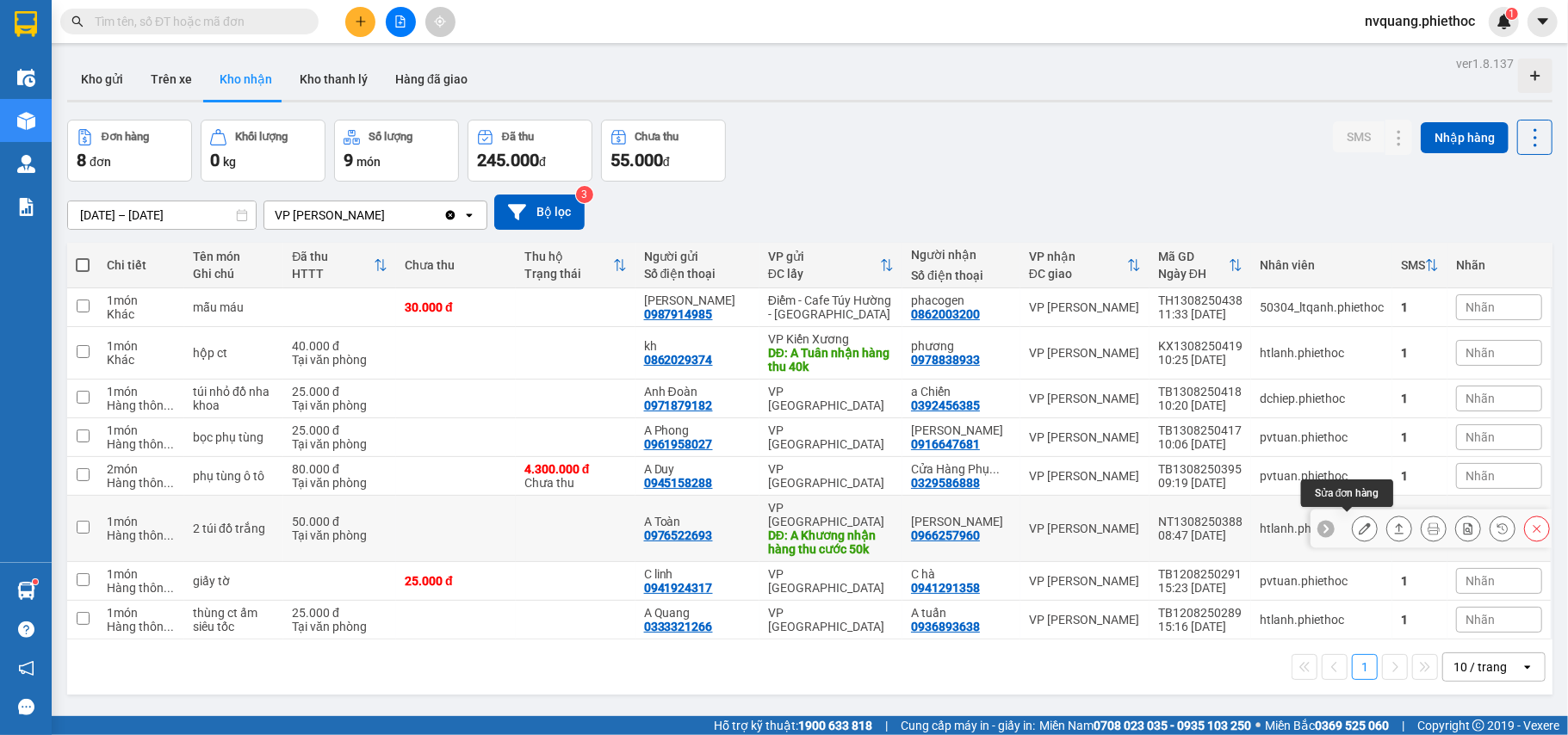
click at [1353, 517] on button at bounding box center [1365, 529] width 24 height 30
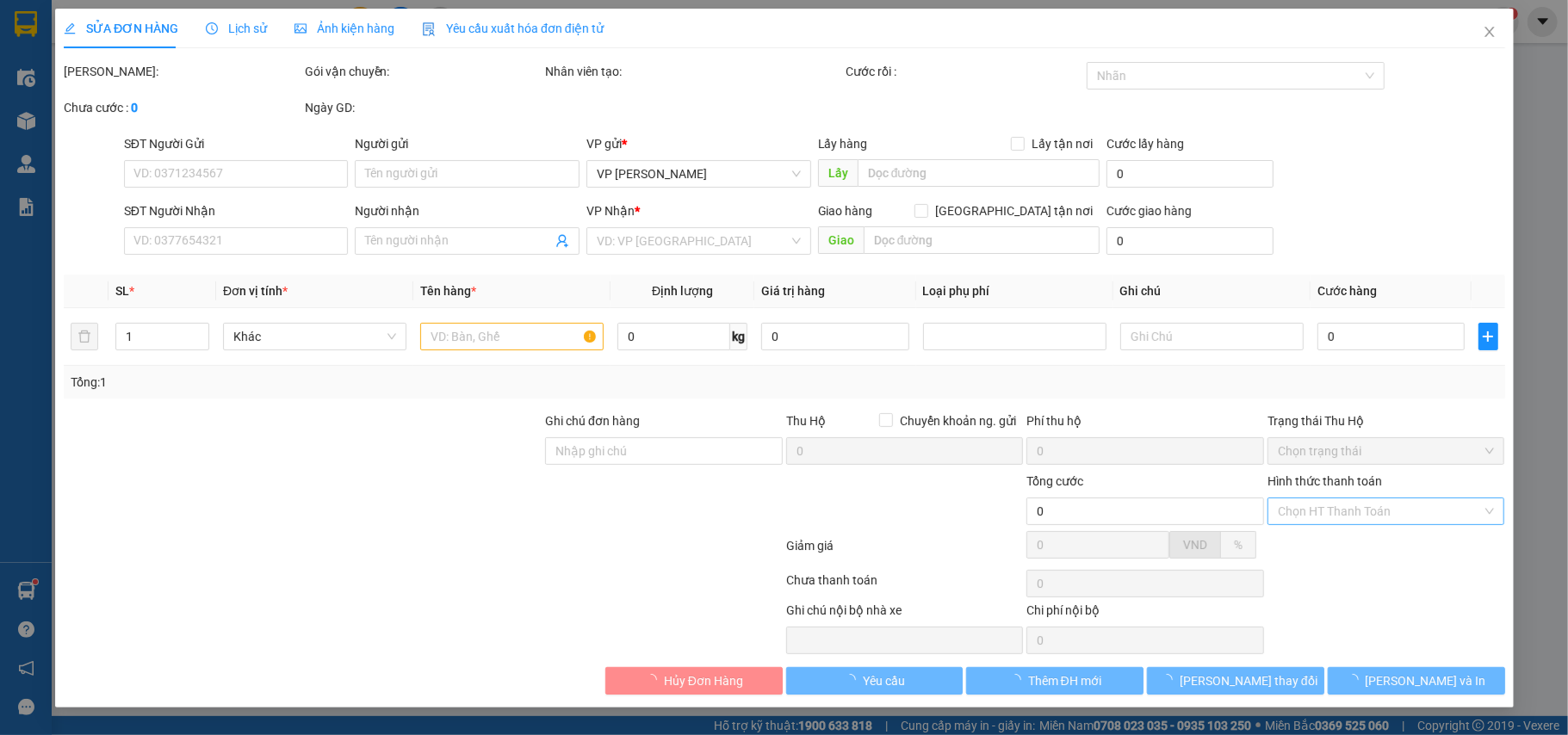
type input "0976522693"
type input "A Toàn"
type input "A Khương nhận hàng thu cước 50k"
type input "5.000"
type input "0966257960"
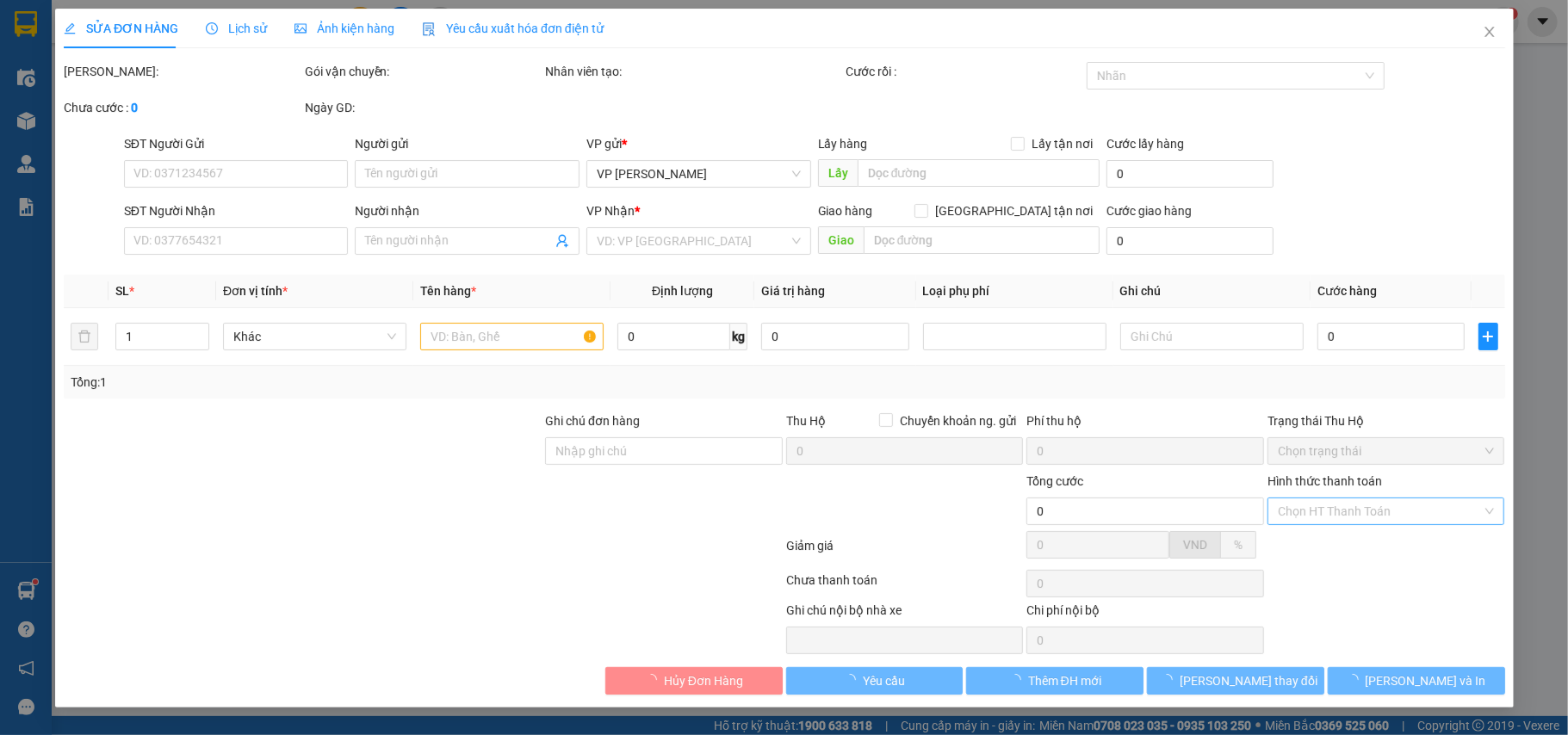
type input "[PERSON_NAME]"
type input "50.000"
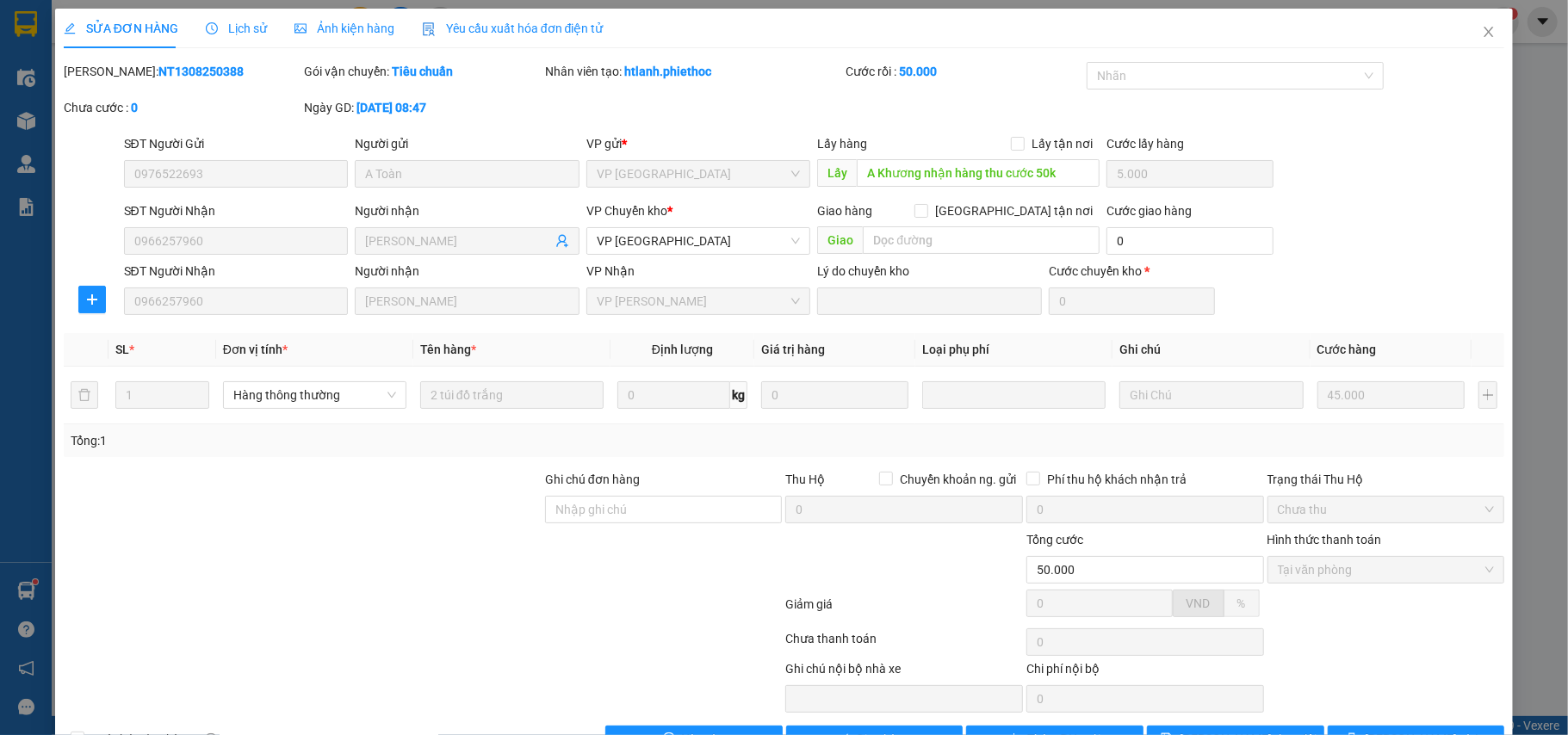
scroll to position [55, 0]
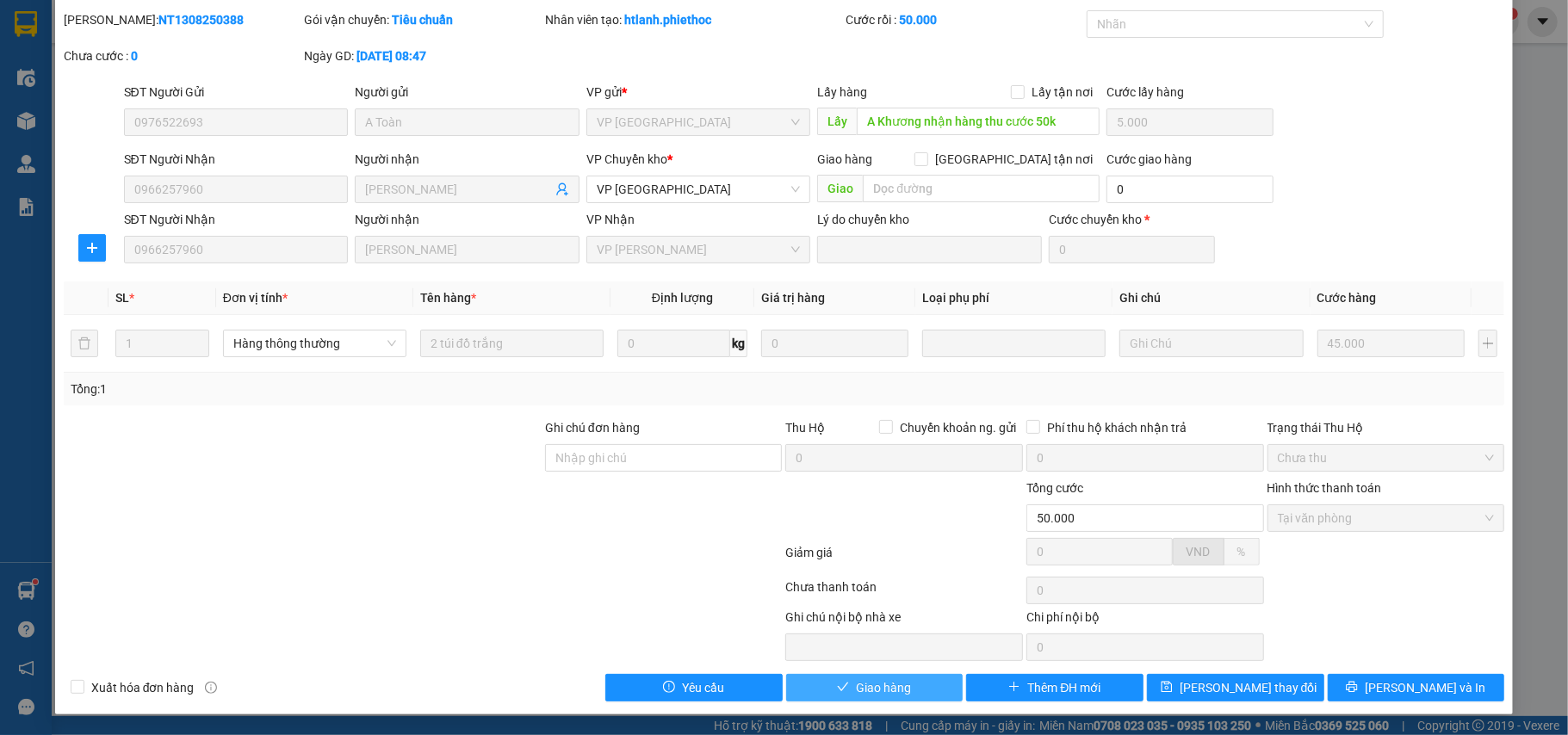
click at [874, 689] on span "Giao hàng" at bounding box center [883, 687] width 55 height 19
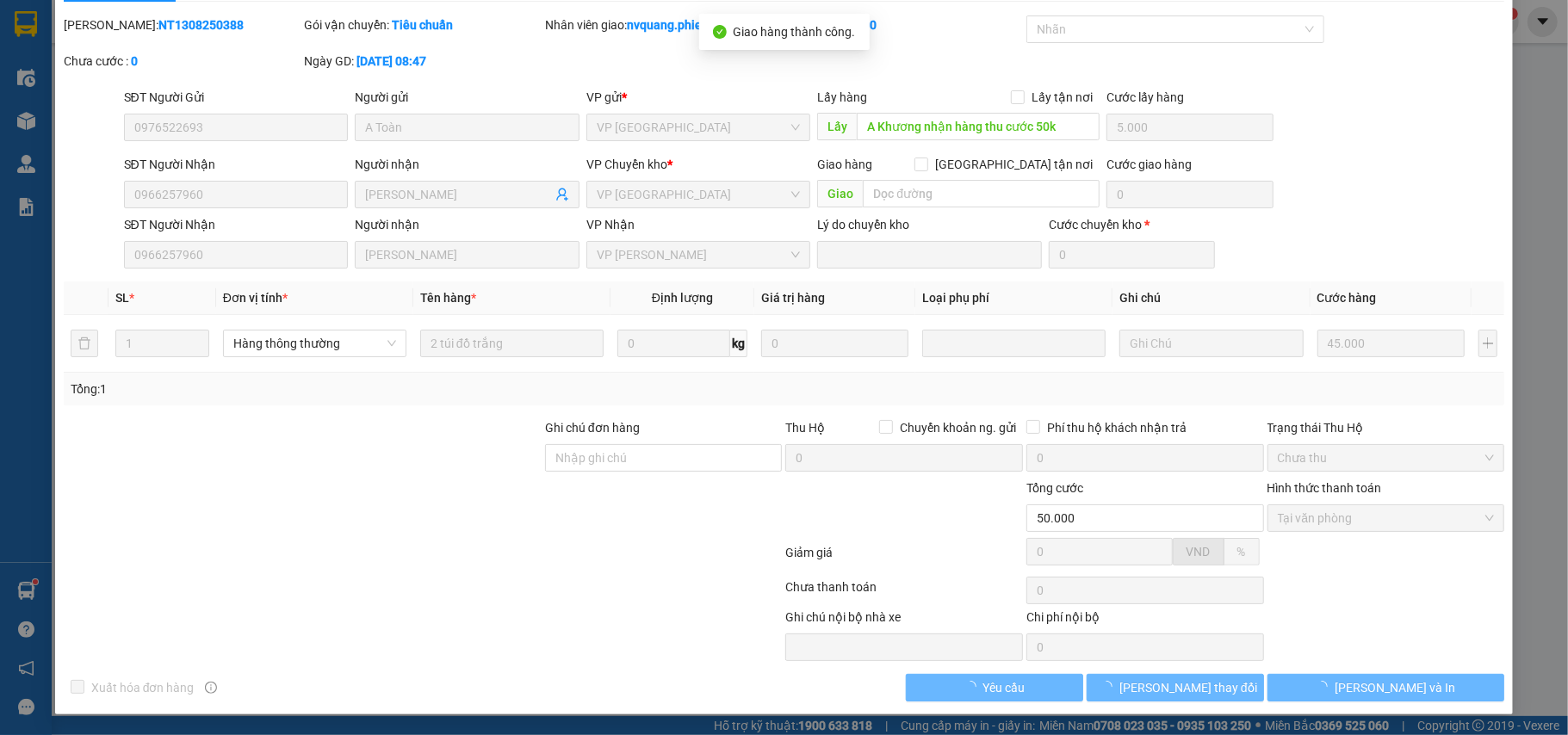
scroll to position [0, 0]
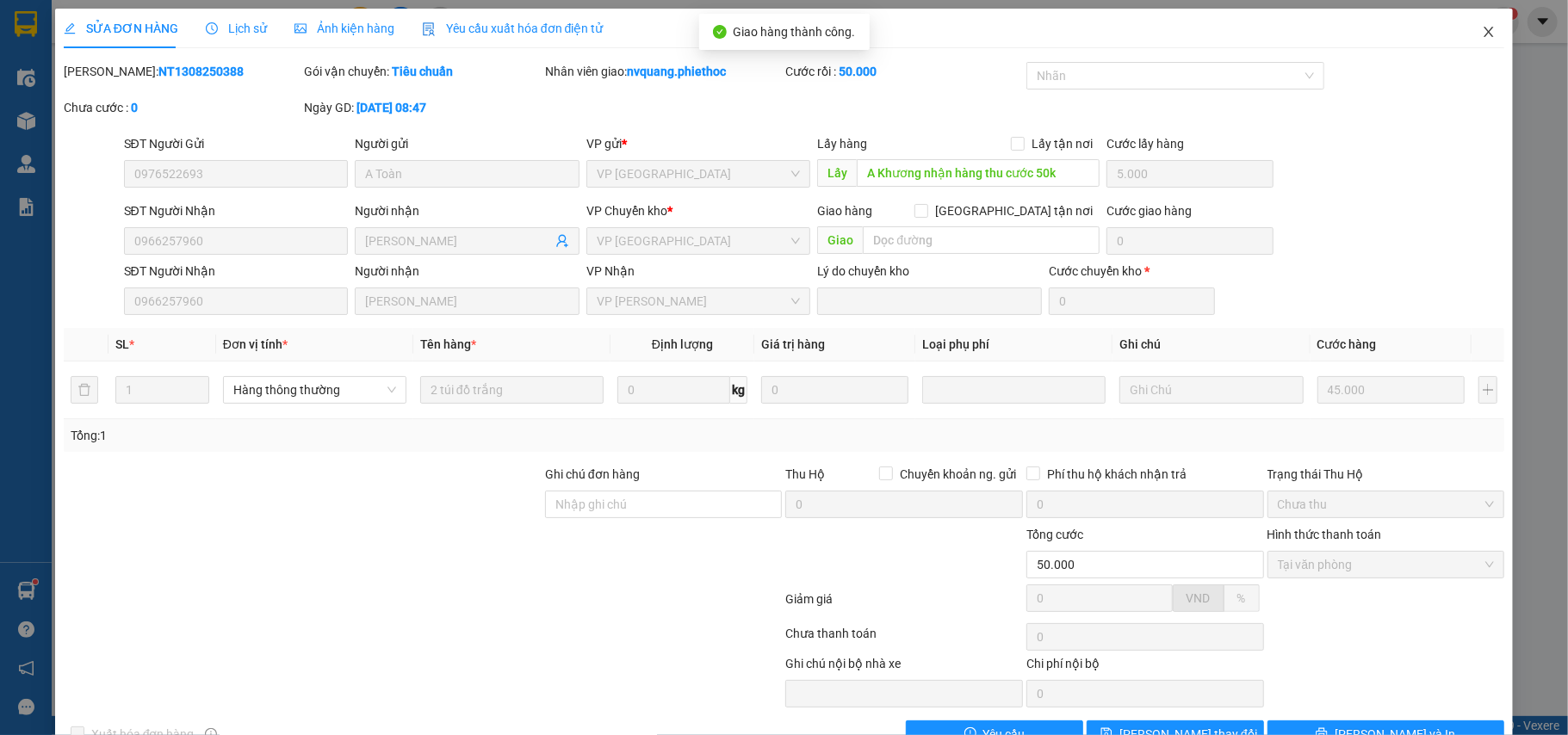
click at [1482, 32] on icon "close" at bounding box center [1489, 32] width 14 height 14
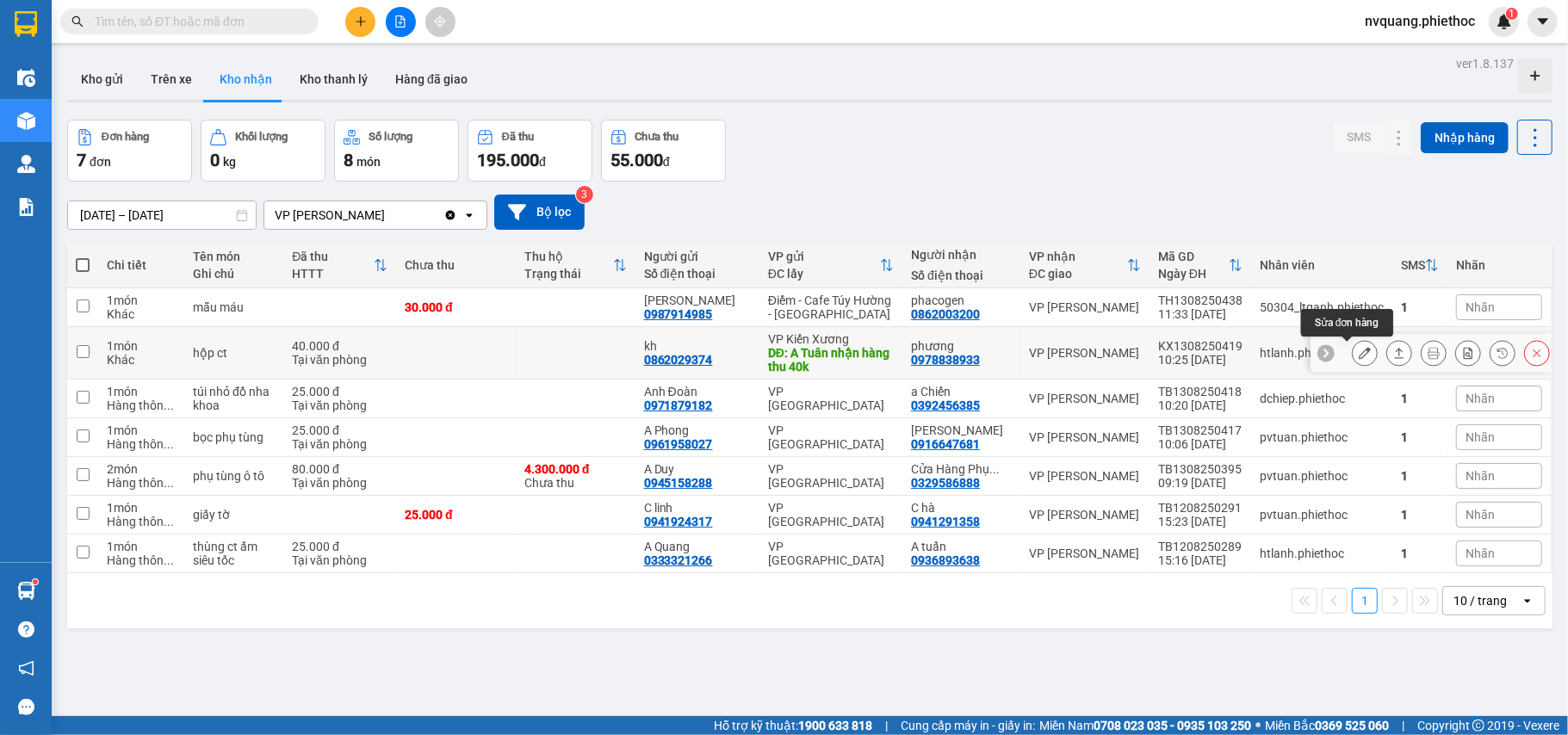
click at [1353, 354] on button at bounding box center [1365, 354] width 24 height 30
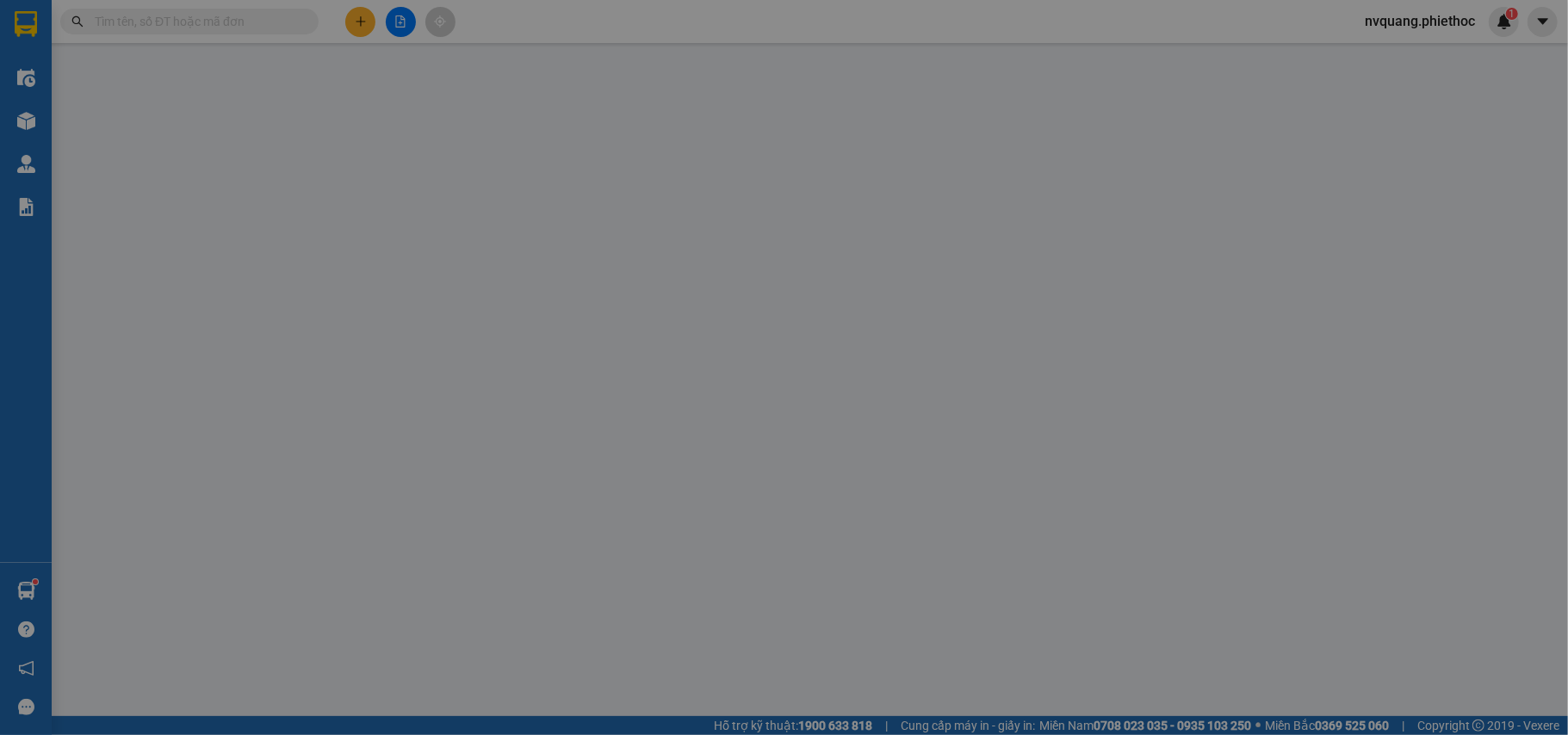
type input "0862029374"
type input "kh"
type input "A Tuân nhận hàng thu 40k"
type input "5.000"
type input "0978838933"
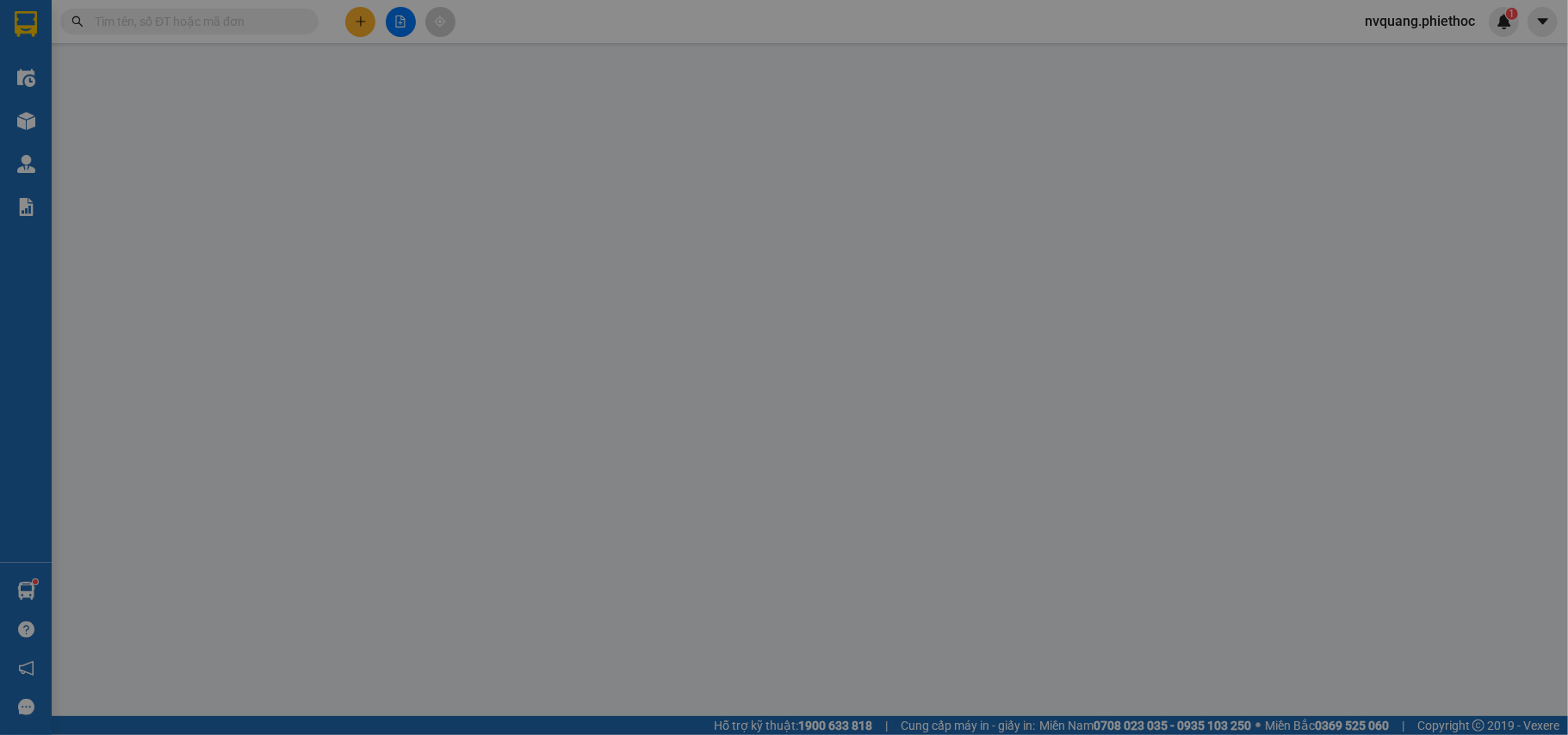
type input "phương"
type input "40.000"
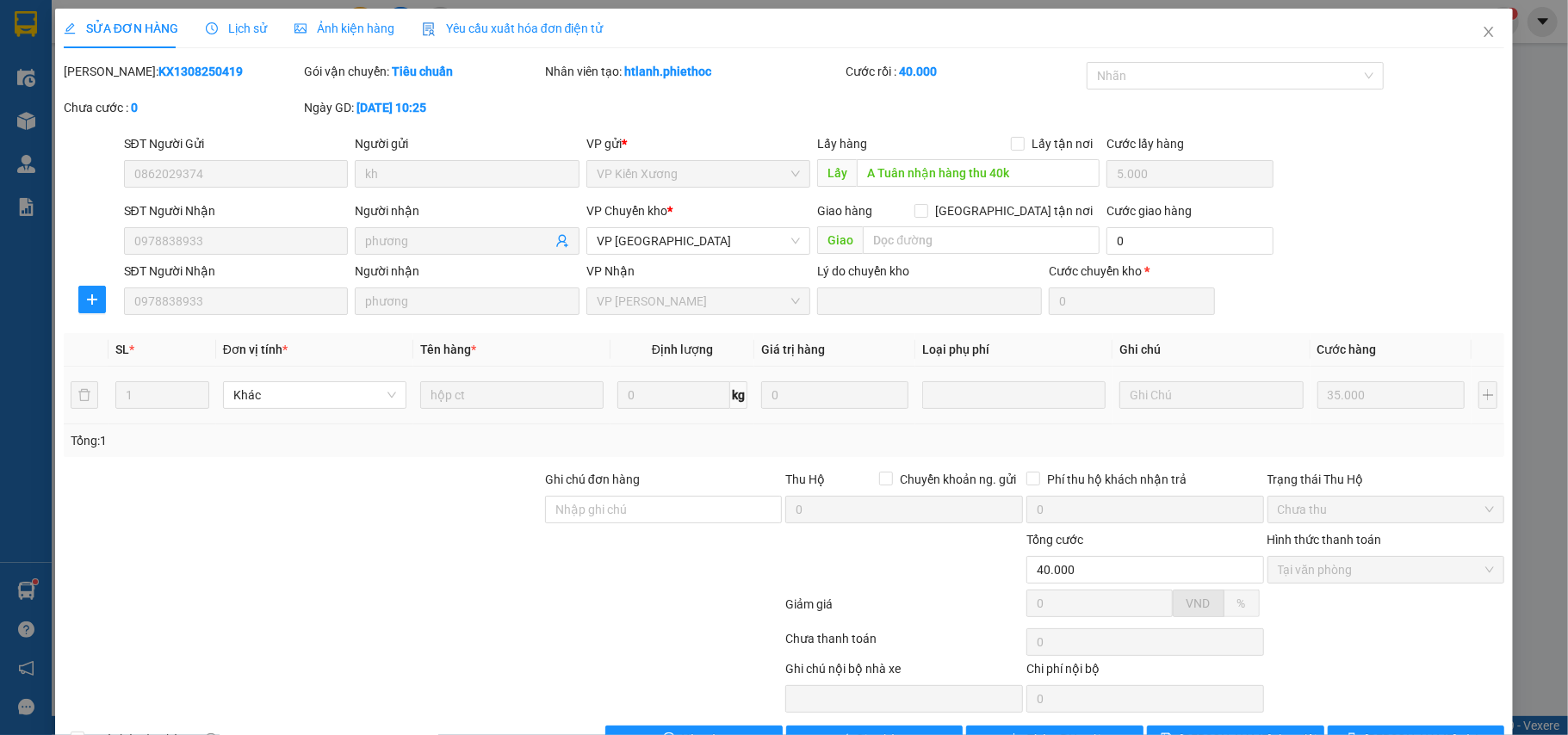
scroll to position [55, 0]
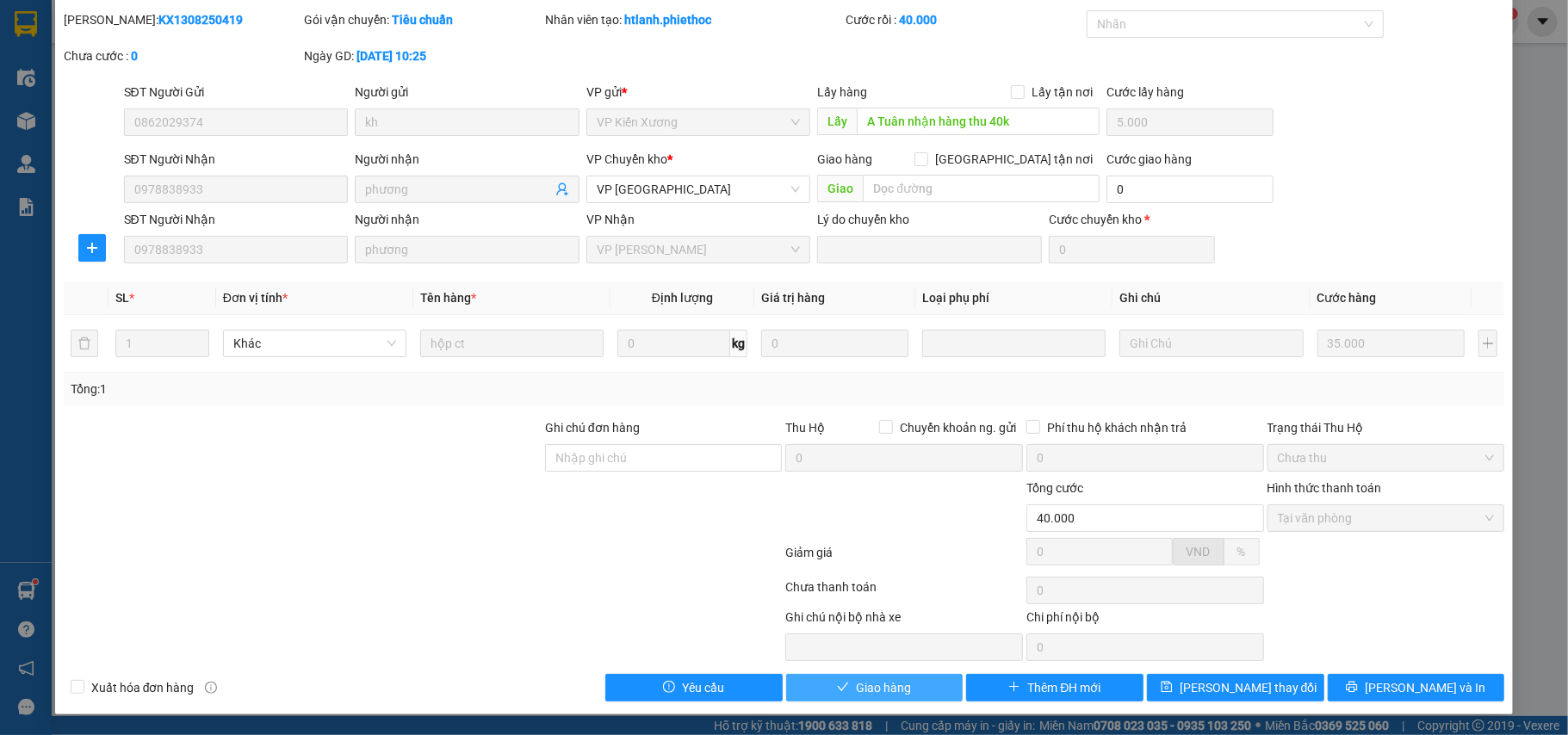
click at [897, 679] on span "Giao hàng" at bounding box center [883, 687] width 55 height 19
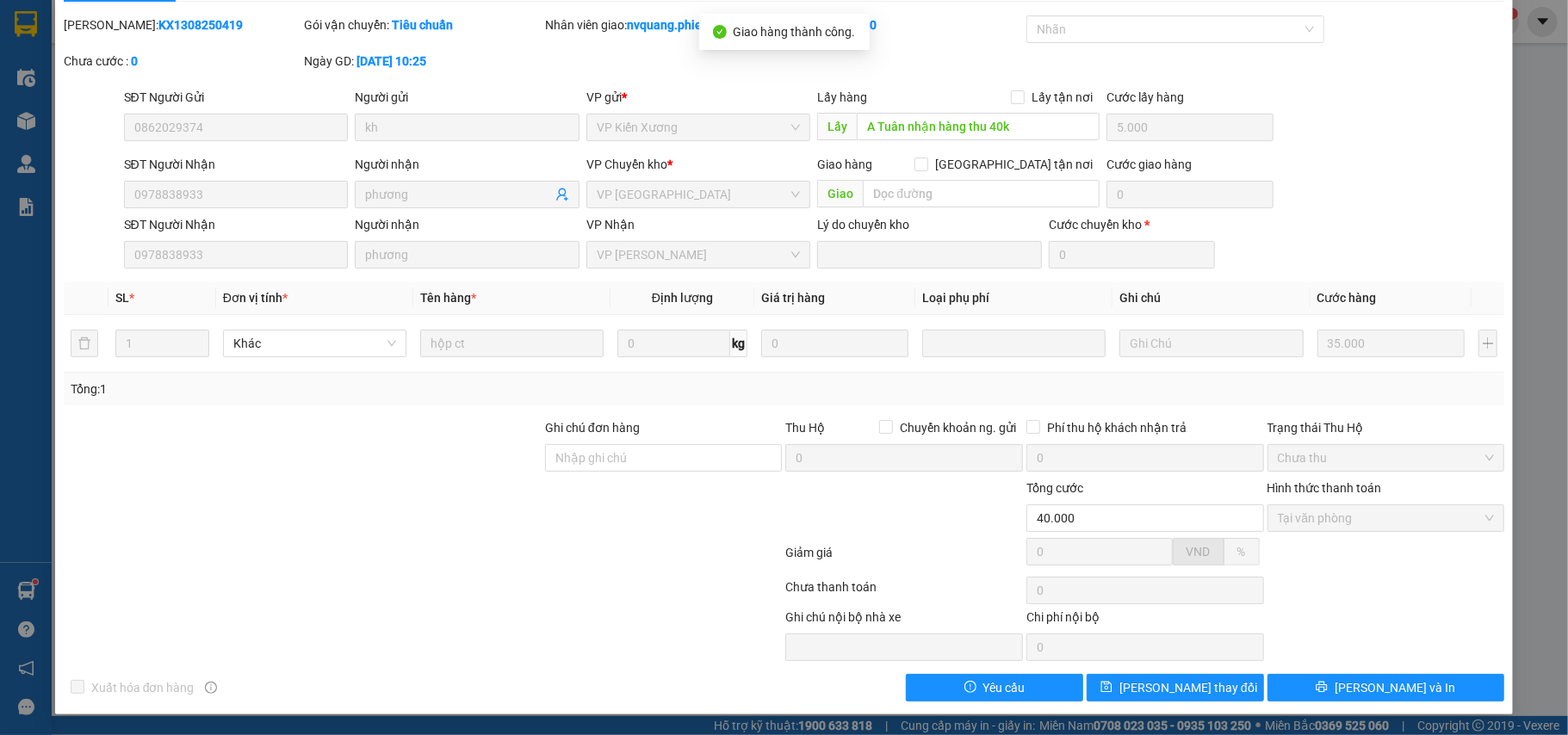
scroll to position [0, 0]
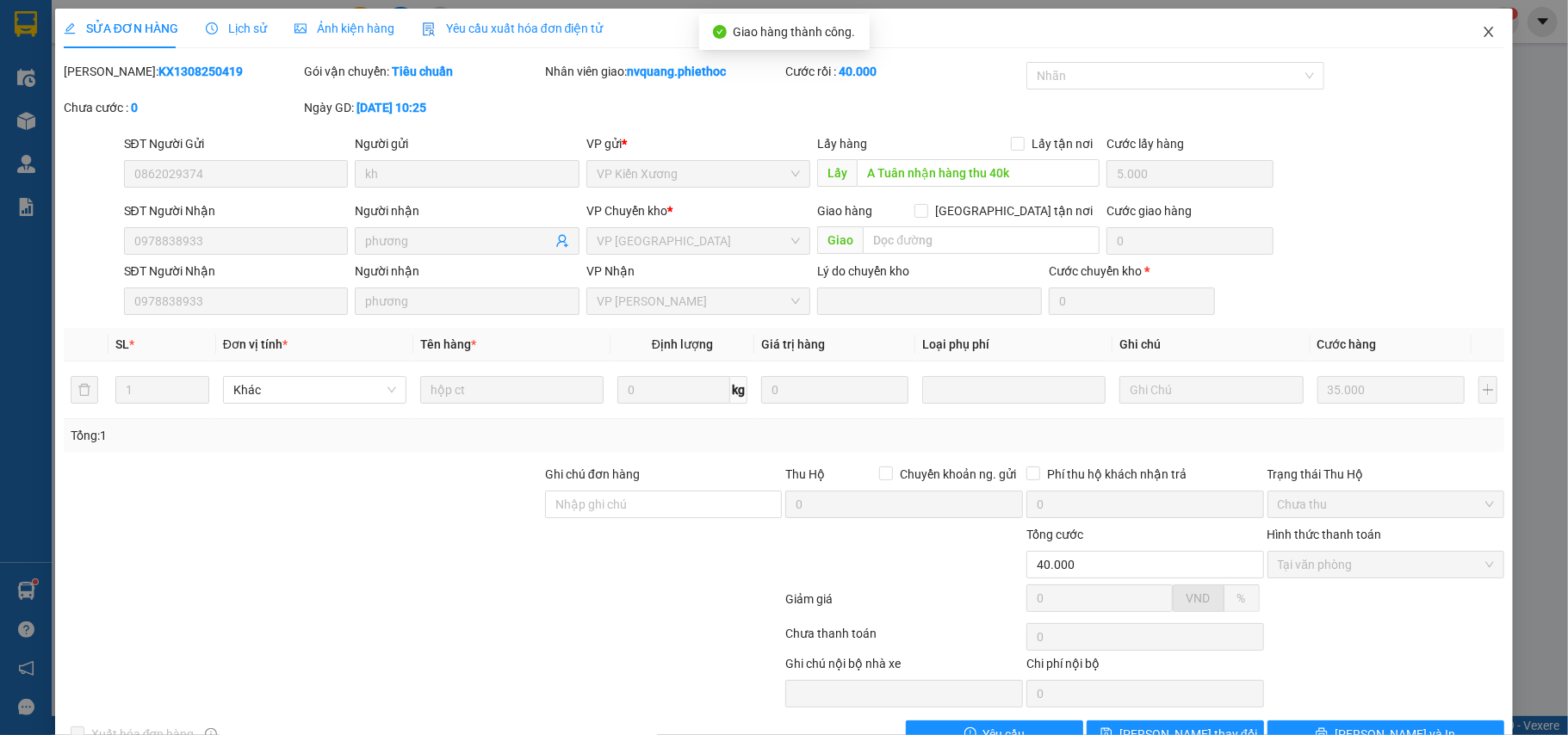
click at [1482, 28] on icon "close" at bounding box center [1489, 32] width 14 height 14
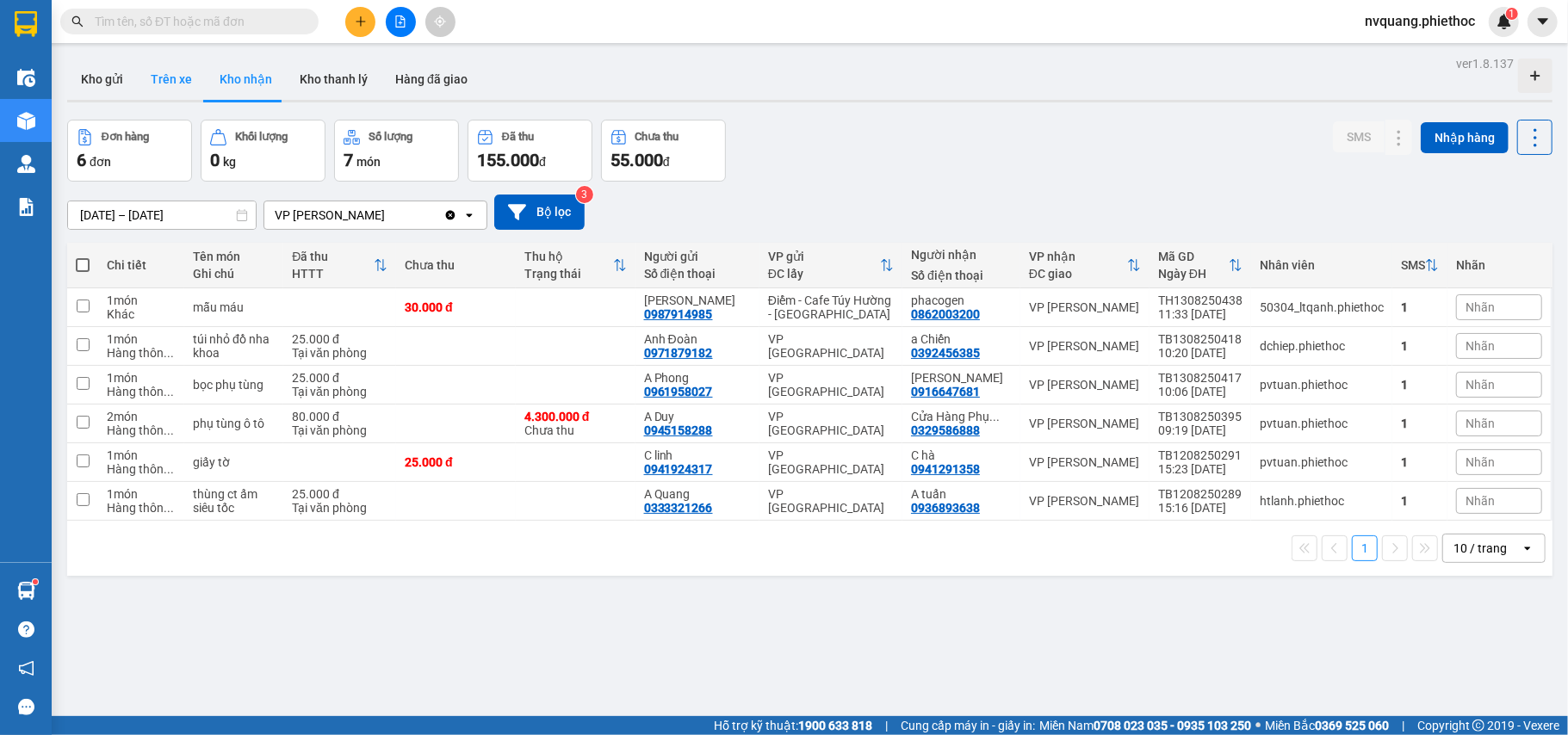
click at [173, 74] on button "Trên xe" at bounding box center [172, 79] width 69 height 41
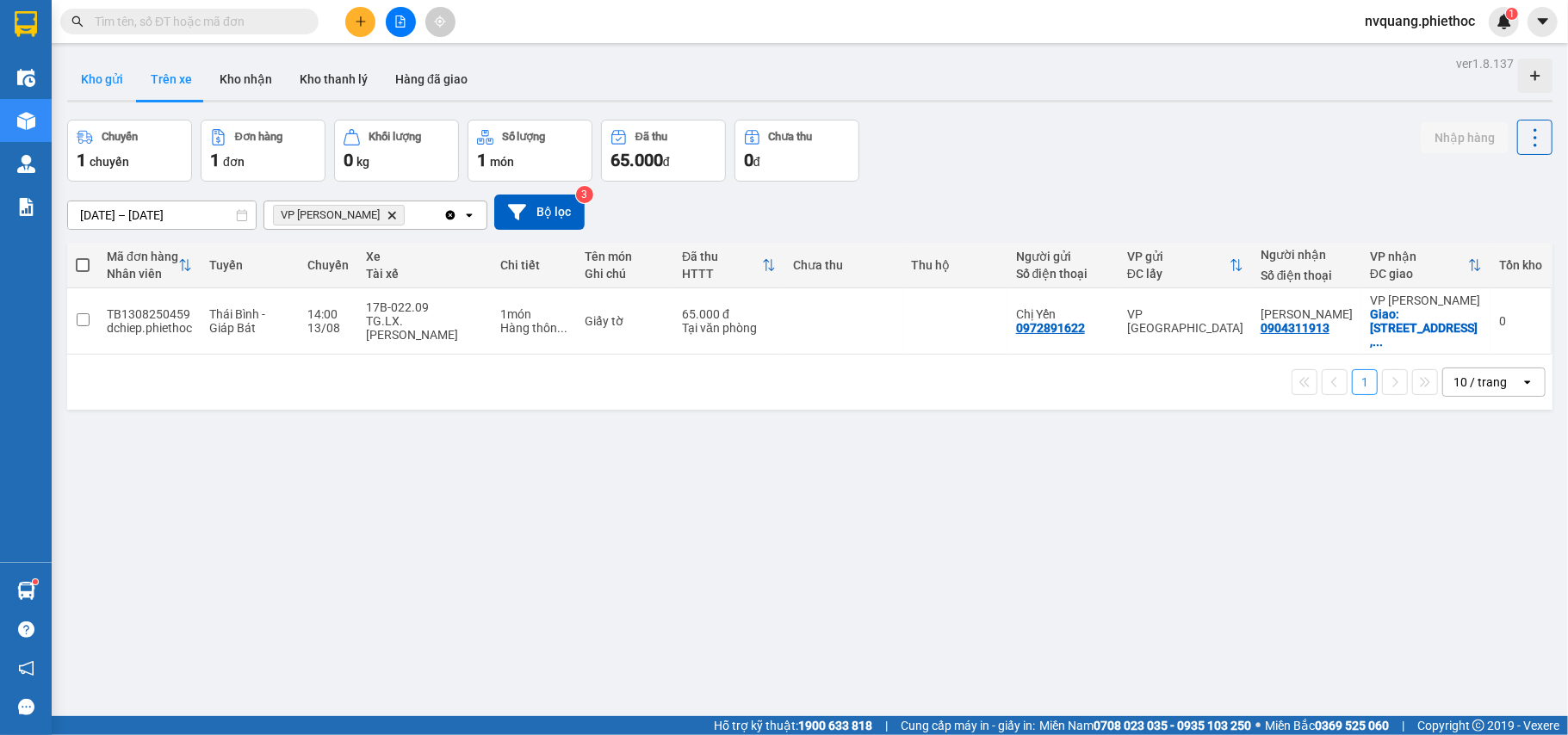
click at [110, 80] on button "Kho gửi" at bounding box center [102, 79] width 70 height 41
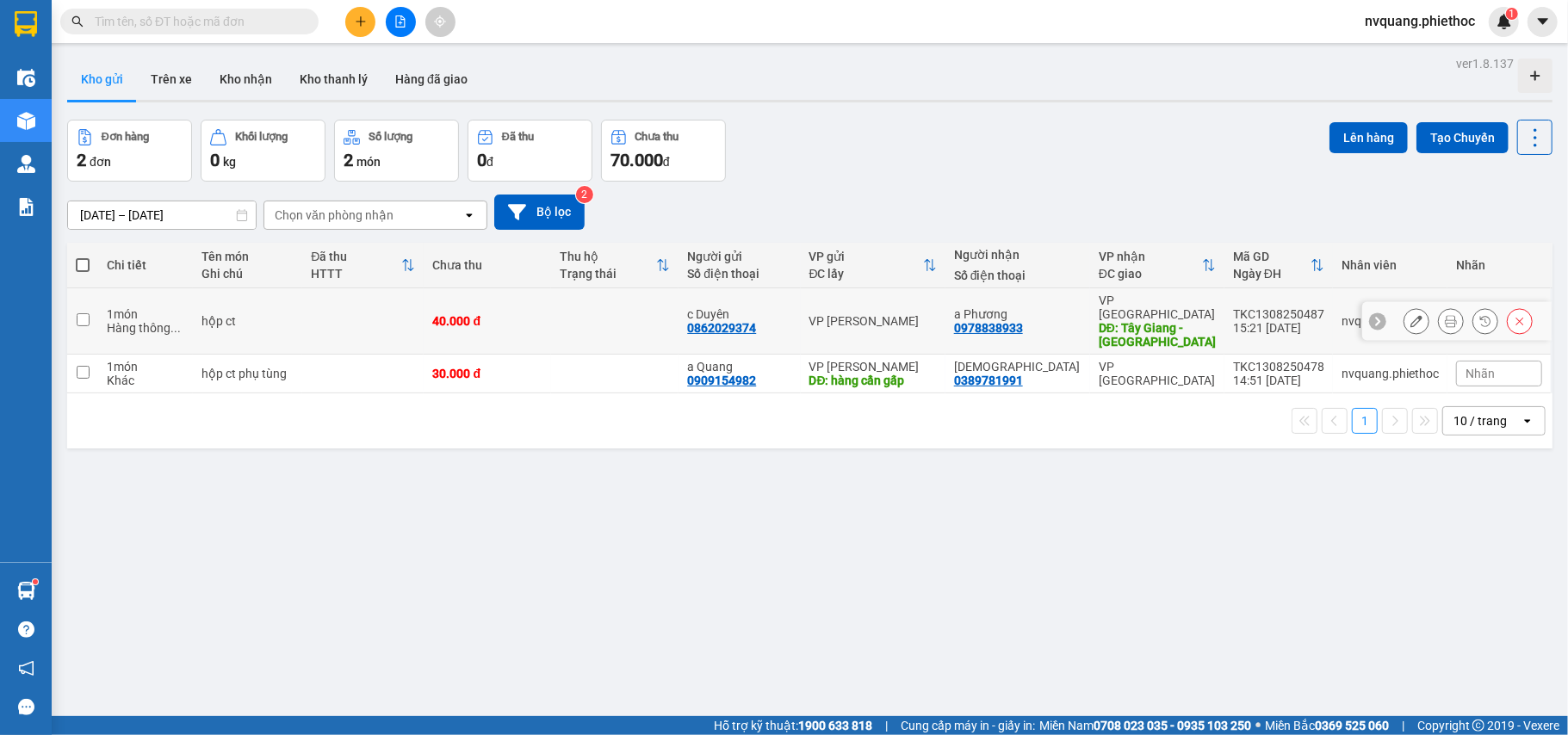
click at [520, 306] on td "40.000 đ" at bounding box center [487, 321] width 128 height 66
checkbox input "true"
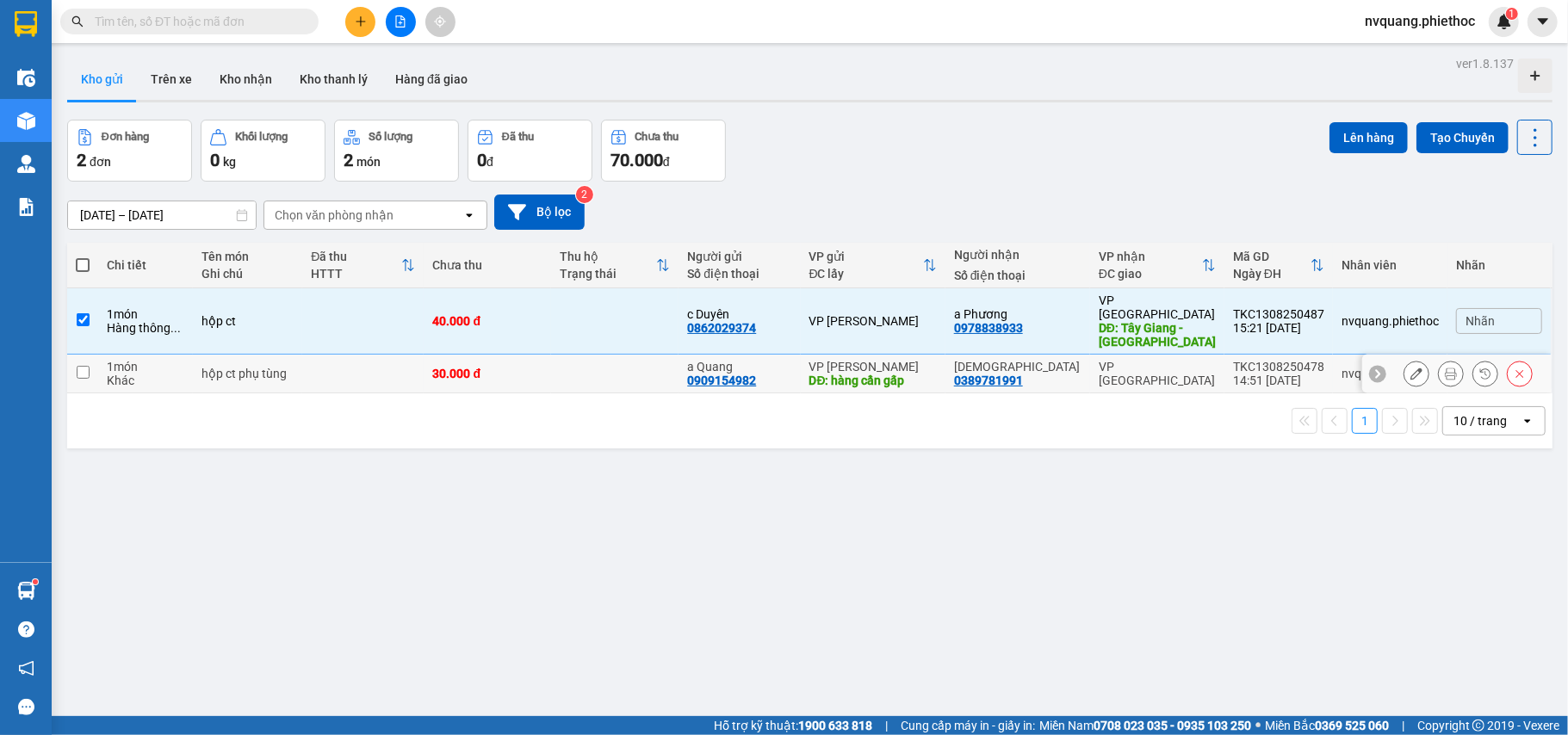
click at [528, 354] on td "30.000 đ" at bounding box center [487, 374] width 128 height 39
checkbox input "true"
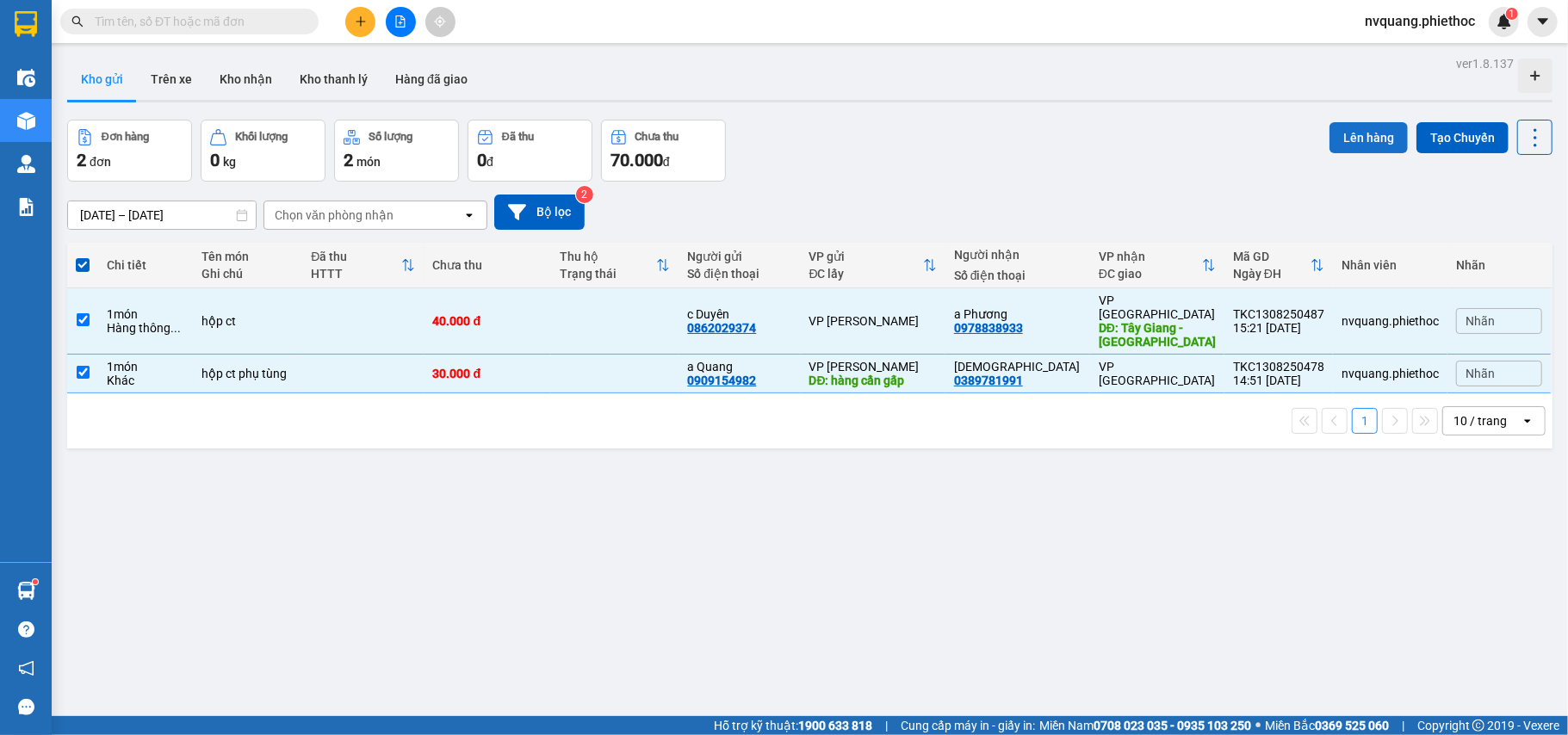
click at [1365, 128] on button "Lên hàng" at bounding box center [1369, 137] width 78 height 31
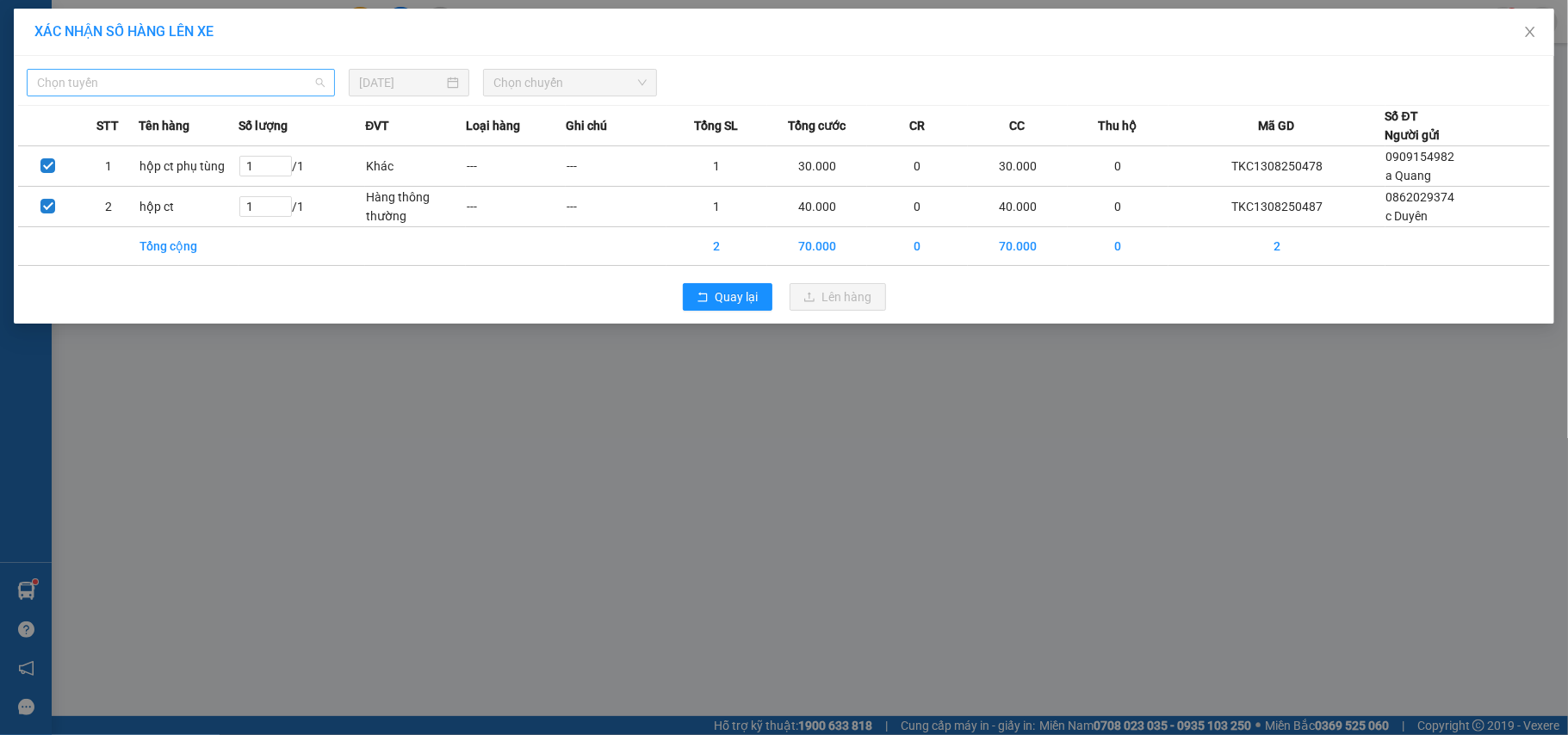
click at [179, 79] on span "Chọn tuyến" at bounding box center [181, 83] width 287 height 26
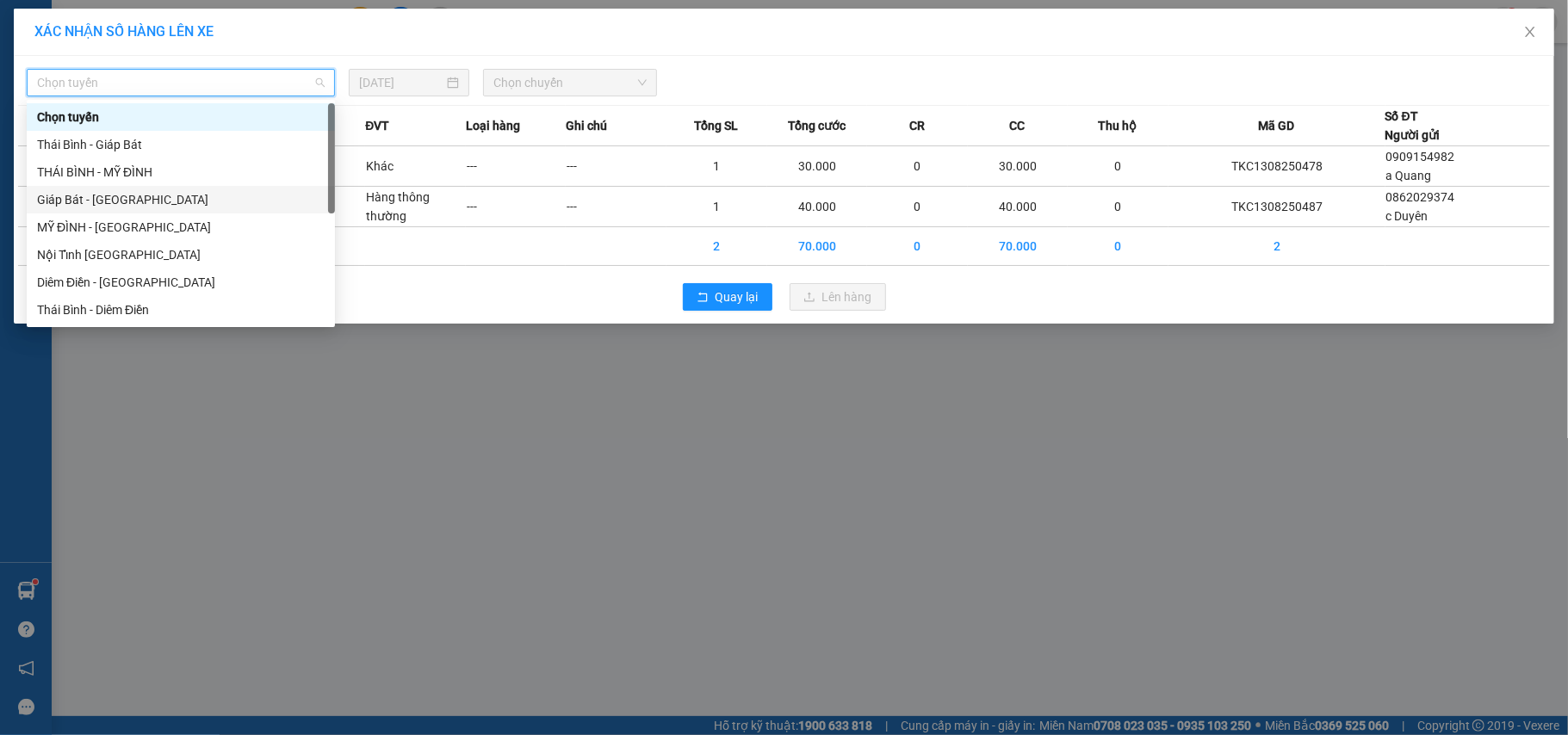
click at [108, 190] on div "Giáp Bát - [GEOGRAPHIC_DATA]" at bounding box center [181, 200] width 287 height 19
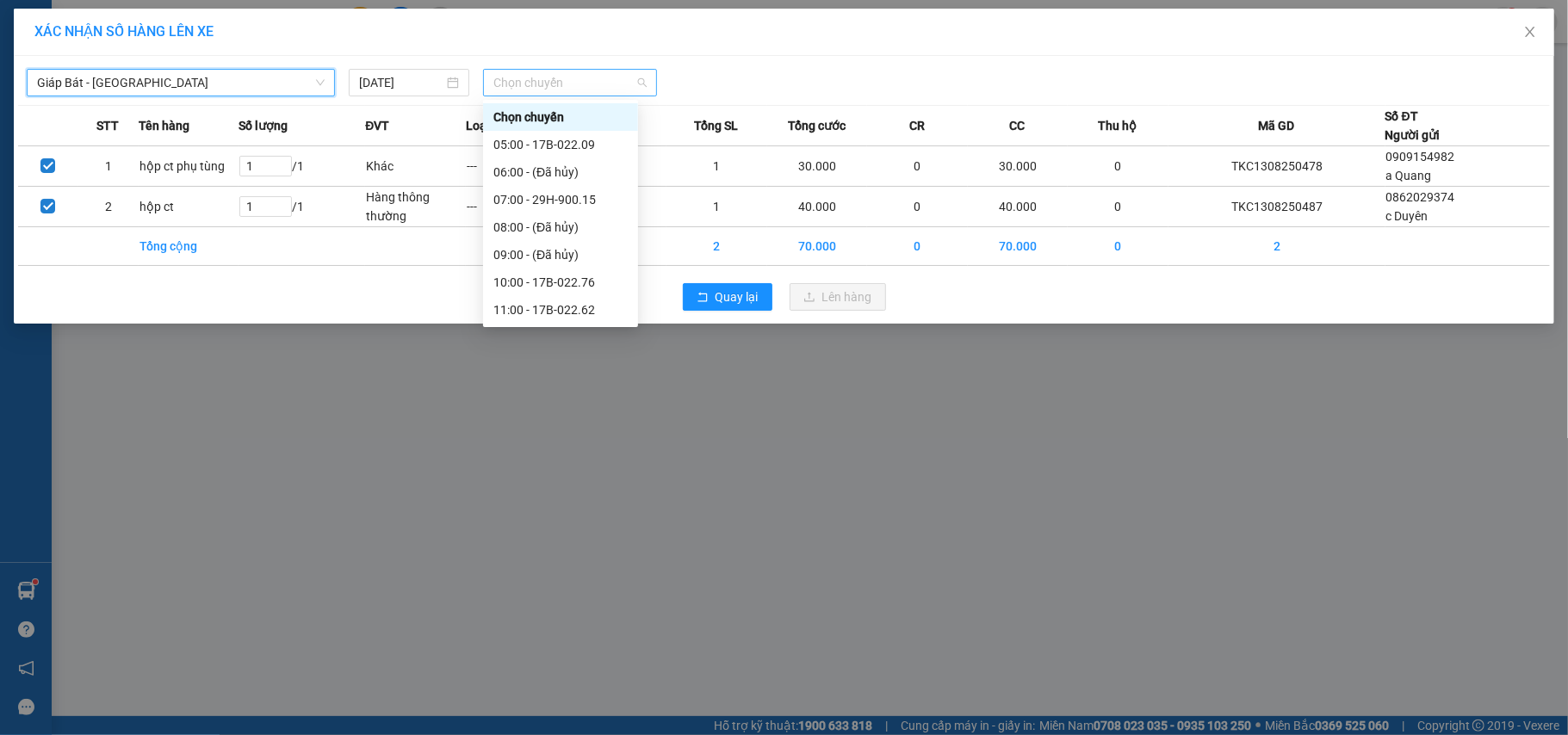
click at [558, 90] on span "Chọn chuyến" at bounding box center [570, 83] width 153 height 26
click at [560, 221] on div "16:00 - 17B-022.76" at bounding box center [561, 218] width 134 height 19
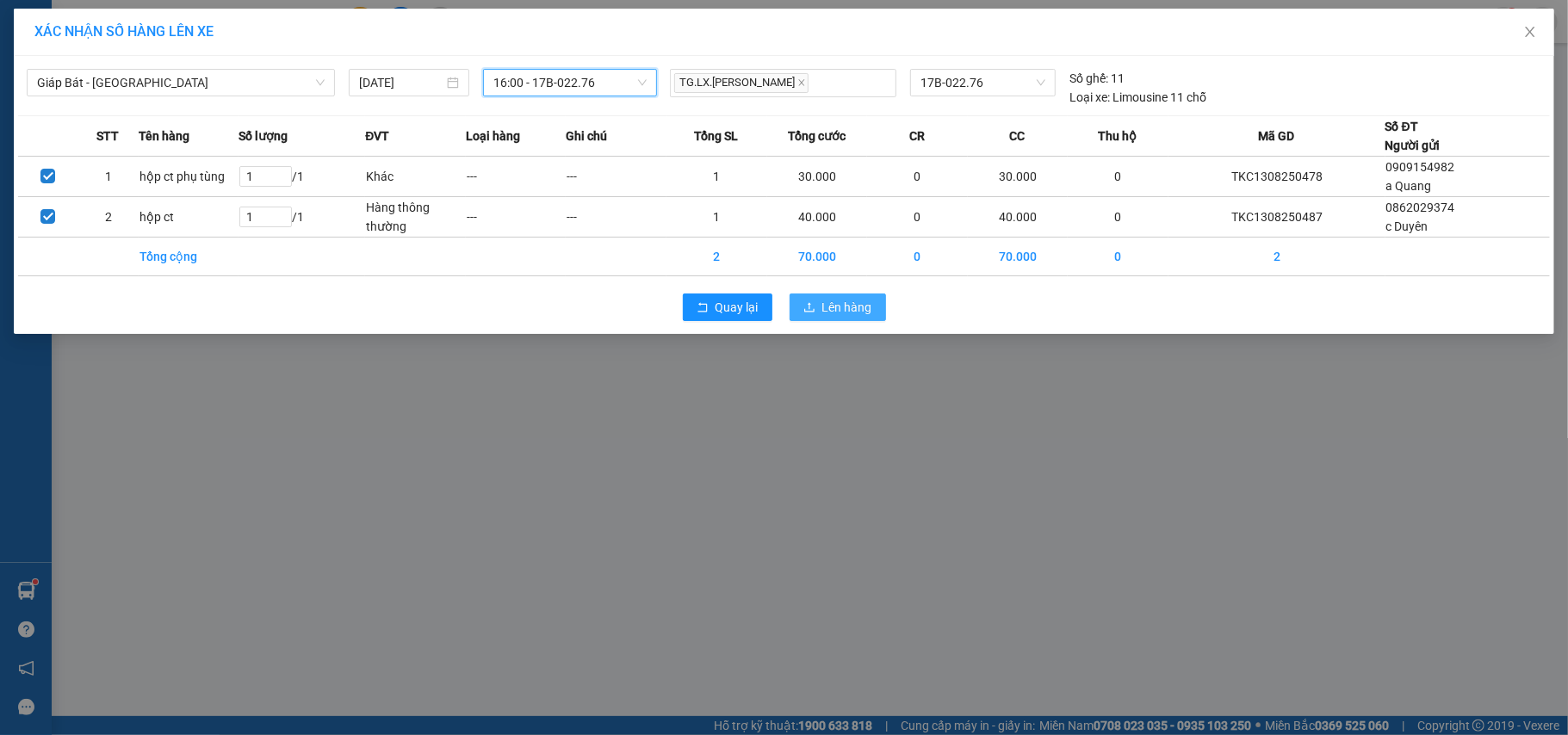
click at [841, 310] on span "Lên hàng" at bounding box center [847, 307] width 50 height 19
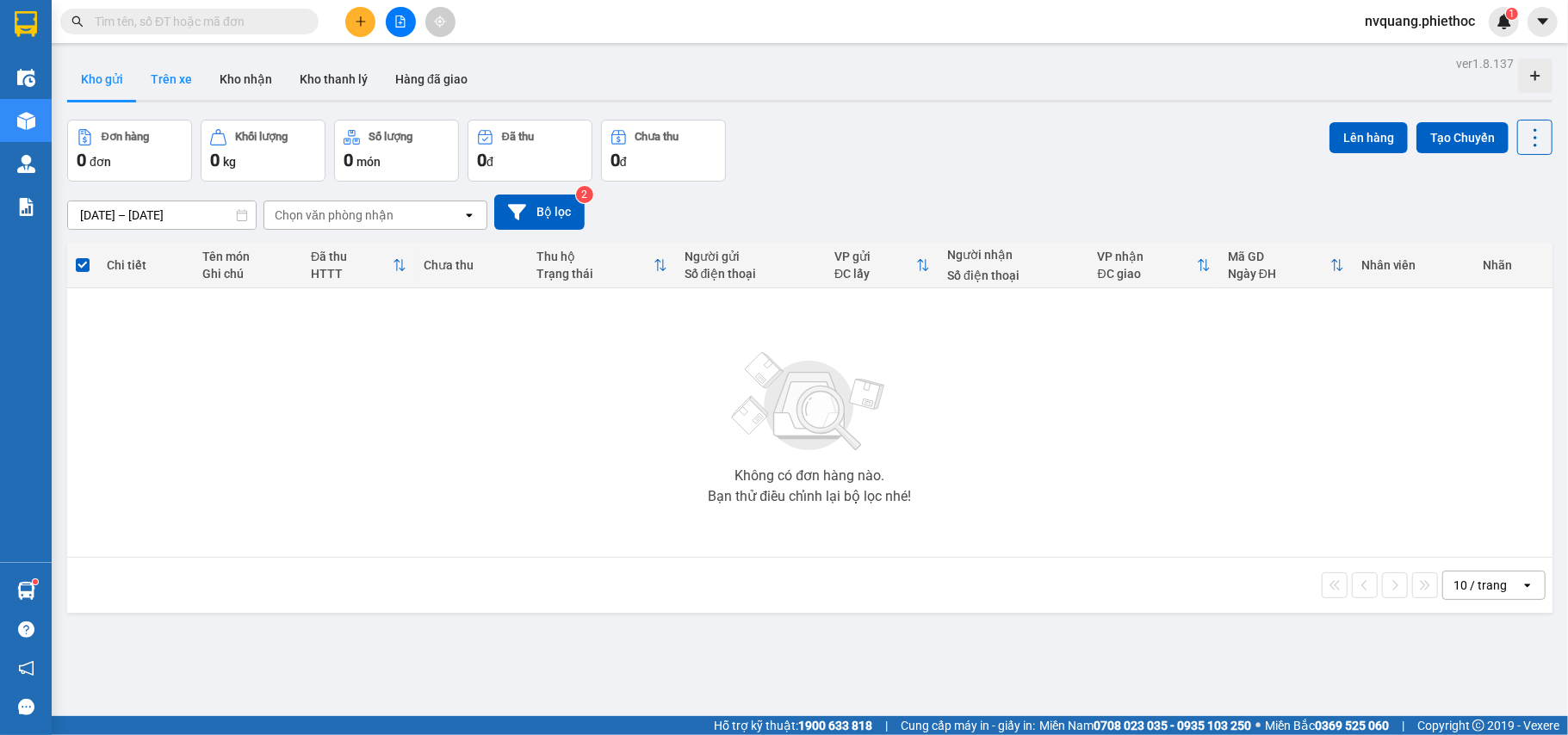
click at [184, 71] on button "Trên xe" at bounding box center [172, 79] width 69 height 41
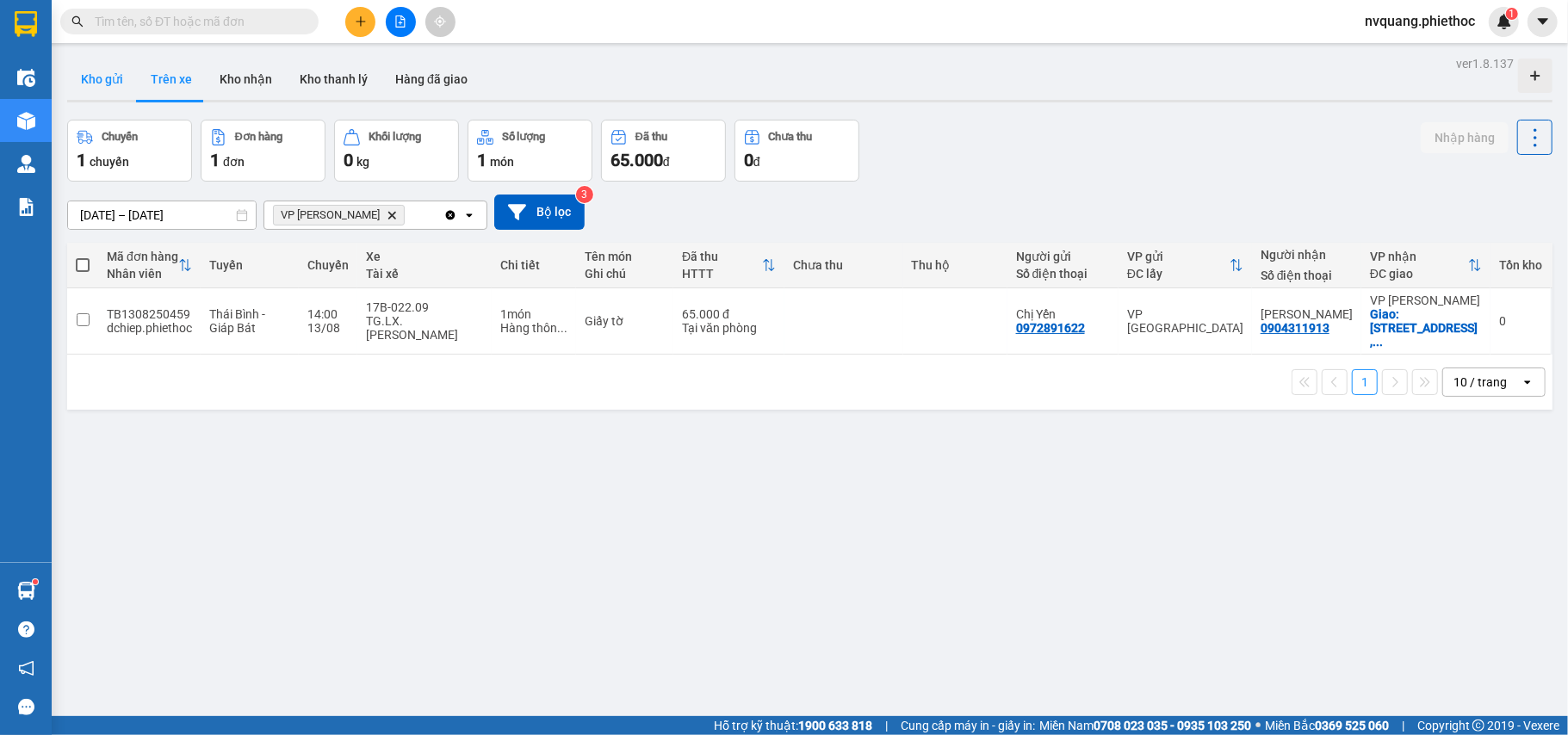
click at [102, 73] on button "Kho gửi" at bounding box center [102, 79] width 70 height 41
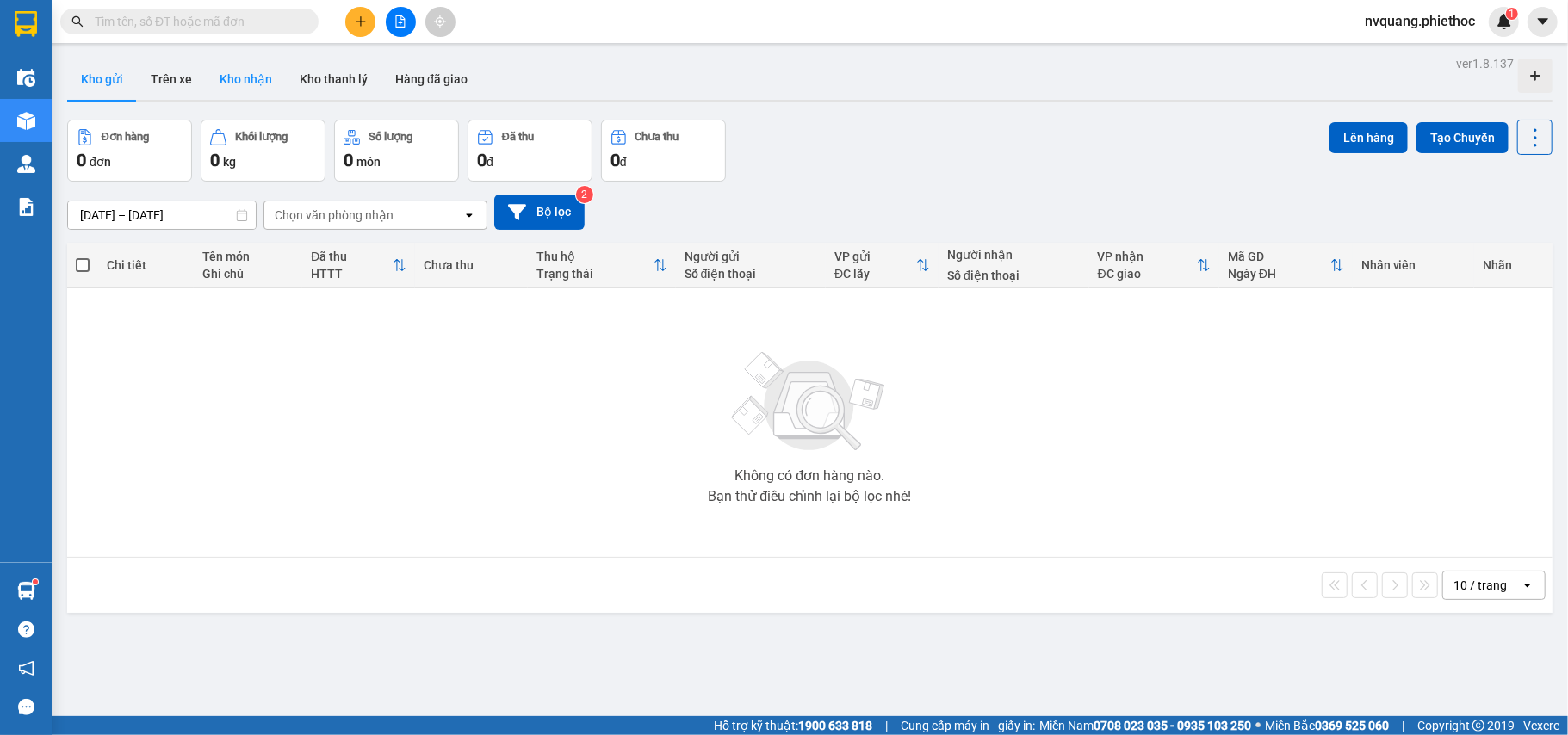
click at [231, 84] on button "Kho nhận" at bounding box center [246, 79] width 80 height 41
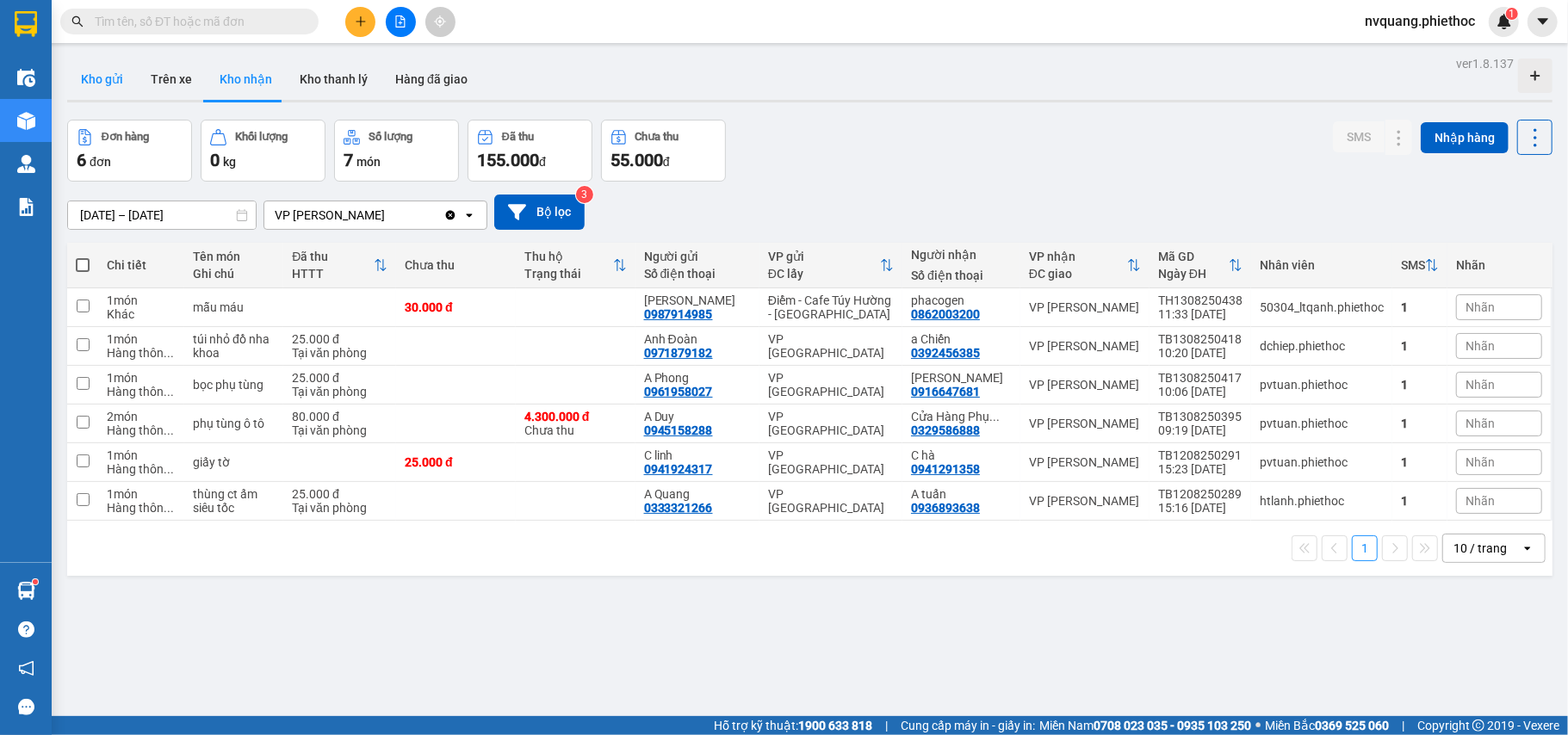
click at [117, 79] on button "Kho gửi" at bounding box center [102, 79] width 70 height 41
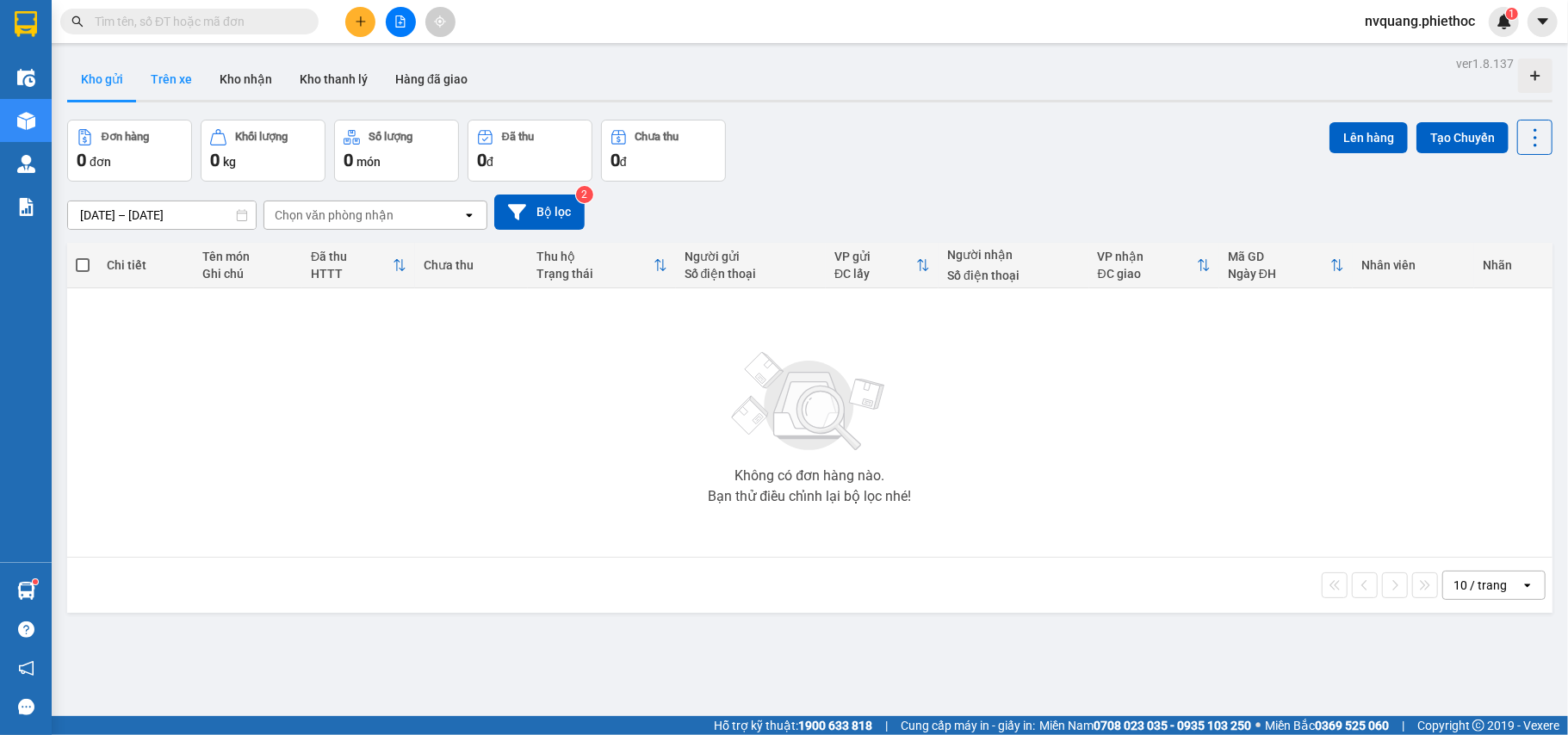
click at [169, 87] on button "Trên xe" at bounding box center [172, 79] width 69 height 41
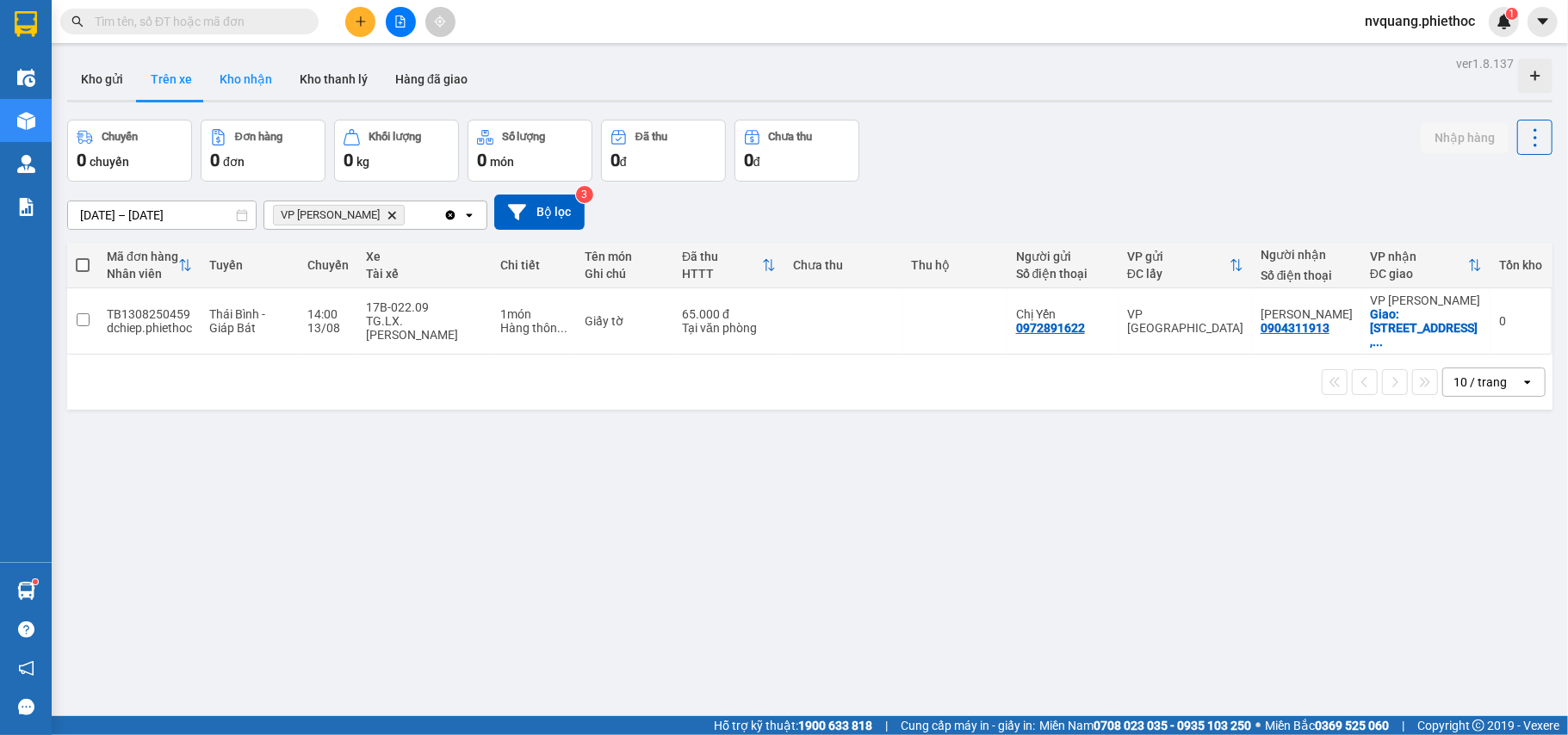
click at [226, 88] on button "Kho nhận" at bounding box center [246, 79] width 80 height 41
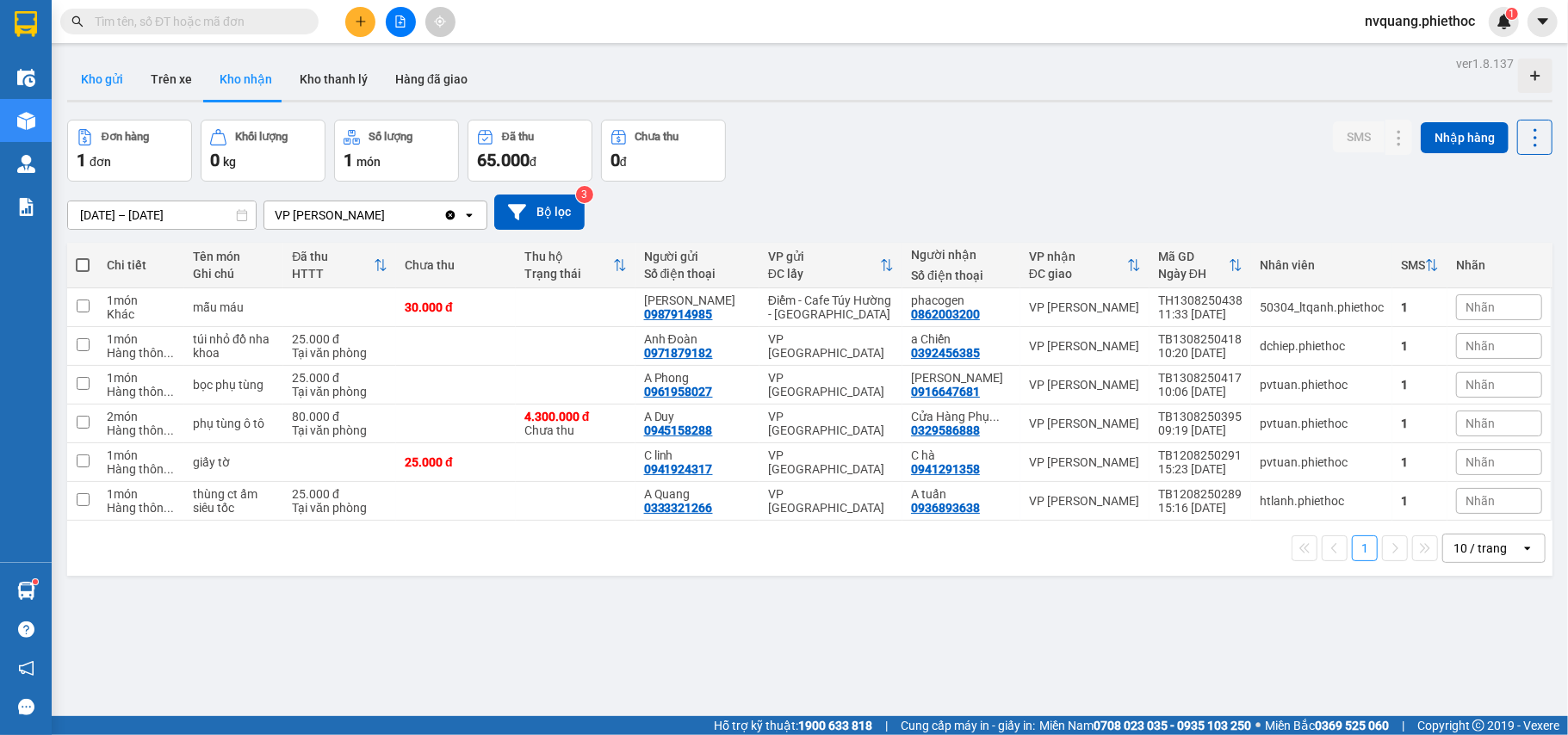
click at [112, 74] on button "Kho gửi" at bounding box center [102, 79] width 70 height 41
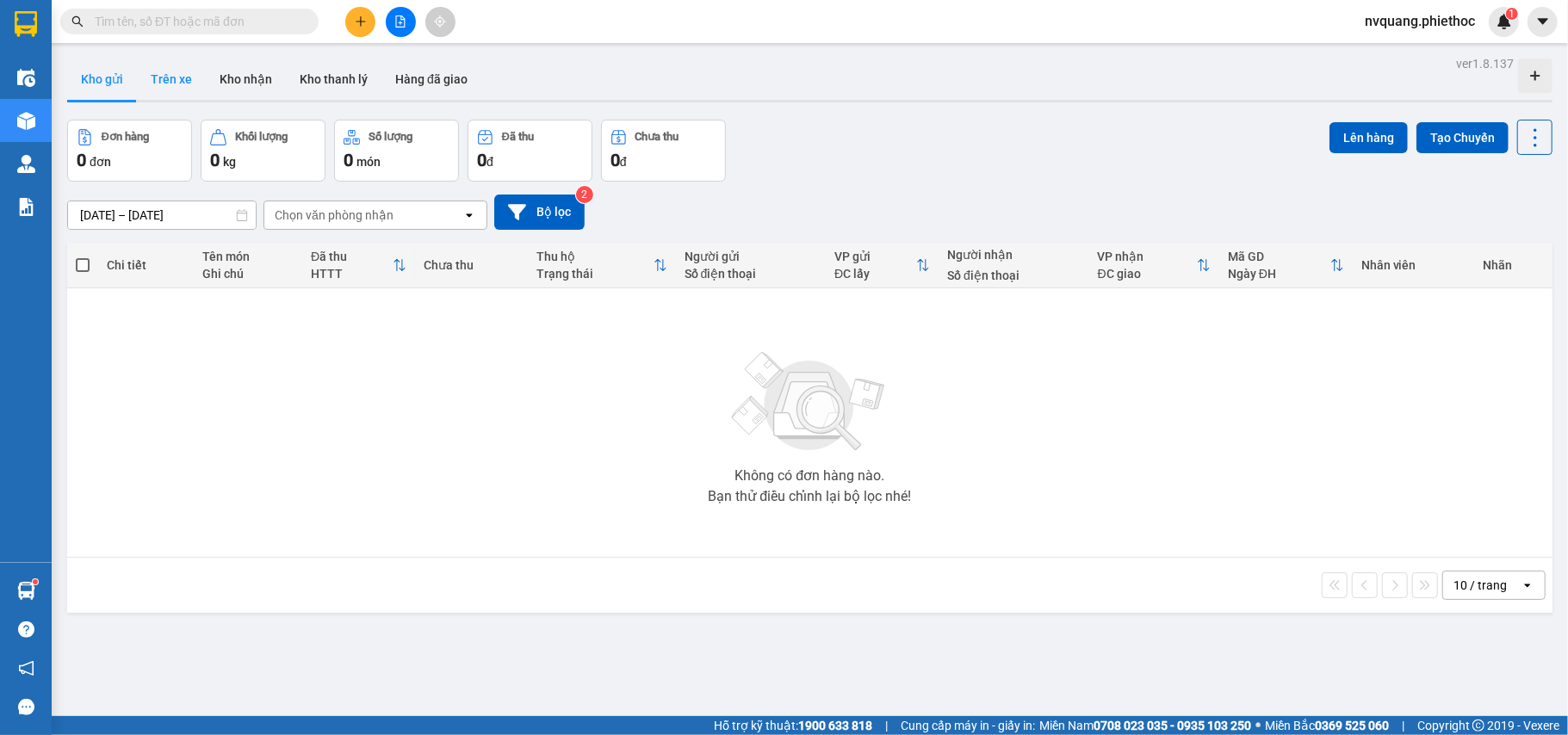
click at [169, 84] on button "Trên xe" at bounding box center [172, 79] width 69 height 41
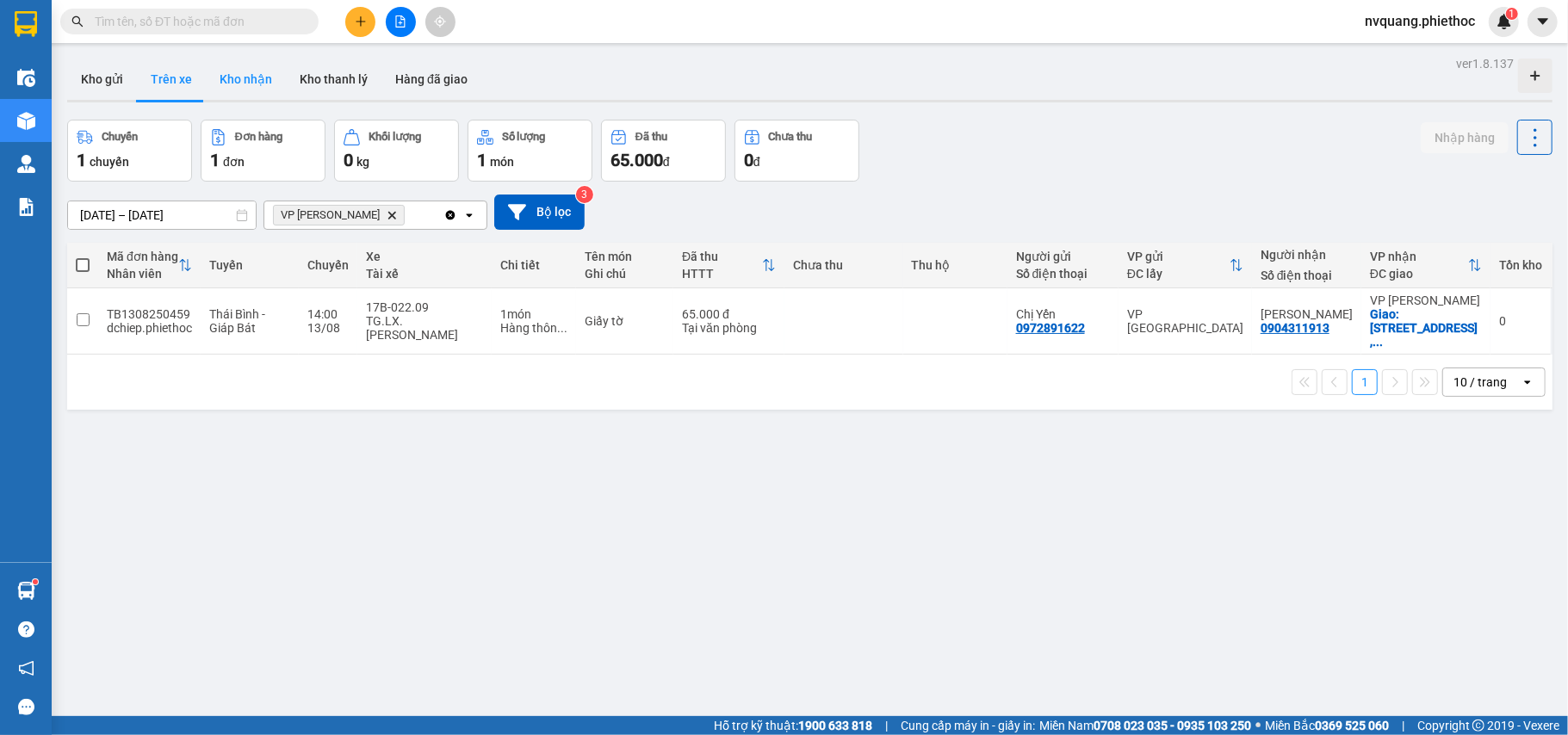
click at [267, 93] on button "Kho nhận" at bounding box center [246, 79] width 80 height 41
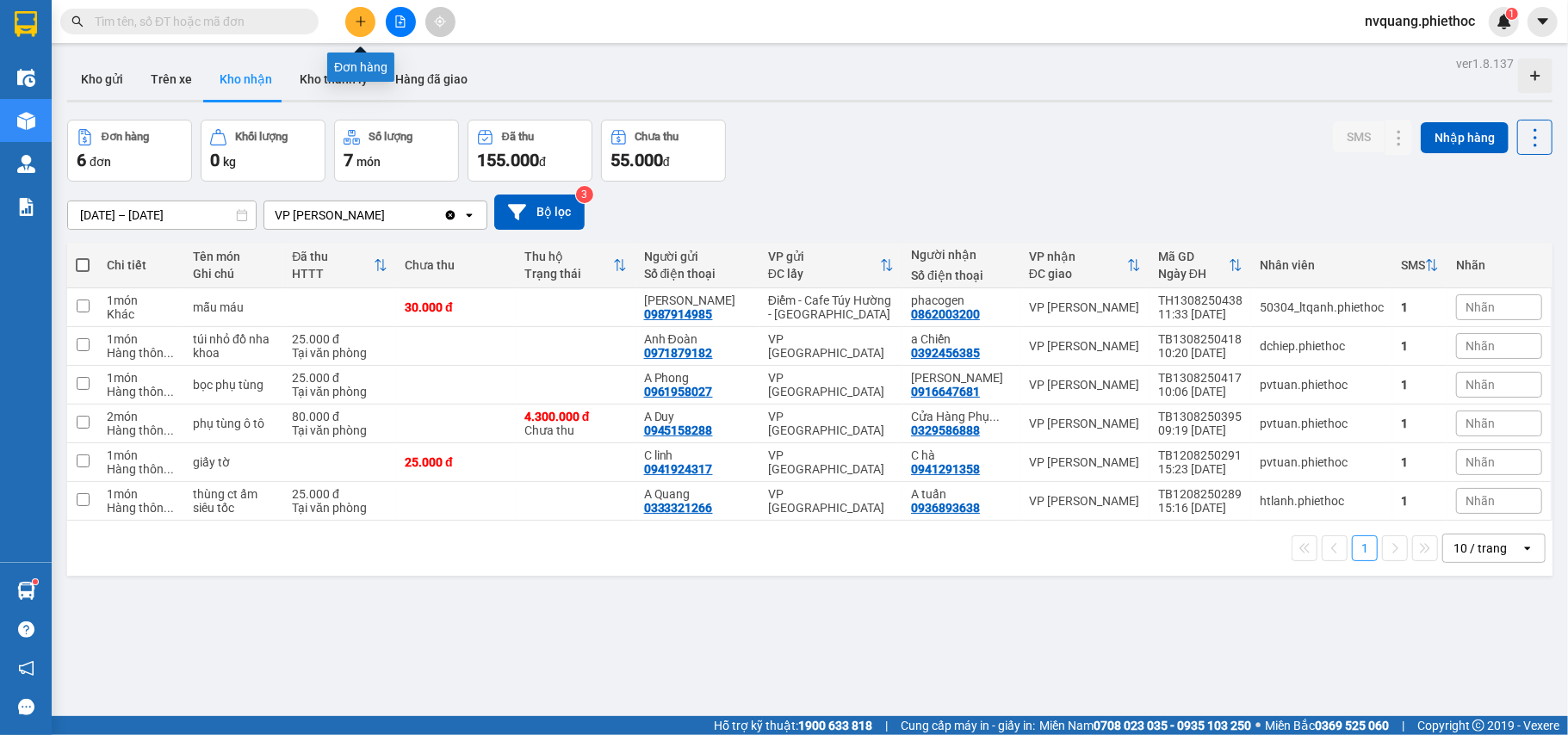
click at [360, 32] on button at bounding box center [360, 21] width 30 height 30
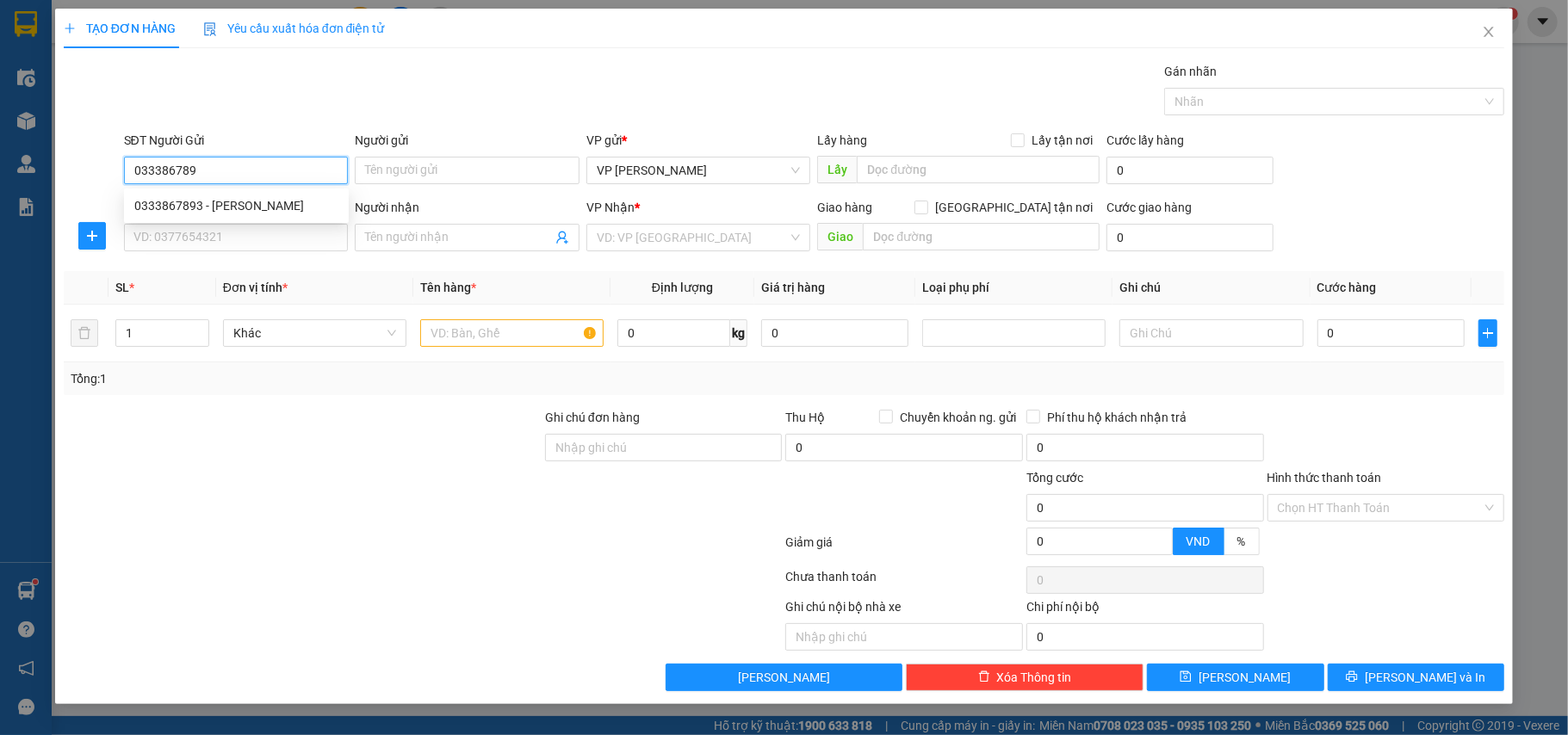
type input "0333867893"
click at [228, 197] on div "0333867893 - [PERSON_NAME]" at bounding box center [236, 205] width 204 height 19
type input "[PERSON_NAME]"
type input "0333867893"
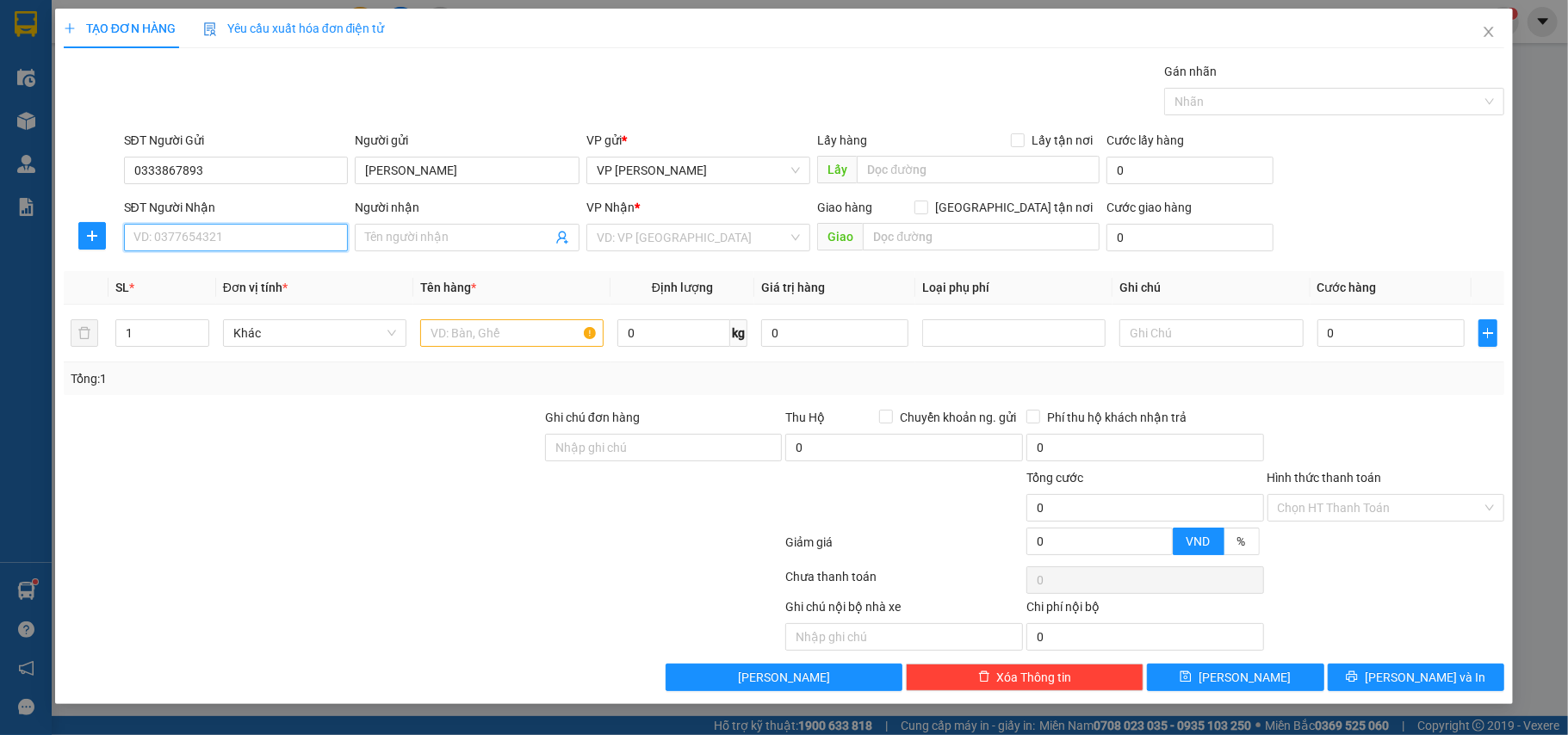
click at [214, 226] on input "SĐT Người Nhận" at bounding box center [236, 238] width 225 height 28
click at [207, 273] on div "0333867893 - [PERSON_NAME]" at bounding box center [236, 273] width 204 height 19
type input "0333867893"
type input "[PERSON_NAME]"
type input "0333867893"
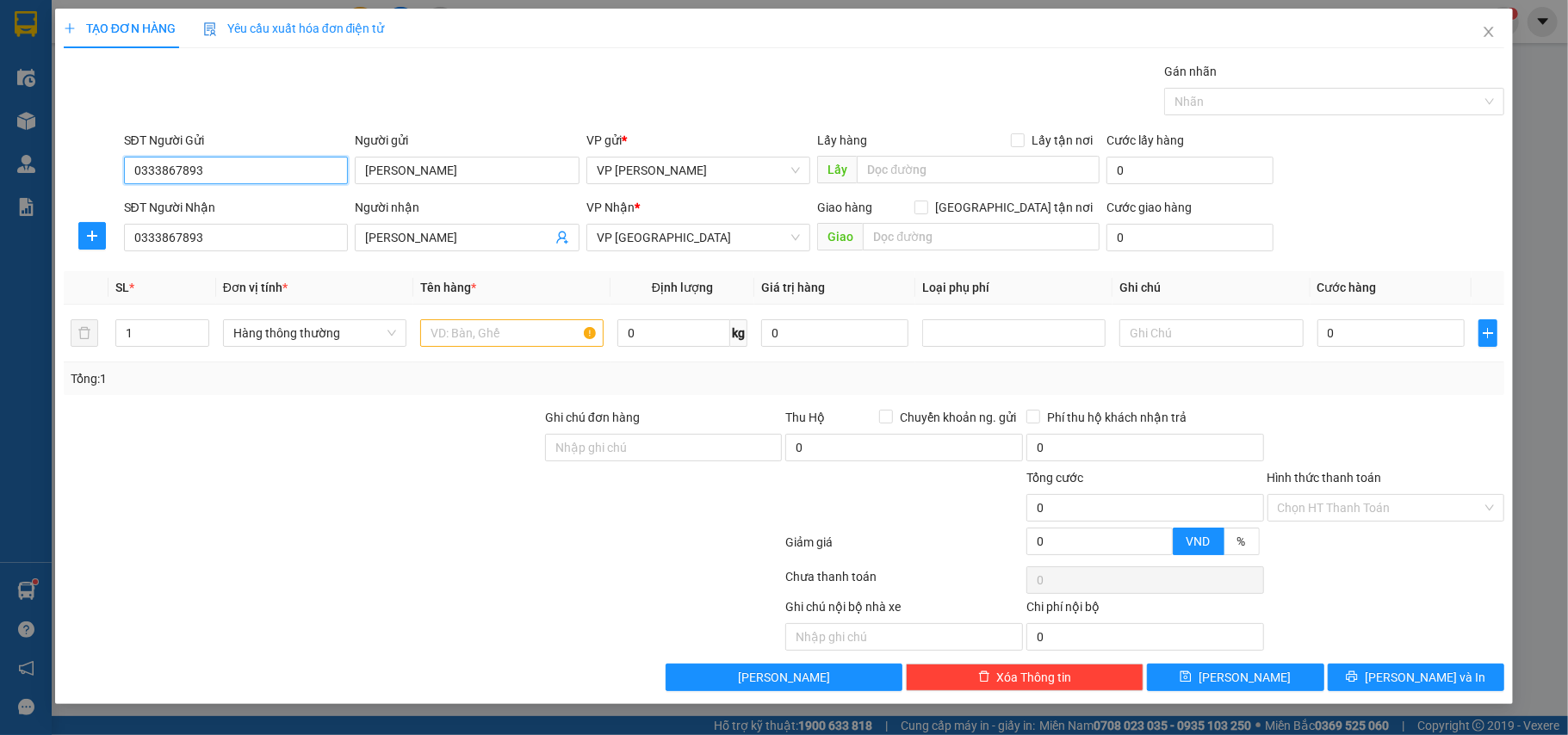
click at [248, 175] on input "0333867893" at bounding box center [236, 171] width 225 height 28
type input "0"
type input "0968699925"
click at [442, 335] on input "text" at bounding box center [511, 333] width 184 height 28
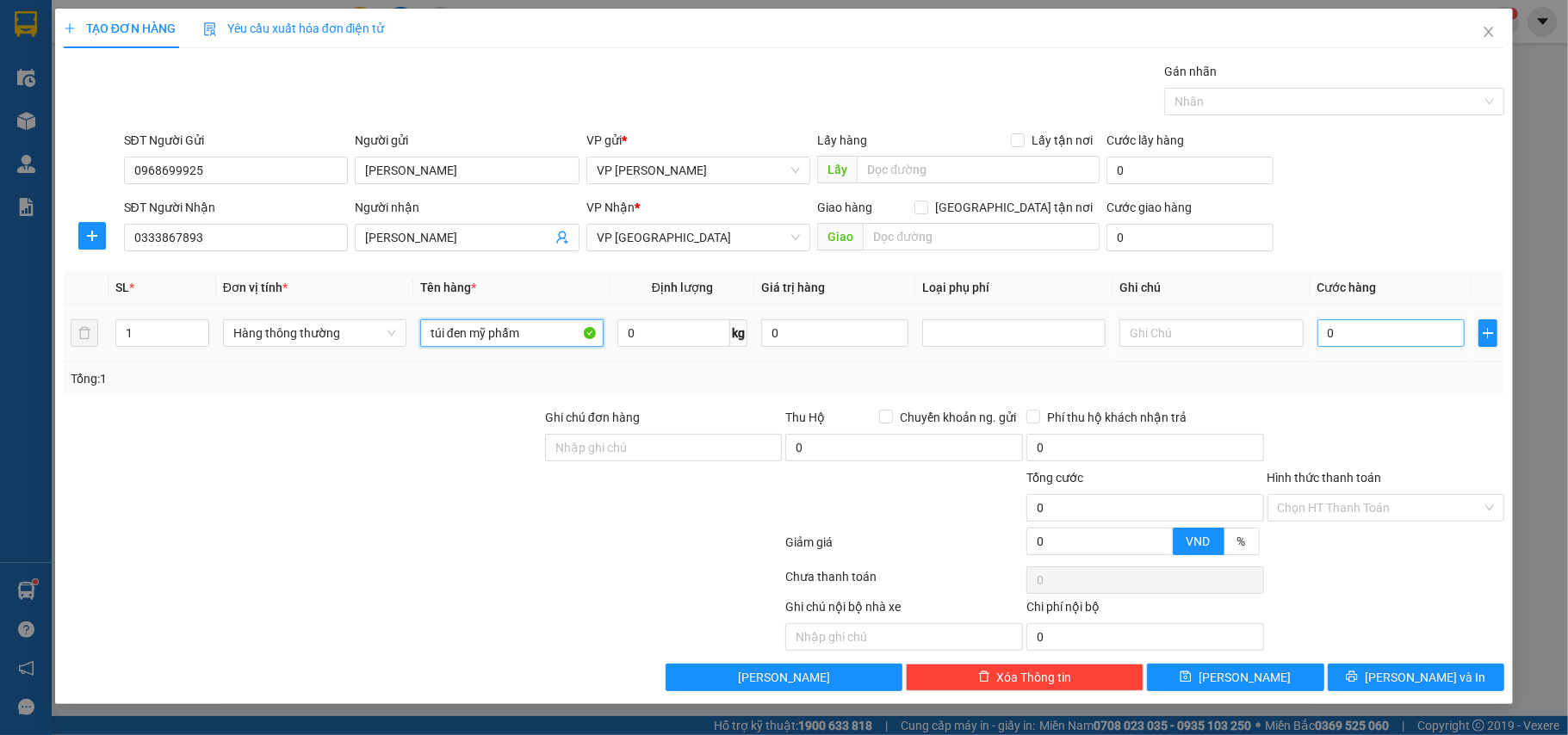
type input "túi đen mỹ phẩm"
click at [1382, 330] on input "0" at bounding box center [1392, 333] width 147 height 28
type input "2"
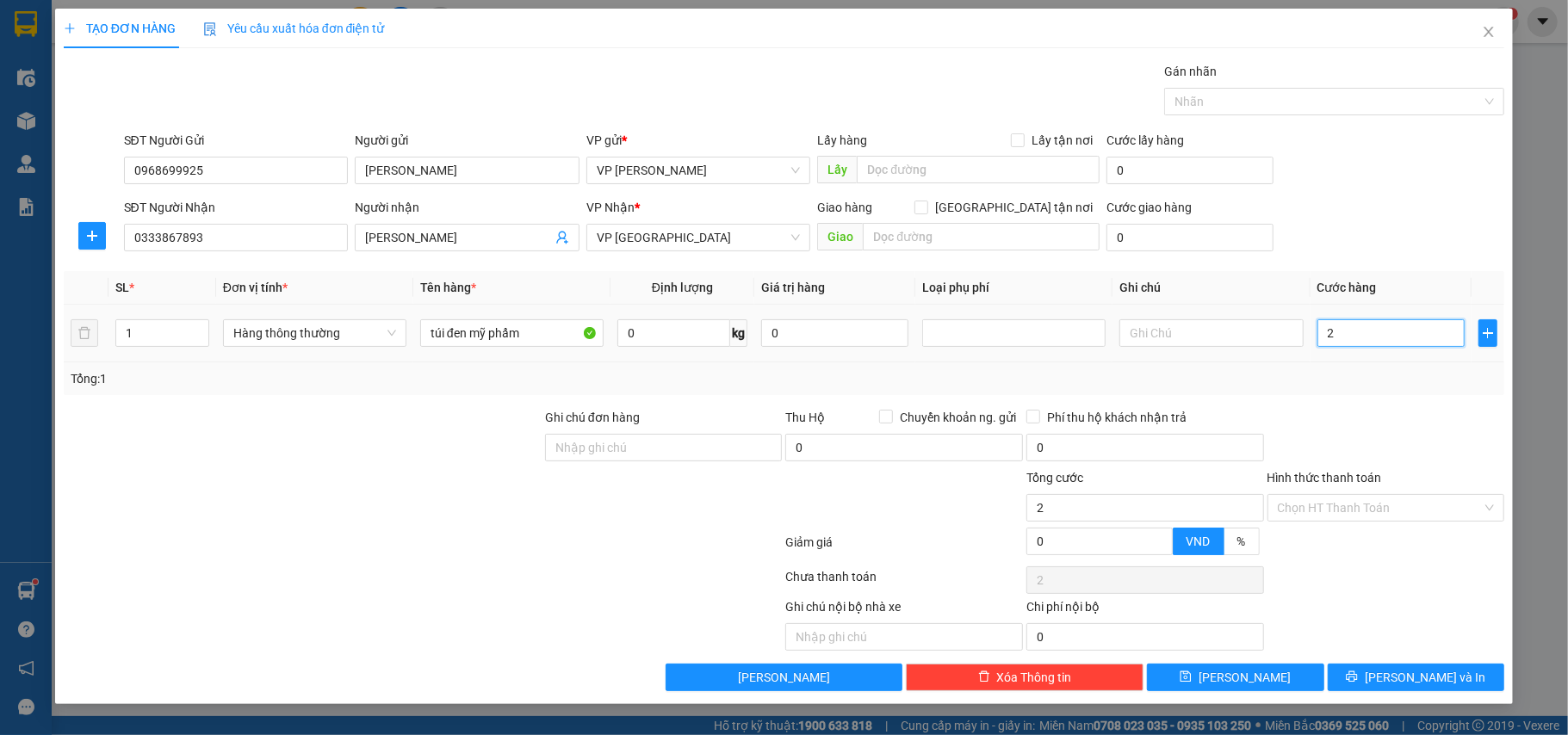
type input "25"
drag, startPoint x: 1351, startPoint y: 342, endPoint x: 1344, endPoint y: 362, distance: 21.2
click at [1344, 359] on td "25" at bounding box center [1391, 334] width 161 height 58
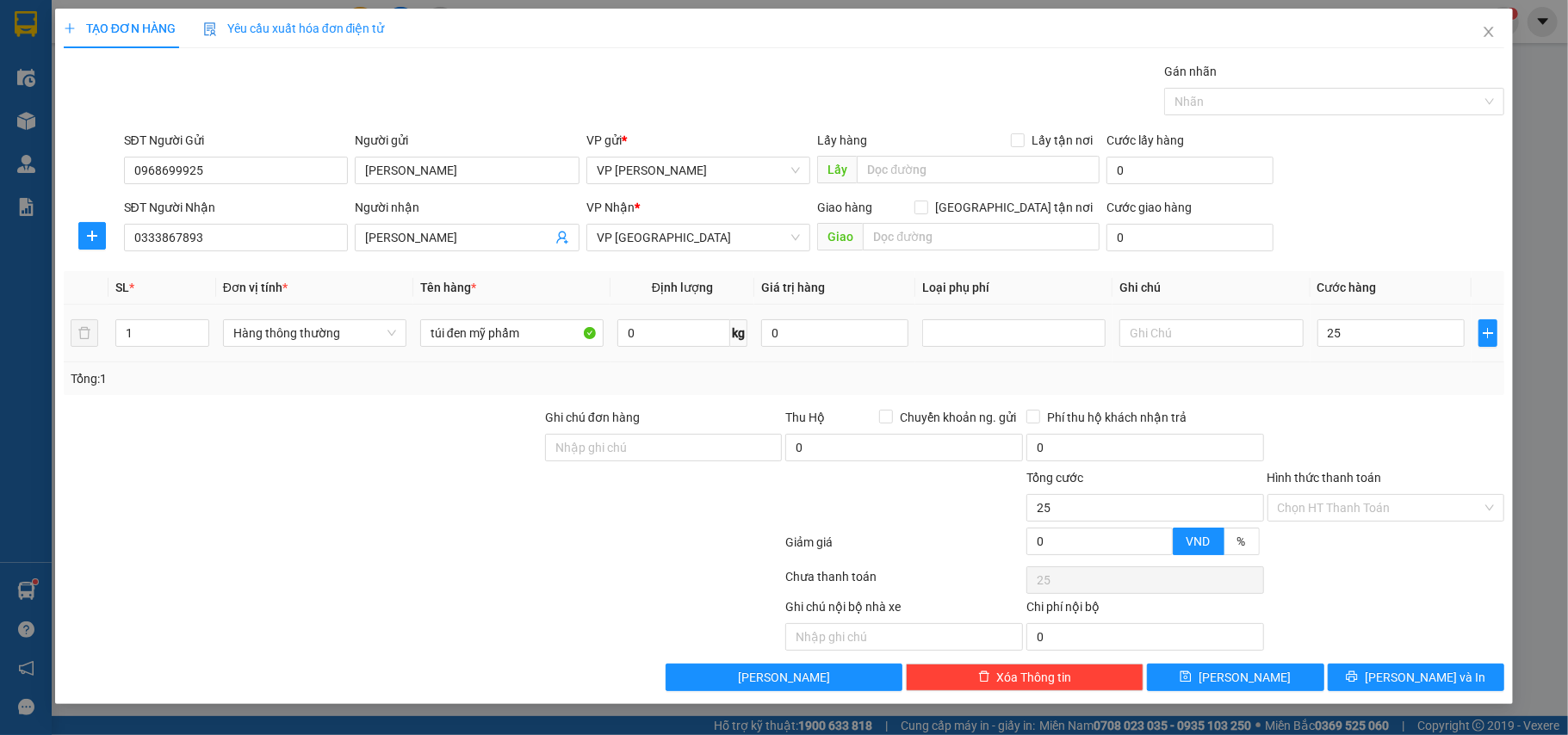
type input "25.000"
click at [1342, 373] on div "Tổng: 1" at bounding box center [785, 379] width 1428 height 19
click at [1358, 674] on icon "printer" at bounding box center [1351, 676] width 12 height 12
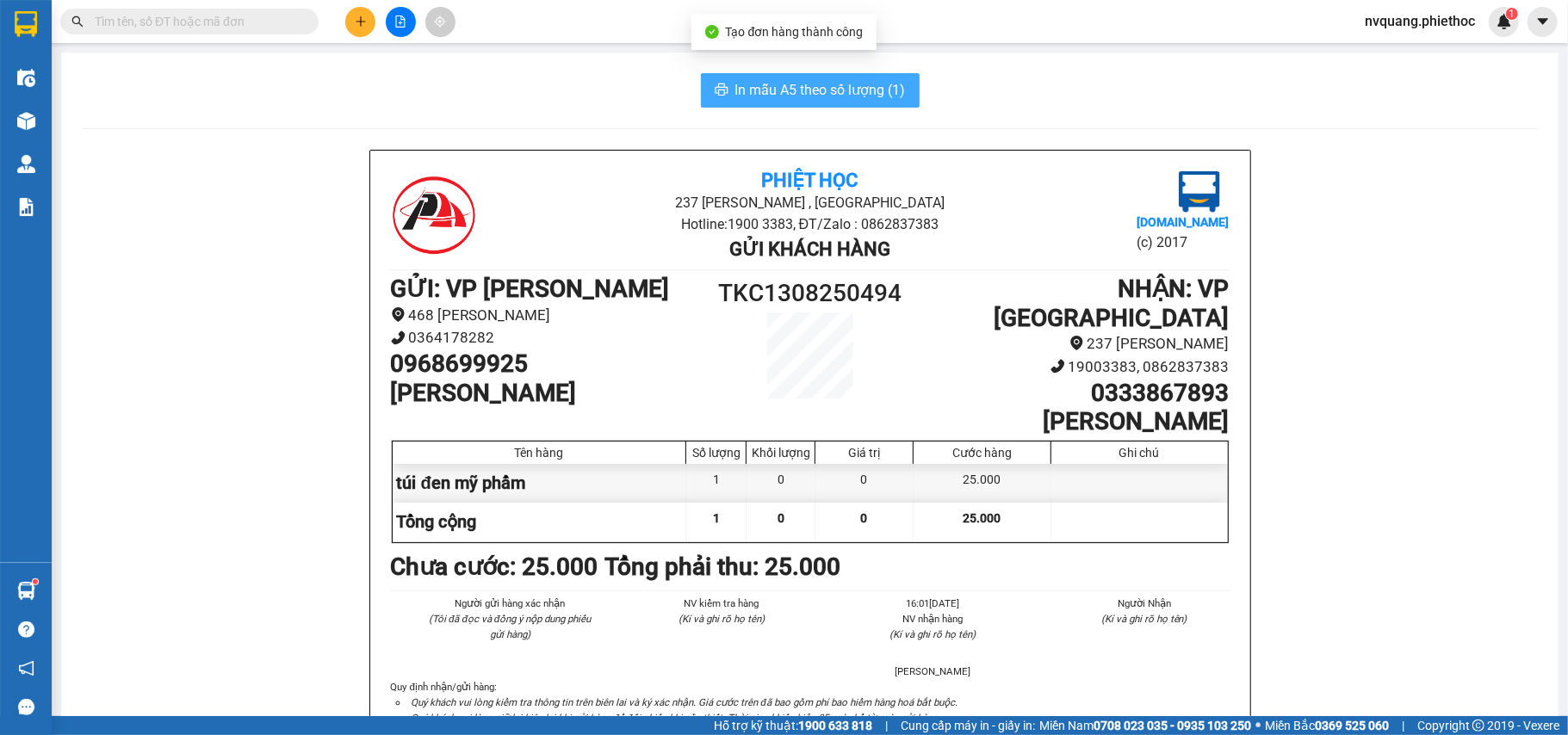
click at [724, 101] on button "In mẫu A5 theo số lượng (1)" at bounding box center [810, 90] width 218 height 35
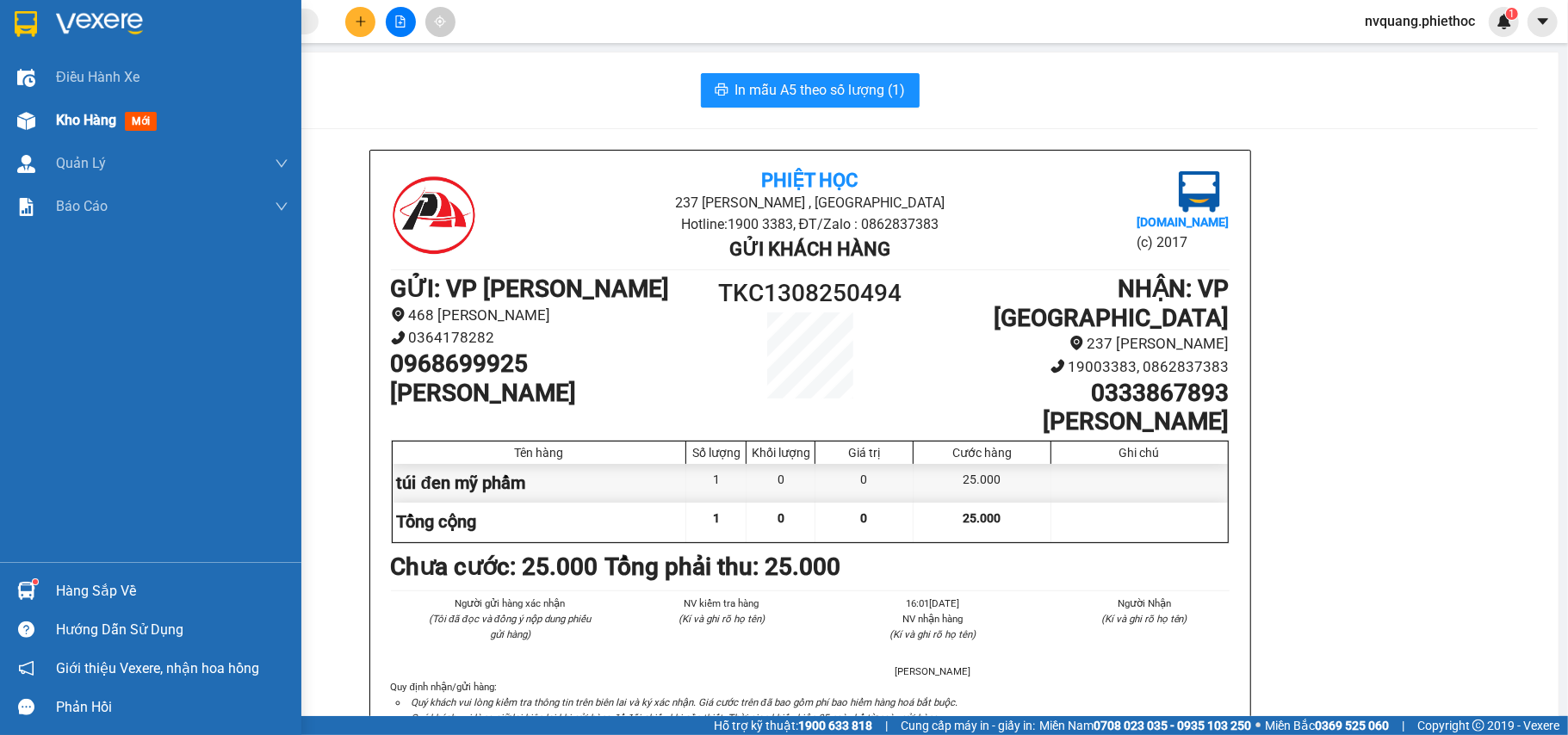
click at [69, 117] on span "Kho hàng" at bounding box center [86, 120] width 61 height 17
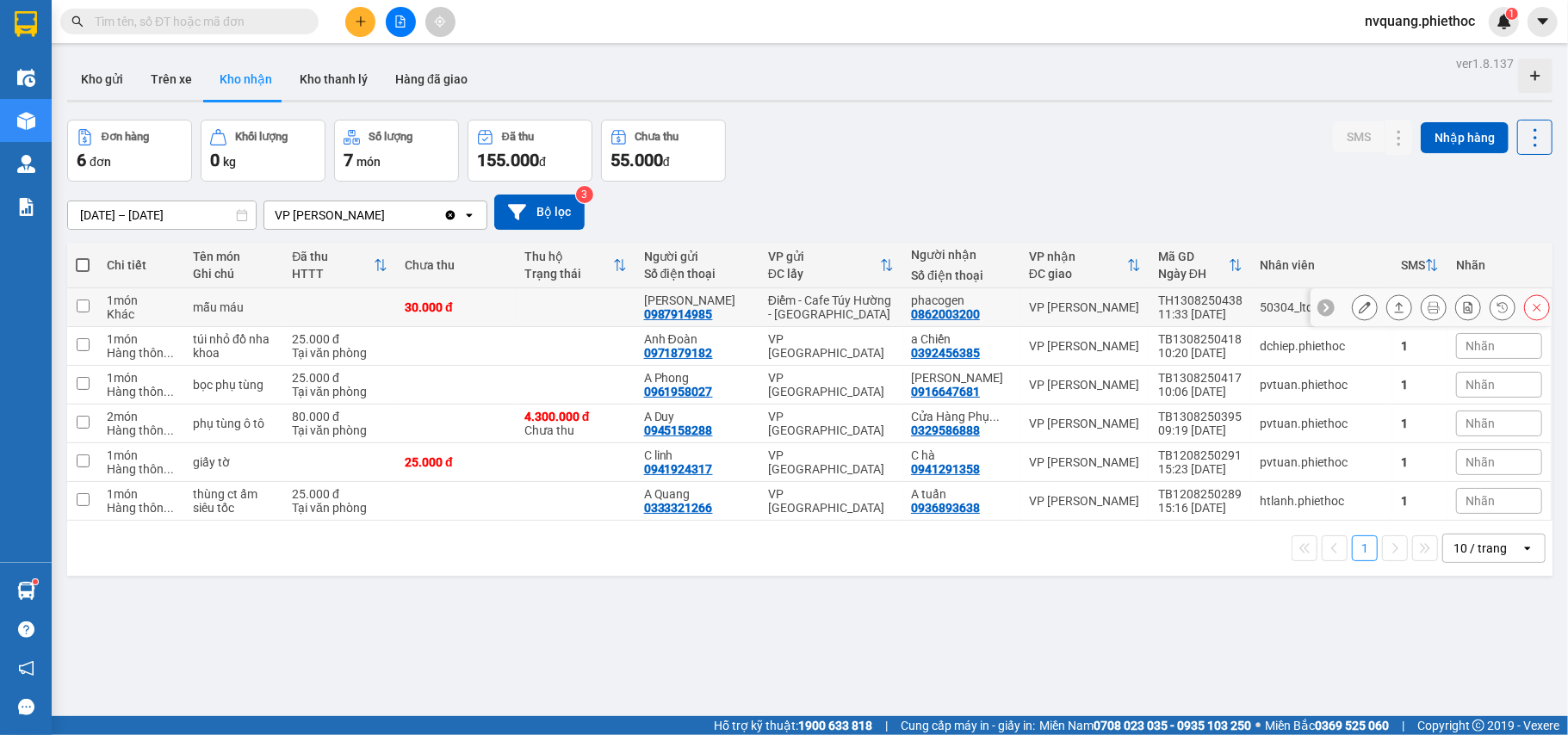
click at [1359, 313] on icon at bounding box center [1365, 307] width 12 height 12
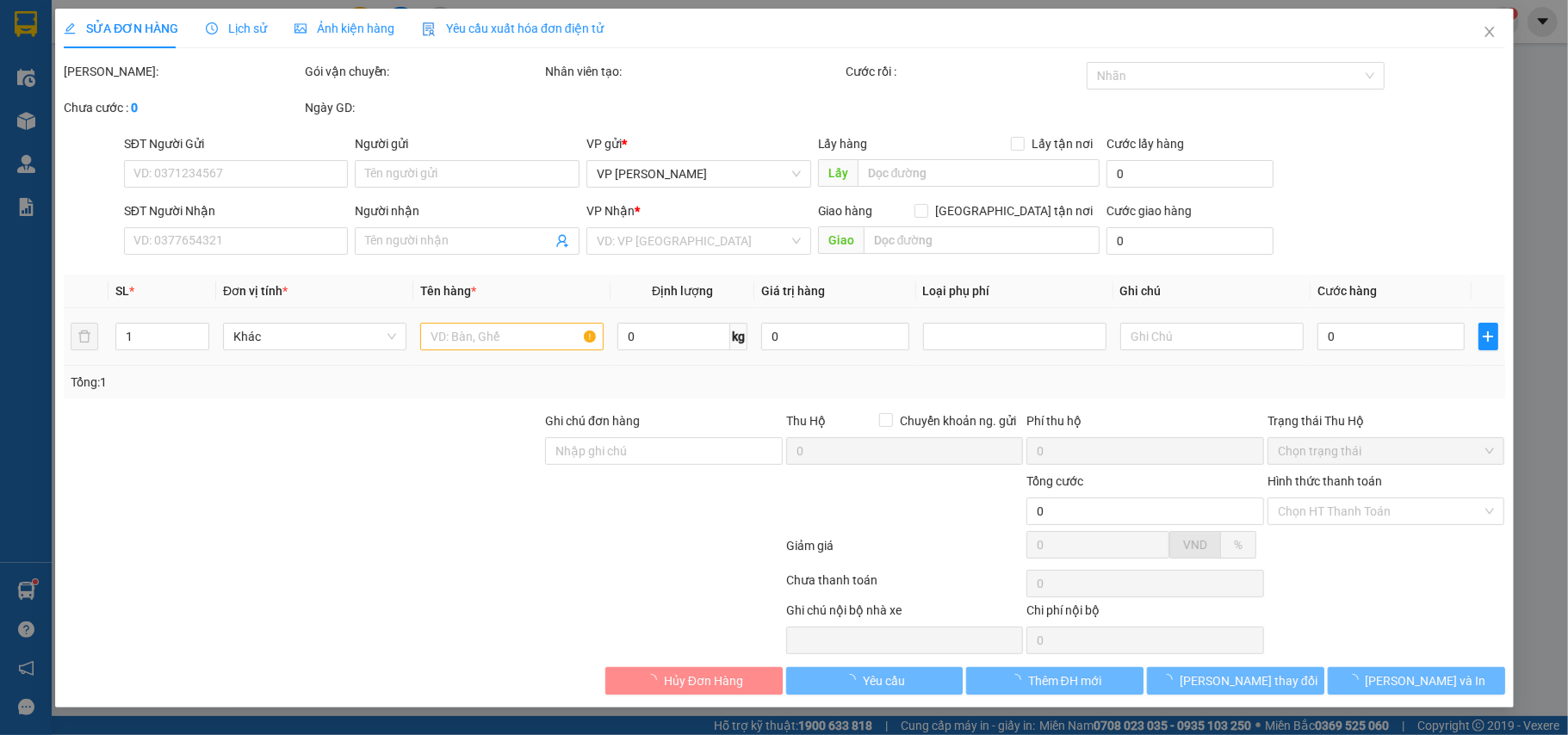
type input "0987914985"
type input "[PERSON_NAME]"
type input "0862003200"
type input "phacogen"
type input "30.000"
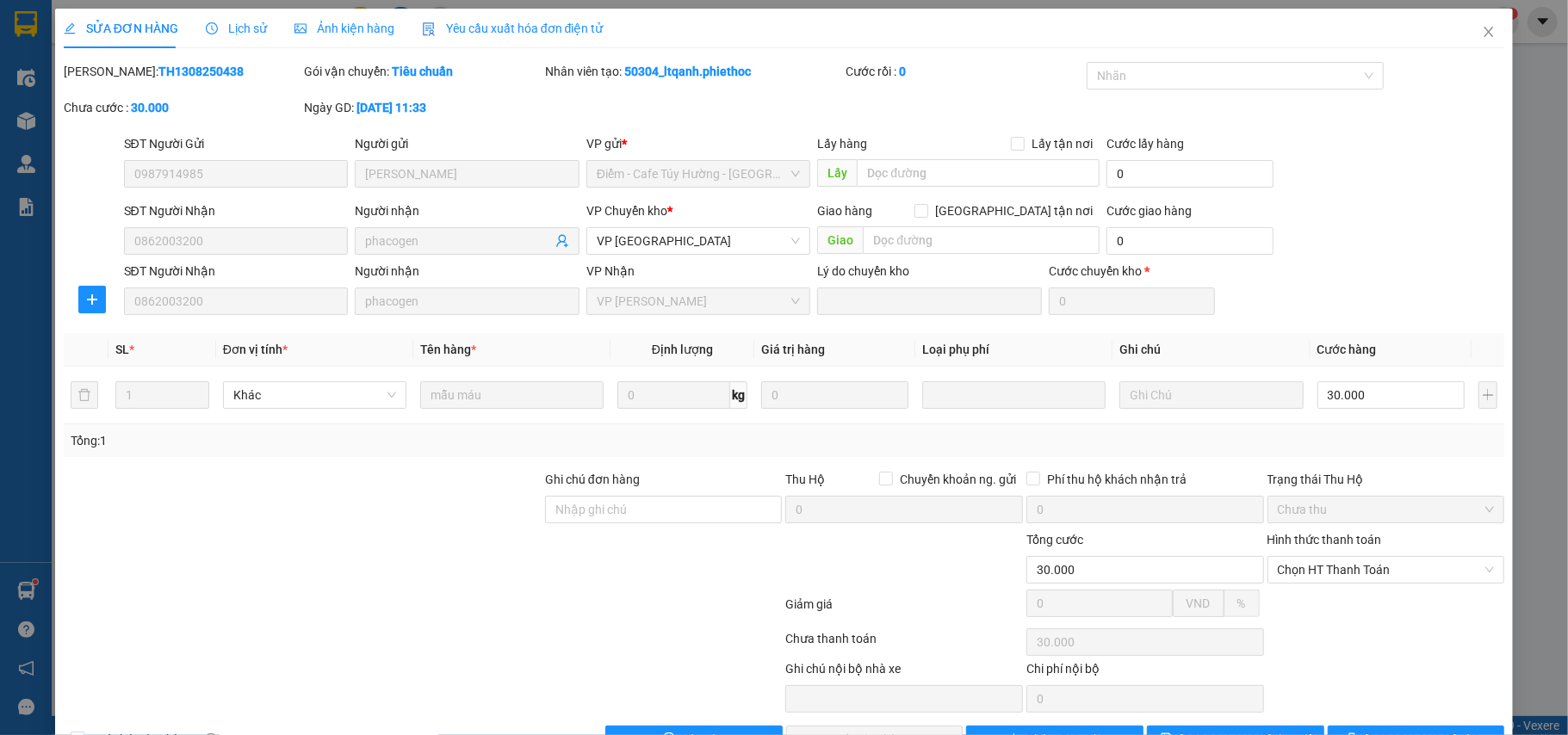
scroll to position [55, 0]
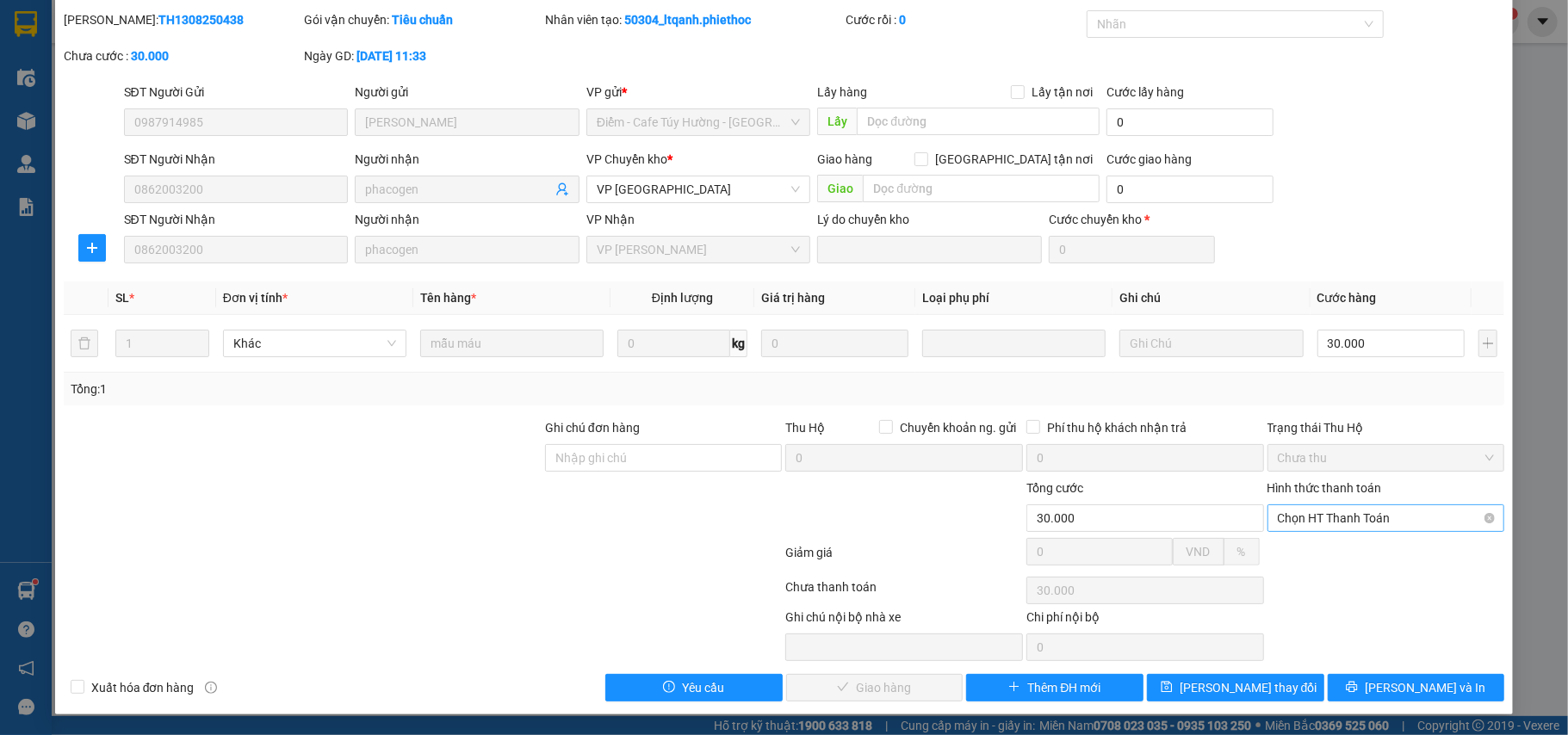
click at [1313, 506] on span "Chọn HT Thanh Toán" at bounding box center [1386, 519] width 217 height 26
click at [1309, 552] on div "Tại văn phòng" at bounding box center [1372, 554] width 215 height 19
type input "0"
click at [882, 686] on span "[PERSON_NAME] và Giao hàng" at bounding box center [902, 687] width 165 height 19
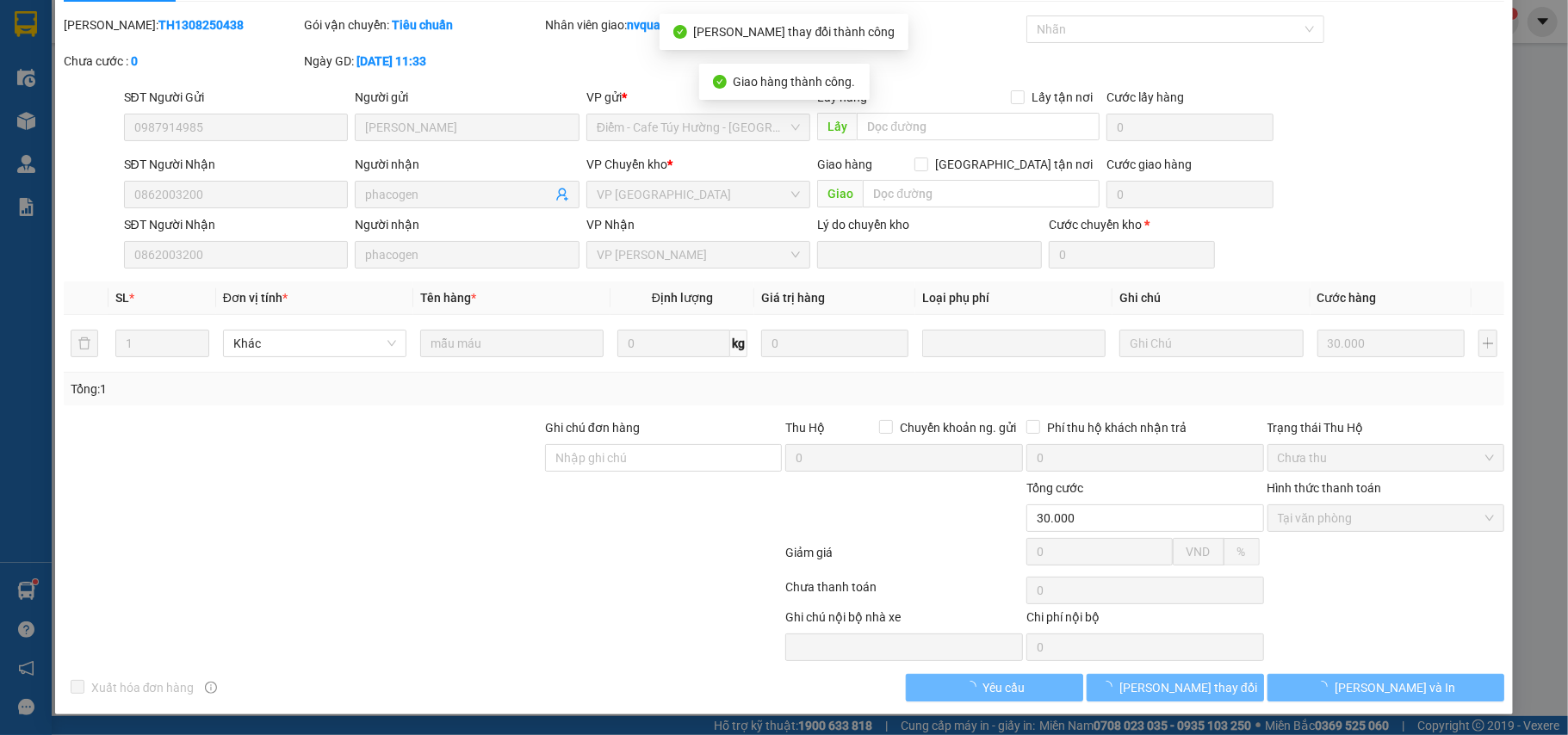
scroll to position [0, 0]
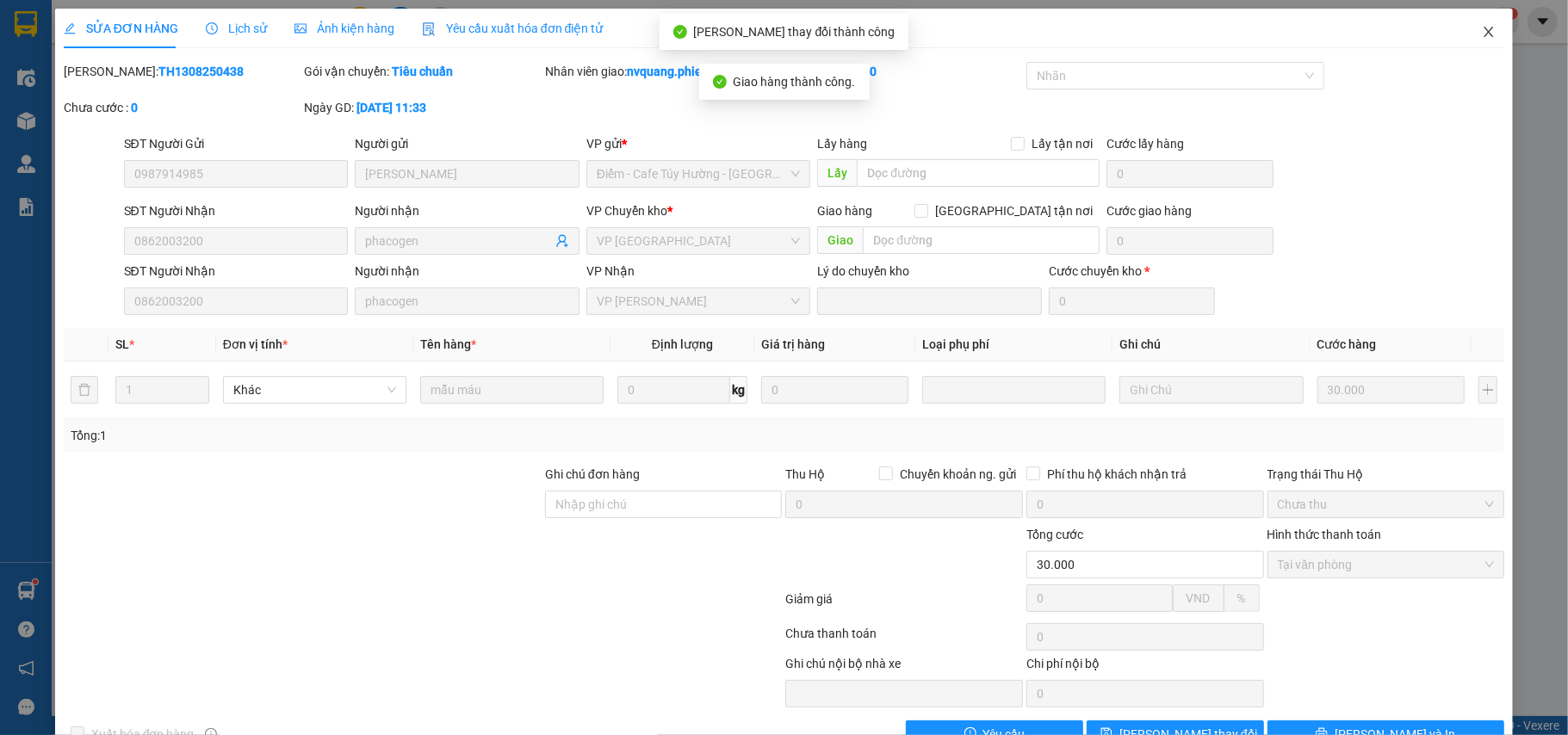
click at [1482, 33] on icon "close" at bounding box center [1489, 32] width 14 height 14
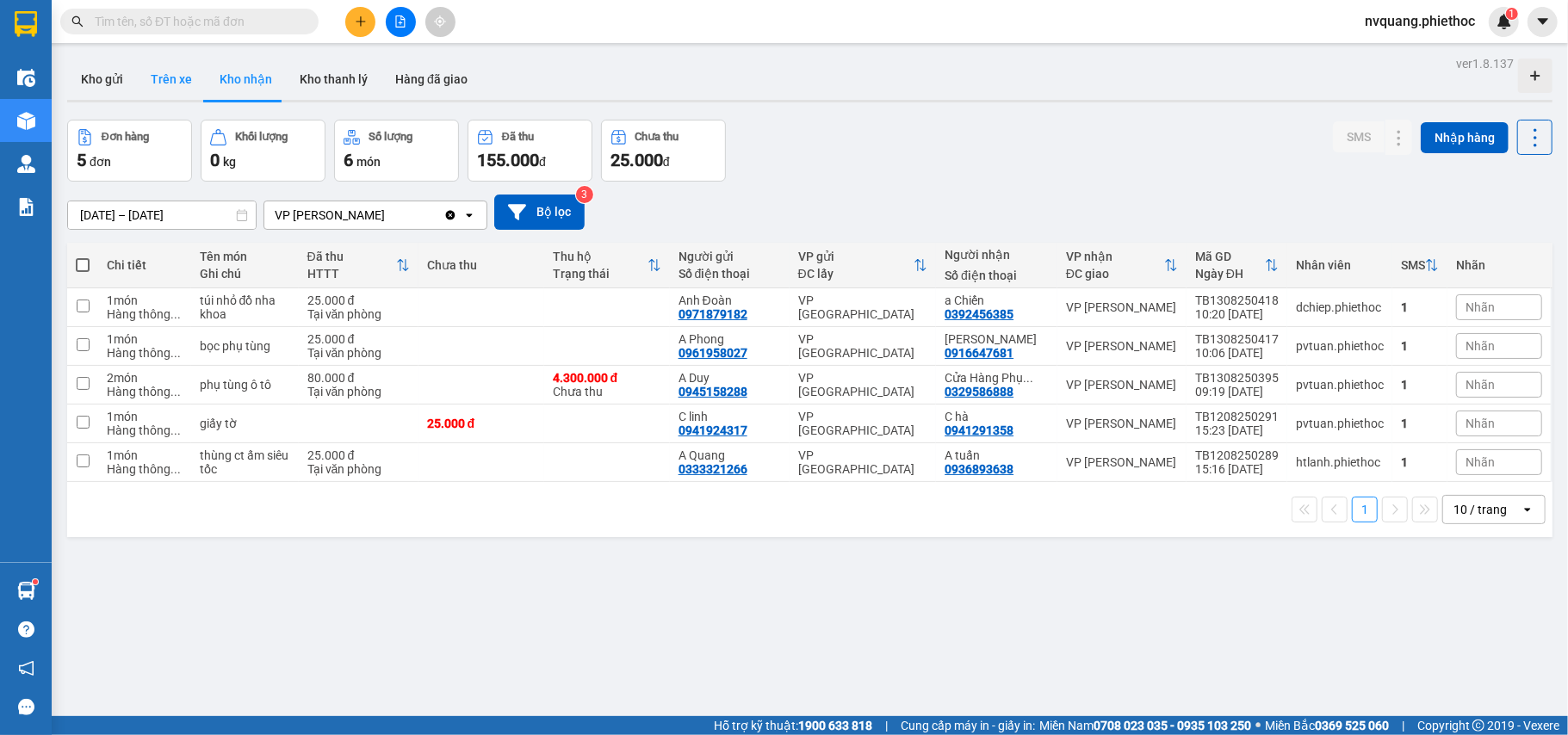
click at [162, 69] on button "Trên xe" at bounding box center [172, 79] width 69 height 41
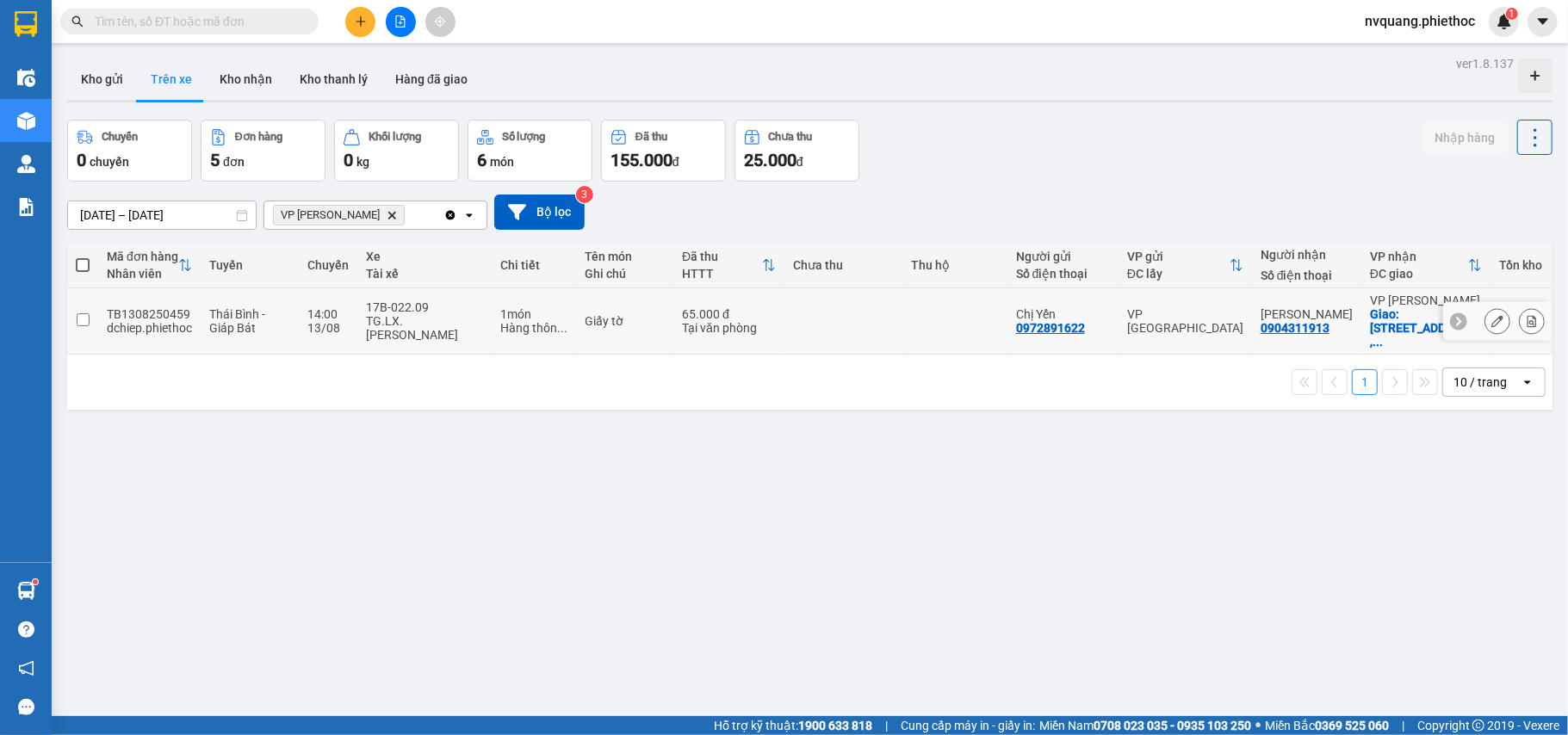
click at [1526, 321] on icon at bounding box center [1532, 321] width 12 height 12
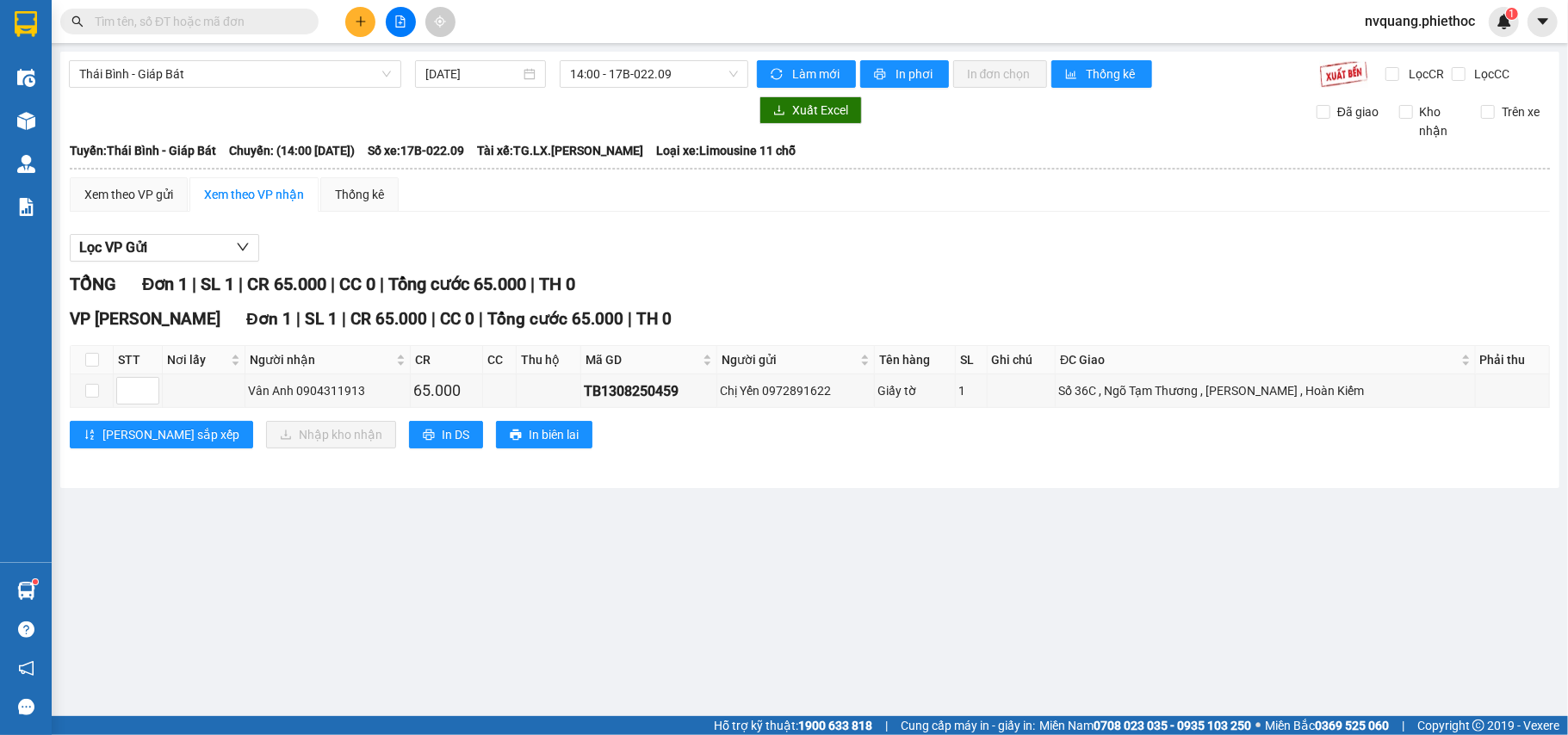
click at [84, 358] on th at bounding box center [92, 360] width 43 height 28
click at [94, 362] on input "checkbox" at bounding box center [91, 359] width 14 height 14
checkbox input "true"
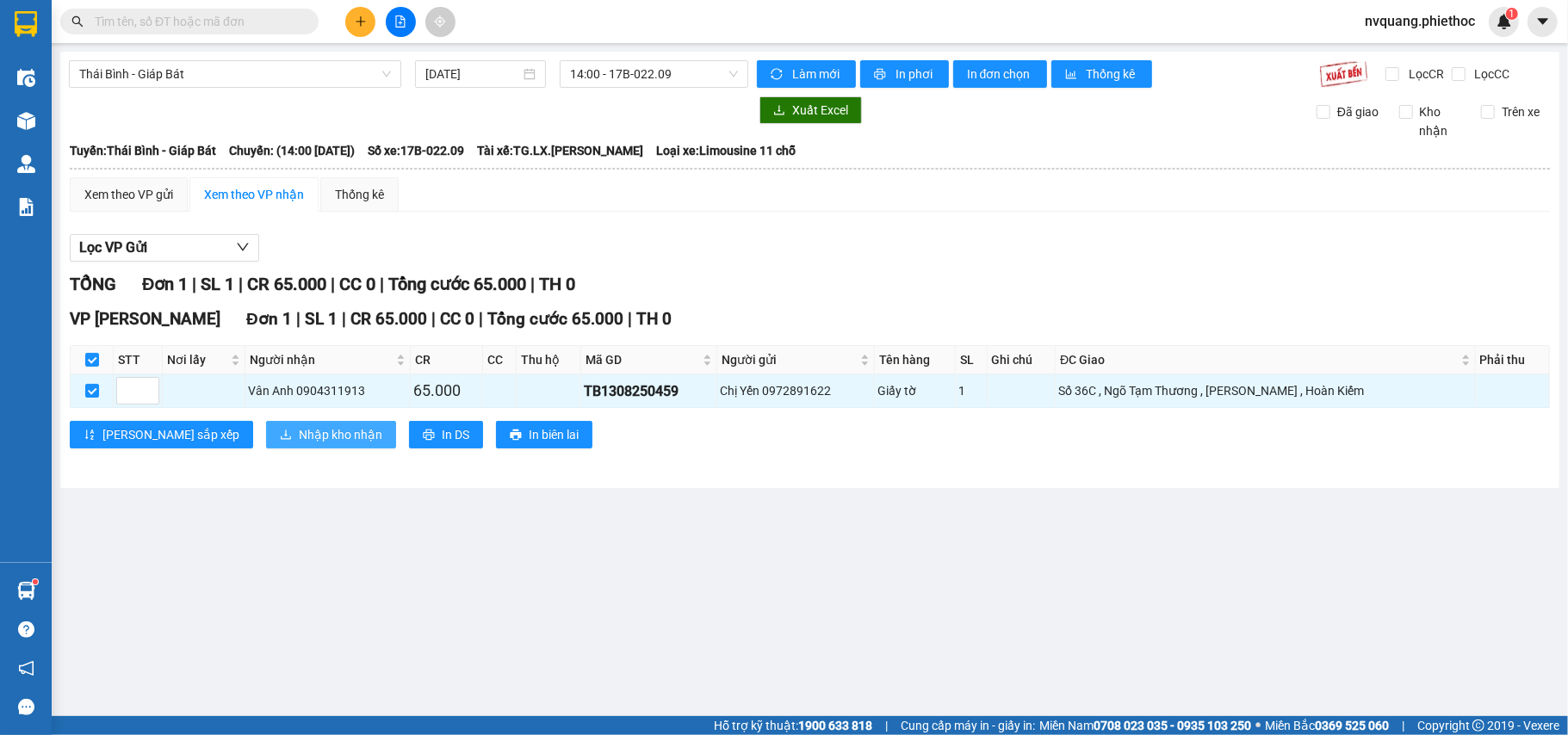
click at [266, 430] on button "Nhập kho nhận" at bounding box center [330, 435] width 130 height 28
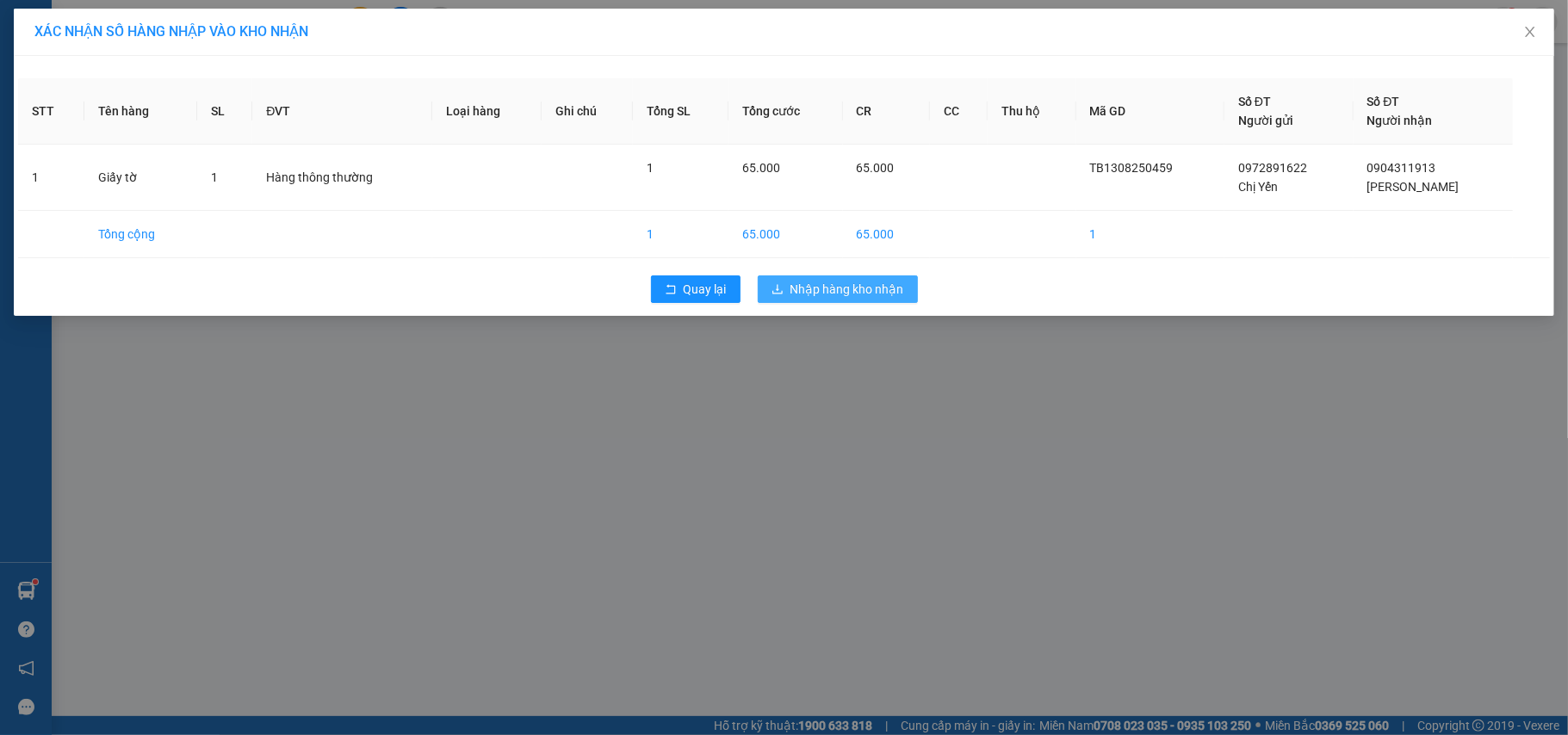
click at [775, 291] on icon "download" at bounding box center [777, 289] width 12 height 12
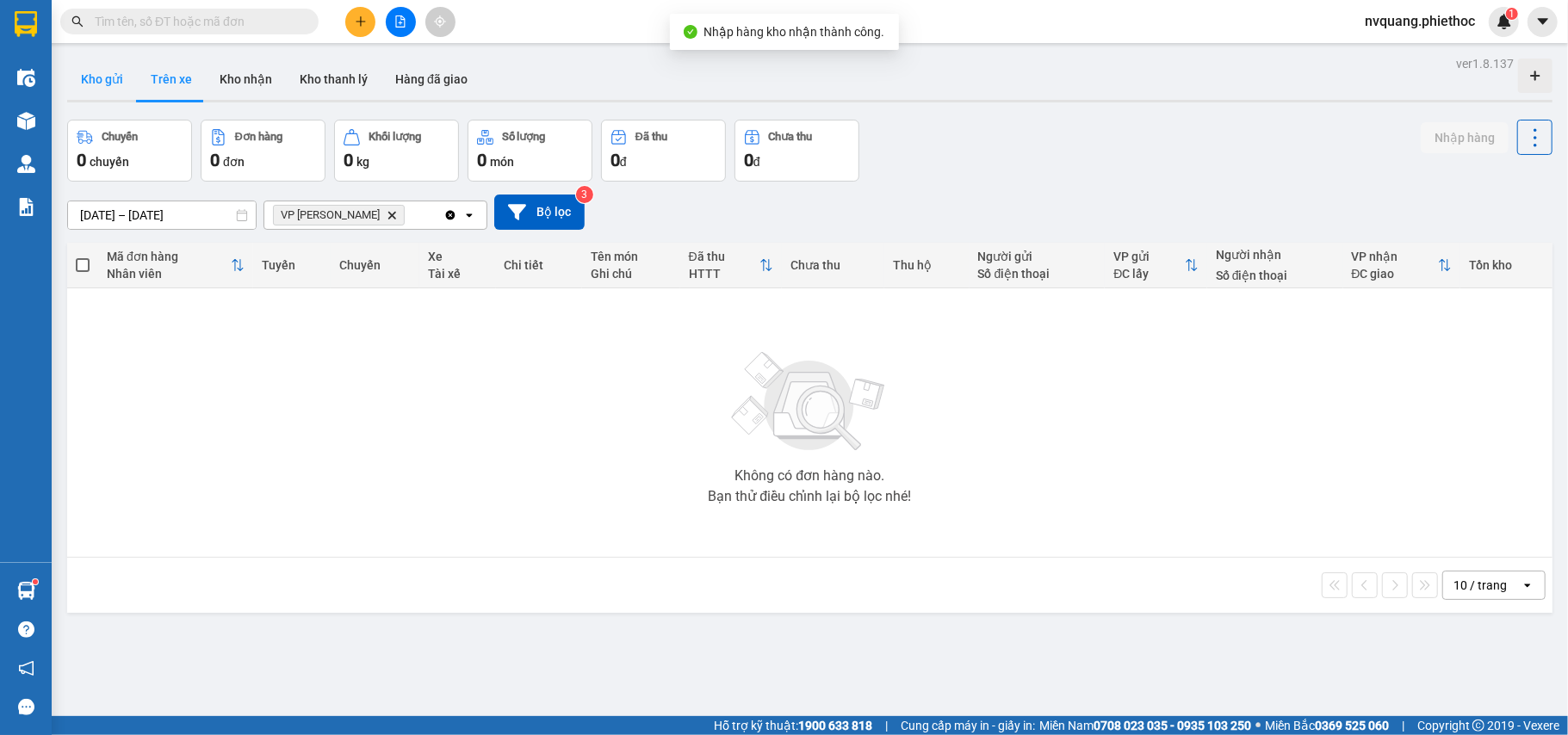
click at [106, 80] on button "Kho gửi" at bounding box center [102, 79] width 70 height 41
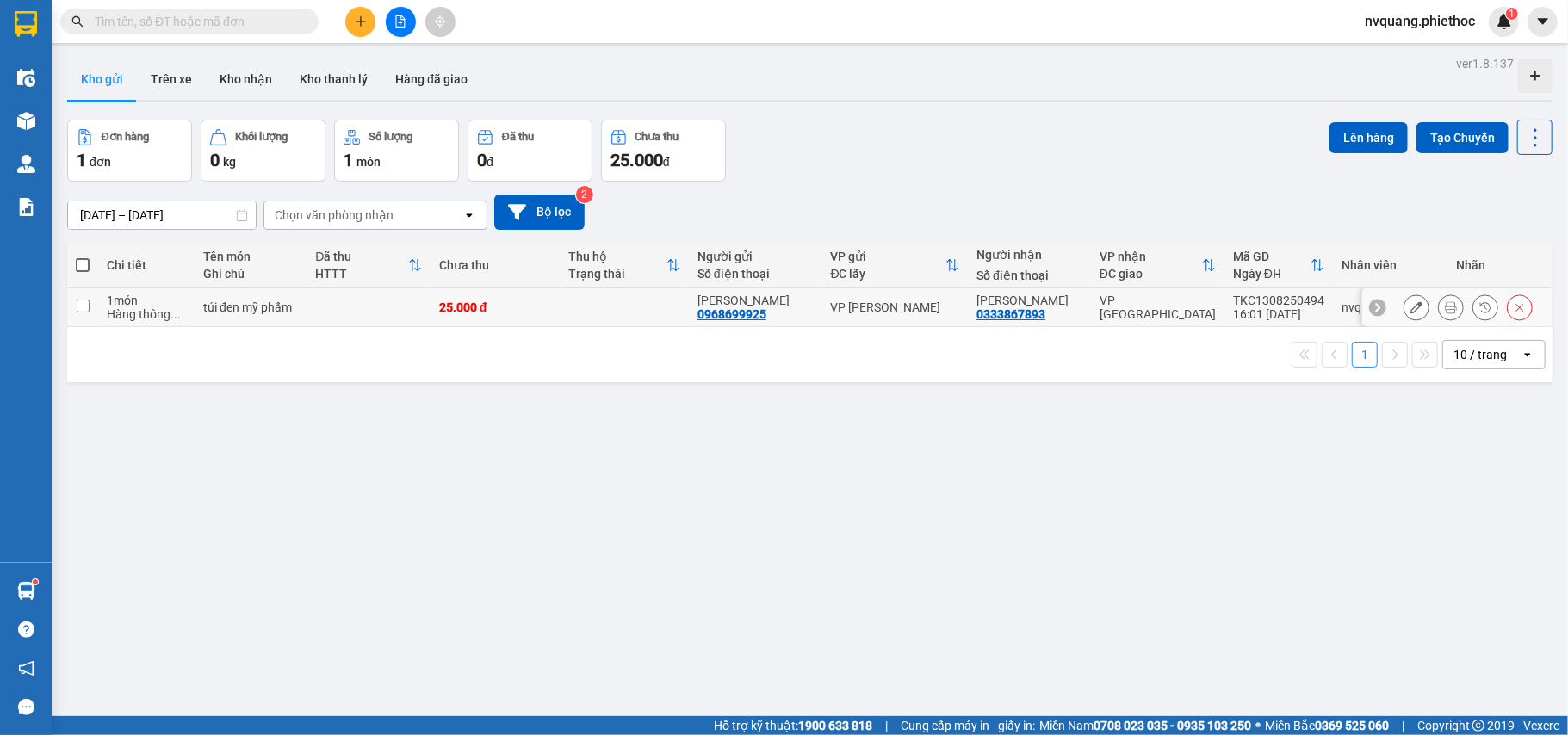
click at [343, 313] on td at bounding box center [368, 308] width 124 height 39
checkbox input "true"
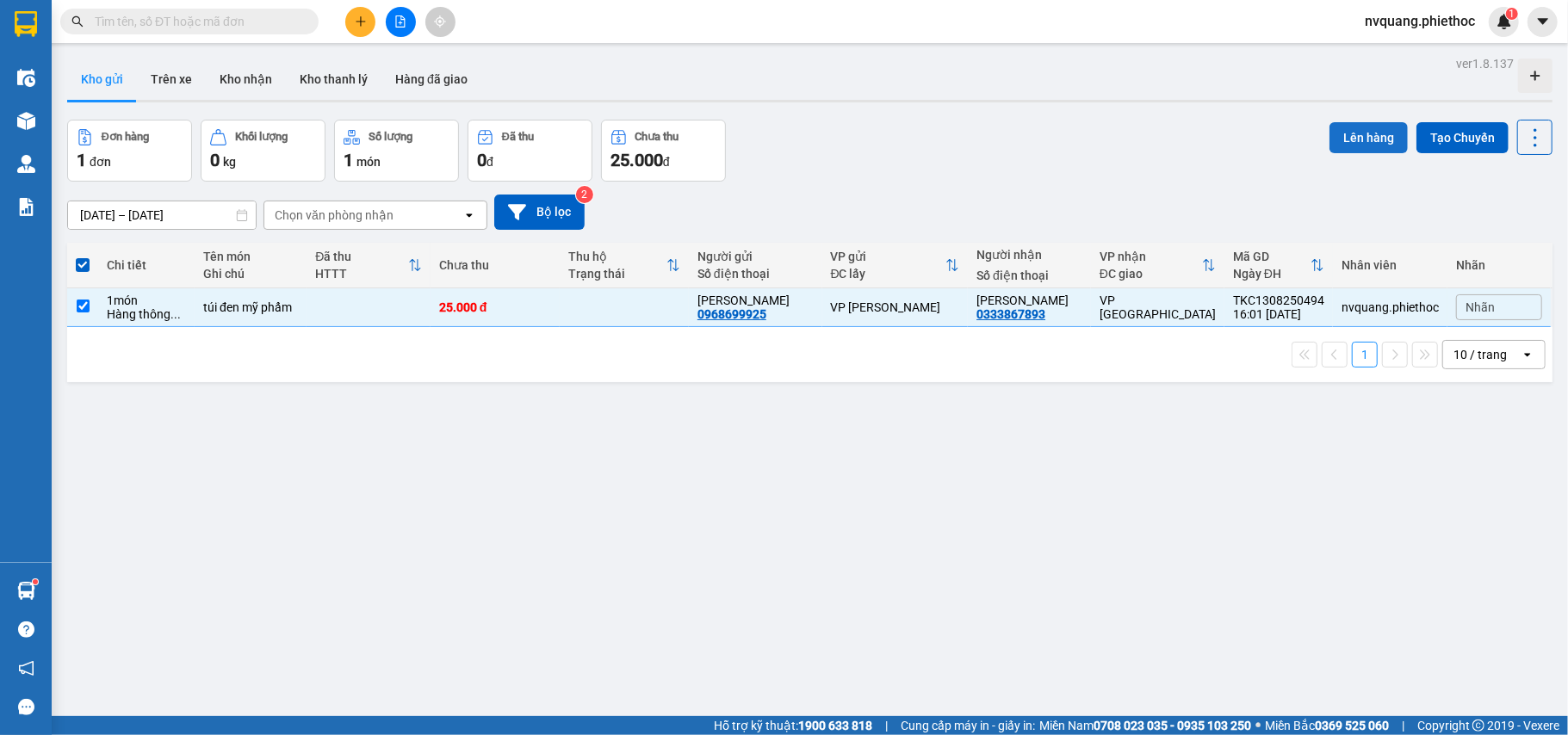
click at [1342, 139] on button "Lên hàng" at bounding box center [1369, 137] width 78 height 31
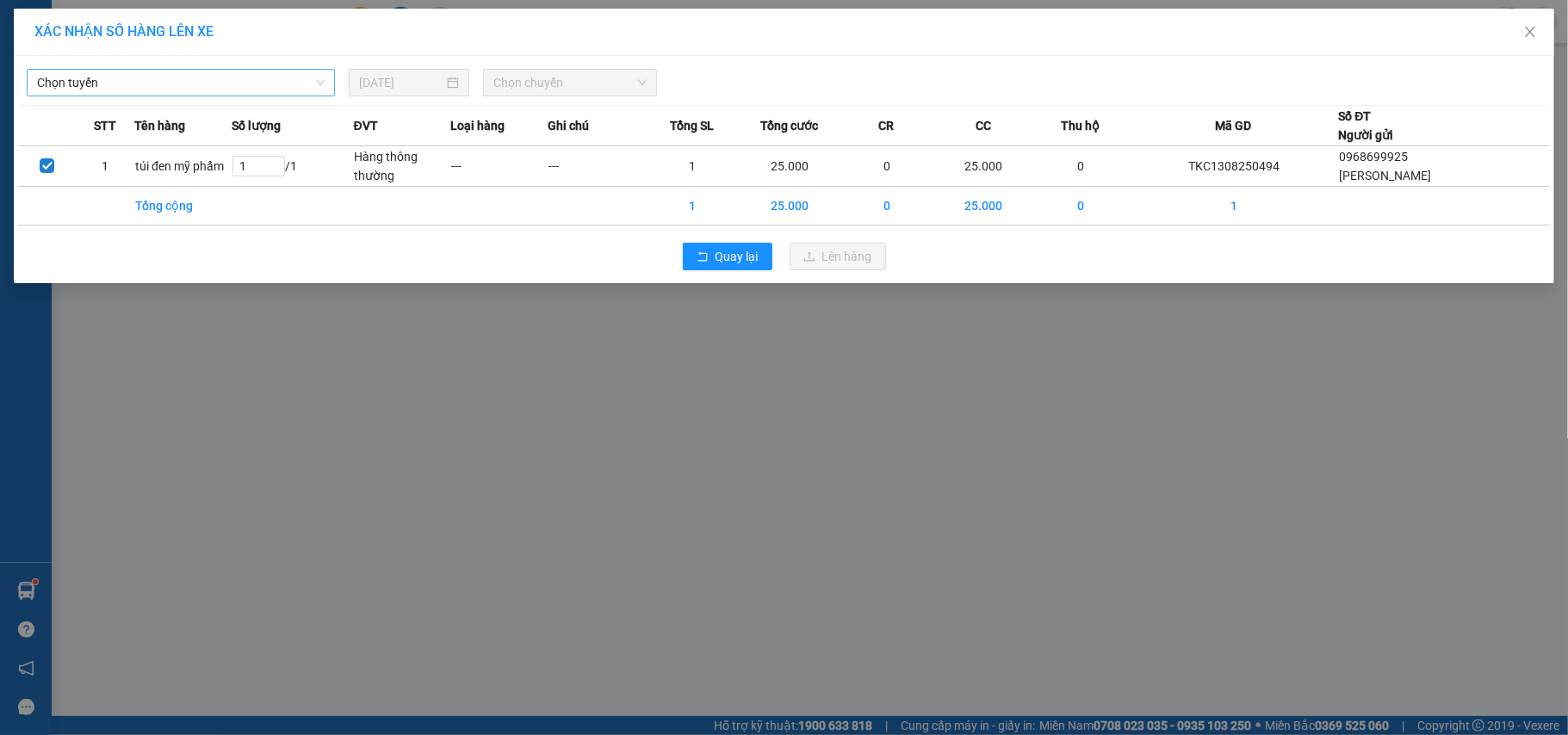
click at [147, 81] on span "Chọn tuyến" at bounding box center [181, 83] width 287 height 26
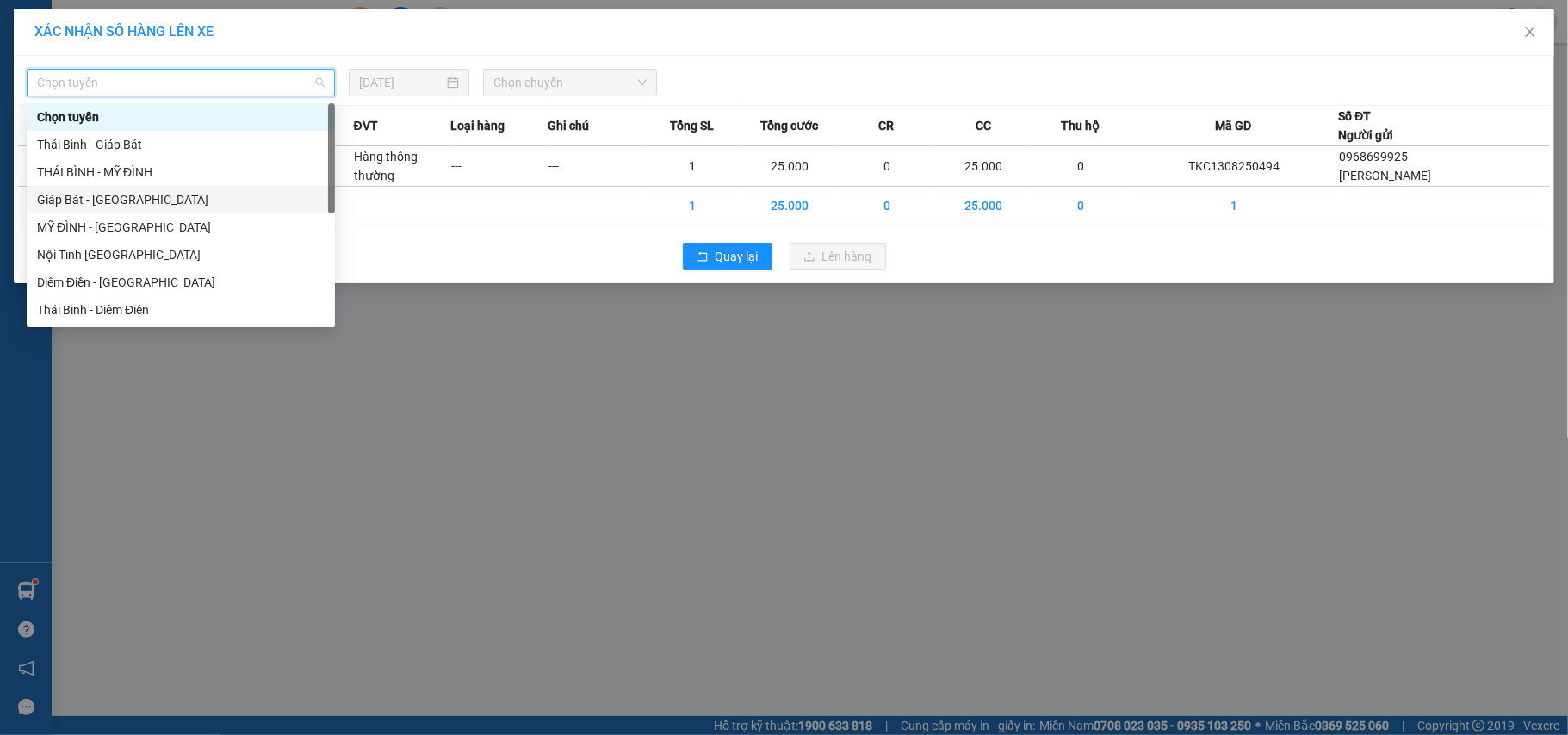
click at [73, 190] on div "Giáp Bát - [GEOGRAPHIC_DATA]" at bounding box center [181, 200] width 287 height 19
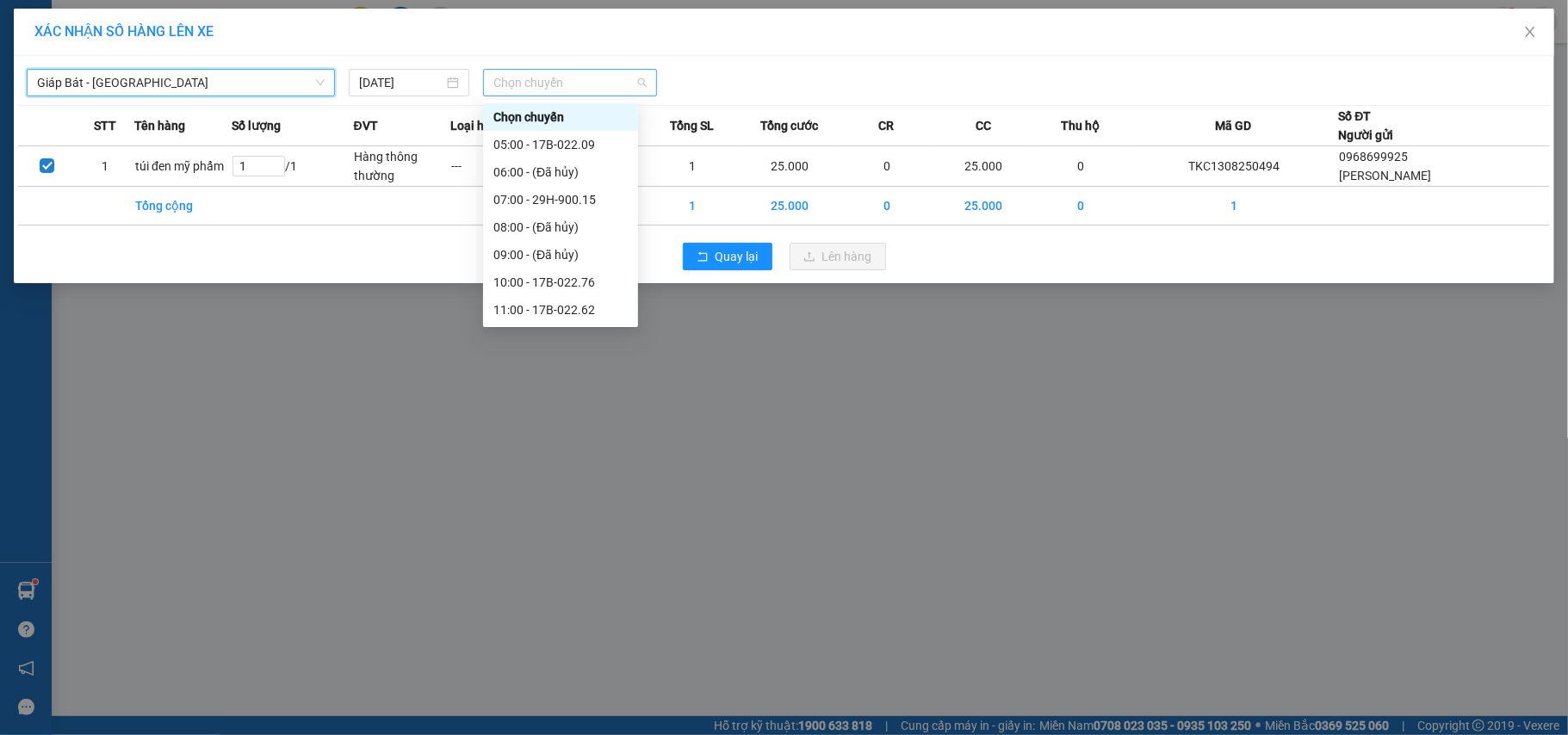
click at [546, 84] on span "Chọn chuyến" at bounding box center [570, 83] width 153 height 26
click at [560, 243] on div "17:00 - 17B-022.09" at bounding box center [561, 246] width 134 height 19
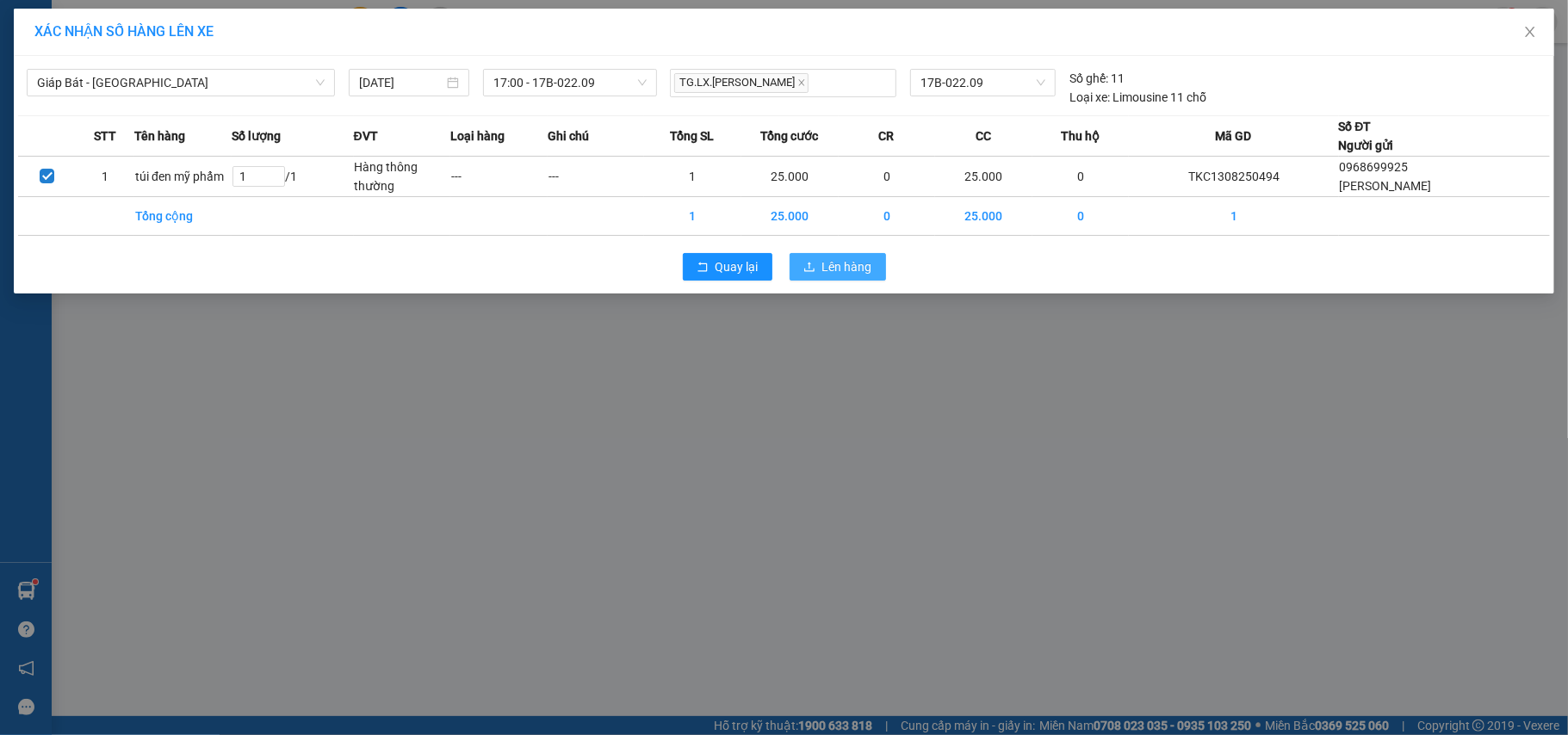
click at [806, 266] on icon "upload" at bounding box center [809, 267] width 12 height 12
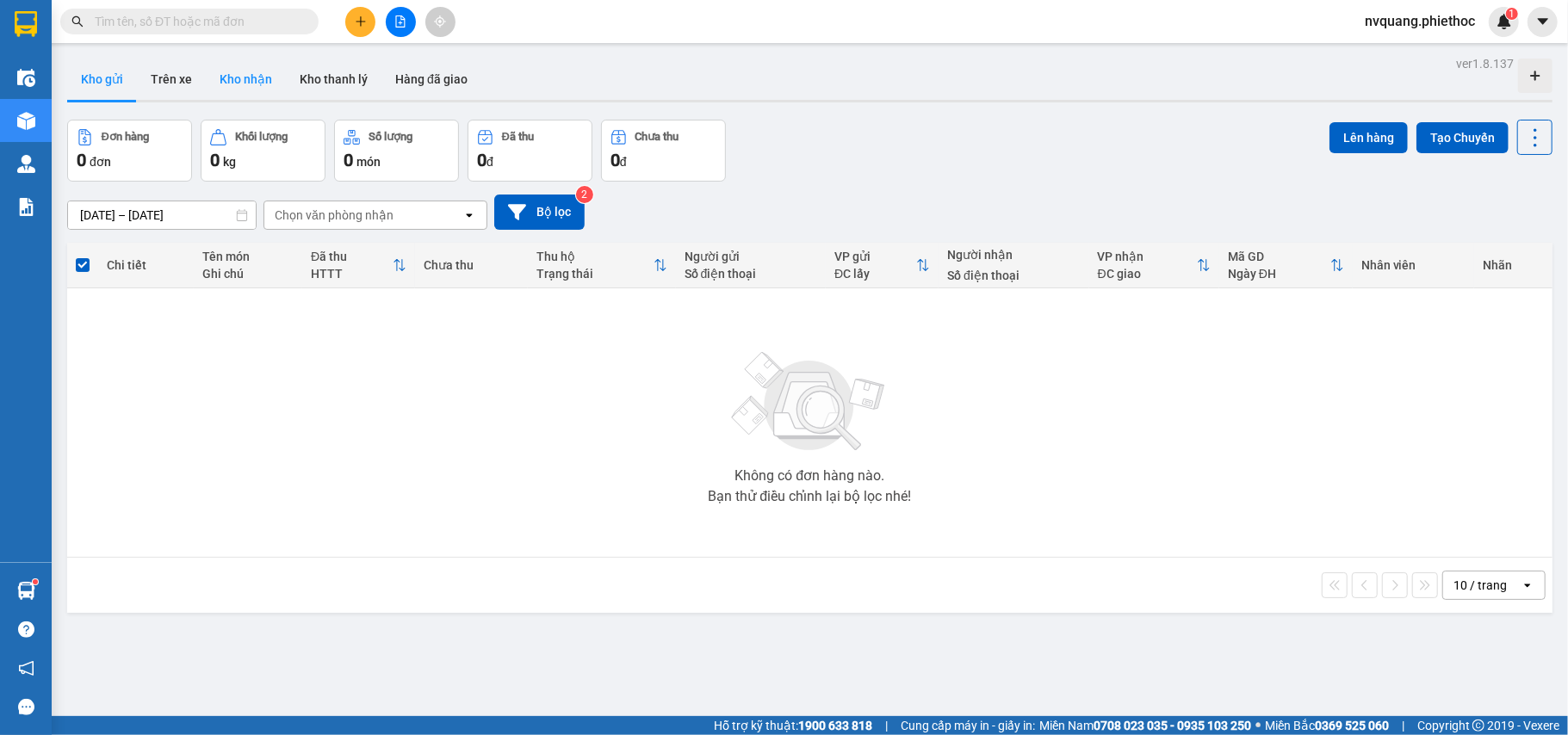
click at [229, 83] on button "Kho nhận" at bounding box center [246, 79] width 80 height 41
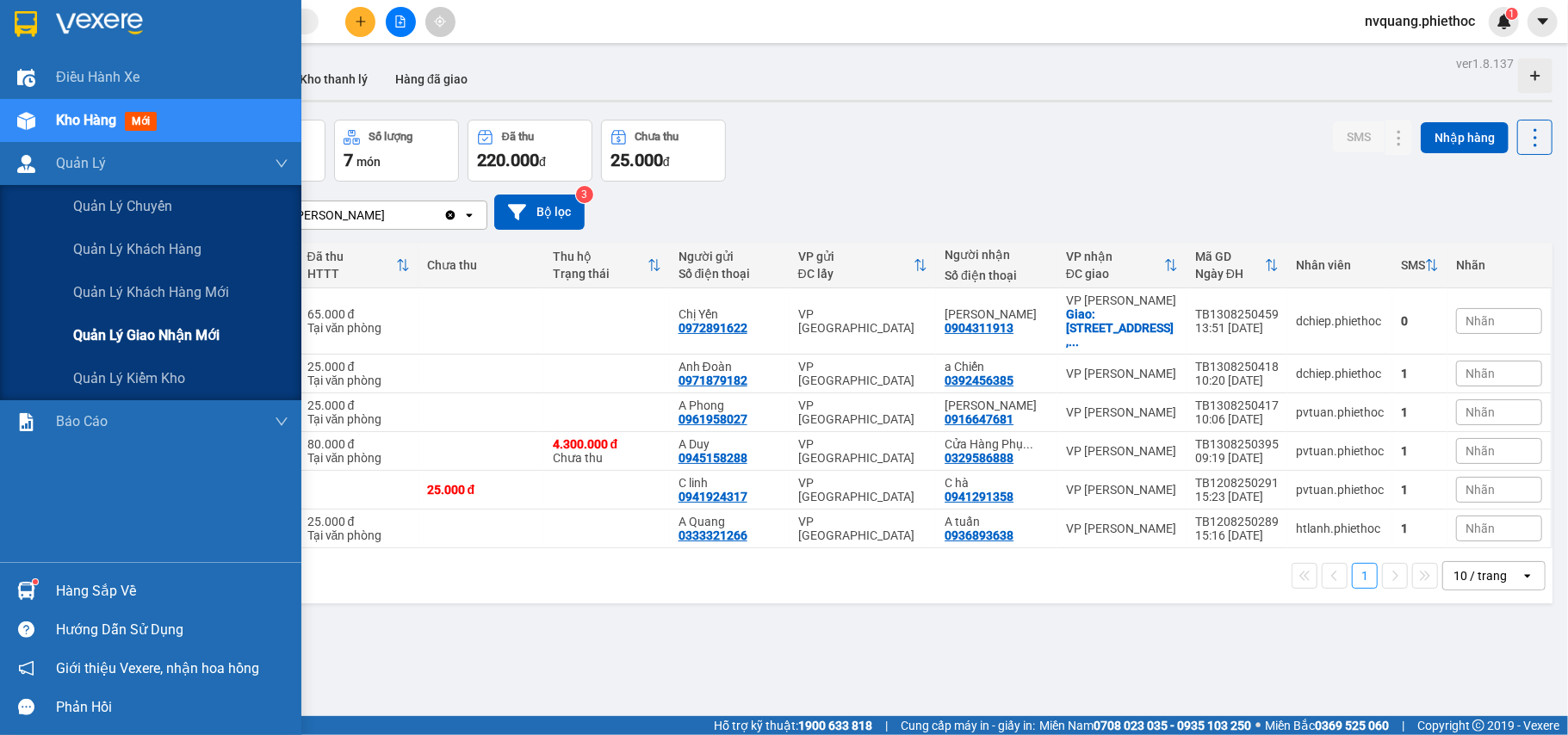
click at [142, 335] on span "Quản lý giao nhận mới" at bounding box center [146, 335] width 147 height 21
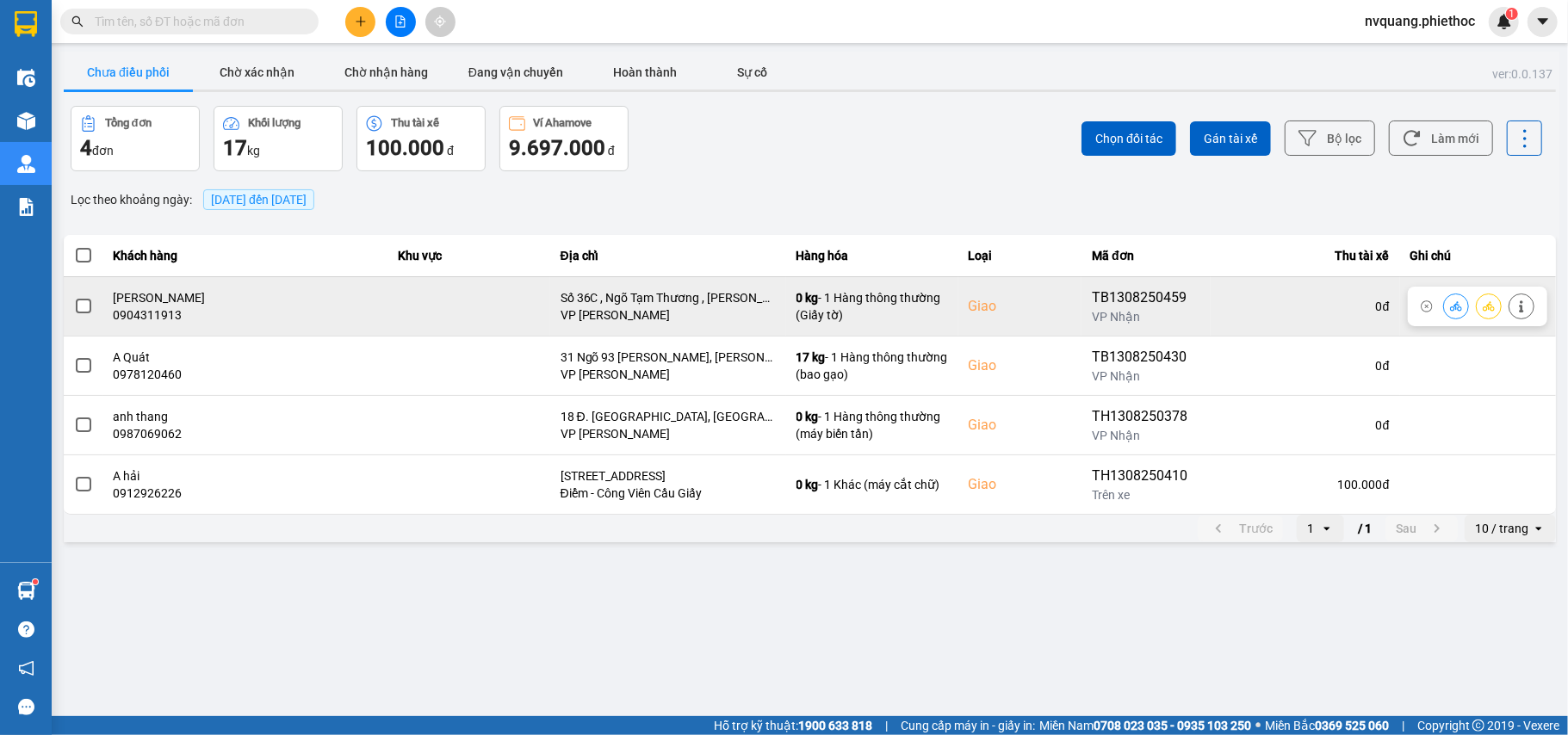
click at [80, 304] on span at bounding box center [83, 306] width 16 height 16
click at [74, 297] on input "checkbox" at bounding box center [74, 297] width 0 height 0
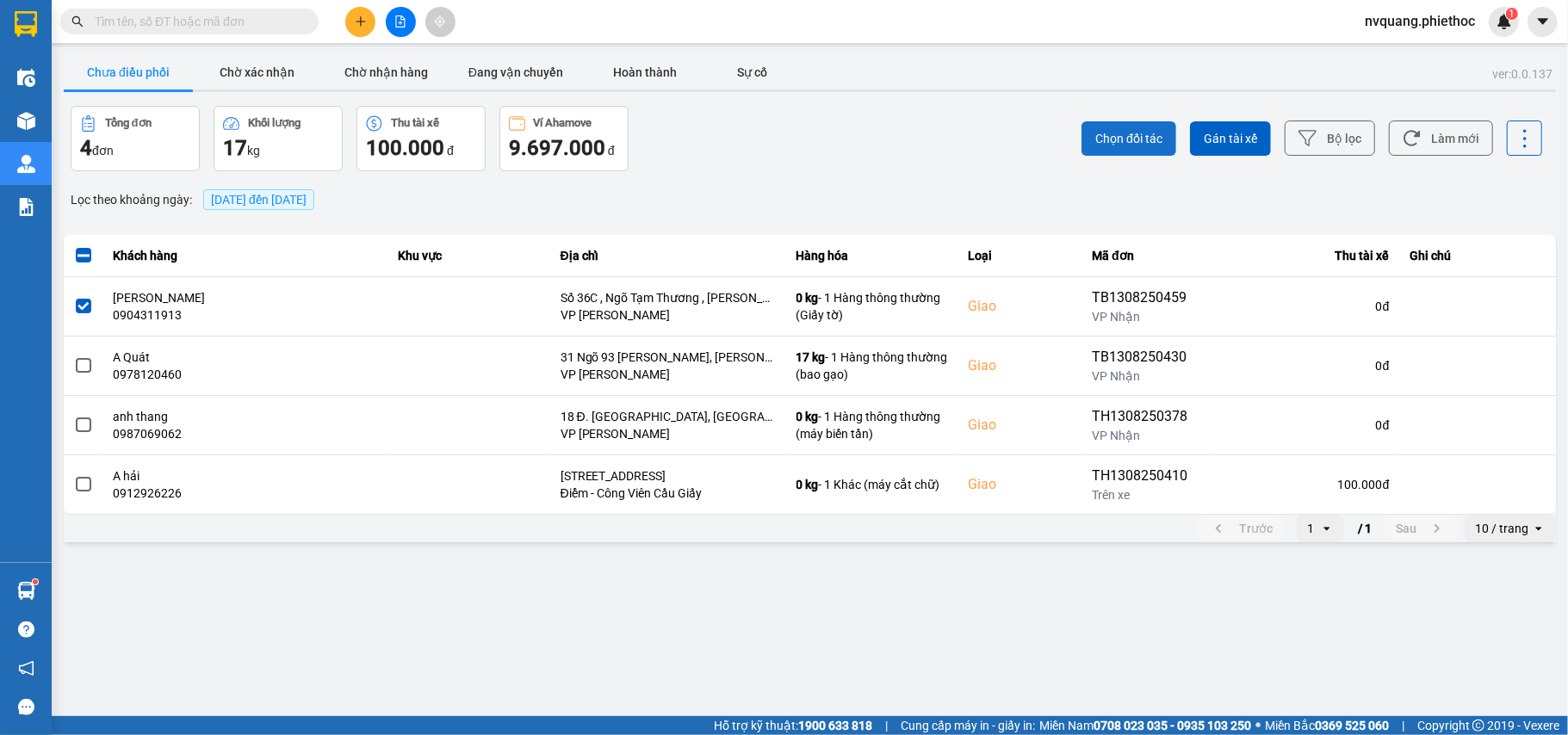
click at [1099, 128] on button "Chọn đối tác" at bounding box center [1128, 138] width 94 height 35
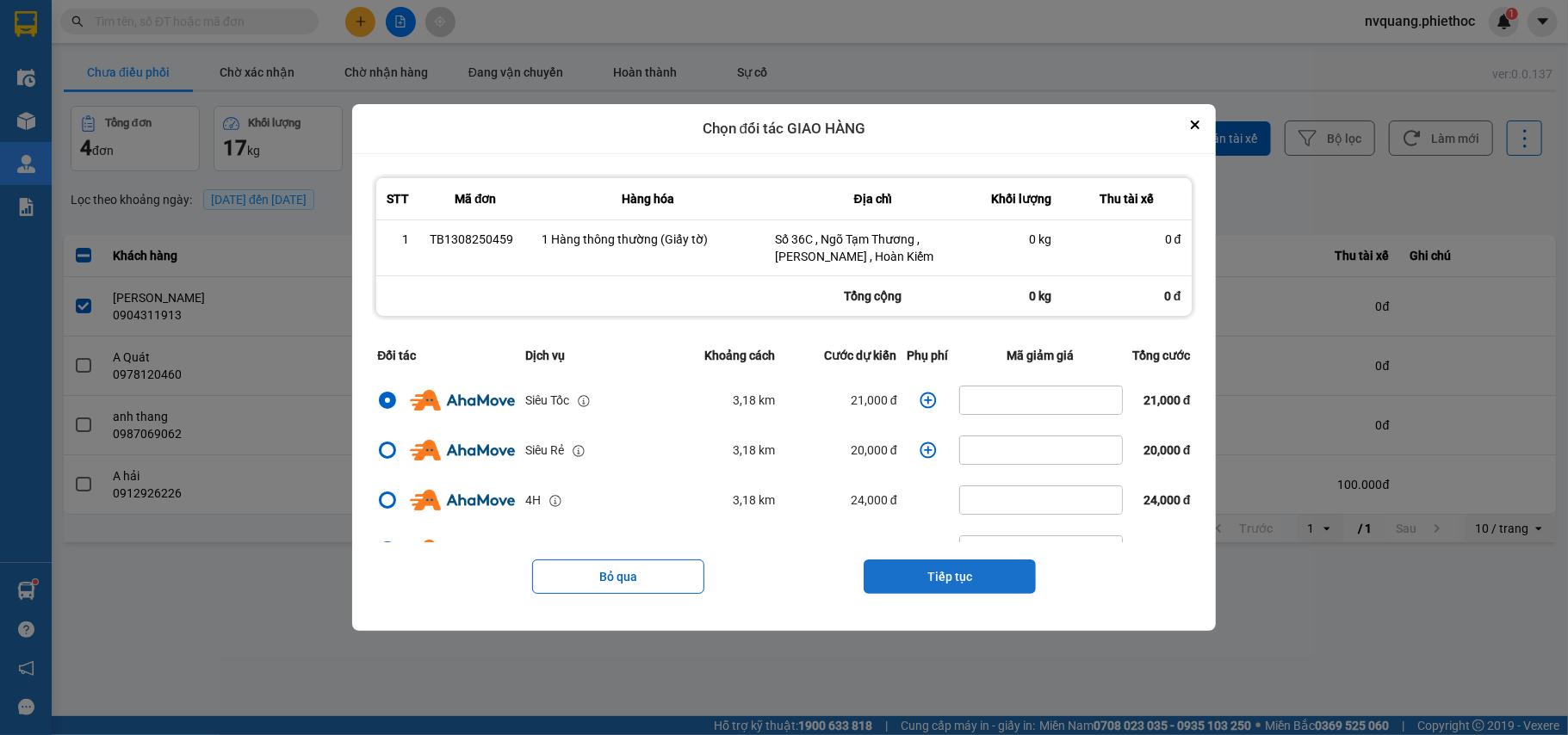
click at [937, 572] on button "Tiếp tục" at bounding box center [949, 576] width 173 height 35
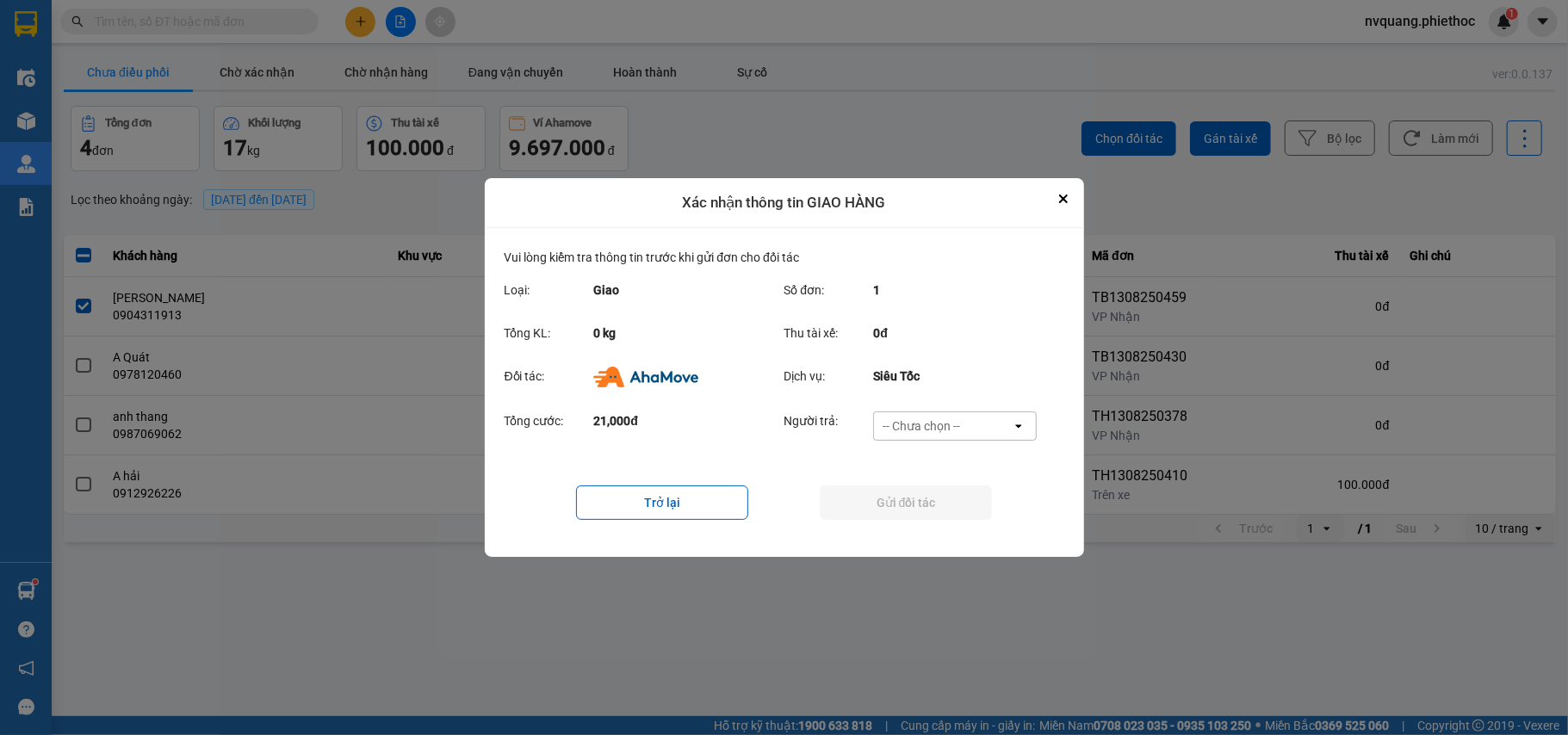
click at [917, 428] on div "-- Chưa chọn --" at bounding box center [921, 426] width 77 height 17
click at [931, 518] on span "Ví Ahamove" at bounding box center [921, 525] width 70 height 17
click at [908, 513] on button "Gửi đối tác" at bounding box center [905, 502] width 173 height 35
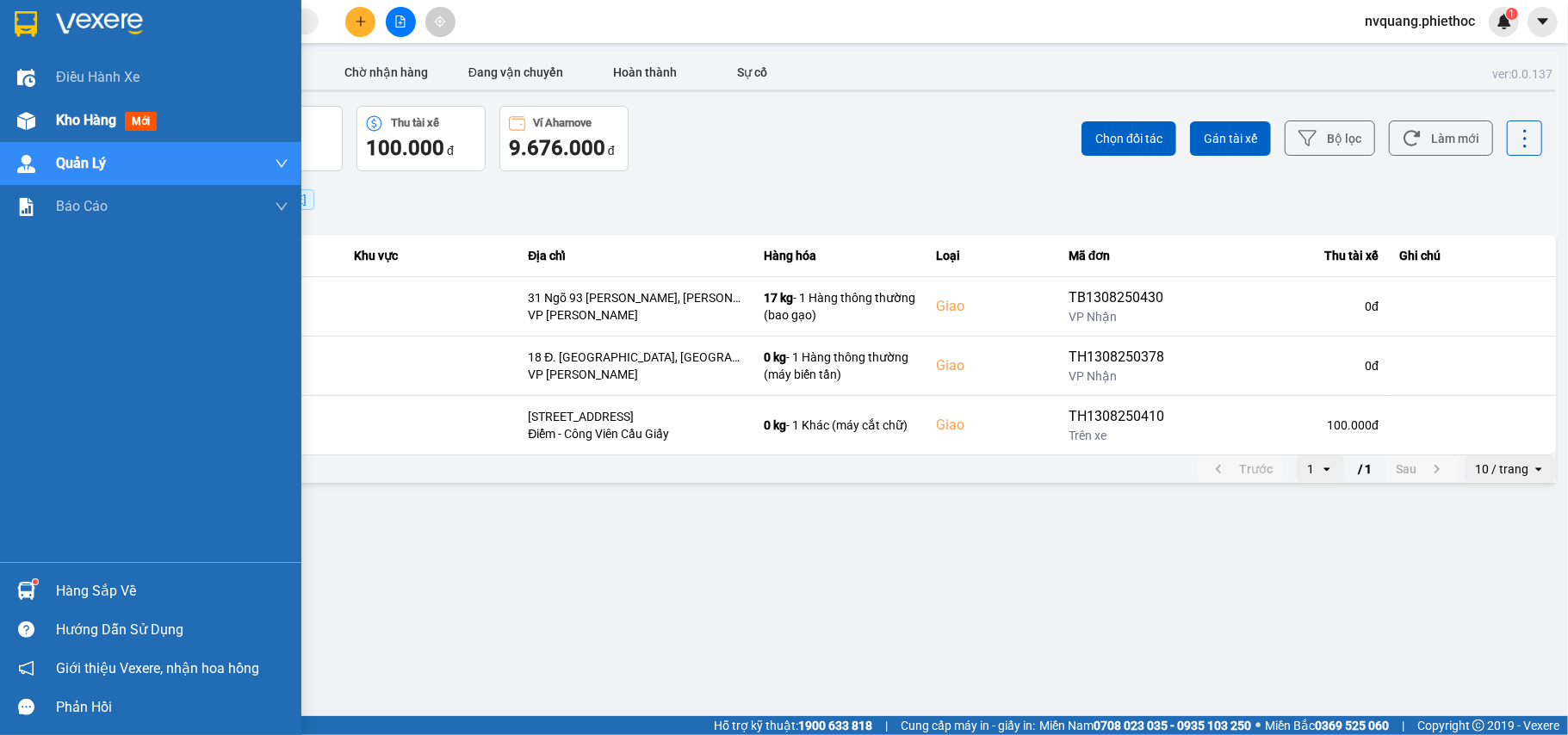
click at [70, 121] on span "Kho hàng" at bounding box center [86, 120] width 61 height 17
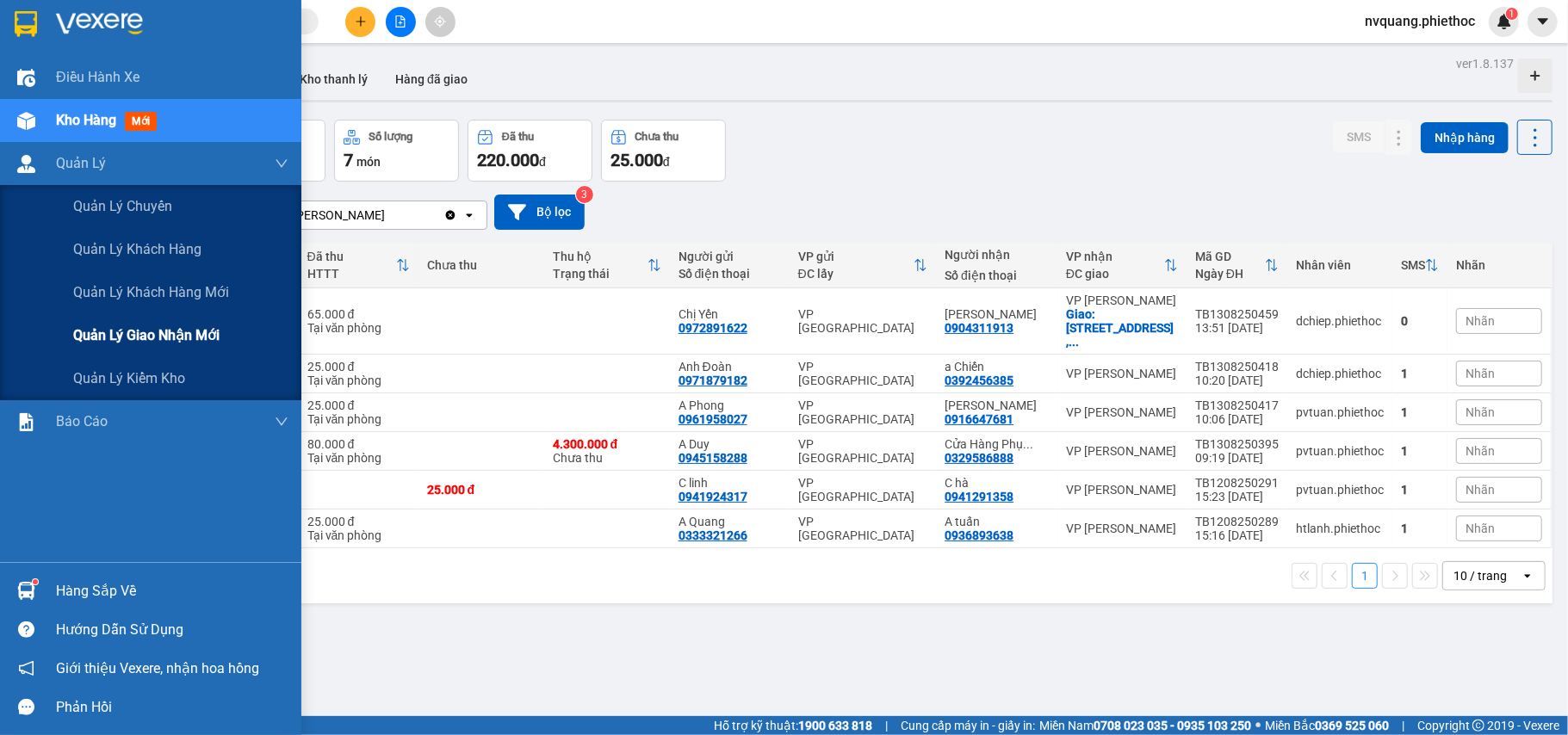
click at [173, 330] on span "Quản lý giao nhận mới" at bounding box center [146, 335] width 147 height 21
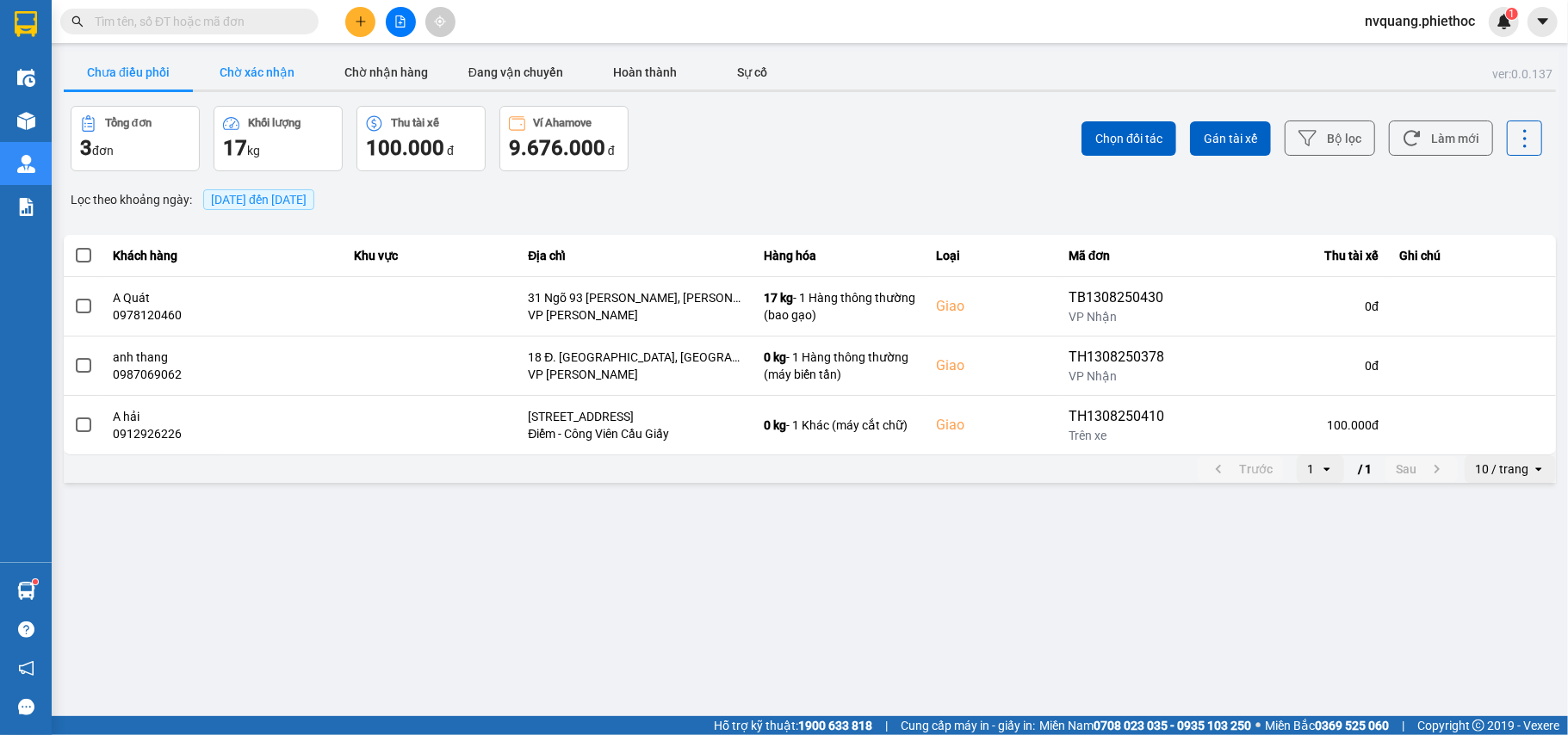
click at [248, 77] on button "Chờ xác nhận" at bounding box center [258, 72] width 129 height 35
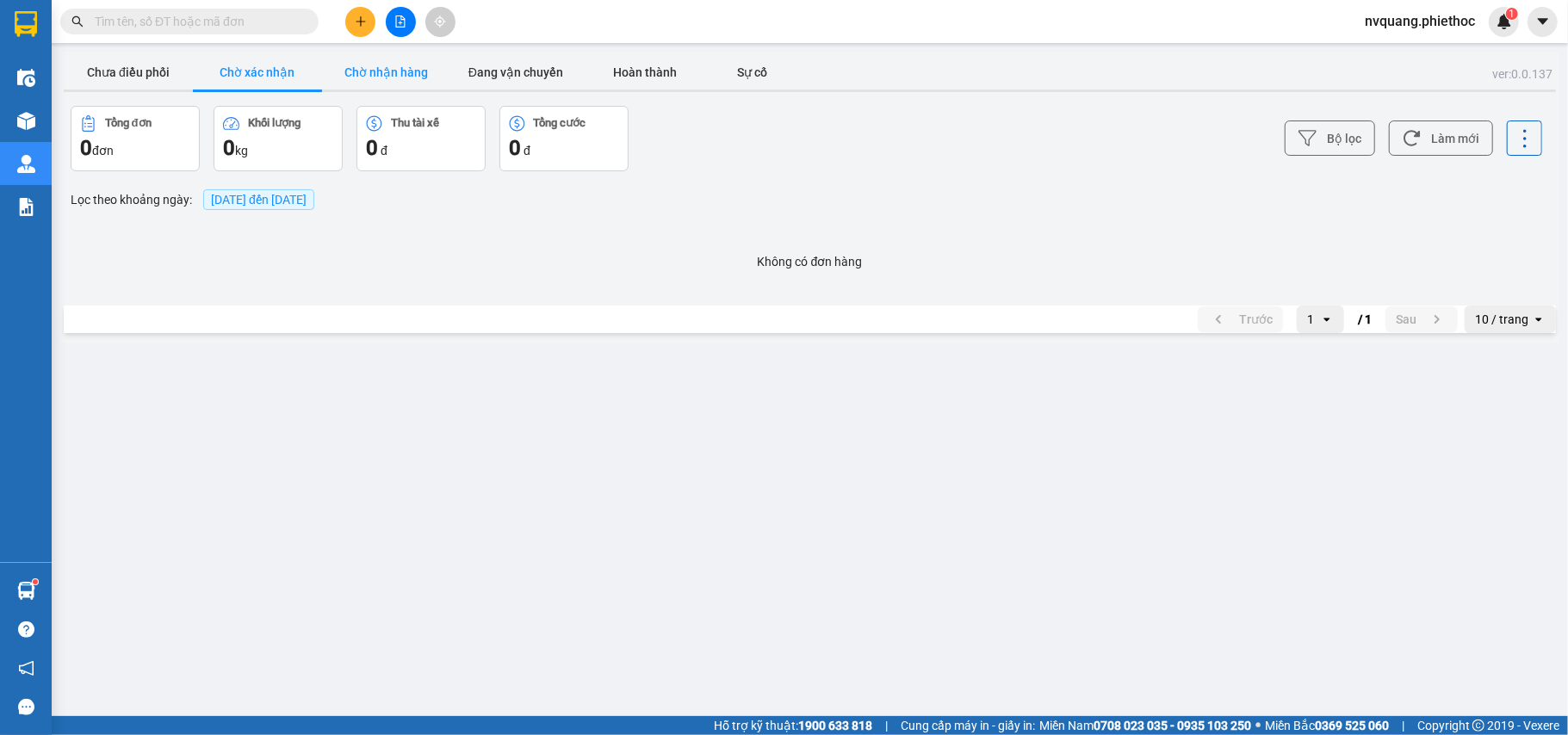
click at [389, 76] on button "Chờ nhận hàng" at bounding box center [386, 72] width 129 height 35
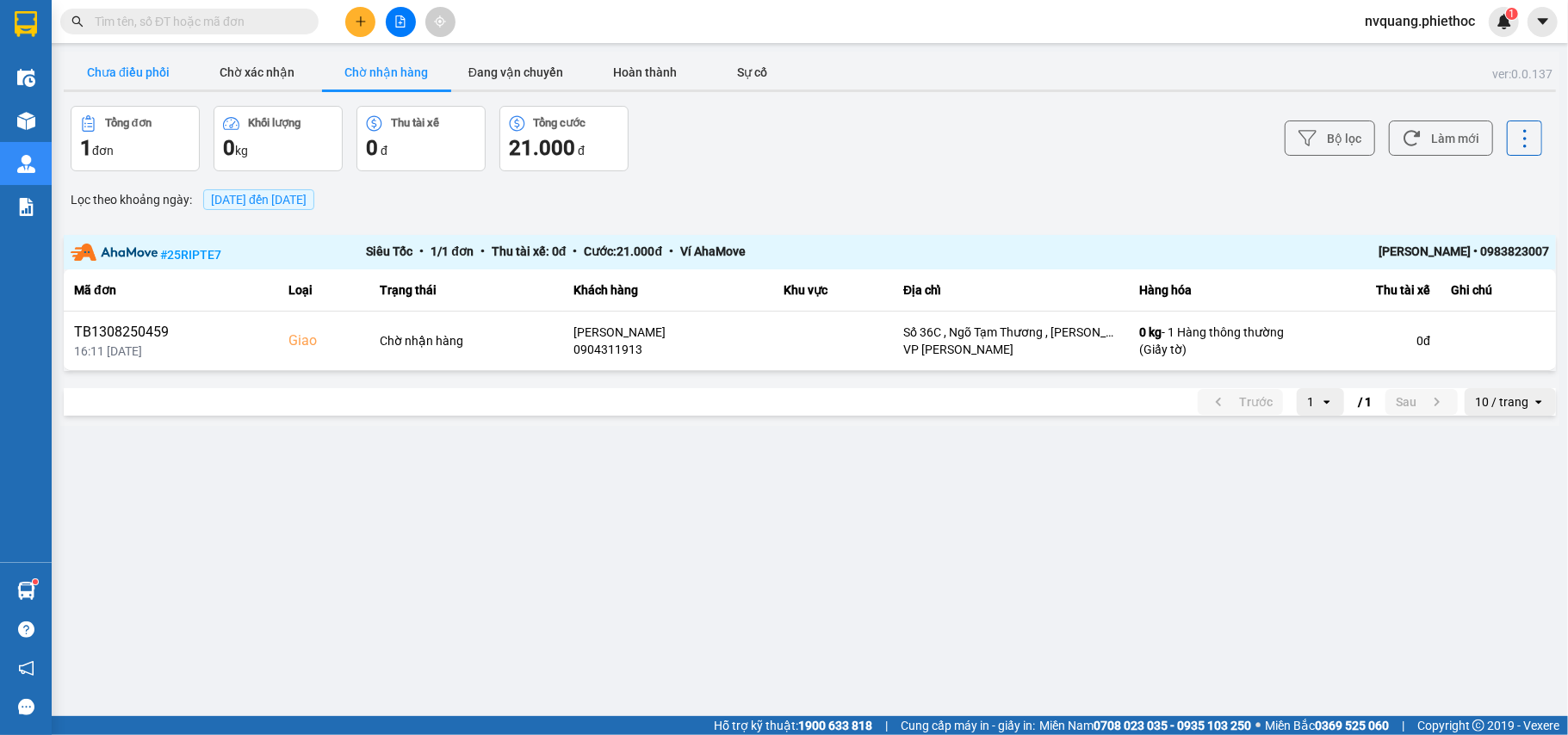
click at [134, 63] on button "Chưa điều phối" at bounding box center [128, 72] width 129 height 35
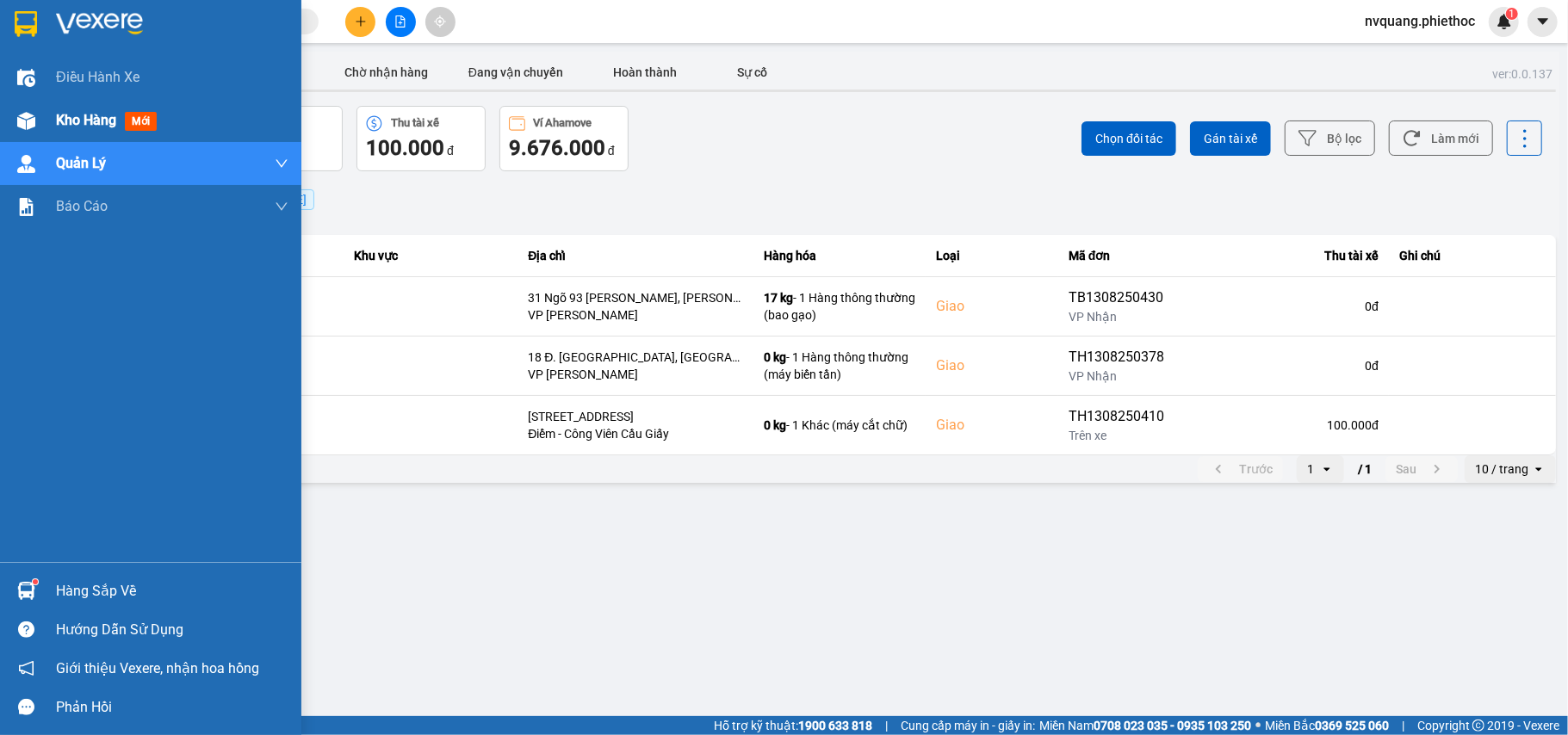
click at [59, 117] on span "Kho hàng" at bounding box center [86, 120] width 61 height 17
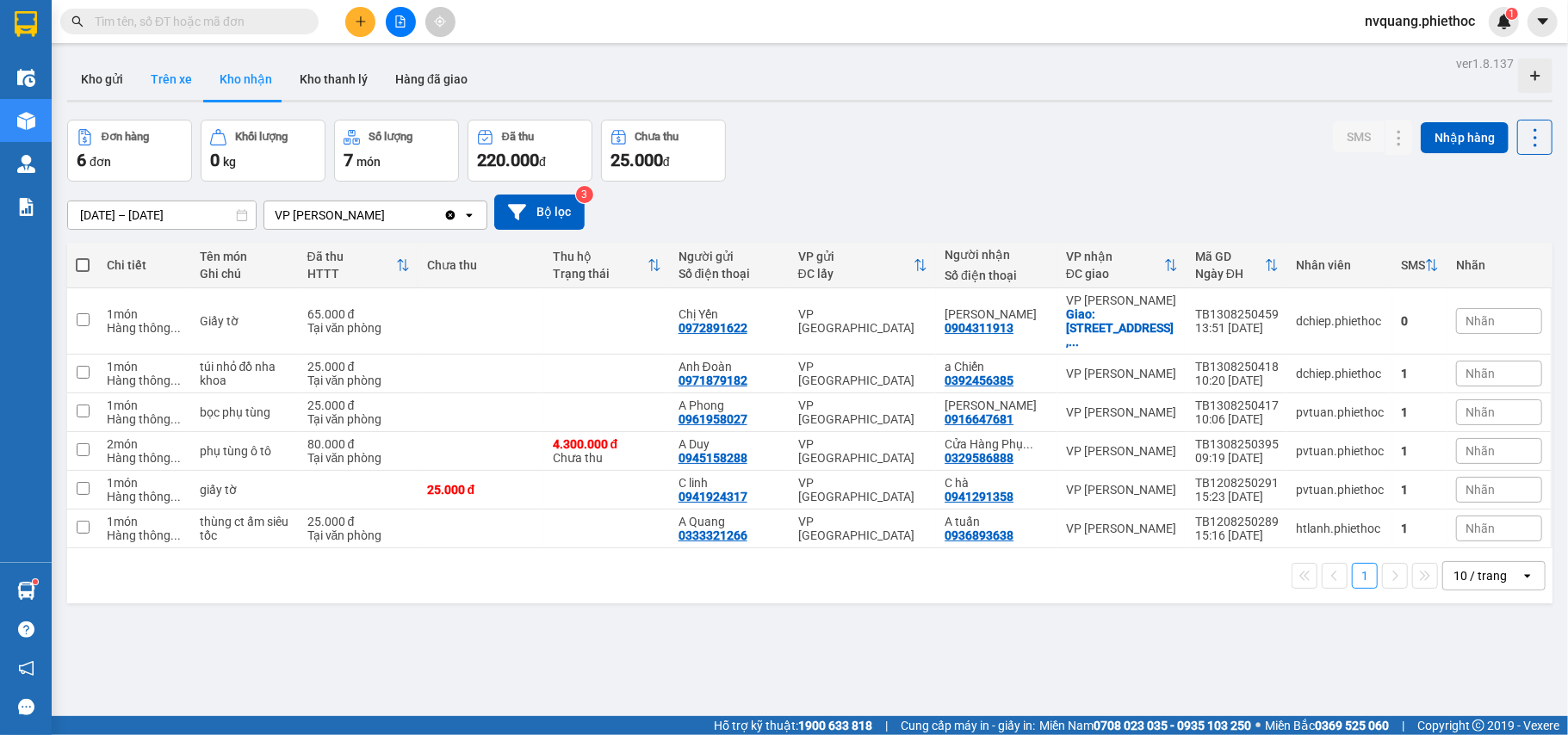
click at [177, 73] on button "Trên xe" at bounding box center [172, 79] width 69 height 41
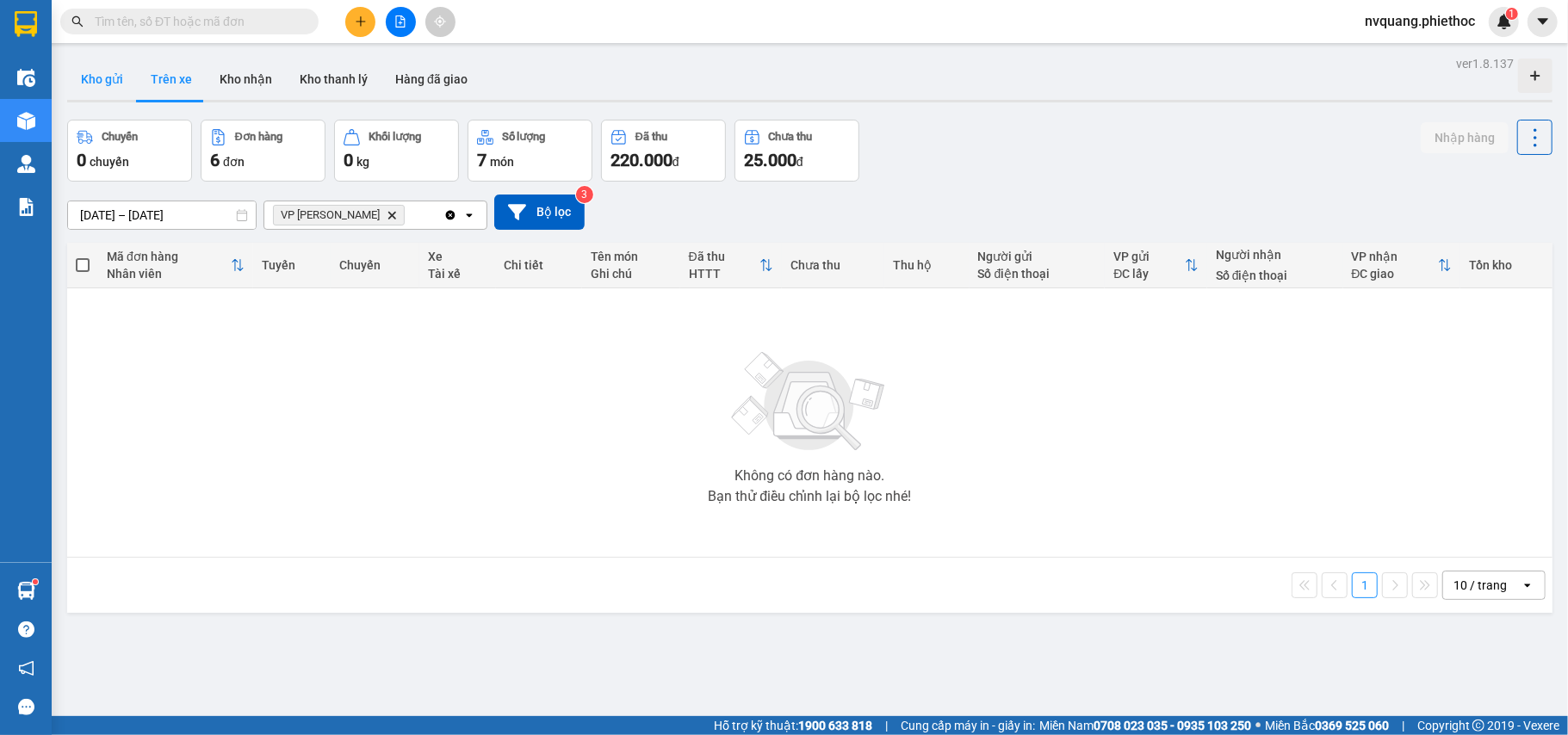
click at [108, 76] on button "Kho gửi" at bounding box center [102, 79] width 70 height 41
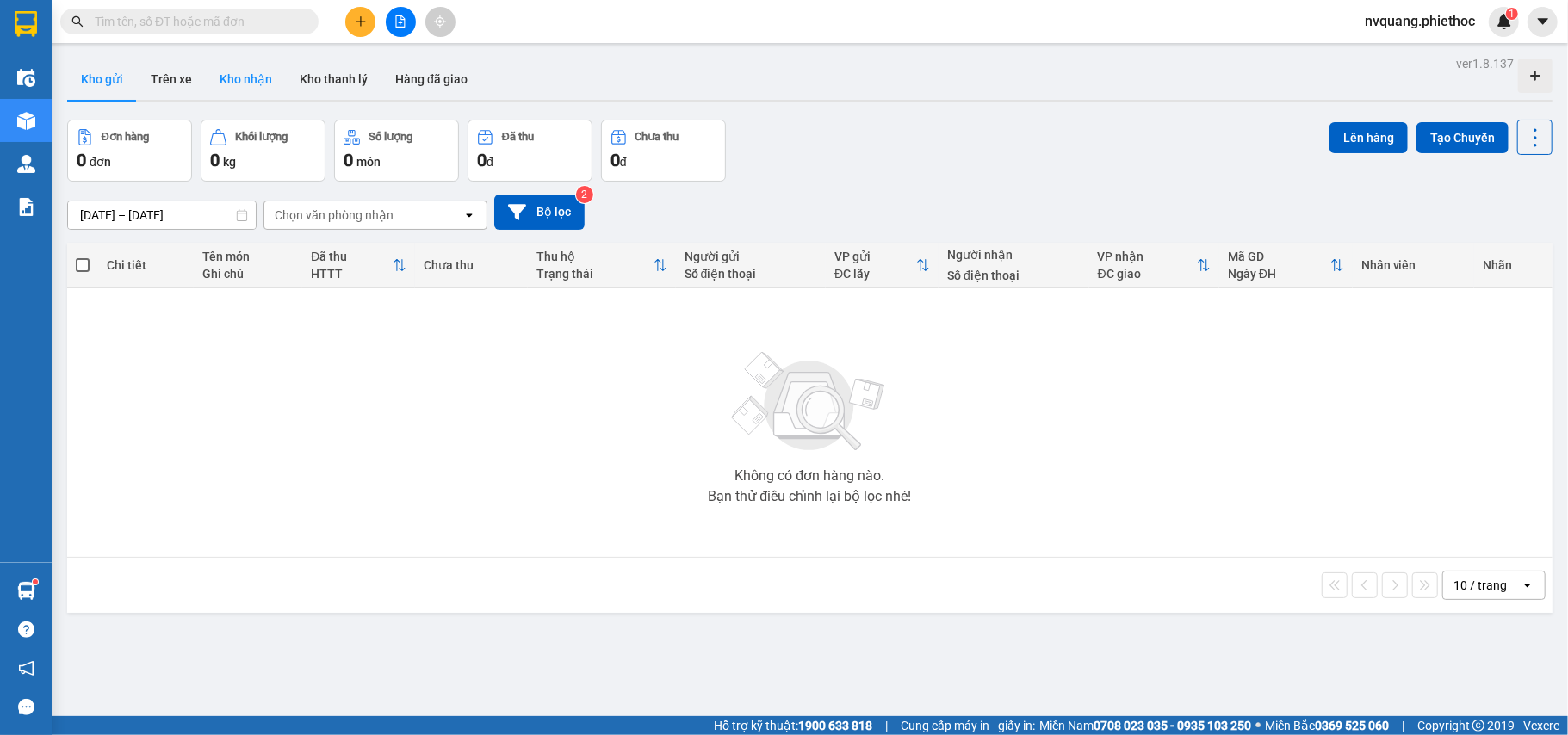
click at [238, 76] on button "Kho nhận" at bounding box center [246, 79] width 80 height 41
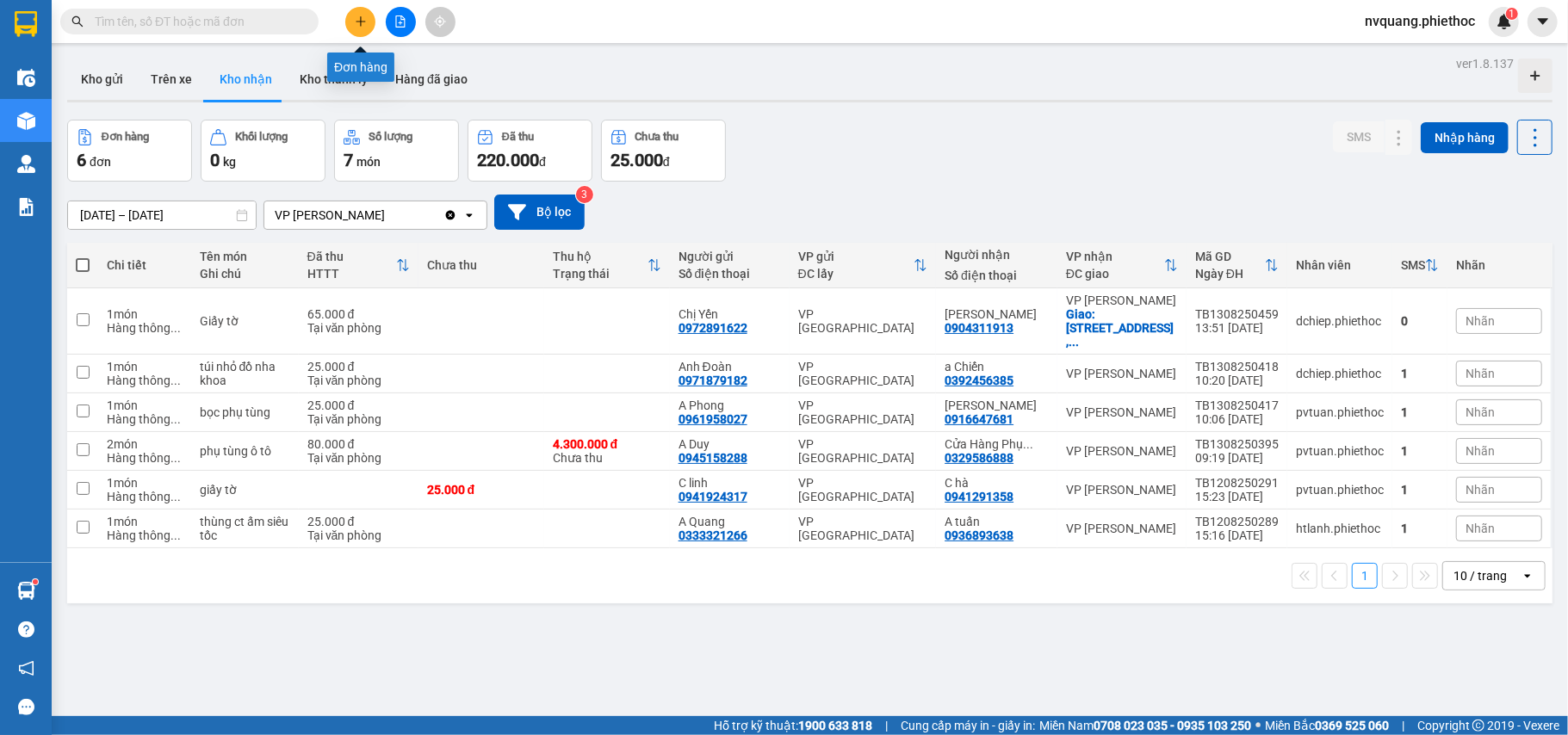
click at [367, 21] on button at bounding box center [360, 21] width 30 height 30
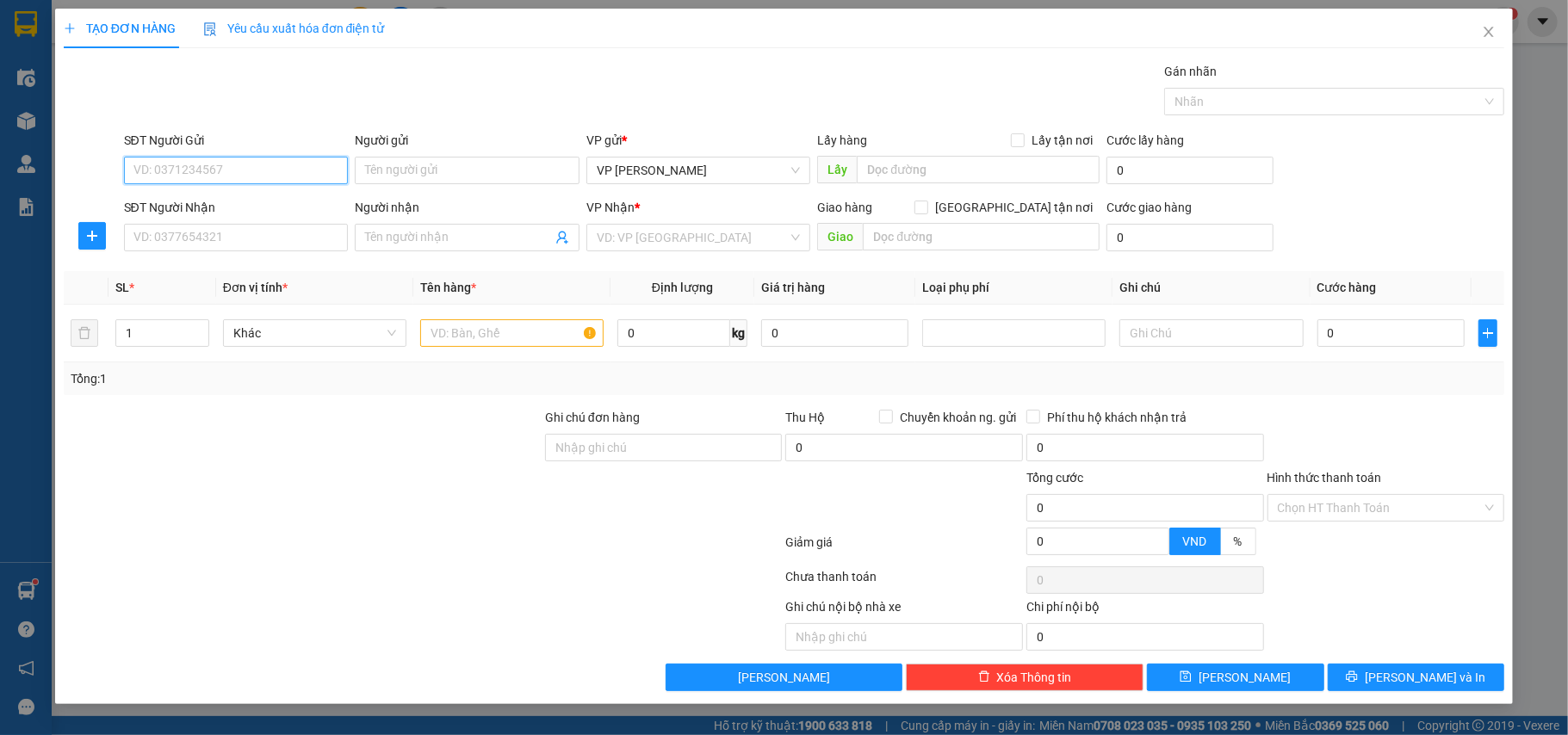
click at [186, 181] on input "SĐT Người Gửi" at bounding box center [236, 171] width 225 height 28
click at [229, 207] on div "0971864867 - a Quang" at bounding box center [236, 205] width 204 height 19
type input "0971864867"
type input "a Quang"
type input "0971864867"
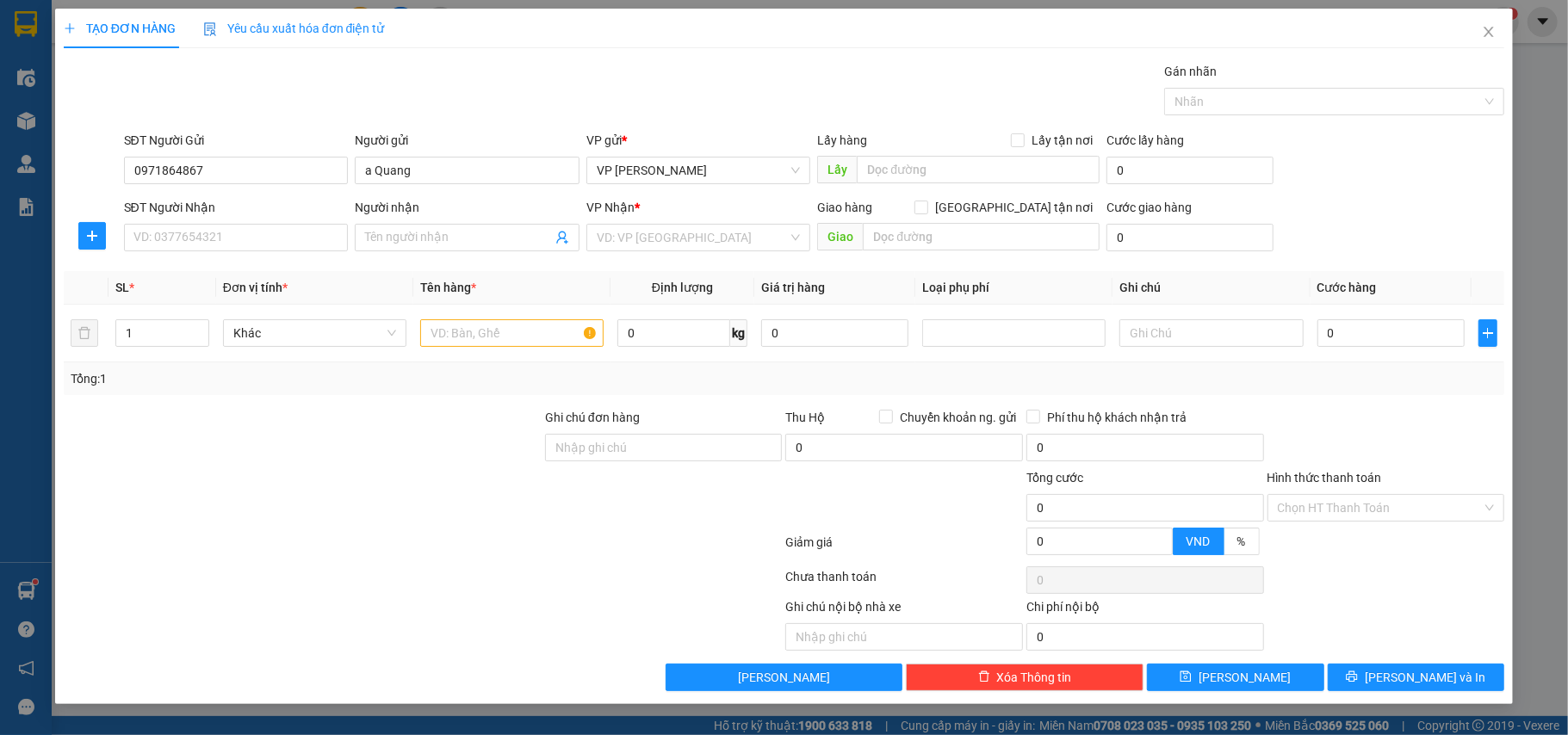
click at [173, 215] on div "SĐT Người Nhận" at bounding box center [236, 207] width 225 height 19
click at [173, 224] on input "SĐT Người Nhận" at bounding box center [236, 238] width 225 height 28
click at [173, 235] on input "SĐT Người Nhận" at bounding box center [236, 238] width 225 height 28
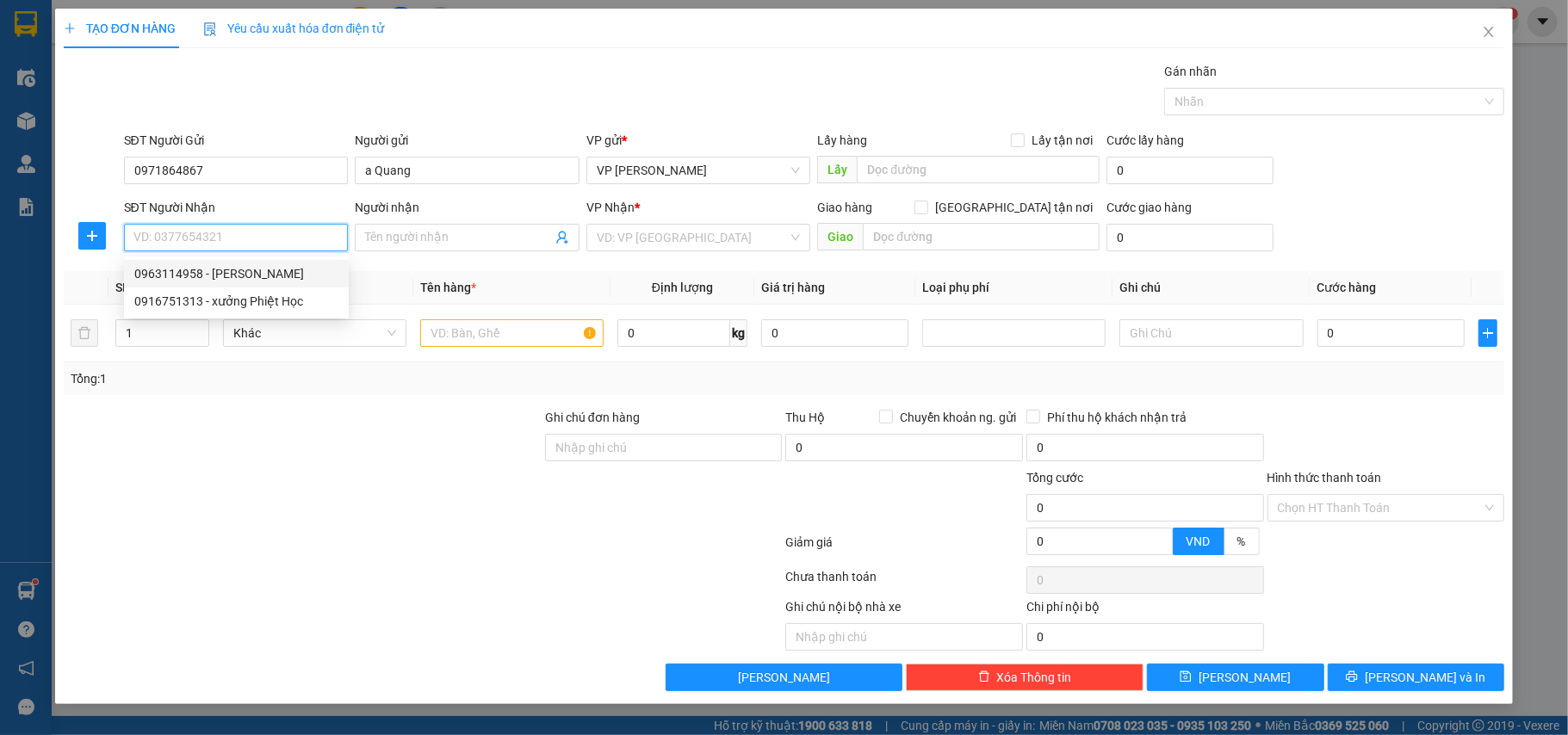
click at [204, 273] on div "0963114958 - [PERSON_NAME]" at bounding box center [236, 273] width 204 height 19
type input "0963114958"
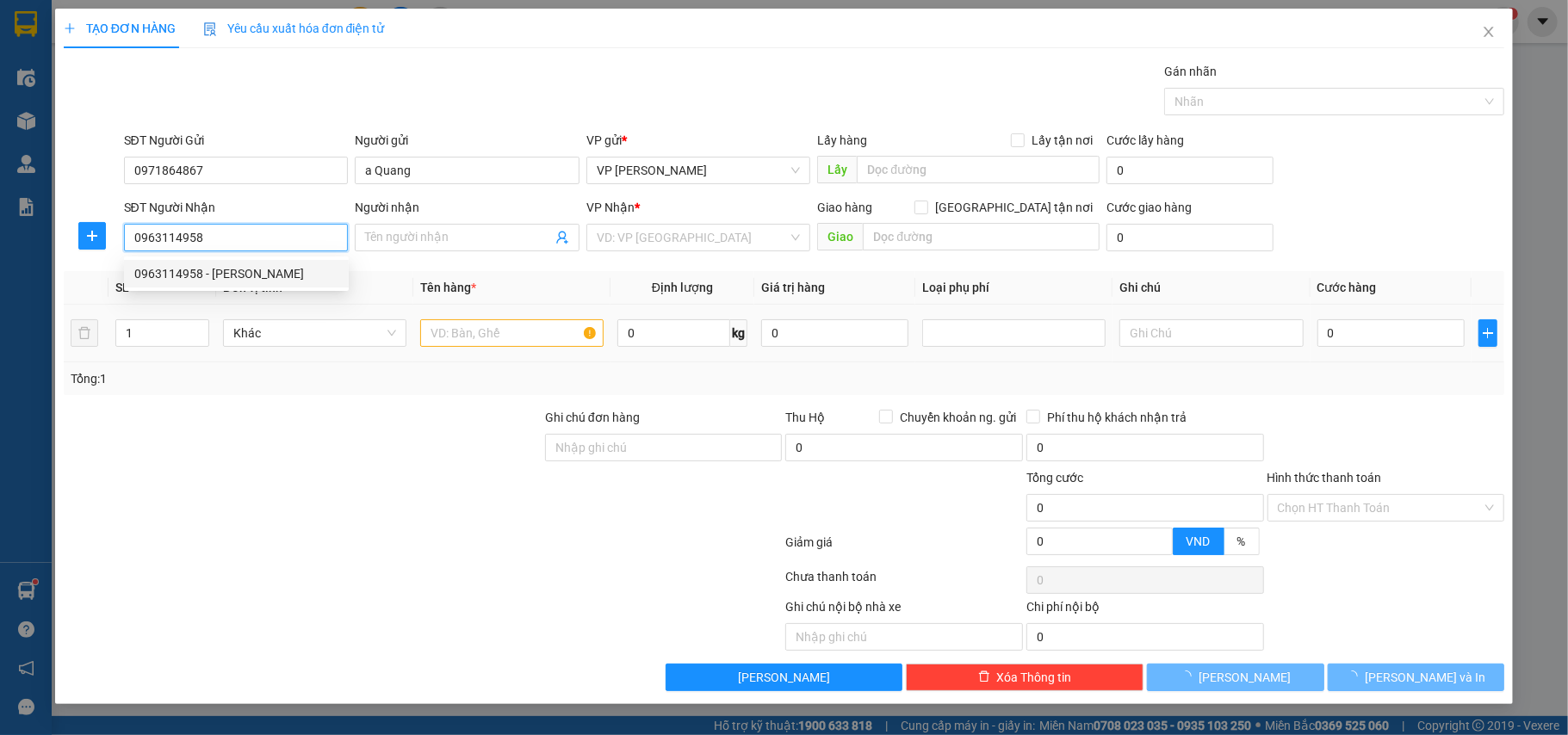
type input "C Xuyến"
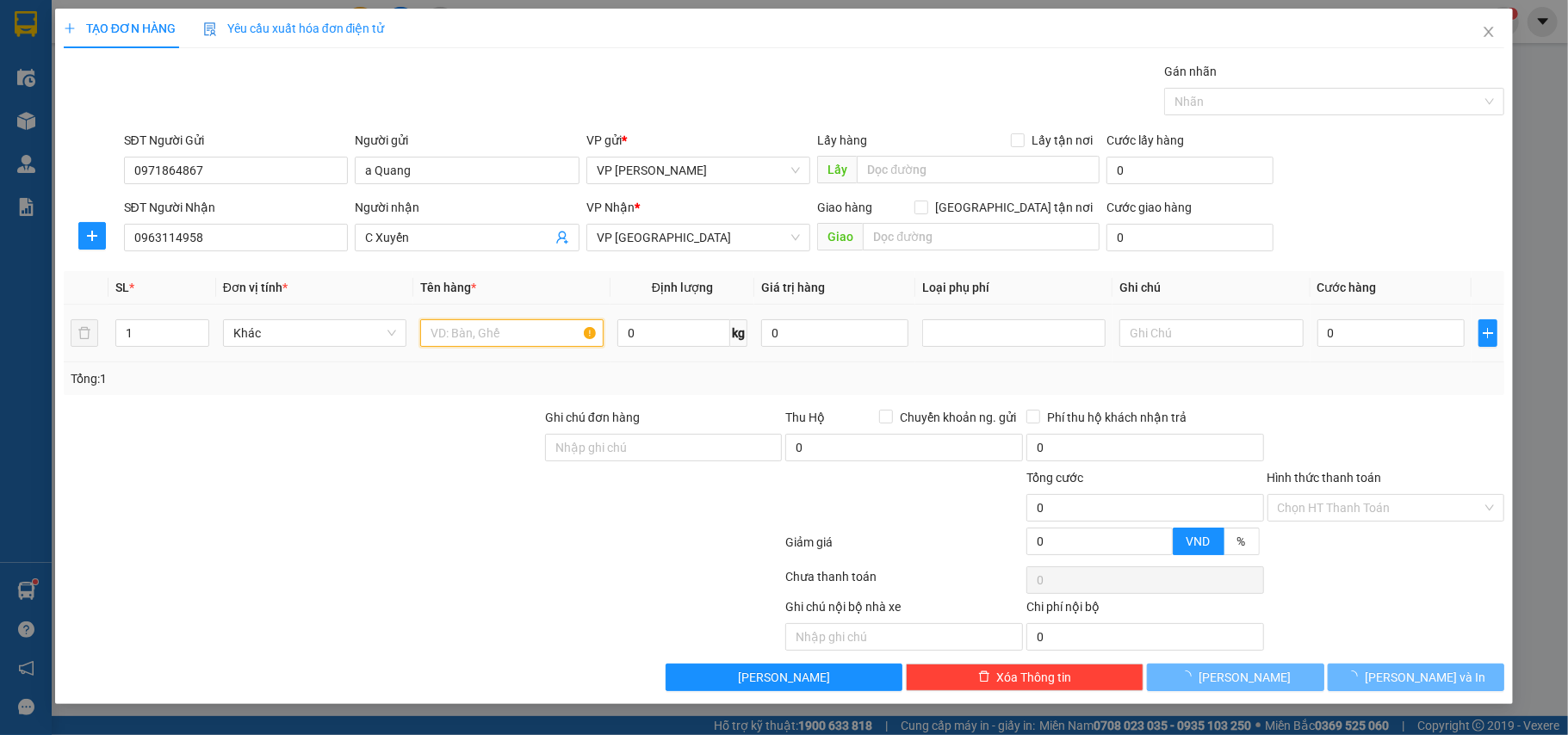
click at [456, 335] on input "text" at bounding box center [511, 333] width 184 height 28
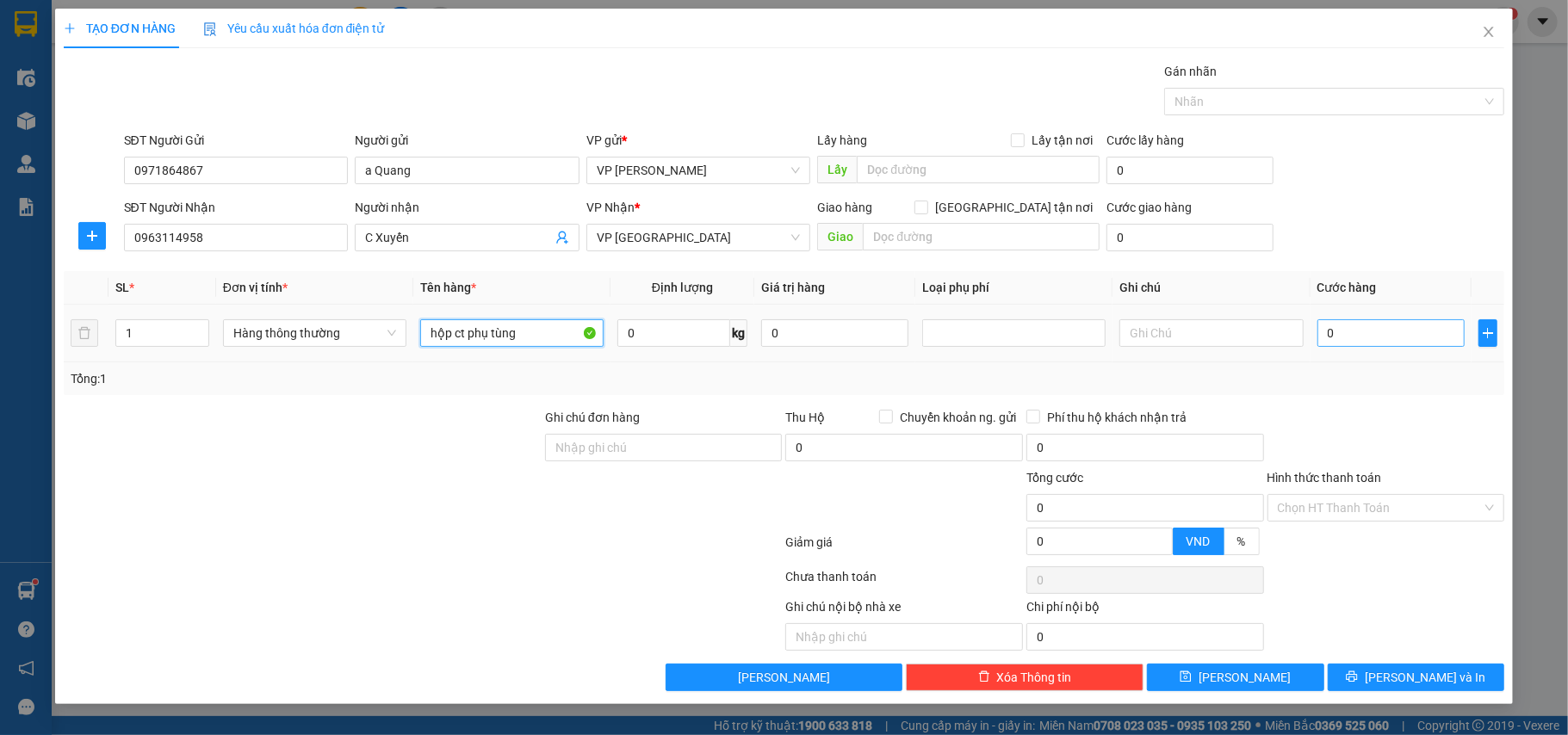
type input "hộp ct phụ tùng"
click at [1393, 344] on input "0" at bounding box center [1392, 333] width 147 height 28
type input "3"
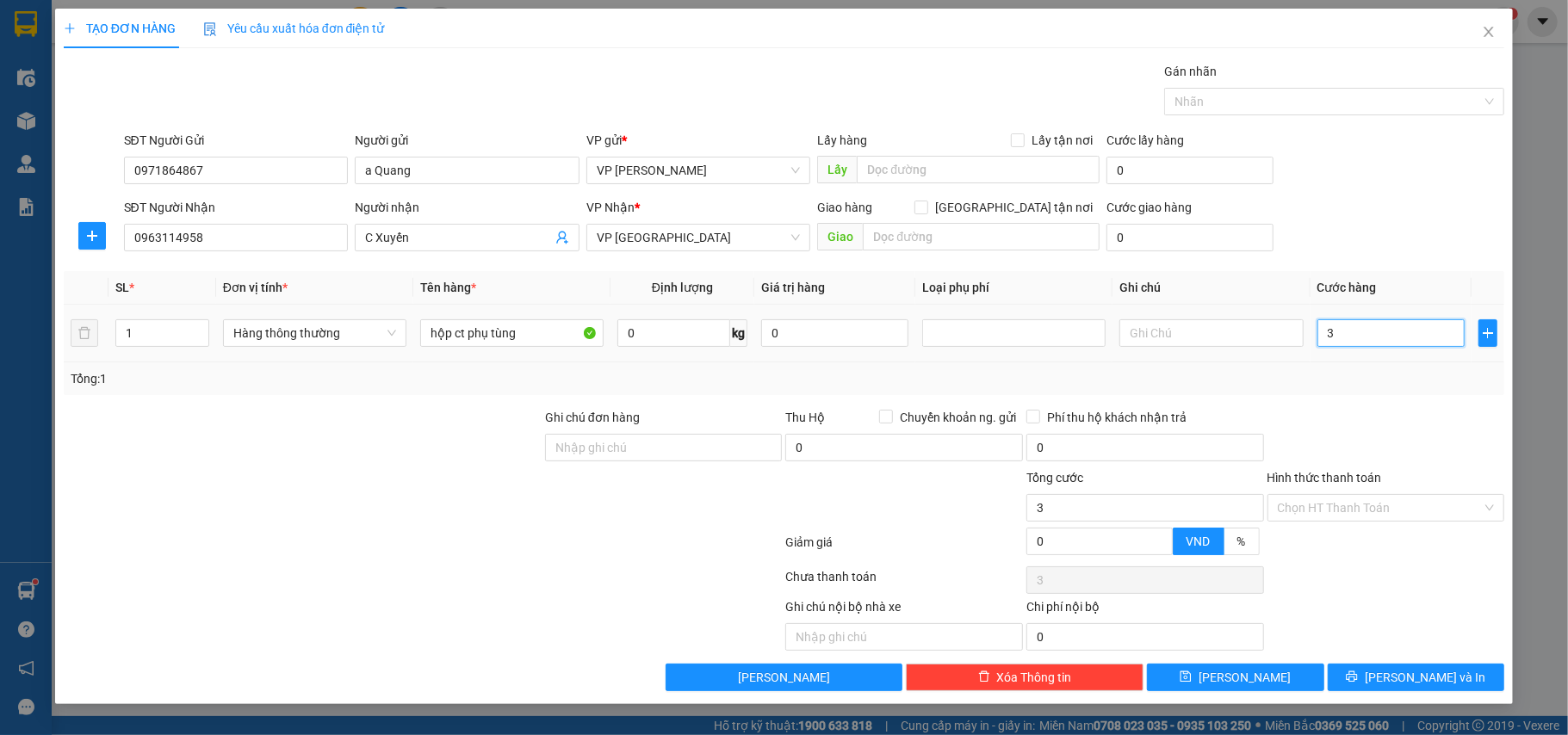
type input "35"
type input "35.000"
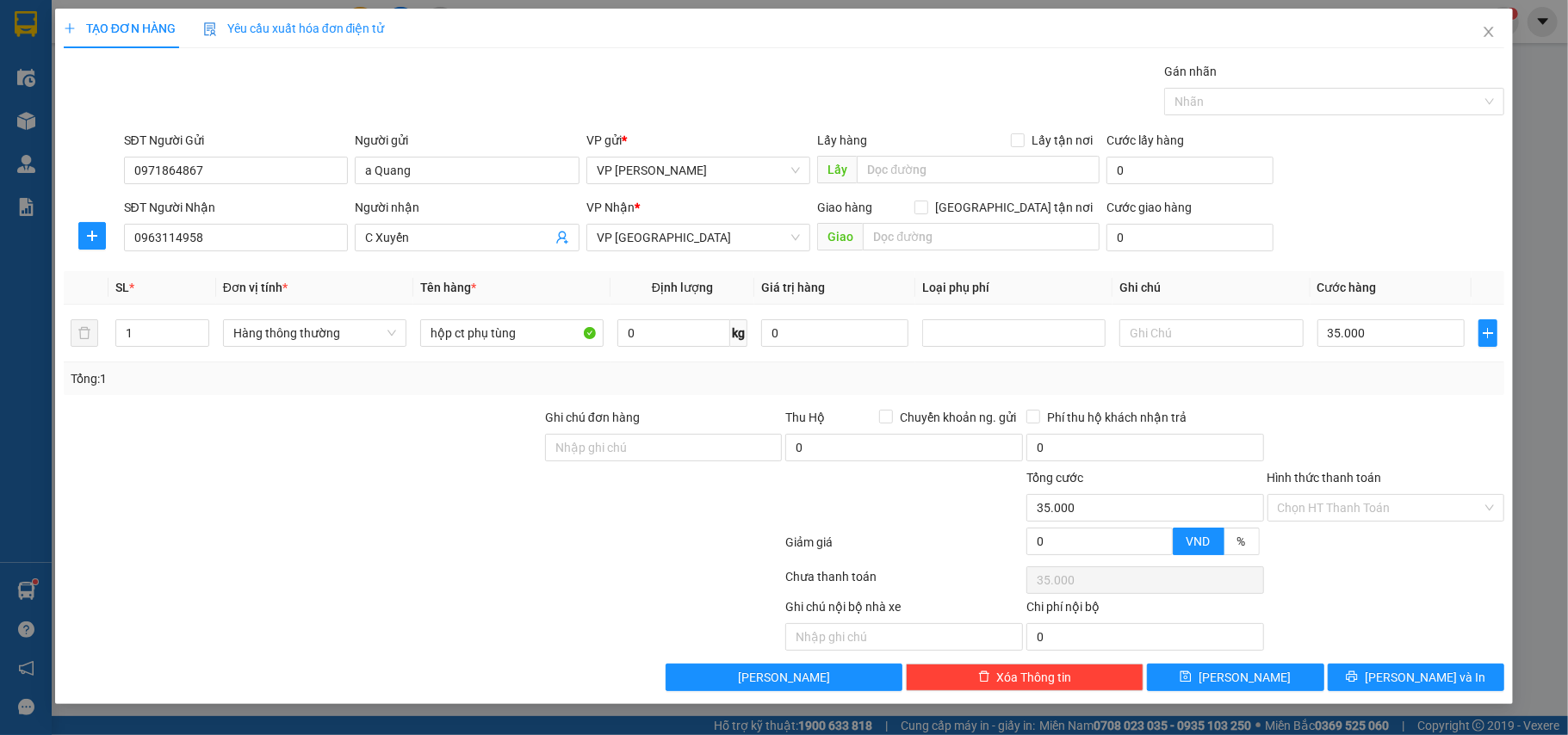
click at [1376, 423] on div at bounding box center [1386, 437] width 241 height 61
click at [1375, 520] on input "Hình thức thanh toán" at bounding box center [1380, 508] width 205 height 26
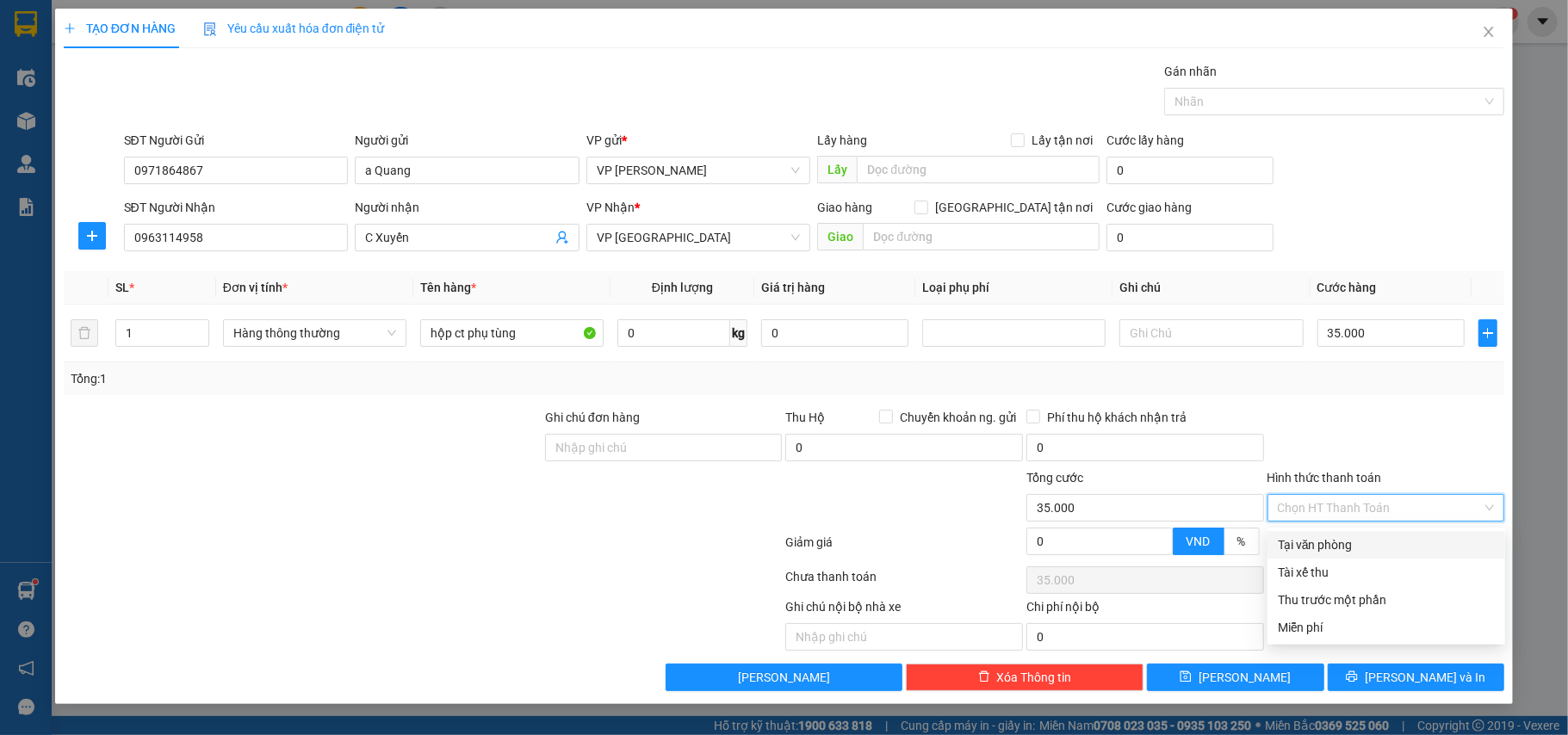
click at [1345, 542] on div "Tại văn phòng" at bounding box center [1386, 545] width 217 height 19
type input "0"
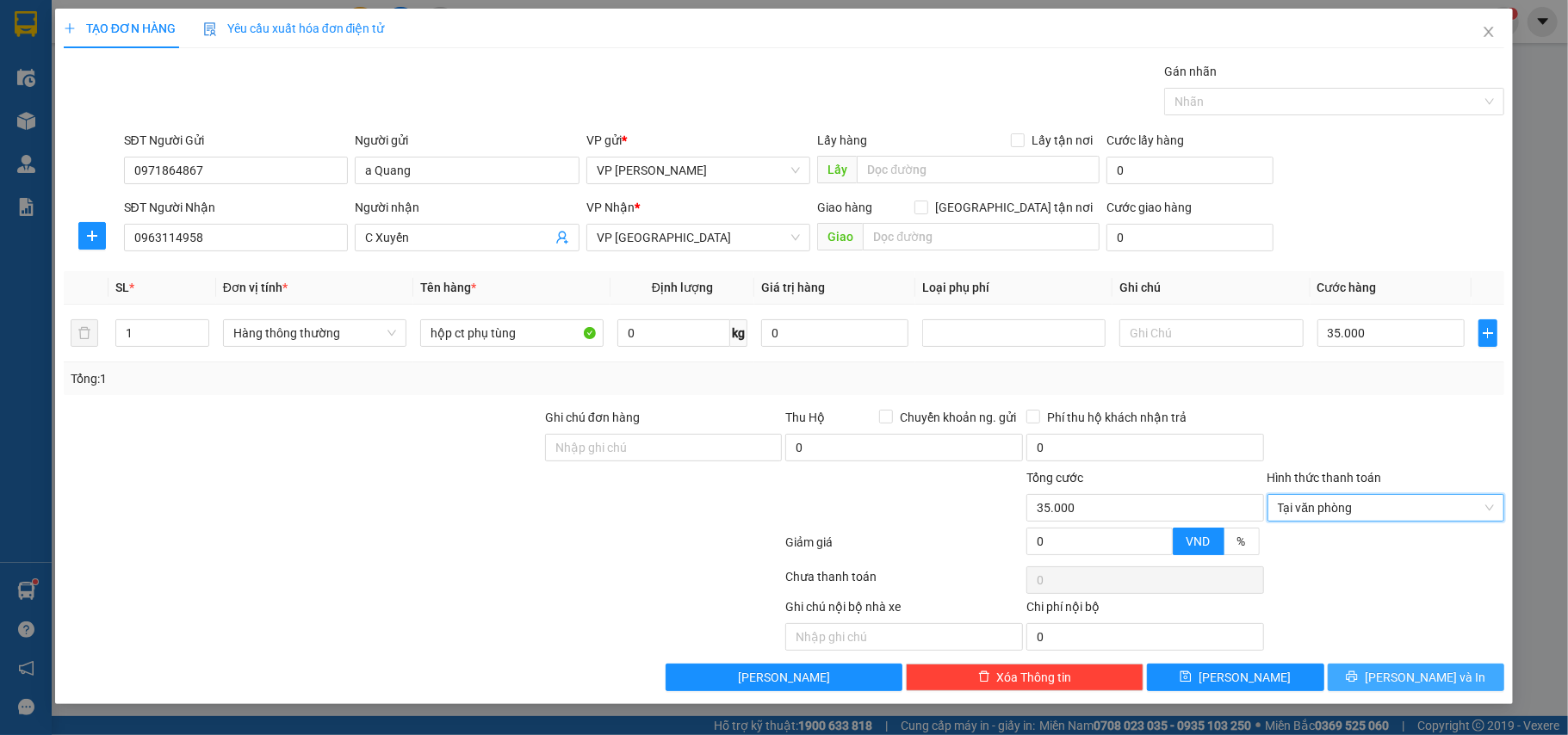
click at [1365, 673] on button "[PERSON_NAME] và In" at bounding box center [1417, 677] width 177 height 28
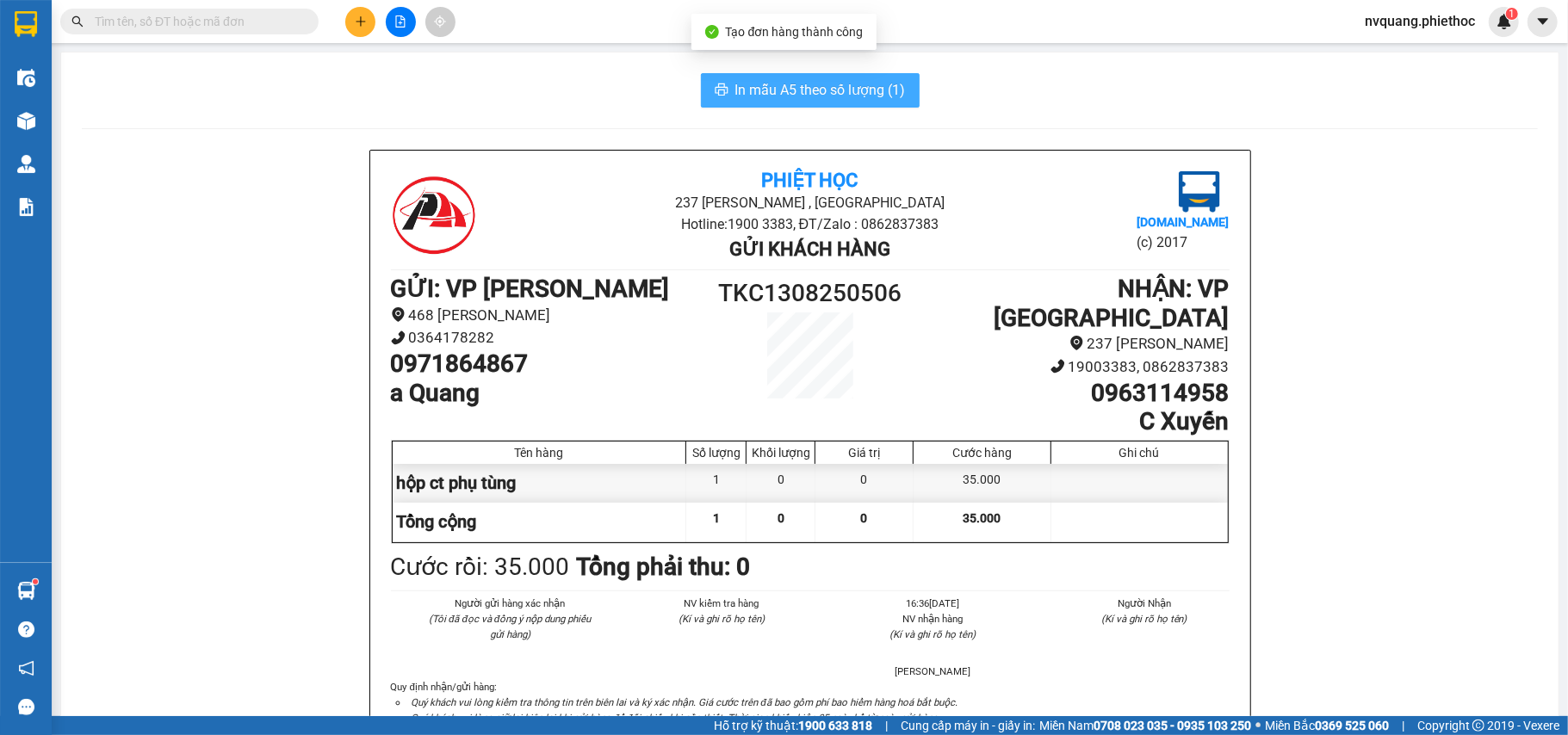
click at [775, 94] on span "In mẫu A5 theo số lượng (1)" at bounding box center [820, 90] width 171 height 21
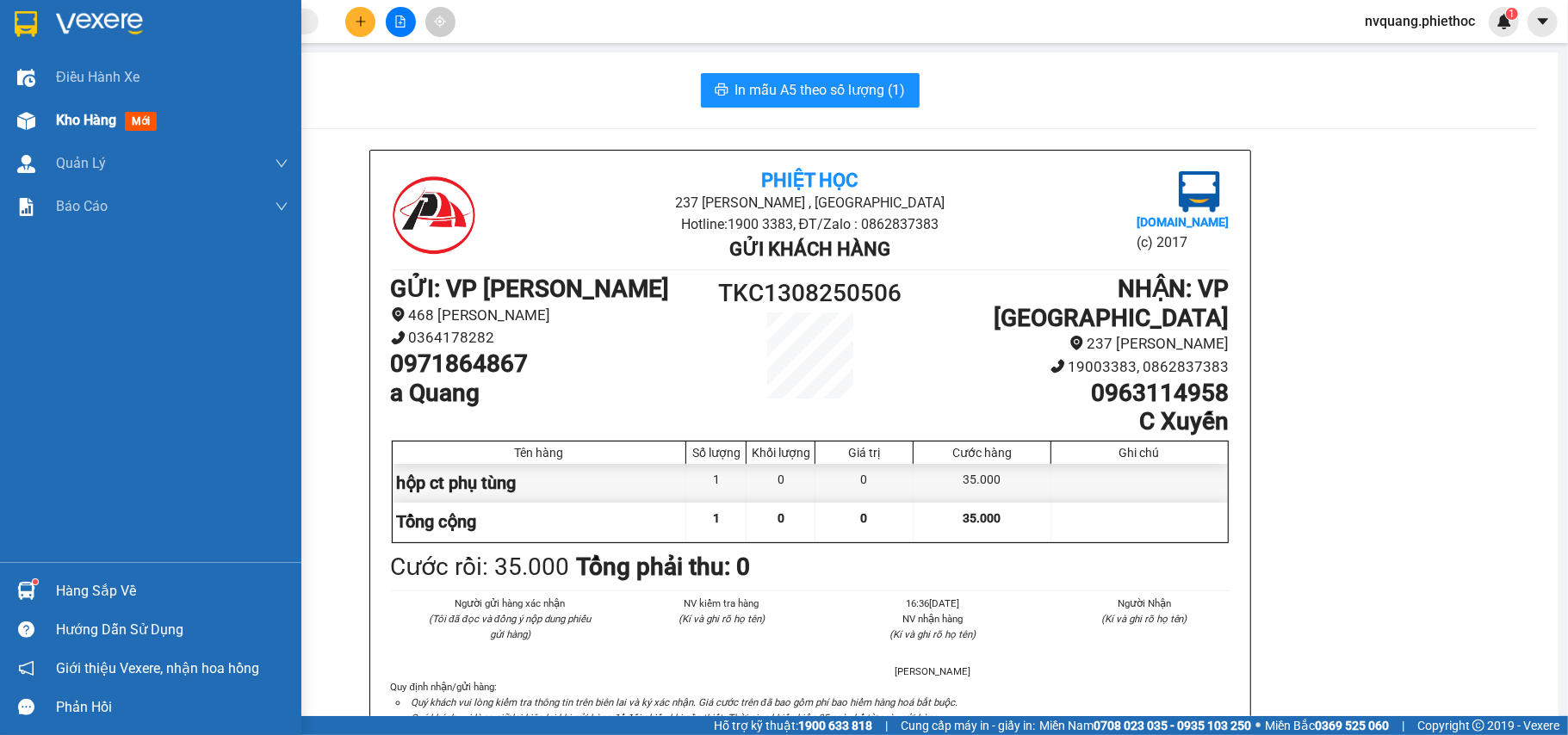
click at [88, 125] on span "Kho hàng" at bounding box center [86, 120] width 61 height 17
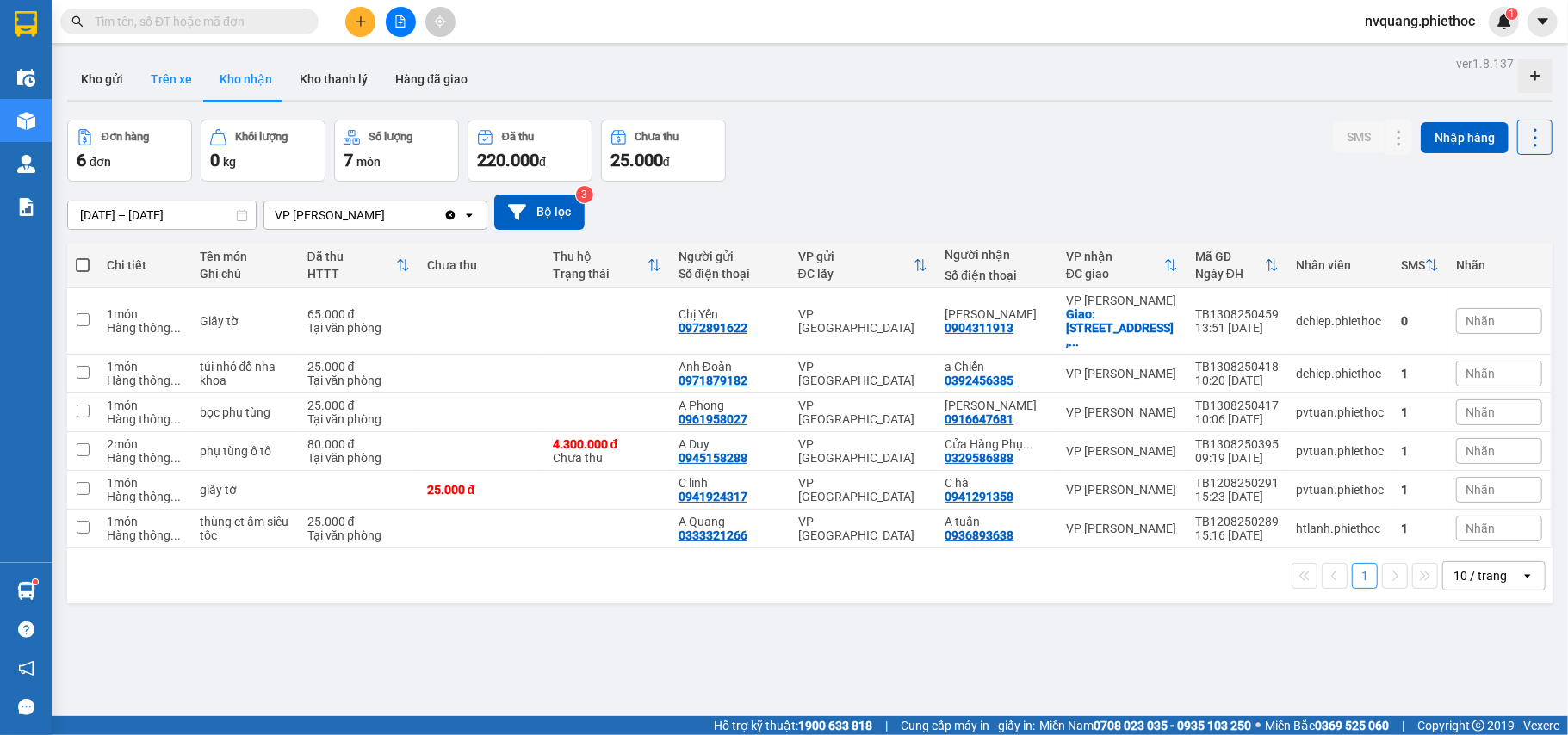
click at [174, 73] on button "Trên xe" at bounding box center [172, 79] width 69 height 41
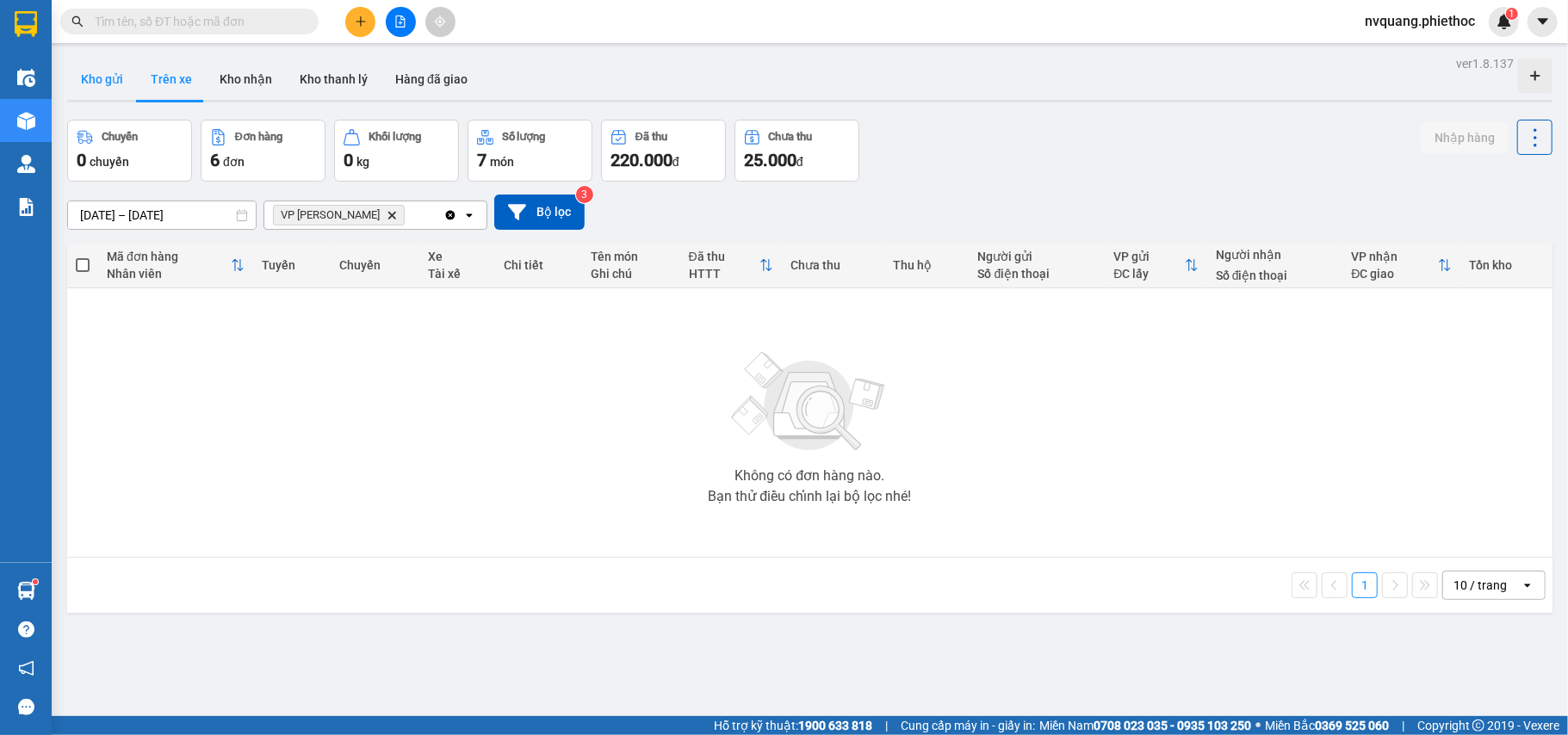
click at [111, 73] on button "Kho gửi" at bounding box center [102, 79] width 70 height 41
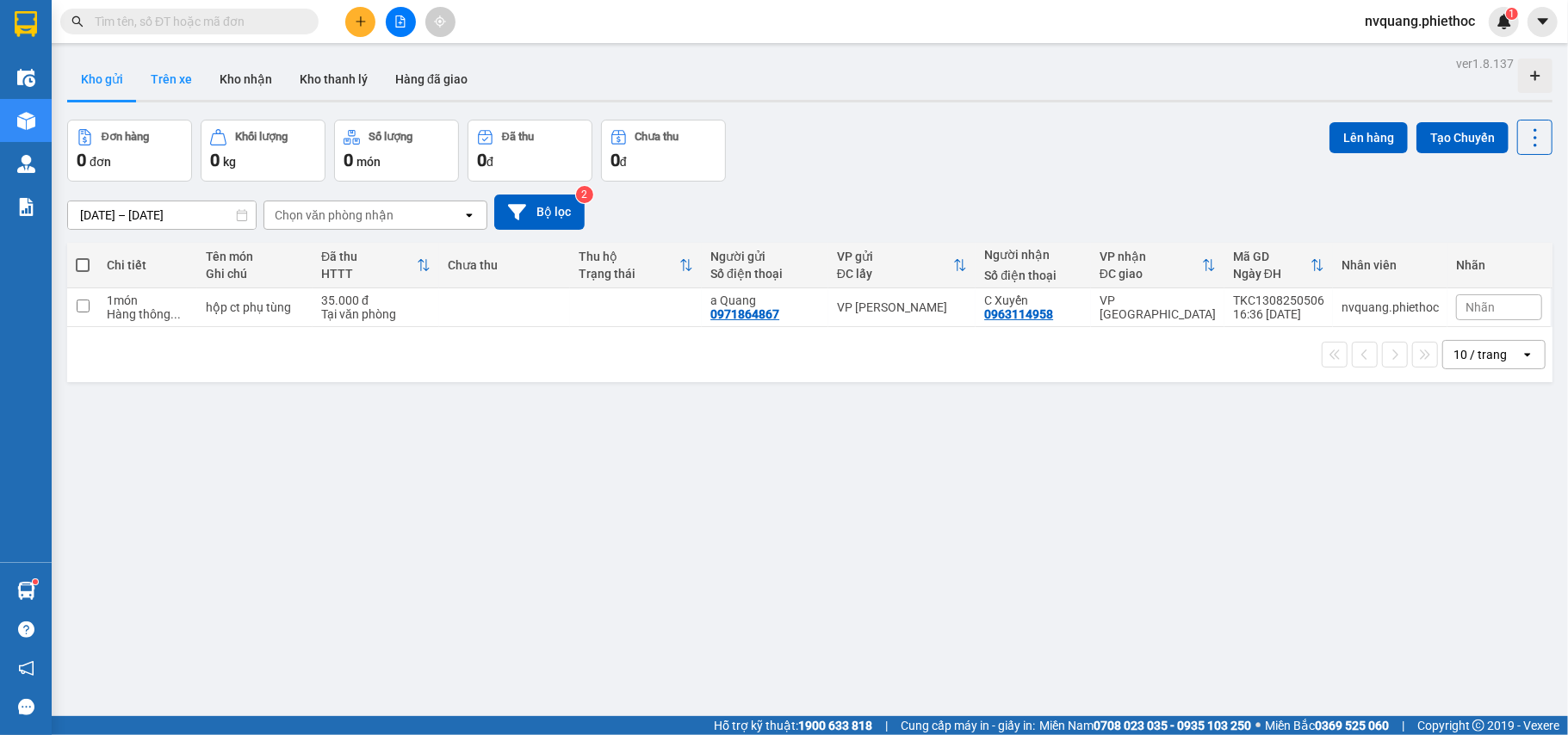
click at [161, 65] on button "Trên xe" at bounding box center [172, 79] width 69 height 41
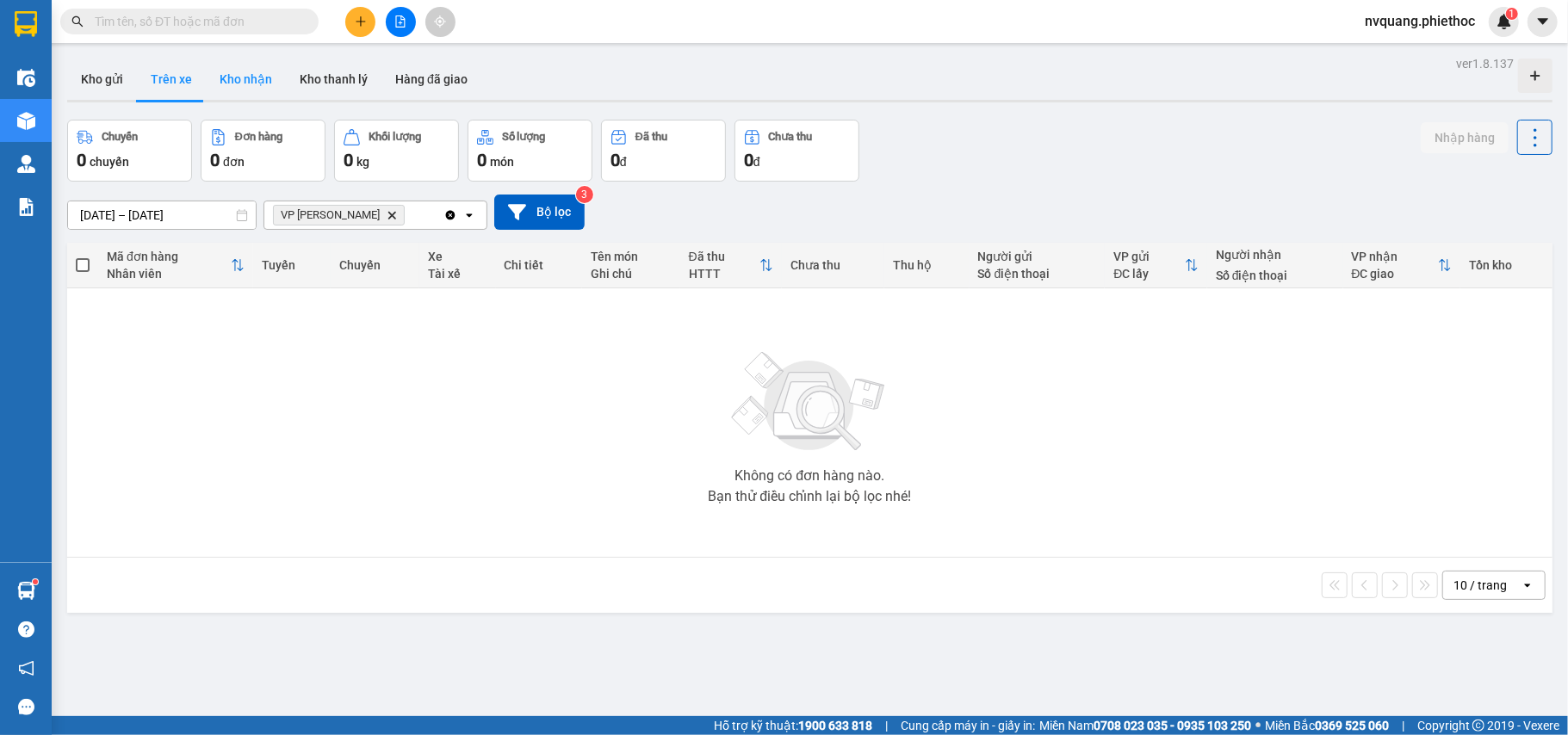
click at [257, 79] on button "Kho nhận" at bounding box center [246, 79] width 80 height 41
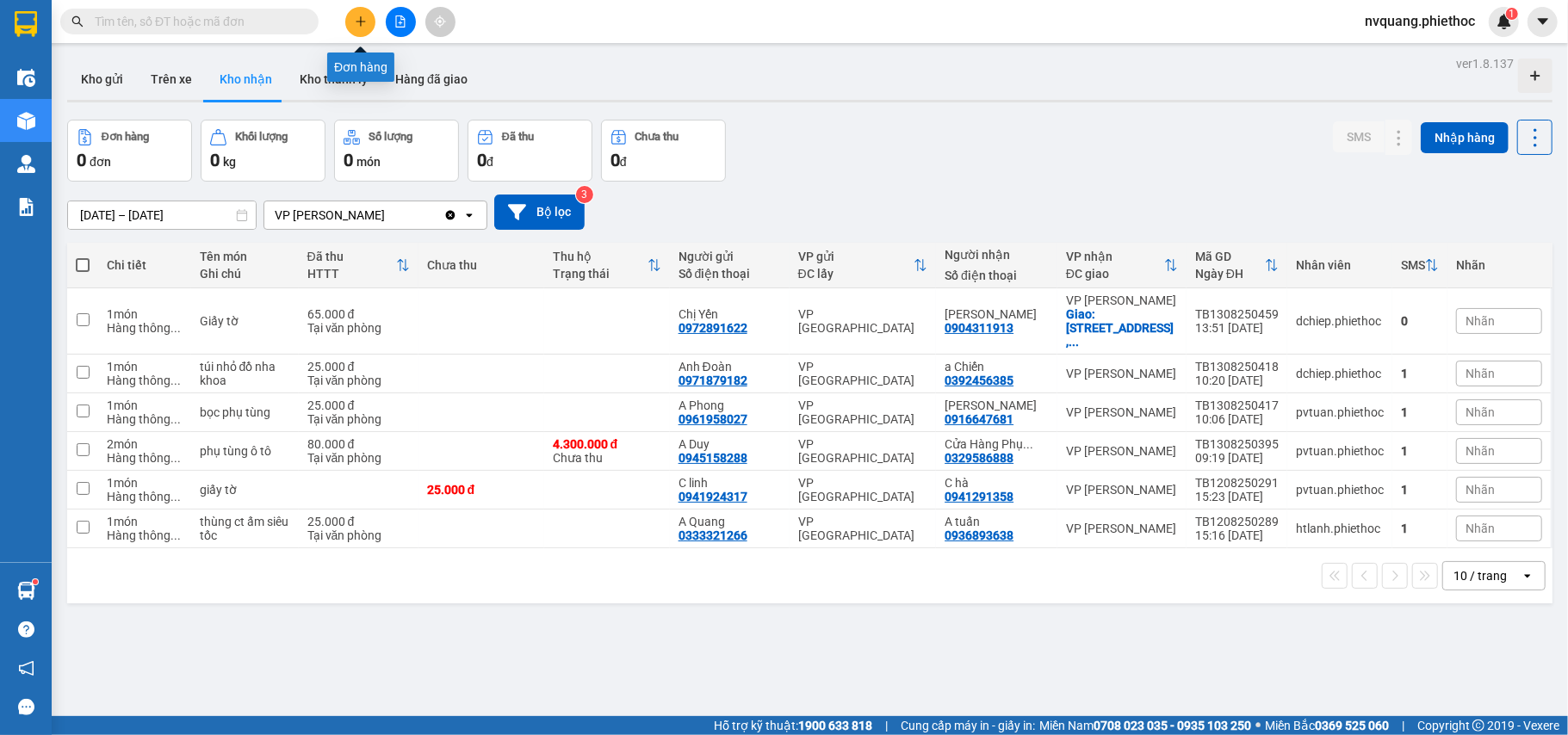
click at [358, 26] on icon "plus" at bounding box center [360, 21] width 12 height 12
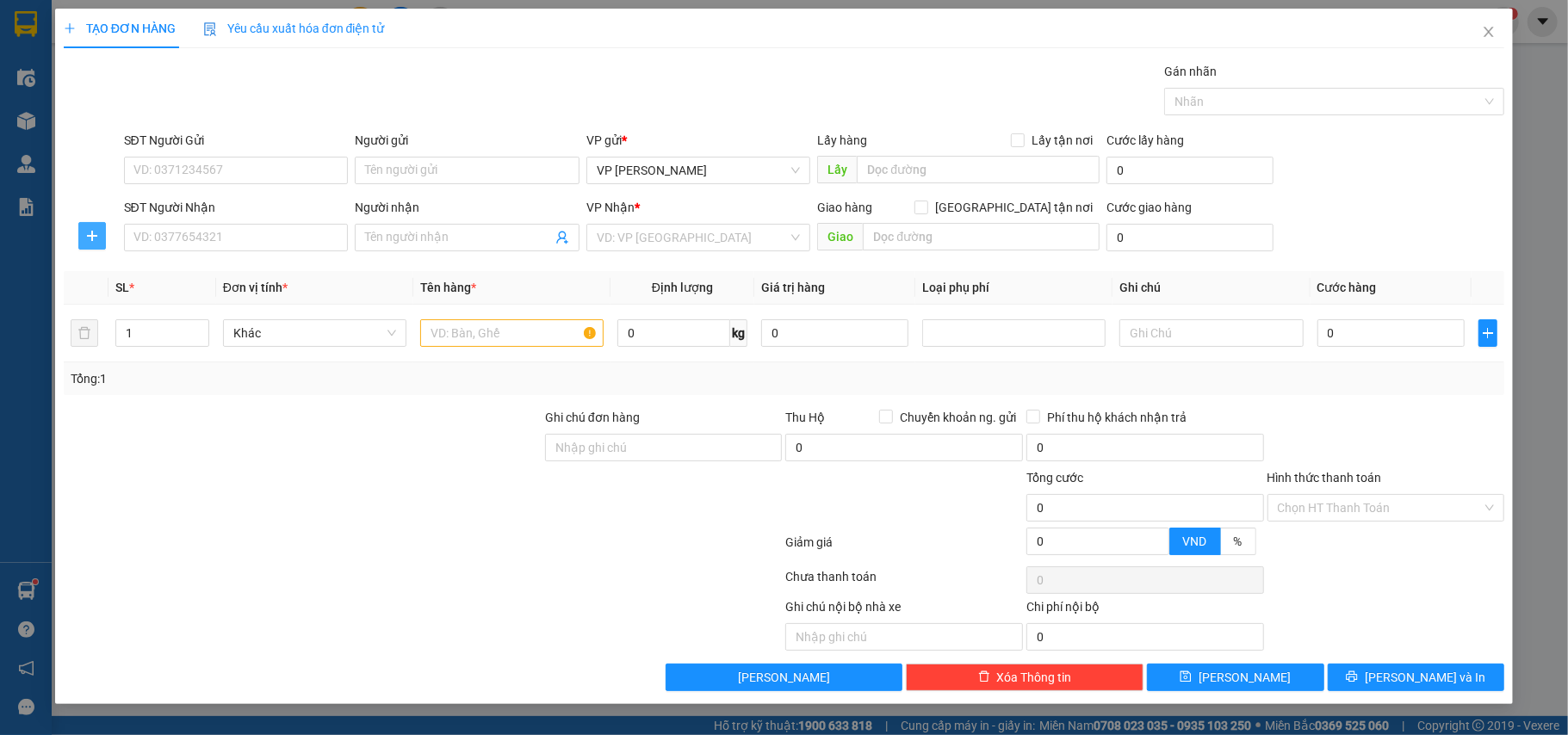
click at [98, 229] on icon "plus" at bounding box center [91, 235] width 14 height 14
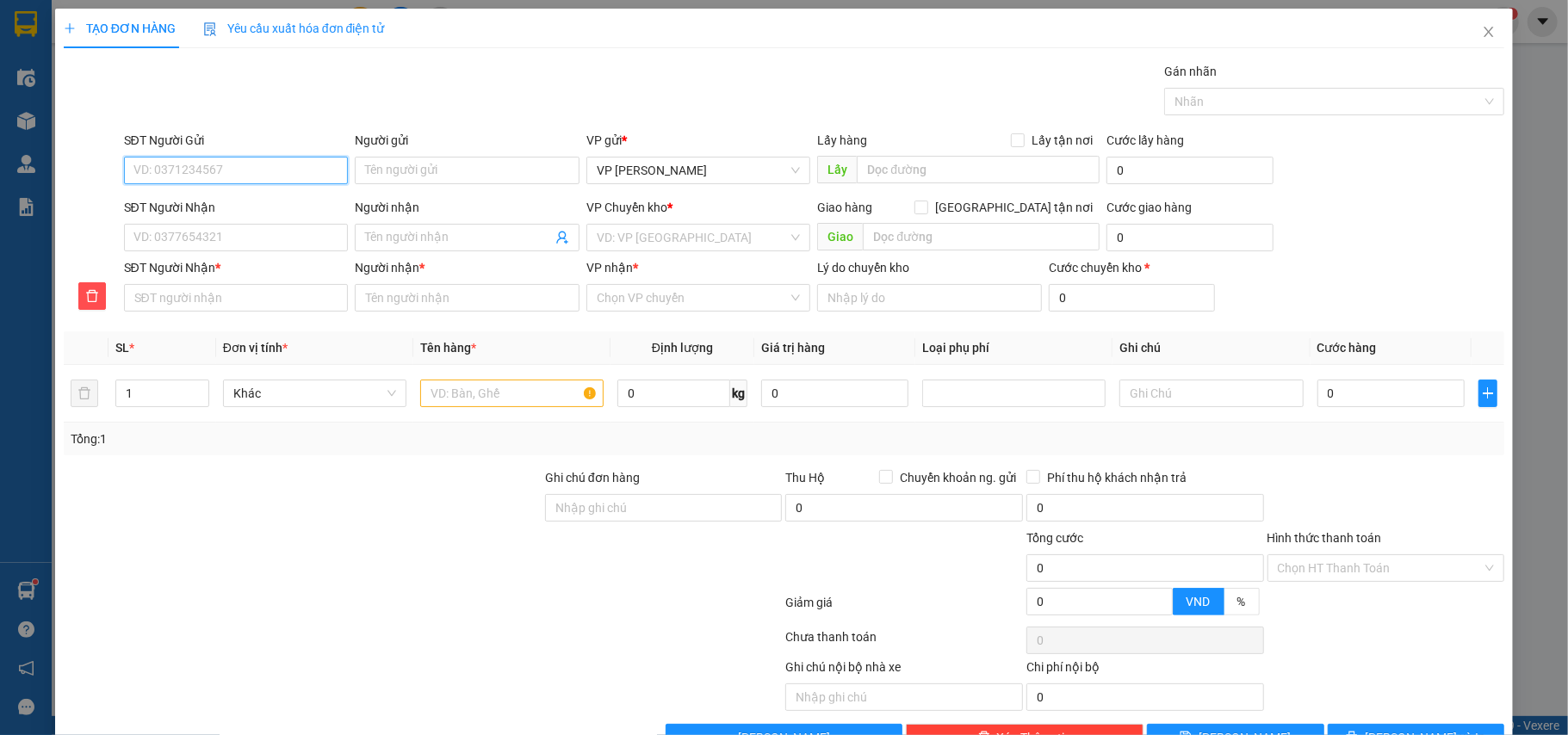
click at [181, 173] on input "SĐT Người Gửi" at bounding box center [236, 171] width 225 height 28
type input "0983876376"
click at [235, 200] on div "0983876376 - Phương" at bounding box center [233, 205] width 202 height 19
type input "Phương"
type input "0983876376"
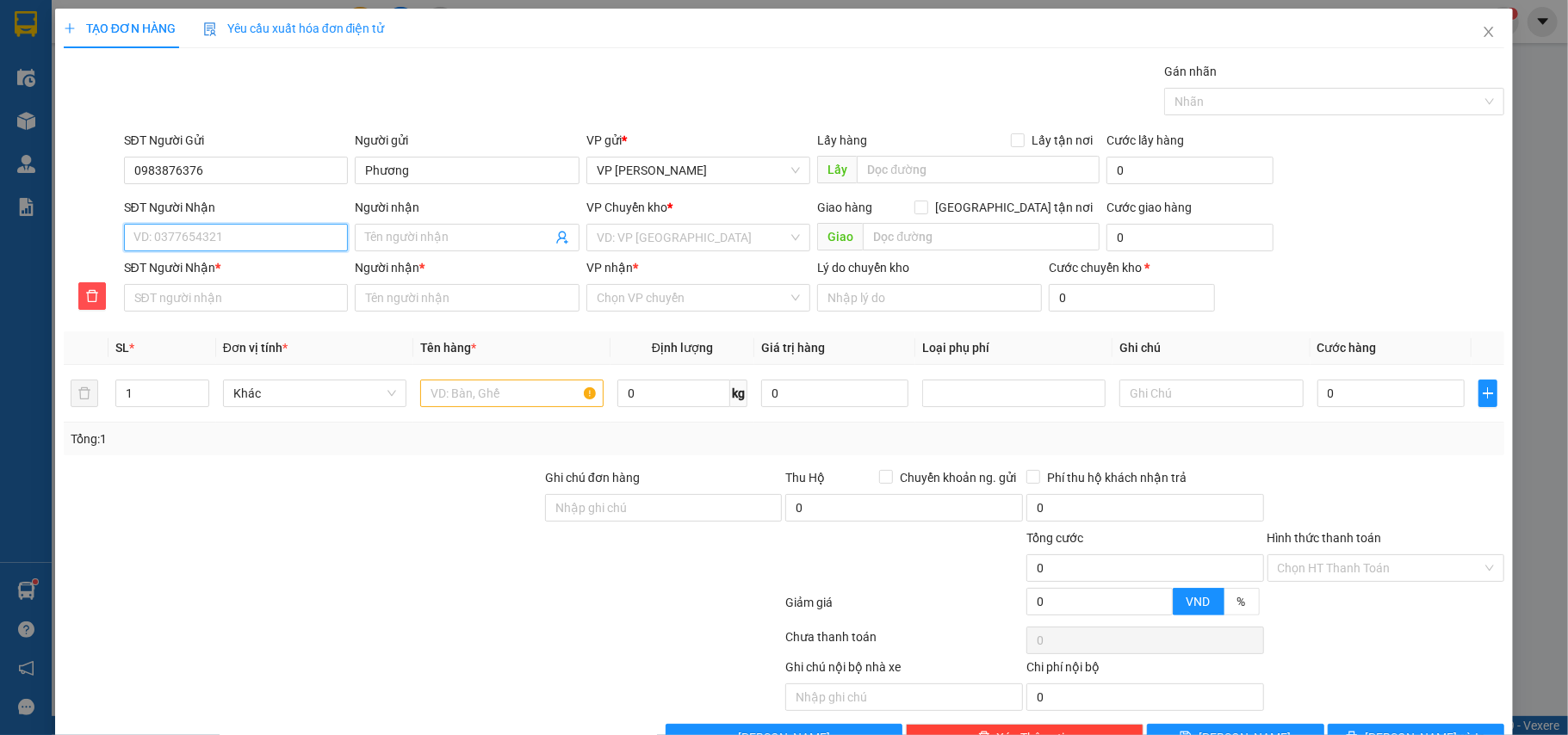
click at [241, 240] on input "SĐT Người Nhận" at bounding box center [236, 238] width 225 height 28
type input "0"
type input "09"
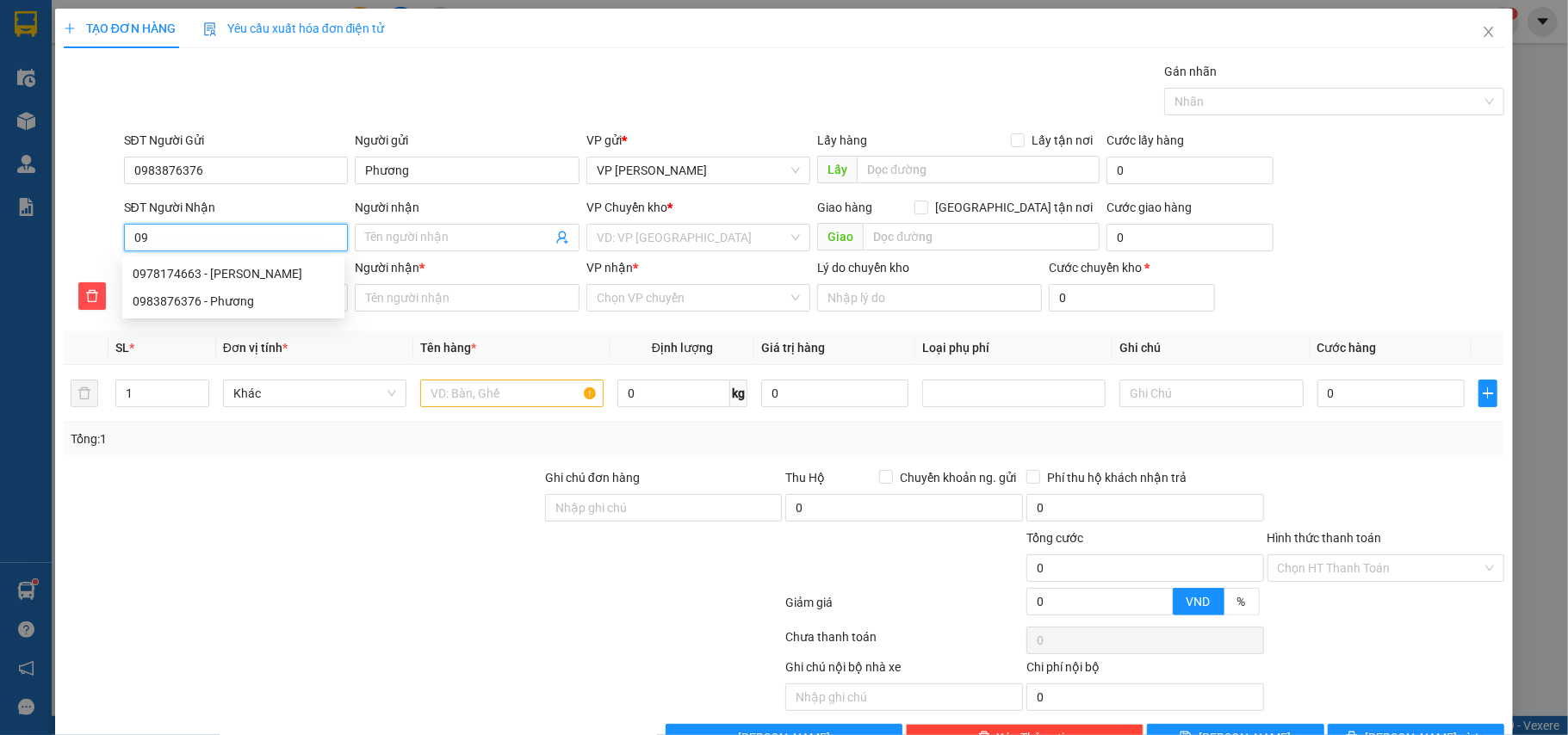
type input "097"
type input "0978"
type input "09781"
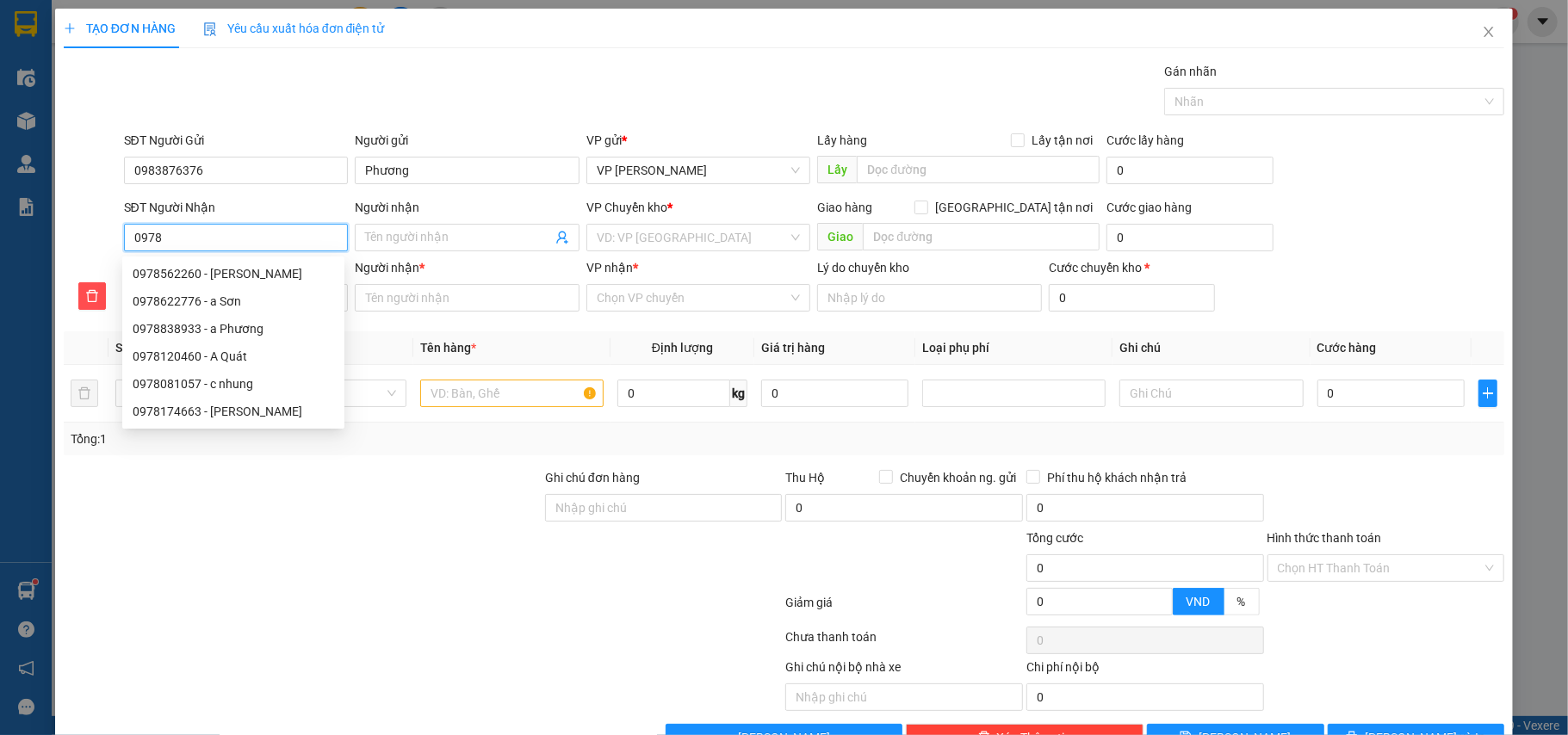
type input "09781"
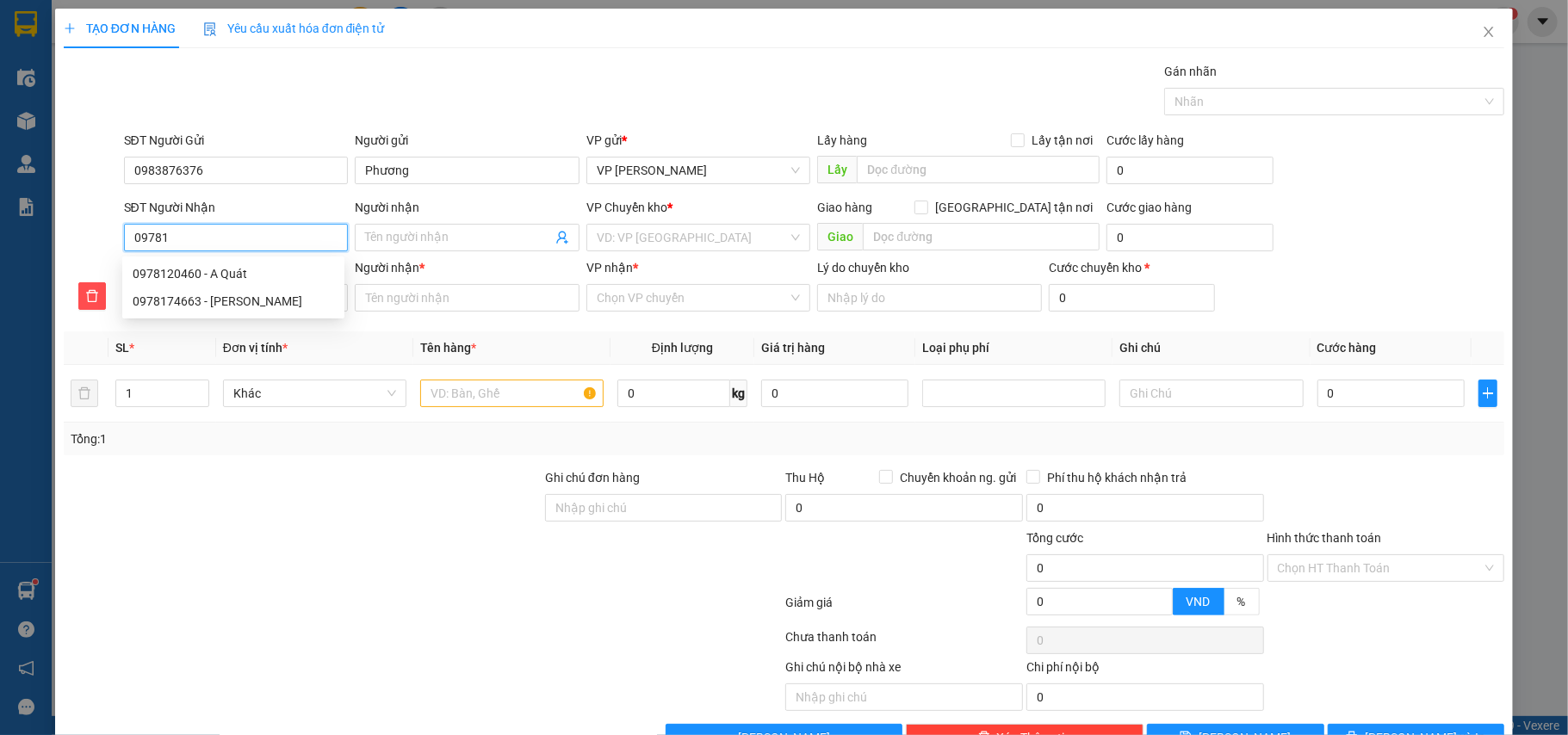
type input "097817"
type input "0978174"
type input "09781746"
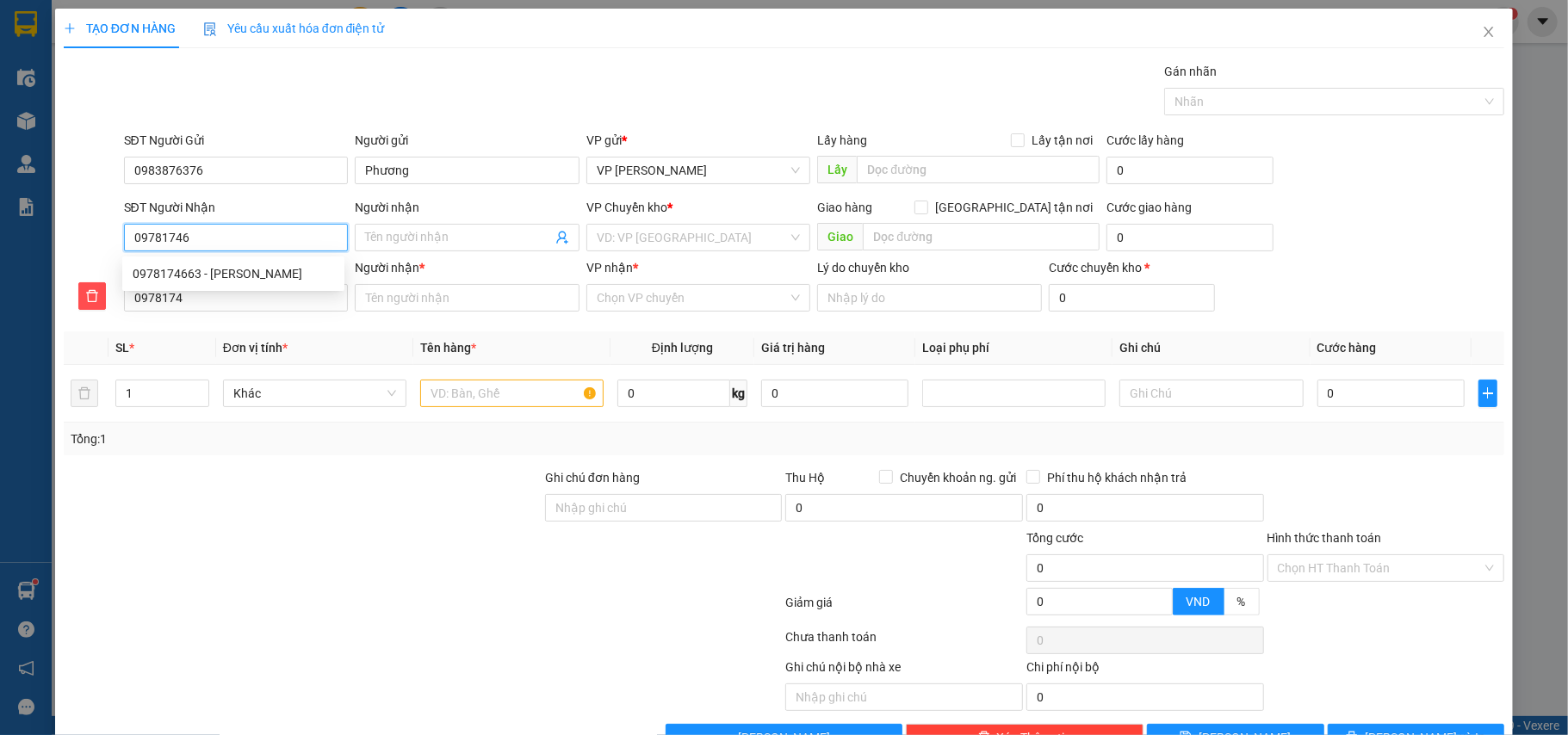
type input "09781746"
type input "097817466"
type input "0978174663"
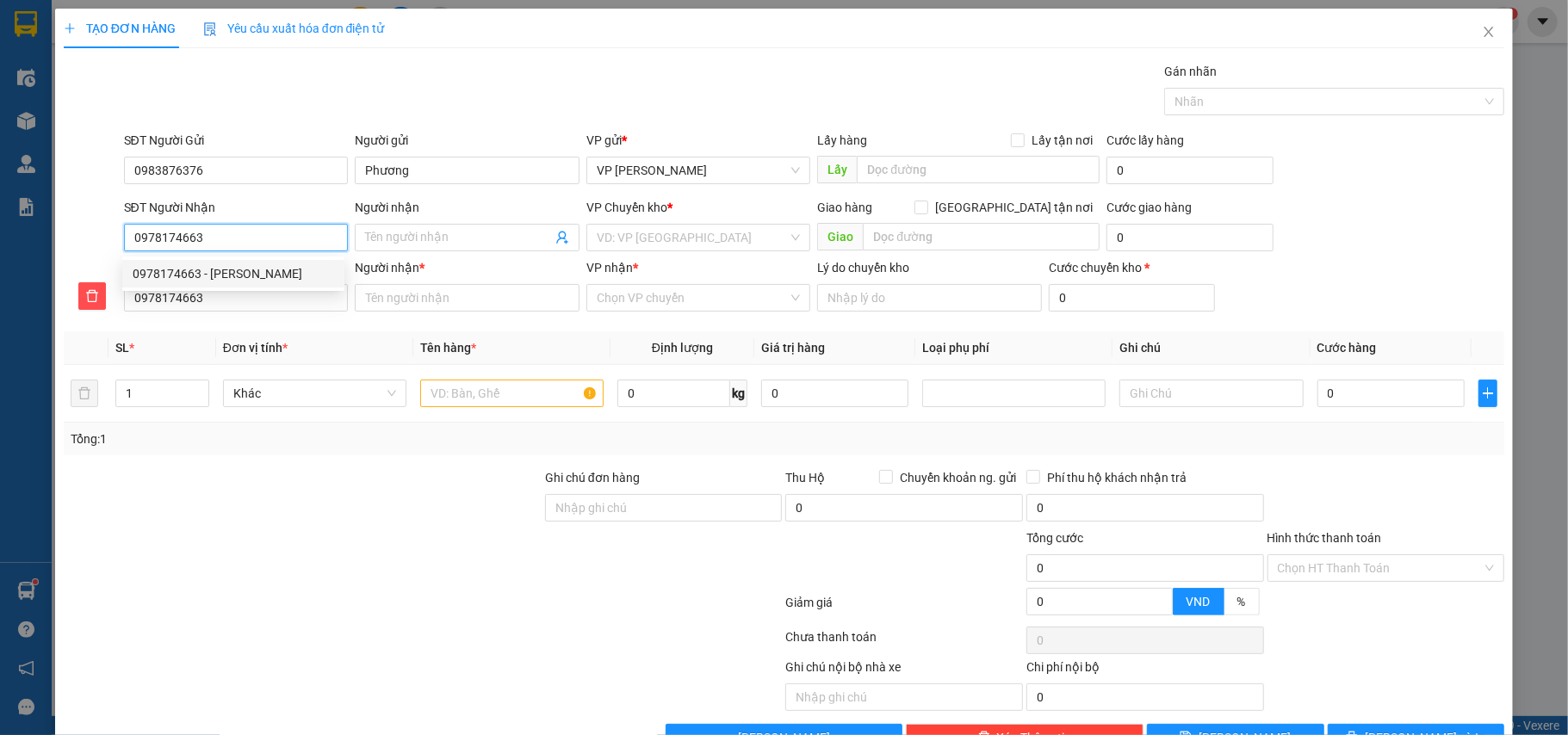
click at [205, 269] on div "0978174663 - [PERSON_NAME]" at bounding box center [233, 273] width 202 height 19
type input "[PERSON_NAME]"
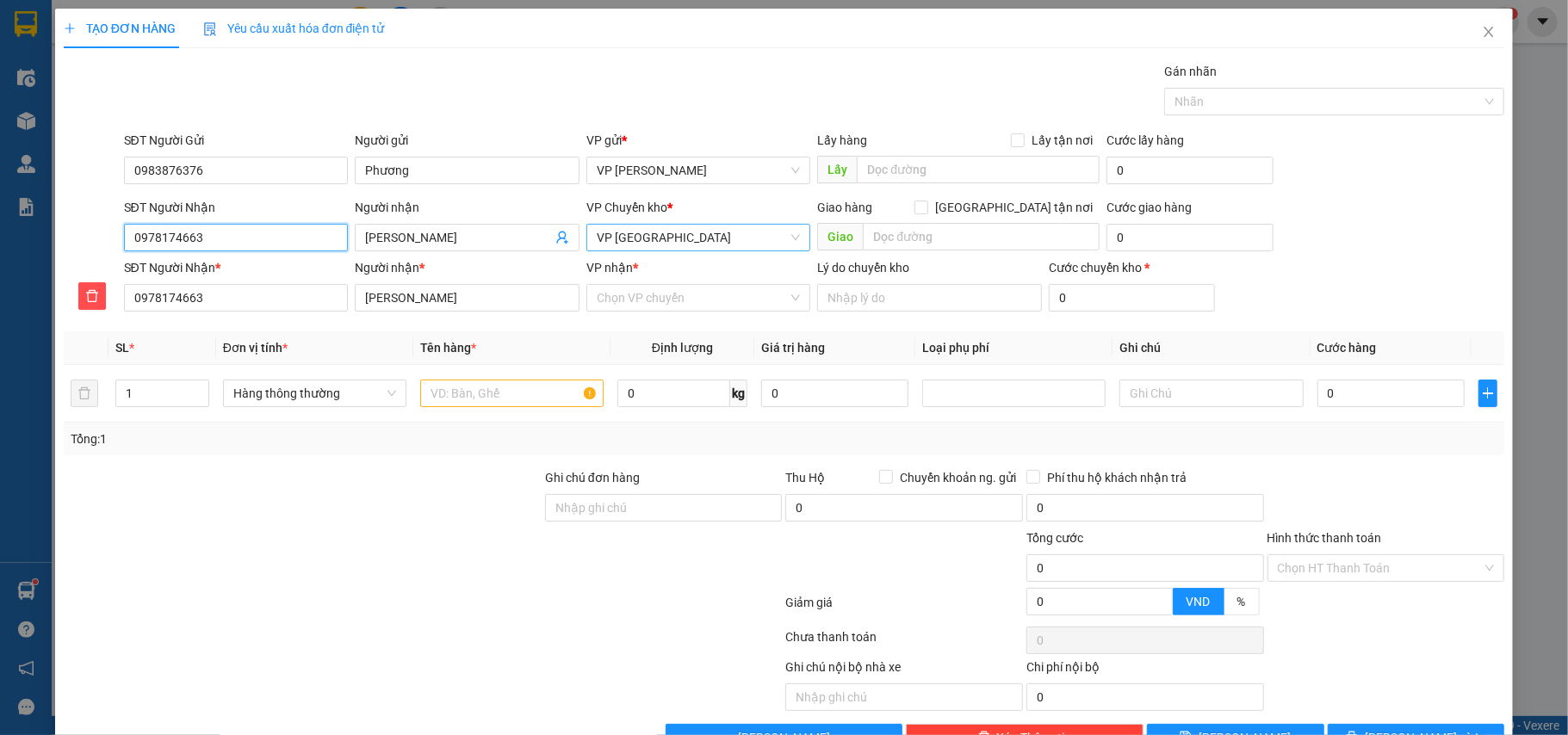
click at [703, 250] on span "VP [GEOGRAPHIC_DATA]" at bounding box center [698, 238] width 204 height 26
type input "0978174663"
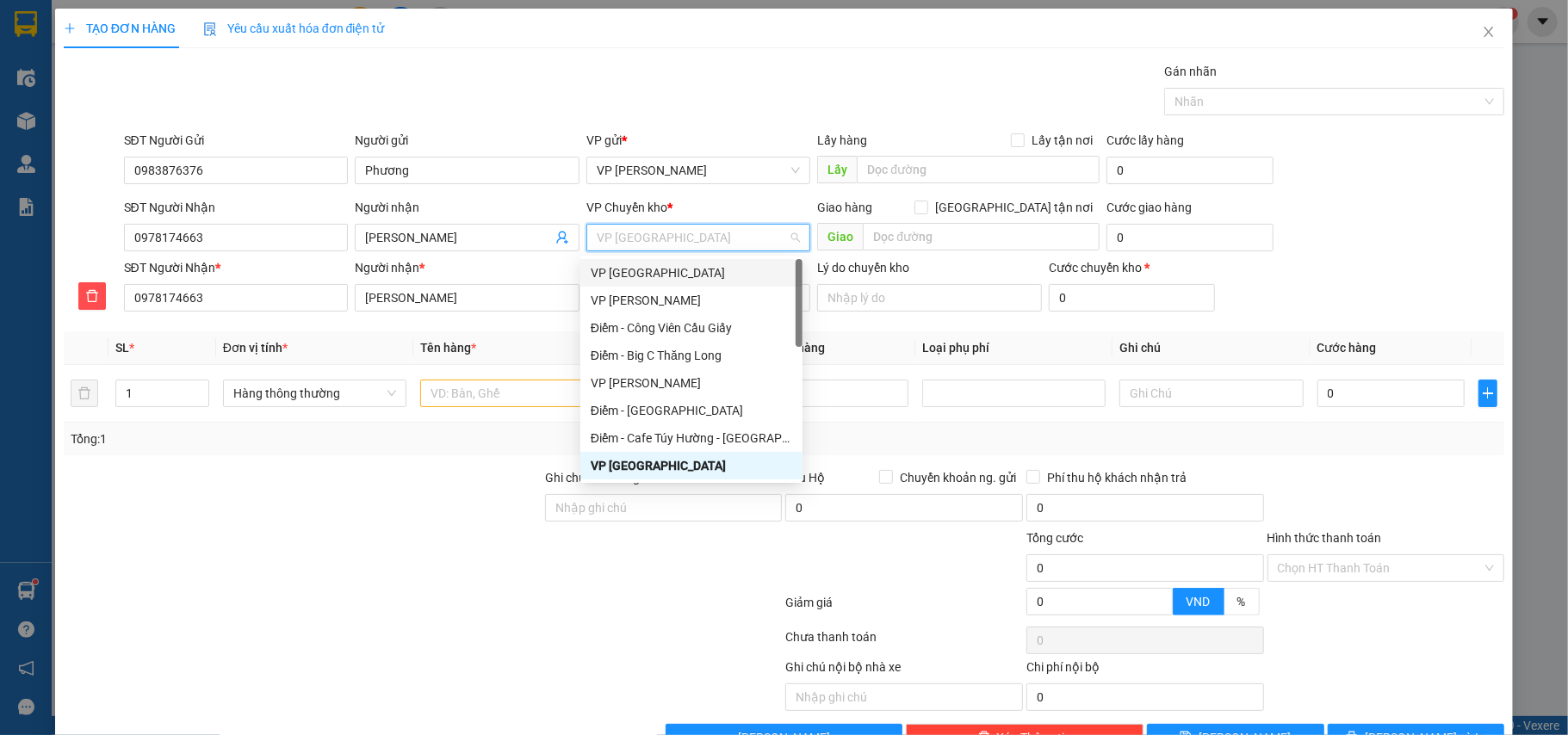
click at [679, 270] on div "VP [GEOGRAPHIC_DATA]" at bounding box center [692, 272] width 202 height 19
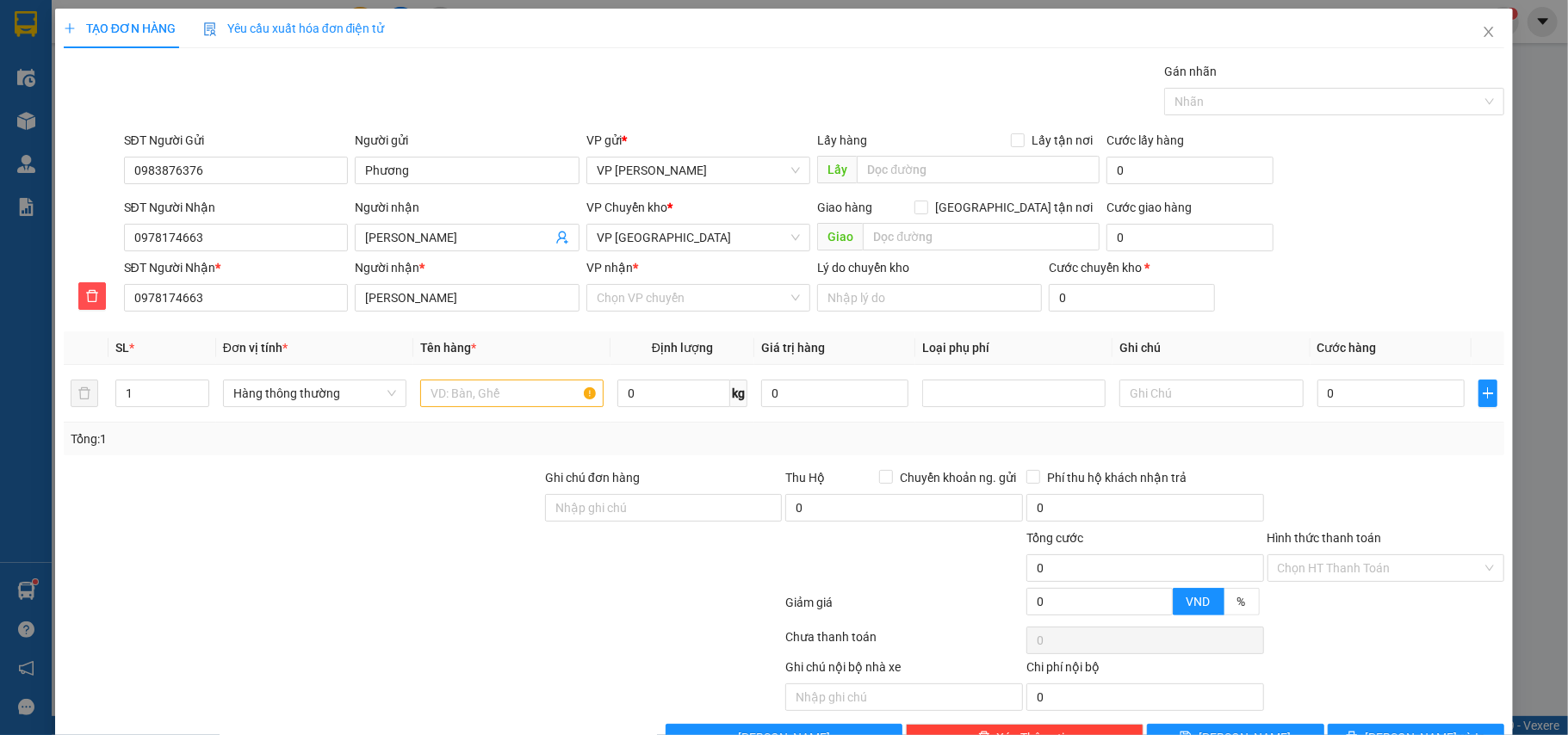
click at [654, 313] on div "VP nhận * Chọn VP chuyển" at bounding box center [698, 288] width 225 height 61
click at [654, 308] on input "VP nhận *" at bounding box center [693, 298] width 192 height 26
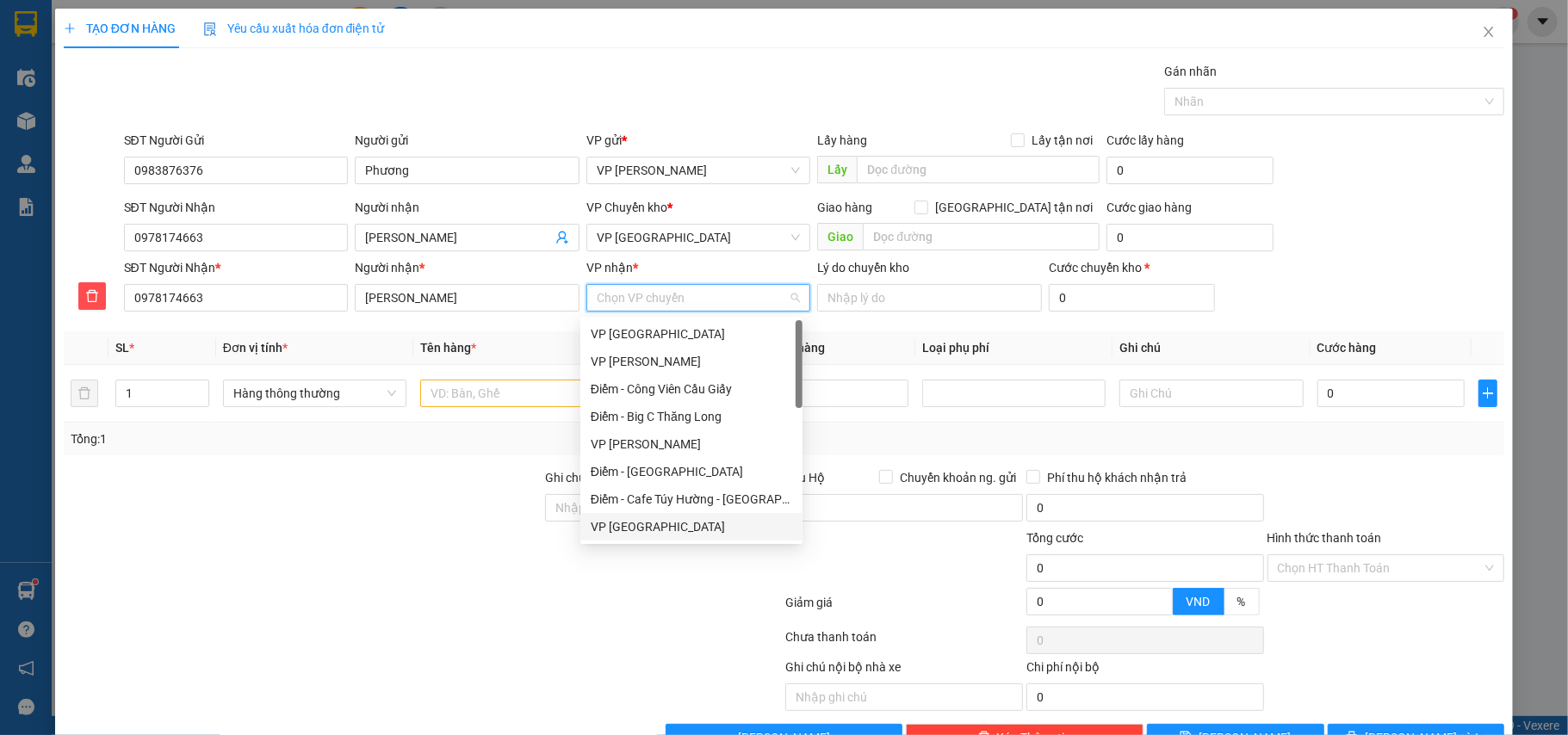
click at [641, 521] on div "VP [GEOGRAPHIC_DATA]" at bounding box center [692, 527] width 202 height 19
click at [622, 520] on div "VP [GEOGRAPHIC_DATA]" at bounding box center [692, 527] width 202 height 19
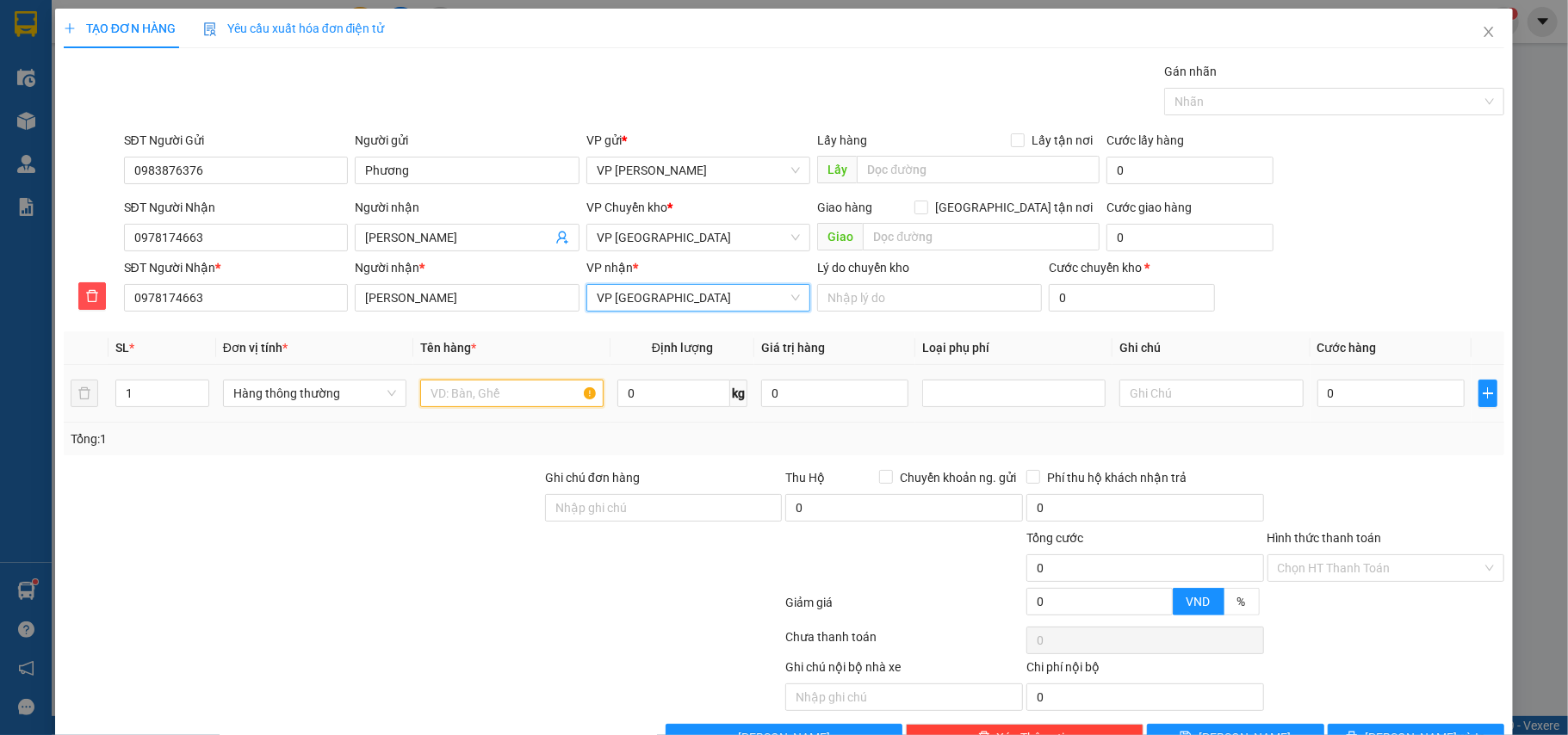
click at [476, 386] on input "text" at bounding box center [511, 394] width 184 height 28
type input "túi hồng decan"
click at [1354, 391] on input "0" at bounding box center [1392, 394] width 147 height 28
type input "3"
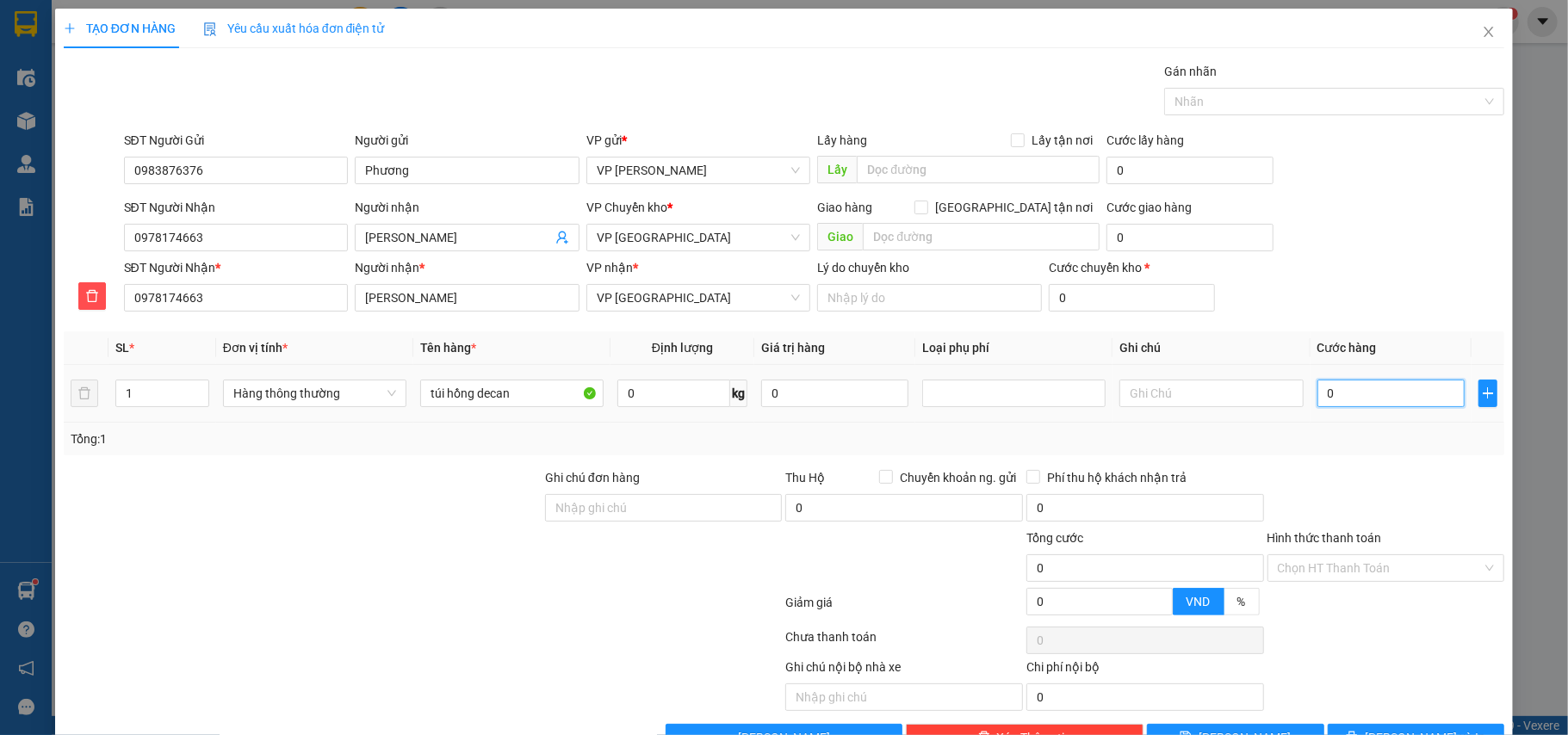
type input "3"
type input "30"
type input "30.000"
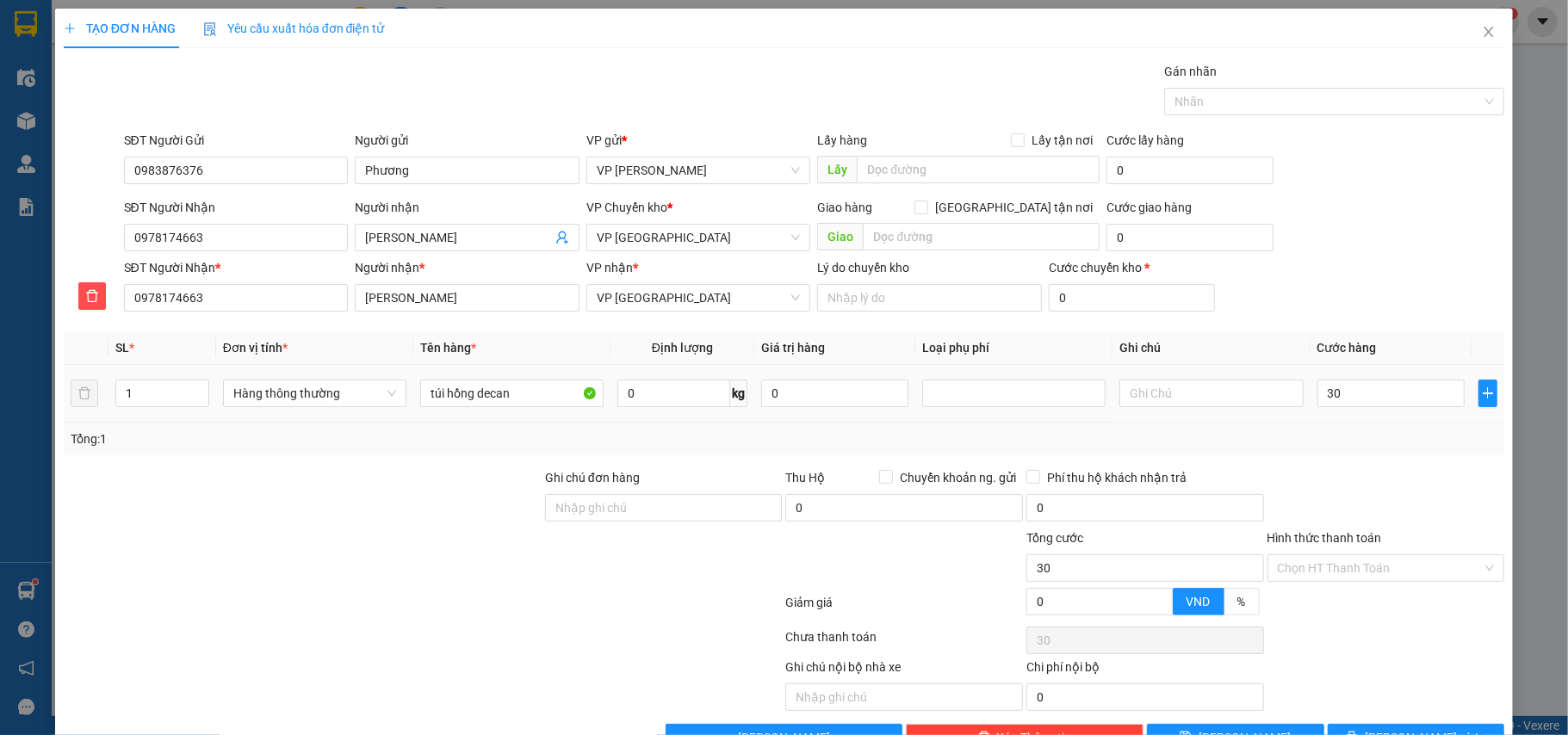
type input "30.000"
click at [1354, 442] on div "Tổng: 1" at bounding box center [785, 438] width 1428 height 19
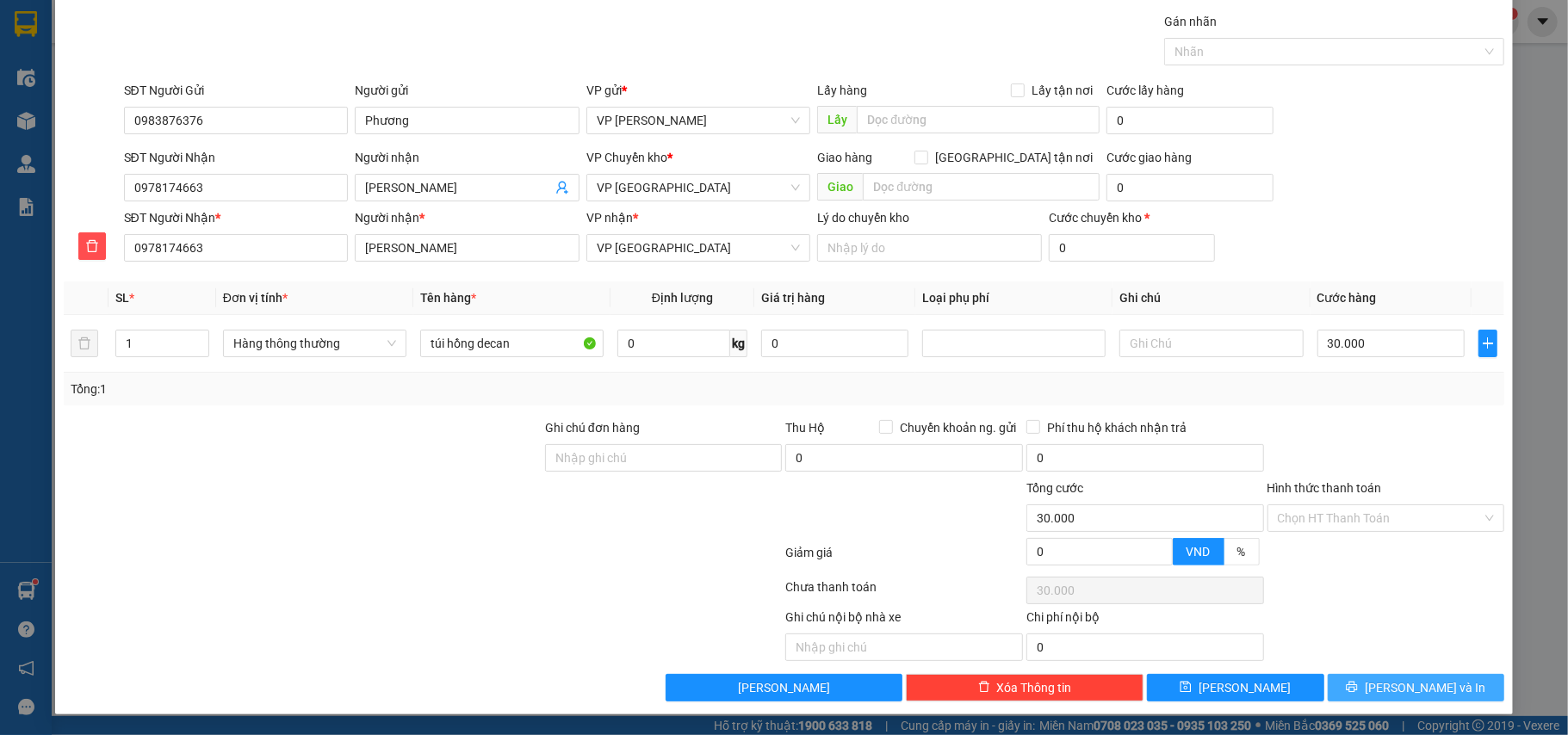
click at [1409, 679] on span "[PERSON_NAME] và In" at bounding box center [1425, 687] width 120 height 19
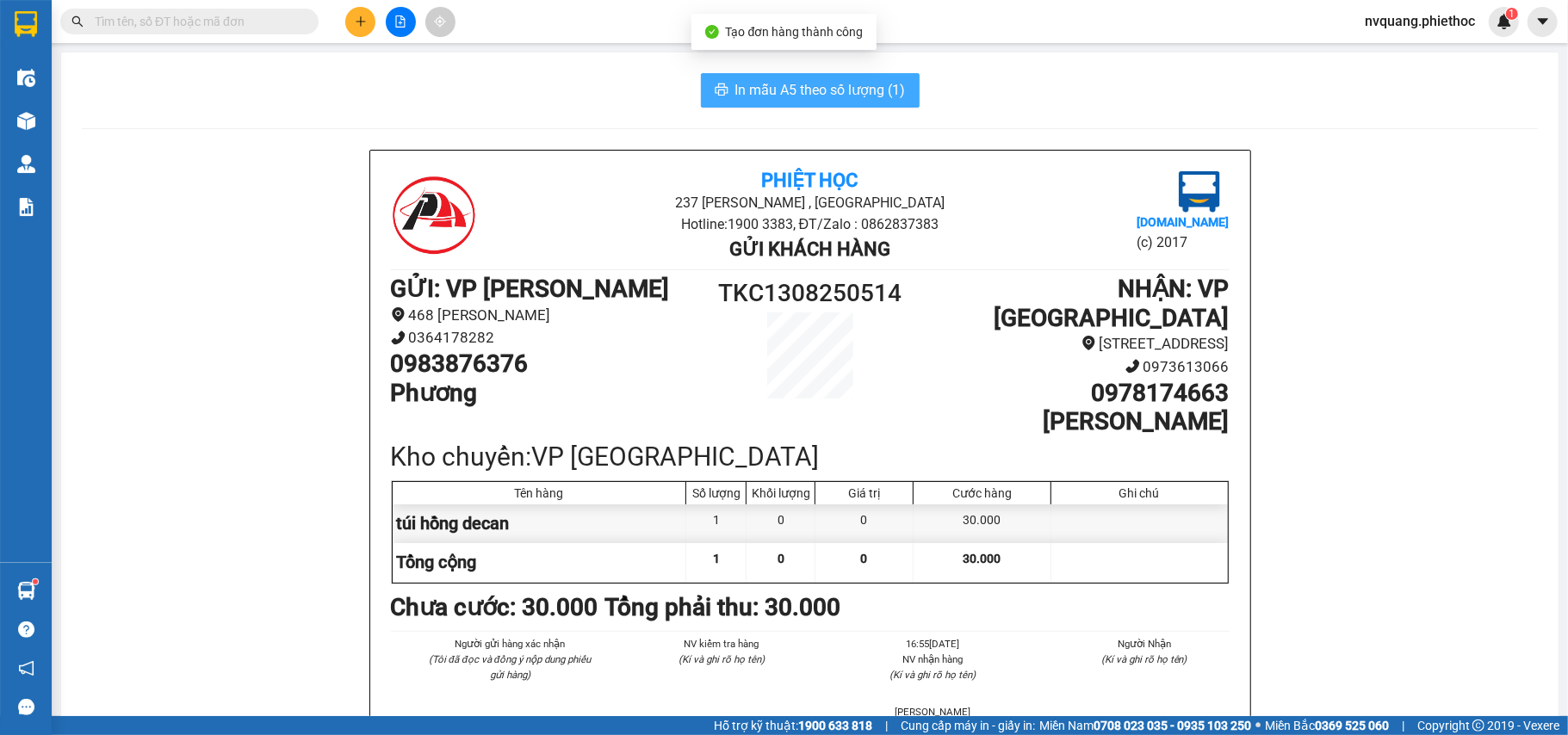
drag, startPoint x: 794, startPoint y: 111, endPoint x: 794, endPoint y: 91, distance: 20.0
click at [794, 91] on span "In mẫu A5 theo số lượng (1)" at bounding box center [820, 90] width 171 height 21
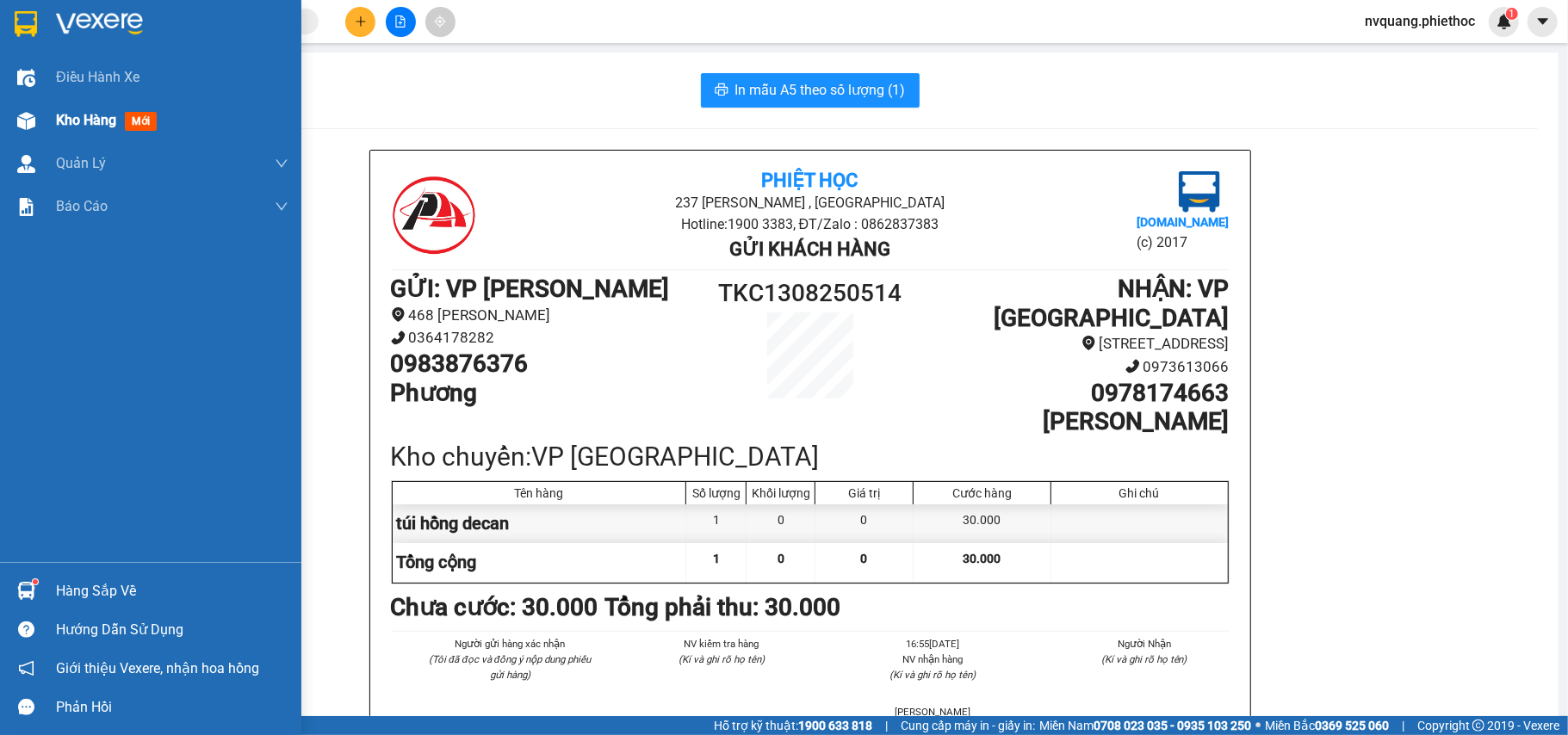
click at [66, 112] on span "Kho hàng" at bounding box center [86, 120] width 61 height 17
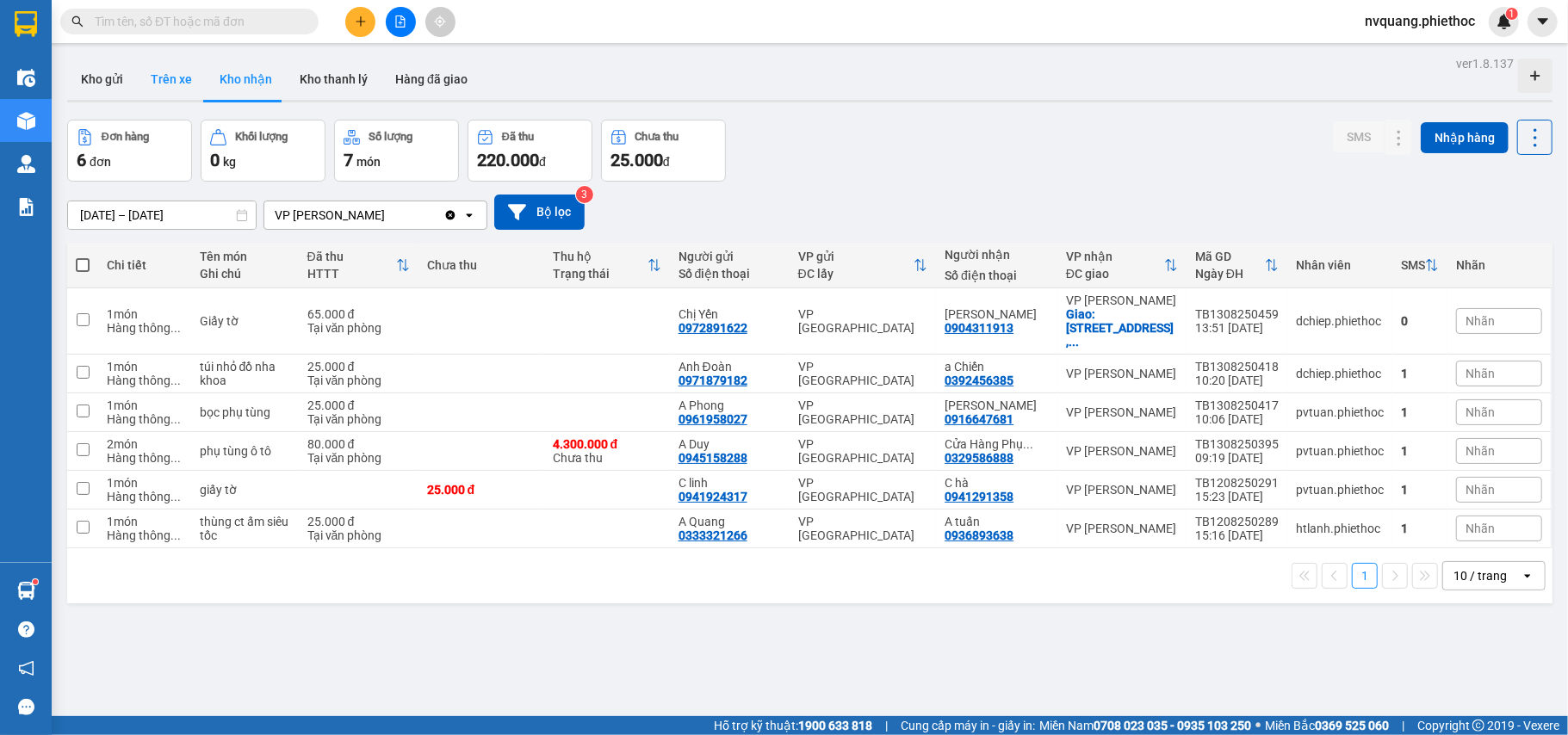
click at [181, 76] on button "Trên xe" at bounding box center [172, 79] width 69 height 41
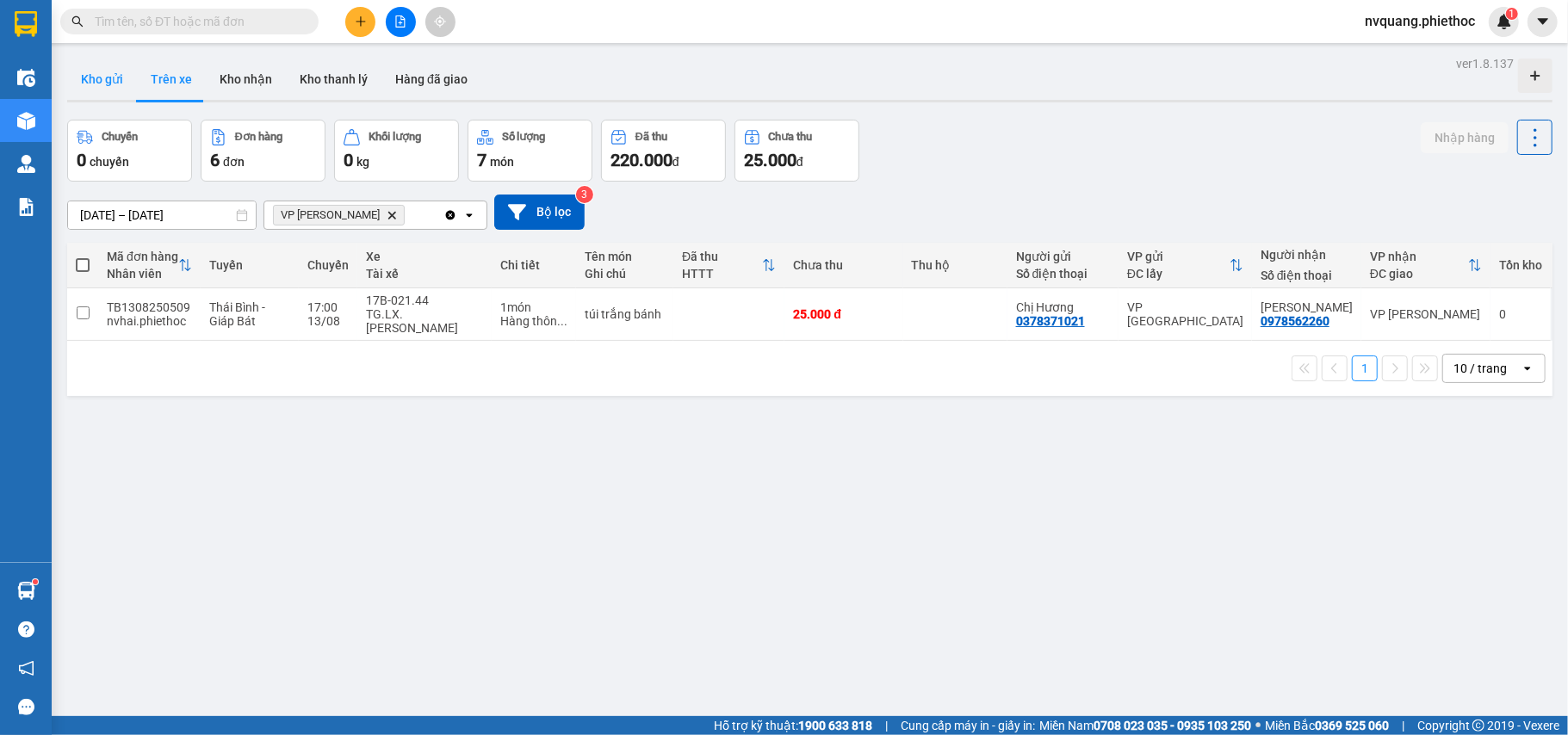
click at [81, 86] on button "Kho gửi" at bounding box center [102, 79] width 70 height 41
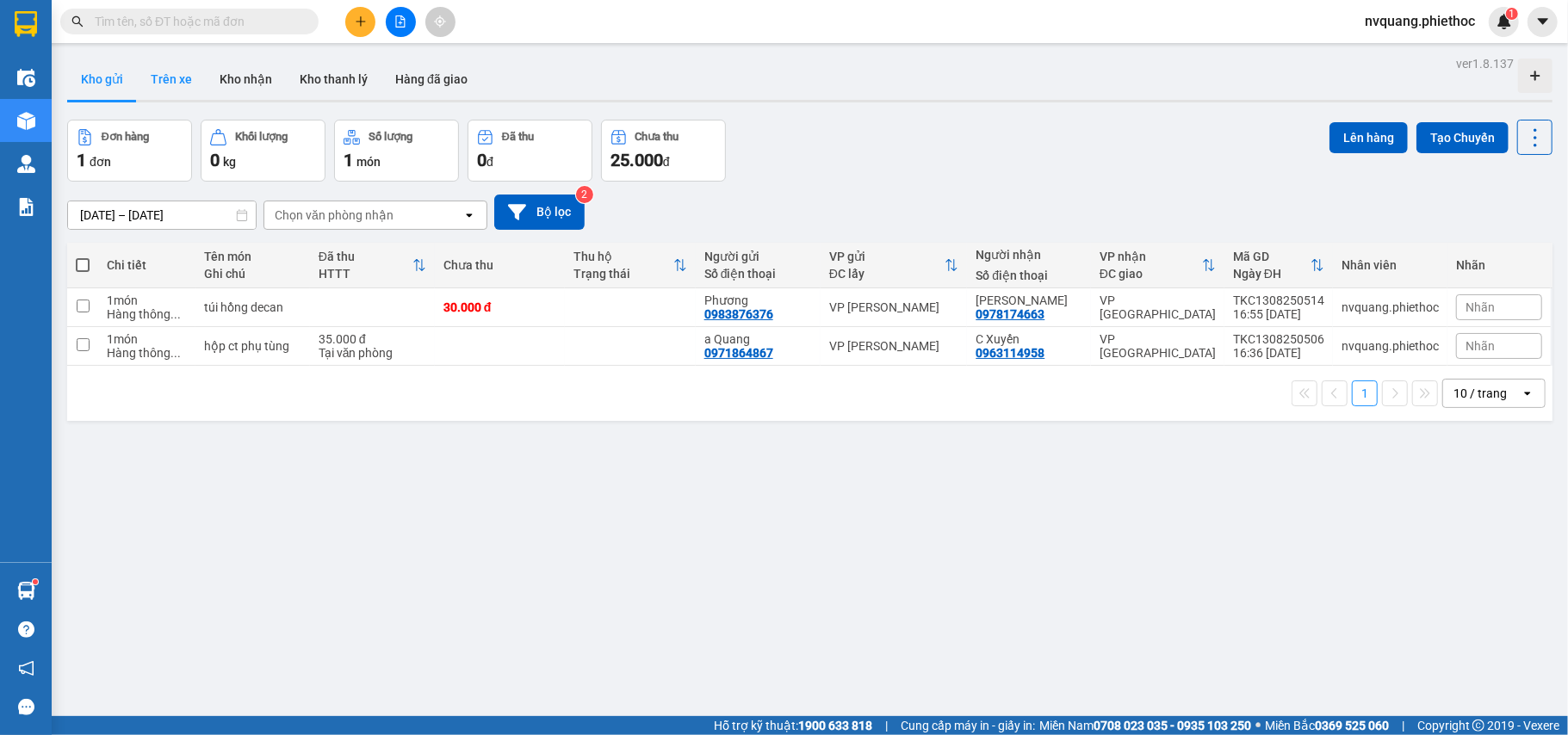
click at [186, 76] on button "Trên xe" at bounding box center [172, 79] width 69 height 41
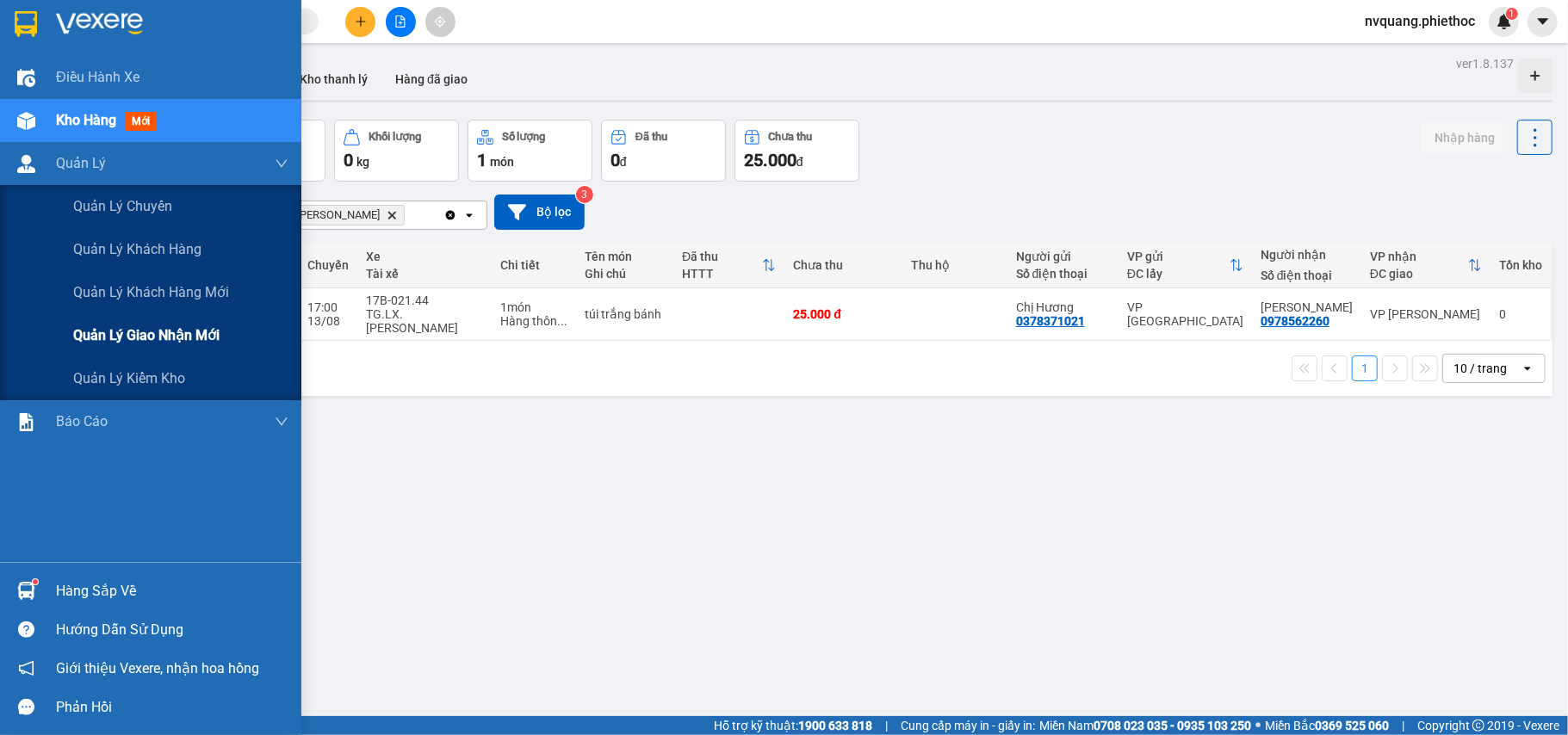
click at [125, 341] on span "Quản lý giao nhận mới" at bounding box center [146, 335] width 147 height 21
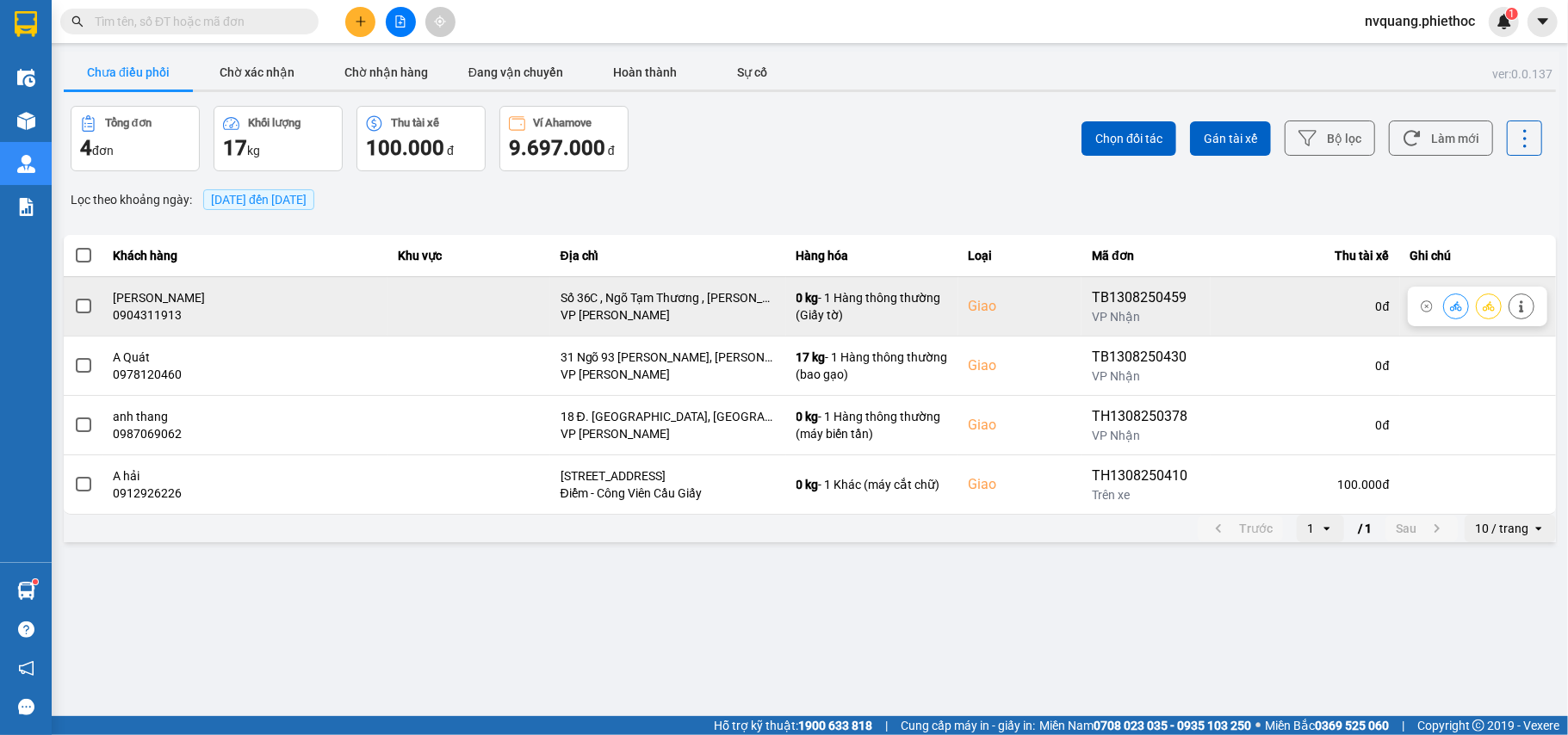
click at [83, 306] on span at bounding box center [83, 306] width 16 height 16
click at [74, 297] on input "checkbox" at bounding box center [74, 297] width 0 height 0
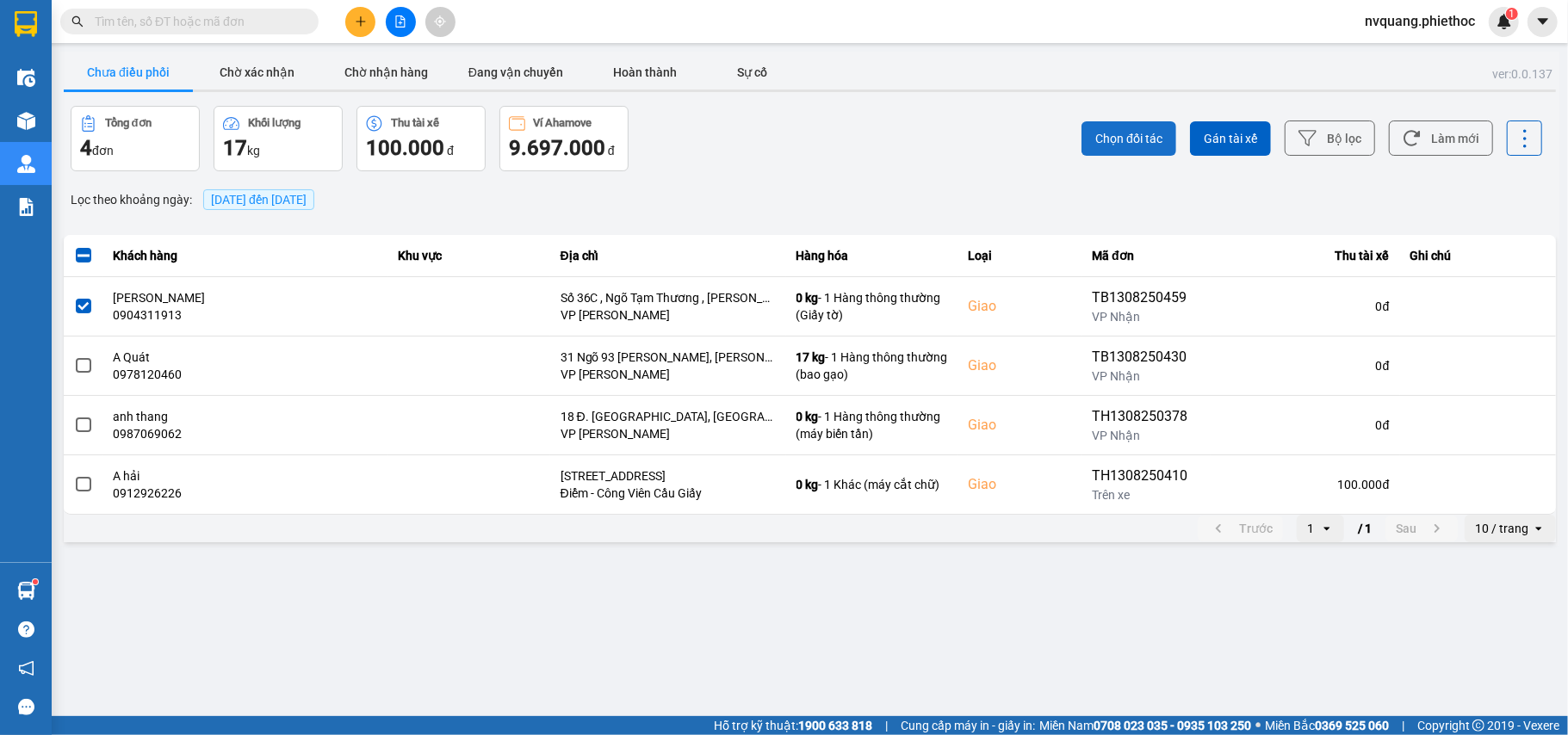
click at [1117, 145] on span "Chọn đối tác" at bounding box center [1129, 138] width 67 height 17
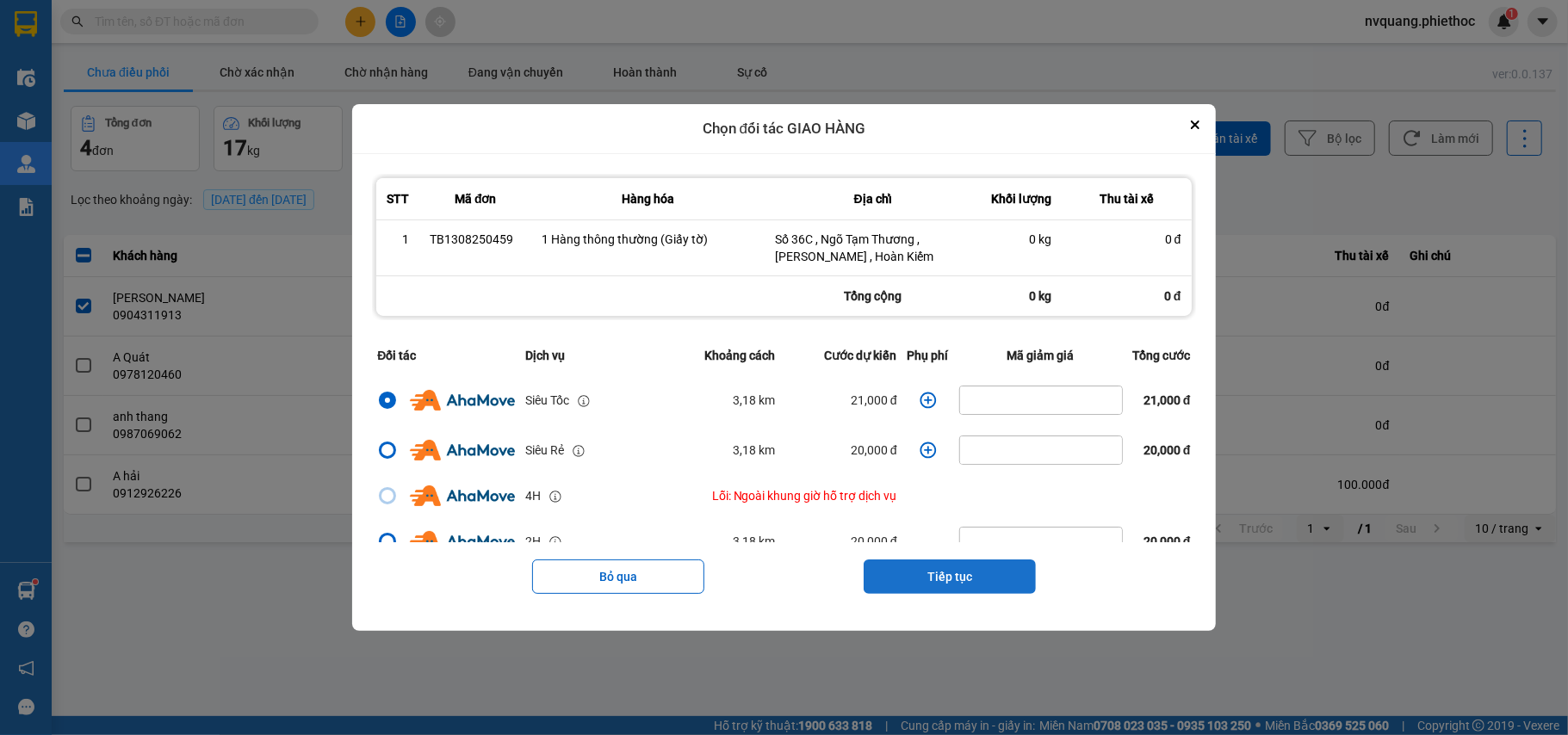
click at [901, 564] on button "Tiếp tục" at bounding box center [949, 576] width 173 height 35
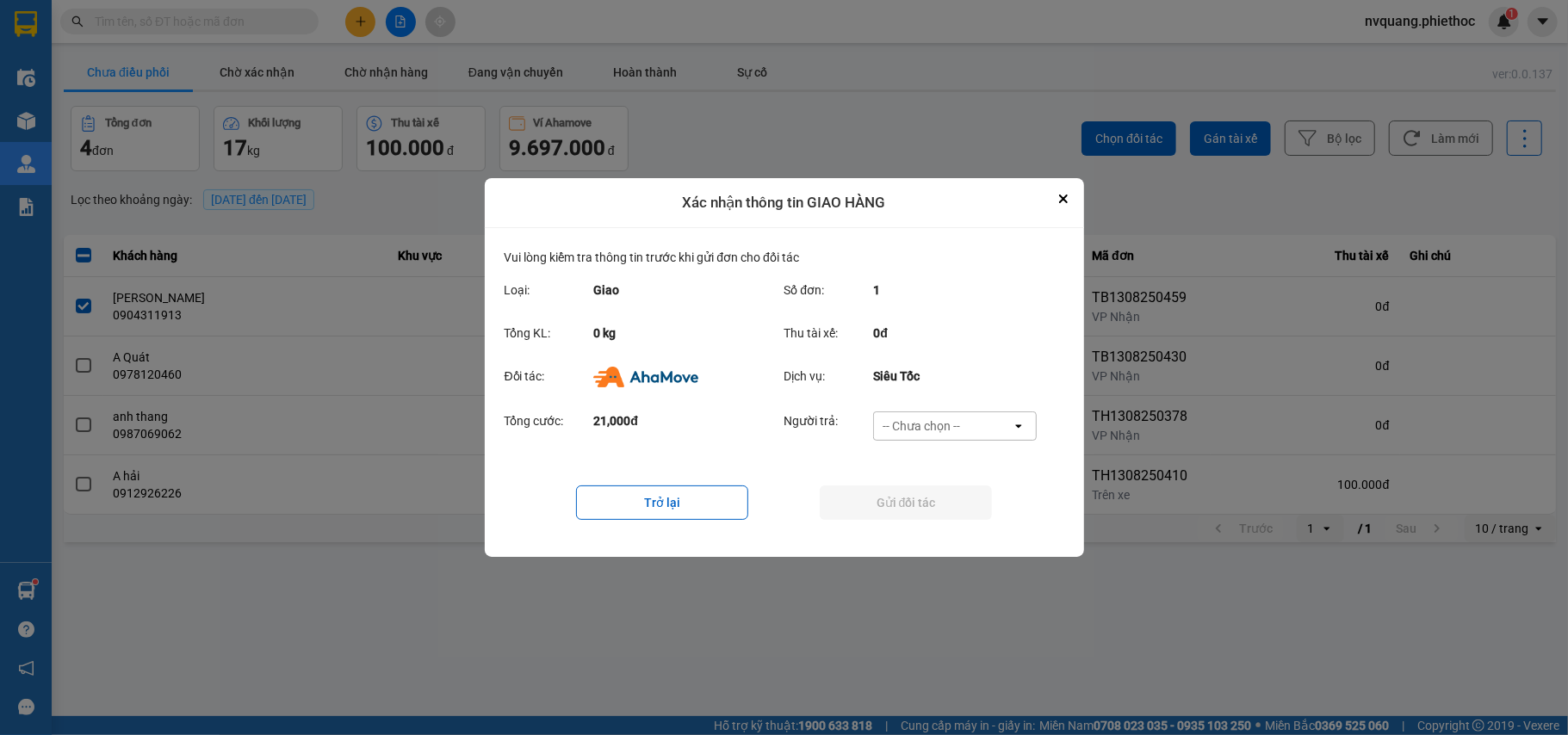
click at [931, 428] on div "-- Chưa chọn --" at bounding box center [921, 426] width 77 height 17
click at [933, 523] on span "Ví Ahamove" at bounding box center [921, 525] width 70 height 17
click at [924, 506] on button "Gửi đối tác" at bounding box center [905, 502] width 173 height 35
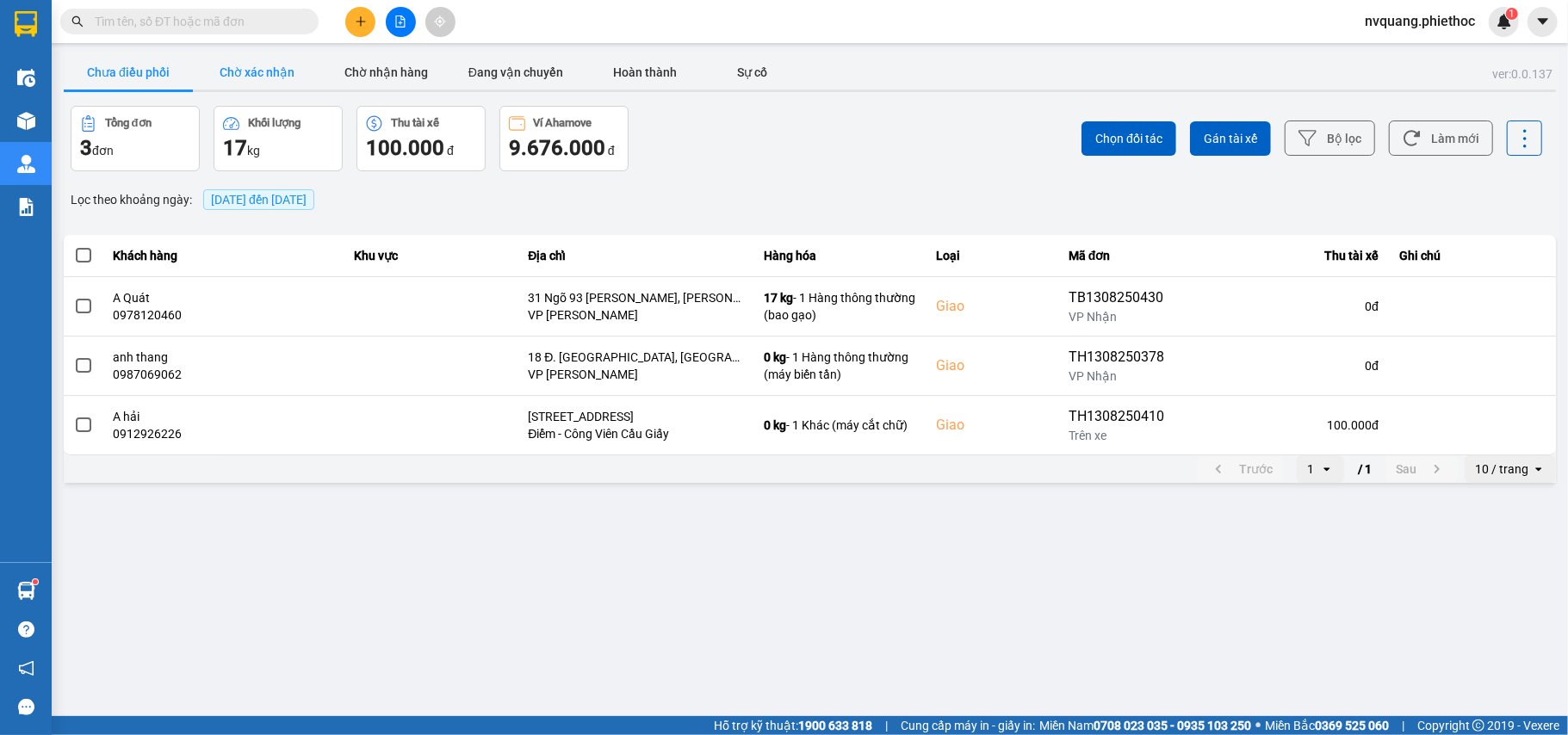
click at [245, 84] on button "Chờ xác nhận" at bounding box center [258, 72] width 129 height 35
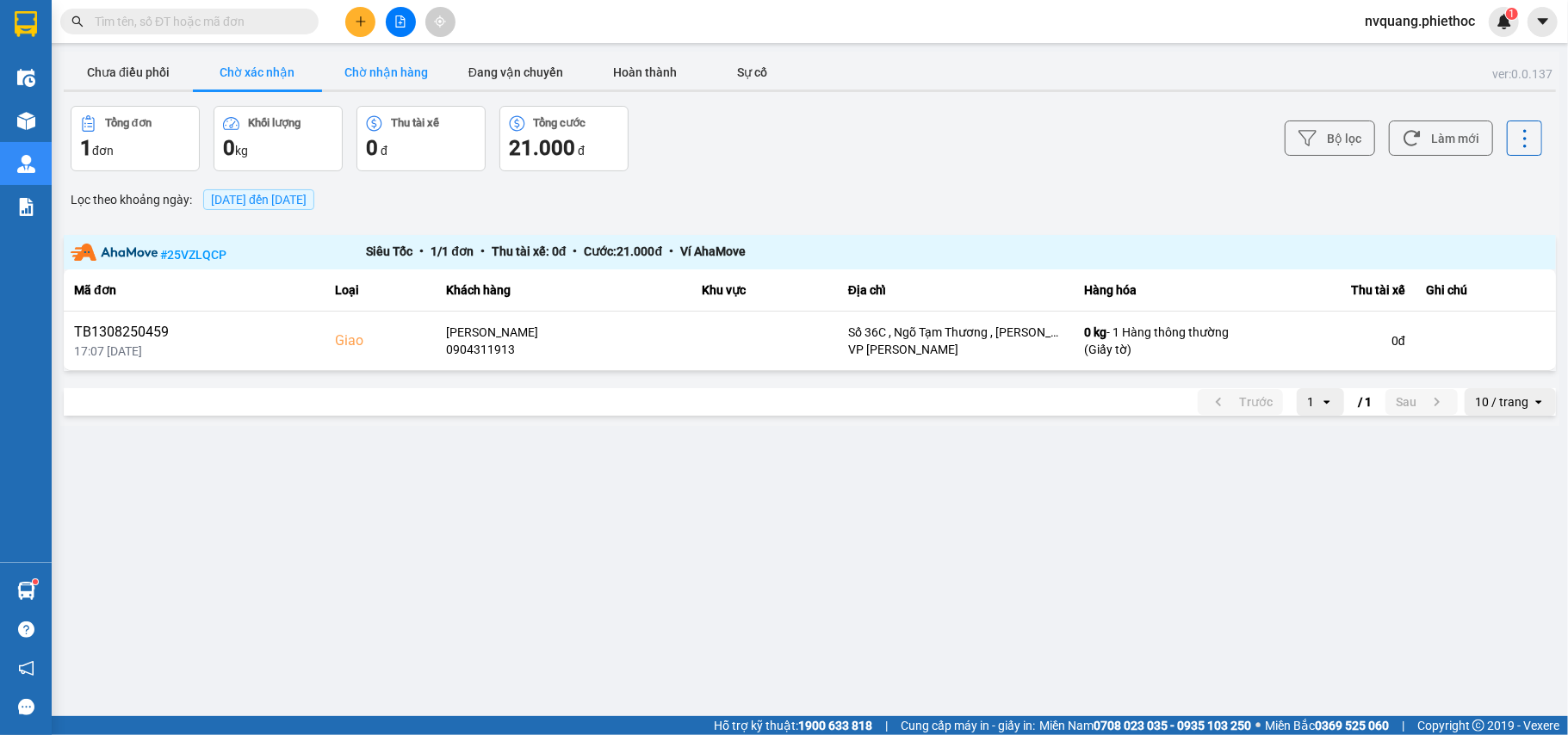
click at [393, 73] on button "Chờ nhận hàng" at bounding box center [386, 72] width 129 height 35
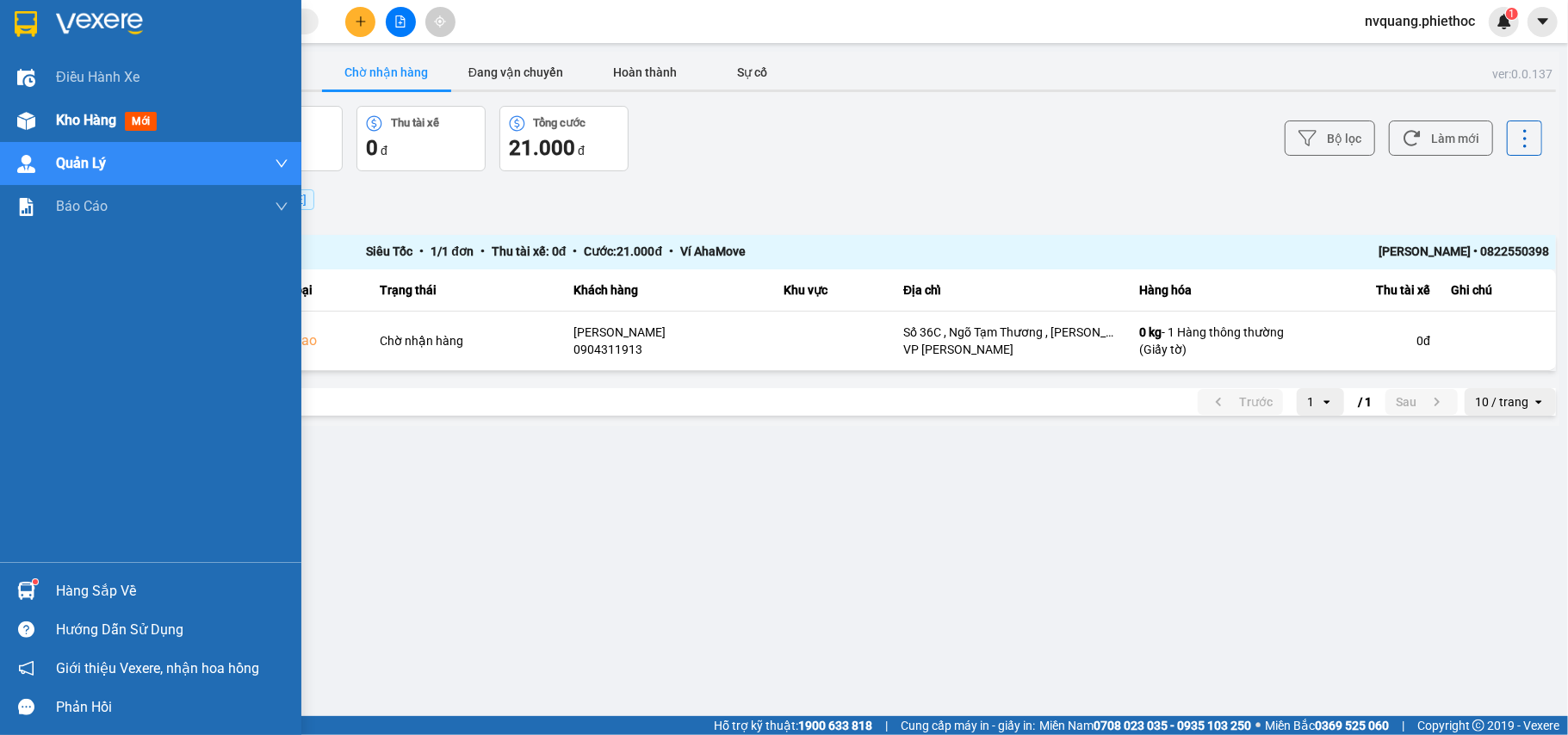
click at [77, 116] on span "Kho hàng" at bounding box center [86, 120] width 61 height 17
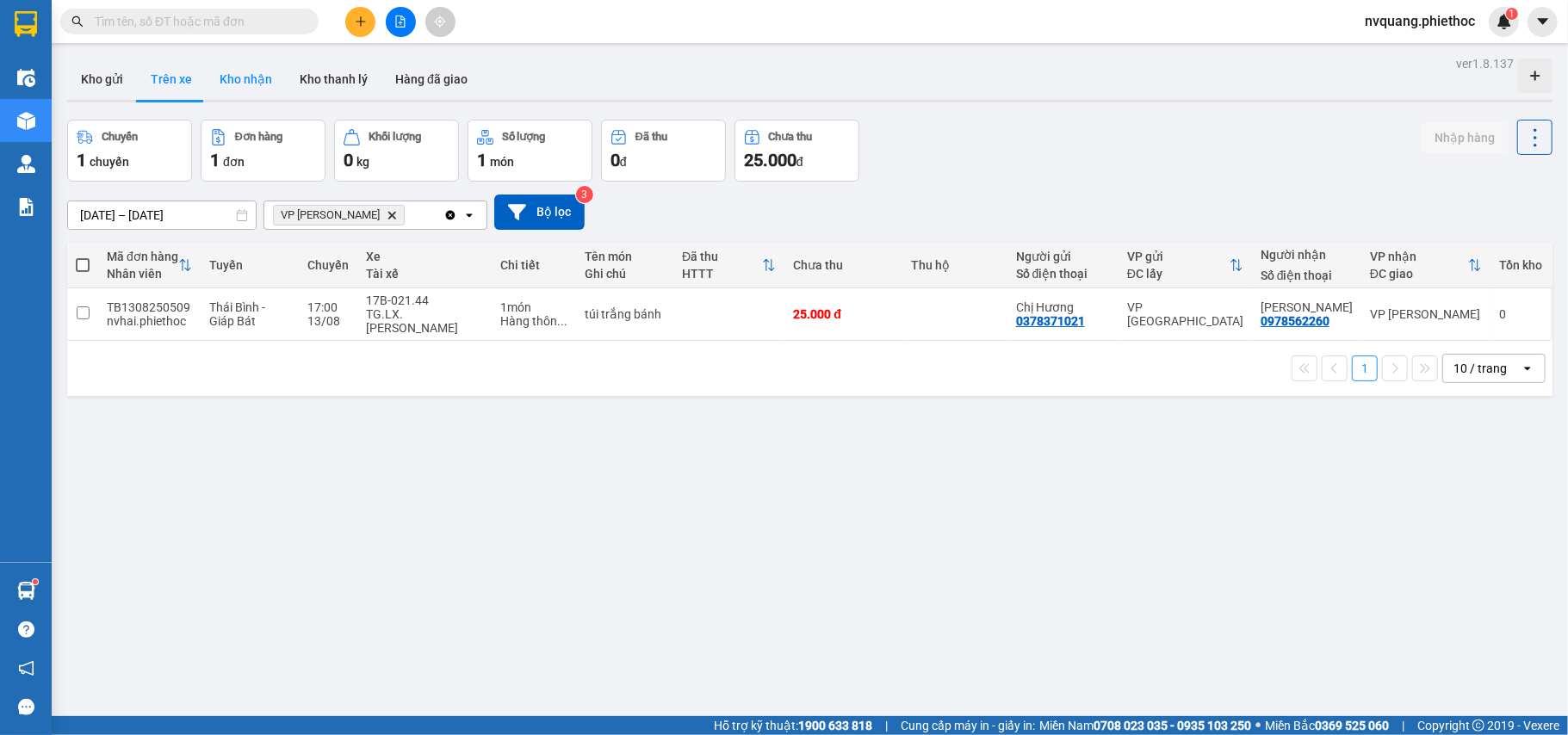
click at [221, 81] on button "Kho nhận" at bounding box center [246, 79] width 80 height 41
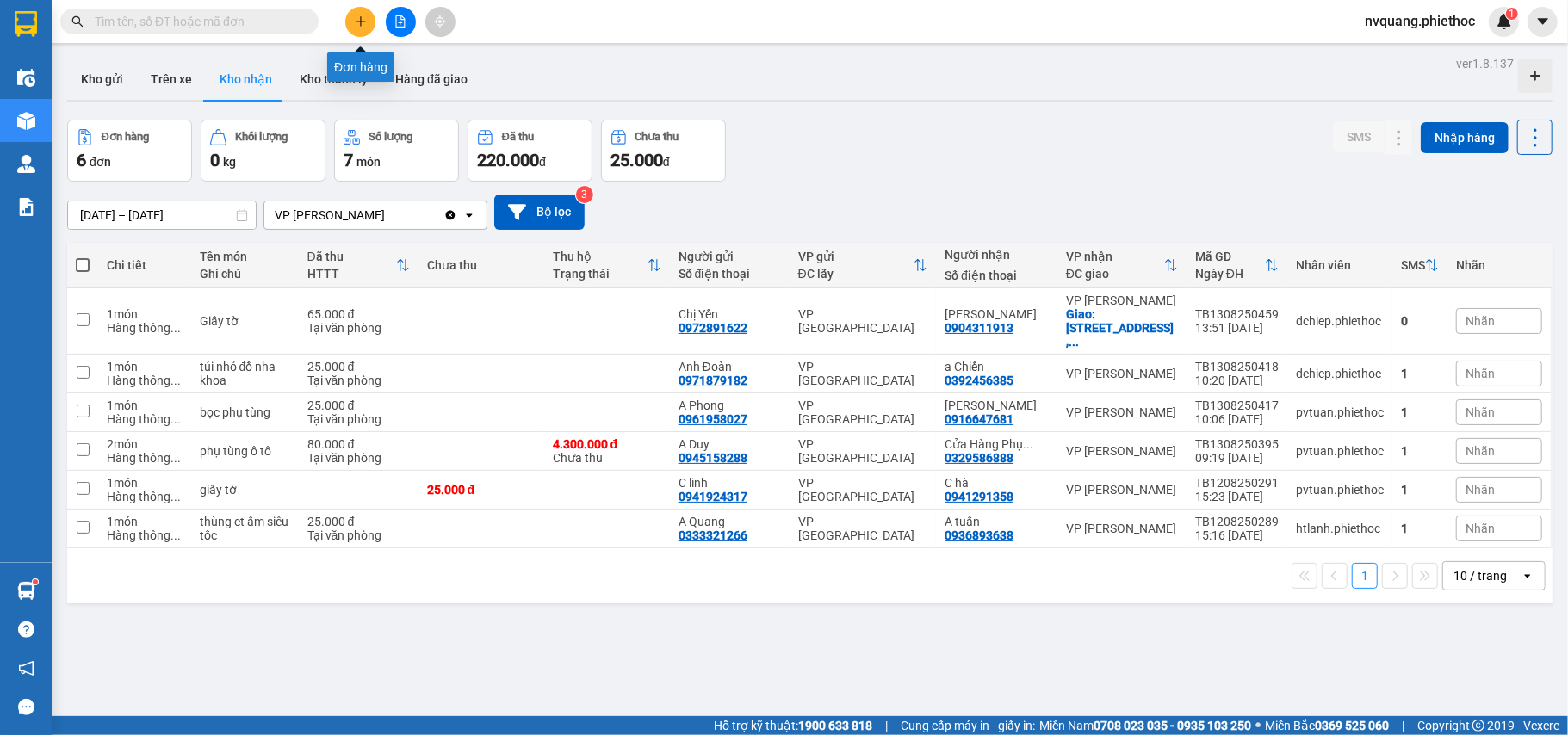
click at [355, 16] on icon "plus" at bounding box center [360, 21] width 12 height 12
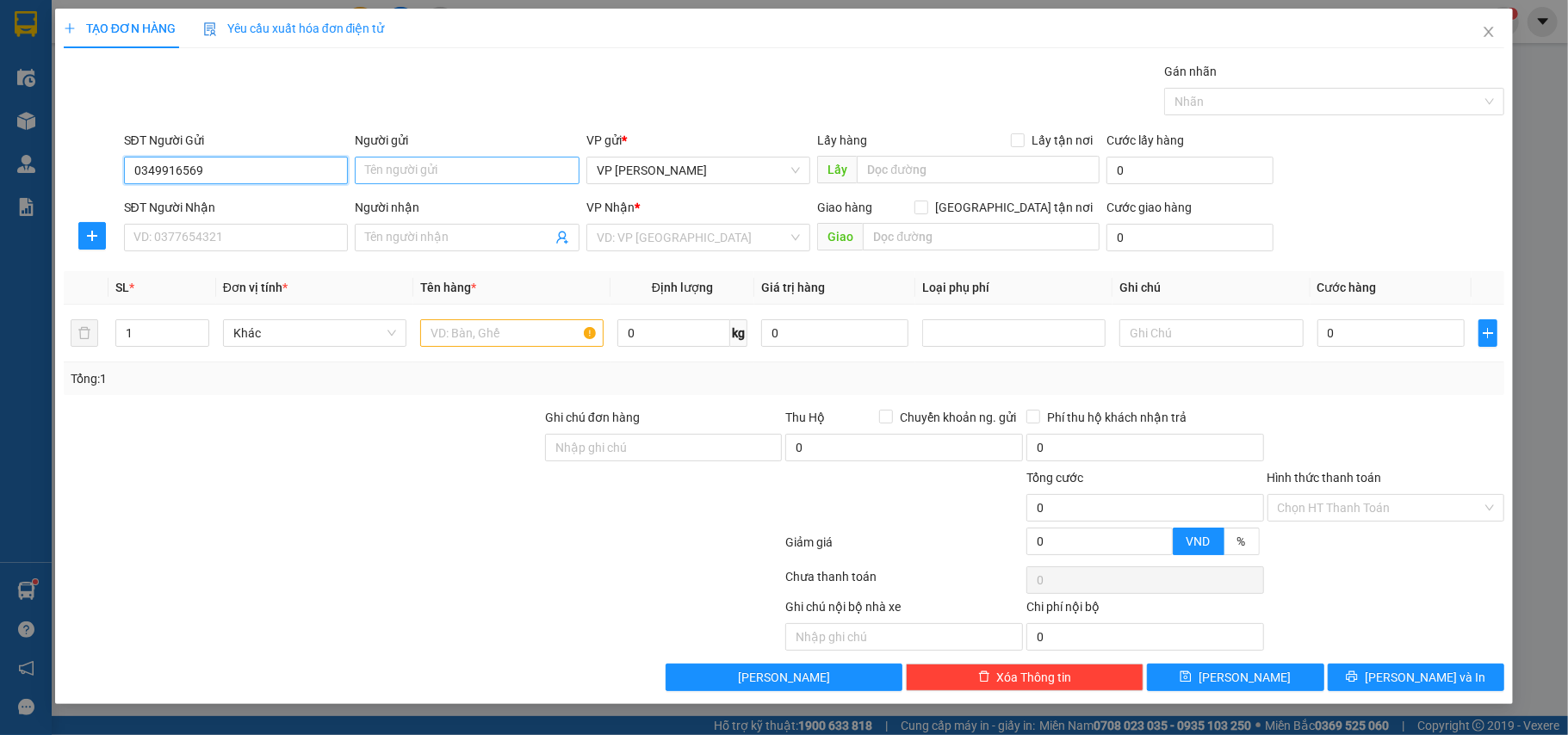
type input "0349916569"
click at [400, 171] on input "Người gửi" at bounding box center [467, 171] width 225 height 28
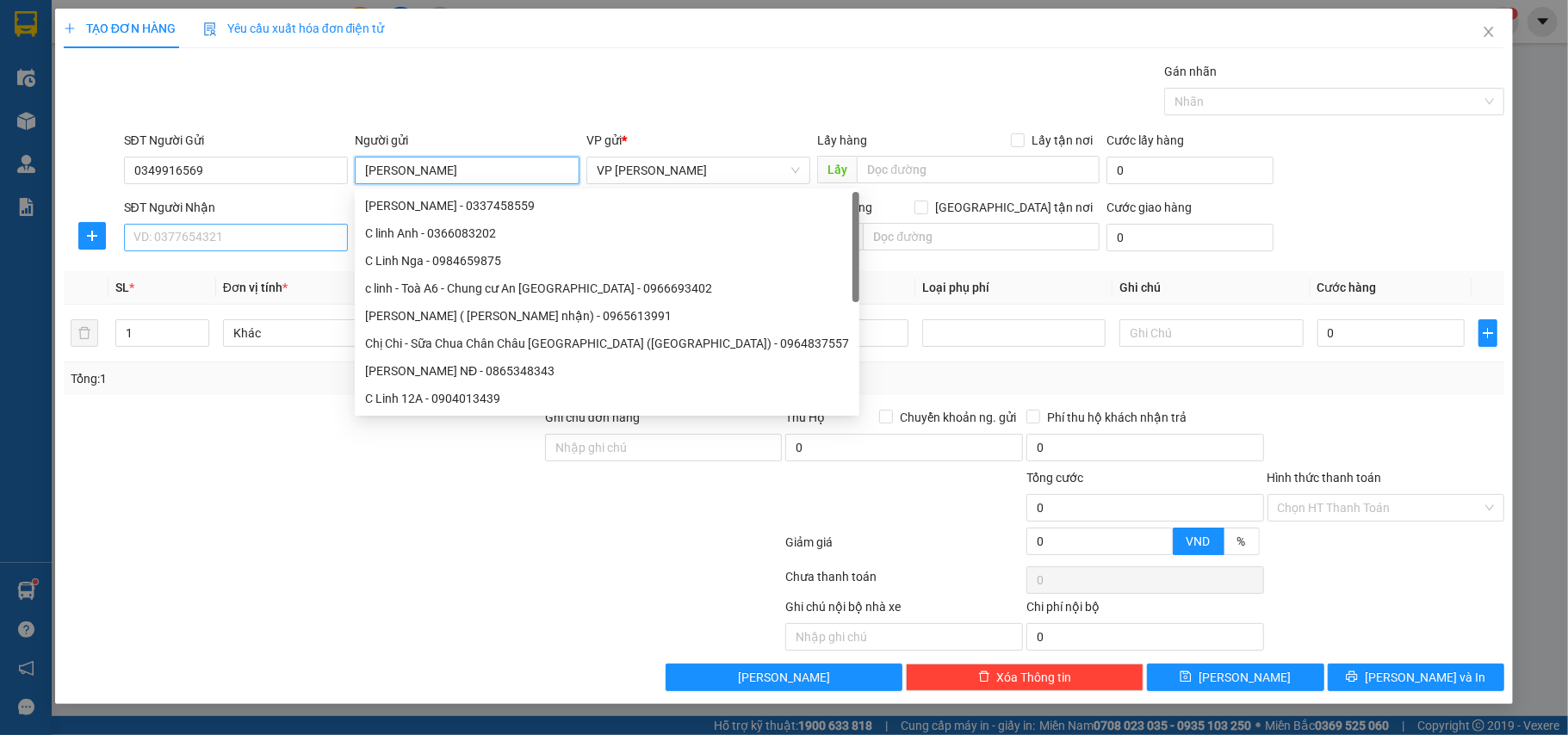
type input "[PERSON_NAME]"
click at [156, 232] on input "SĐT Người Nhận" at bounding box center [236, 238] width 225 height 28
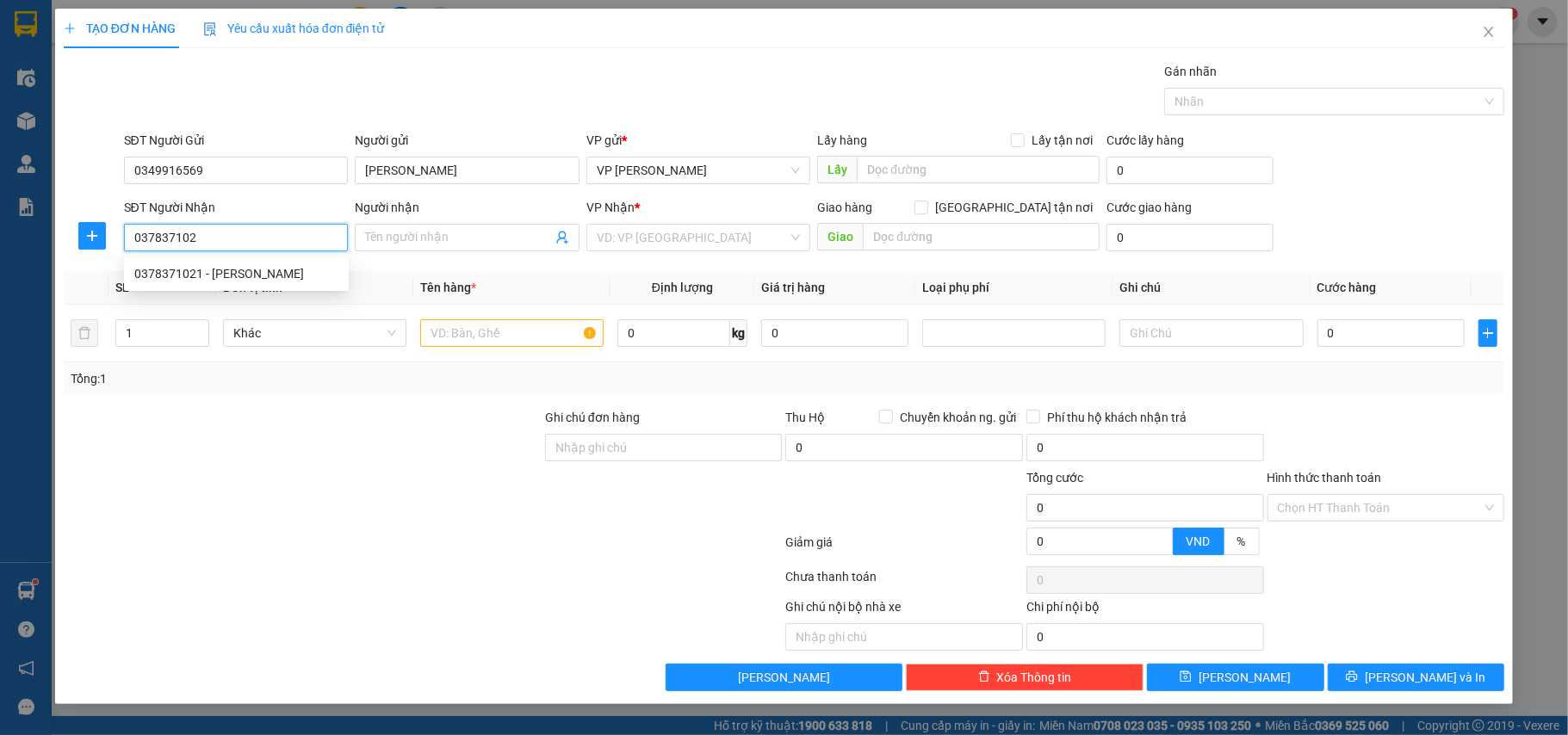
type input "0378371021"
click at [248, 272] on div "0378371021 - [PERSON_NAME]" at bounding box center [236, 273] width 204 height 19
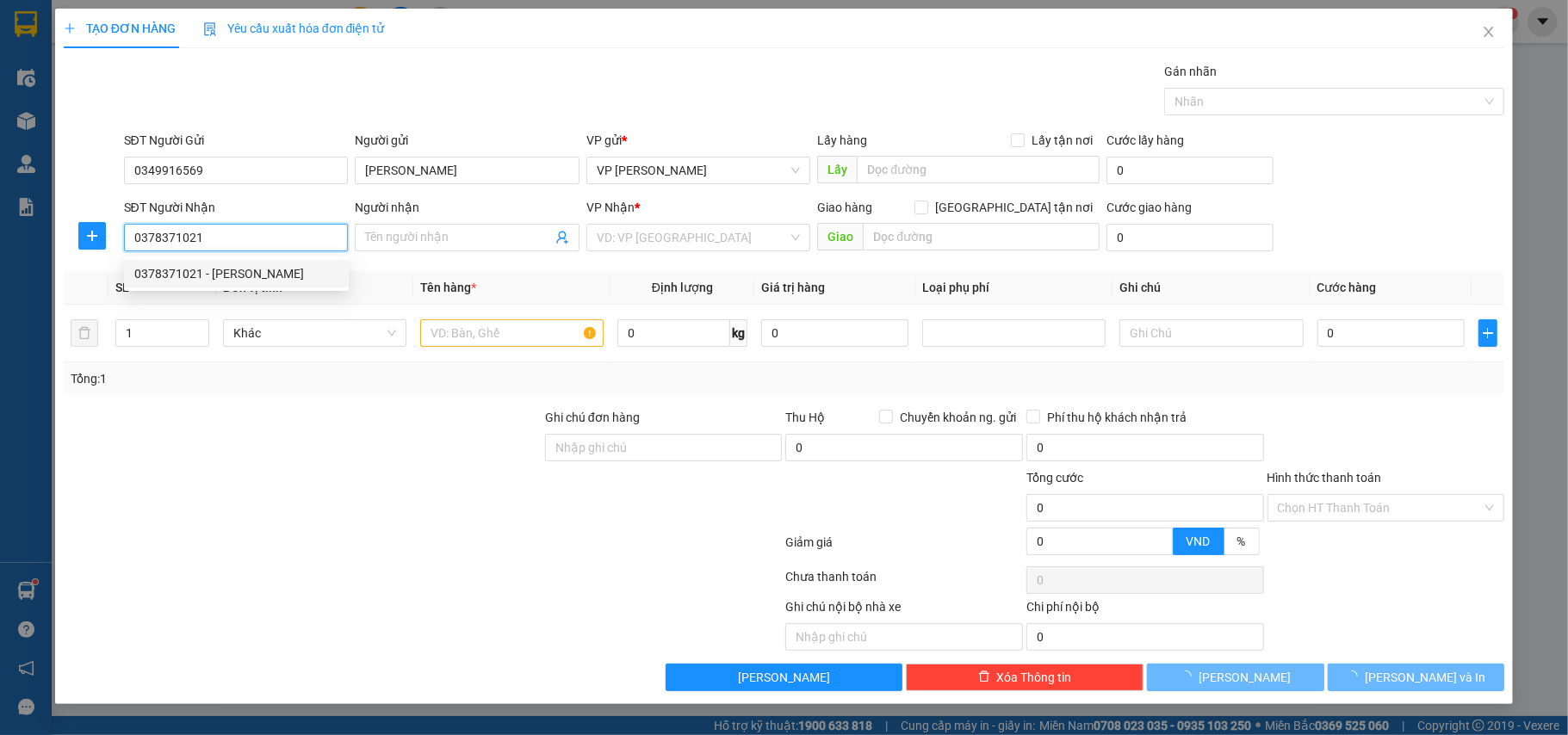
type input "Chị Hương"
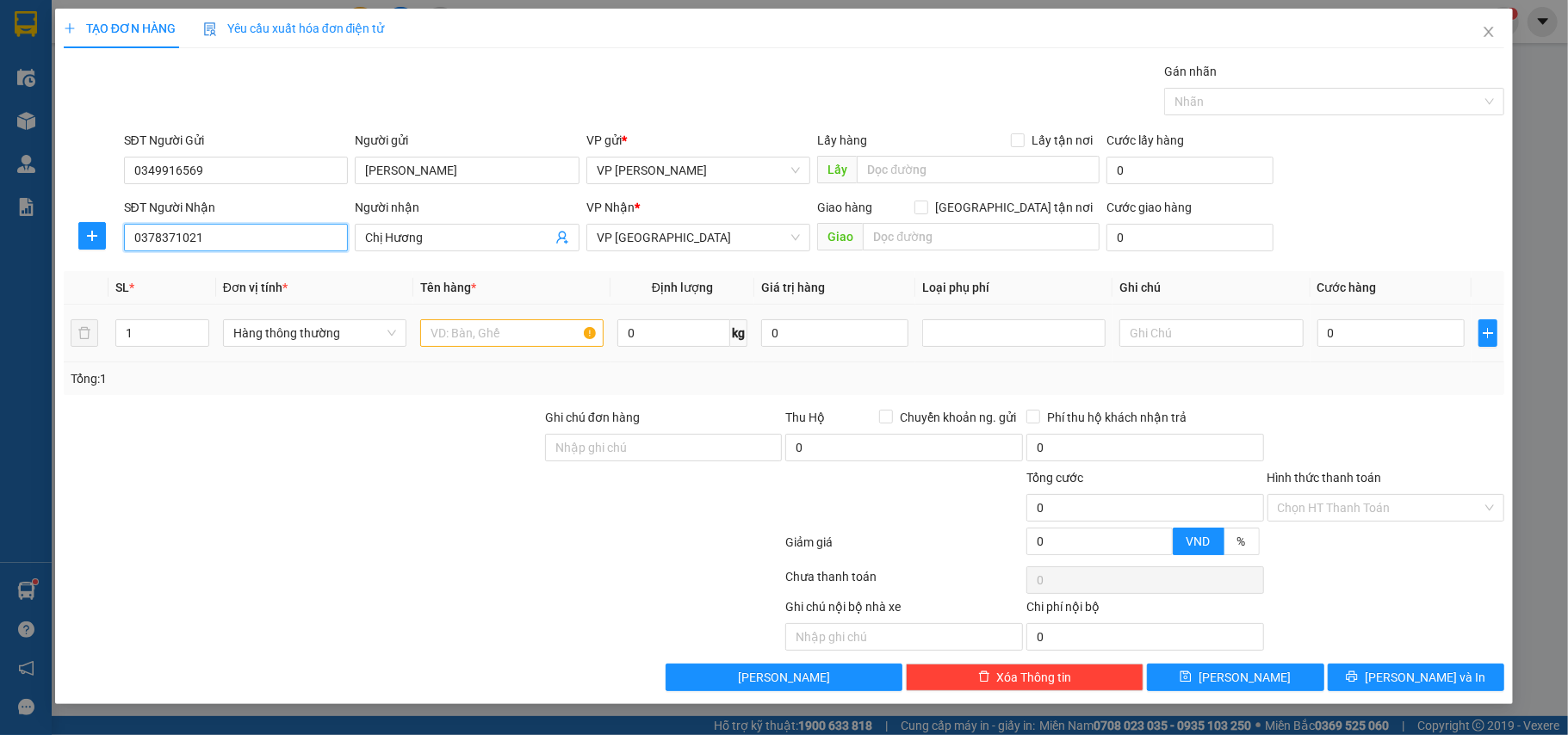
type input "0378371021"
click at [511, 326] on input "text" at bounding box center [511, 333] width 184 height 28
type input "bọc thuốc"
click at [1369, 331] on input "0" at bounding box center [1392, 333] width 147 height 28
type input "2"
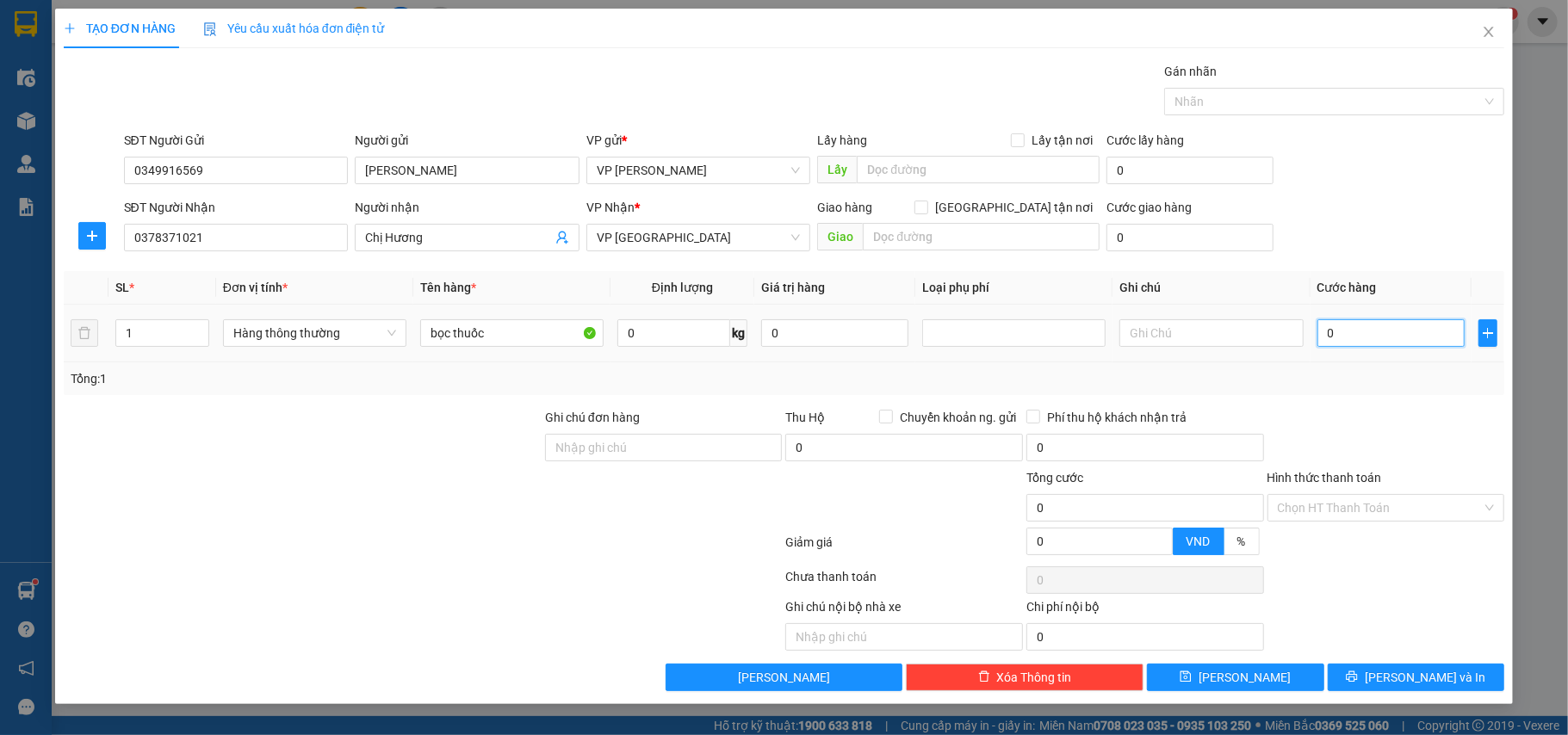
type input "2"
type input "25"
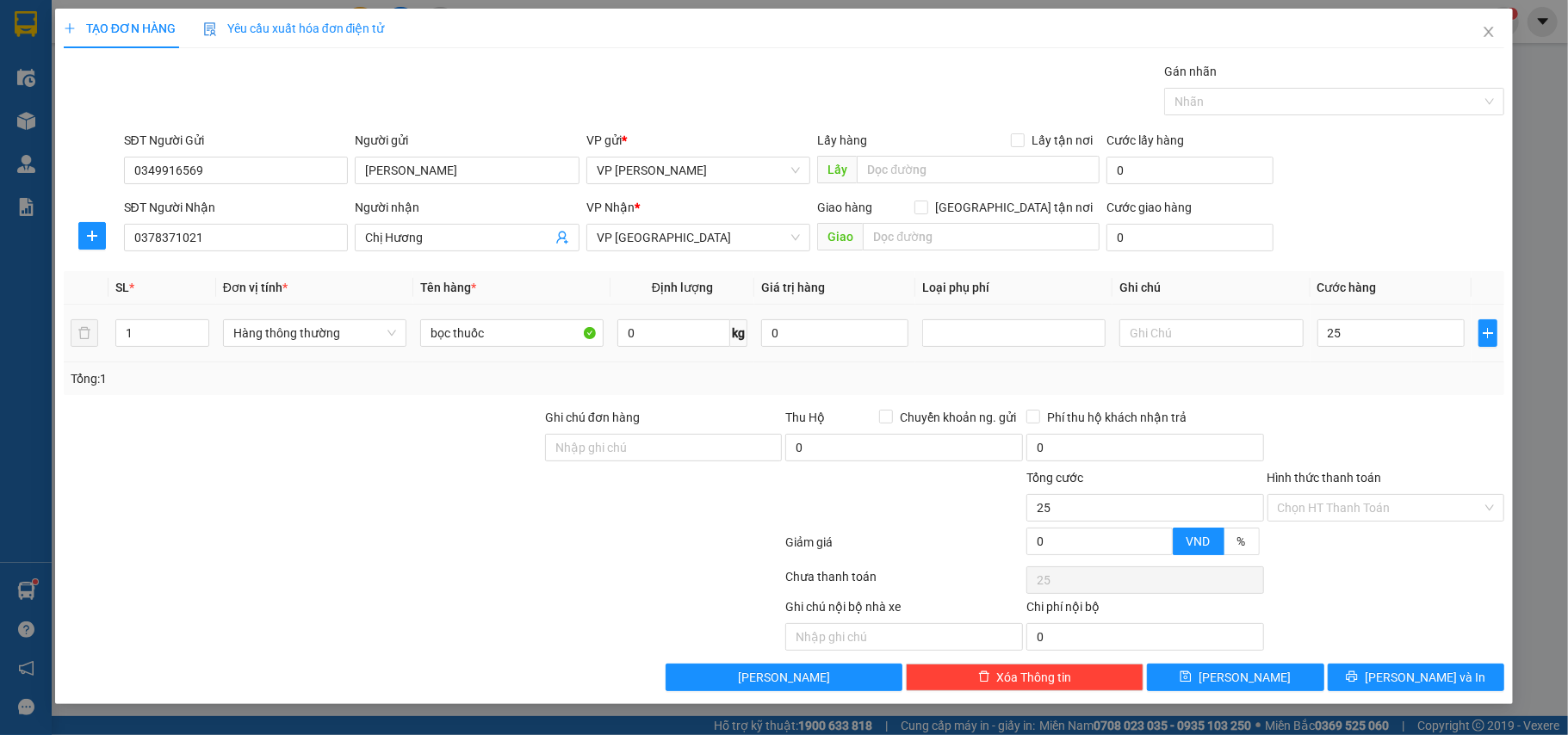
type input "25.000"
click at [1321, 353] on td "25.000" at bounding box center [1391, 334] width 161 height 58
click at [1349, 513] on input "Hình thức thanh toán" at bounding box center [1380, 508] width 205 height 26
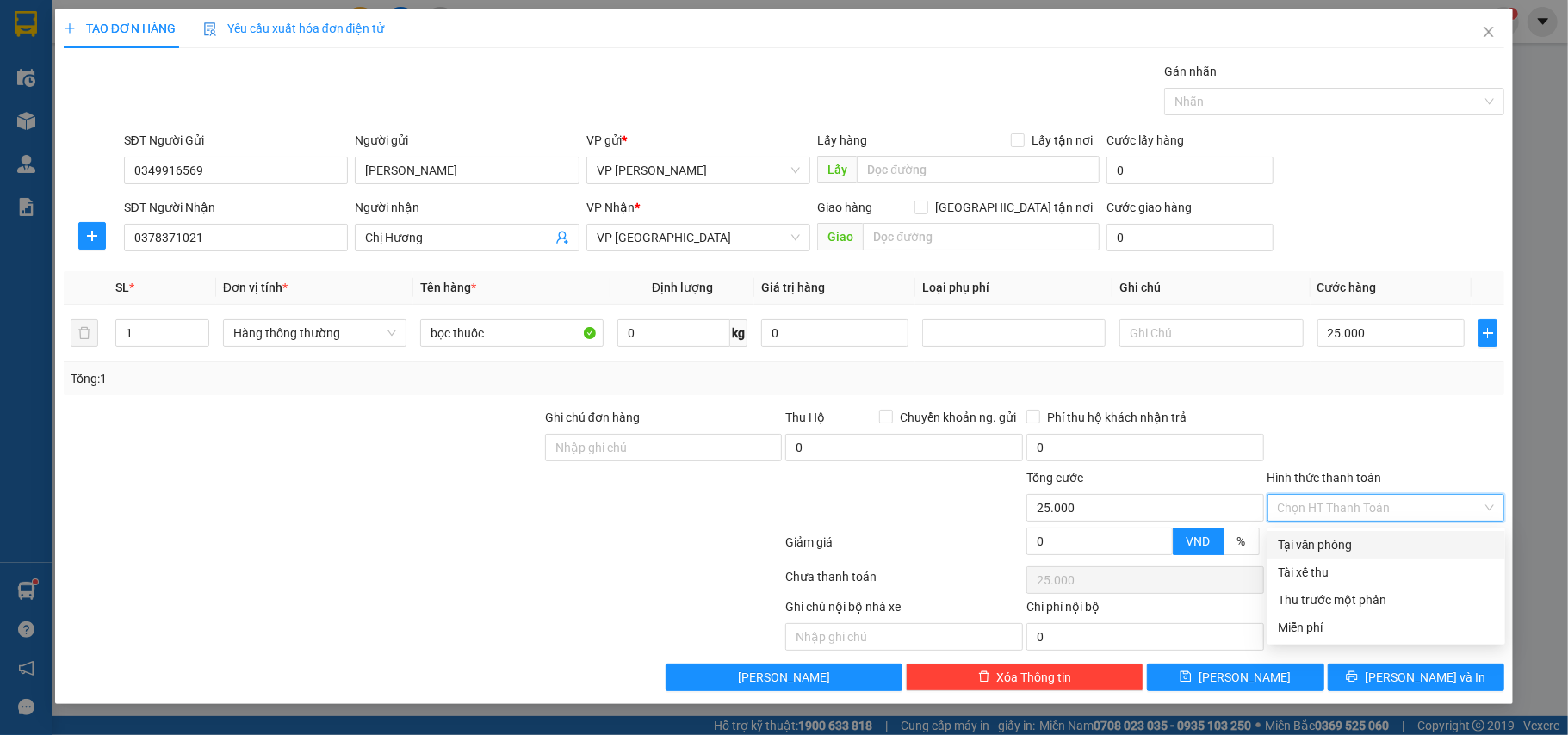
click at [1331, 551] on div "Tại văn phòng" at bounding box center [1386, 545] width 217 height 19
type input "0"
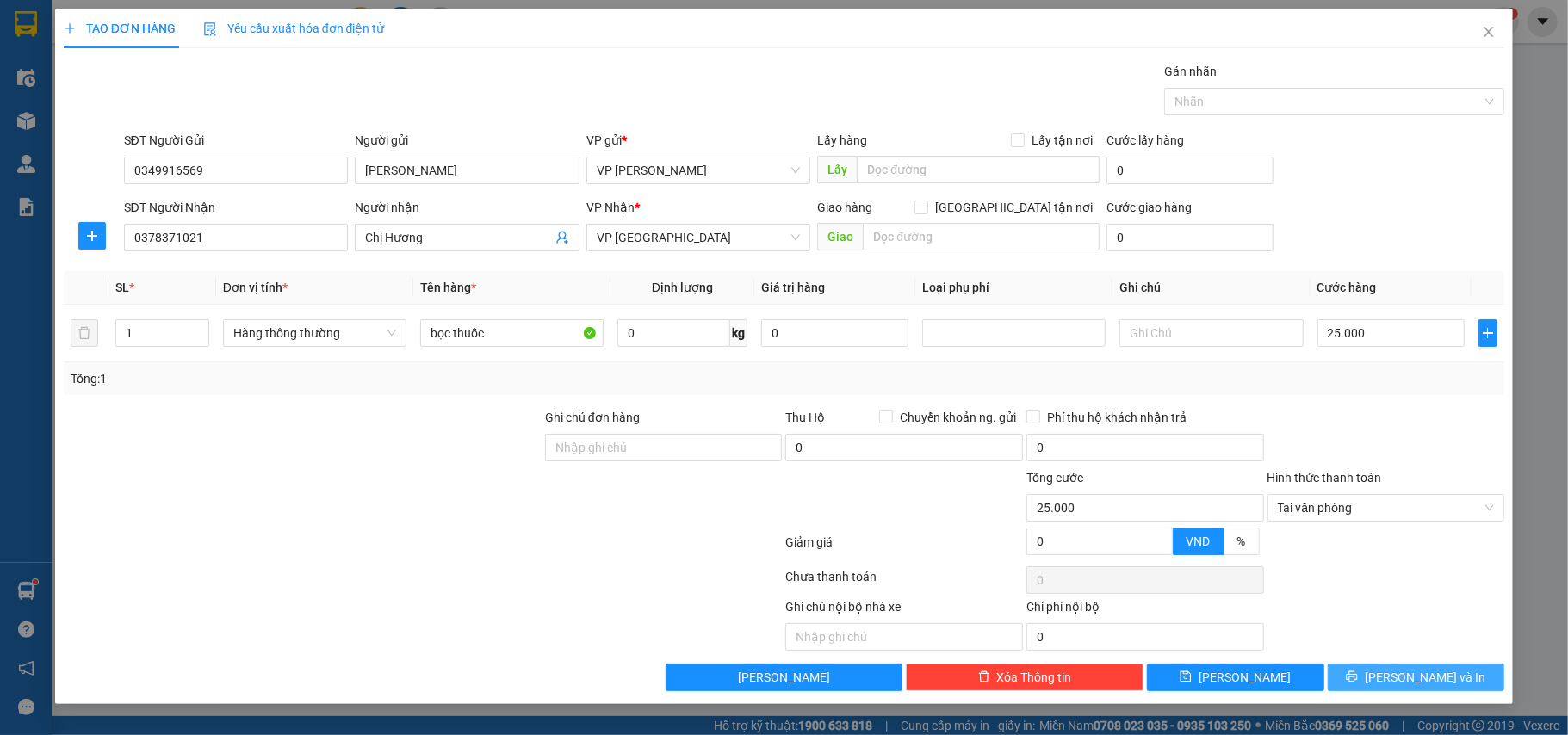
click at [1407, 678] on span "[PERSON_NAME] và In" at bounding box center [1425, 677] width 120 height 19
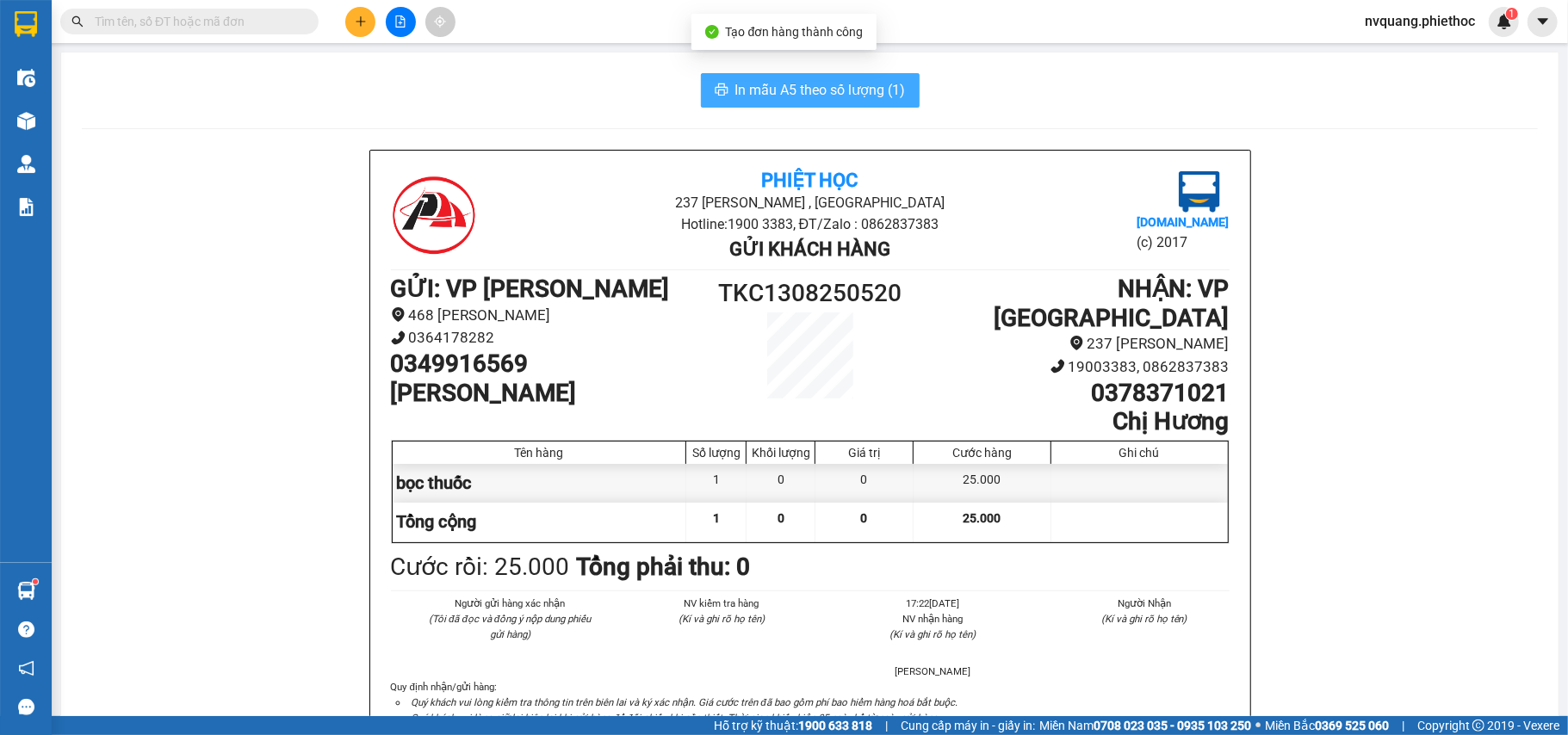
click at [806, 81] on span "In mẫu A5 theo số lượng (1)" at bounding box center [820, 90] width 171 height 21
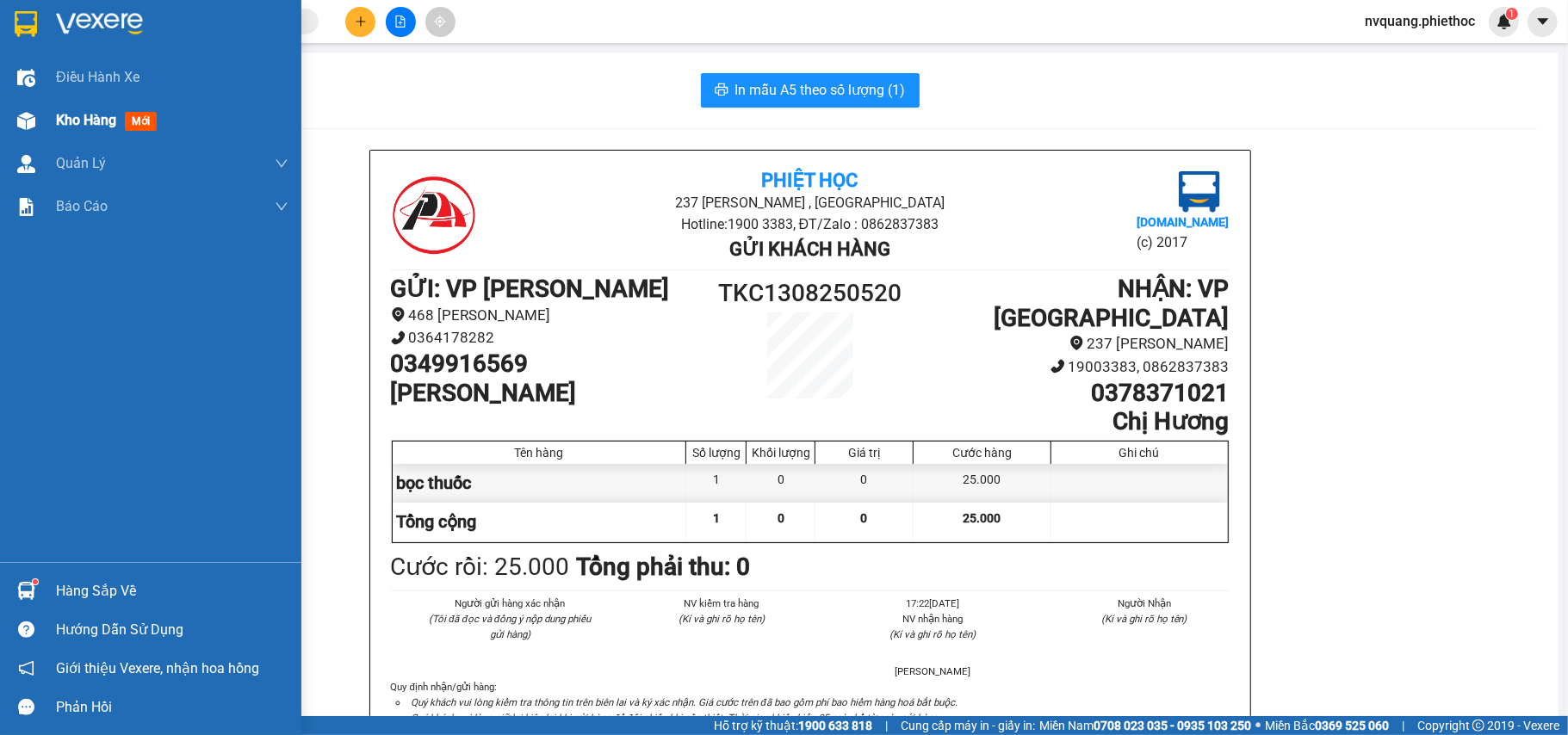
click at [70, 107] on div "Kho hàng mới" at bounding box center [172, 120] width 232 height 43
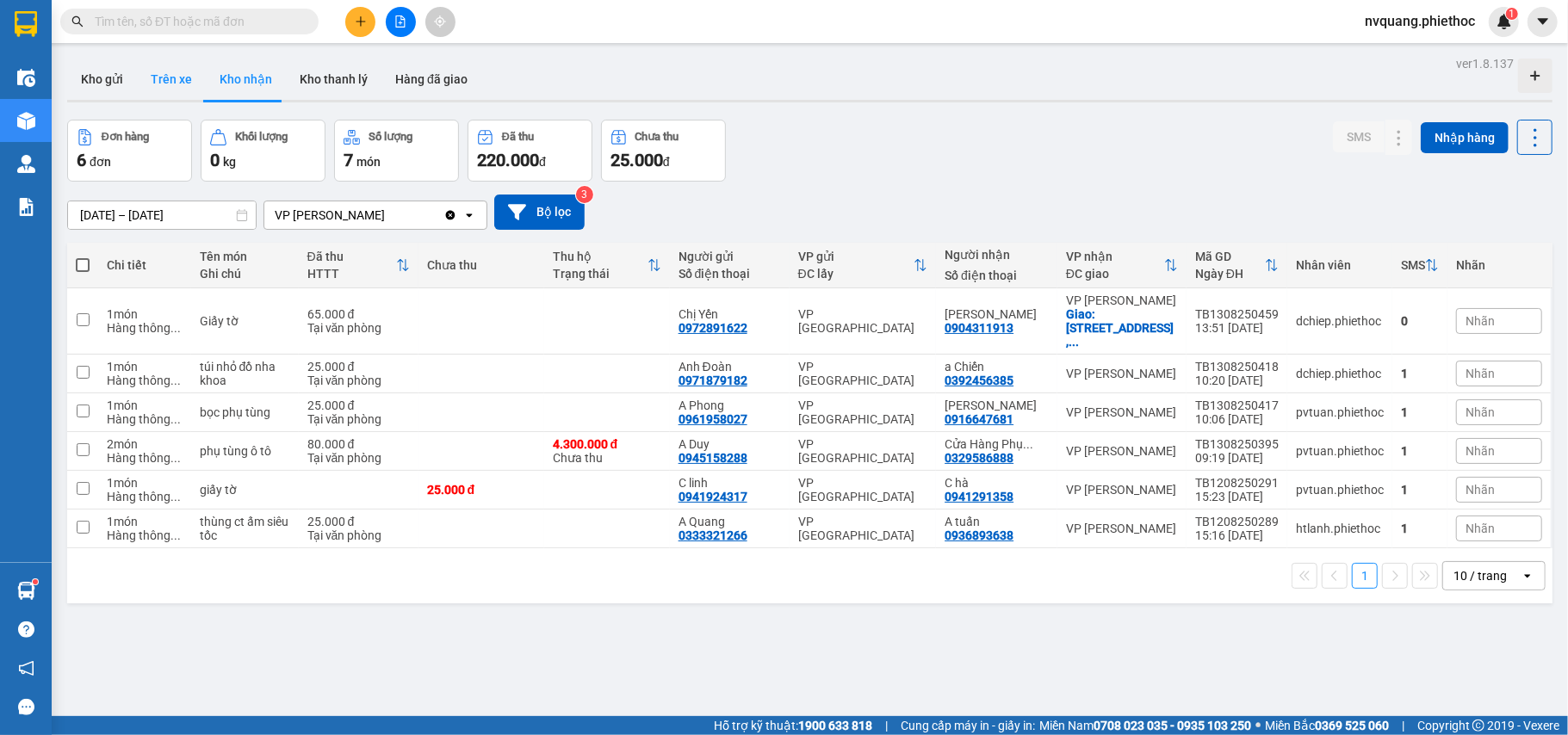
click at [162, 80] on button "Trên xe" at bounding box center [172, 79] width 69 height 41
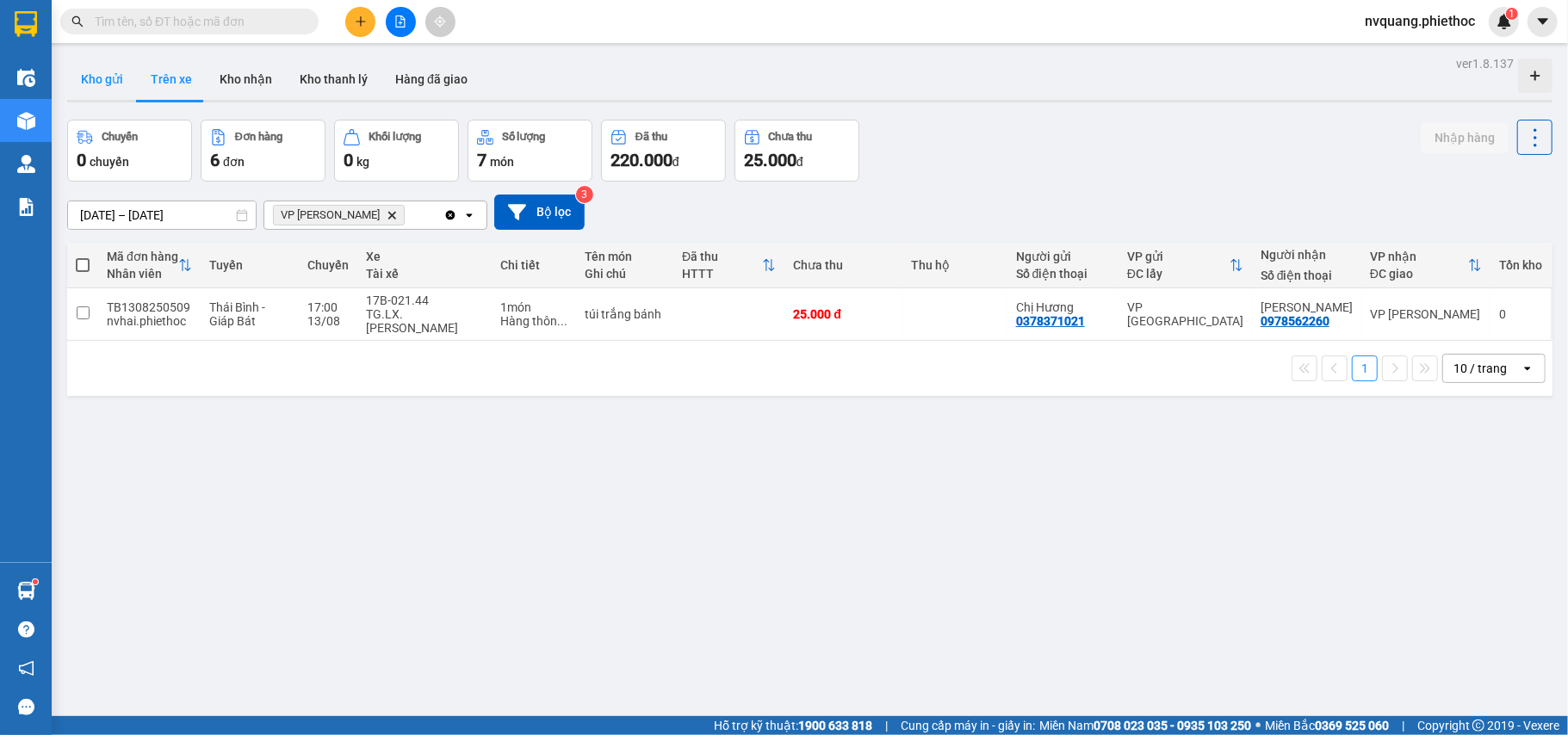
click at [107, 84] on button "Kho gửi" at bounding box center [102, 79] width 70 height 41
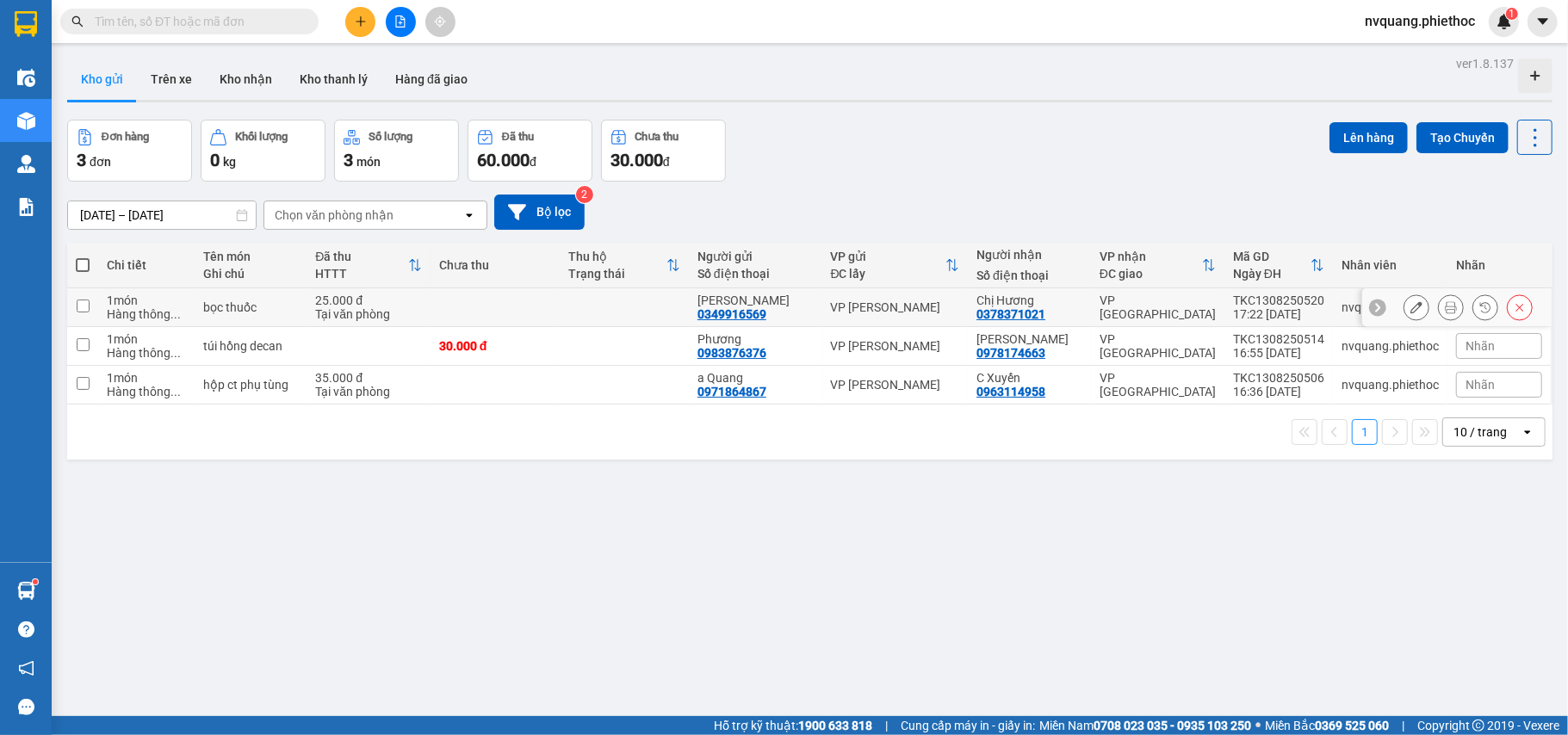
click at [528, 300] on td at bounding box center [495, 308] width 129 height 39
checkbox input "true"
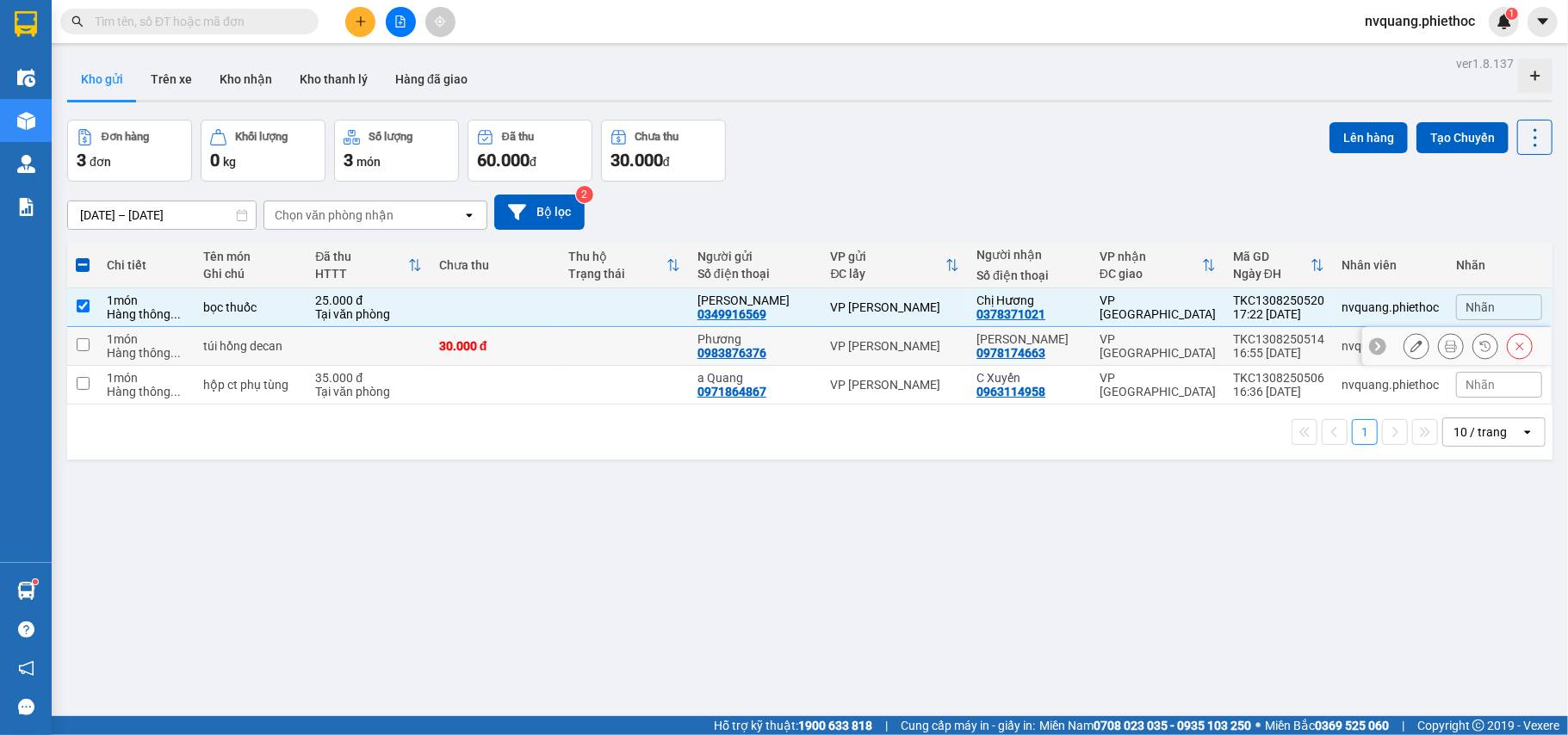
click at [507, 334] on td "30.000 đ" at bounding box center [495, 347] width 129 height 39
checkbox input "true"
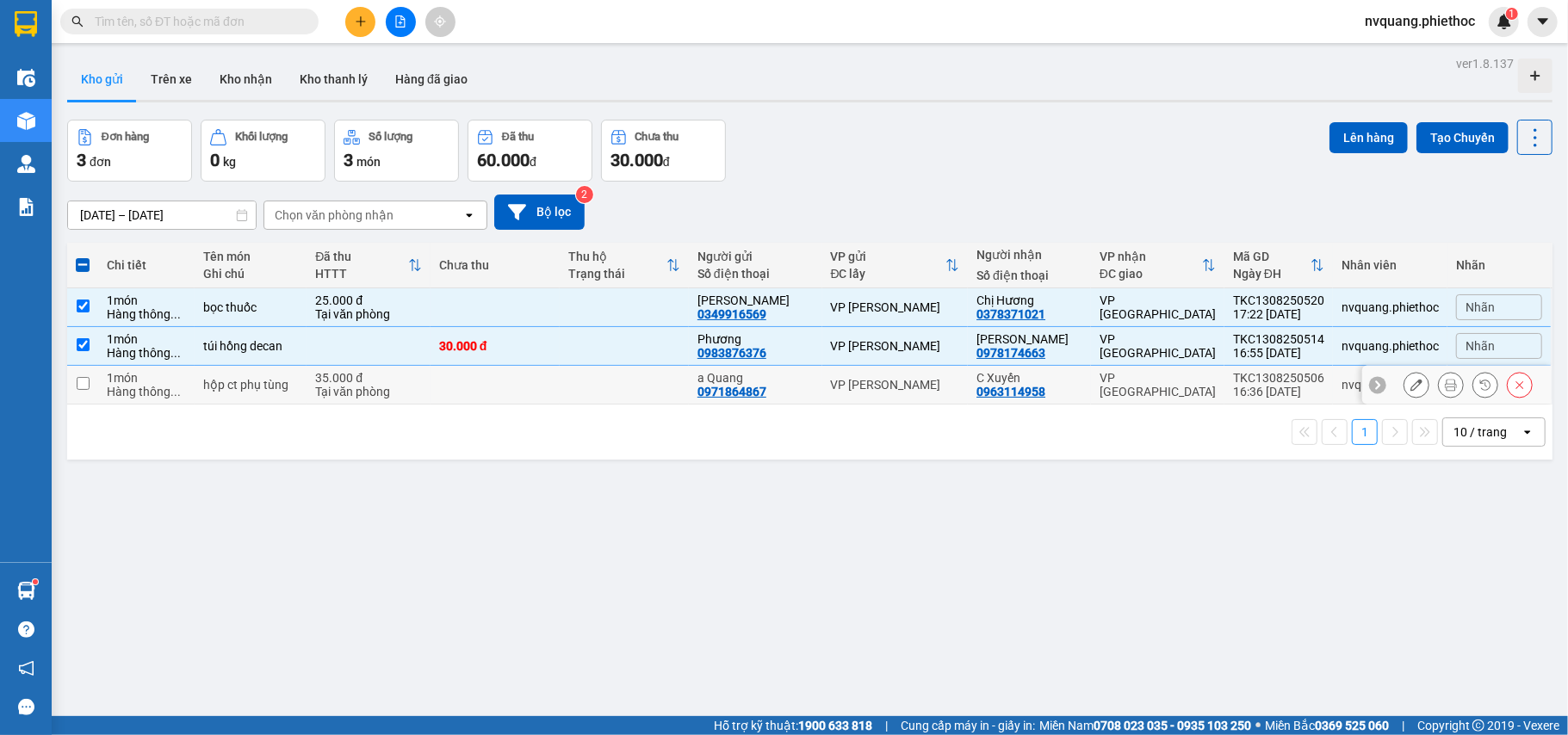
click at [500, 379] on td at bounding box center [495, 385] width 129 height 39
checkbox input "true"
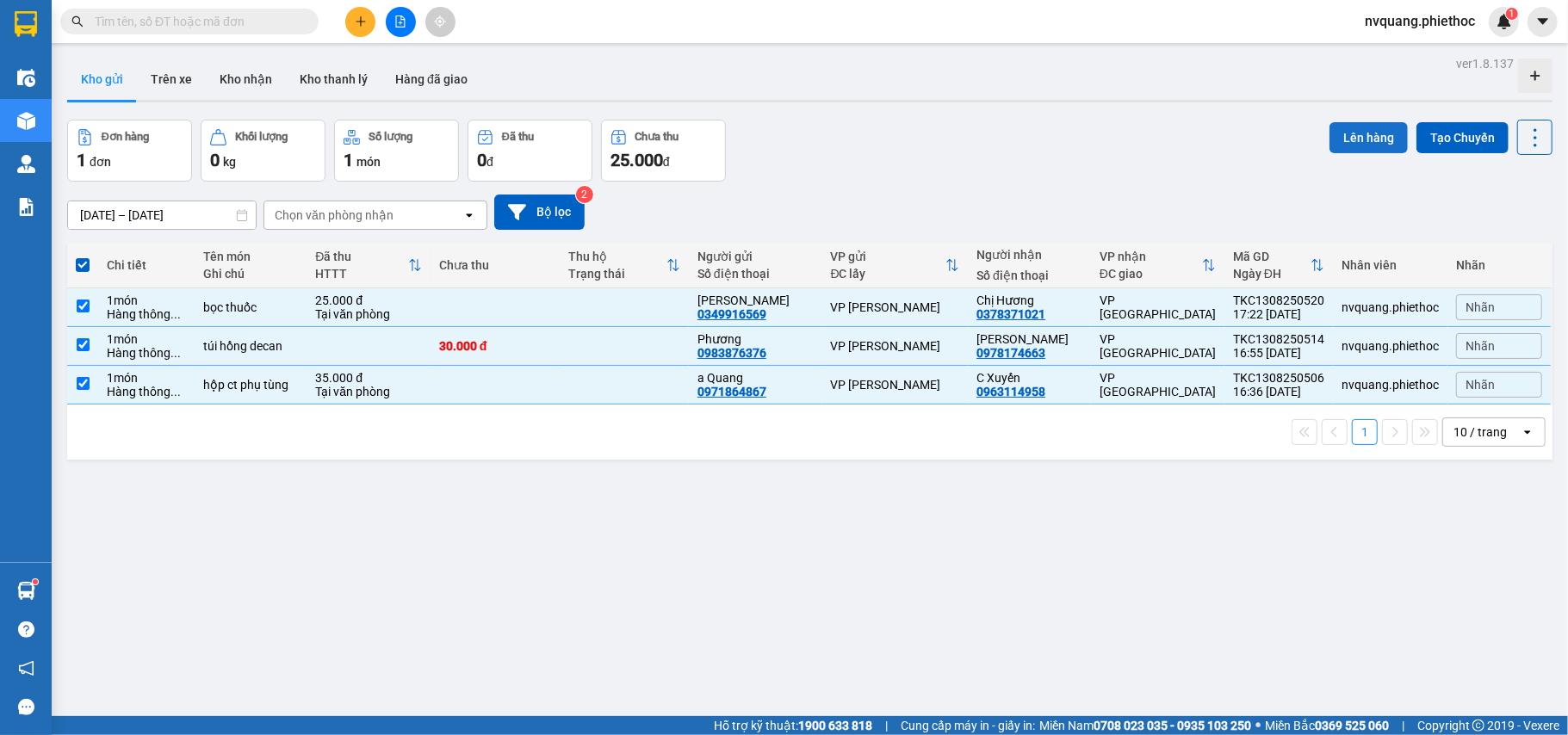
click at [1334, 139] on button "Lên hàng" at bounding box center [1369, 137] width 78 height 31
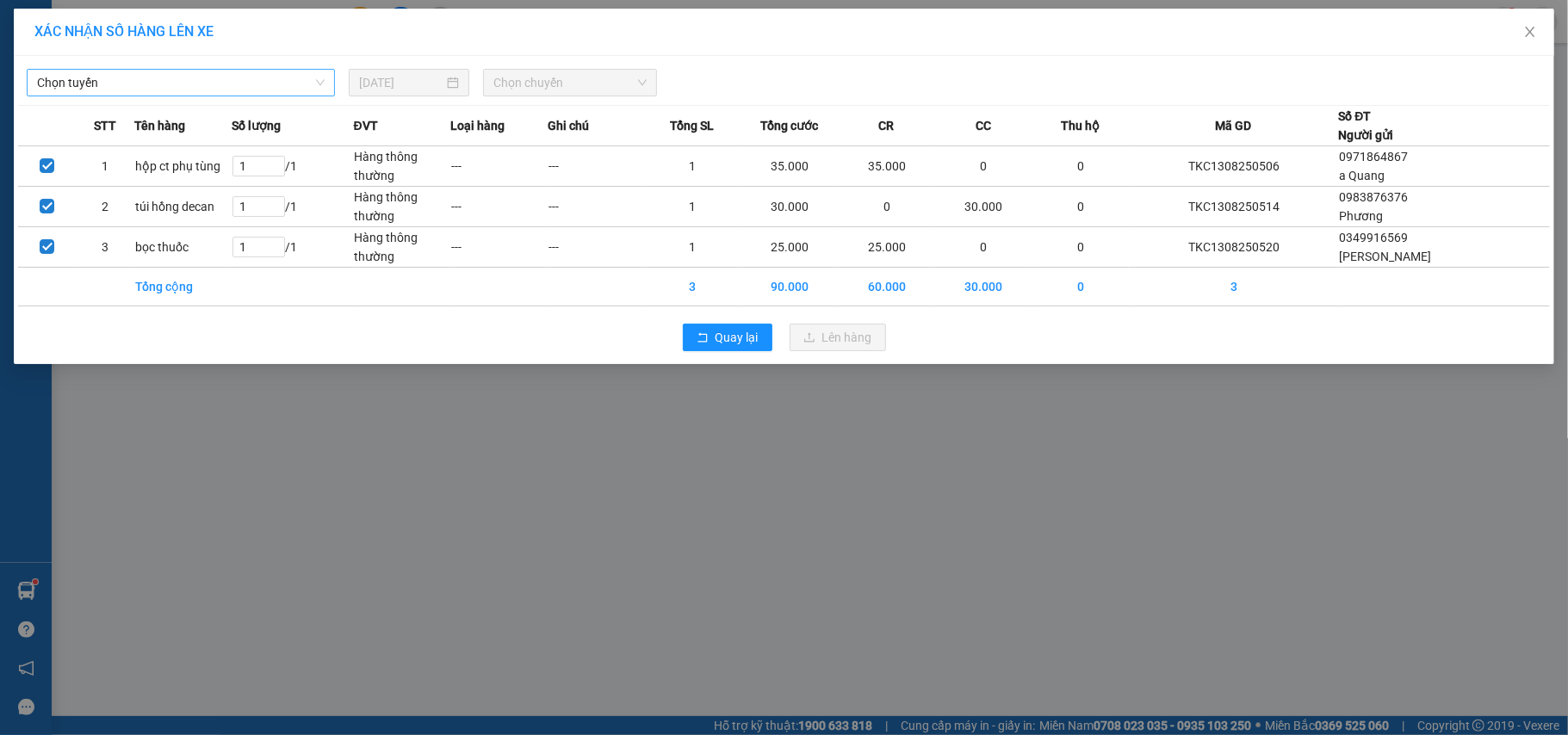
click at [206, 90] on span "Chọn tuyến" at bounding box center [181, 83] width 287 height 26
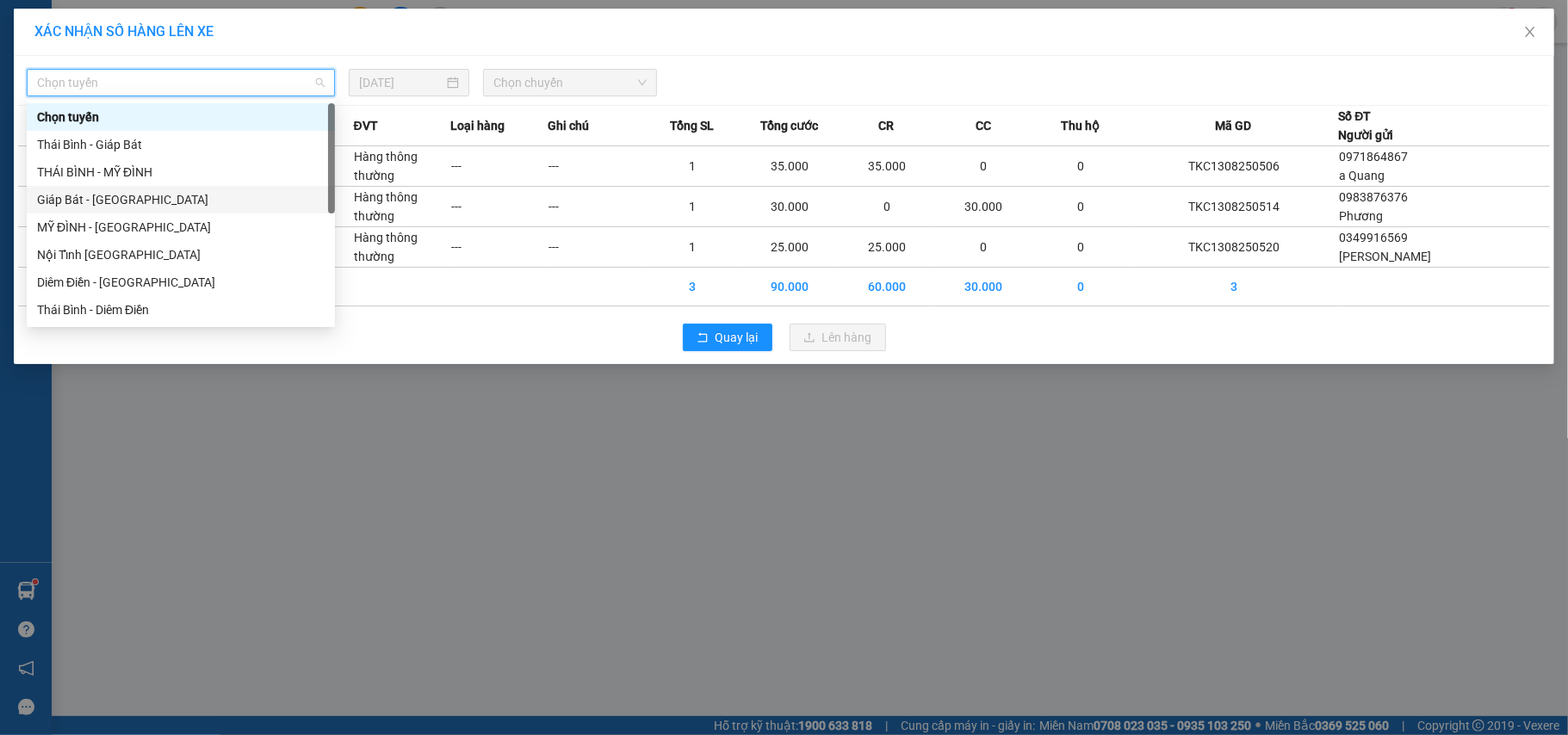
click at [97, 187] on div "Giáp Bát - [GEOGRAPHIC_DATA]" at bounding box center [181, 200] width 308 height 28
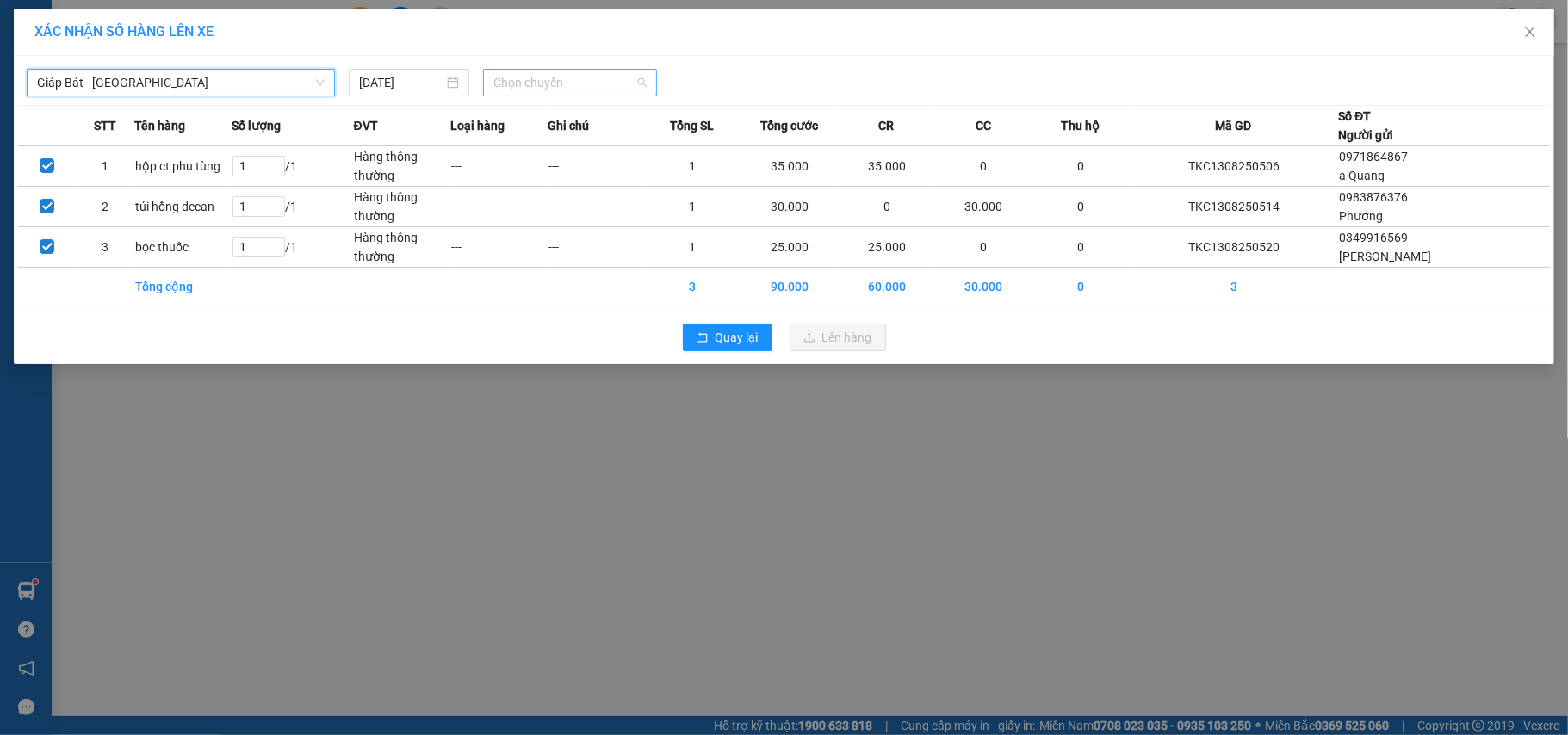
click at [524, 76] on span "Chọn chuyến" at bounding box center [570, 83] width 153 height 26
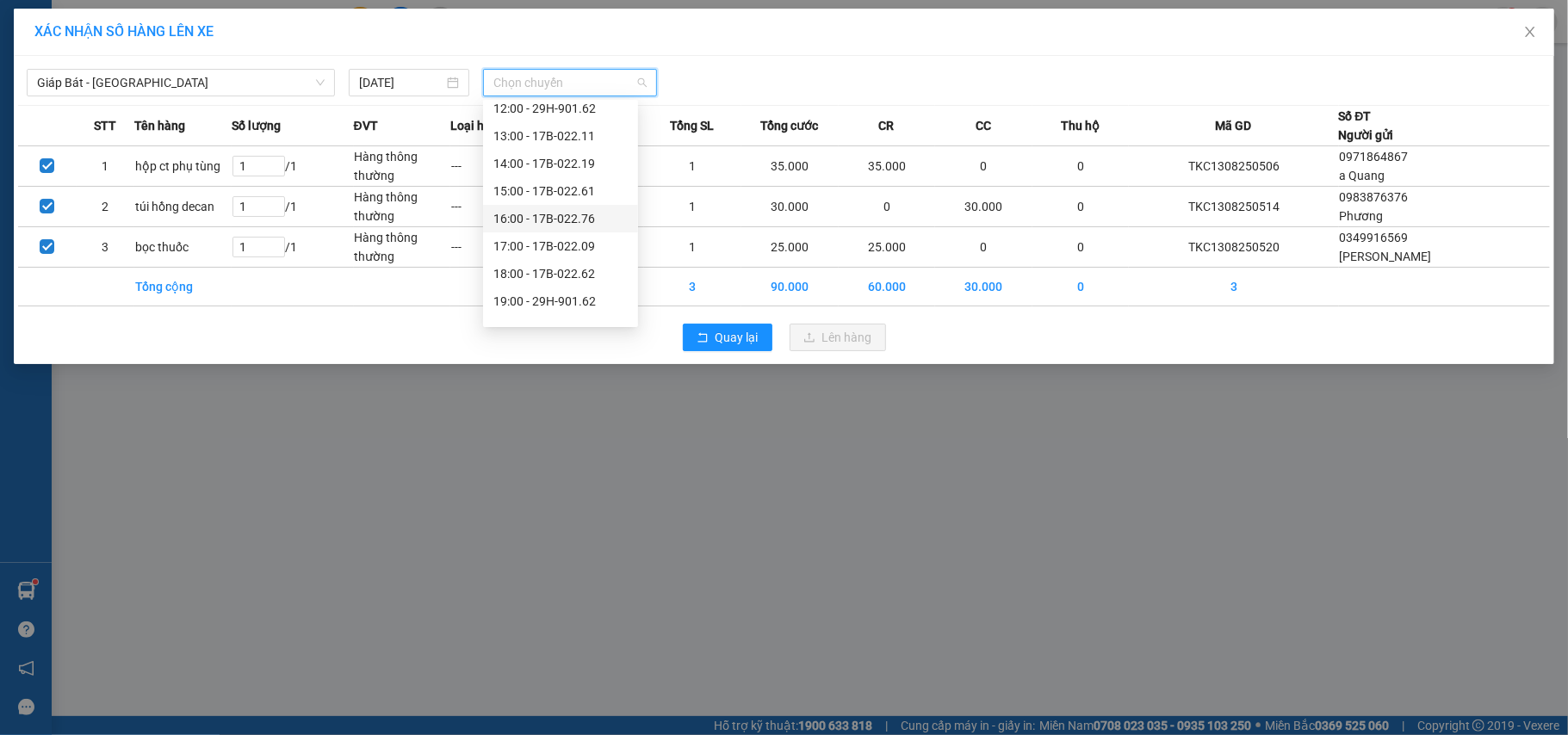
scroll to position [248, 0]
click at [574, 249] on div "18:00 - 17B-022.62" at bounding box center [561, 255] width 134 height 19
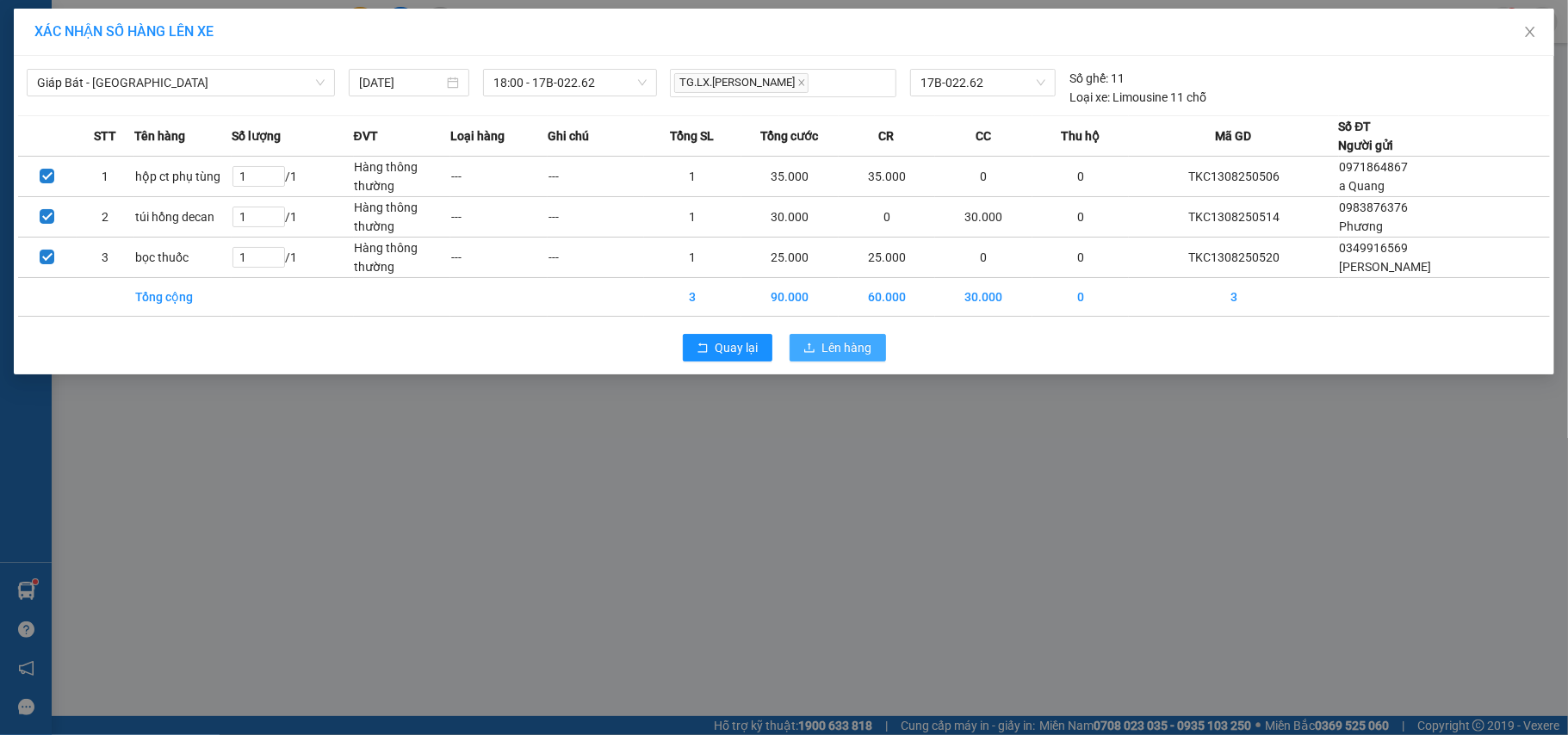
click at [809, 345] on icon "upload" at bounding box center [809, 347] width 10 height 9
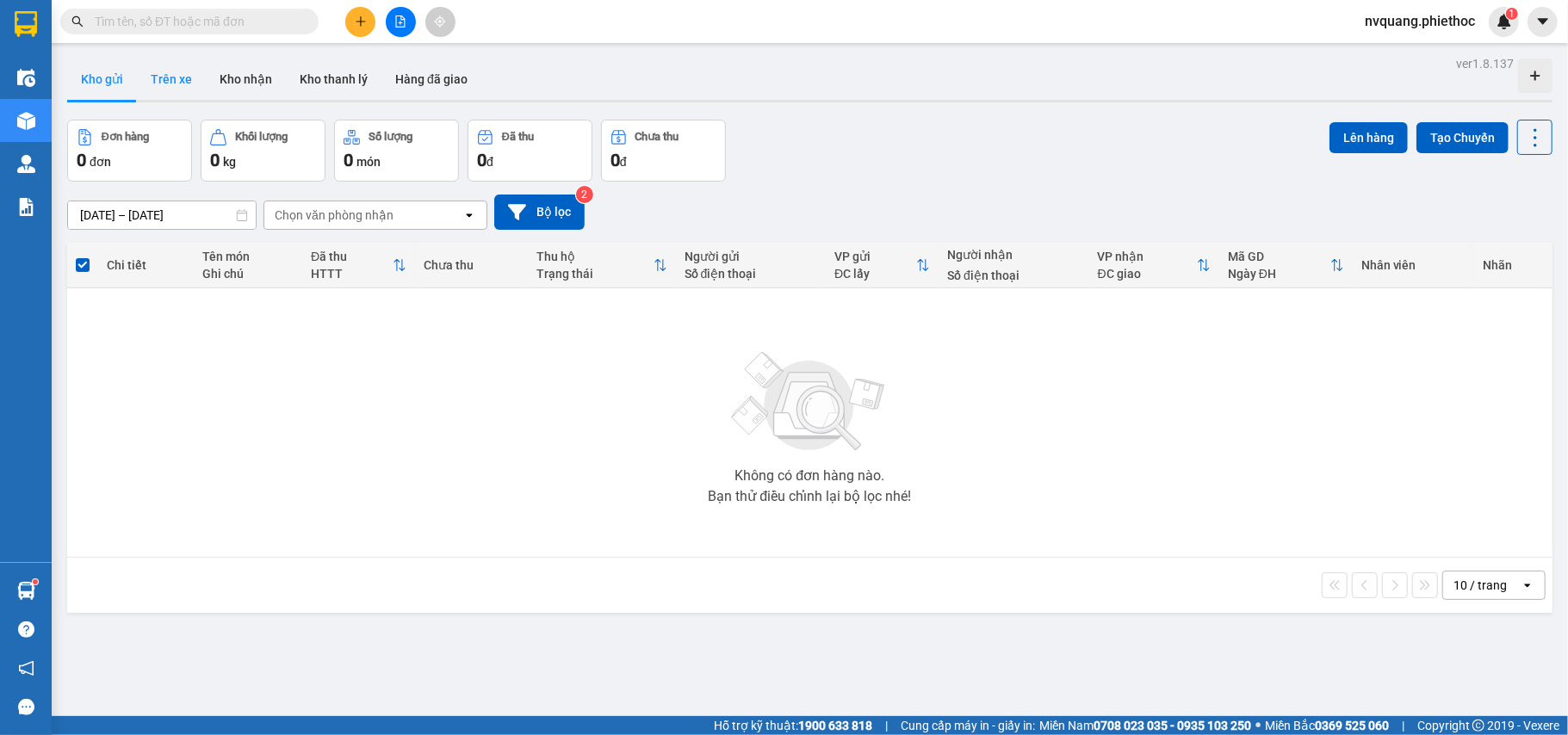
click at [161, 83] on button "Trên xe" at bounding box center [172, 79] width 69 height 41
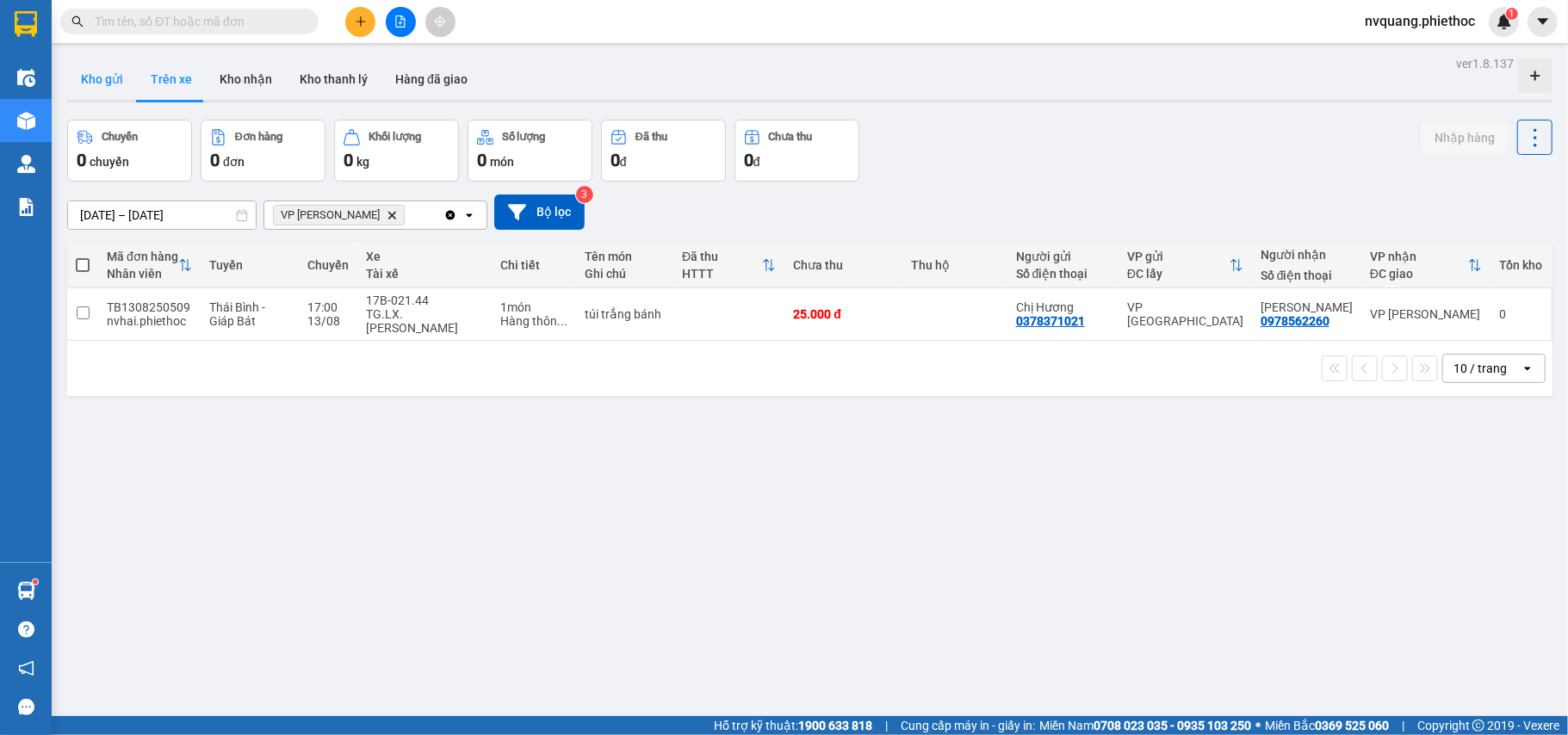
click at [114, 76] on button "Kho gửi" at bounding box center [102, 79] width 70 height 41
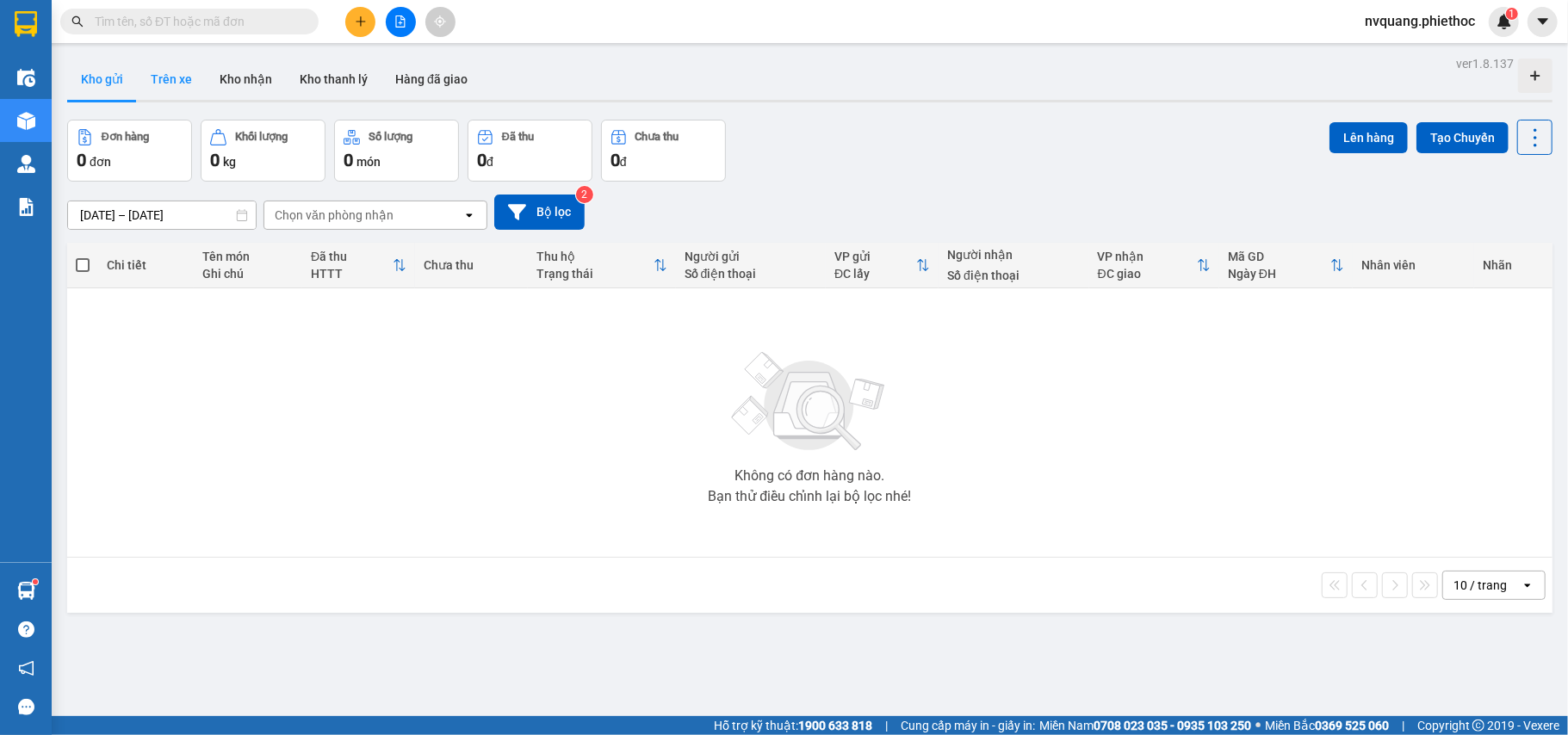
click at [163, 73] on button "Trên xe" at bounding box center [172, 79] width 69 height 41
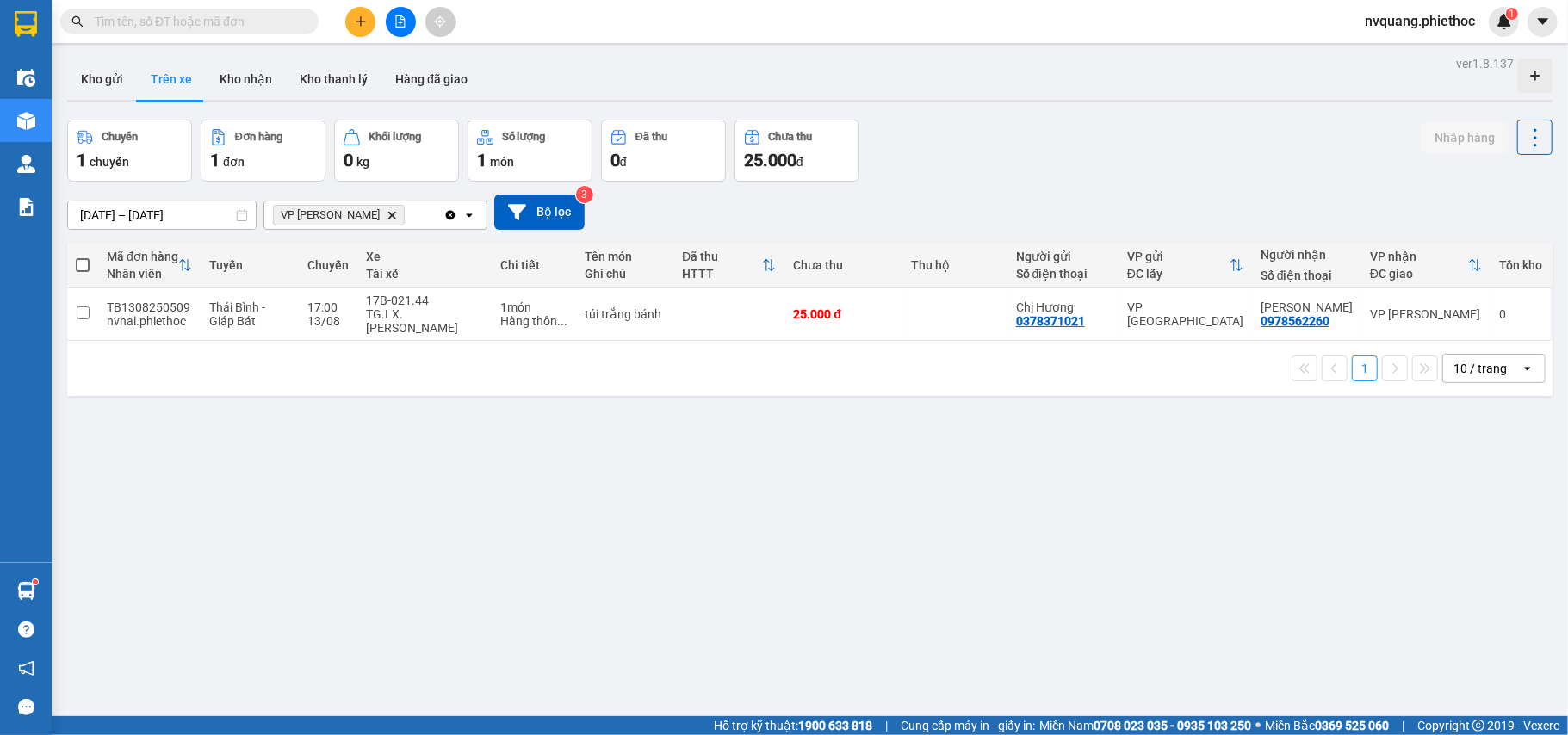
click at [388, 215] on icon "VP Trần Khát Chân, close by backspace" at bounding box center [392, 215] width 7 height 7
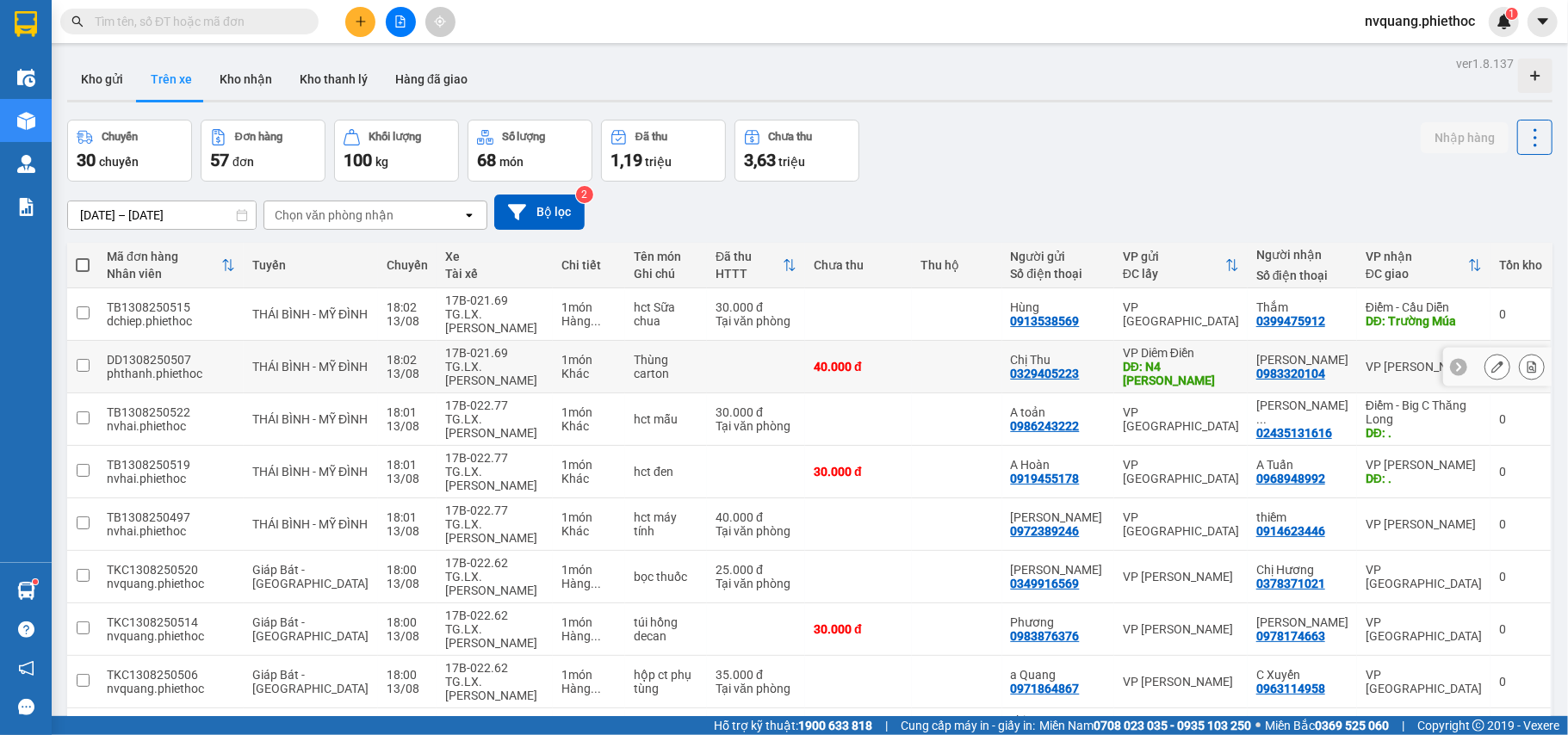
scroll to position [79, 0]
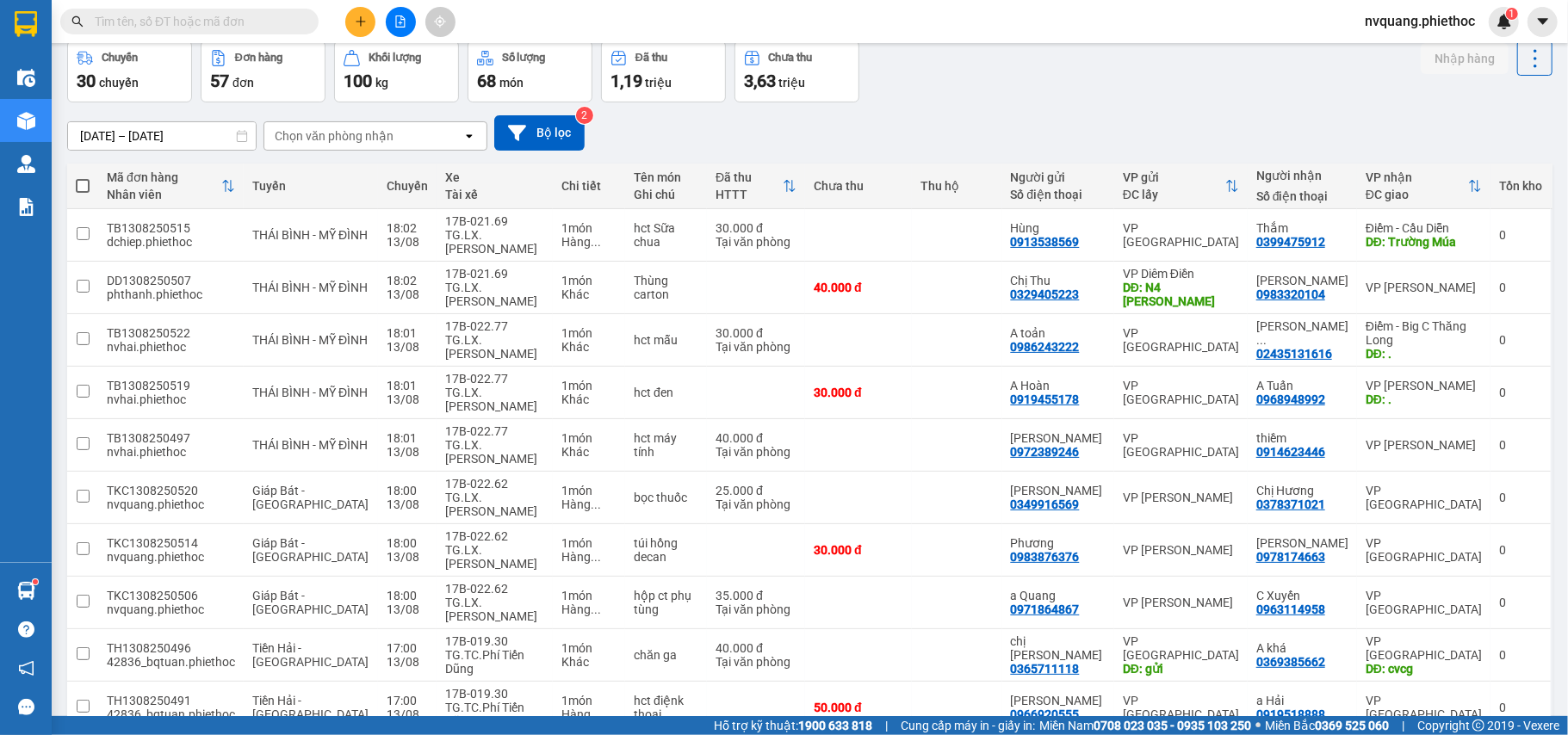
click at [289, 129] on div "Chọn văn phòng nhận" at bounding box center [333, 136] width 119 height 17
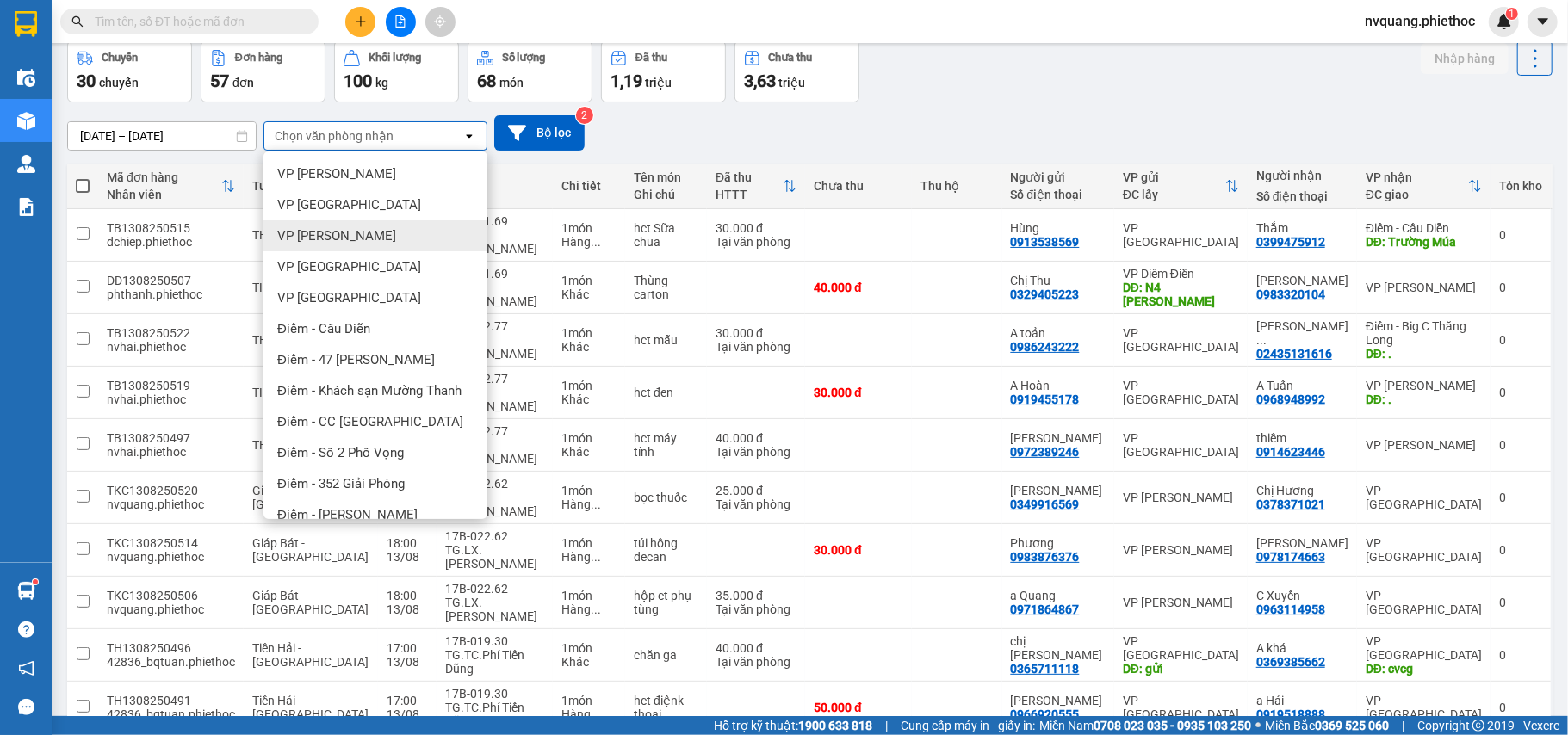
click at [343, 235] on span "VP [PERSON_NAME]" at bounding box center [336, 236] width 119 height 17
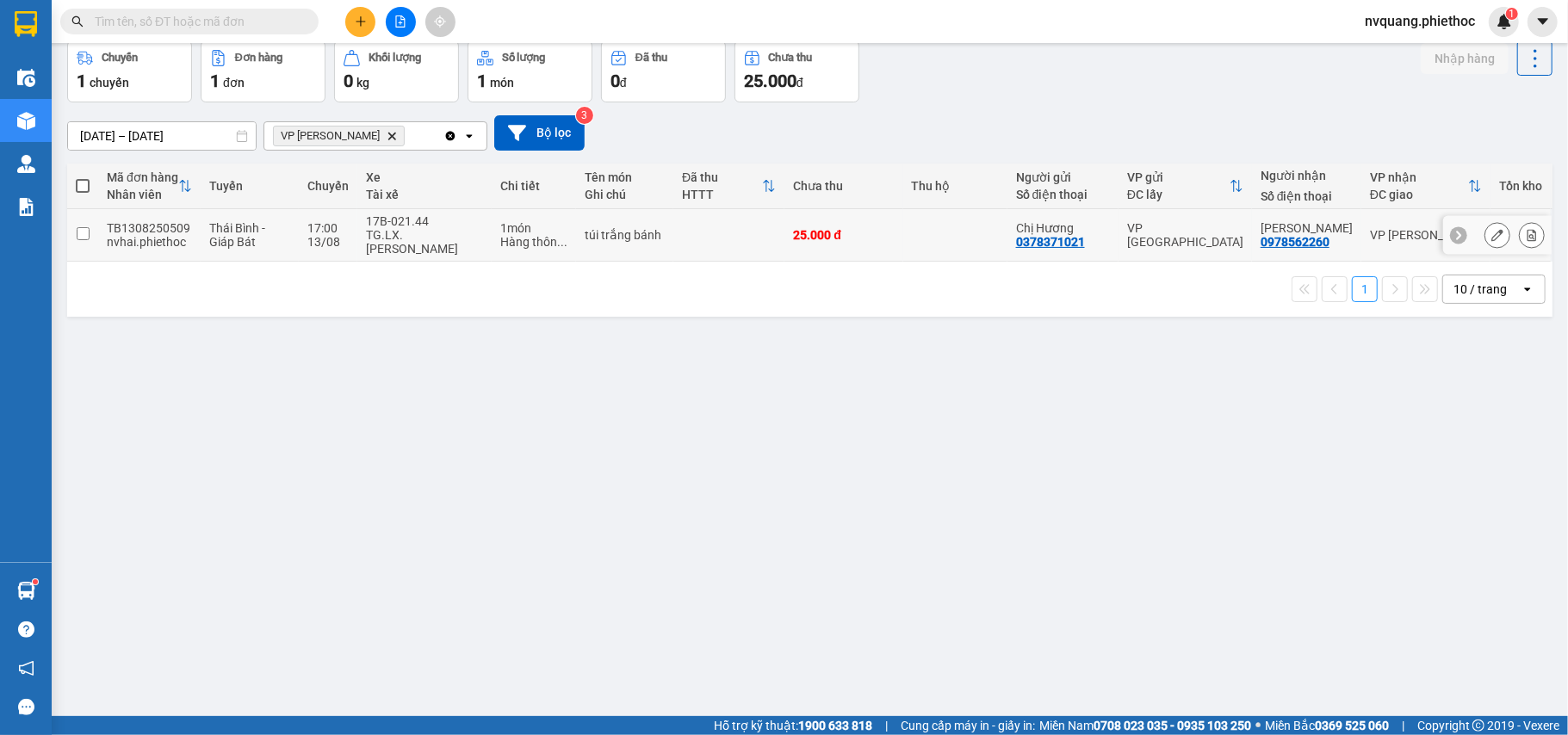
click at [180, 235] on div "nvhai.phiethoc" at bounding box center [148, 242] width 85 height 14
checkbox input "true"
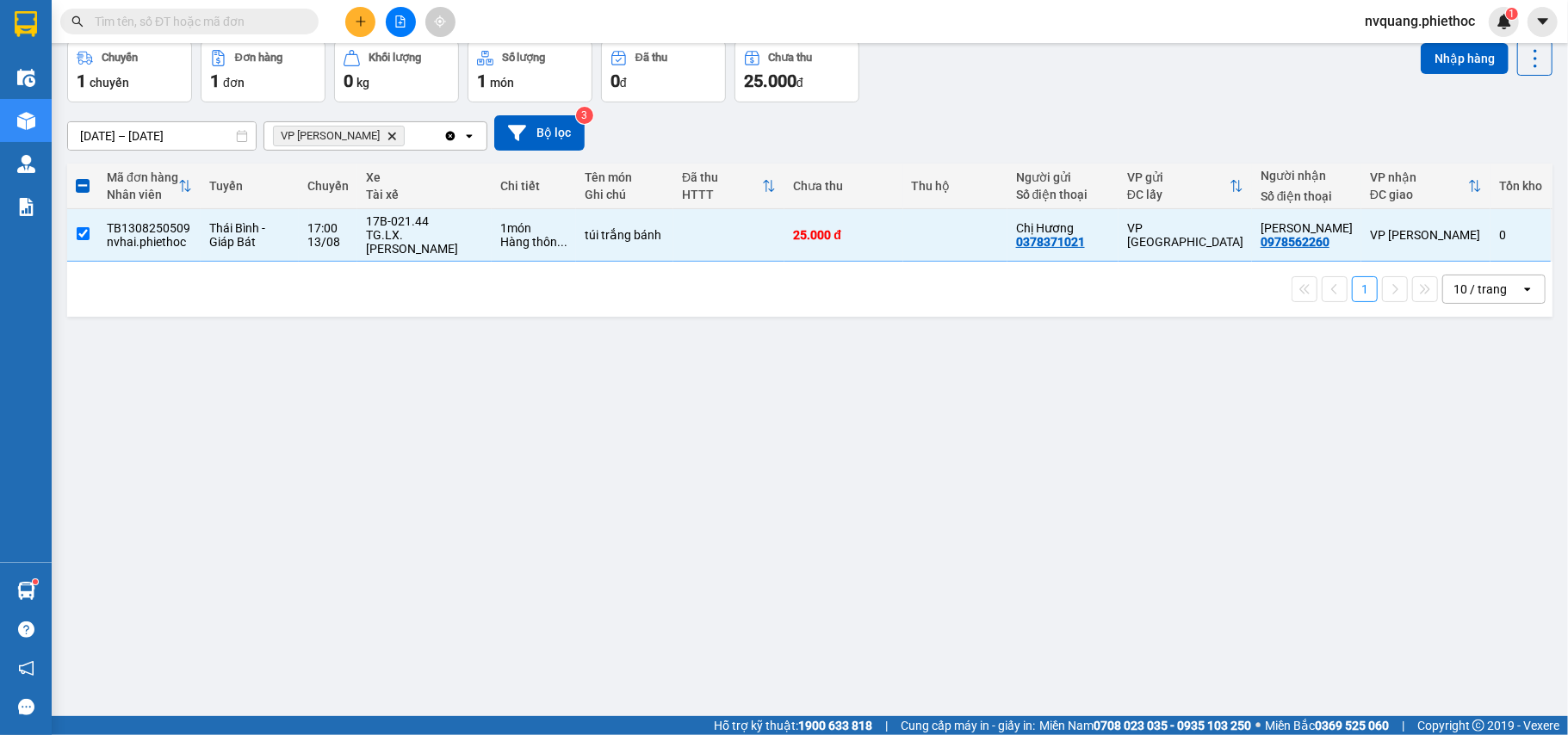
click at [587, 344] on div "ver 1.8.137 Kho gửi Trên xe Kho nhận Kho thanh lý Hàng đã giao Chuyến 1 chuyến …" at bounding box center [810, 340] width 1499 height 735
drag, startPoint x: 763, startPoint y: 431, endPoint x: 751, endPoint y: 386, distance: 46.6
click at [763, 427] on div "ver 1.8.137 Kho gửi Trên xe Kho nhận Kho thanh lý Hàng đã giao Chuyến 1 chuyến …" at bounding box center [810, 340] width 1499 height 735
drag, startPoint x: 751, startPoint y: 386, endPoint x: 786, endPoint y: 409, distance: 41.9
click at [751, 391] on div "ver 1.8.137 Kho gửi Trên xe Kho nhận Kho thanh lý Hàng đã giao Chuyến 1 chuyến …" at bounding box center [810, 340] width 1499 height 735
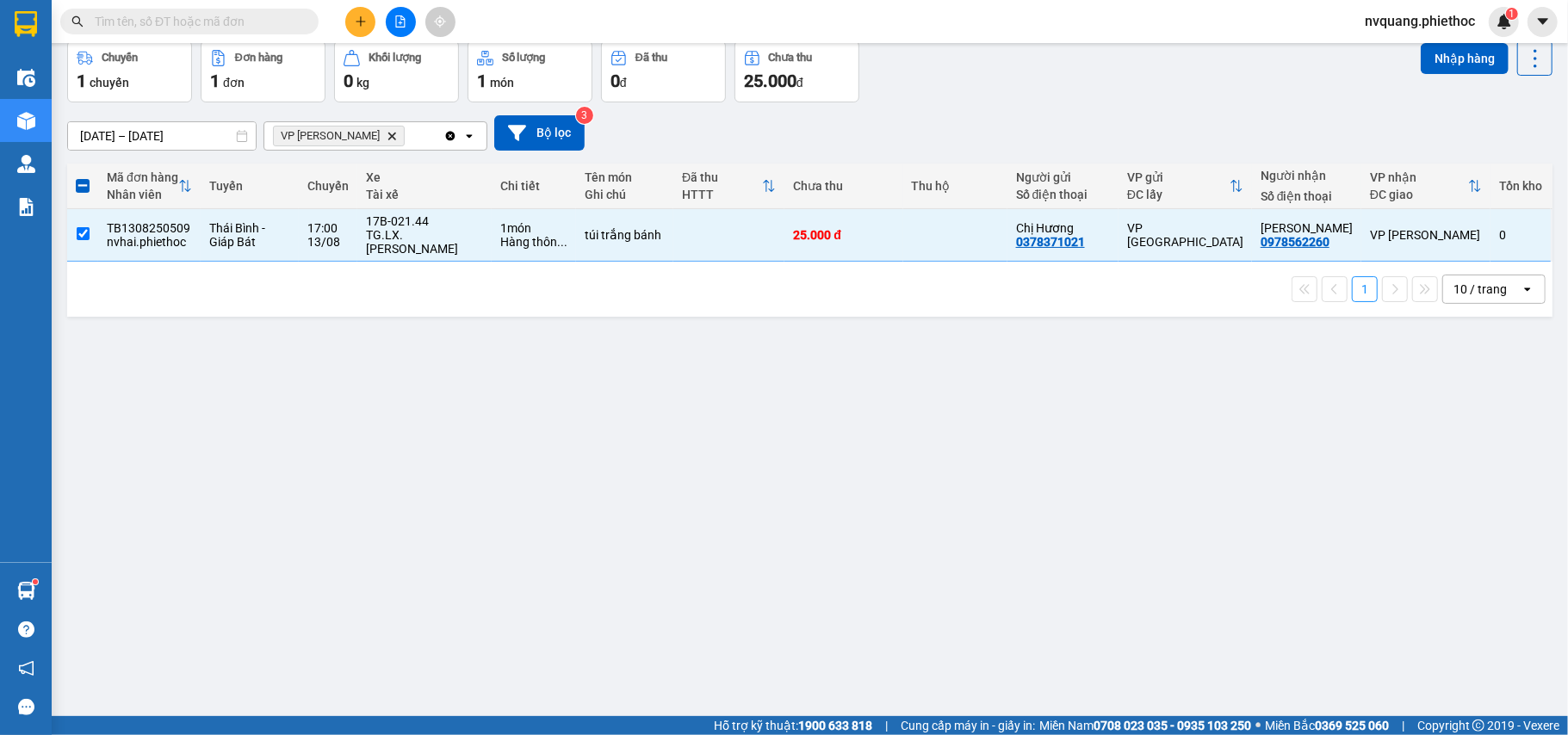
drag, startPoint x: 786, startPoint y: 409, endPoint x: 786, endPoint y: 399, distance: 10.0
click at [786, 401] on div "ver 1.8.137 Kho gửi Trên xe Kho nhận Kho thanh lý Hàng đã giao Chuyến 1 chuyến …" at bounding box center [810, 340] width 1499 height 735
click at [808, 409] on div "ver 1.8.137 Kho gửi Trên xe Kho nhận Kho thanh lý Hàng đã giao Chuyến 1 chuyến …" at bounding box center [810, 340] width 1499 height 735
click at [117, 696] on div "ver 1.8.137 Kho gửi Trên xe Kho nhận Kho thanh lý Hàng đã giao Chuyến 1 chuyến …" at bounding box center [810, 340] width 1499 height 735
click at [141, 697] on div "ver 1.8.137 Kho gửi Trên xe Kho nhận Kho thanh lý Hàng đã giao Chuyến 1 chuyến …" at bounding box center [810, 340] width 1499 height 735
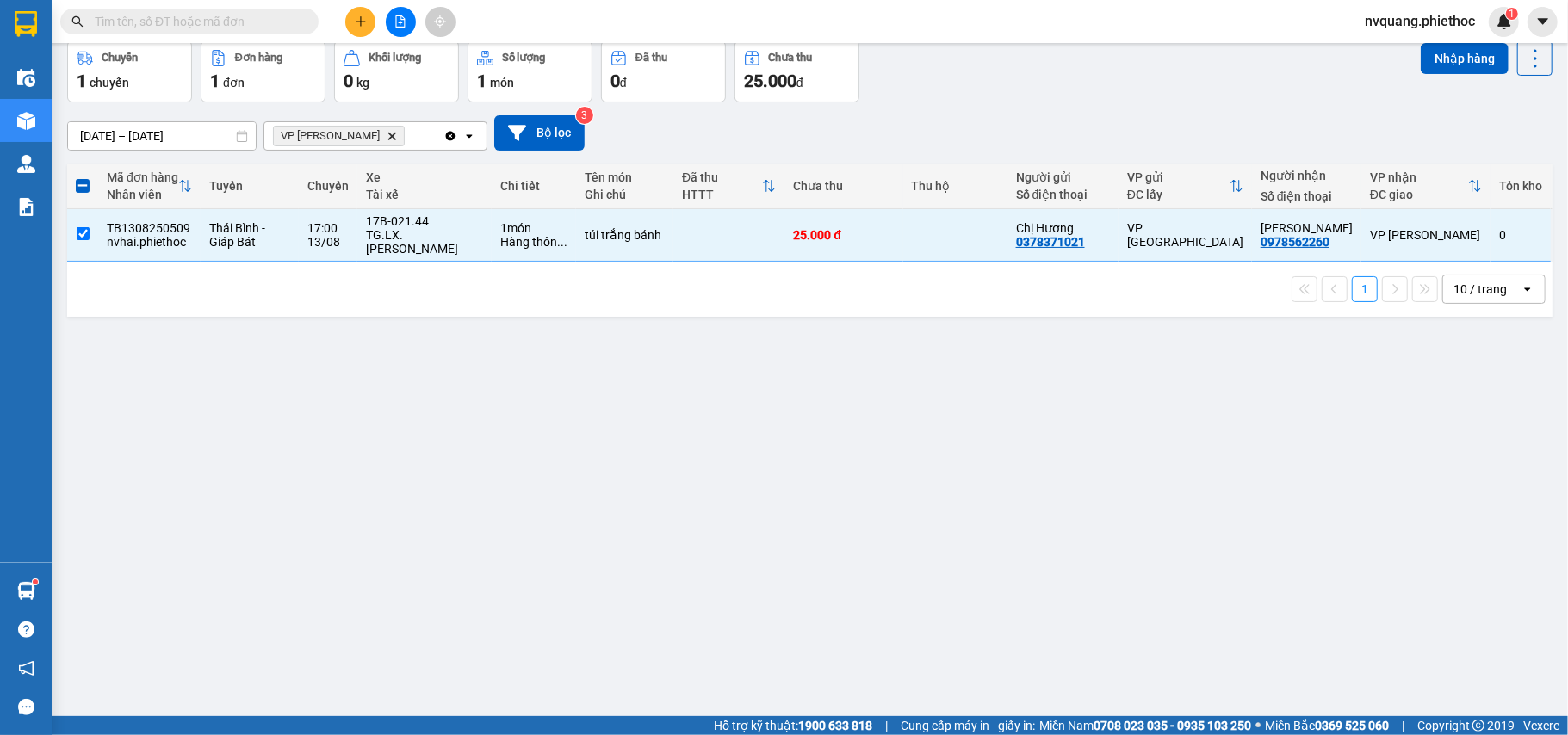
click at [159, 685] on div "ver 1.8.137 Kho gửi Trên xe Kho nhận Kho thanh lý Hàng đã giao Chuyến 1 chuyến …" at bounding box center [810, 340] width 1499 height 735
click at [202, 673] on div "ver 1.8.137 Kho gửi Trên xe Kho nhận Kho thanh lý Hàng đã giao Chuyến 1 chuyến …" at bounding box center [810, 340] width 1499 height 735
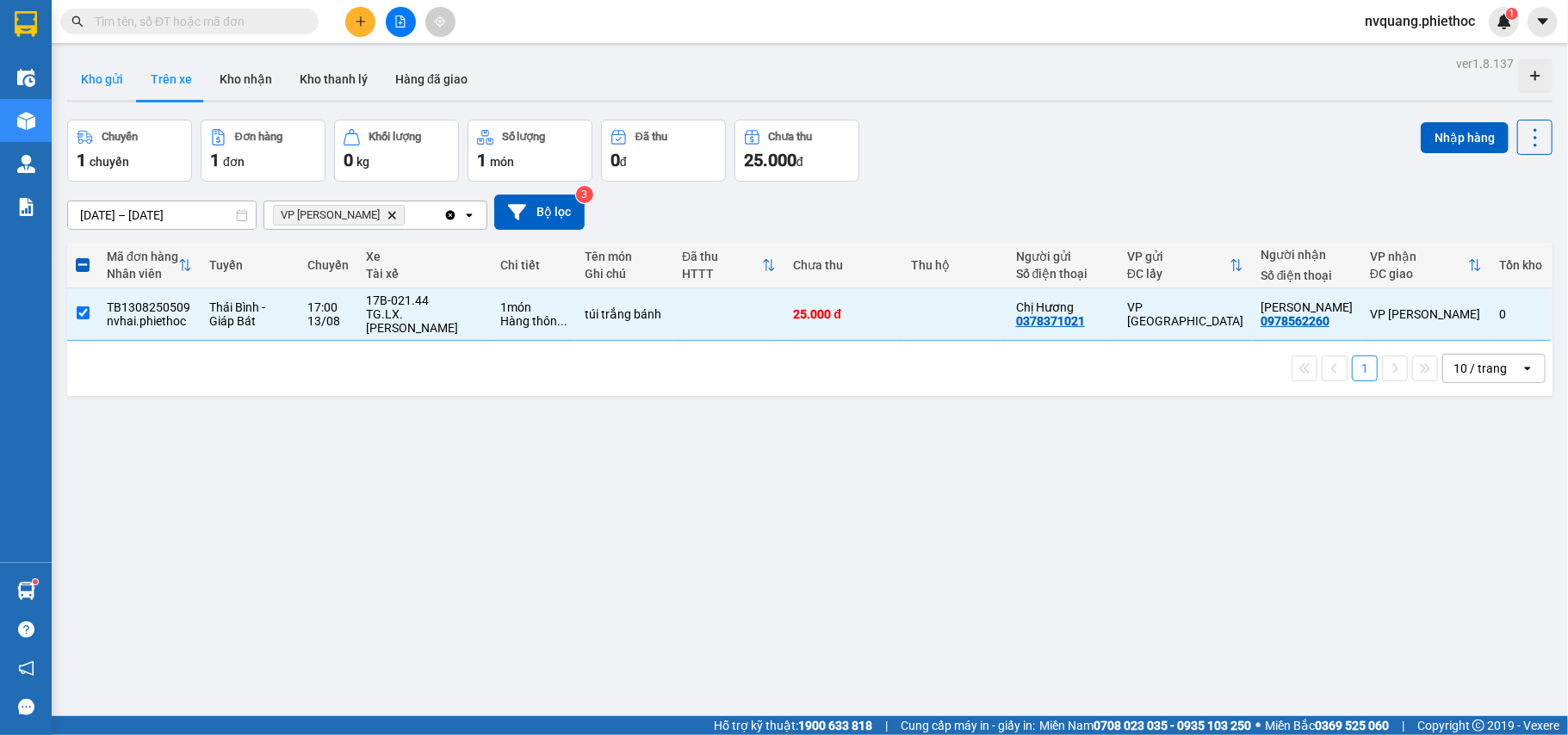
click at [119, 83] on button "Kho gửi" at bounding box center [102, 79] width 70 height 41
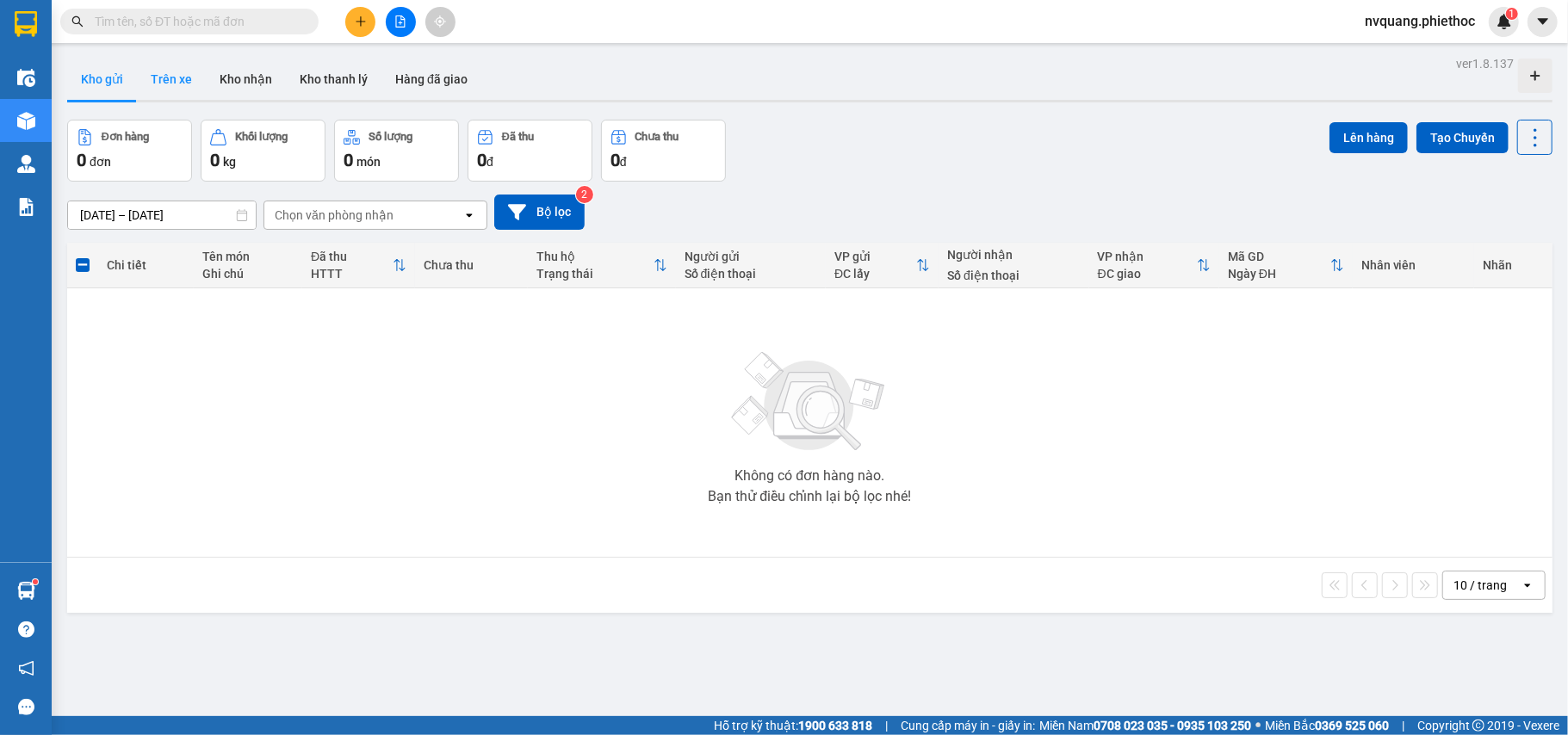
click at [170, 62] on button "Trên xe" at bounding box center [172, 79] width 69 height 41
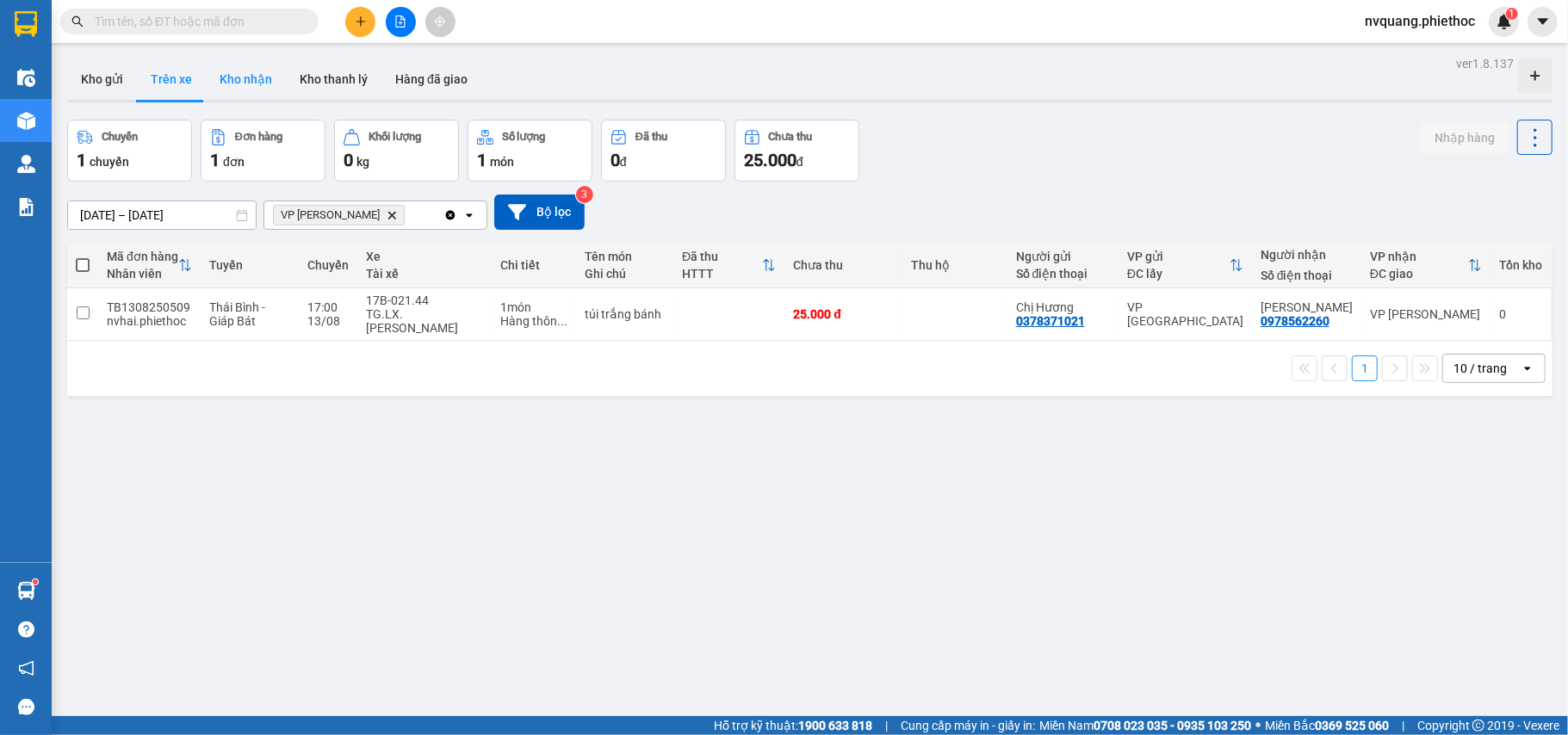
click at [206, 84] on button "Kho nhận" at bounding box center [246, 79] width 80 height 41
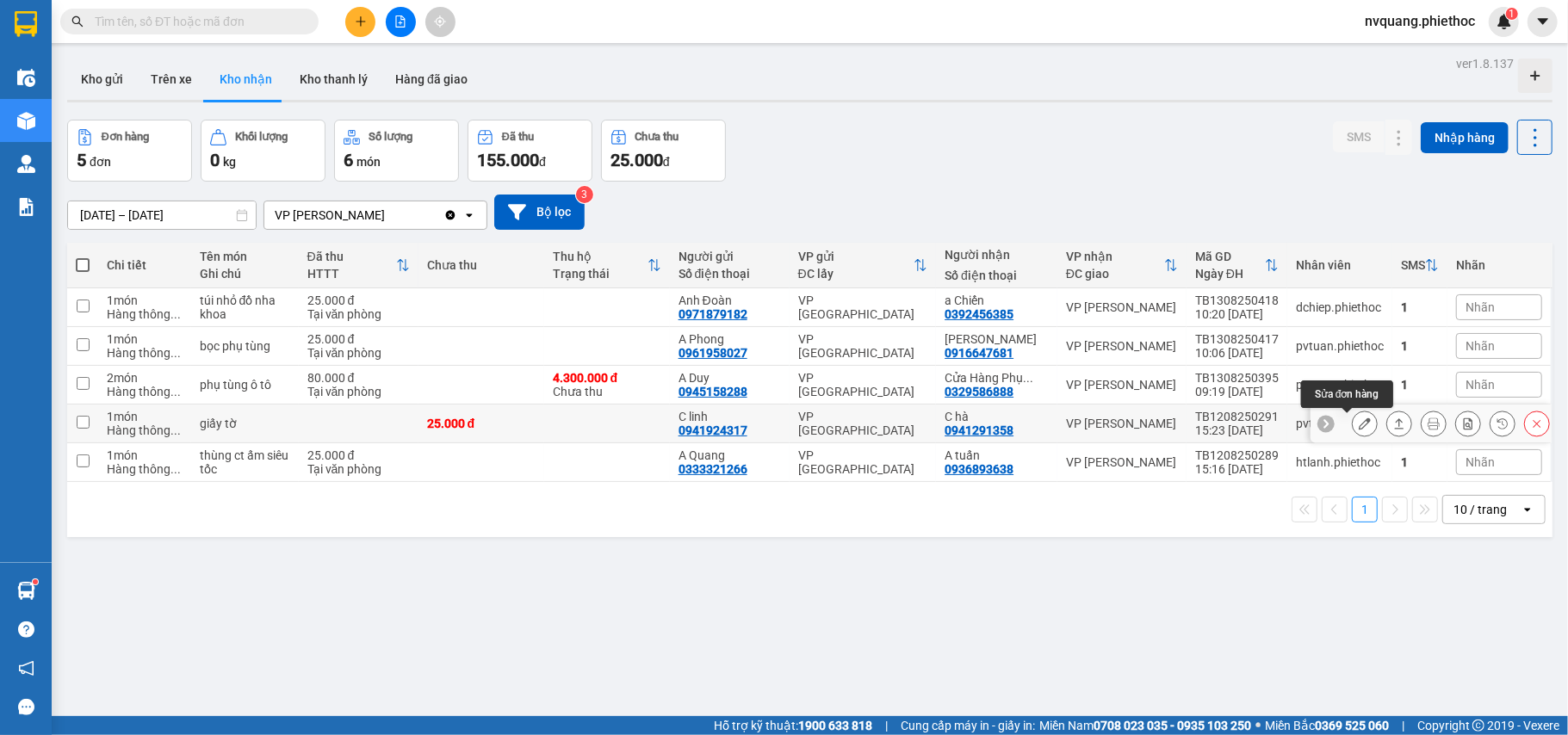
click at [1359, 429] on icon at bounding box center [1365, 423] width 12 height 12
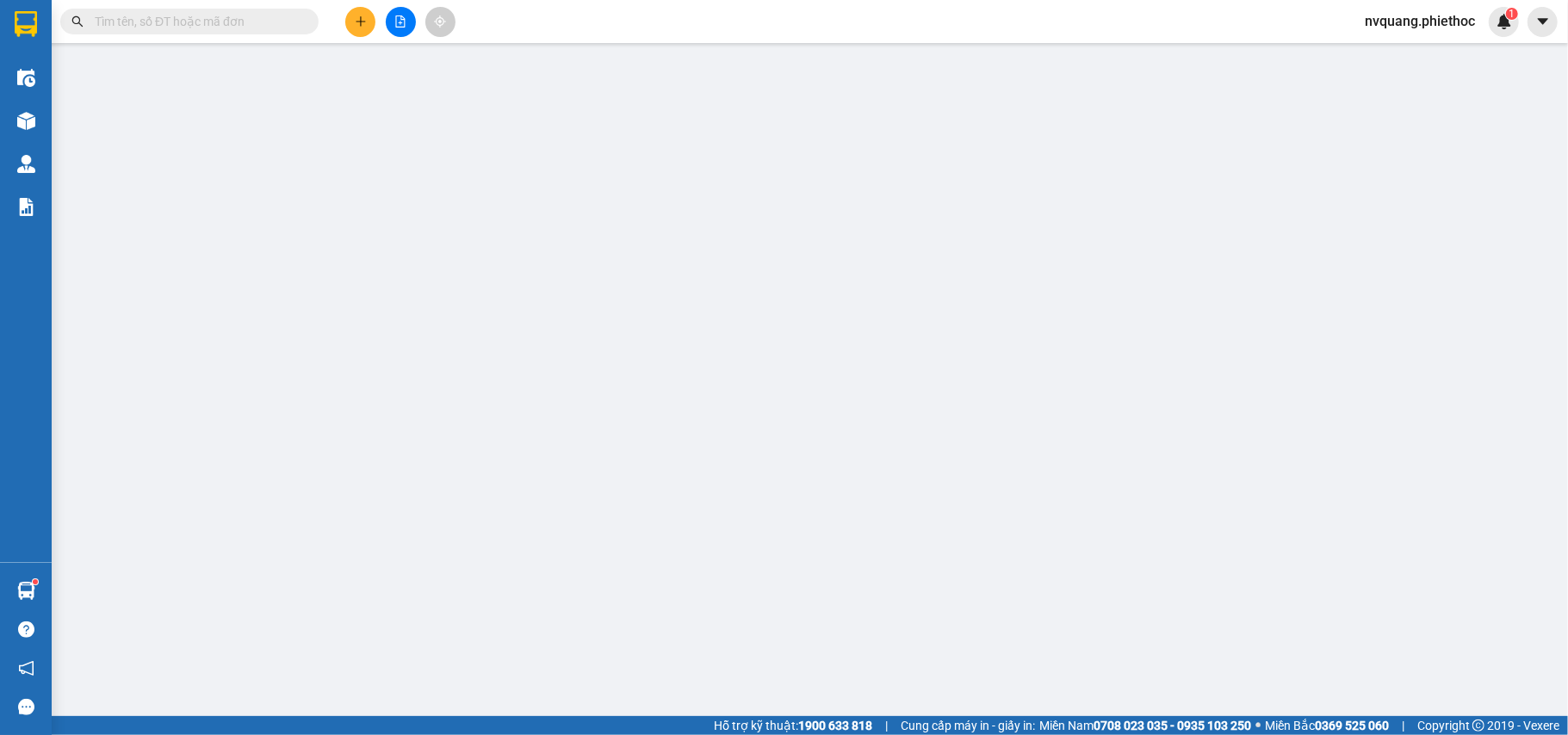
type input "0941924317"
type input "C linh"
type input "0941291358"
type input "C hà"
type input "25.000"
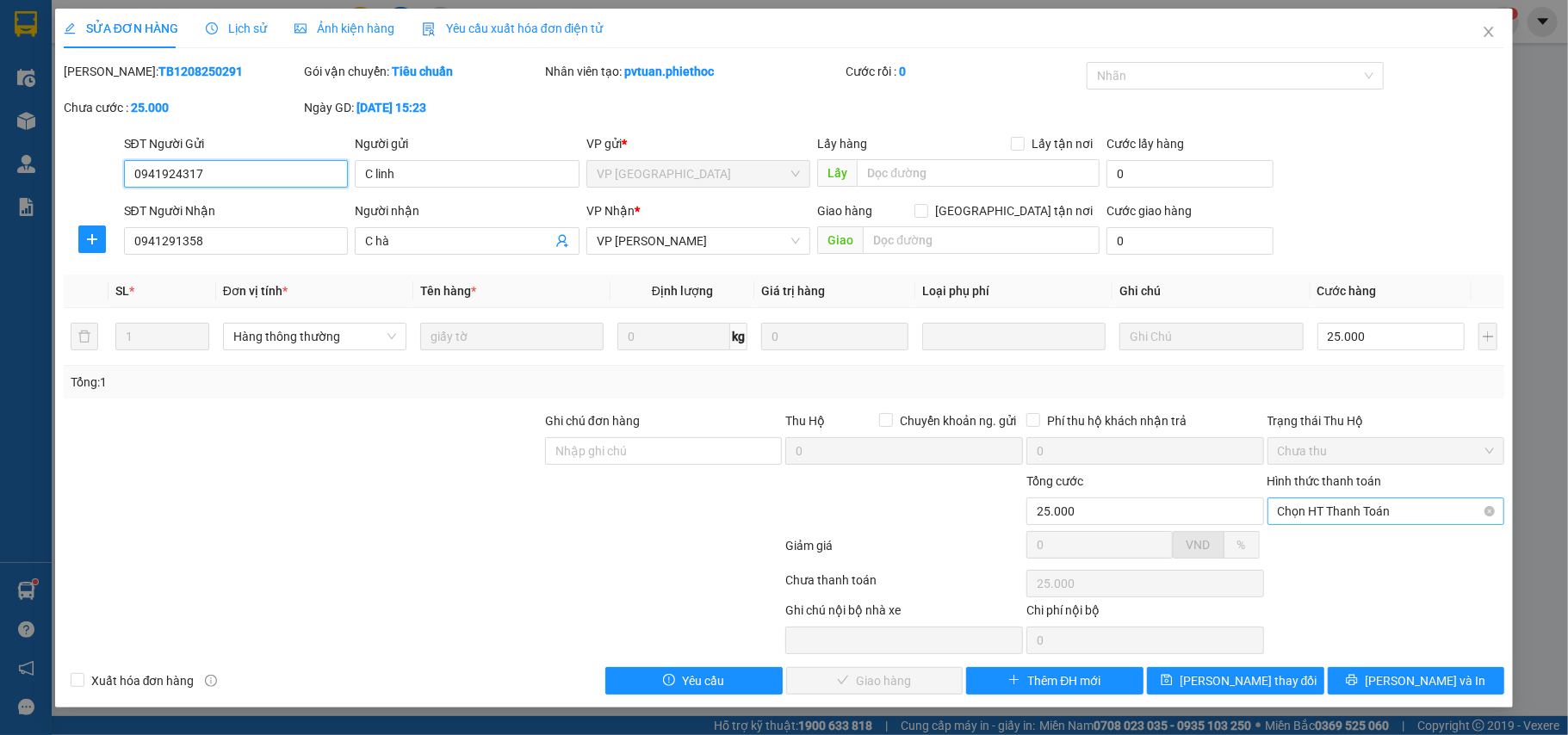
click at [1392, 515] on span "Chọn HT Thanh Toán" at bounding box center [1386, 511] width 217 height 26
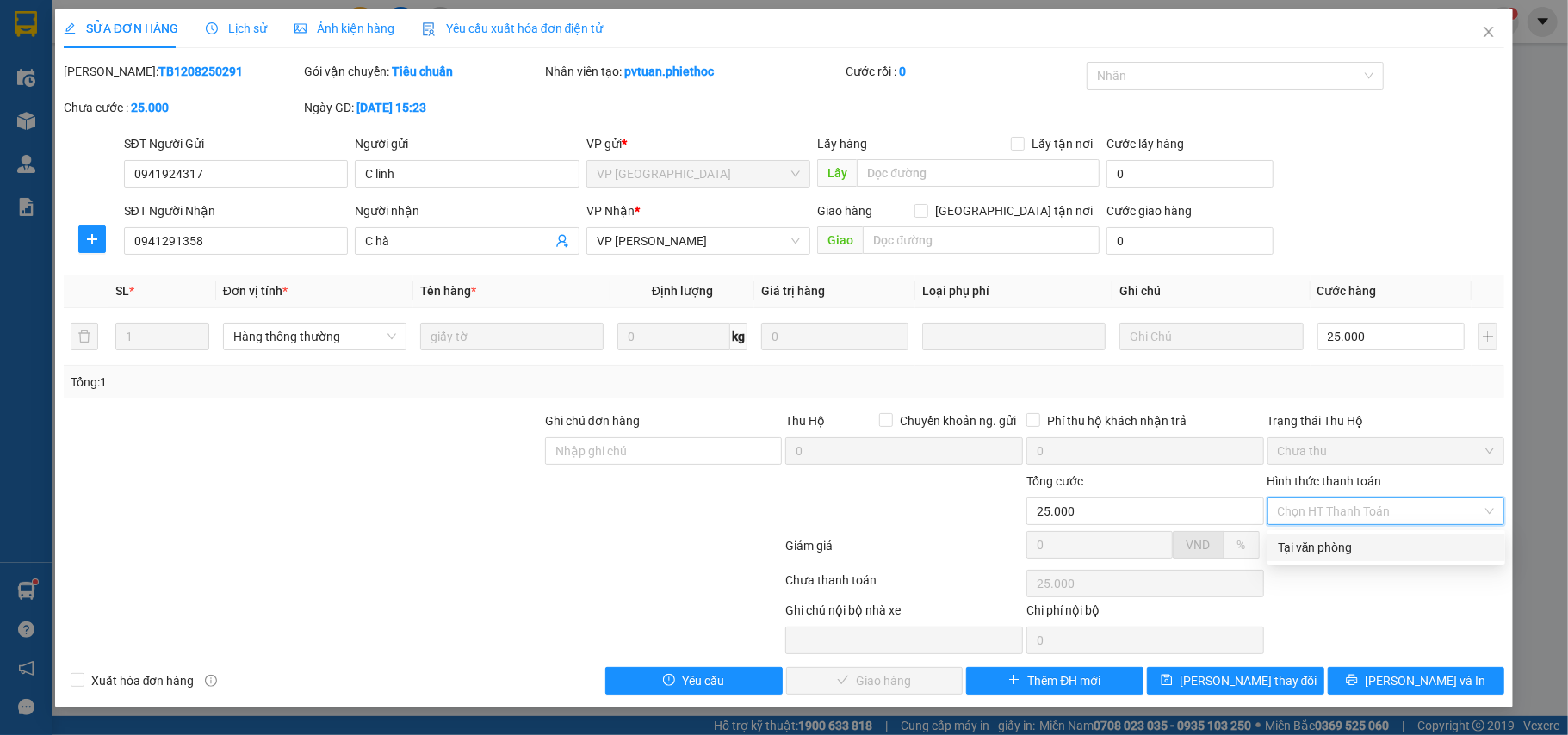
click at [1354, 551] on div "Tại văn phòng" at bounding box center [1386, 548] width 217 height 19
type input "0"
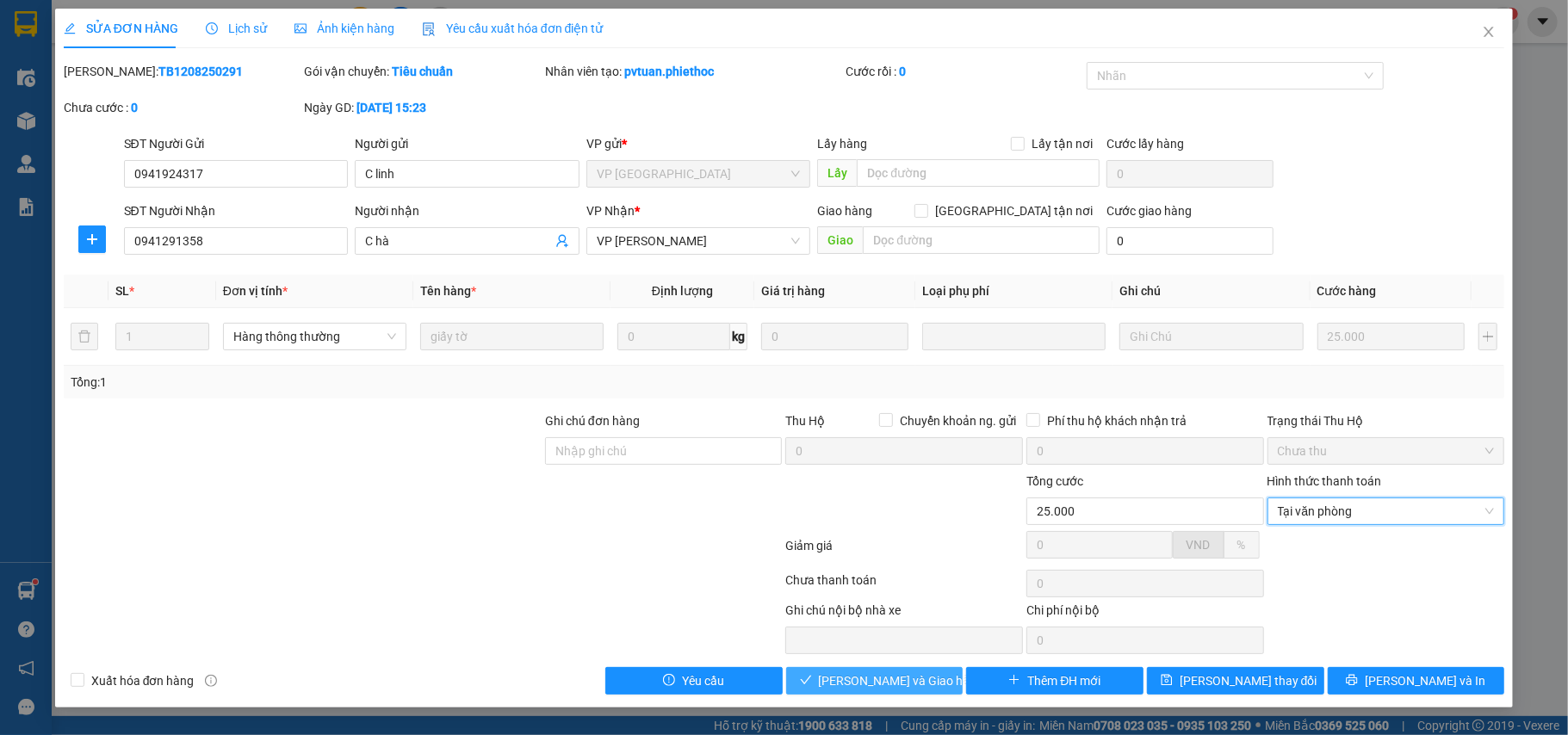
click at [925, 670] on button "[PERSON_NAME] và Giao hàng" at bounding box center [875, 681] width 177 height 28
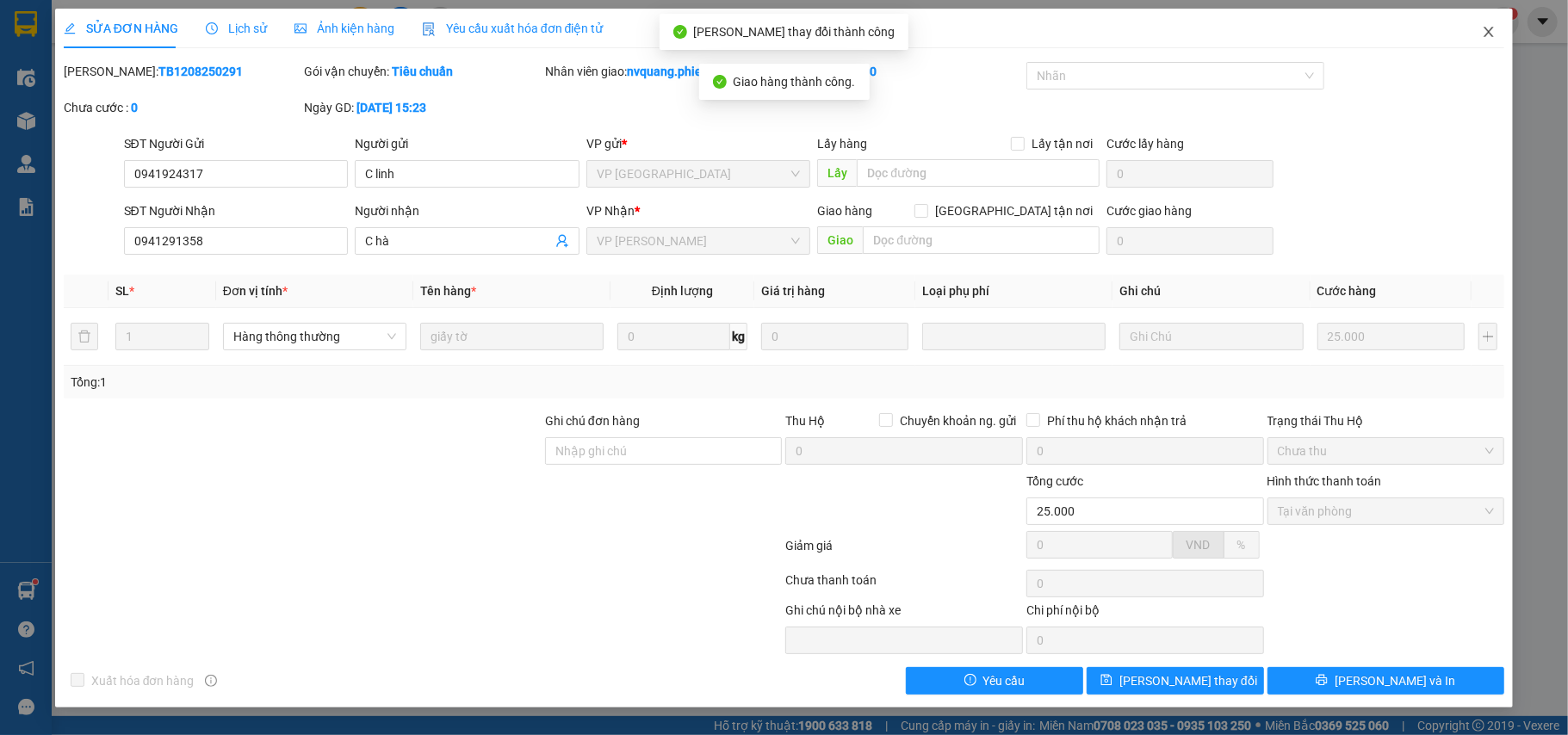
click at [1485, 33] on icon "close" at bounding box center [1489, 32] width 14 height 14
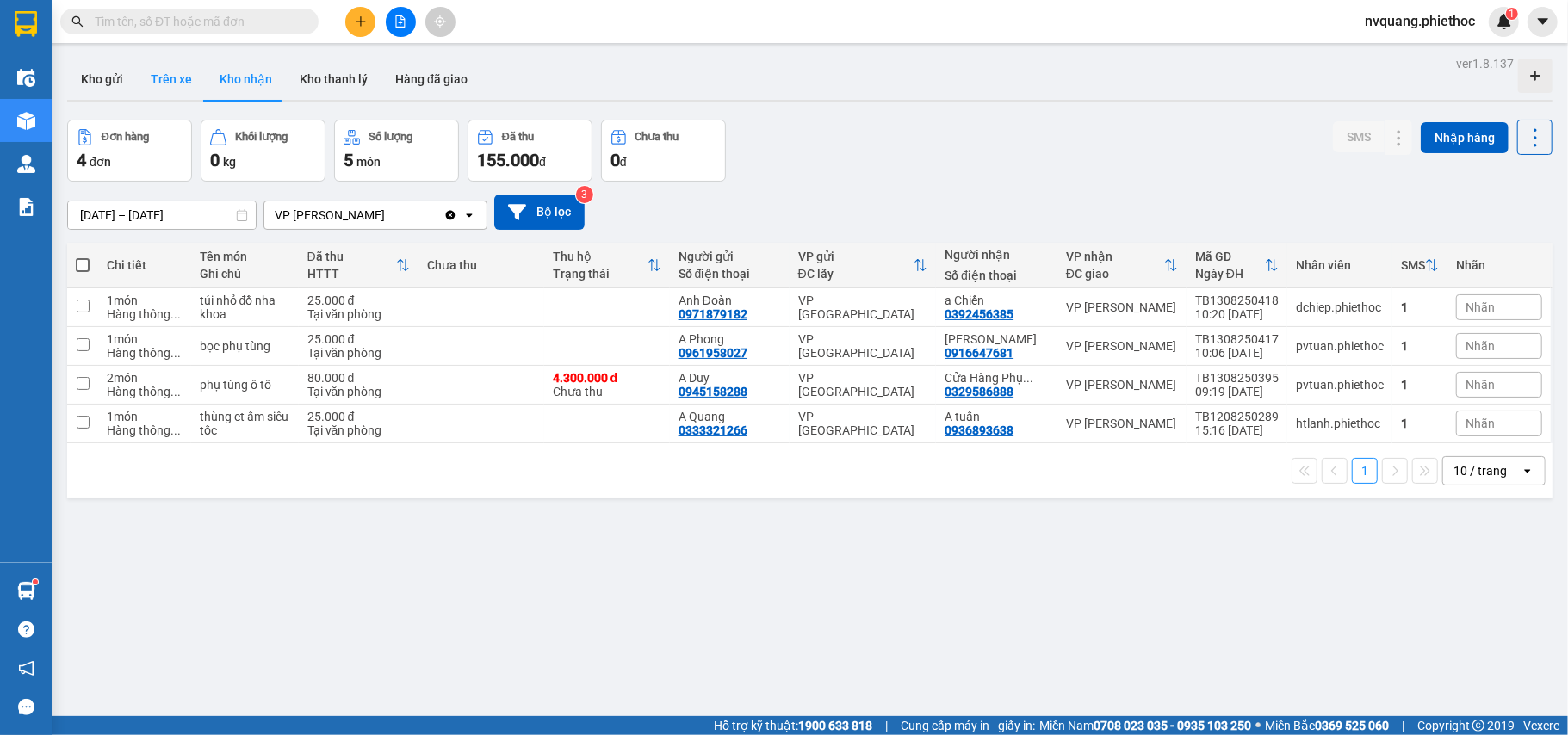
click at [175, 66] on button "Trên xe" at bounding box center [172, 79] width 69 height 41
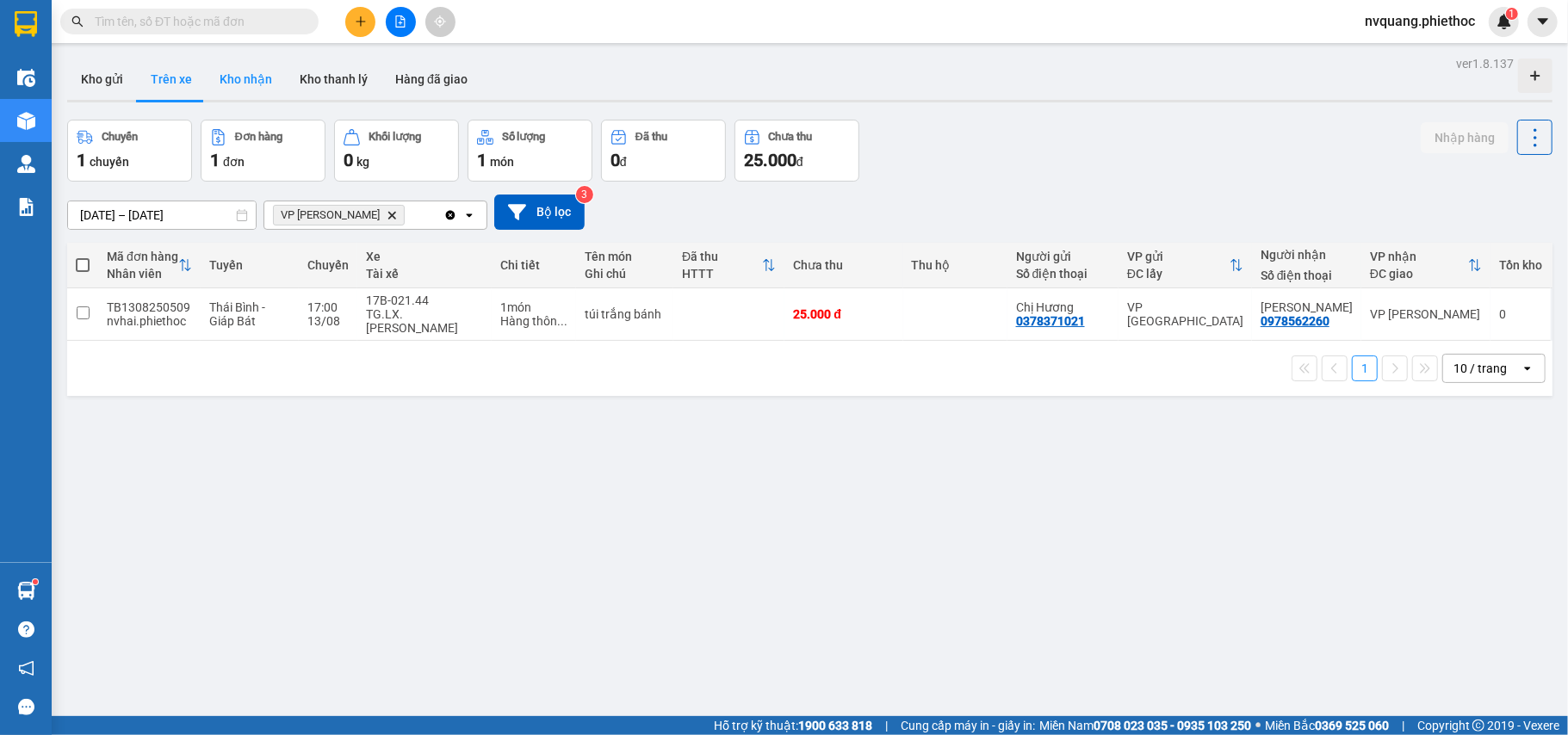
click at [256, 73] on button "Kho nhận" at bounding box center [246, 79] width 80 height 41
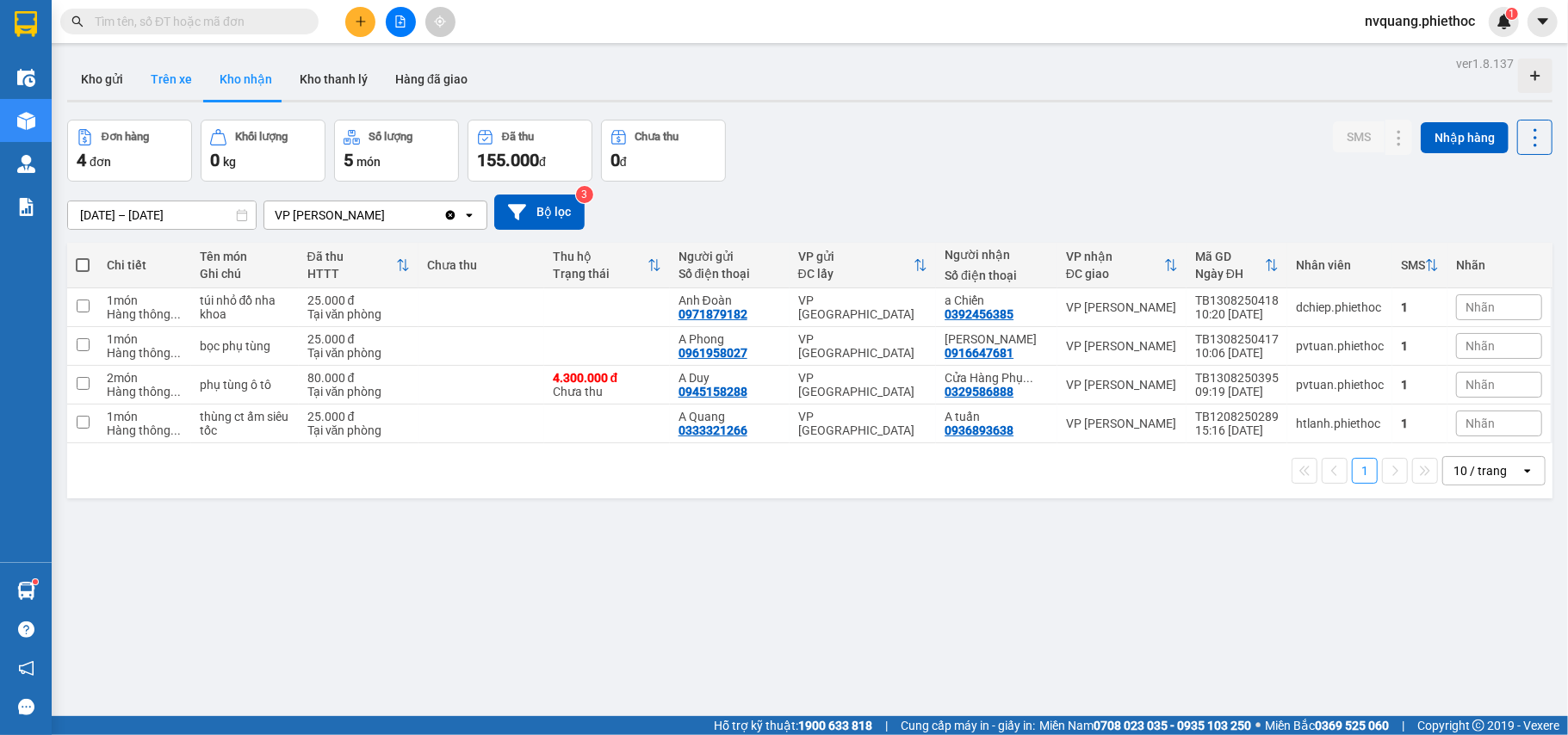
click at [160, 88] on button "Trên xe" at bounding box center [172, 79] width 69 height 41
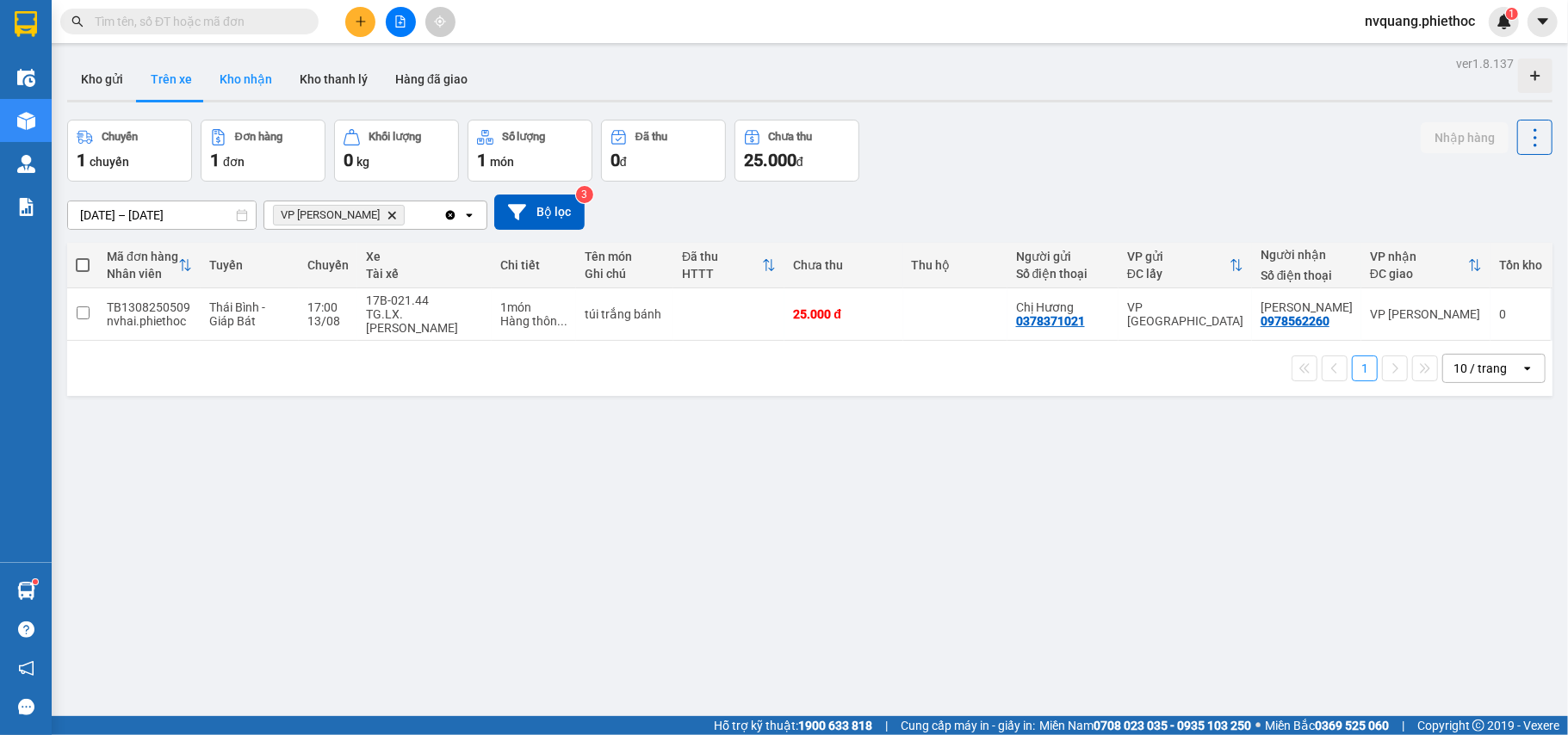
click at [240, 87] on button "Kho nhận" at bounding box center [246, 79] width 80 height 41
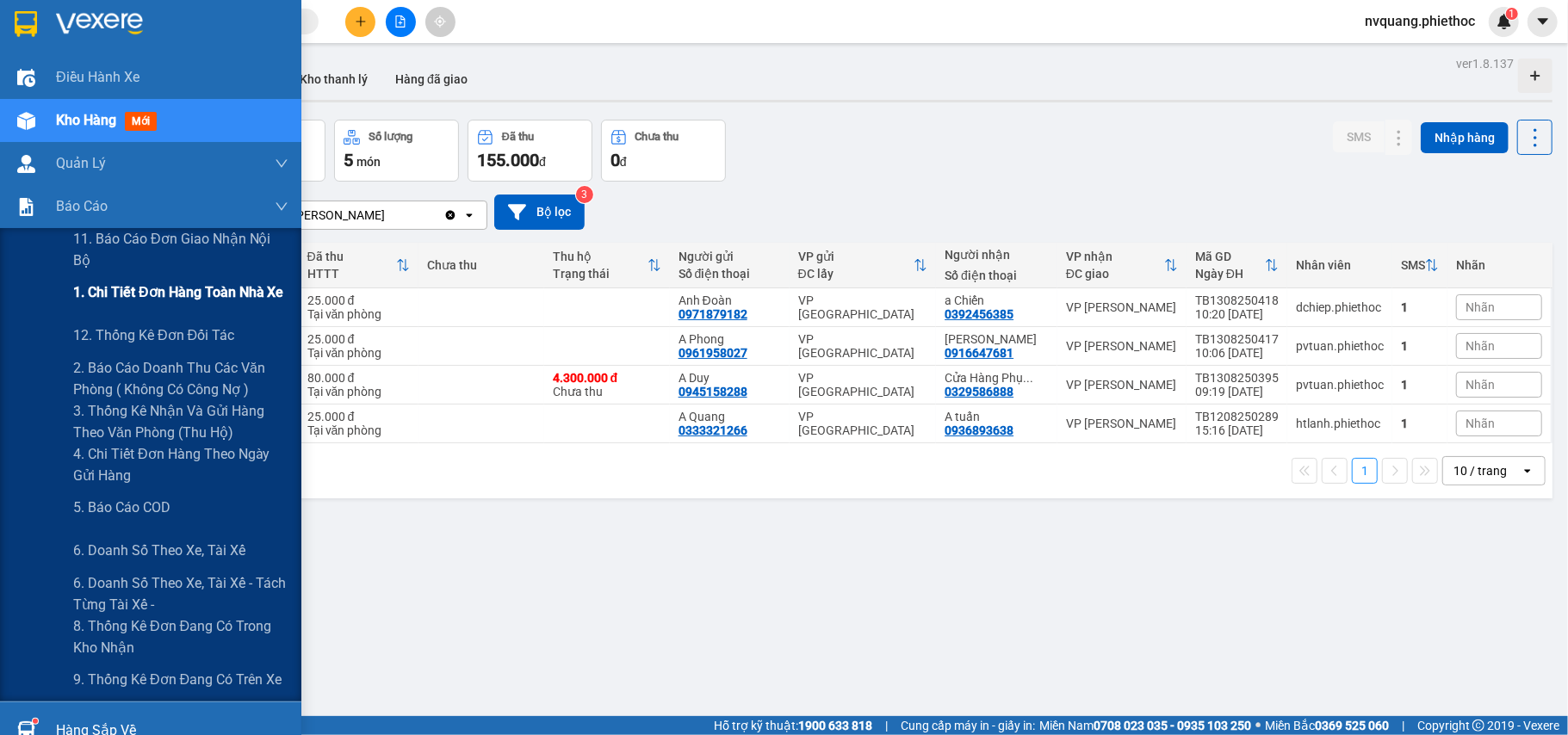
click at [173, 291] on span "1. Chi tiết đơn hàng toàn nhà xe" at bounding box center [178, 292] width 211 height 21
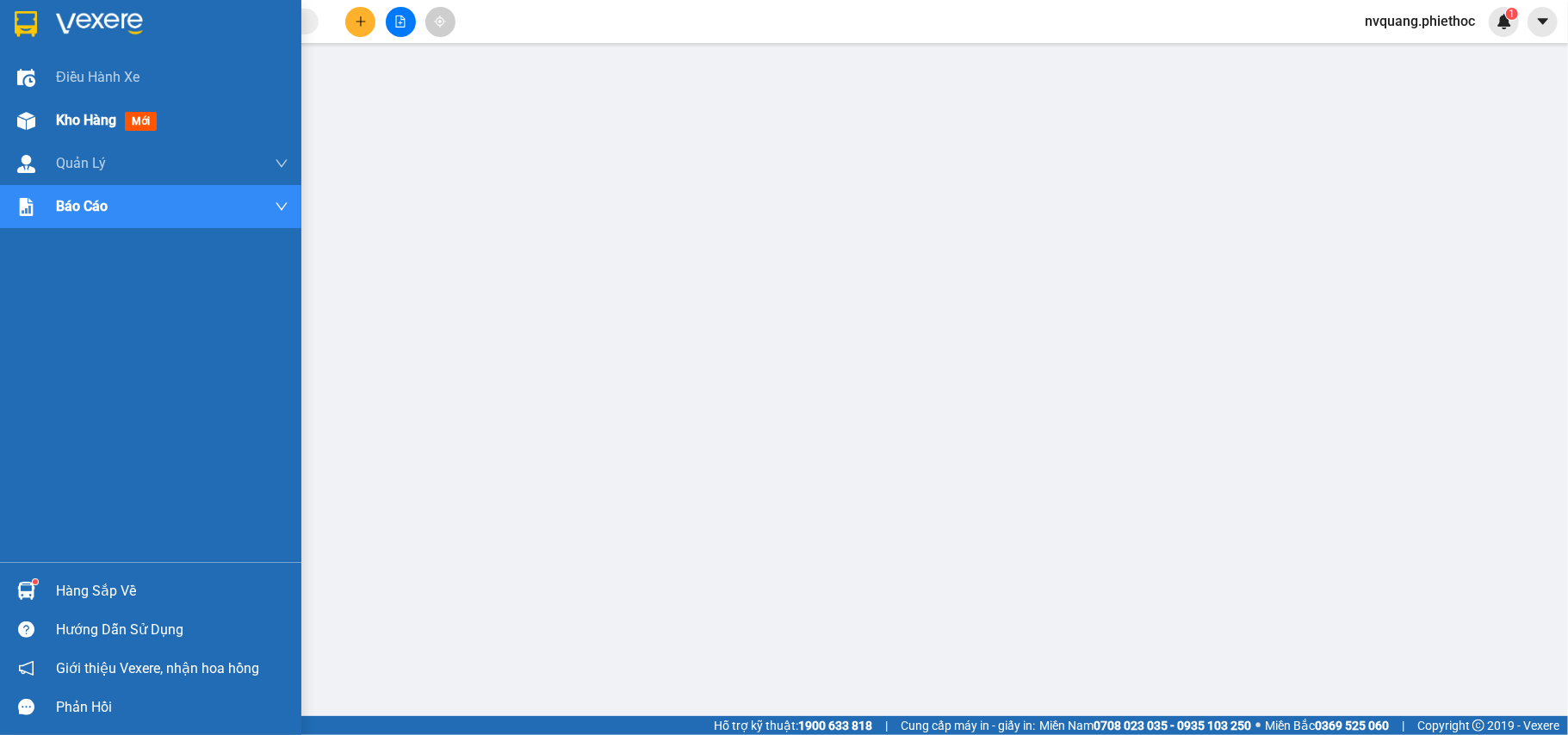
click at [96, 115] on span "Kho hàng" at bounding box center [86, 120] width 61 height 17
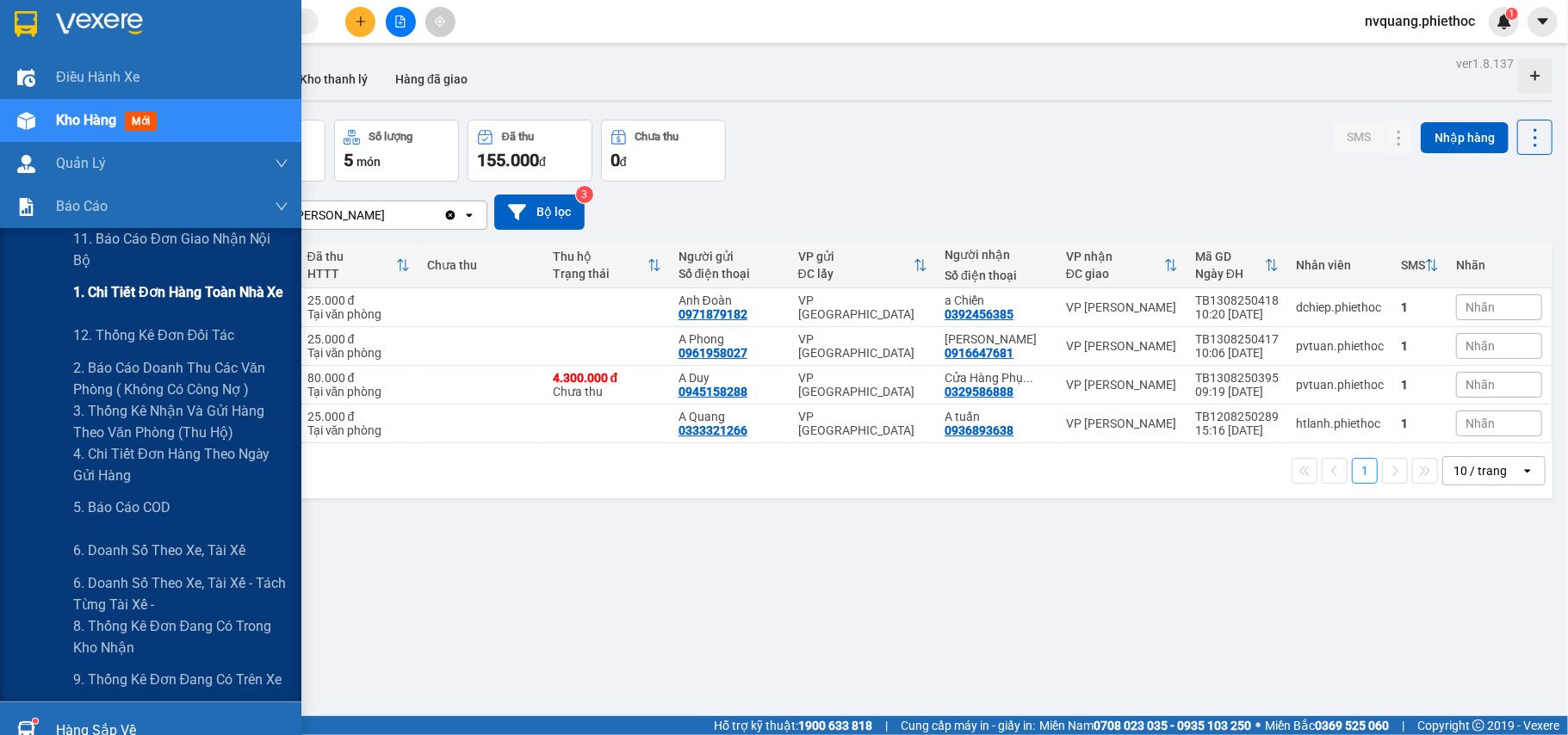
click at [204, 300] on span "1. Chi tiết đơn hàng toàn nhà xe" at bounding box center [178, 292] width 211 height 21
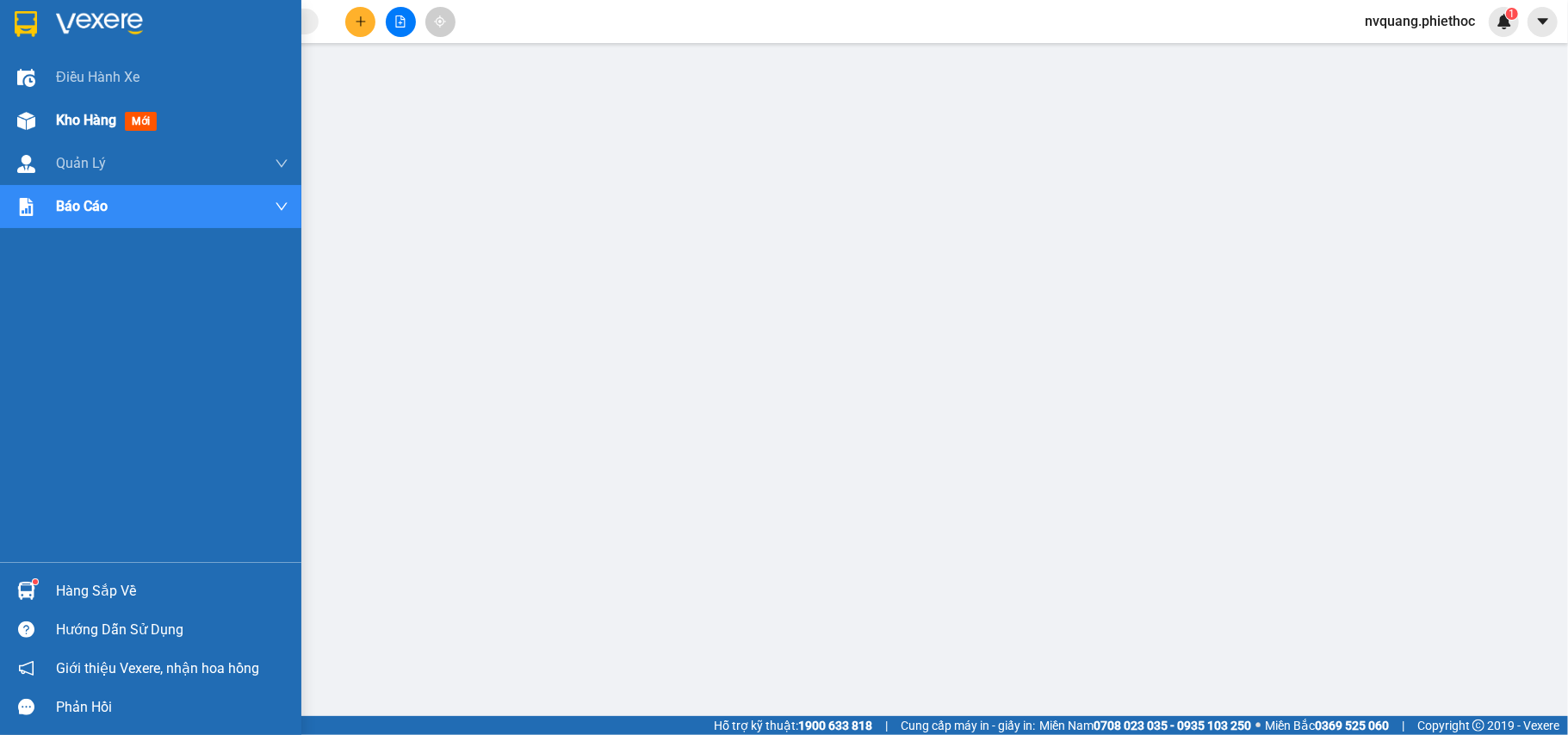
click at [41, 112] on div "Kho hàng mới" at bounding box center [150, 120] width 301 height 43
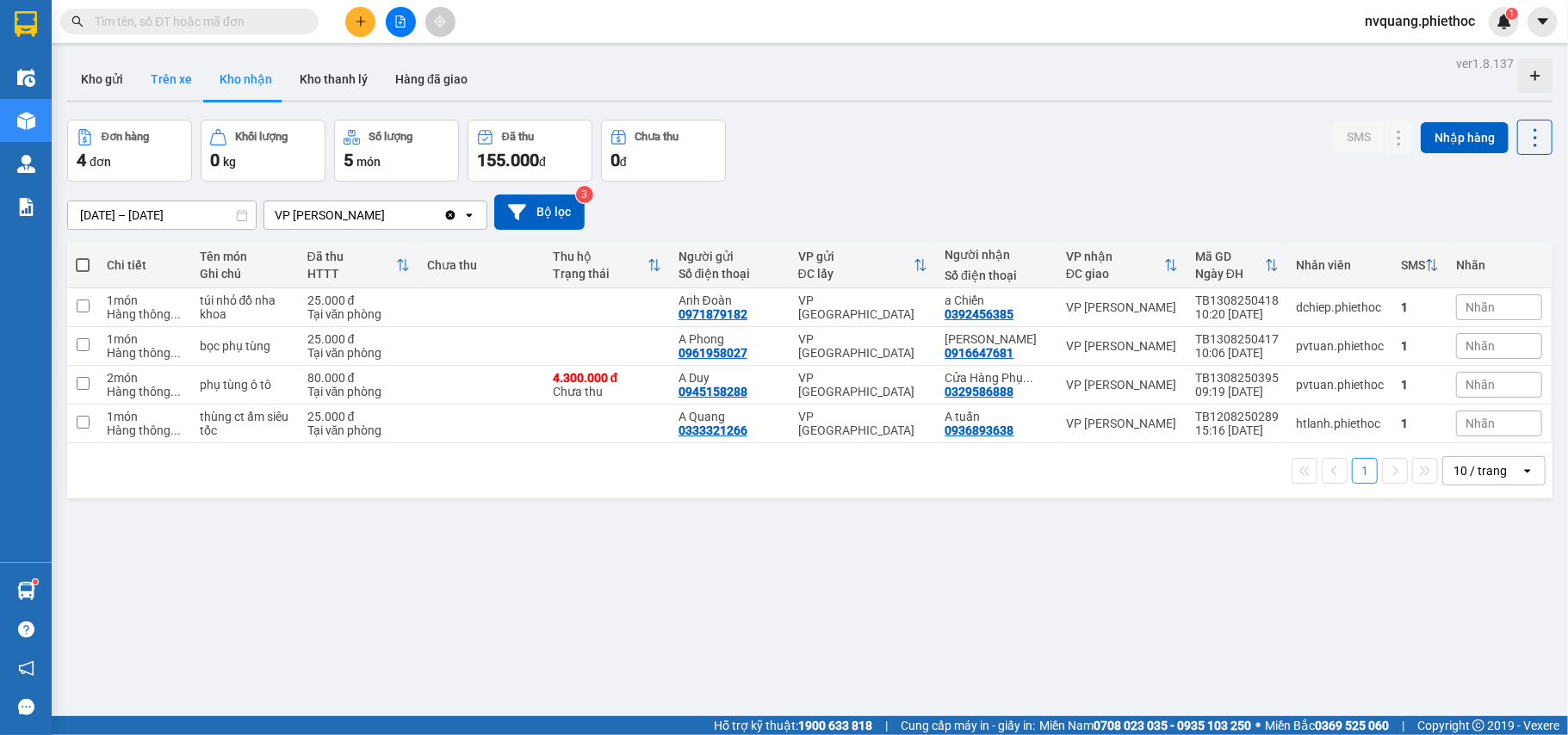
drag, startPoint x: 167, startPoint y: 69, endPoint x: 173, endPoint y: 79, distance: 11.7
click at [169, 70] on button "Trên xe" at bounding box center [172, 79] width 69 height 41
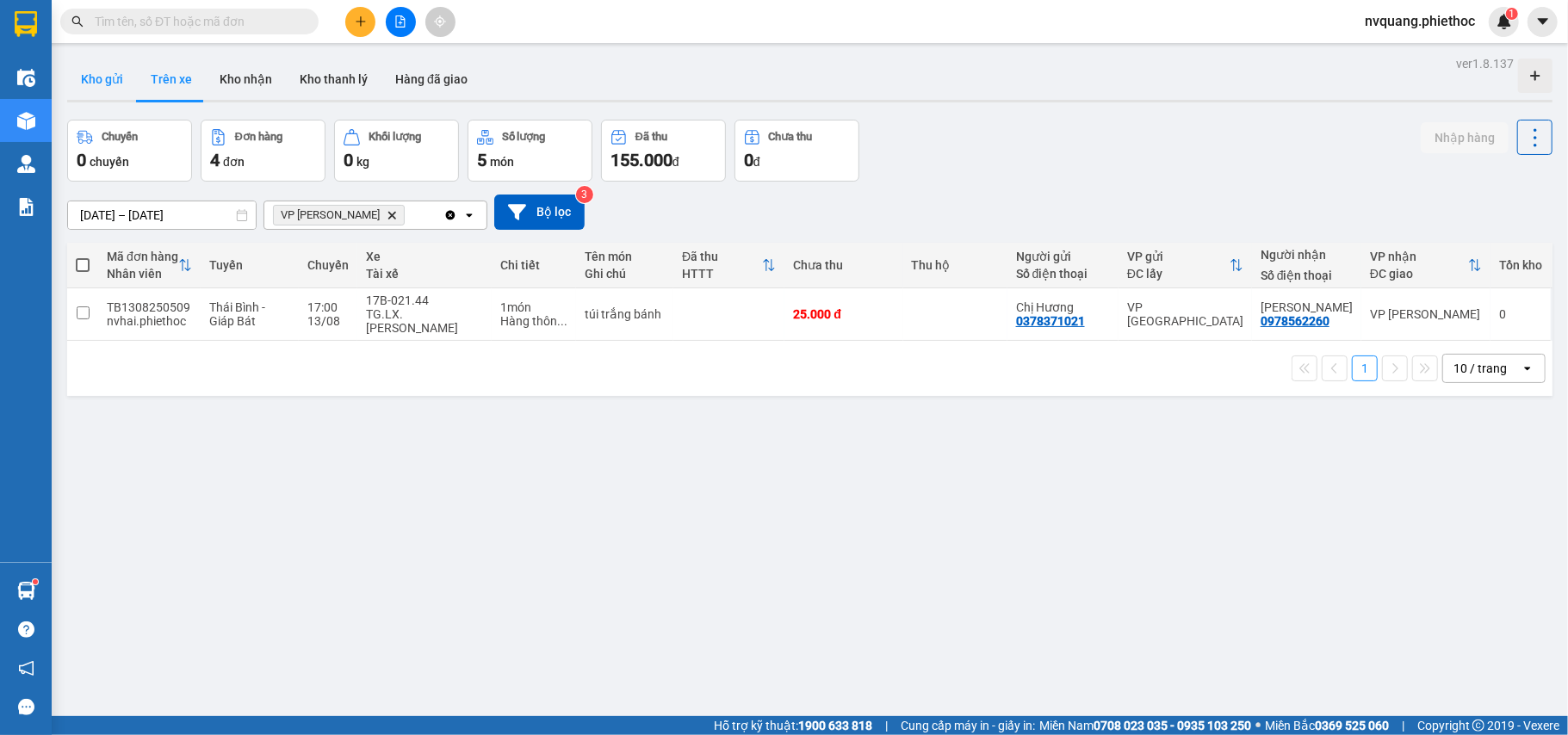
click at [91, 81] on button "Kho gửi" at bounding box center [102, 79] width 70 height 41
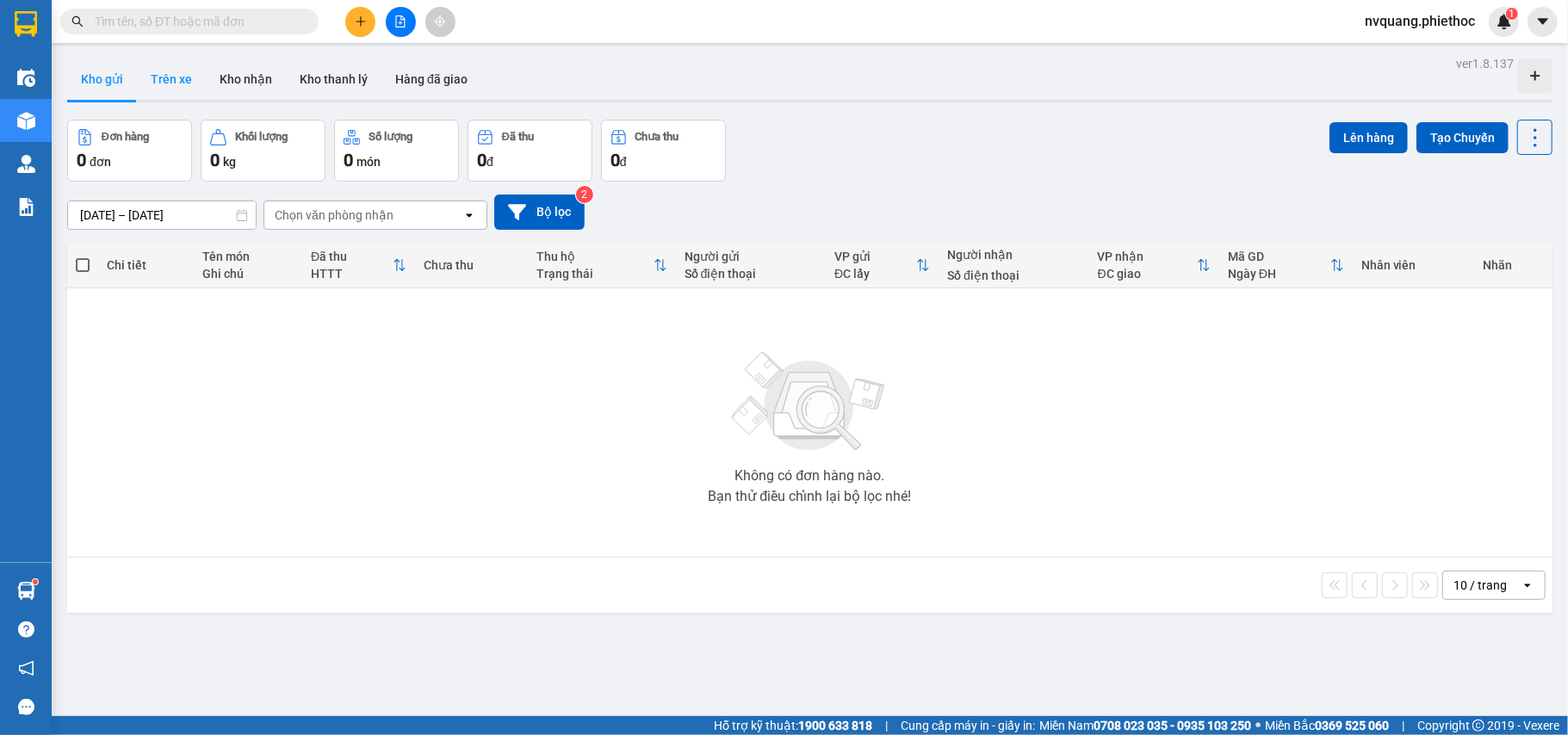
drag, startPoint x: 162, startPoint y: 76, endPoint x: 180, endPoint y: 80, distance: 18.4
click at [163, 76] on button "Trên xe" at bounding box center [172, 79] width 69 height 41
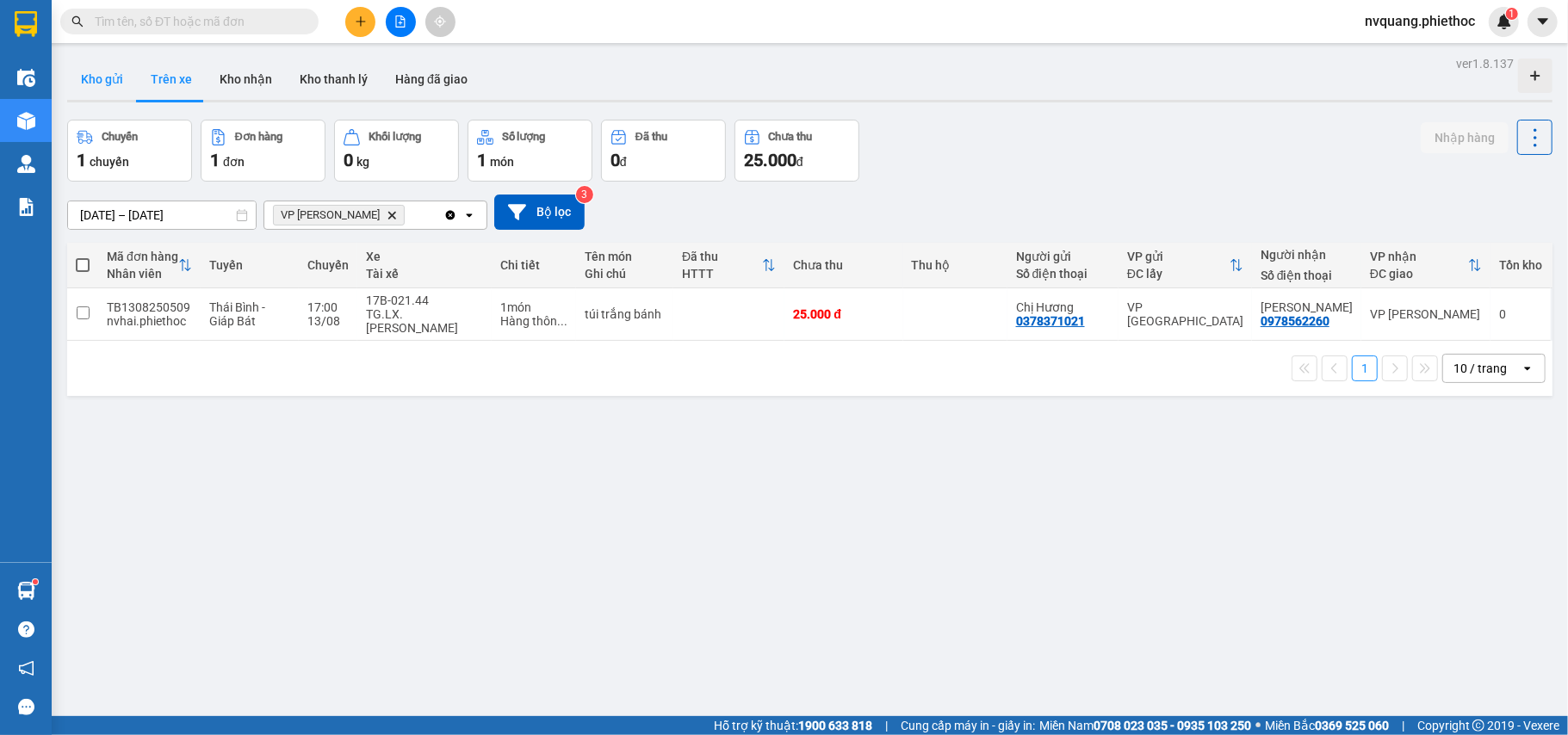
click at [88, 76] on button "Kho gửi" at bounding box center [102, 79] width 70 height 41
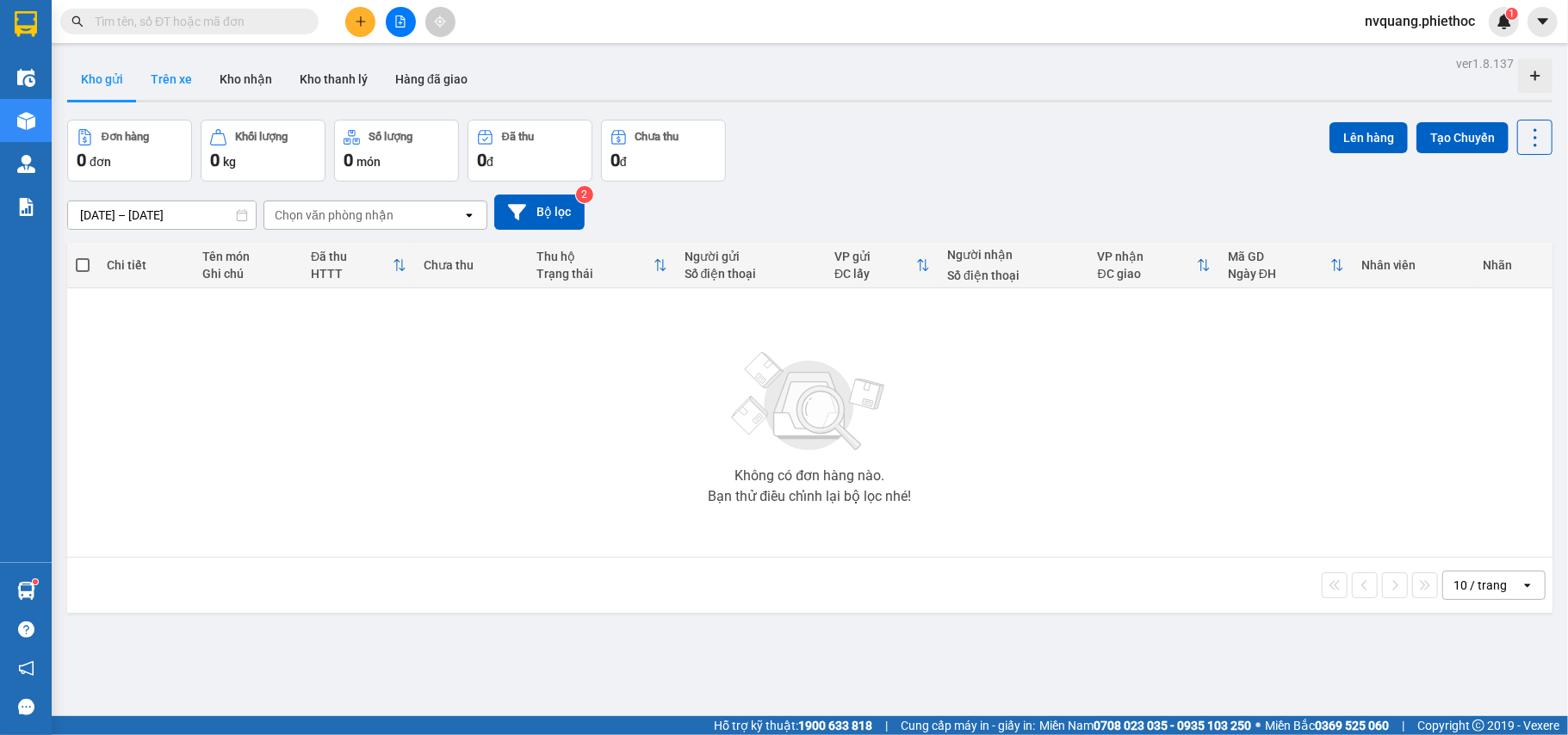
click at [160, 87] on button "Trên xe" at bounding box center [172, 79] width 69 height 41
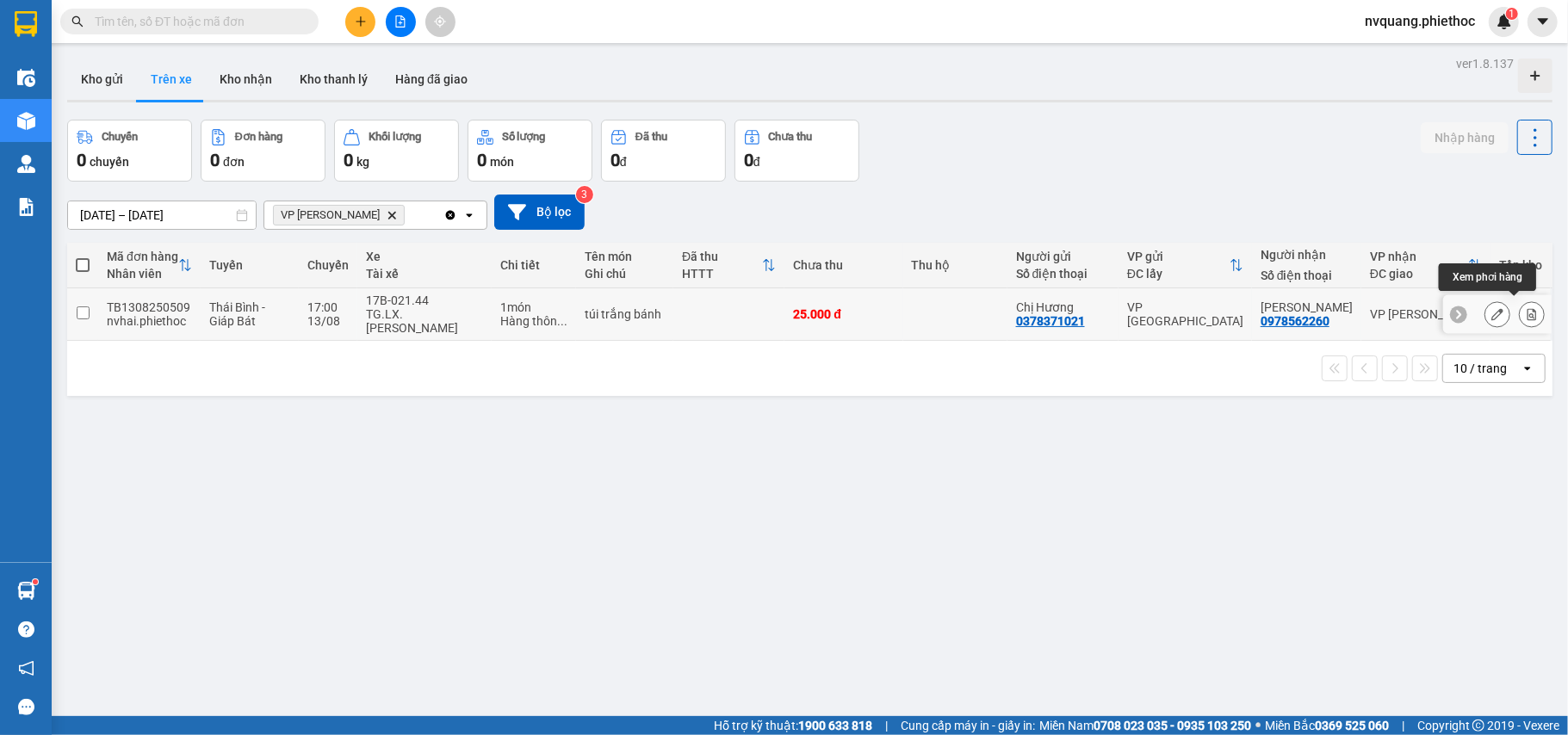
click at [1520, 299] on button at bounding box center [1533, 314] width 24 height 30
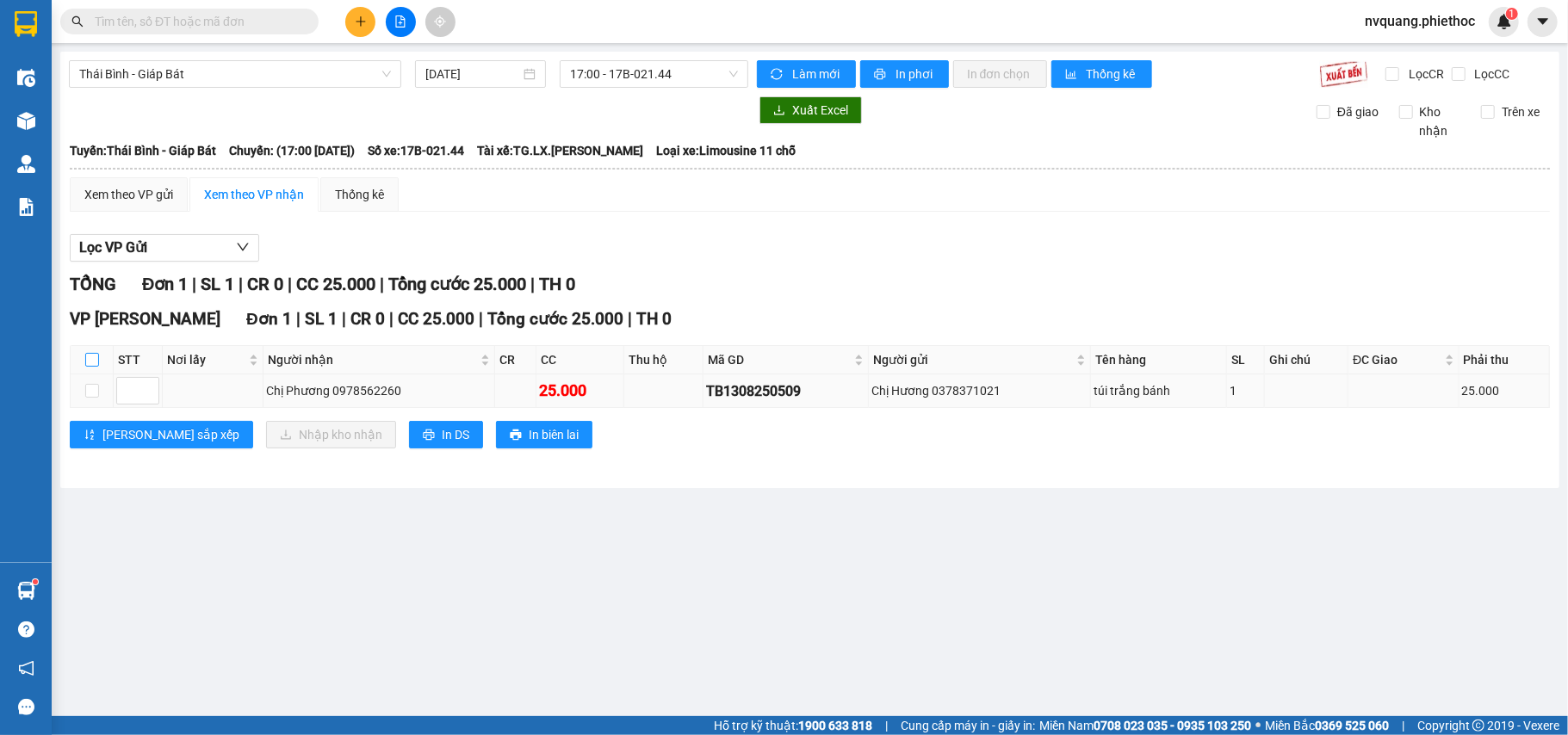
drag, startPoint x: 91, startPoint y: 363, endPoint x: 173, endPoint y: 395, distance: 88.0
click at [91, 362] on input "checkbox" at bounding box center [91, 359] width 14 height 14
checkbox input "true"
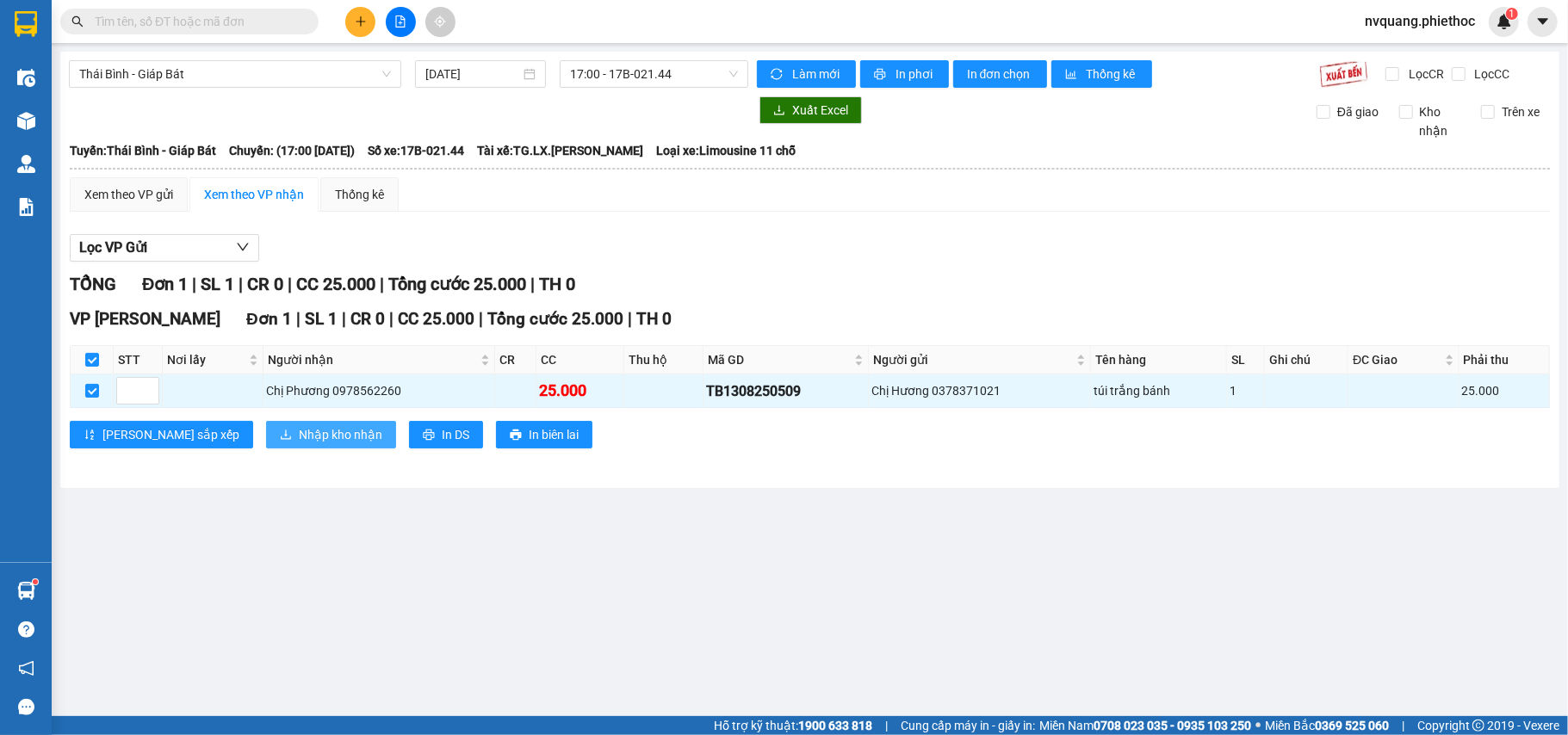
click at [266, 425] on button "Nhập kho nhận" at bounding box center [330, 435] width 130 height 28
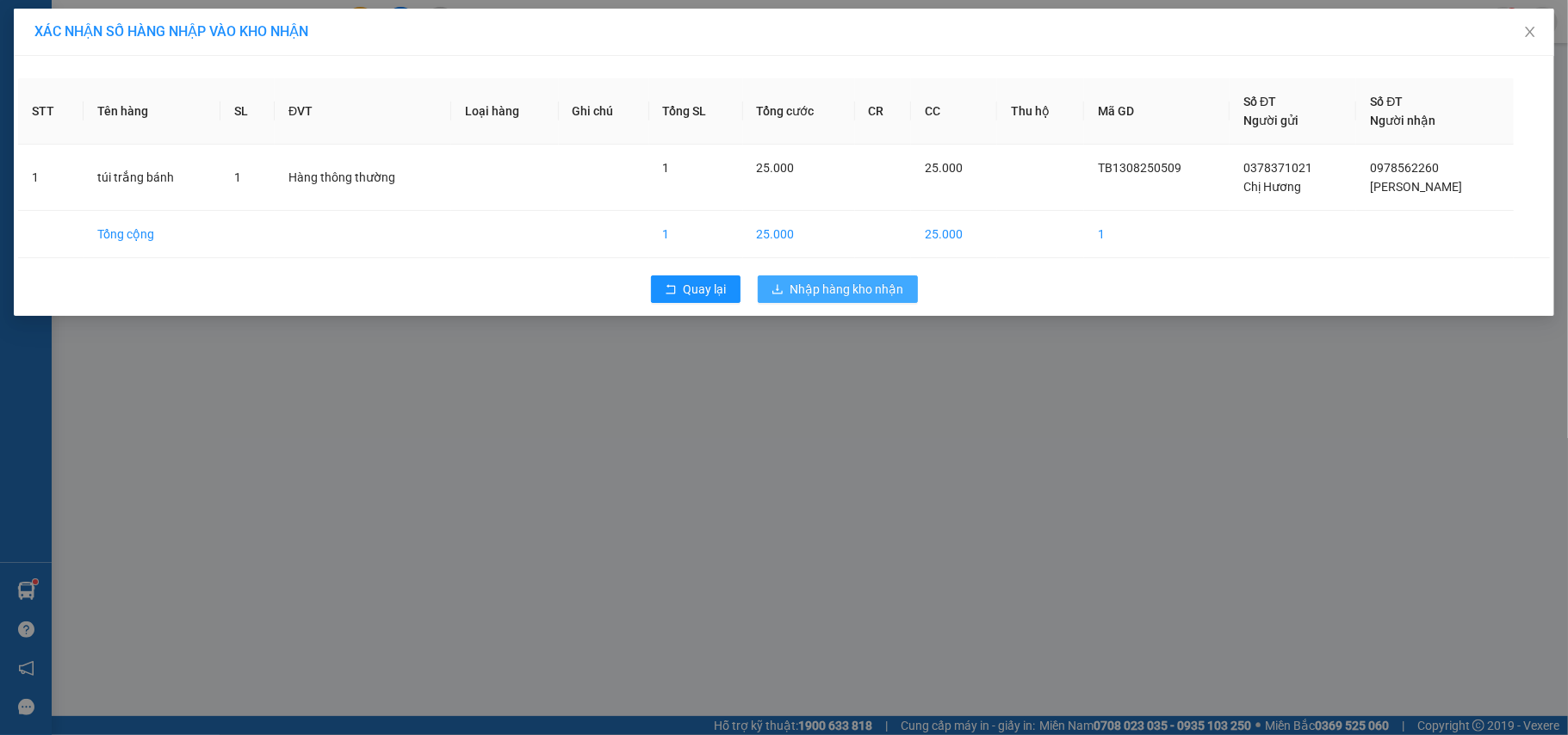
click at [766, 286] on button "Nhập hàng kho nhận" at bounding box center [838, 289] width 161 height 28
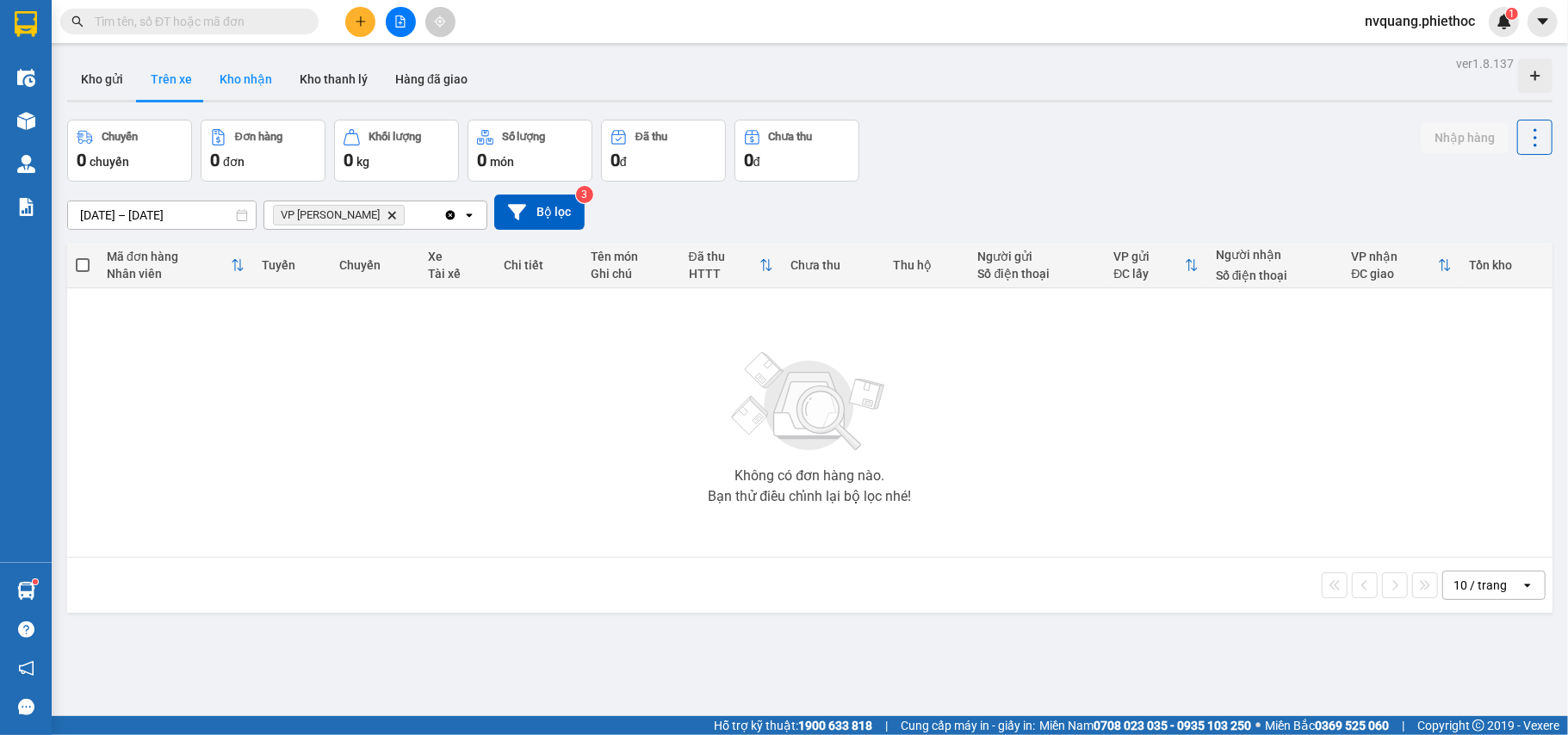
click at [262, 73] on button "Kho nhận" at bounding box center [246, 79] width 80 height 41
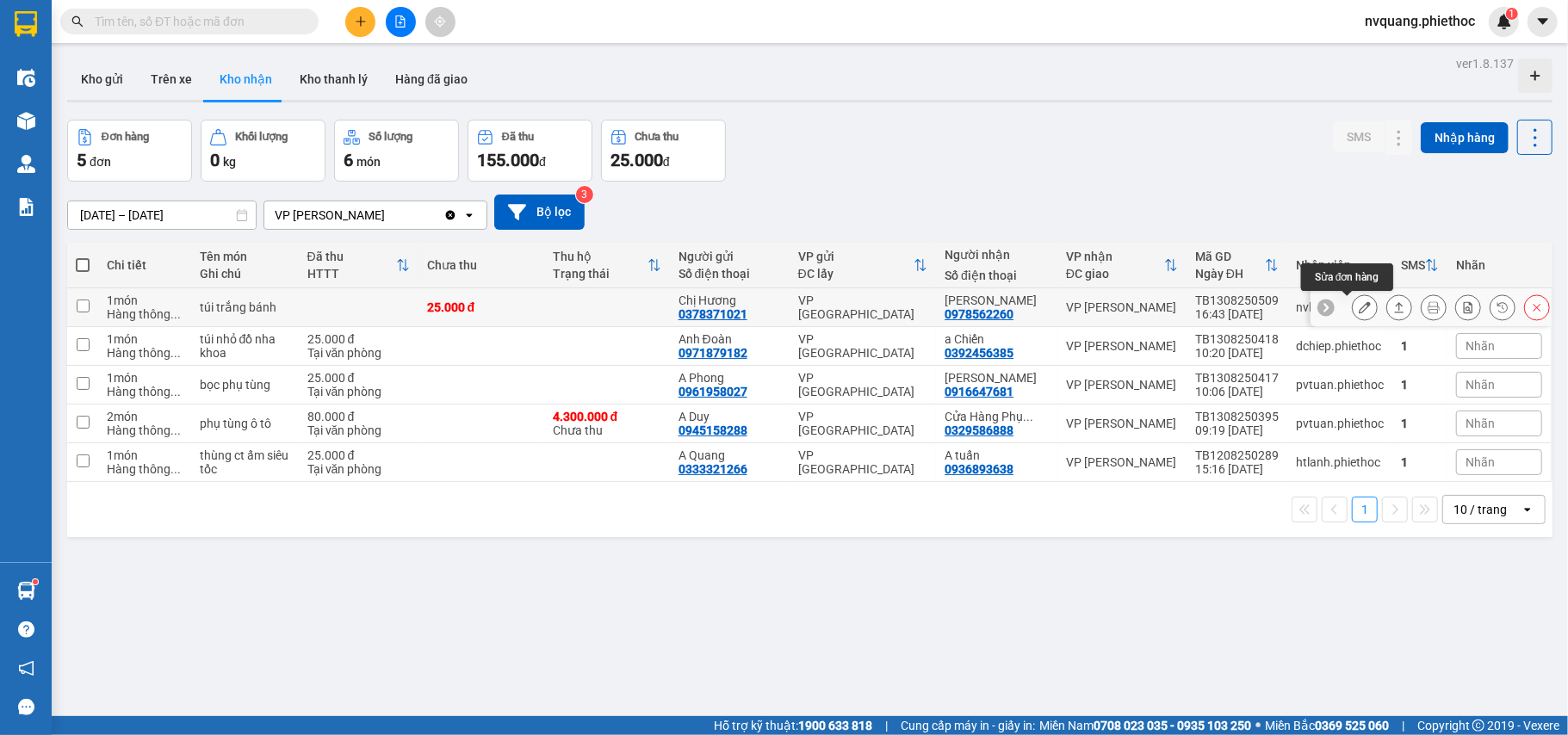
click at [1359, 313] on icon at bounding box center [1365, 307] width 12 height 12
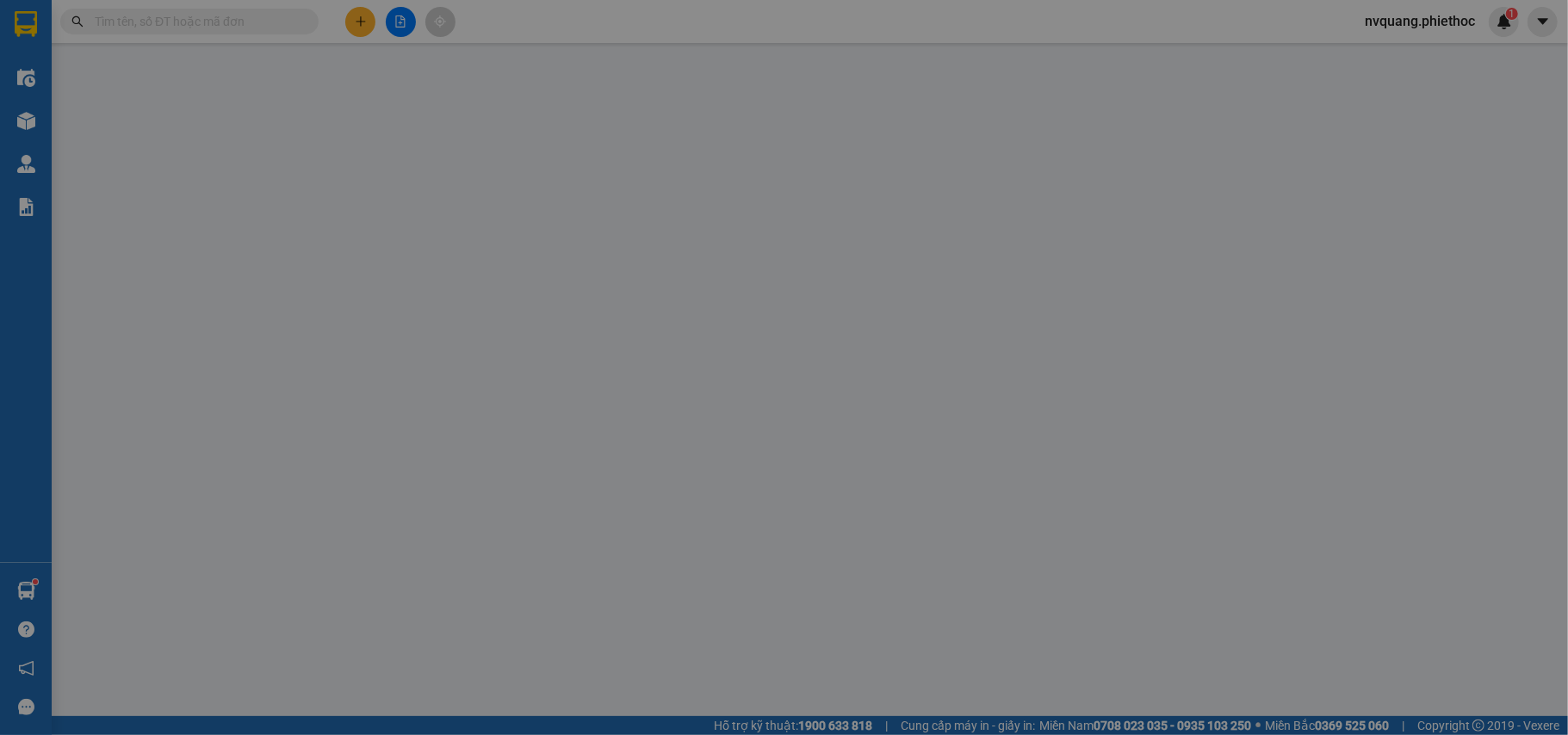
type input "0378371021"
type input "Chị Hương"
type input "0978562260"
type input "[PERSON_NAME]"
type input "25.000"
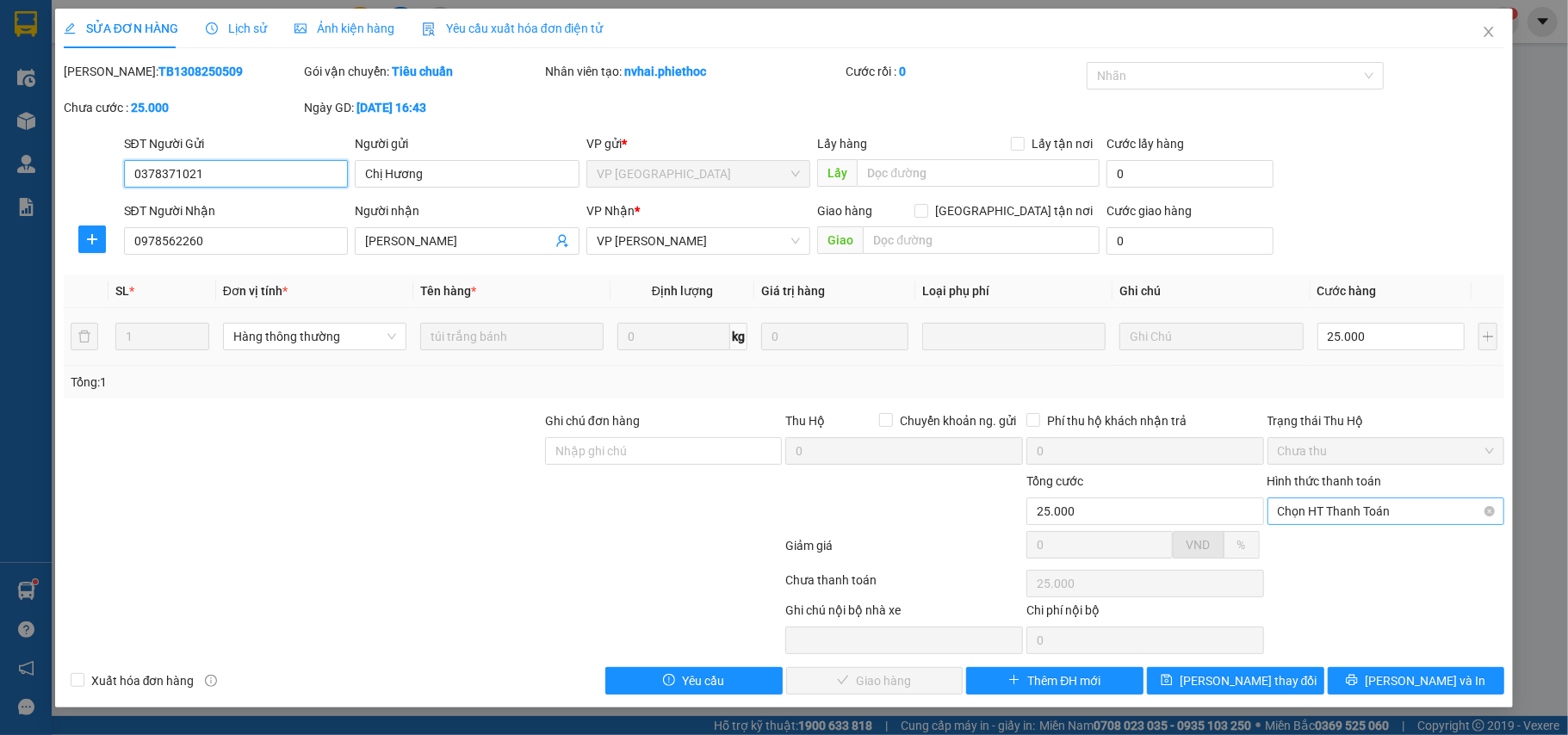
click at [1297, 517] on span "Chọn HT Thanh Toán" at bounding box center [1386, 511] width 217 height 26
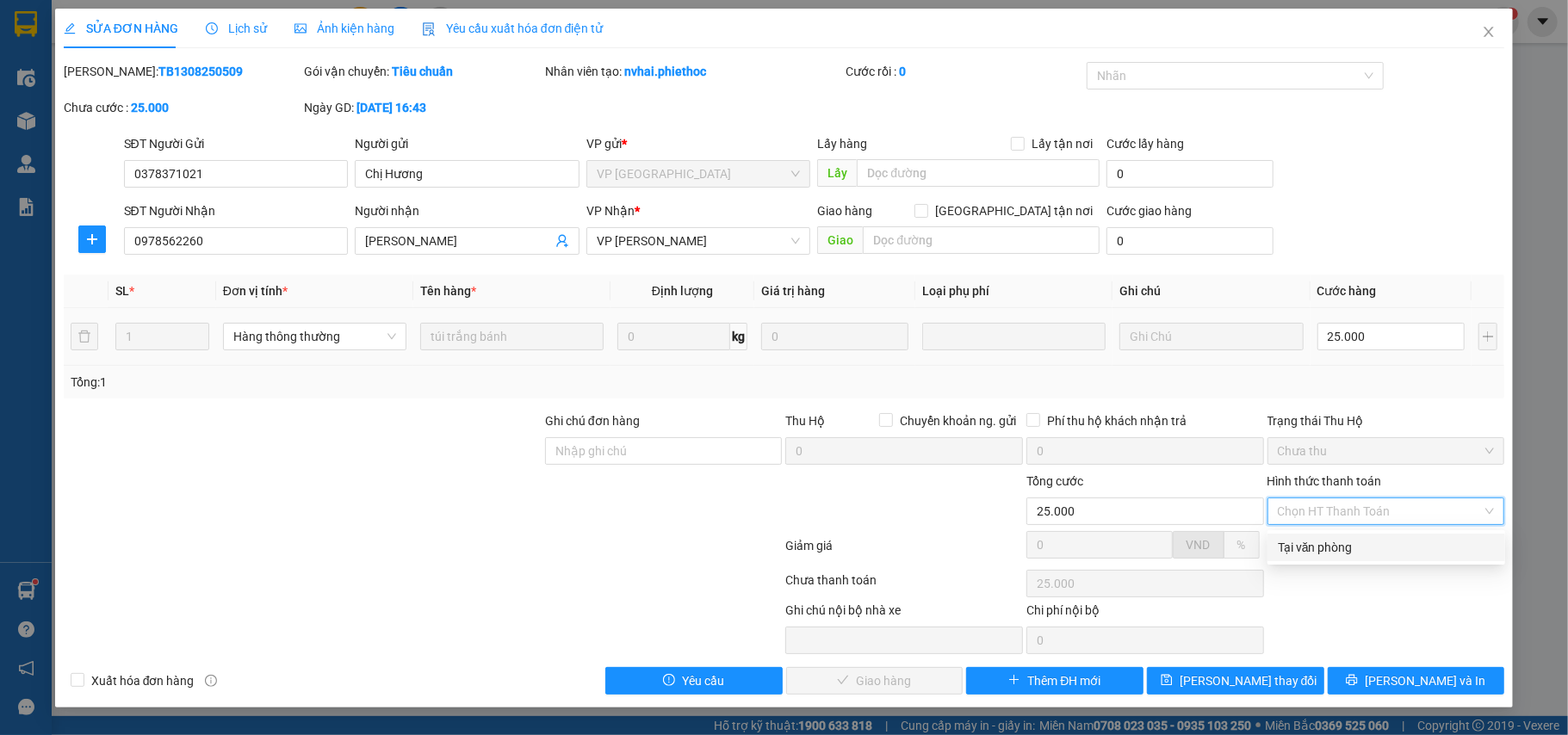
click at [1292, 541] on div "Tại văn phòng" at bounding box center [1386, 548] width 217 height 19
type input "0"
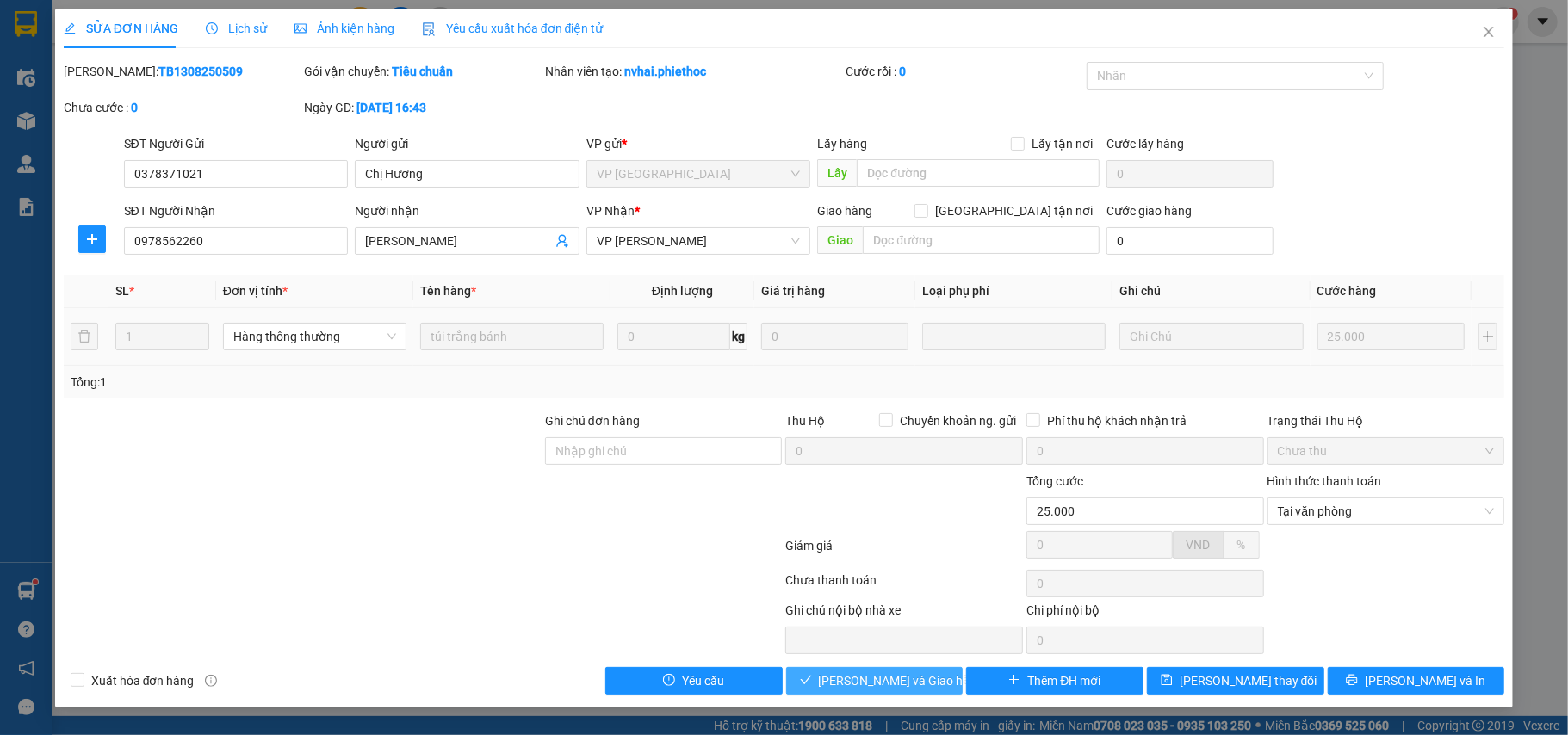
click at [892, 676] on span "[PERSON_NAME] và Giao hàng" at bounding box center [902, 681] width 165 height 19
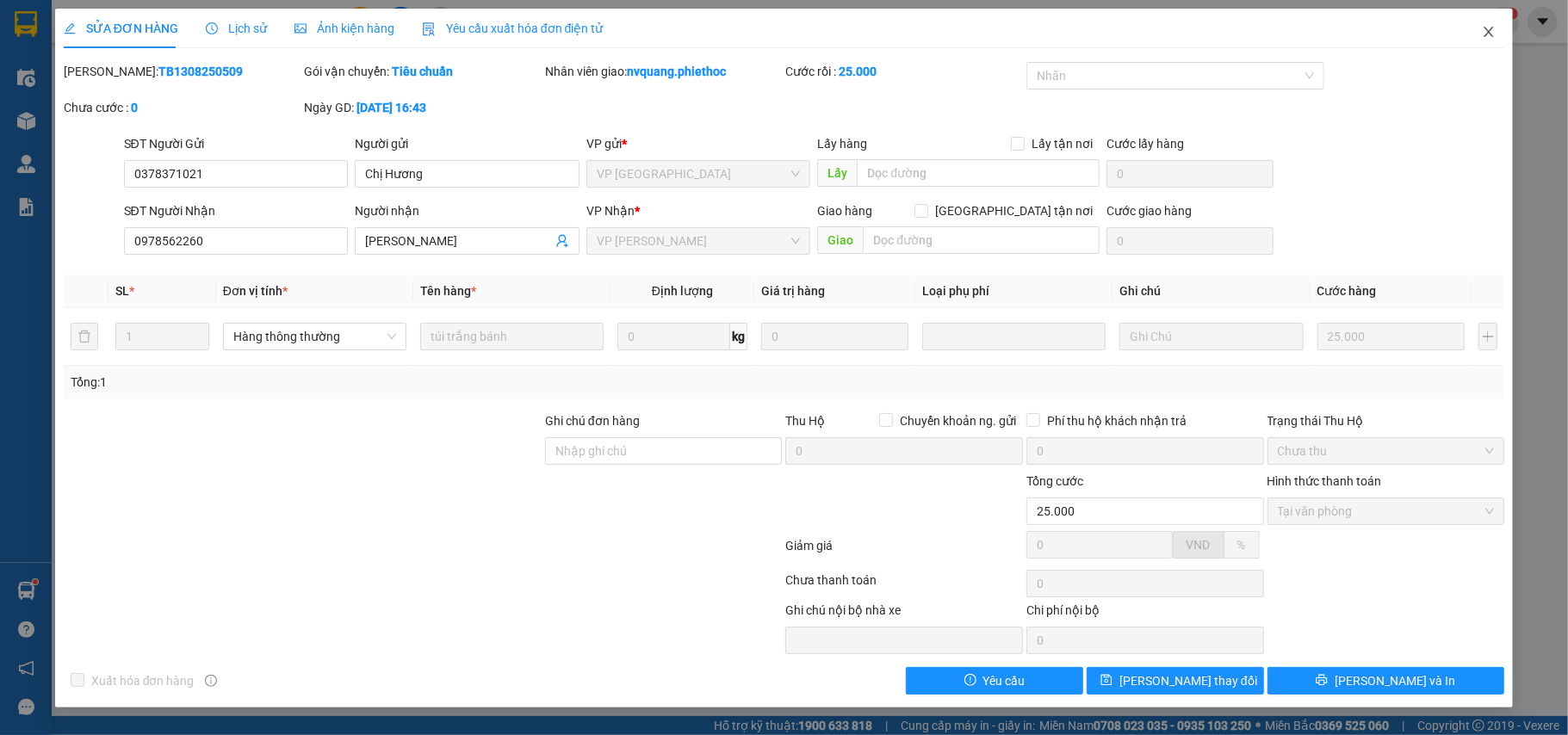
click at [1499, 32] on span "Close" at bounding box center [1490, 33] width 49 height 49
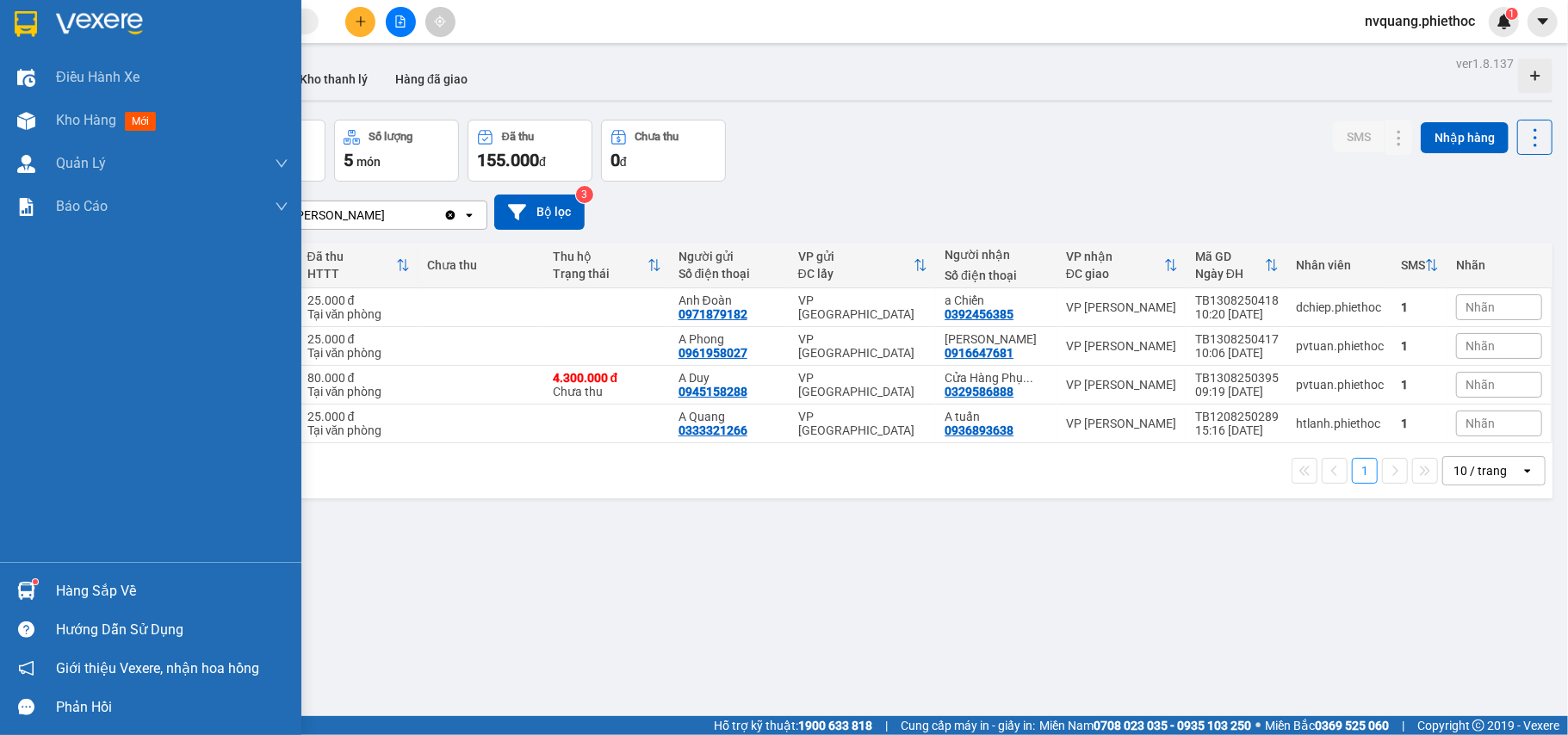
click at [35, 575] on div "Hàng sắp về" at bounding box center [150, 591] width 301 height 39
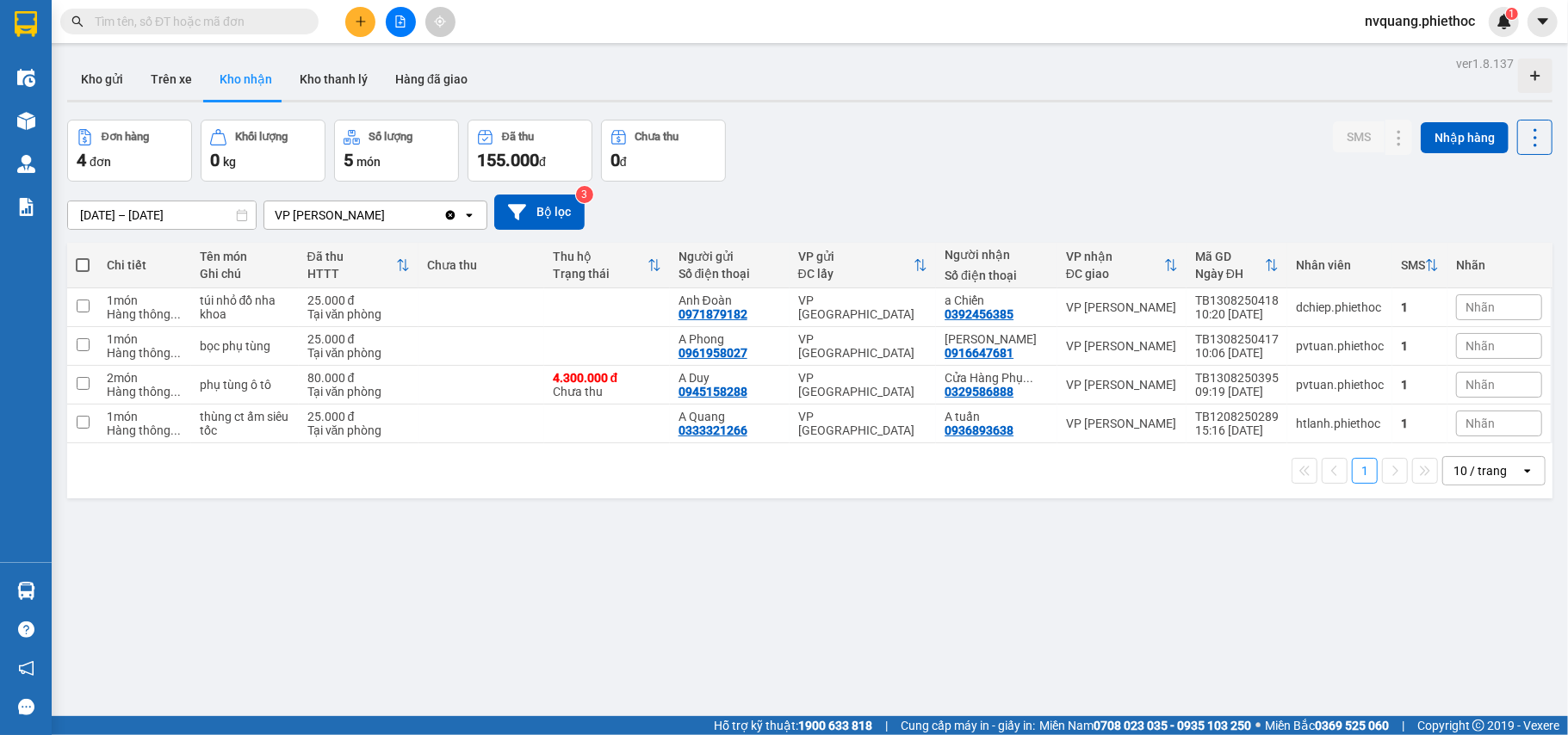
click at [839, 530] on section "Kết quả tìm kiếm ( 0 ) Bộ lọc No Data nvquang.phiethoc 1 Điều hành xe Kho hàng …" at bounding box center [784, 368] width 1568 height 735
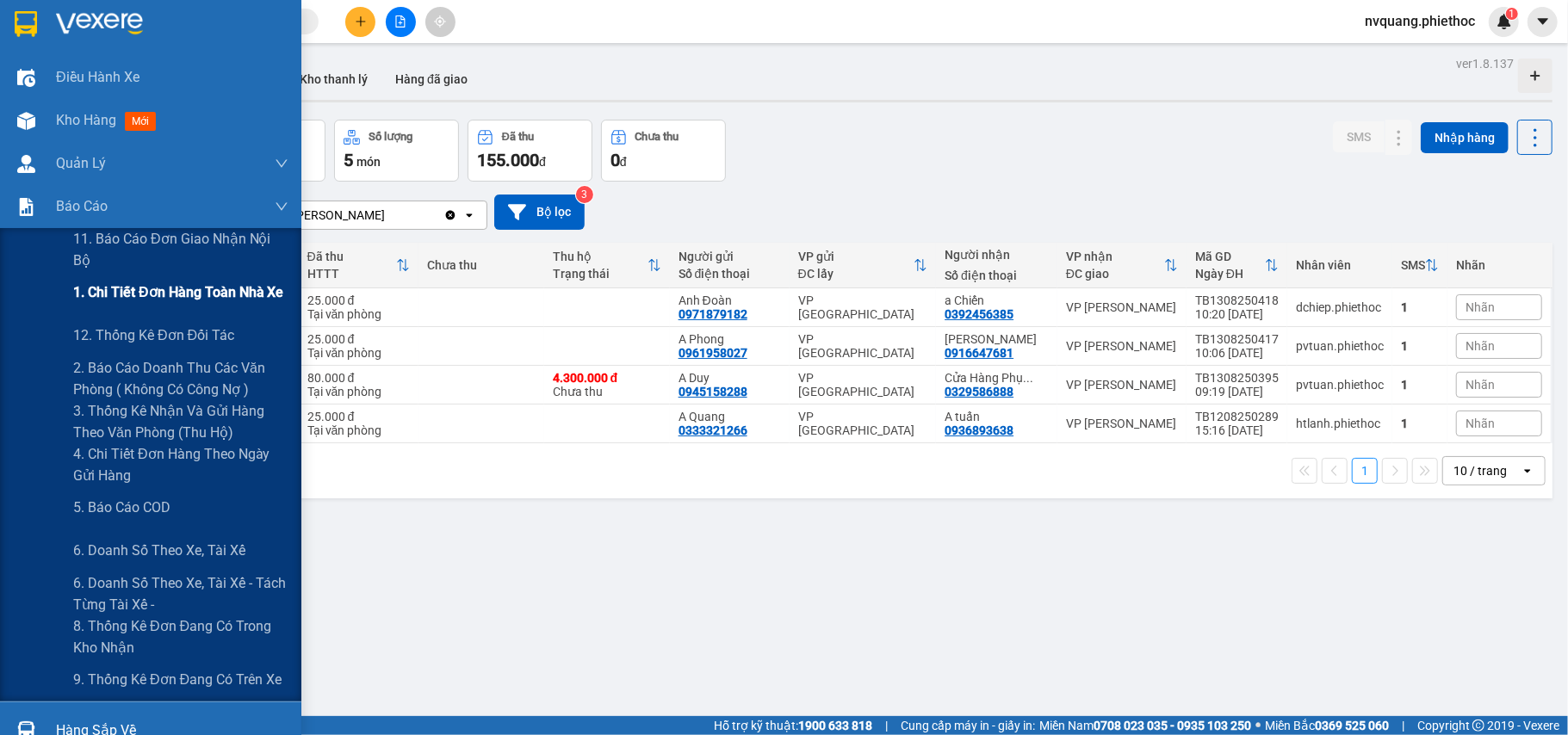
click at [183, 300] on span "1. Chi tiết đơn hàng toàn nhà xe" at bounding box center [178, 292] width 211 height 21
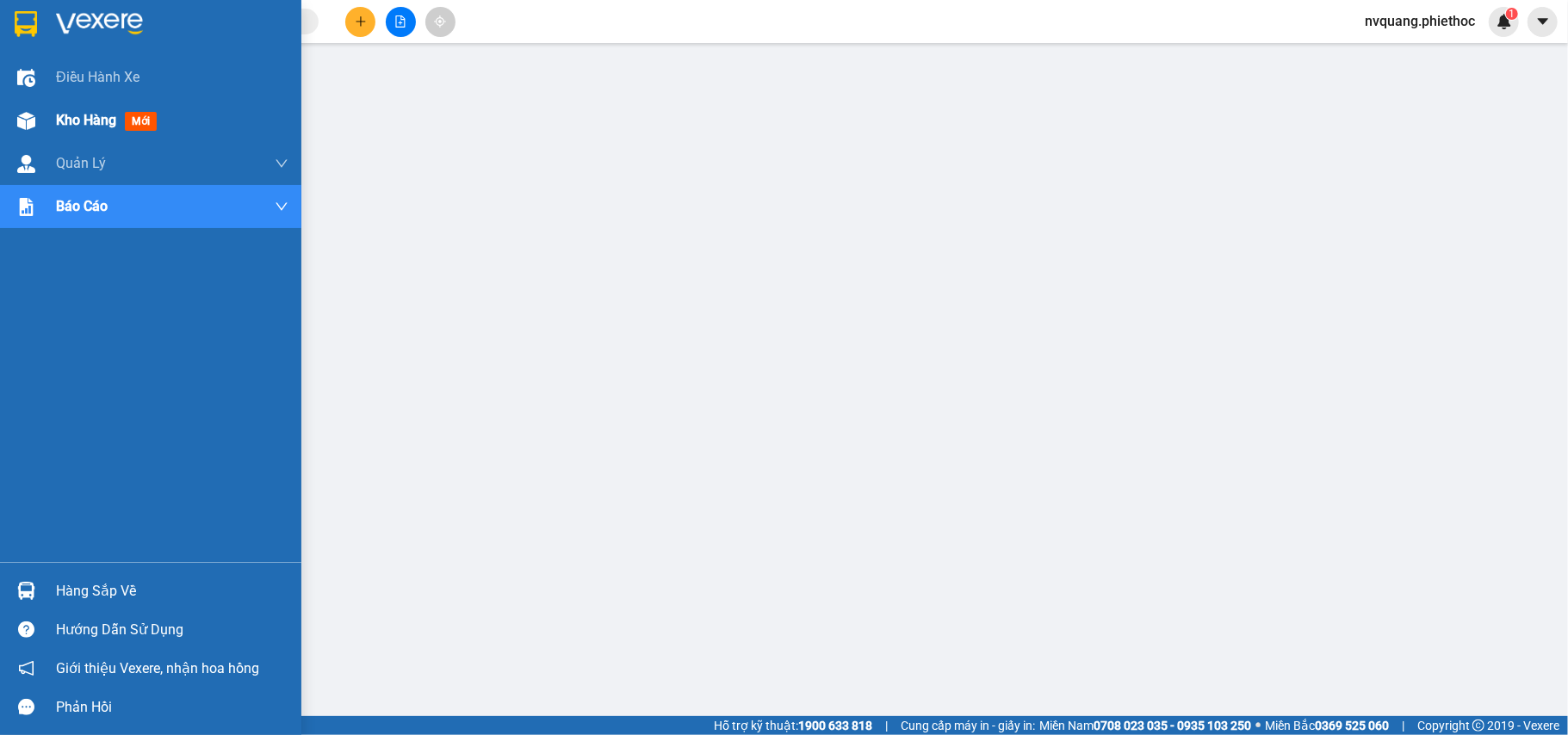
click at [84, 115] on span "Kho hàng" at bounding box center [86, 120] width 61 height 17
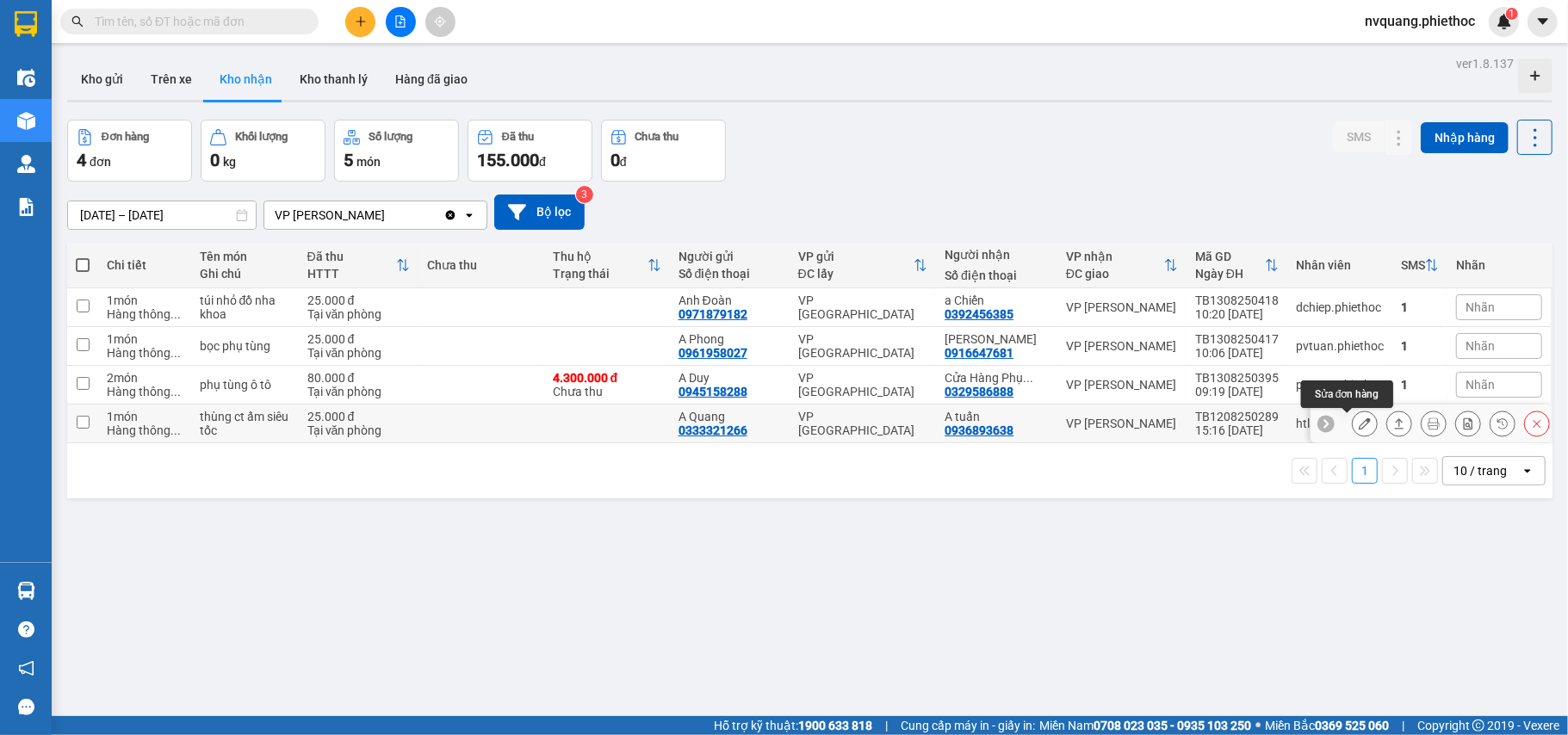
click at [1359, 428] on icon at bounding box center [1365, 423] width 12 height 12
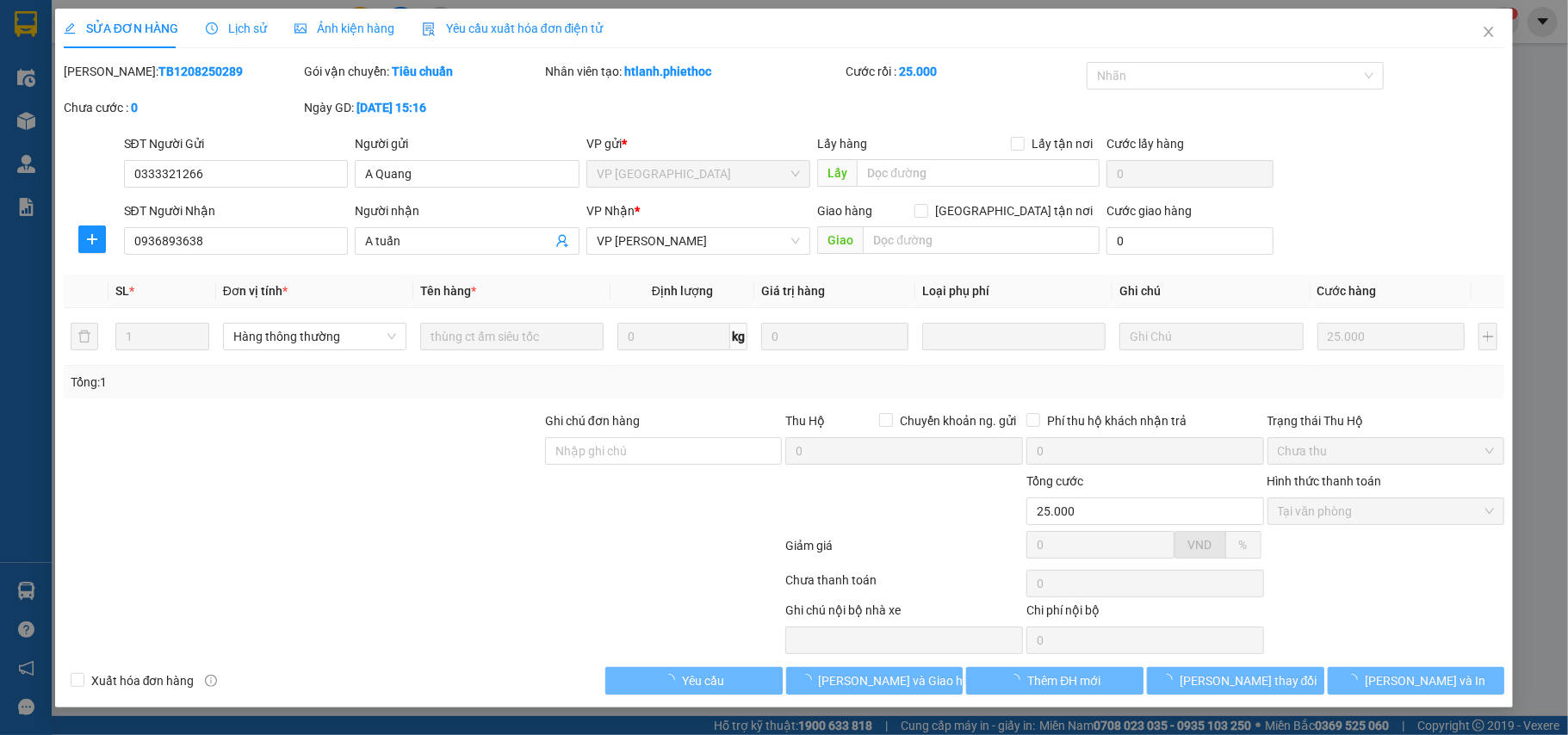
type input "0333321266"
type input "A Quang"
type input "0936893638"
type input "A tuấn"
type input "25.000"
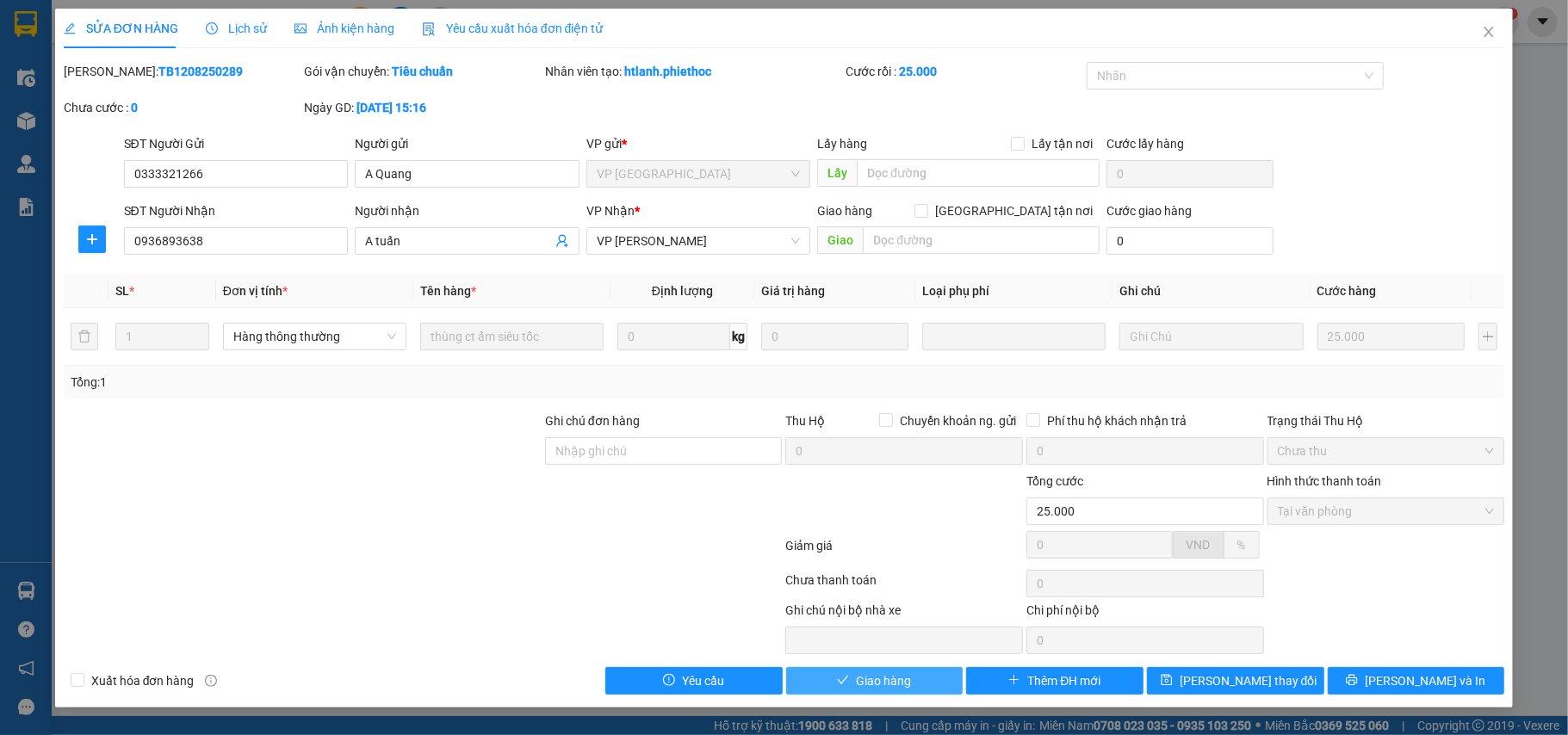
click at [910, 685] on span "Giao hàng" at bounding box center [883, 681] width 55 height 19
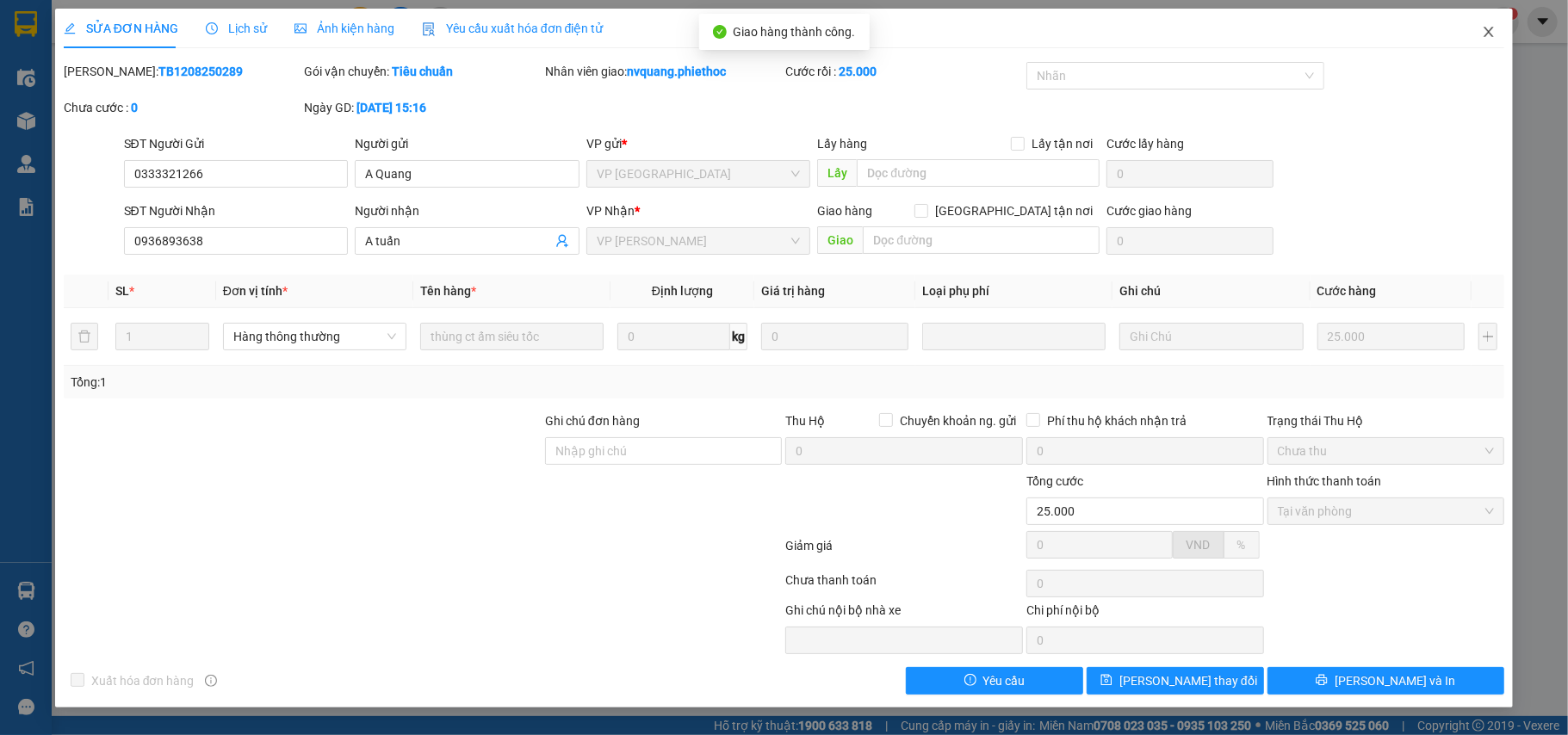
click at [1488, 35] on icon "close" at bounding box center [1490, 32] width 9 height 10
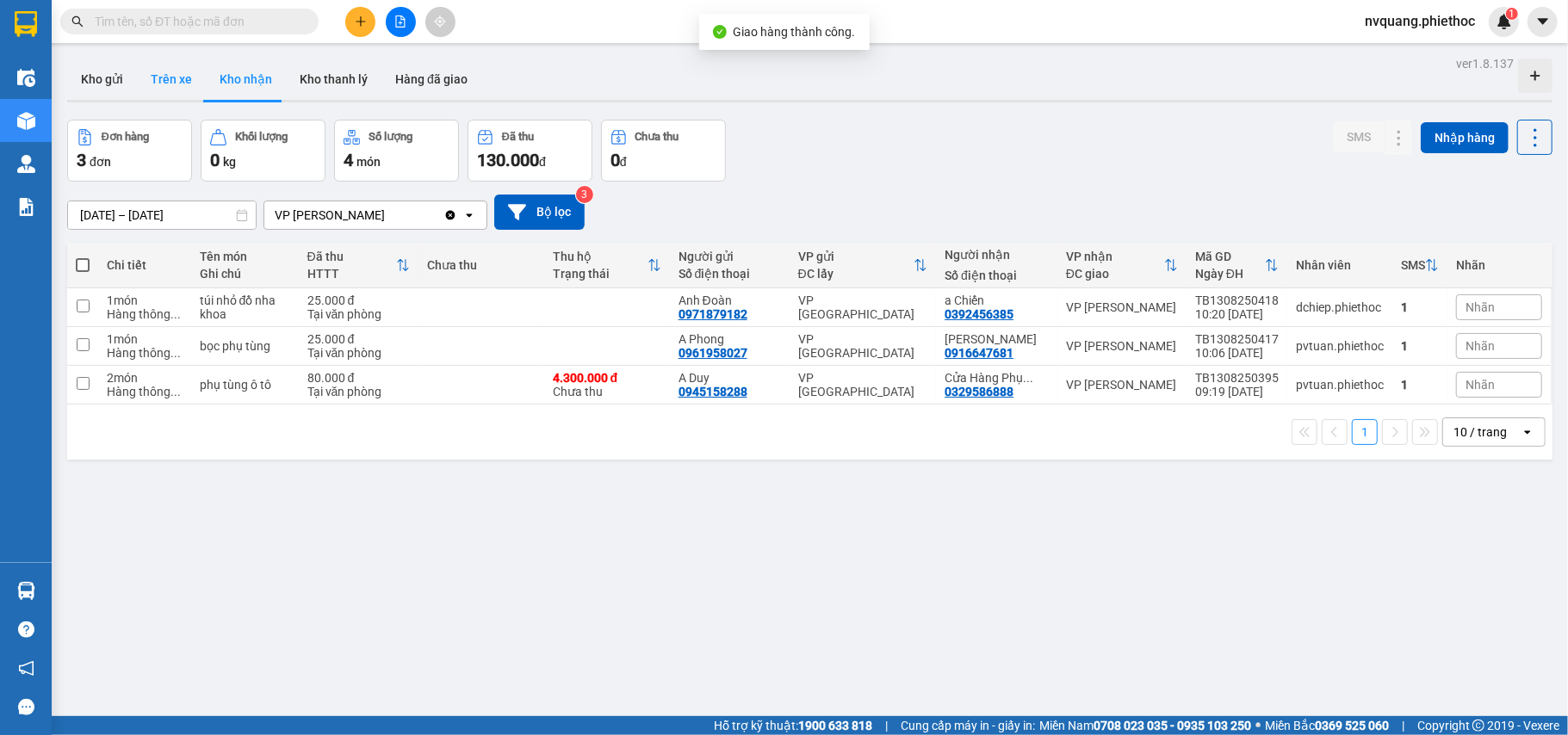
click at [165, 74] on button "Trên xe" at bounding box center [172, 79] width 69 height 41
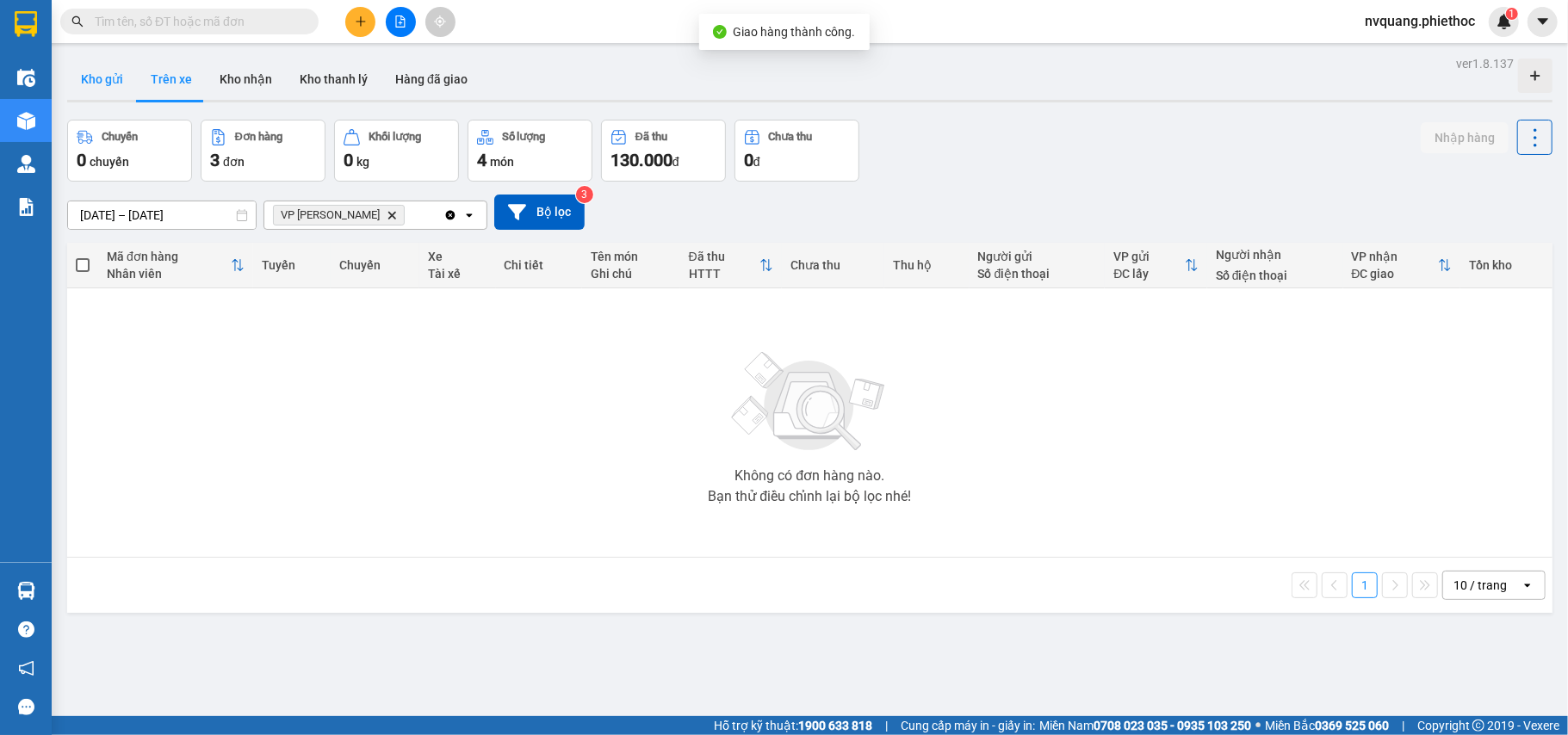
click at [107, 74] on button "Kho gửi" at bounding box center [102, 79] width 70 height 41
